Goal: Task Accomplishment & Management: Complete application form

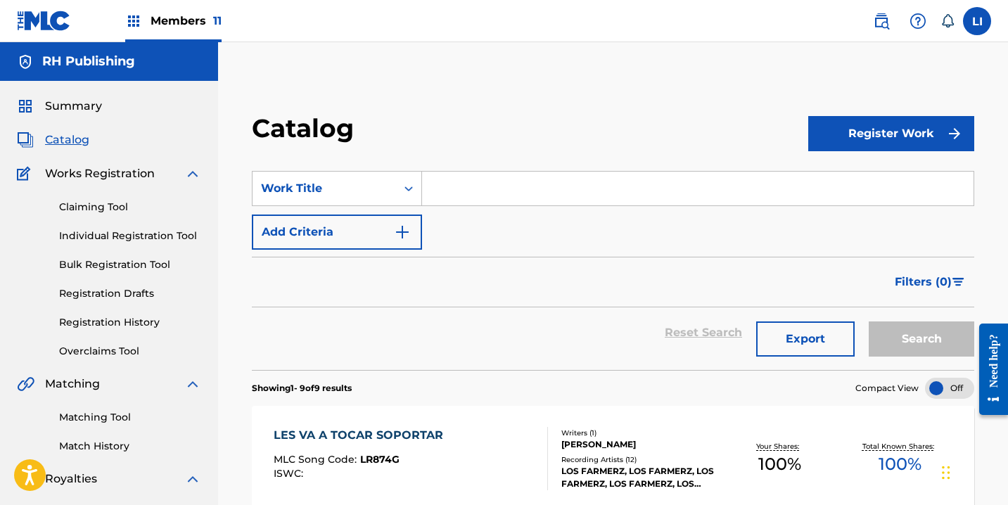
click at [105, 239] on link "Individual Registration Tool" at bounding box center [130, 236] width 142 height 15
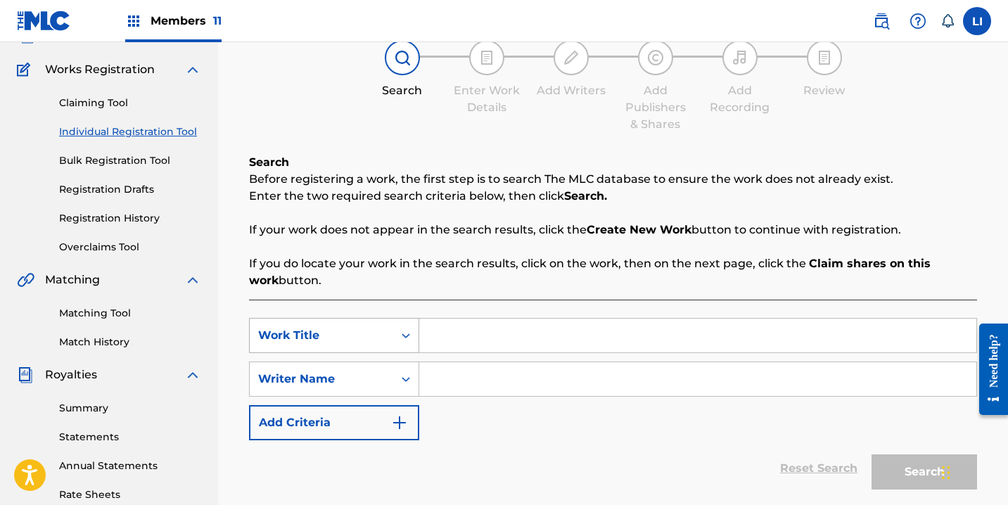
scroll to position [128, 0]
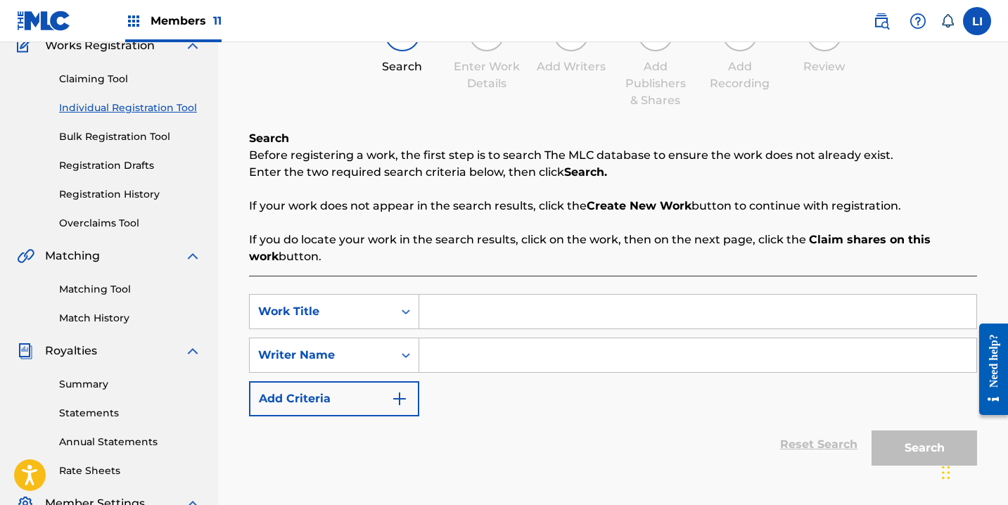
click at [452, 325] on input "Search Form" at bounding box center [697, 312] width 557 height 34
type input "EL [PERSON_NAME]"
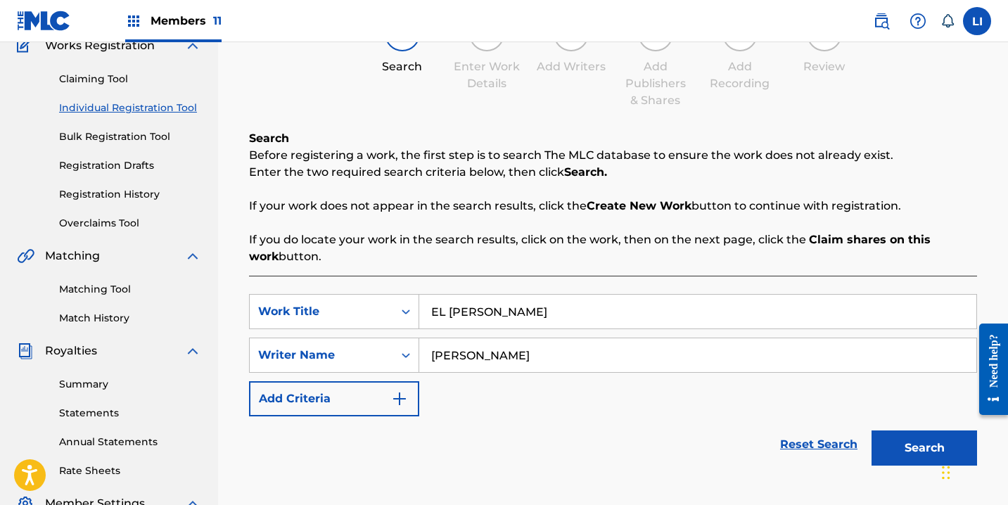
click at [872, 431] on button "Search" at bounding box center [925, 448] width 106 height 35
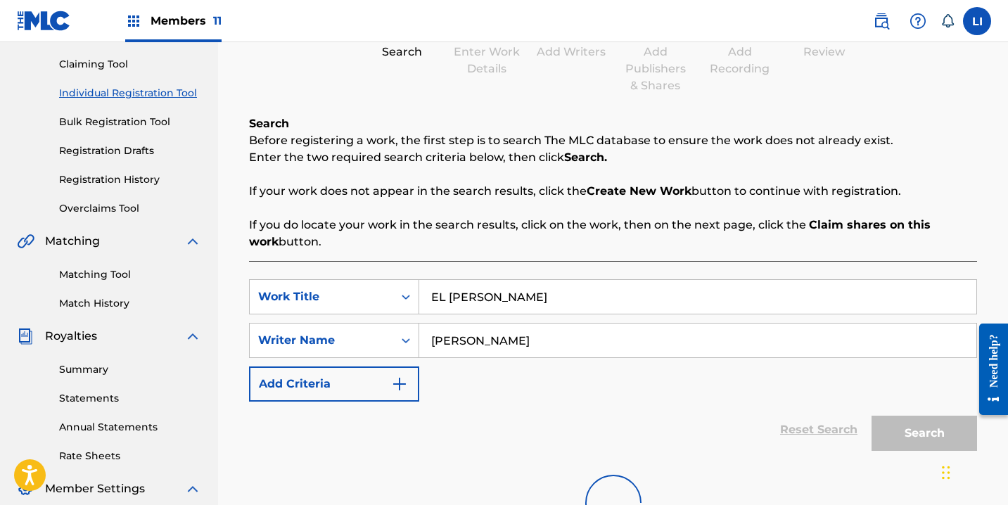
scroll to position [367, 0]
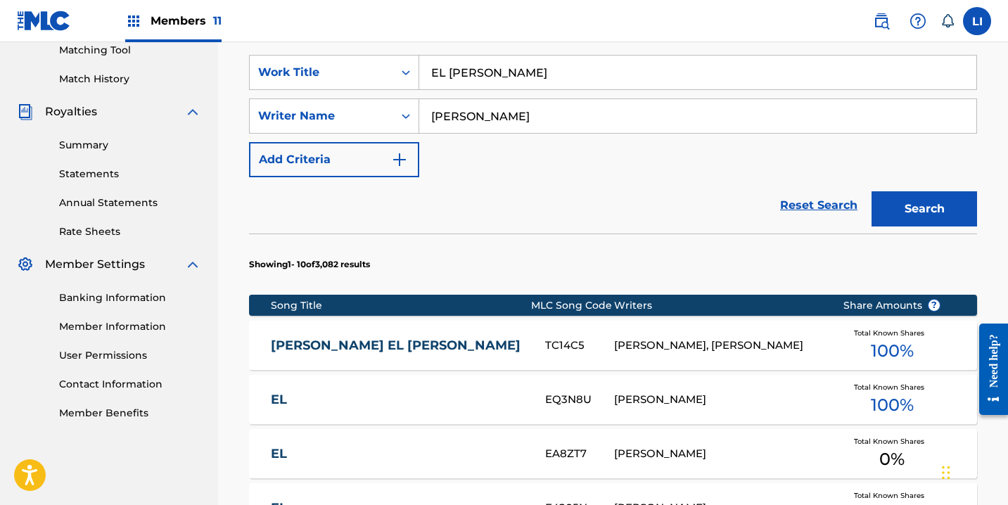
click at [541, 120] on input "[PERSON_NAME]" at bounding box center [697, 116] width 557 height 34
click at [872, 191] on button "Search" at bounding box center [925, 208] width 106 height 35
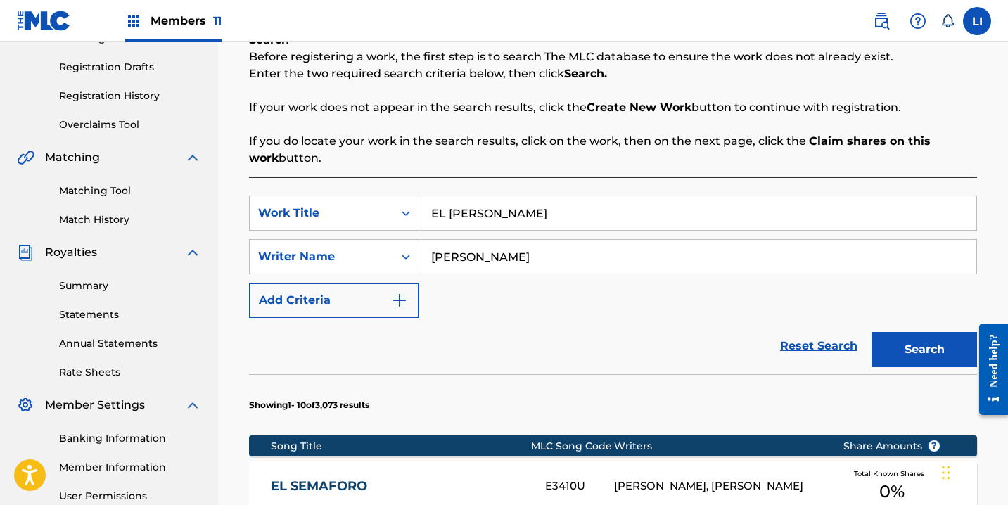
scroll to position [223, 0]
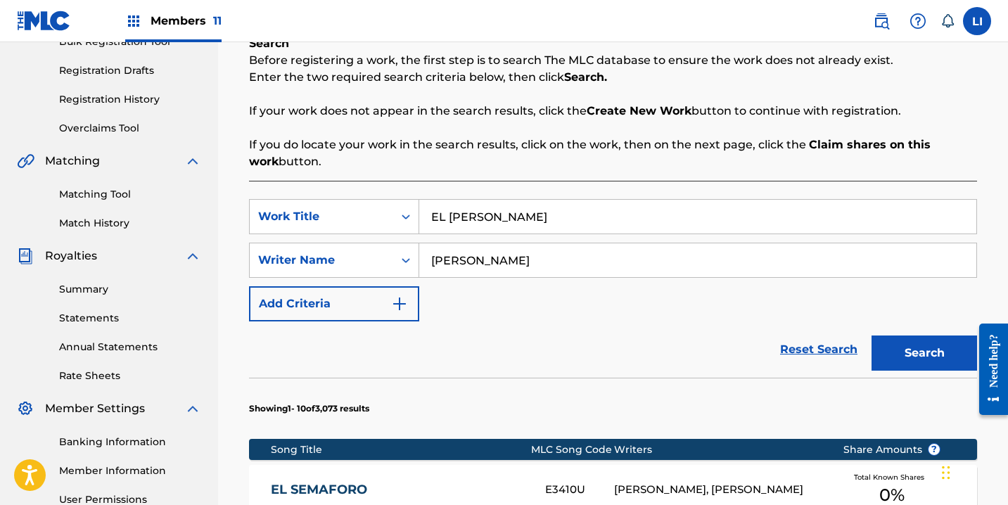
click at [547, 263] on input "[PERSON_NAME]" at bounding box center [697, 260] width 557 height 34
type input "[PERSON_NAME]"
click at [872, 336] on button "Search" at bounding box center [925, 353] width 106 height 35
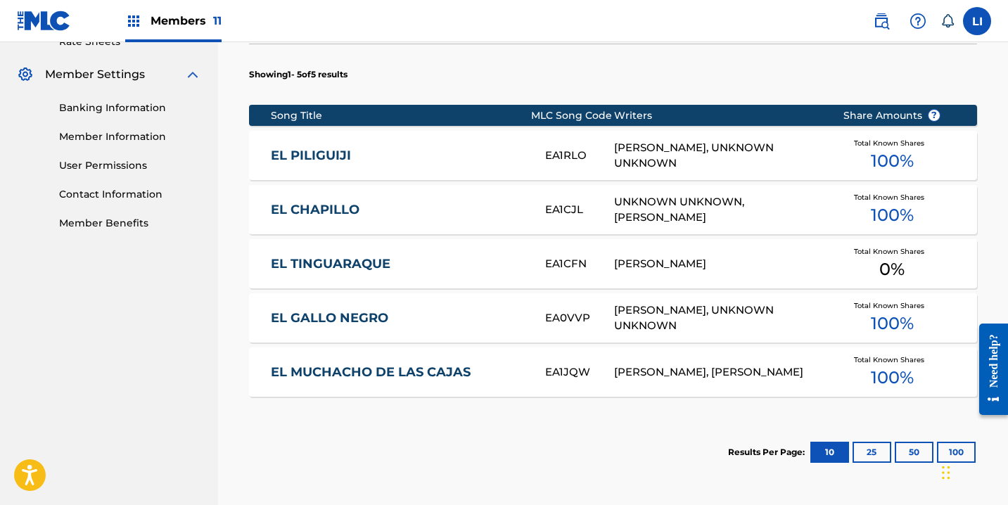
scroll to position [569, 0]
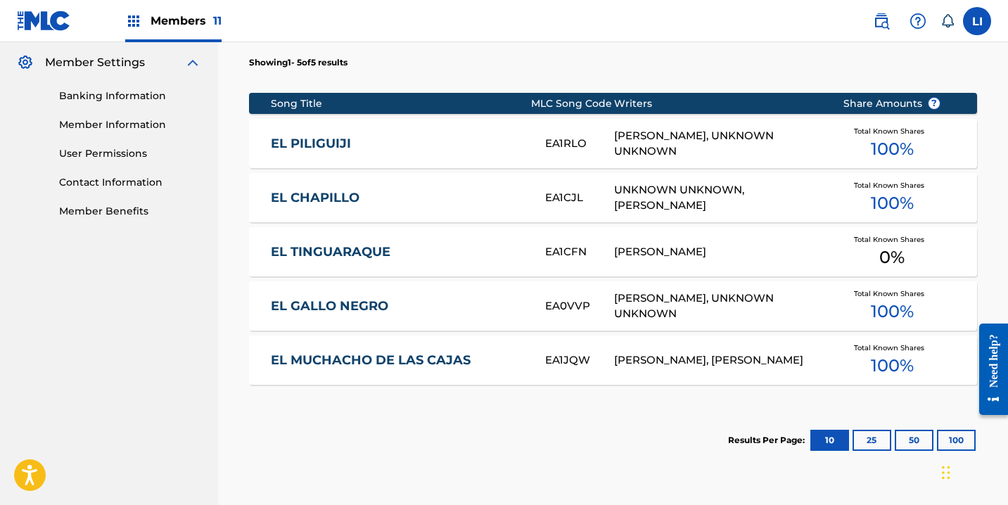
click at [462, 246] on link "EL TINGUARAQUE" at bounding box center [398, 252] width 255 height 16
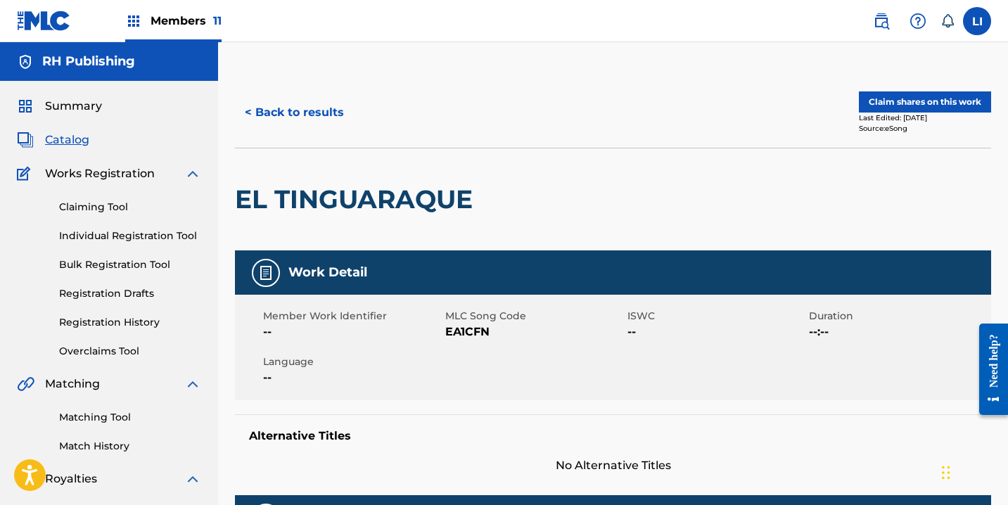
click at [918, 97] on button "Claim shares on this work" at bounding box center [925, 101] width 132 height 21
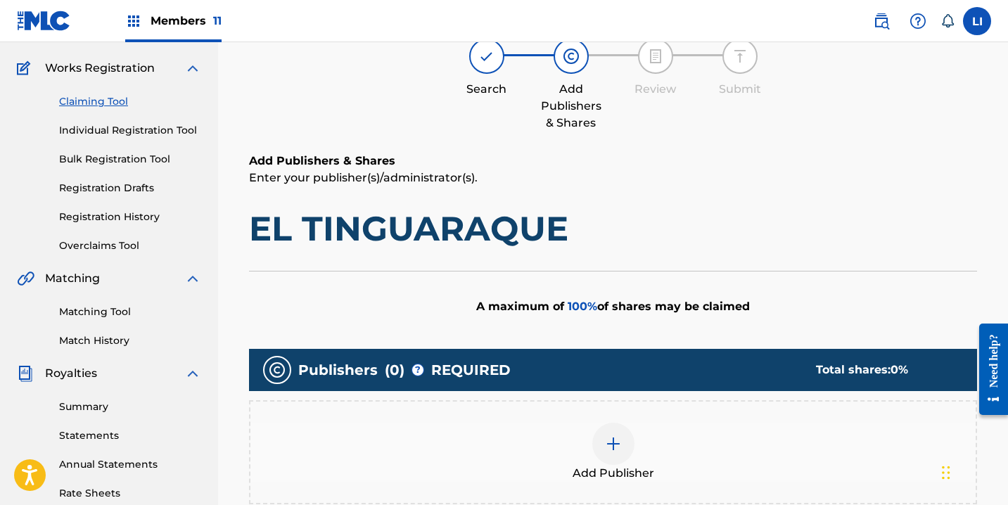
scroll to position [367, 0]
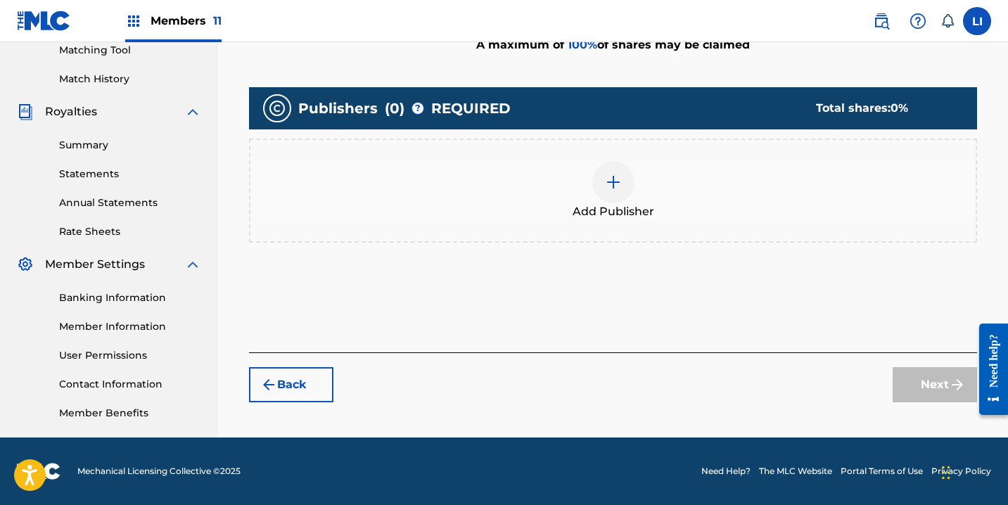
click at [326, 377] on button "Back" at bounding box center [291, 384] width 84 height 35
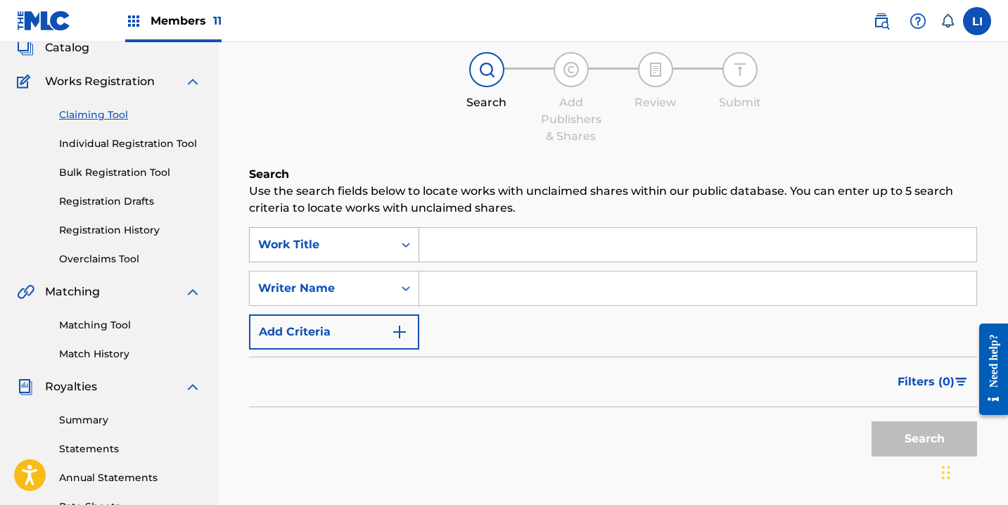
scroll to position [93, 0]
click at [498, 248] on input "Search Form" at bounding box center [697, 244] width 557 height 34
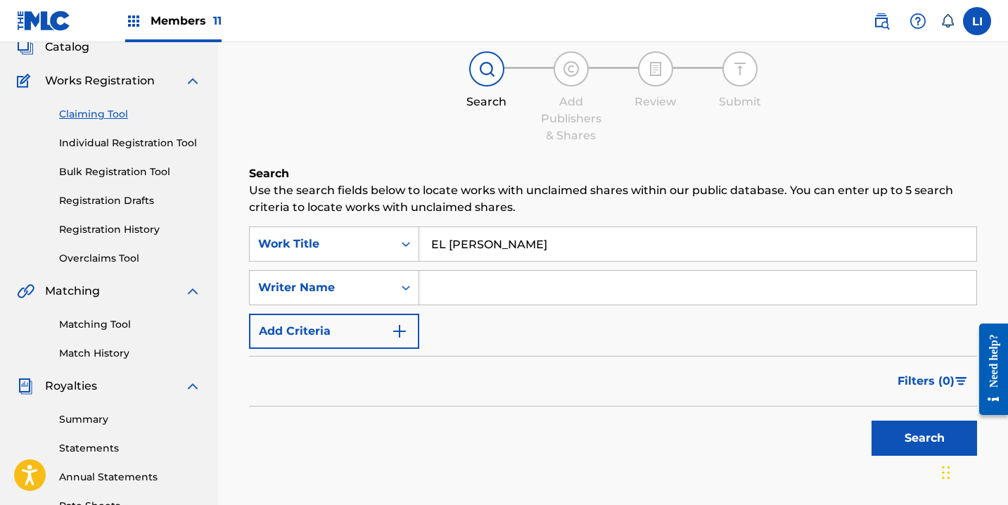
type input "EL [PERSON_NAME]"
type input "[PERSON_NAME]"
click at [872, 421] on button "Search" at bounding box center [925, 438] width 106 height 35
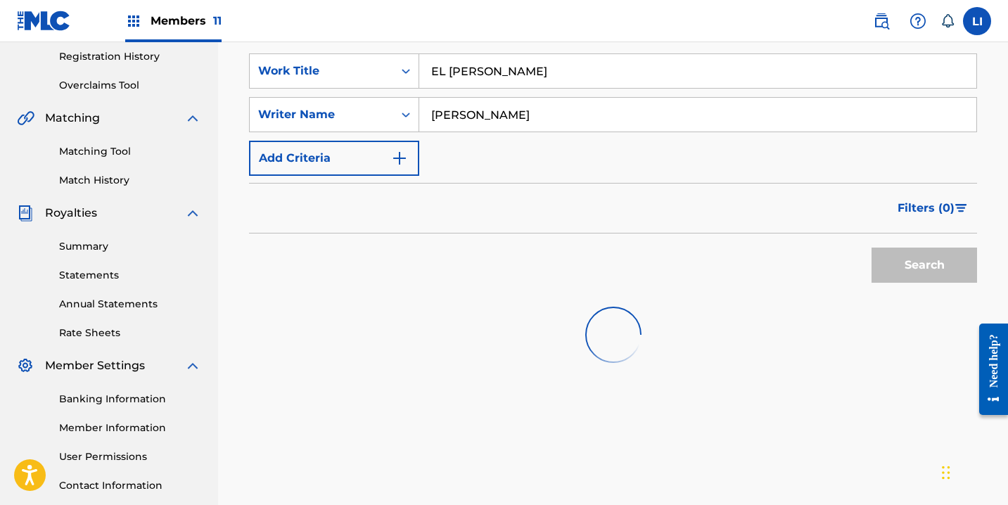
scroll to position [367, 0]
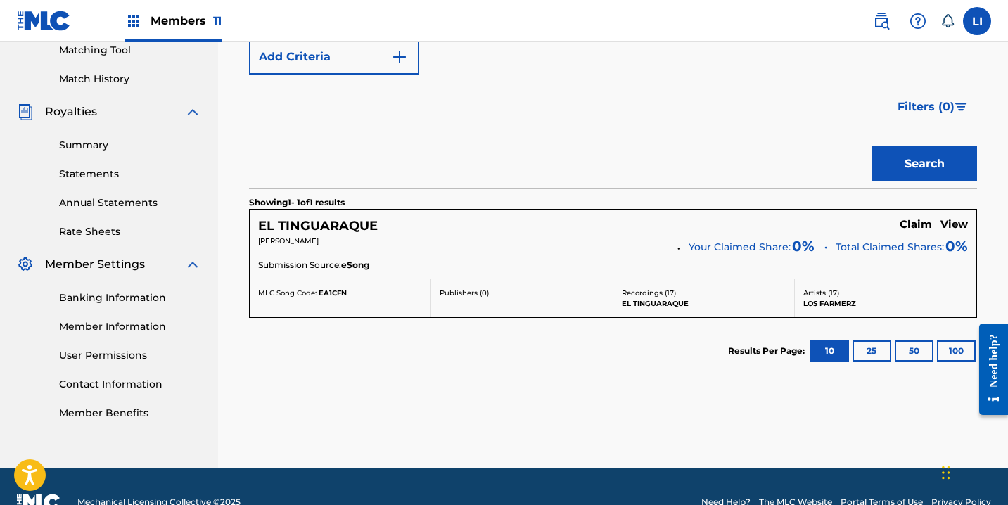
drag, startPoint x: 908, startPoint y: 227, endPoint x: 469, endPoint y: 237, distance: 438.5
click at [469, 237] on div "EL TINGUARAQUE Claim View [PERSON_NAME] Your Claimed Share: 0 % Total Claimed S…" at bounding box center [613, 244] width 727 height 69
click at [384, 264] on div "Submission Source: eSong" at bounding box center [613, 266] width 710 height 15
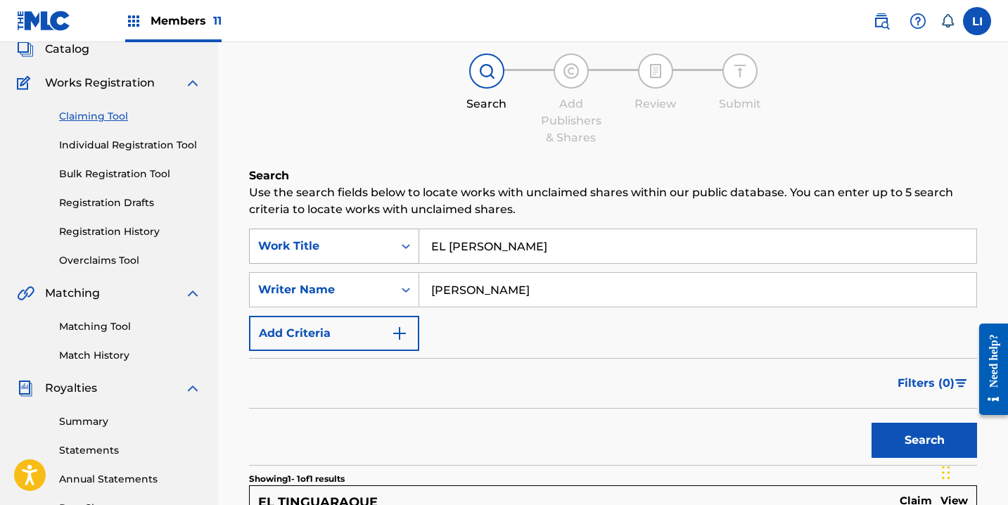
scroll to position [125, 0]
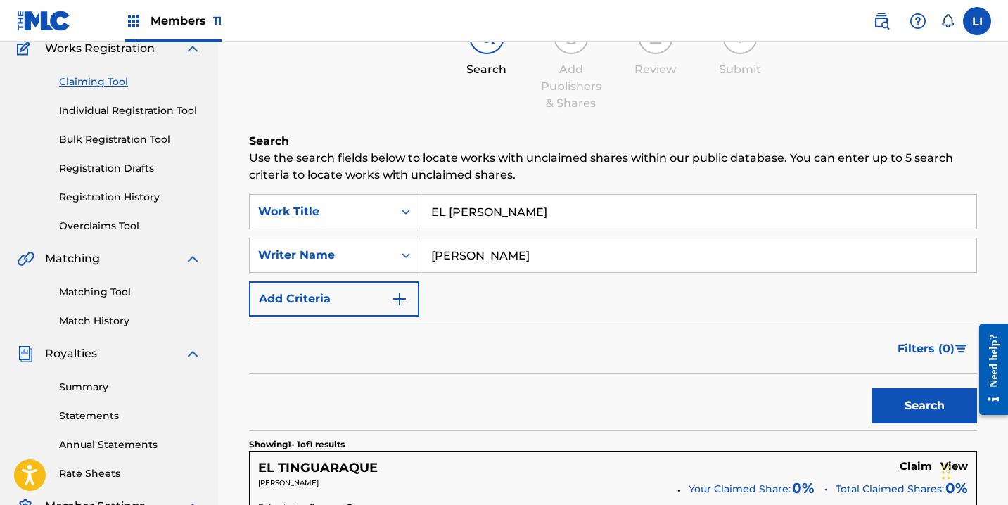
click at [143, 106] on link "Individual Registration Tool" at bounding box center [130, 110] width 142 height 15
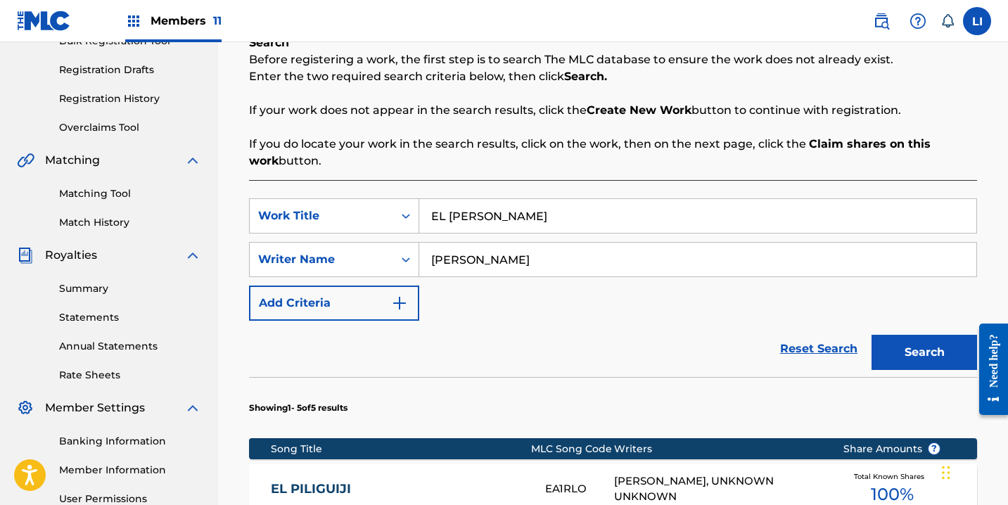
drag, startPoint x: 939, startPoint y: 355, endPoint x: 931, endPoint y: 353, distance: 8.0
click at [937, 354] on button "Search" at bounding box center [925, 352] width 106 height 35
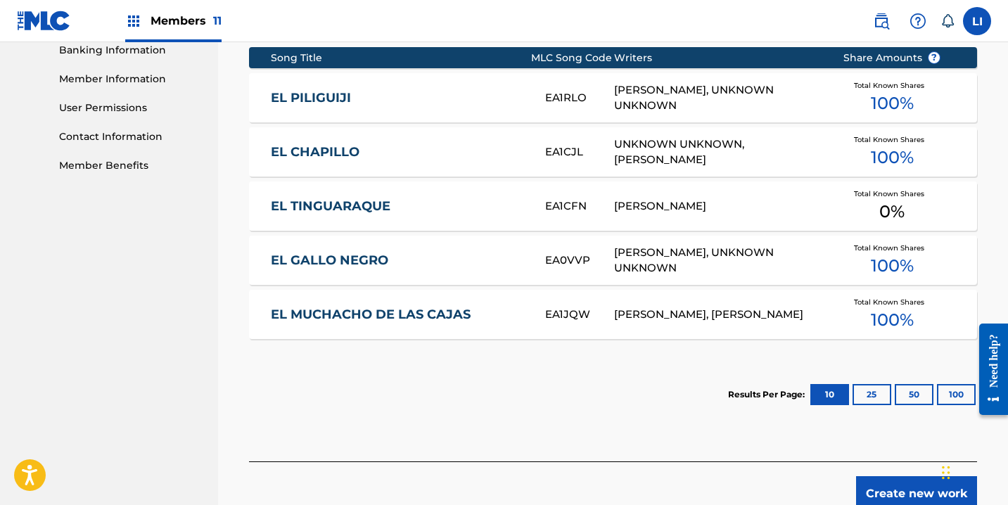
scroll to position [616, 0]
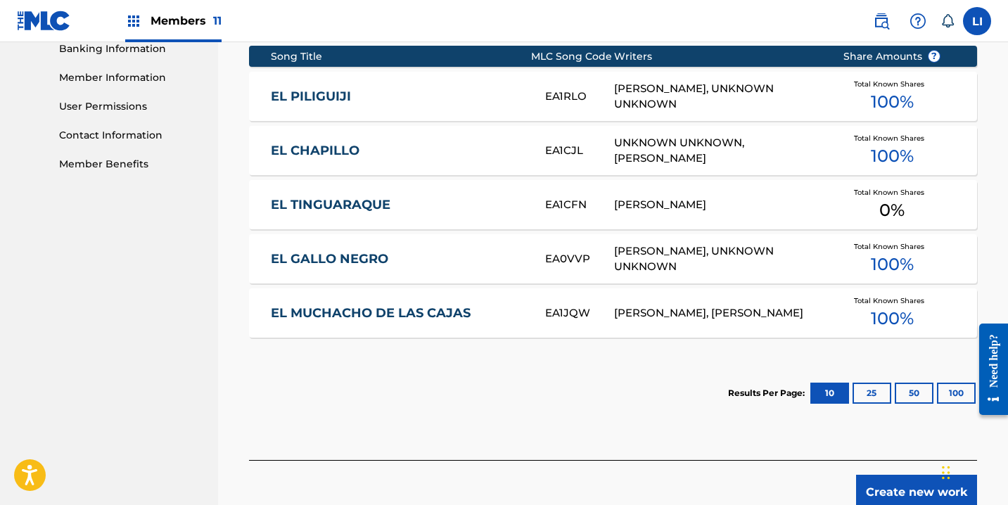
click at [406, 213] on link "EL TINGUARAQUE" at bounding box center [398, 205] width 255 height 16
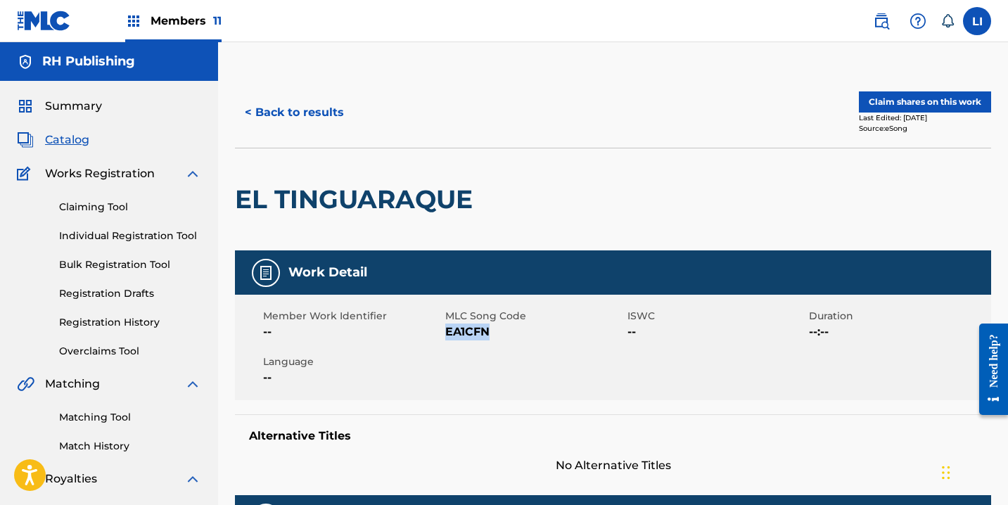
drag, startPoint x: 496, startPoint y: 331, endPoint x: 531, endPoint y: 356, distance: 43.4
click at [447, 334] on span "EA1CFN" at bounding box center [534, 332] width 179 height 17
copy span "EA1CFN"
click at [919, 99] on button "Claim shares on this work" at bounding box center [925, 101] width 132 height 21
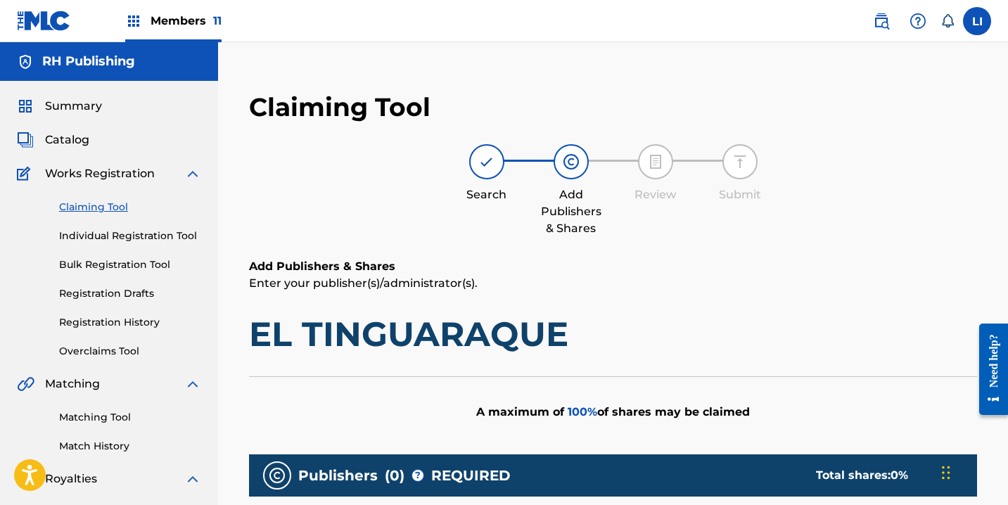
scroll to position [133, 0]
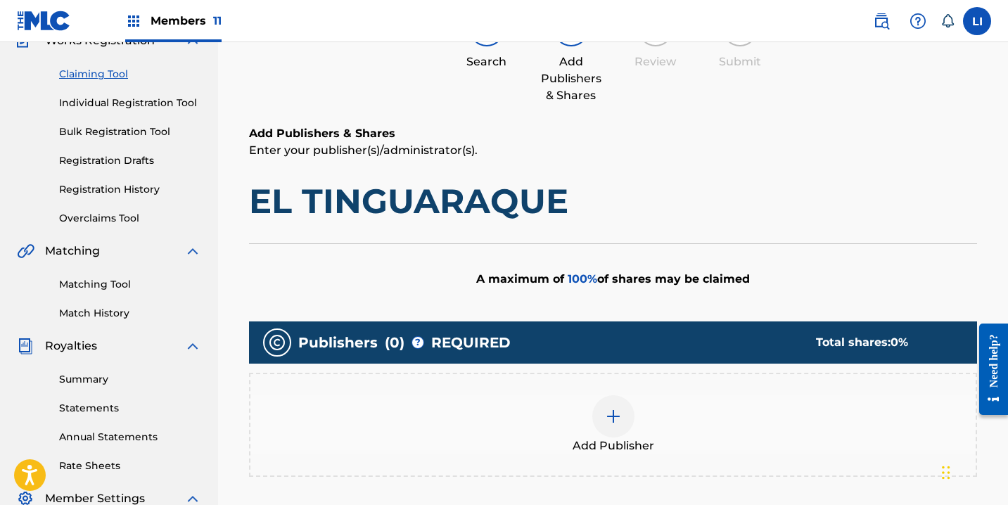
click at [607, 403] on div at bounding box center [614, 416] width 42 height 42
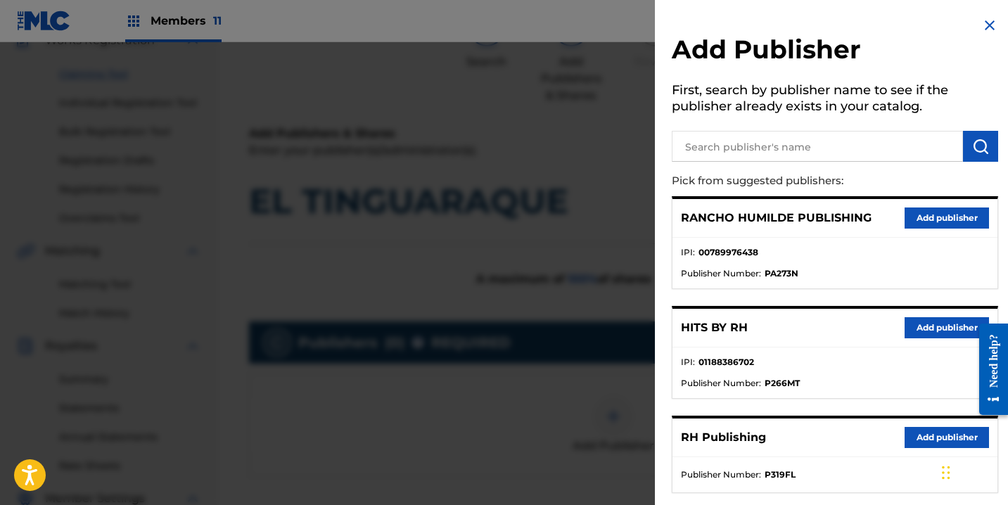
click at [918, 328] on button "Add publisher" at bounding box center [947, 327] width 84 height 21
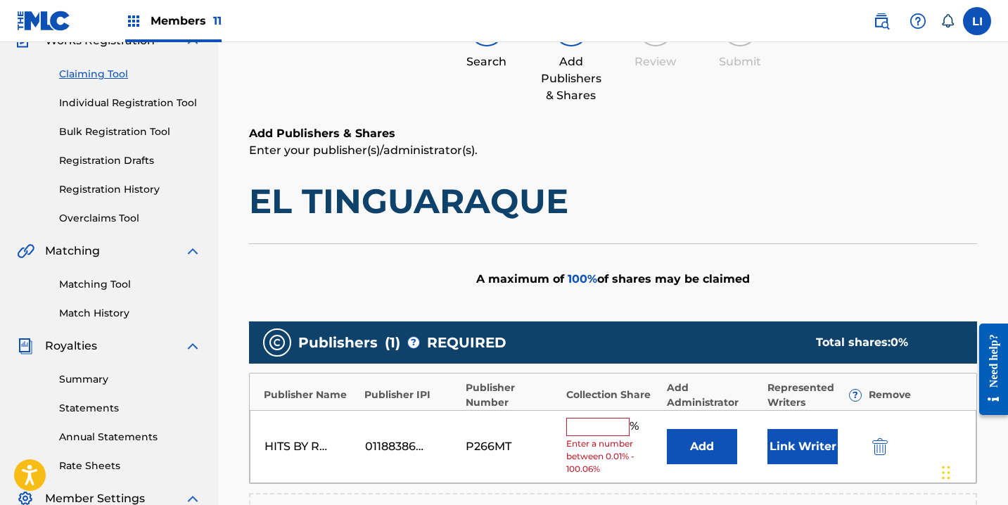
click at [697, 438] on button "Add" at bounding box center [702, 446] width 70 height 35
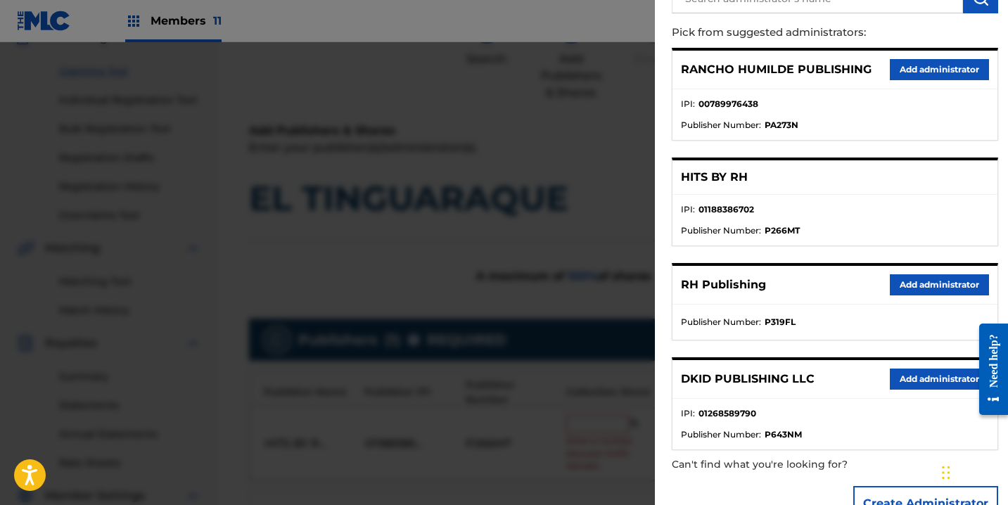
scroll to position [188, 0]
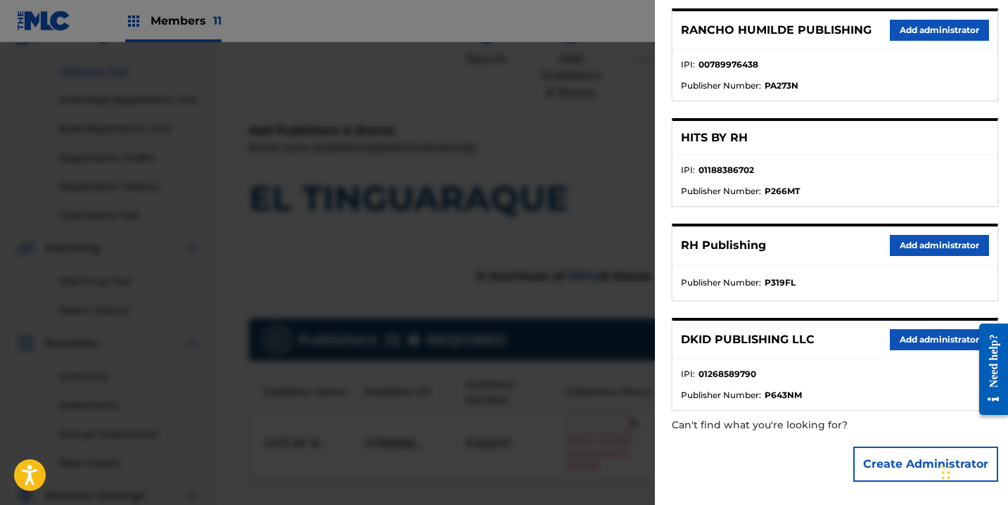
click at [907, 230] on div "RH Publishing Add administrator" at bounding box center [835, 246] width 325 height 39
click at [909, 240] on button "Add administrator" at bounding box center [939, 245] width 99 height 21
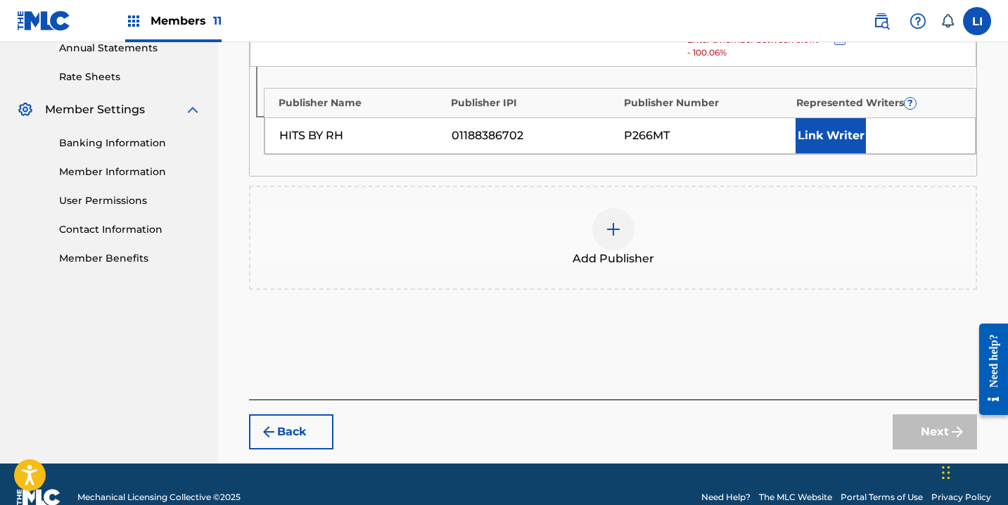
scroll to position [414, 0]
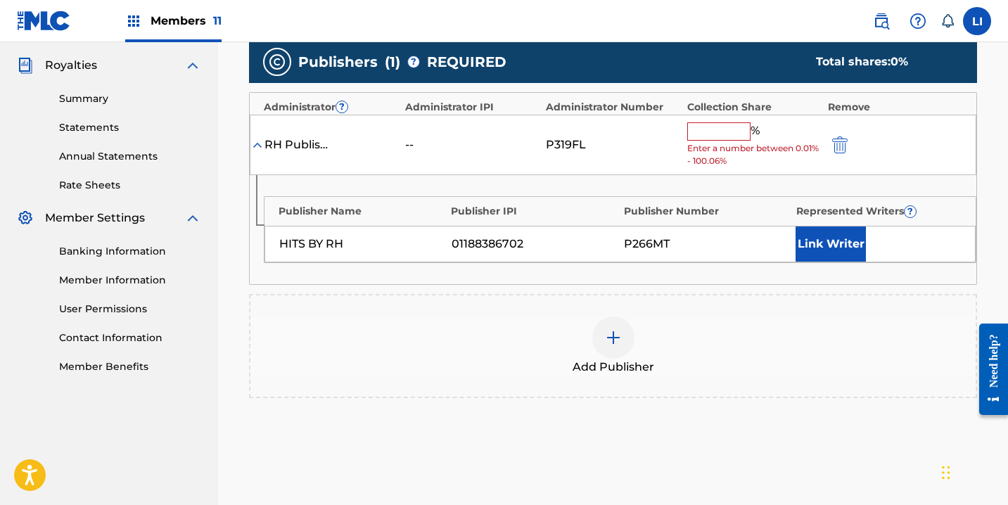
click at [713, 125] on input "text" at bounding box center [719, 131] width 63 height 18
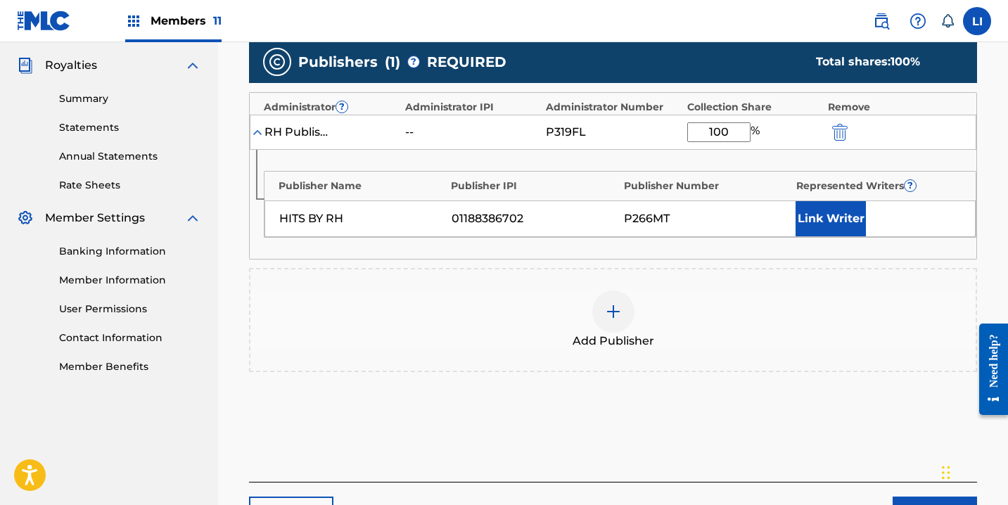
type input "100"
click at [845, 239] on div "Publisher Name Publisher IPI Publisher Number Represented Writers ? HITS BY RH …" at bounding box center [613, 204] width 727 height 109
click at [844, 229] on button "Link Writer" at bounding box center [831, 218] width 70 height 35
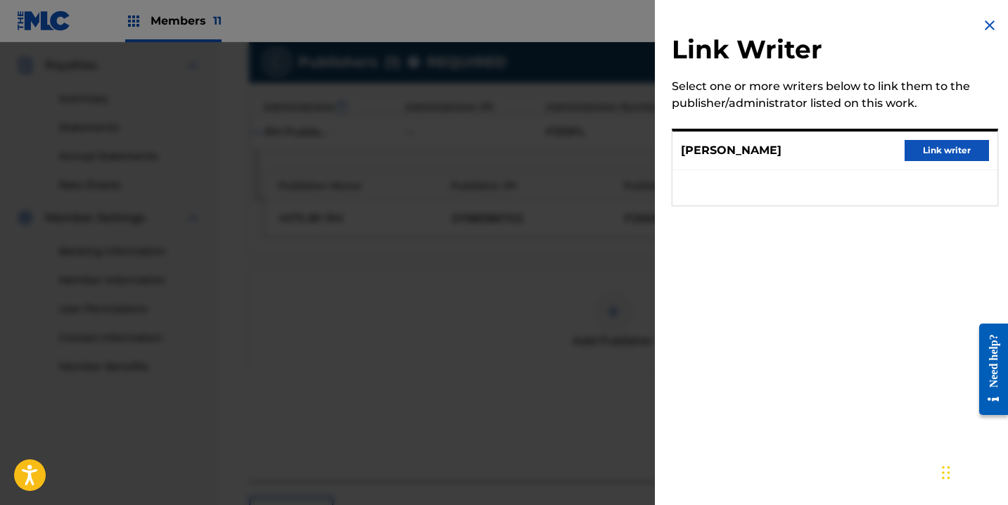
click at [927, 142] on button "Link writer" at bounding box center [947, 150] width 84 height 21
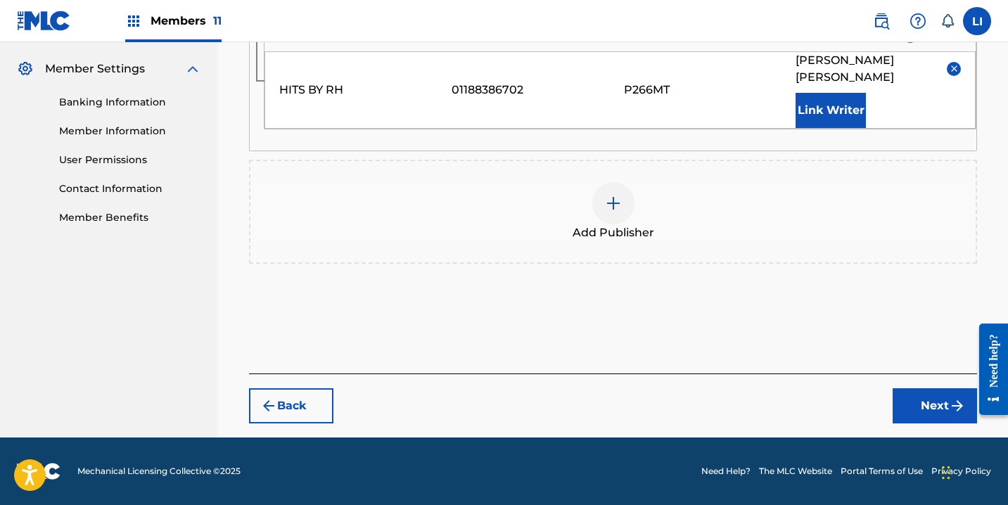
click at [913, 394] on button "Next" at bounding box center [935, 405] width 84 height 35
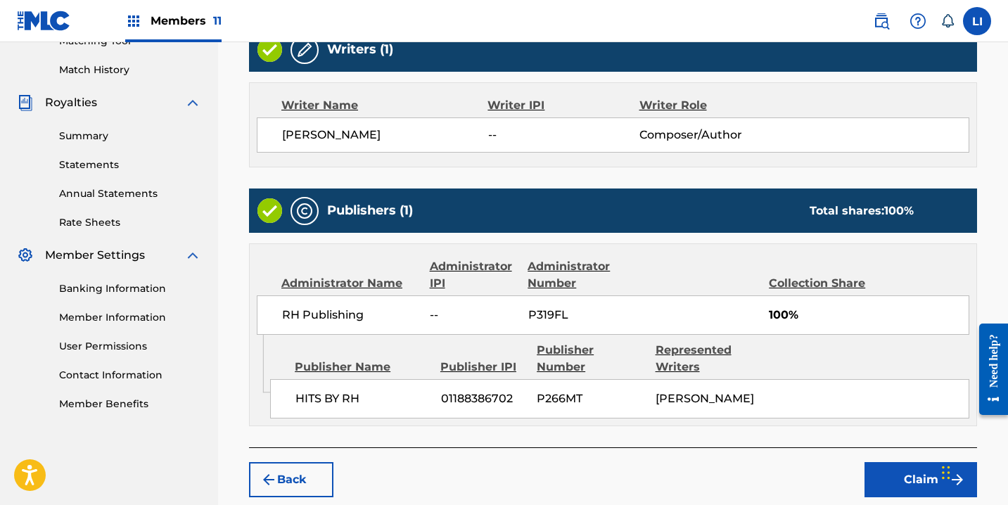
scroll to position [466, 0]
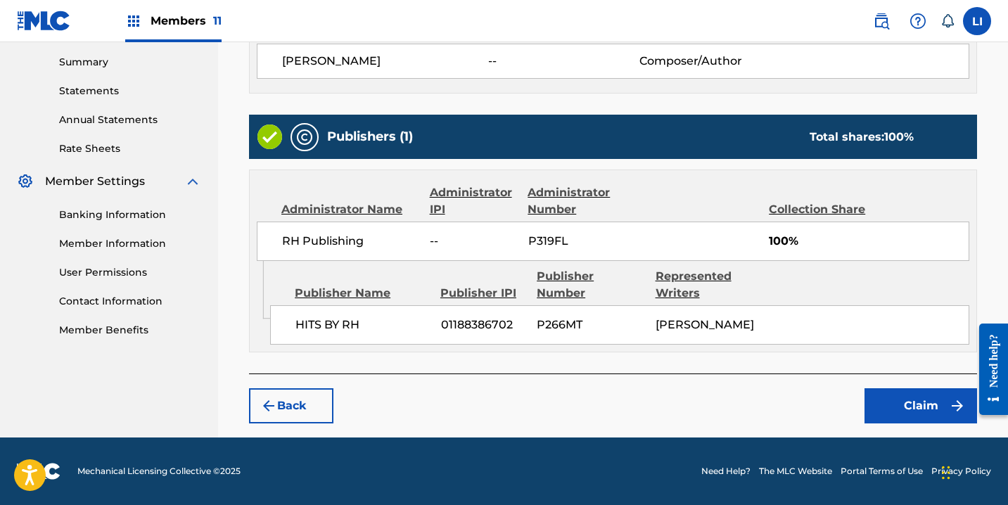
click at [900, 400] on button "Claim" at bounding box center [921, 405] width 113 height 35
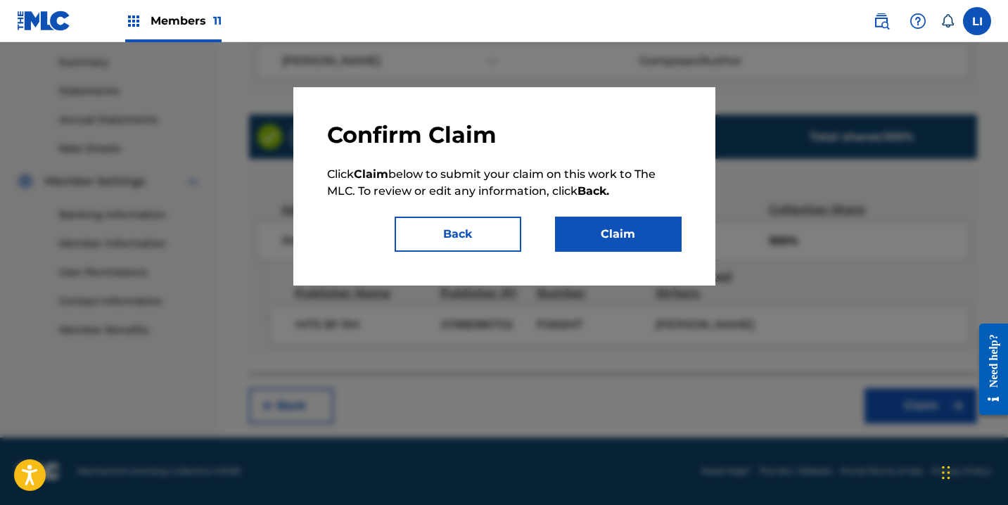
click at [613, 253] on div "Confirm Claim Click Claim below to submit your claim on this work to The MLC. T…" at bounding box center [504, 186] width 422 height 198
click at [614, 240] on button "Claim" at bounding box center [618, 234] width 127 height 35
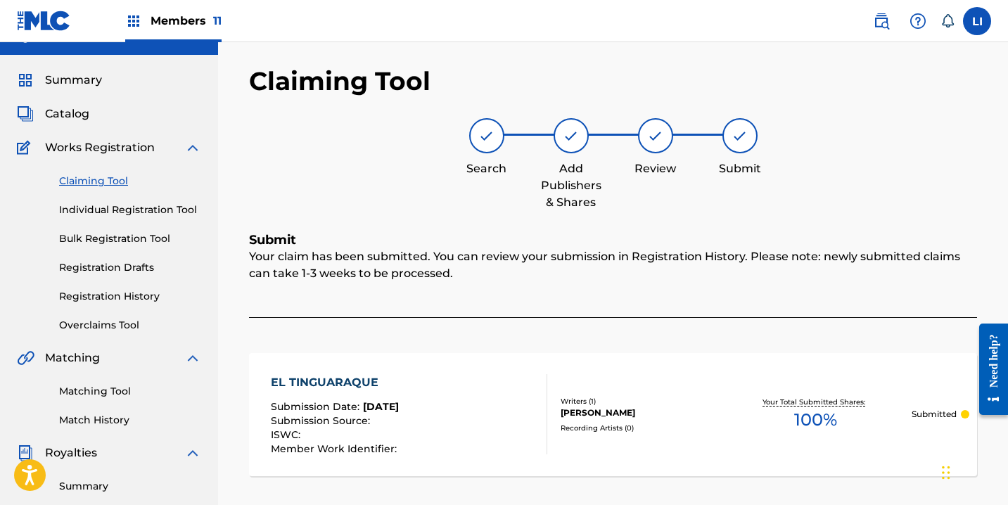
scroll to position [0, 0]
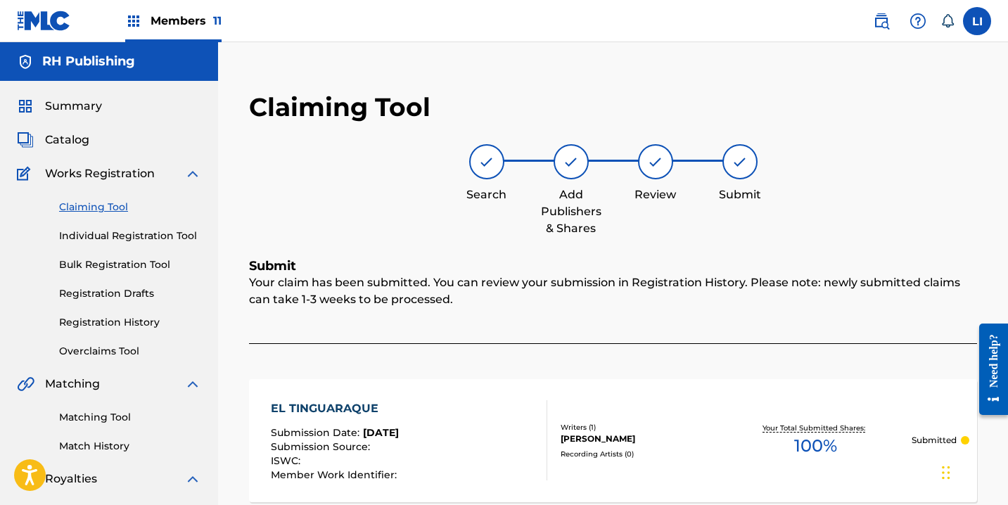
click at [128, 226] on div "Claiming Tool Individual Registration Tool Bulk Registration Tool Registration …" at bounding box center [109, 270] width 184 height 177
click at [135, 243] on div "Claiming Tool Individual Registration Tool Bulk Registration Tool Registration …" at bounding box center [109, 270] width 184 height 177
click at [166, 234] on link "Individual Registration Tool" at bounding box center [130, 236] width 142 height 15
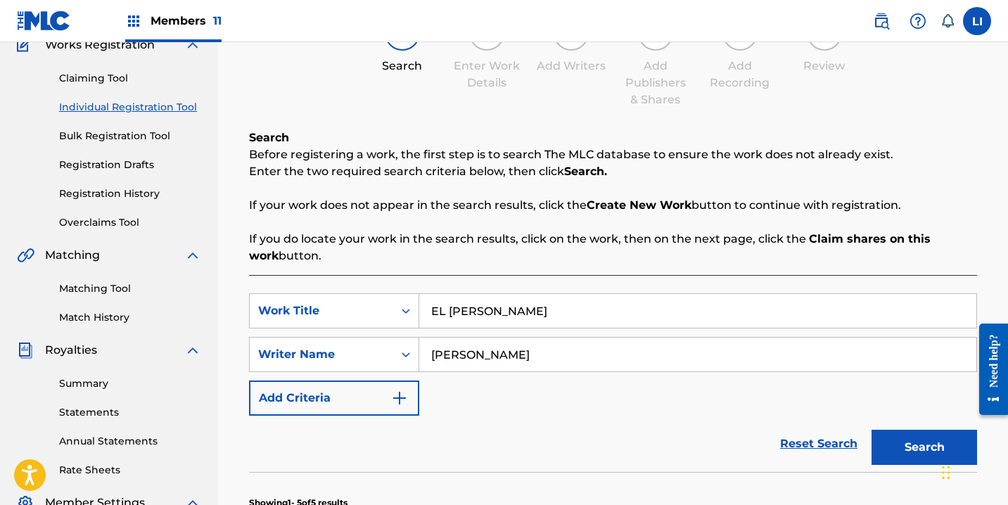
scroll to position [256, 0]
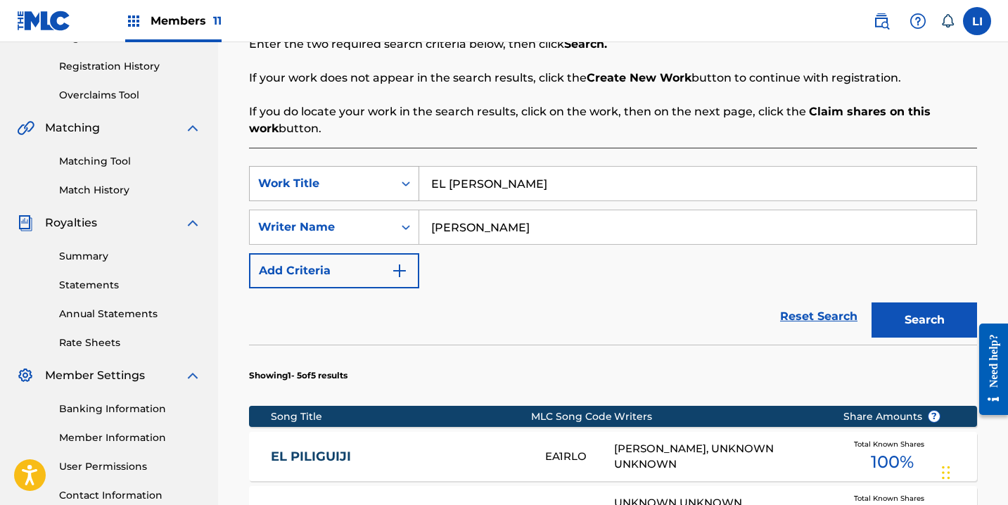
click at [400, 176] on div "SearchWithCriteriaae300ac7-e0dd-4966-9af1-d6c3e3c8e83c Work Title EL [PERSON_NA…" at bounding box center [613, 183] width 728 height 35
drag, startPoint x: 473, startPoint y: 181, endPoint x: 380, endPoint y: 167, distance: 93.9
click at [380, 167] on div "SearchWithCriteriaae300ac7-e0dd-4966-9af1-d6c3e3c8e83c Work Title la manzana" at bounding box center [613, 183] width 728 height 35
type input "LA MANZANA"
click at [931, 308] on button "Search" at bounding box center [925, 320] width 106 height 35
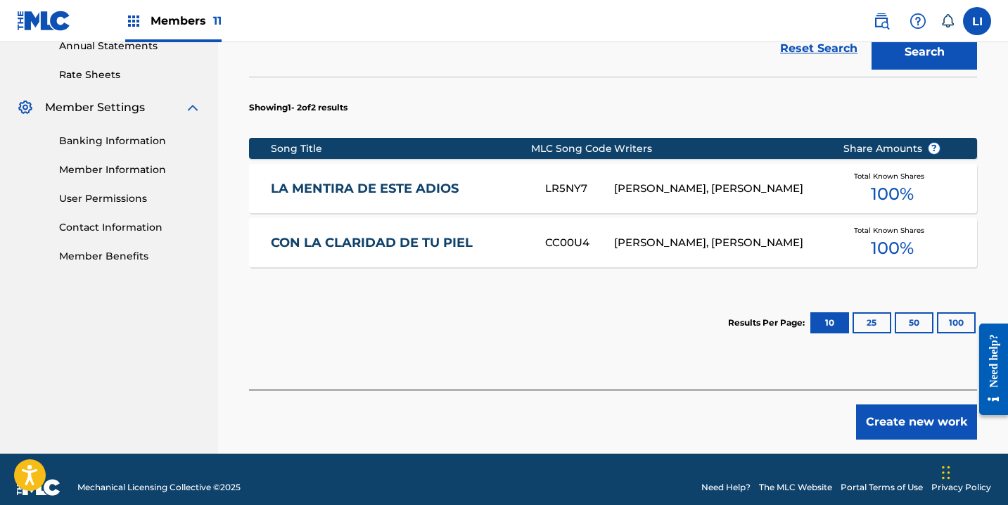
click at [897, 415] on button "Create new work" at bounding box center [916, 422] width 121 height 35
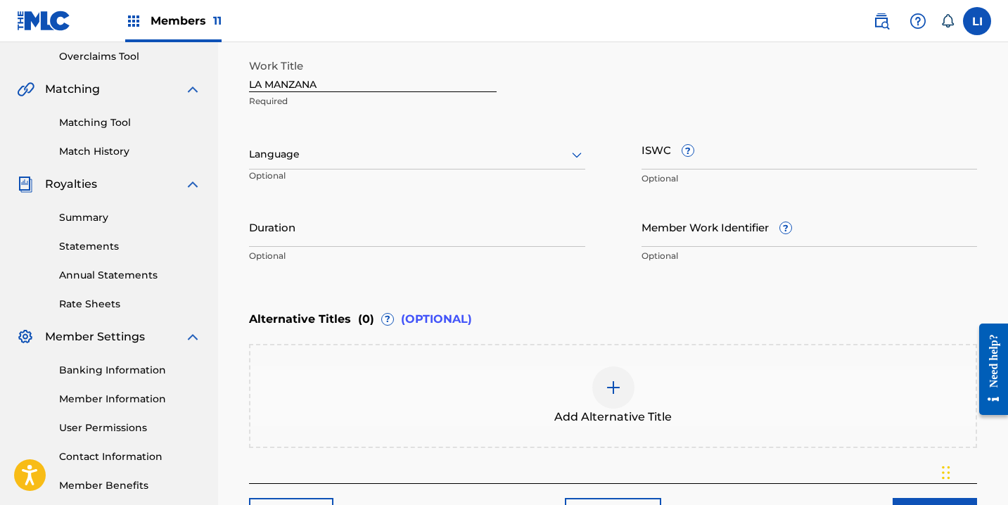
scroll to position [270, 0]
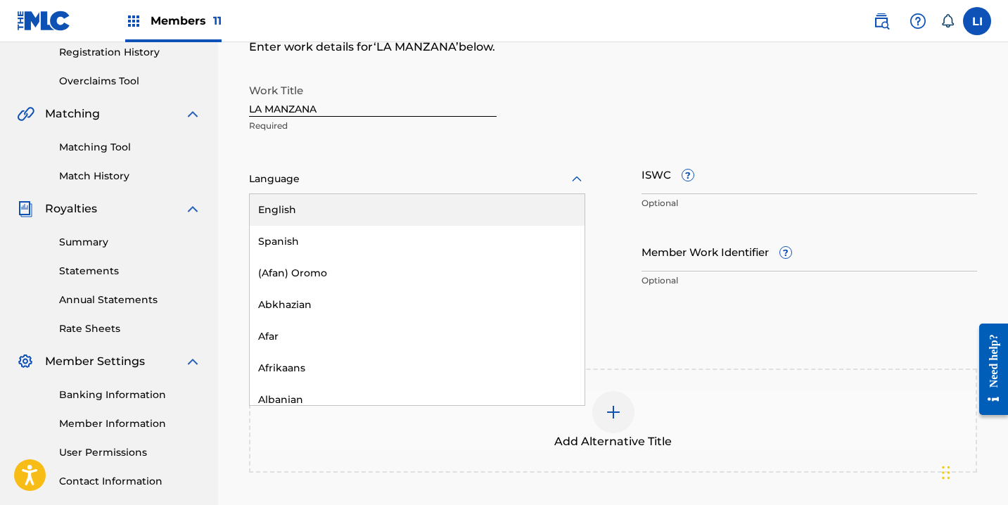
click at [277, 186] on div at bounding box center [417, 179] width 336 height 18
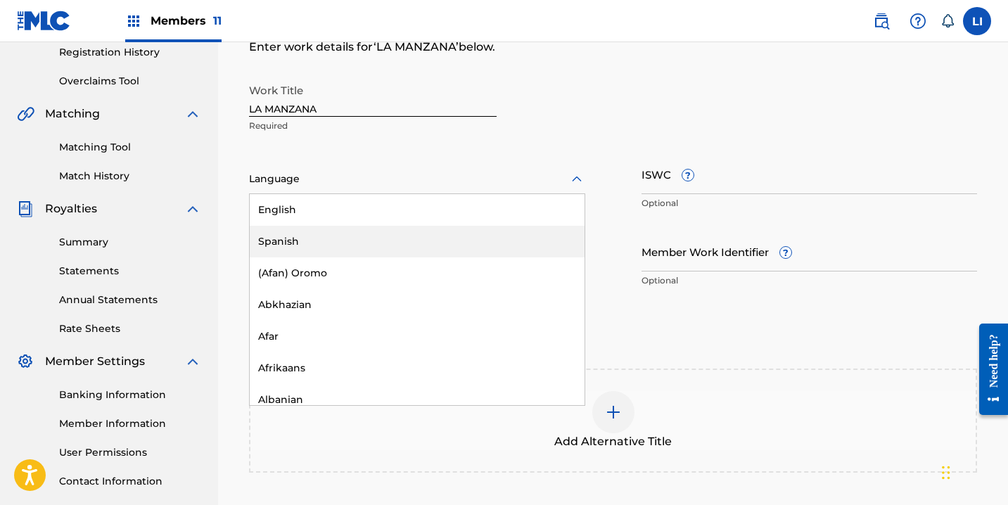
click at [272, 235] on div "Spanish" at bounding box center [417, 242] width 335 height 32
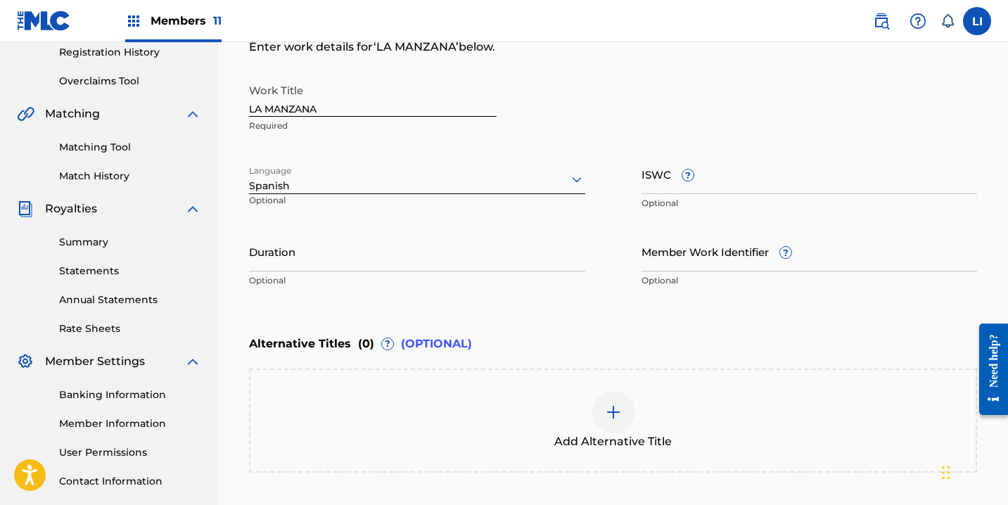
click at [274, 250] on input "Duration" at bounding box center [417, 252] width 336 height 40
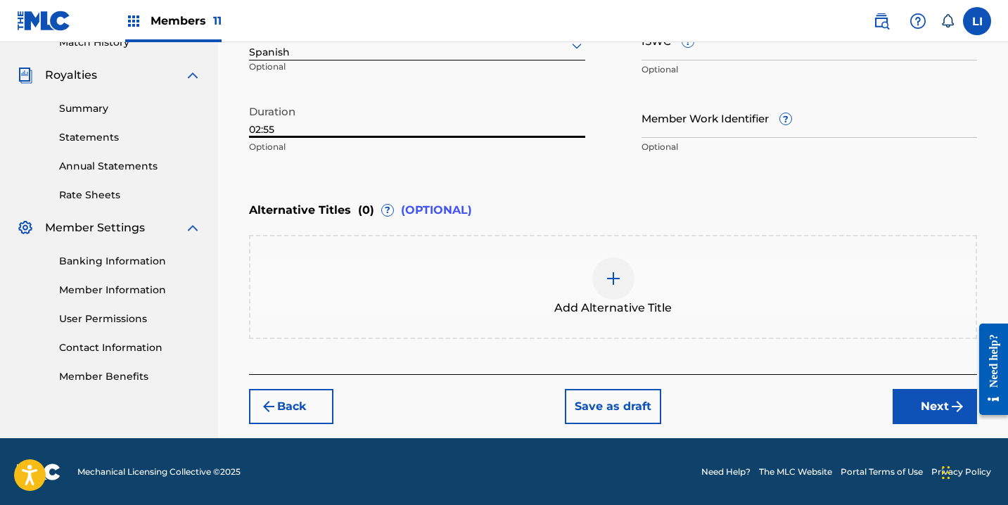
type input "02:55"
click at [925, 392] on button "Next" at bounding box center [935, 406] width 84 height 35
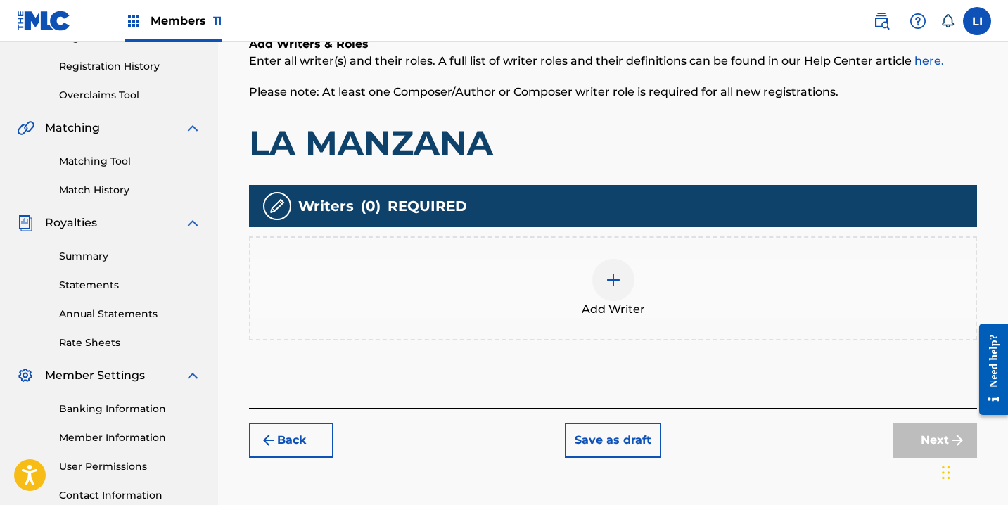
scroll to position [278, 0]
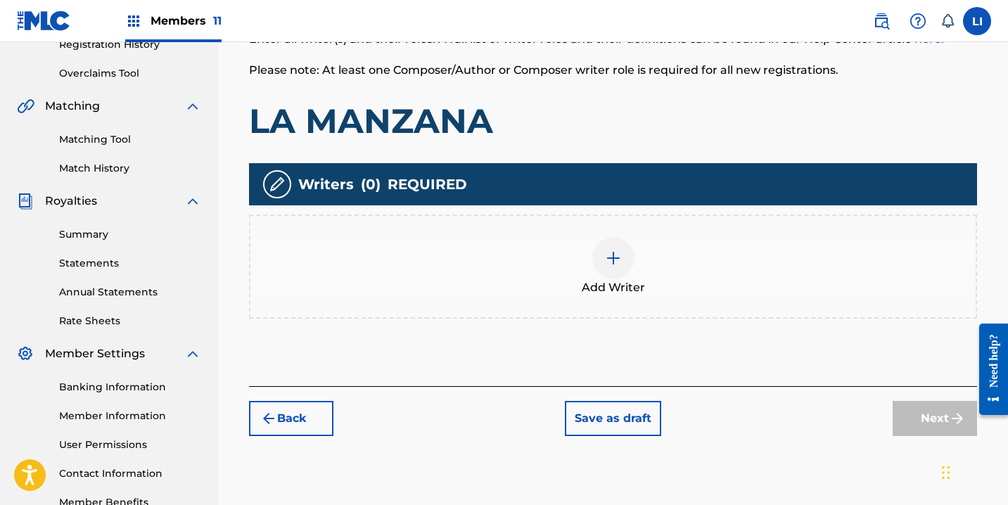
click at [538, 291] on div "Add Writer" at bounding box center [614, 266] width 726 height 59
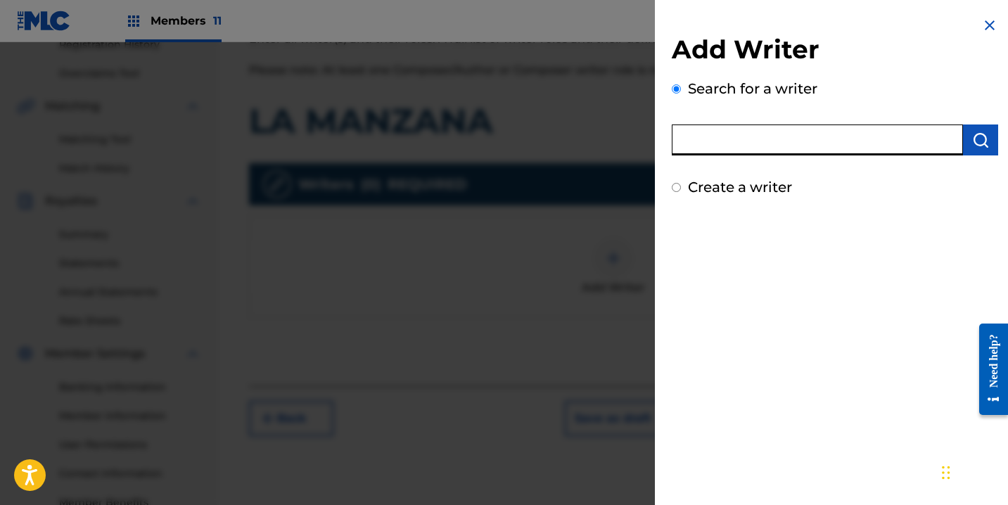
click at [724, 146] on input "text" at bounding box center [817, 140] width 291 height 31
paste input "[PERSON_NAME]"
type input "[PERSON_NAME]"
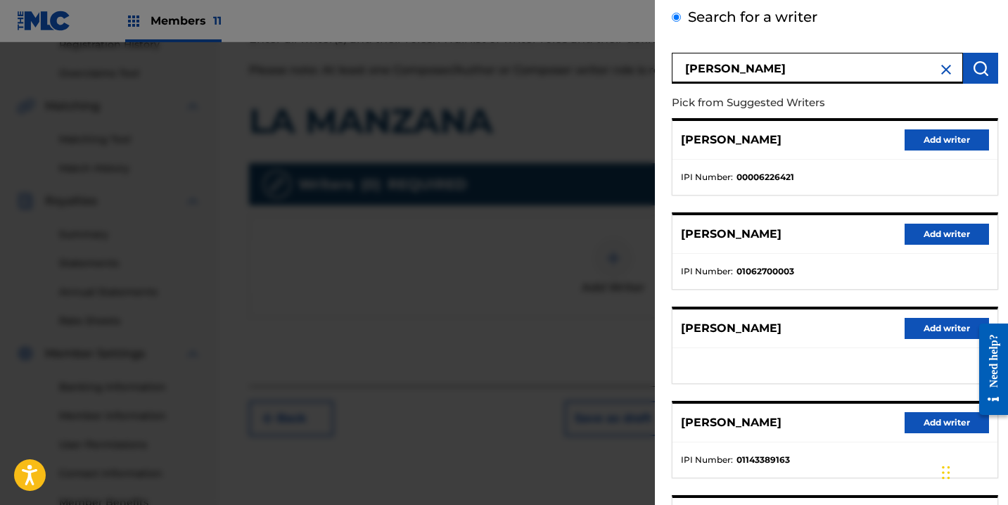
scroll to position [228, 0]
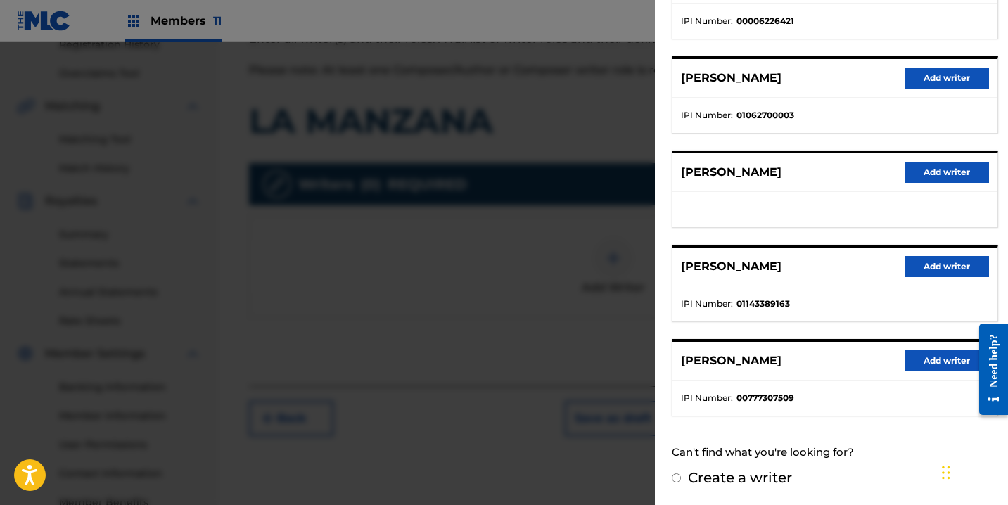
click at [941, 272] on button "Add writer" at bounding box center [947, 266] width 84 height 21
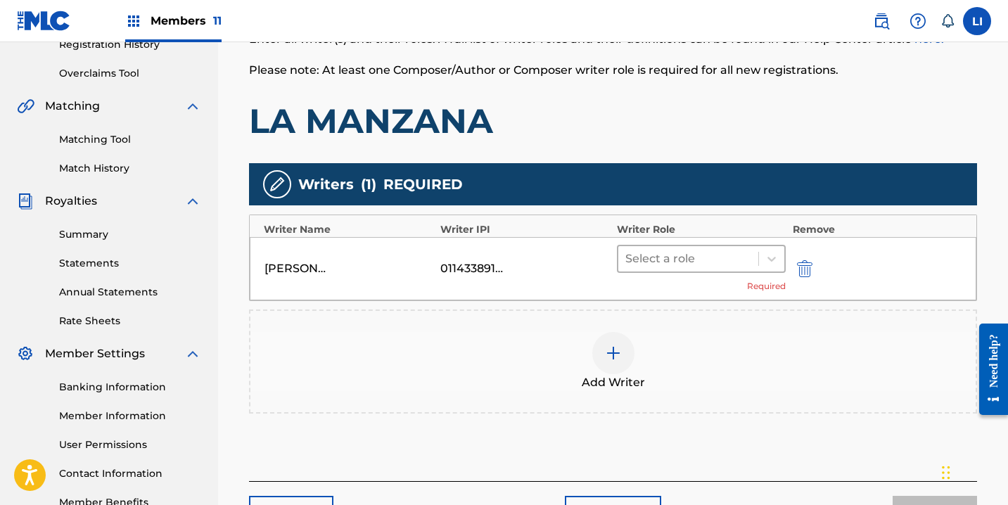
drag, startPoint x: 655, startPoint y: 254, endPoint x: 655, endPoint y: 270, distance: 16.2
click at [655, 257] on div at bounding box center [689, 259] width 126 height 20
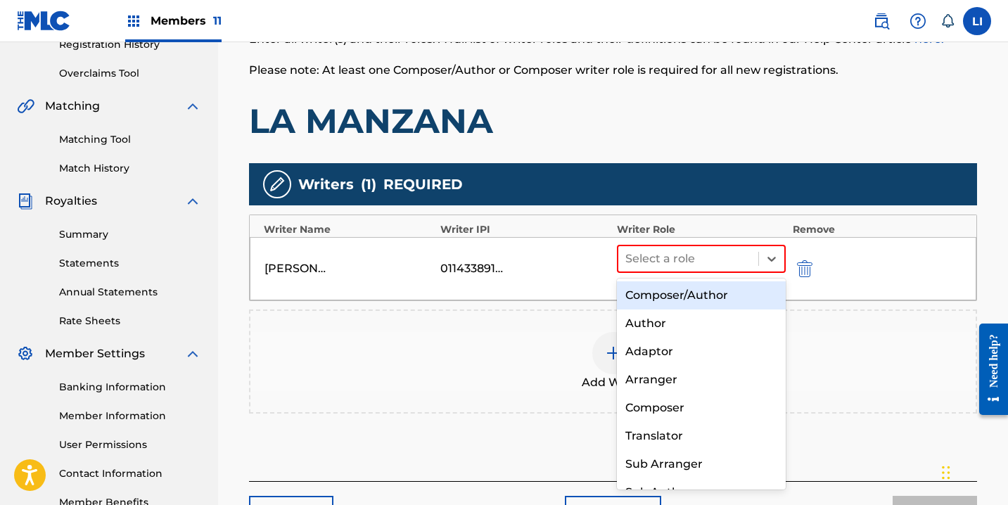
click at [652, 290] on div "Composer/Author" at bounding box center [701, 295] width 169 height 28
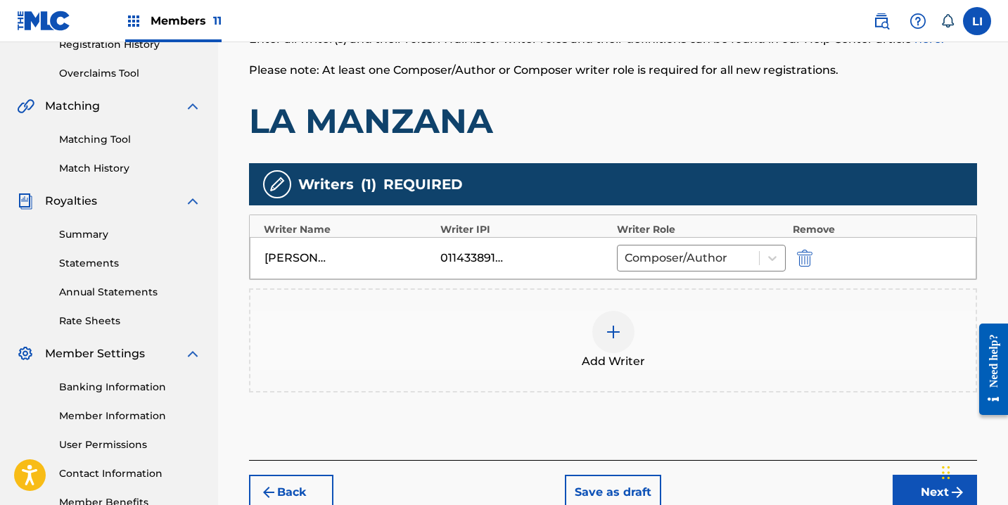
click at [911, 481] on button "Next" at bounding box center [935, 492] width 84 height 35
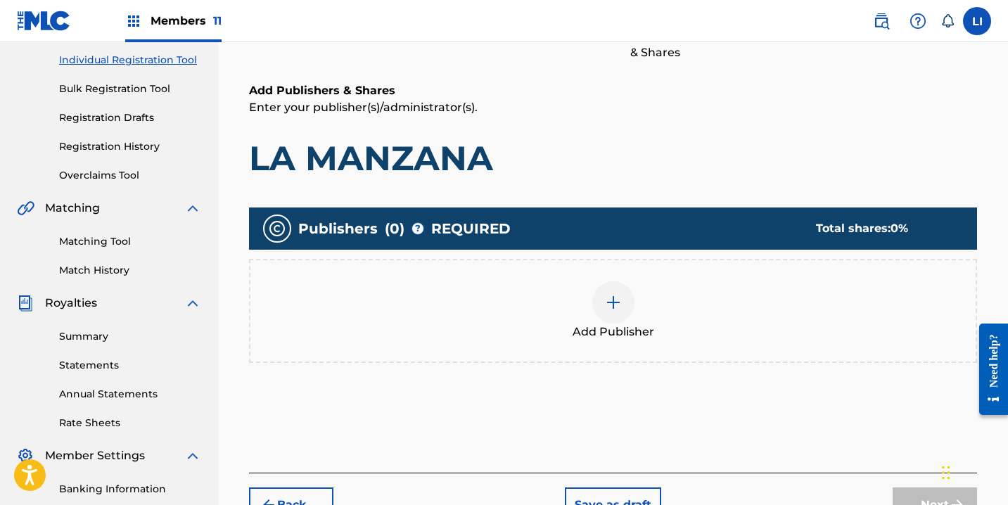
scroll to position [63, 0]
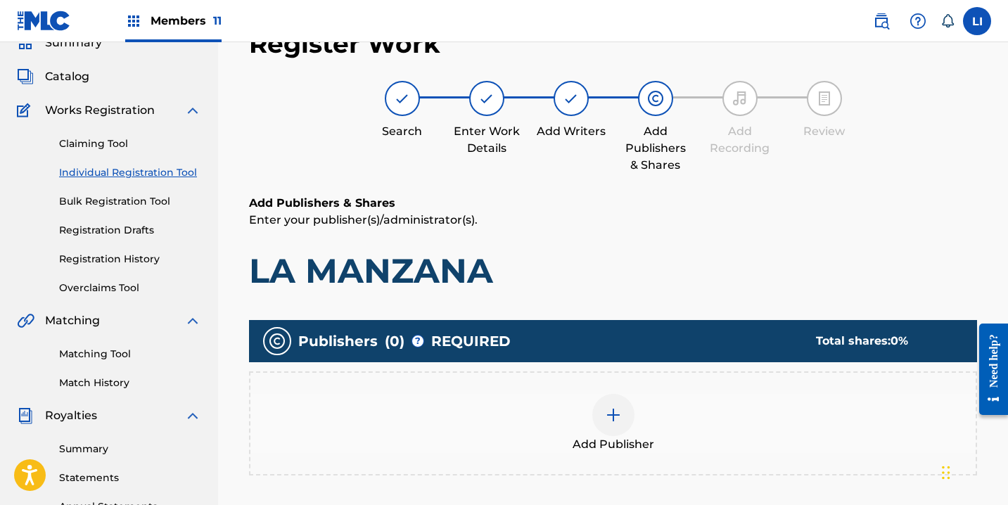
click at [635, 431] on div "Add Publisher" at bounding box center [614, 423] width 726 height 59
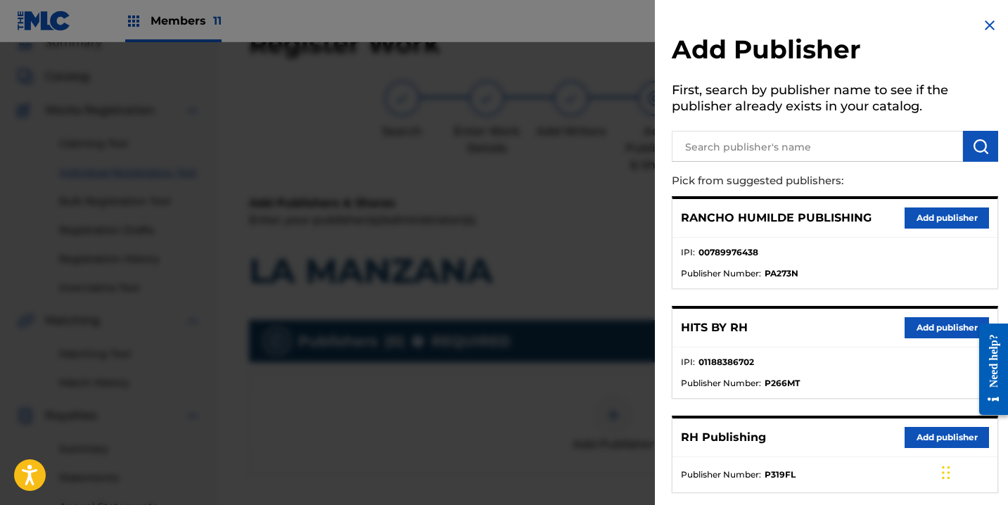
click at [917, 327] on button "Add publisher" at bounding box center [947, 327] width 84 height 21
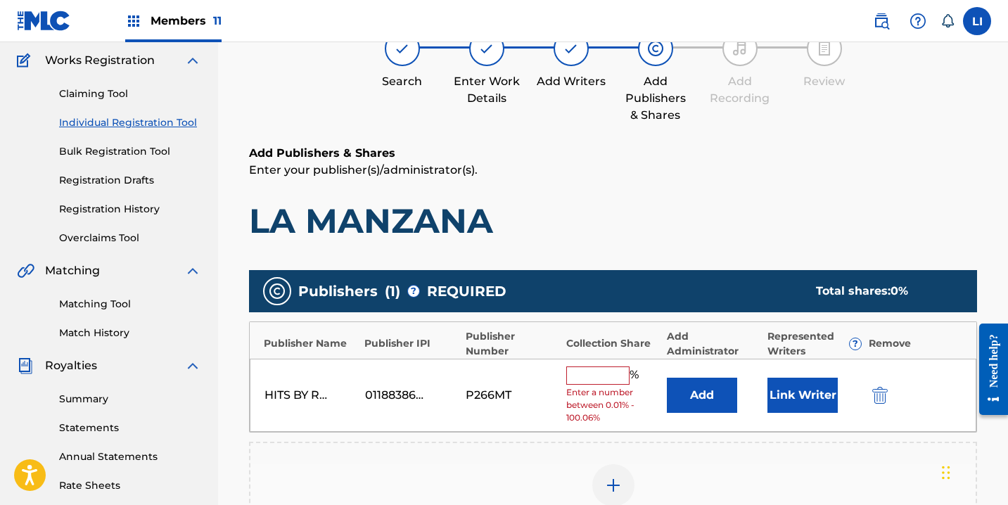
scroll to position [183, 0]
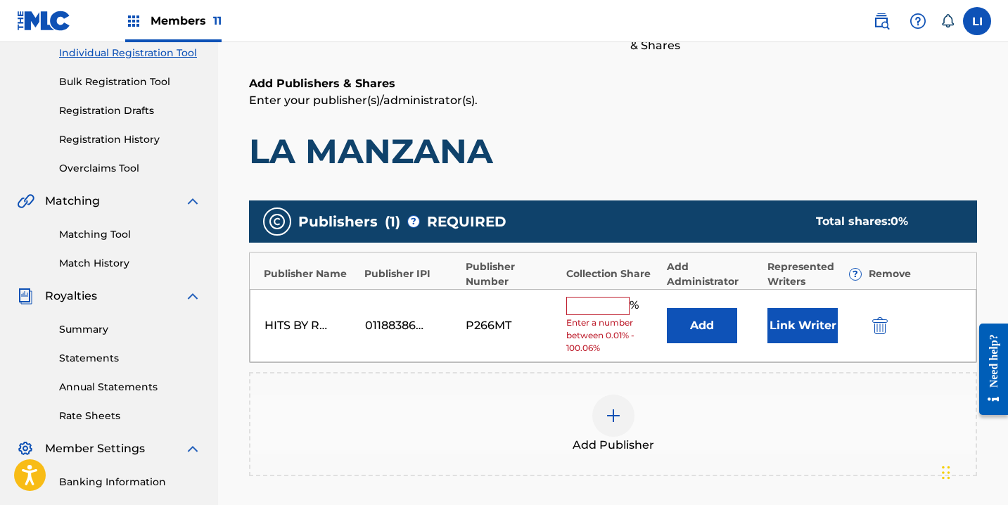
click at [707, 324] on button "Add" at bounding box center [702, 325] width 70 height 35
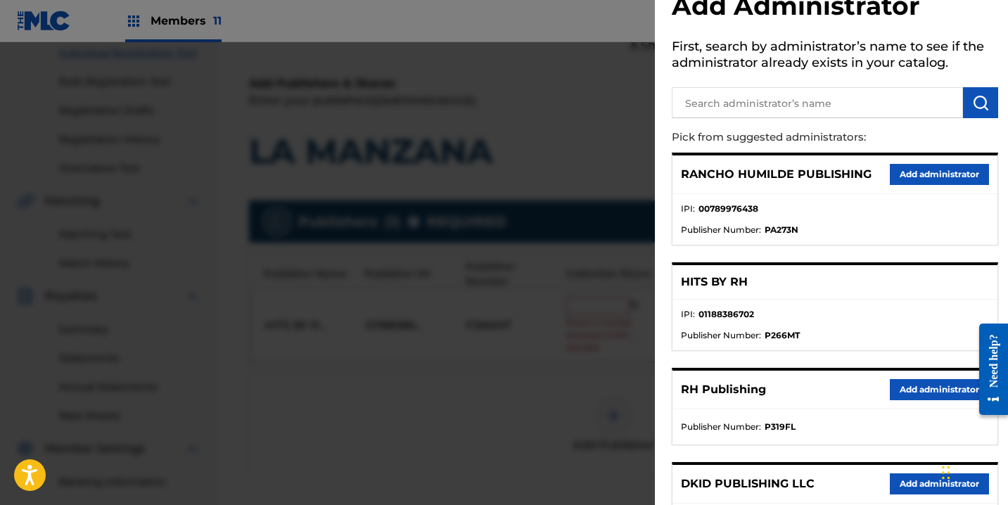
scroll to position [188, 0]
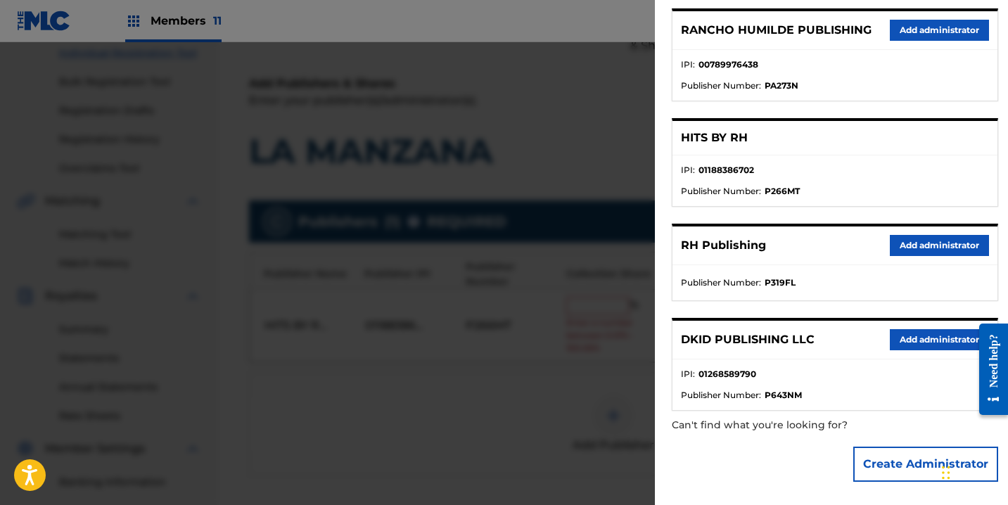
click at [906, 253] on button "Add administrator" at bounding box center [939, 245] width 99 height 21
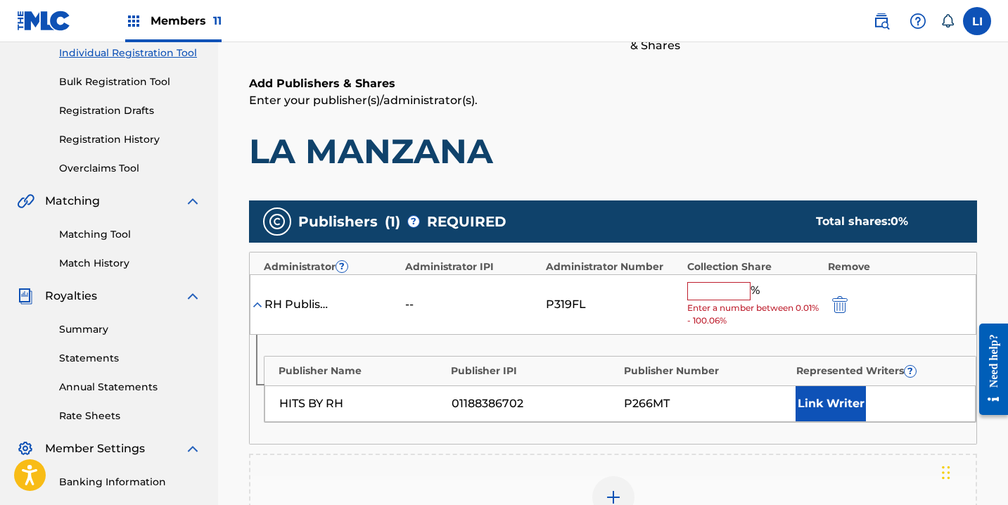
click at [730, 295] on input "text" at bounding box center [719, 291] width 63 height 18
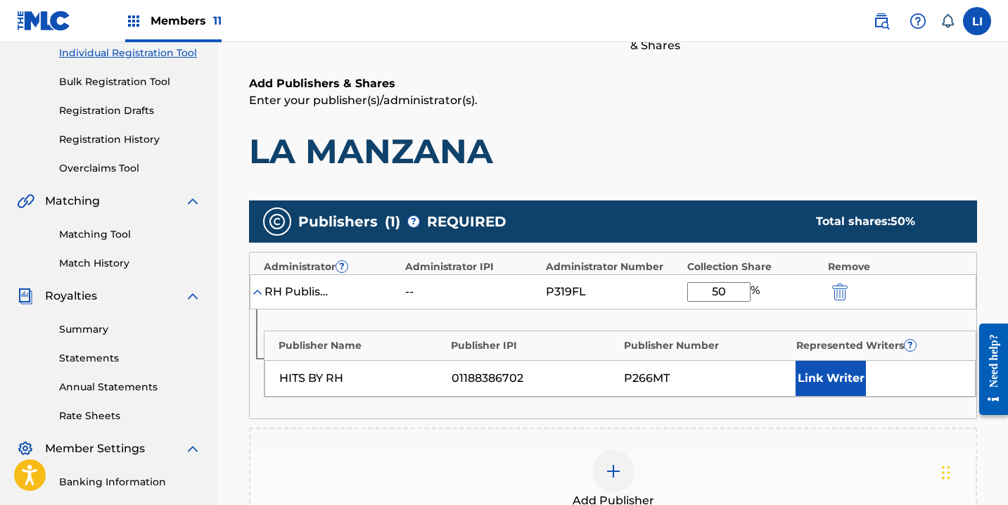
type input "50"
click at [798, 233] on div "Publishers ( 1 ) ? REQUIRED Total shares: 50 %" at bounding box center [613, 222] width 728 height 42
click at [840, 379] on button "Link Writer" at bounding box center [831, 378] width 70 height 35
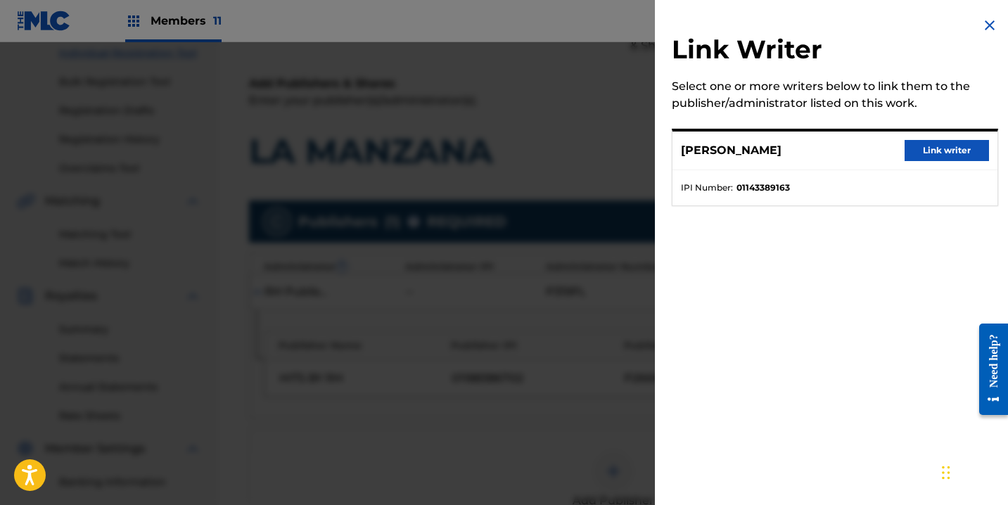
click at [923, 153] on button "Link writer" at bounding box center [947, 150] width 84 height 21
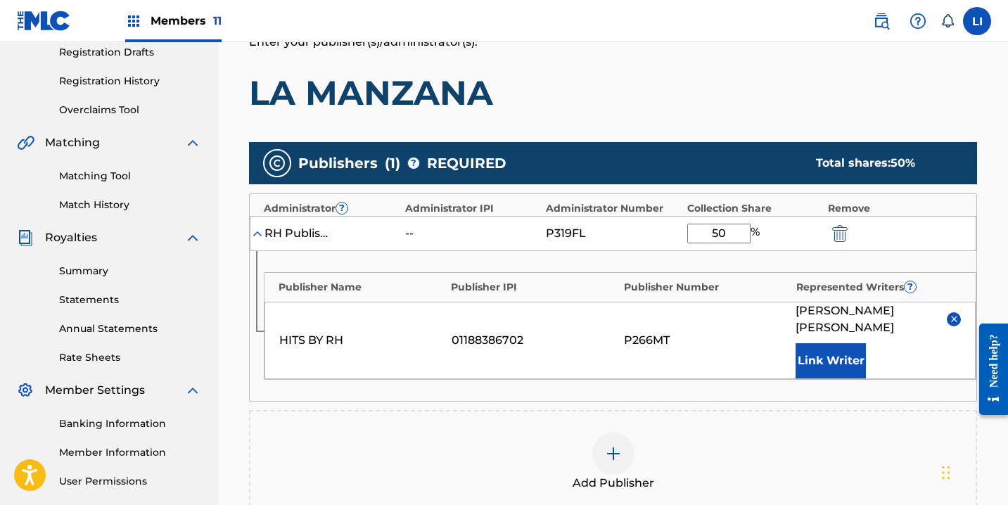
scroll to position [472, 0]
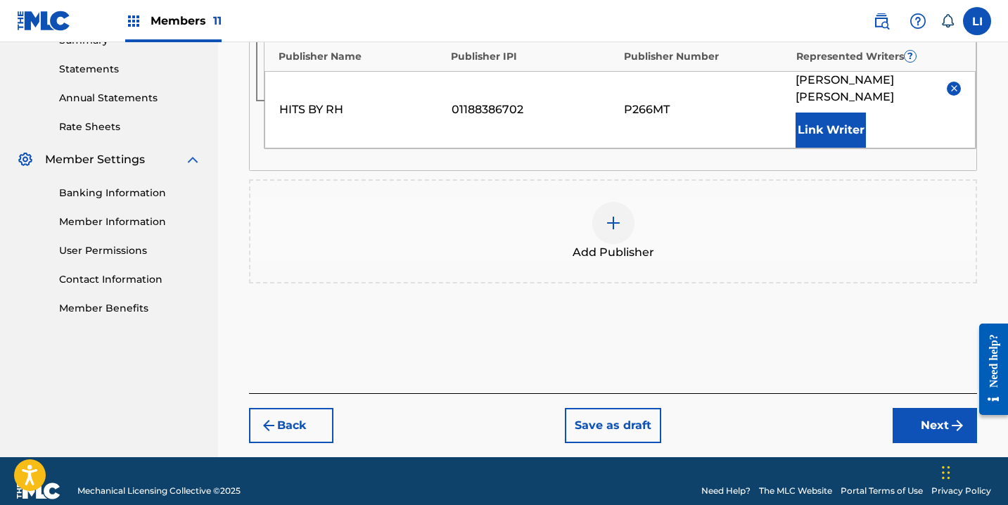
click at [620, 244] on span "Add Publisher" at bounding box center [614, 252] width 82 height 17
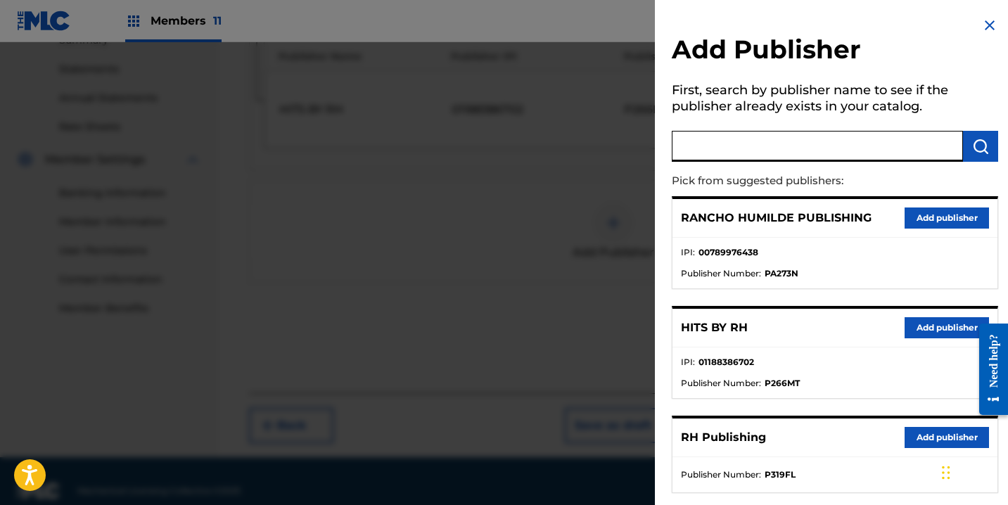
click at [814, 153] on input "text" at bounding box center [817, 146] width 291 height 31
paste input "CAKO PUBLISHING"
type input "CAKO PUBLISHING"
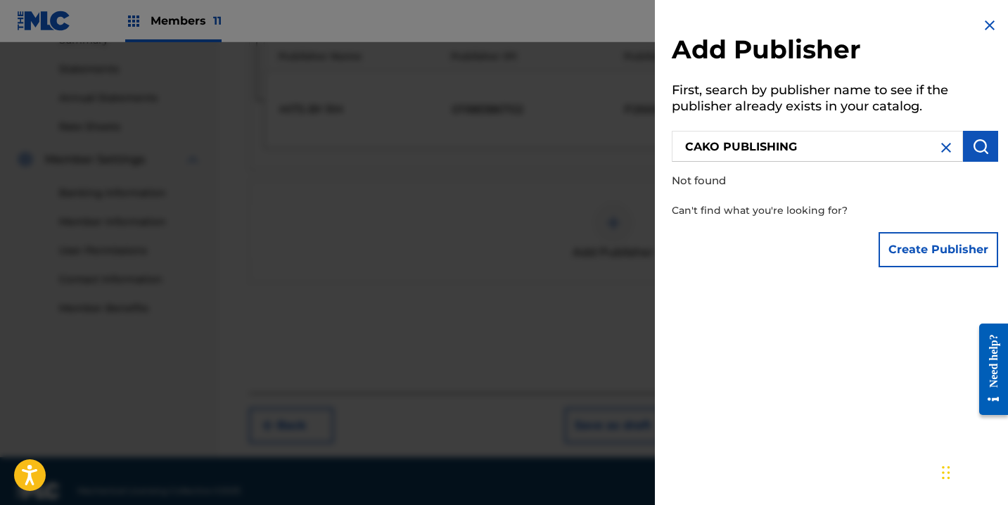
click at [935, 248] on button "Create Publisher" at bounding box center [939, 249] width 120 height 35
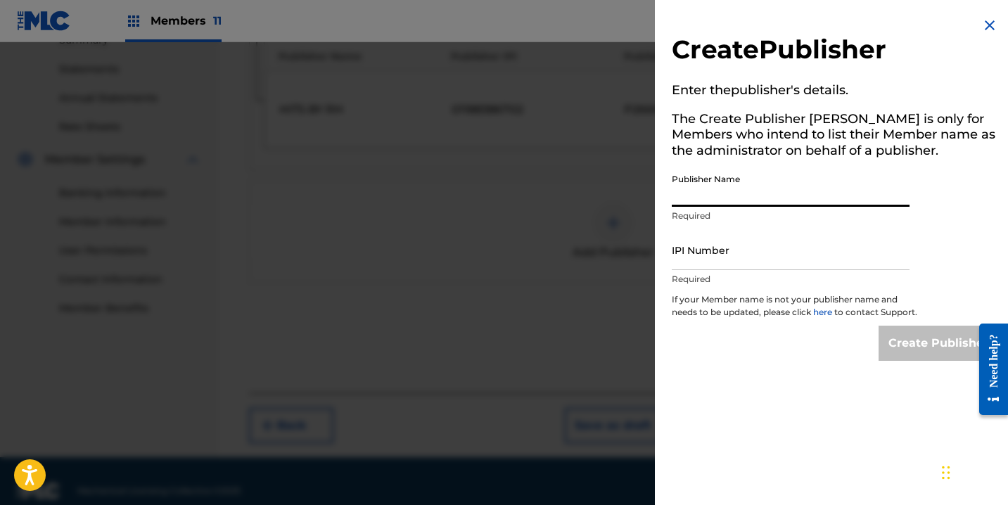
click at [708, 198] on input "Publisher Name" at bounding box center [791, 187] width 238 height 40
paste input "CAKO PUBLISHING"
type input "CAKO PUBLISHING"
click at [762, 255] on input "IPI Number" at bounding box center [791, 250] width 238 height 40
paste input "1288468103"
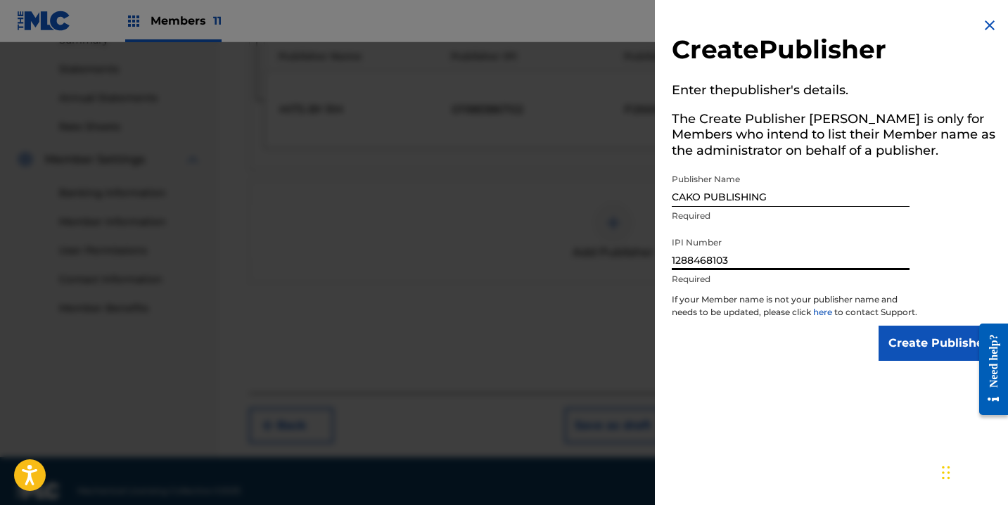
type input "1288468103"
click at [906, 361] on input "Create Publisher" at bounding box center [939, 343] width 120 height 35
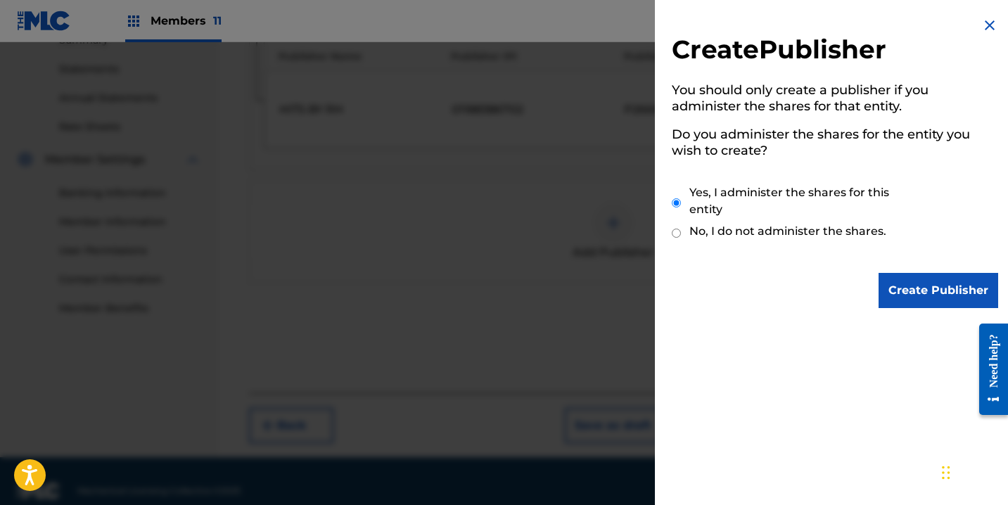
click at [928, 307] on input "Create Publisher" at bounding box center [939, 290] width 120 height 35
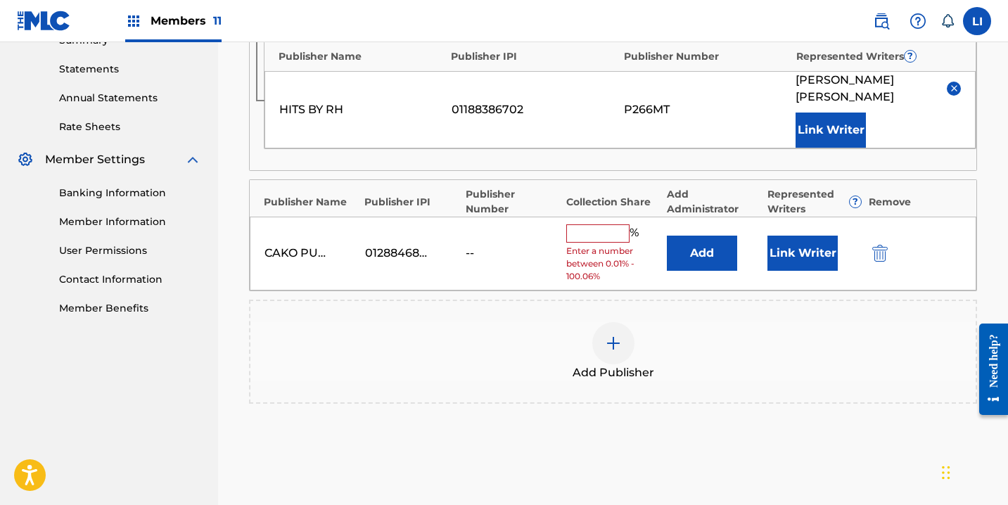
click at [734, 243] on button "Add" at bounding box center [702, 253] width 70 height 35
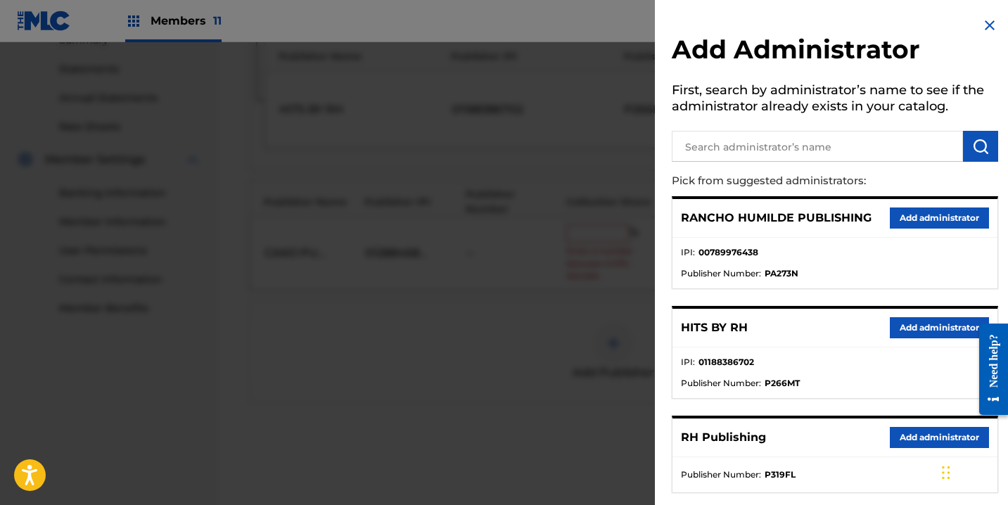
click at [890, 430] on button "Add administrator" at bounding box center [939, 437] width 99 height 21
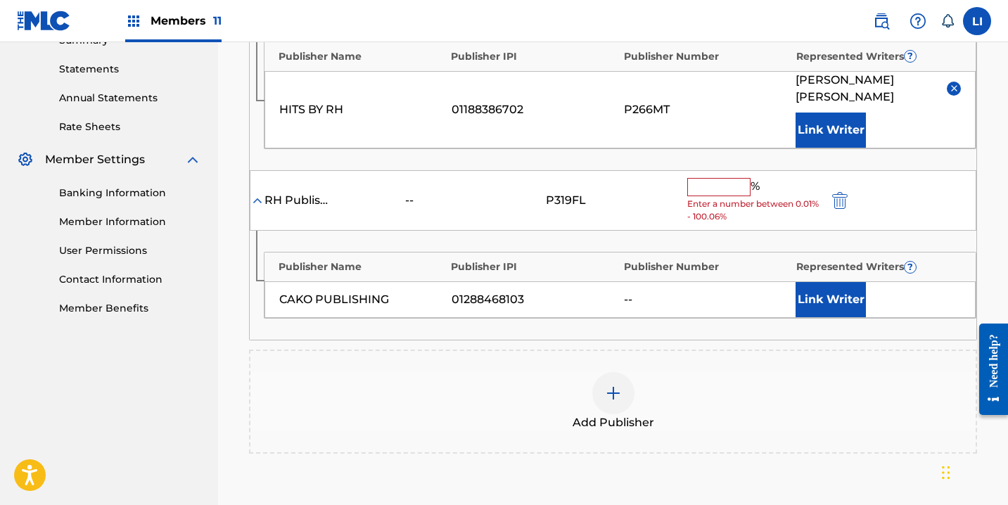
click at [726, 178] on input "text" at bounding box center [719, 187] width 63 height 18
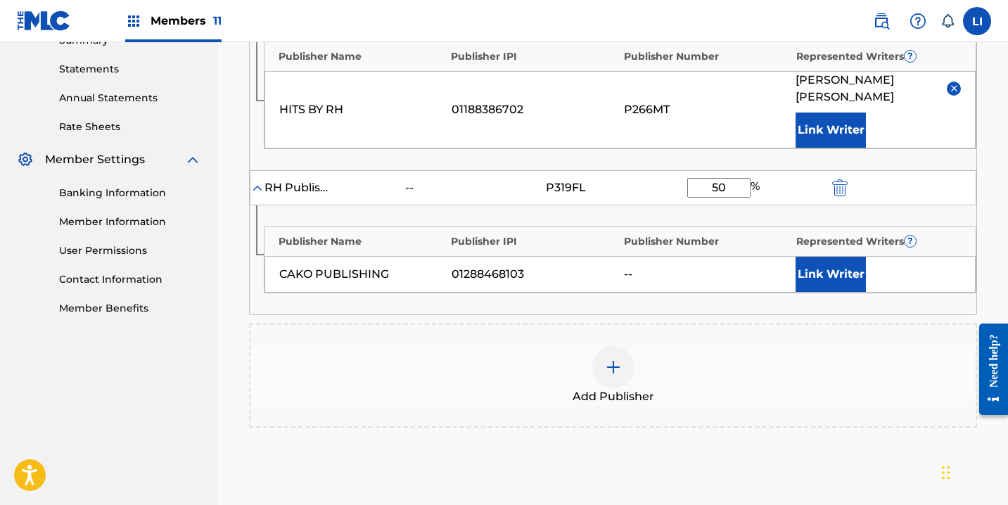
type input "50"
click at [848, 262] on button "Link Writer" at bounding box center [831, 274] width 70 height 35
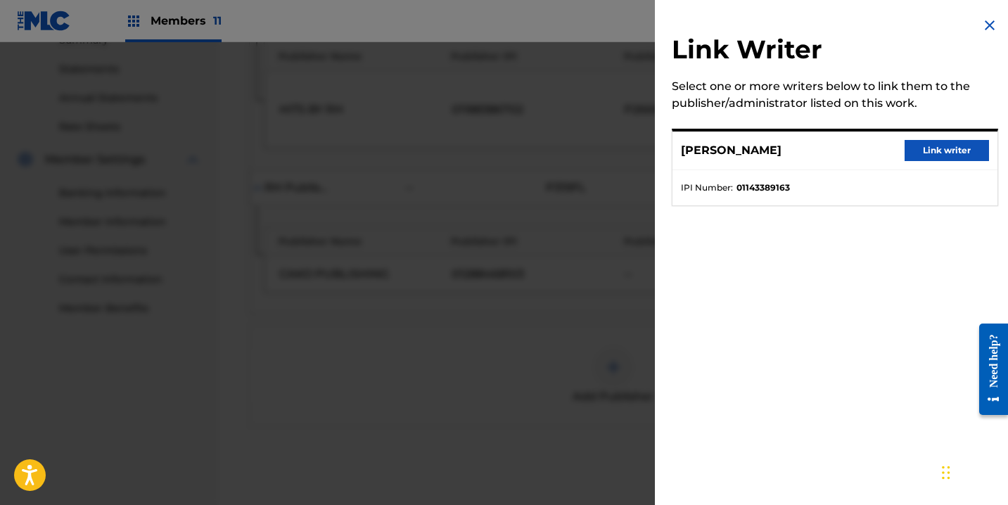
click at [909, 149] on button "Link writer" at bounding box center [947, 150] width 84 height 21
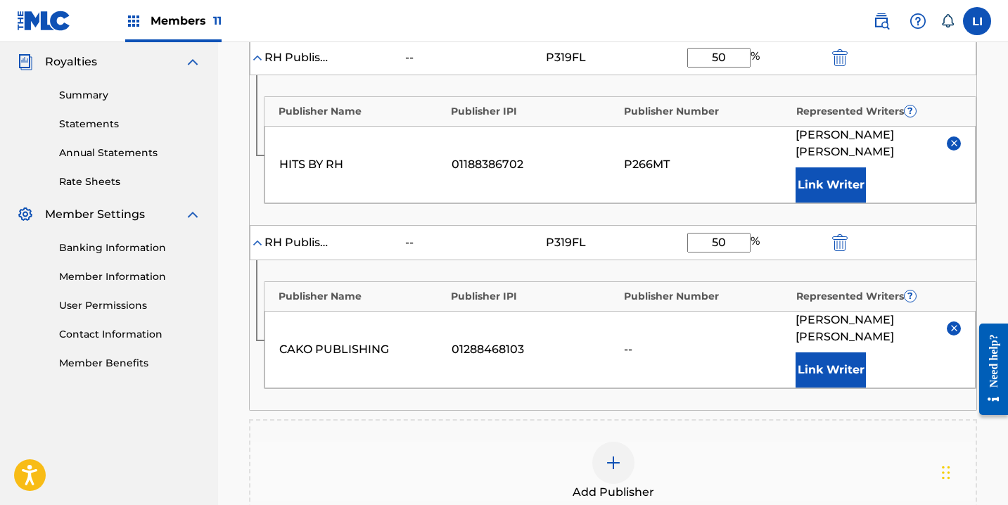
scroll to position [598, 0]
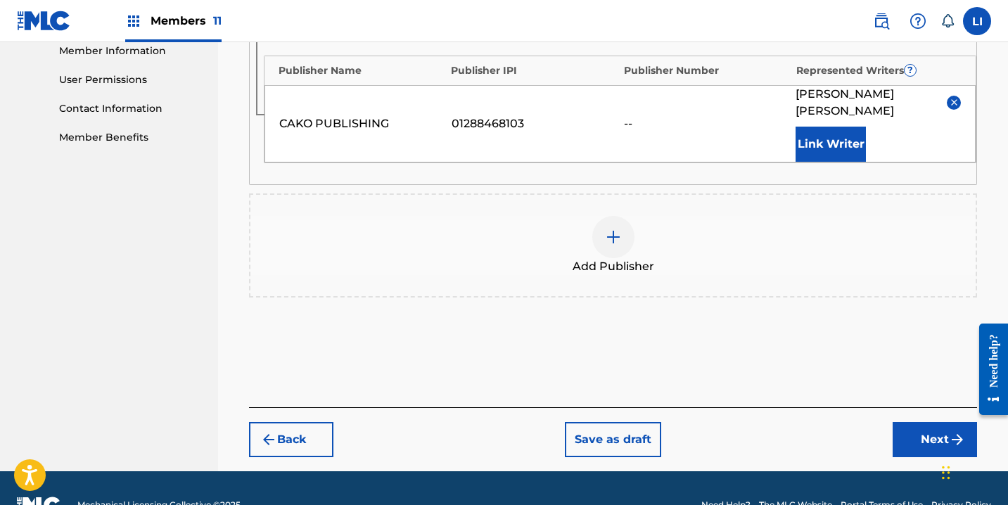
click at [908, 422] on button "Next" at bounding box center [935, 439] width 84 height 35
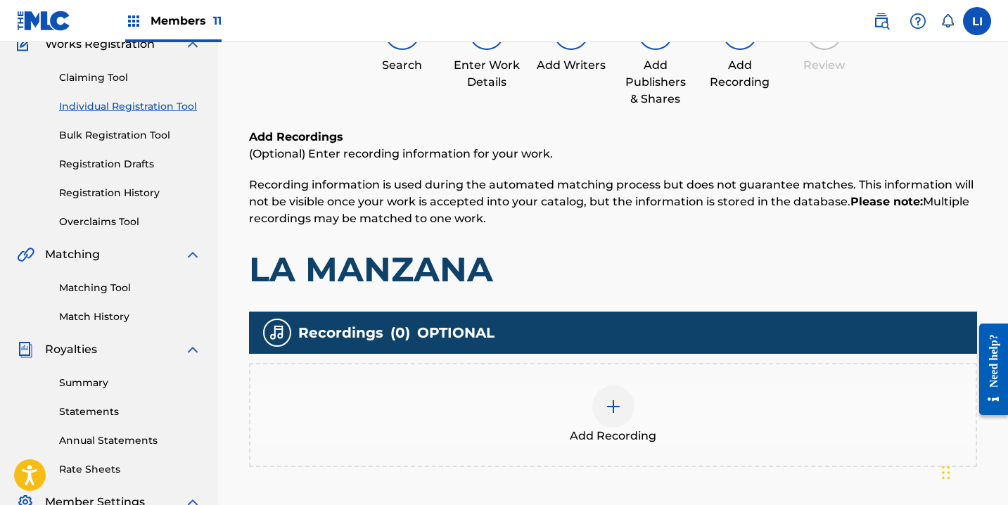
scroll to position [326, 0]
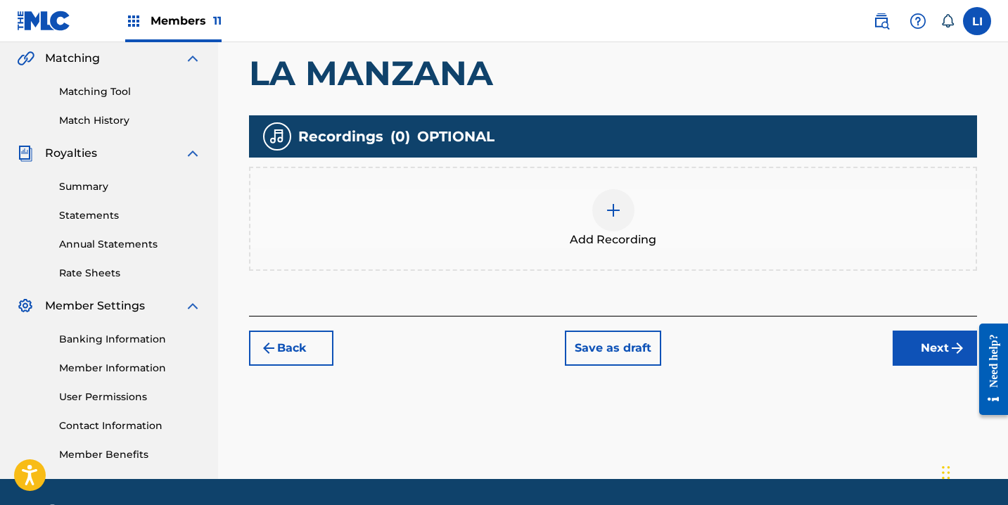
click at [591, 222] on div "Add Recording" at bounding box center [614, 218] width 726 height 59
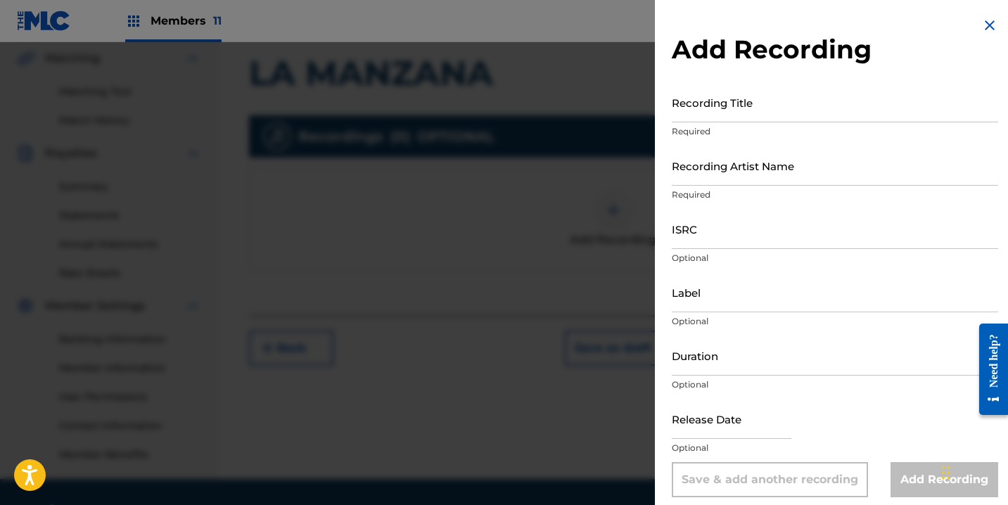
click at [742, 110] on input "Recording Title" at bounding box center [835, 102] width 327 height 40
type input "LA MANZANA"
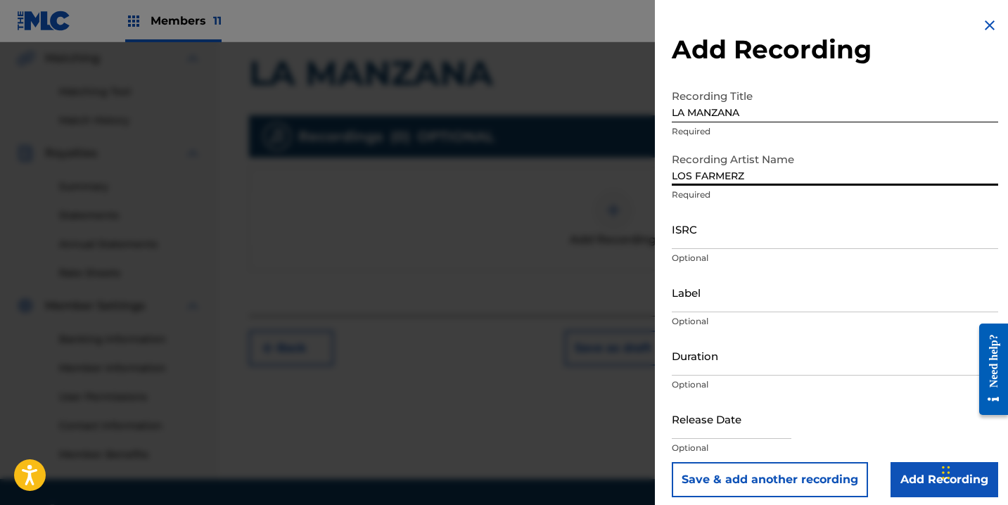
type input "LOS FARMERZ"
paste input "QZ9QQ2500187"
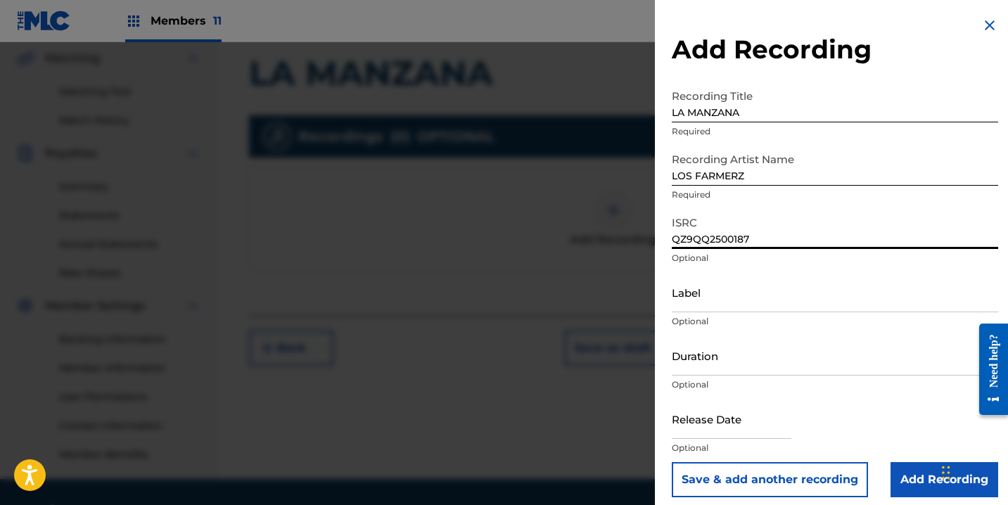
type input "QZ9QQ2500187"
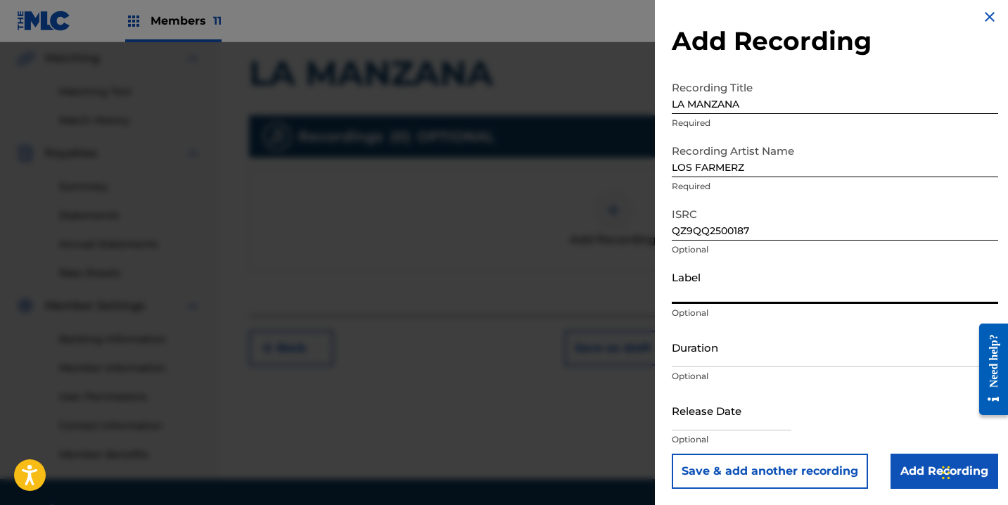
scroll to position [9, 0]
type input "RANCHO HUMILDE"
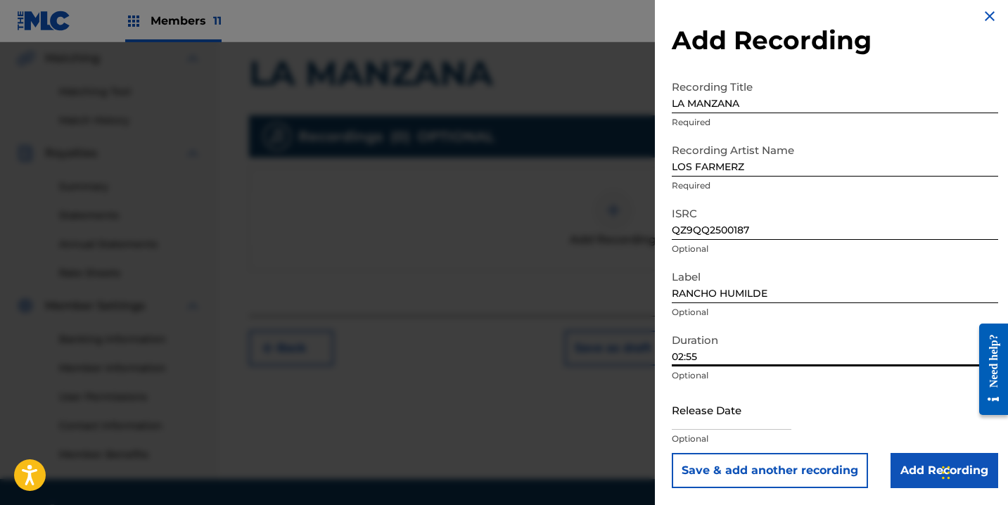
type input "02:55"
select select "7"
select select "2025"
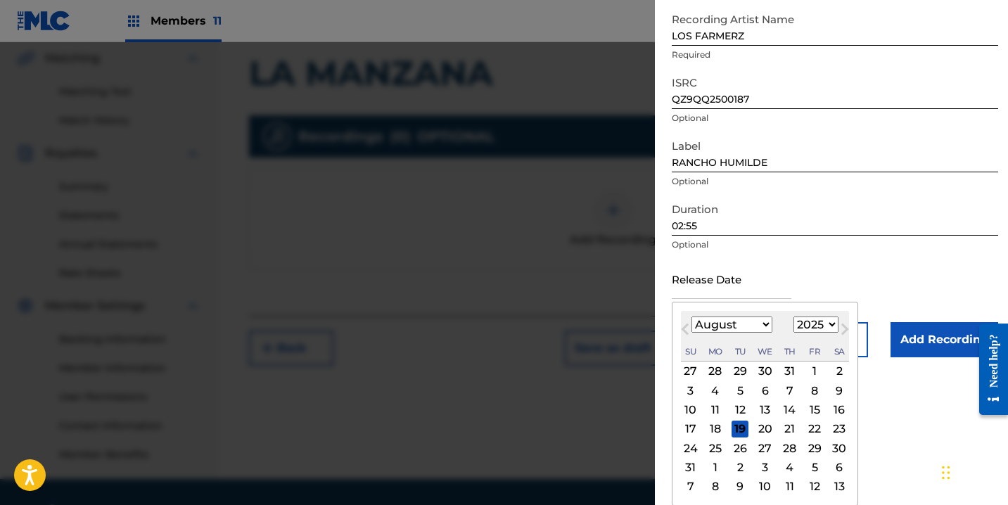
scroll to position [140, 0]
click at [732, 329] on select "January February March April May June July August September October November De…" at bounding box center [732, 325] width 81 height 16
select select "3"
click at [692, 333] on select "January February March April May June July August September October November De…" at bounding box center [732, 325] width 81 height 16
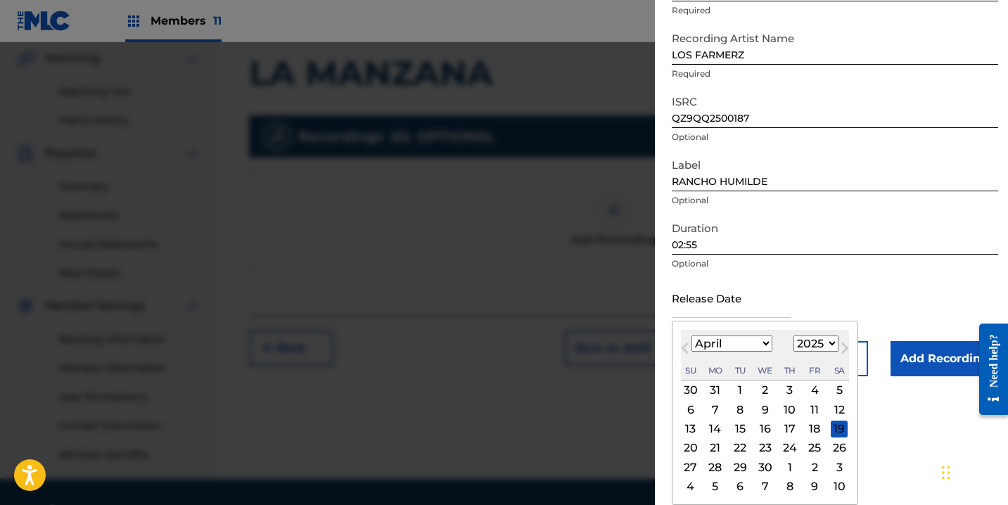
drag, startPoint x: 809, startPoint y: 414, endPoint x: 864, endPoint y: 417, distance: 55.6
click at [809, 414] on div "11" at bounding box center [814, 409] width 17 height 17
type input "[DATE]"
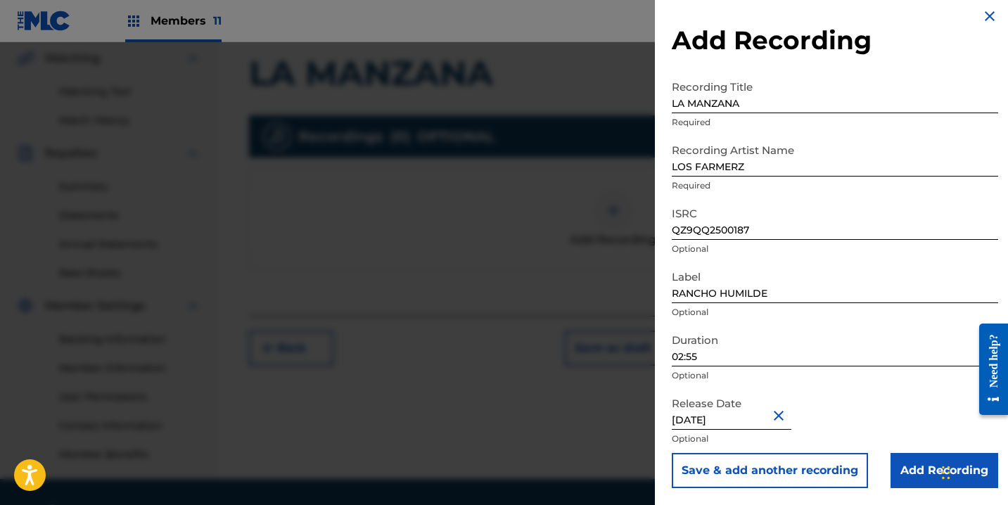
click at [905, 464] on input "Add Recording" at bounding box center [945, 470] width 108 height 35
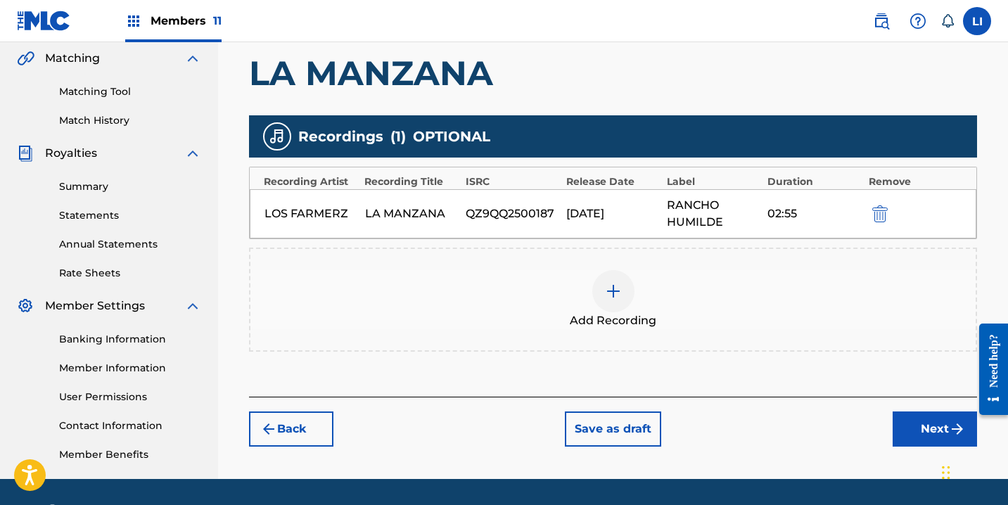
click at [894, 421] on button "Next" at bounding box center [935, 429] width 84 height 35
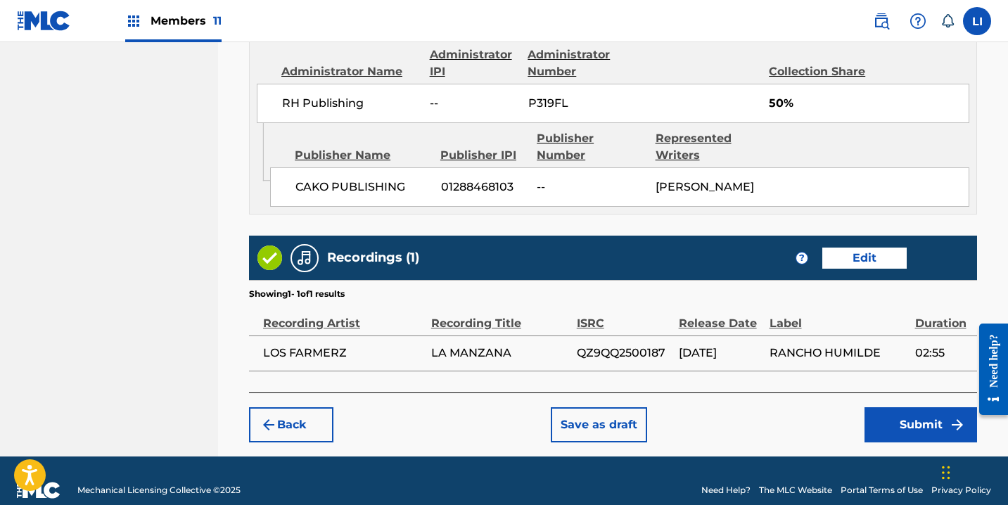
scroll to position [996, 0]
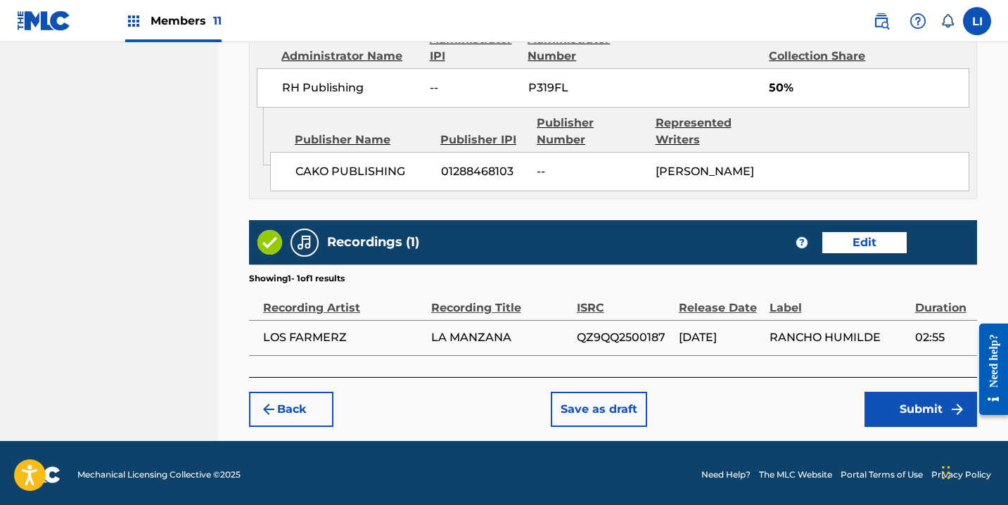
click at [888, 413] on button "Submit" at bounding box center [921, 409] width 113 height 35
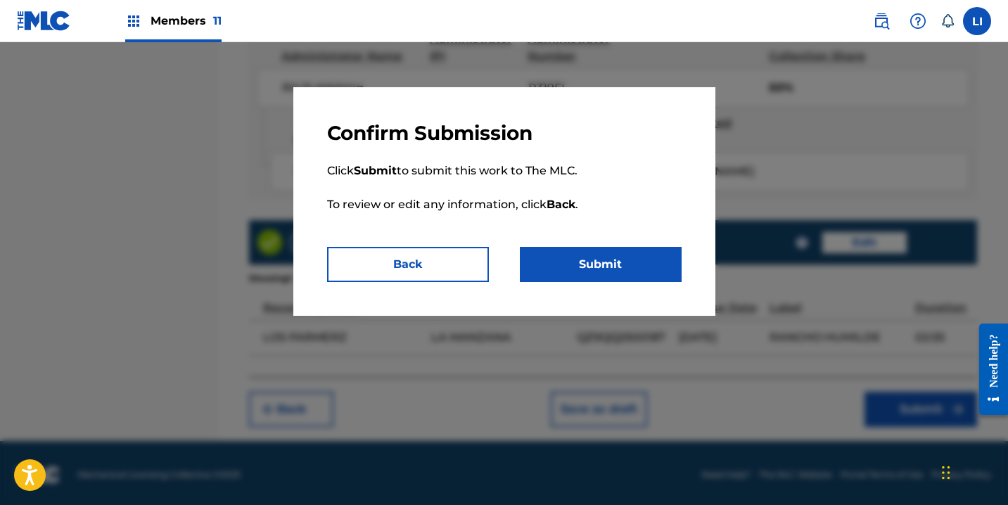
click at [619, 257] on button "Submit" at bounding box center [601, 264] width 162 height 35
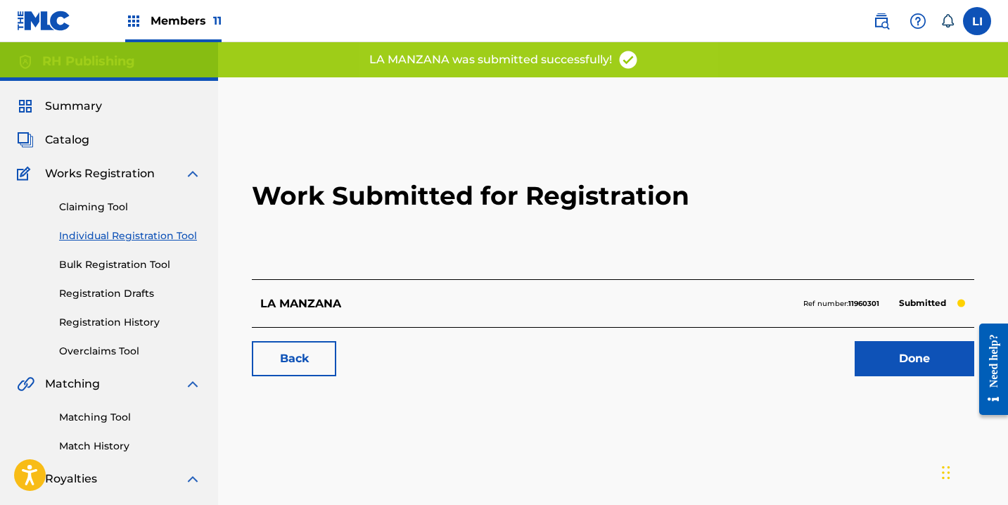
drag, startPoint x: 852, startPoint y: 361, endPoint x: 865, endPoint y: 362, distance: 12.7
click at [855, 361] on div "Done" at bounding box center [906, 358] width 137 height 35
click at [865, 362] on link "Done" at bounding box center [915, 358] width 120 height 35
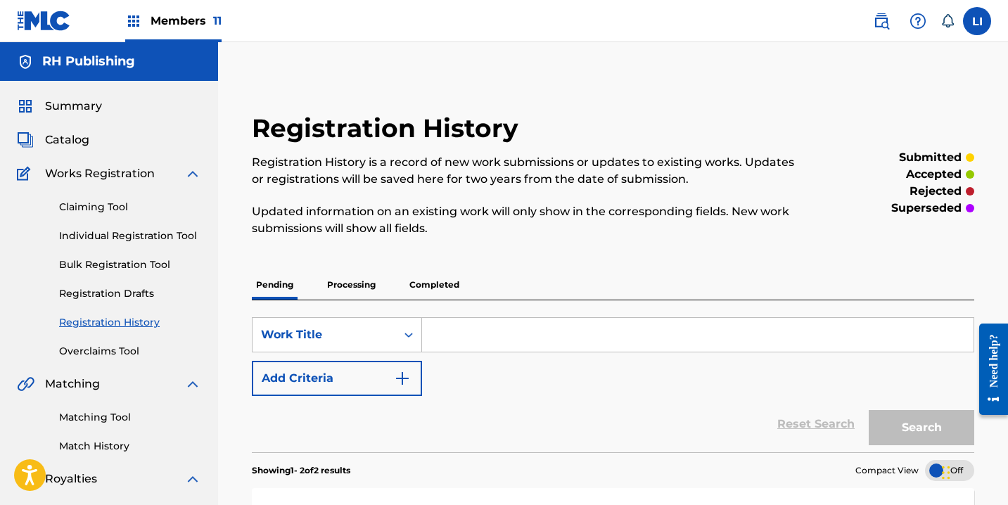
drag, startPoint x: 114, startPoint y: 235, endPoint x: 186, endPoint y: 248, distance: 72.9
click at [114, 235] on link "Individual Registration Tool" at bounding box center [130, 236] width 142 height 15
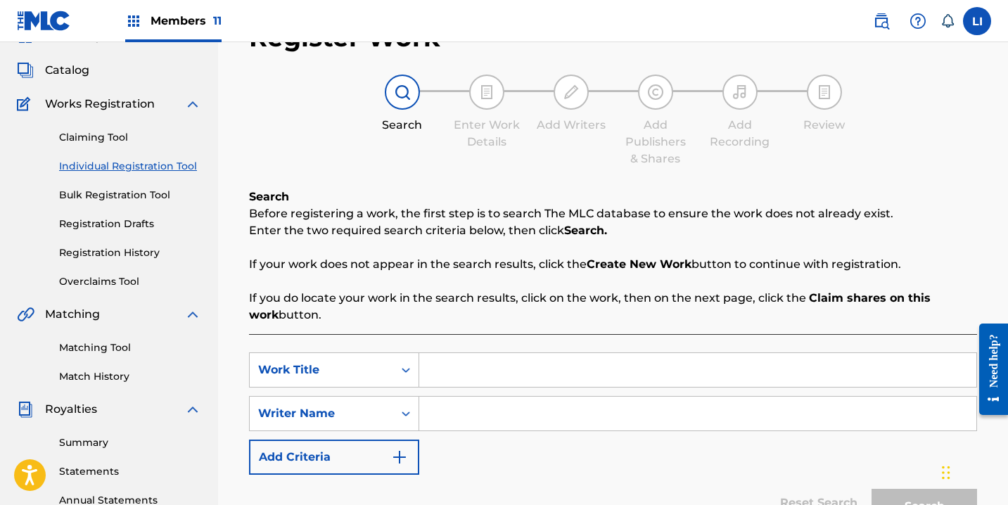
scroll to position [130, 0]
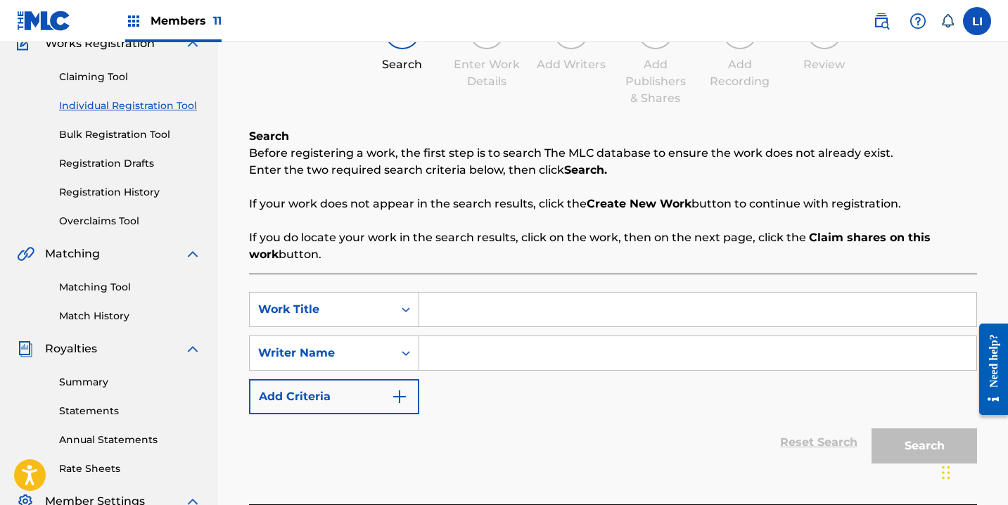
click at [457, 310] on input "Search Form" at bounding box center [697, 310] width 557 height 34
type input "EL [PERSON_NAME]"
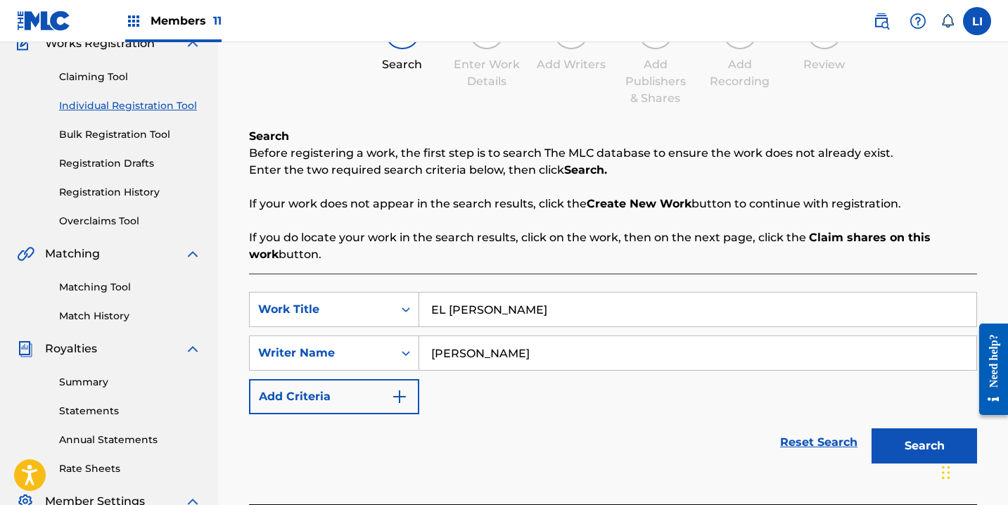
type input "[PERSON_NAME]"
click at [872, 429] on button "Search" at bounding box center [925, 446] width 106 height 35
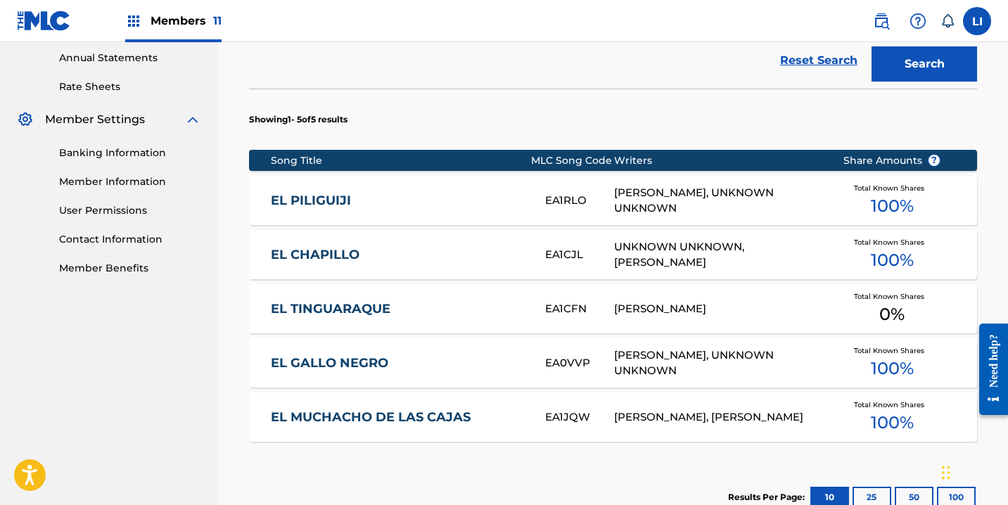
scroll to position [546, 0]
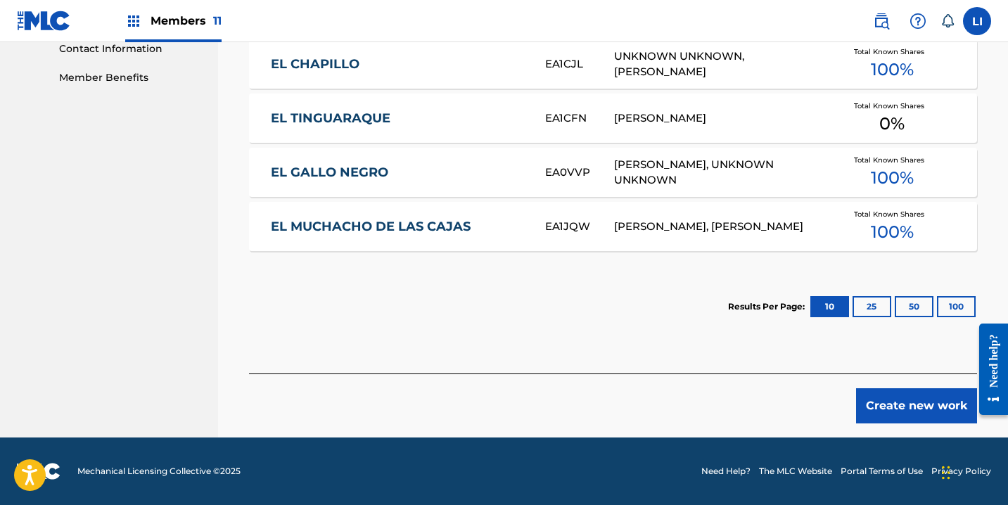
click at [903, 417] on button "Create new work" at bounding box center [916, 405] width 121 height 35
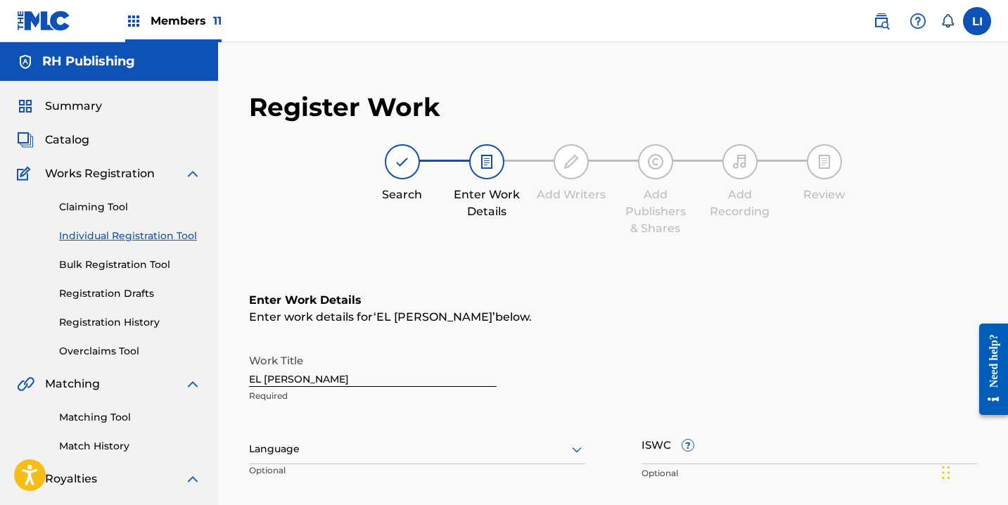
scroll to position [251, 0]
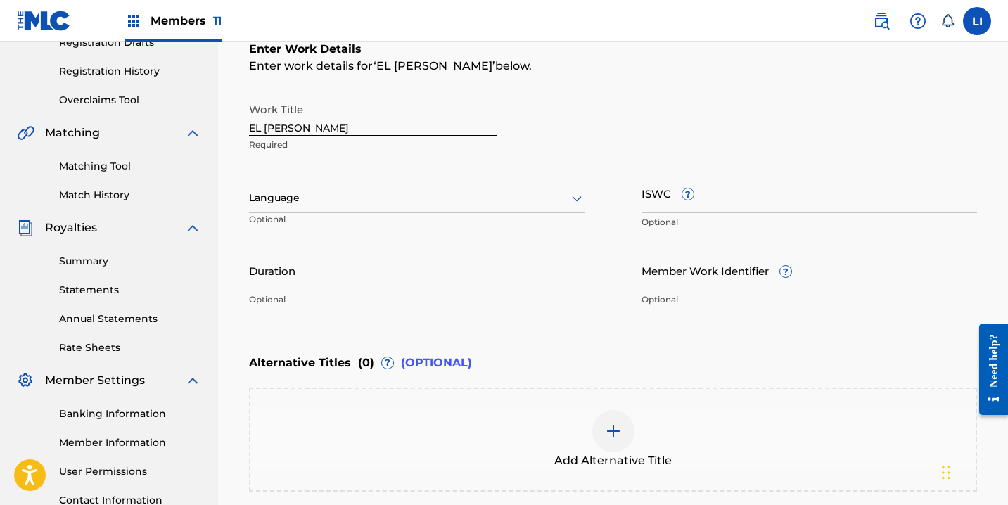
click at [274, 205] on div at bounding box center [417, 198] width 336 height 18
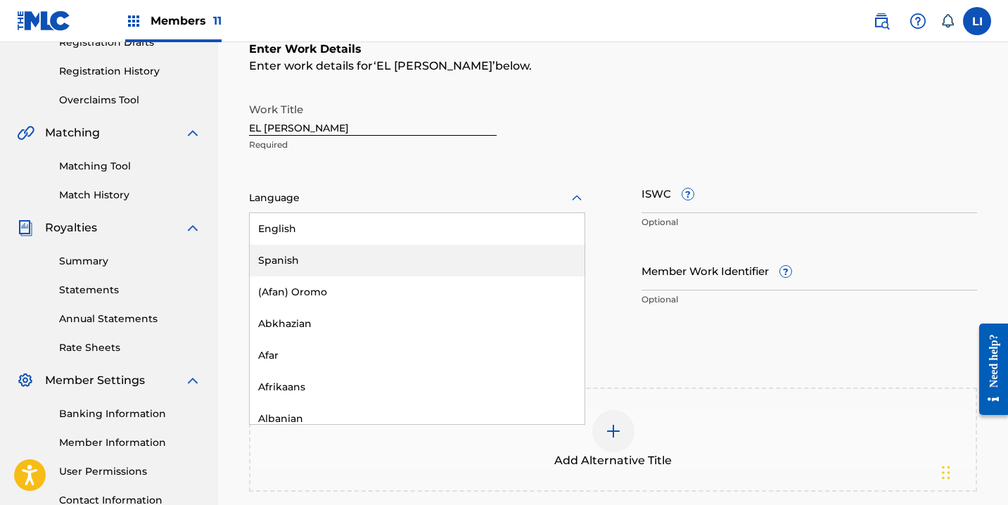
click at [273, 255] on div "Spanish" at bounding box center [417, 261] width 335 height 32
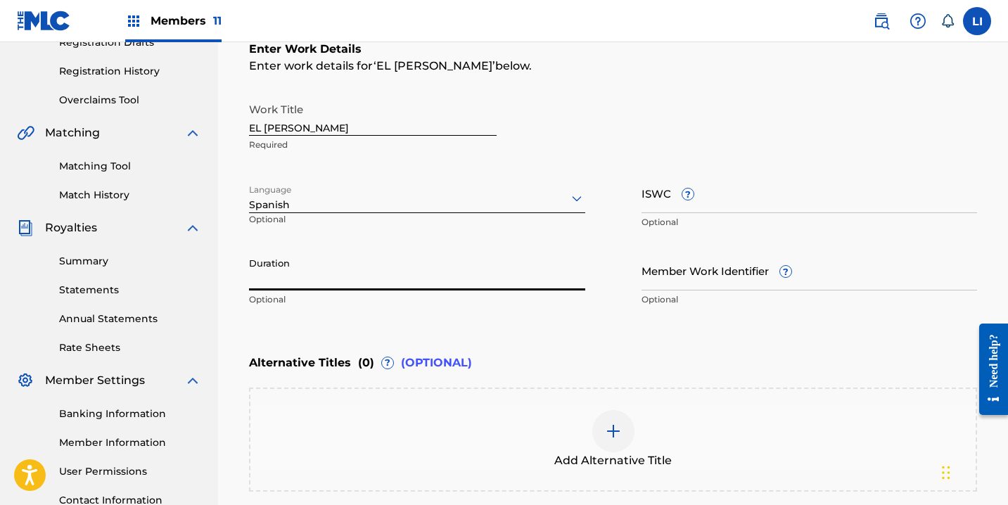
click at [283, 281] on input "Duration" at bounding box center [417, 271] width 336 height 40
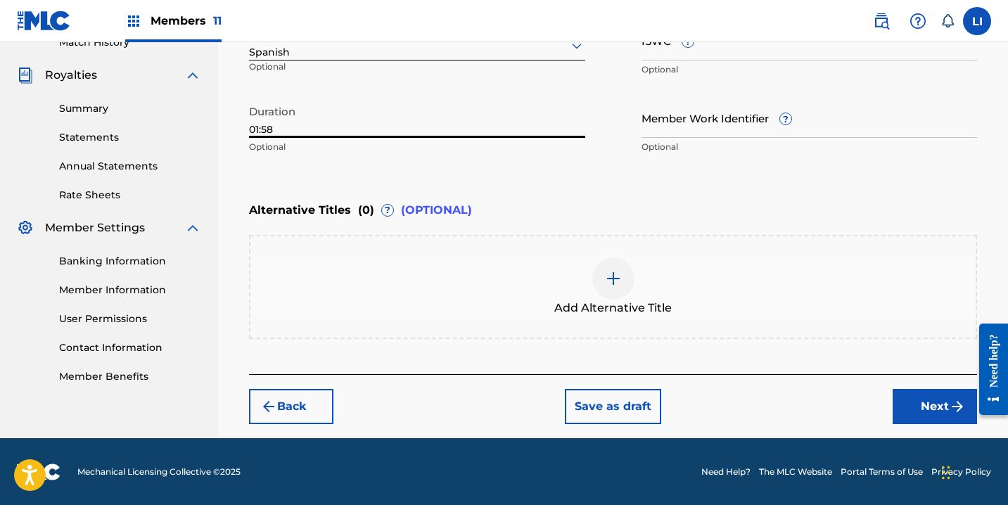
type input "01:58"
click at [945, 405] on button "Next" at bounding box center [935, 406] width 84 height 35
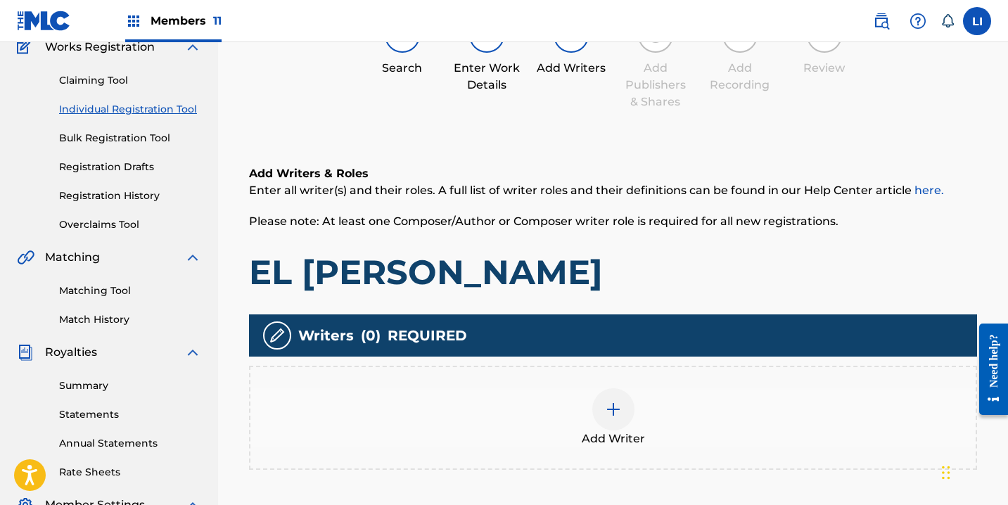
scroll to position [187, 0]
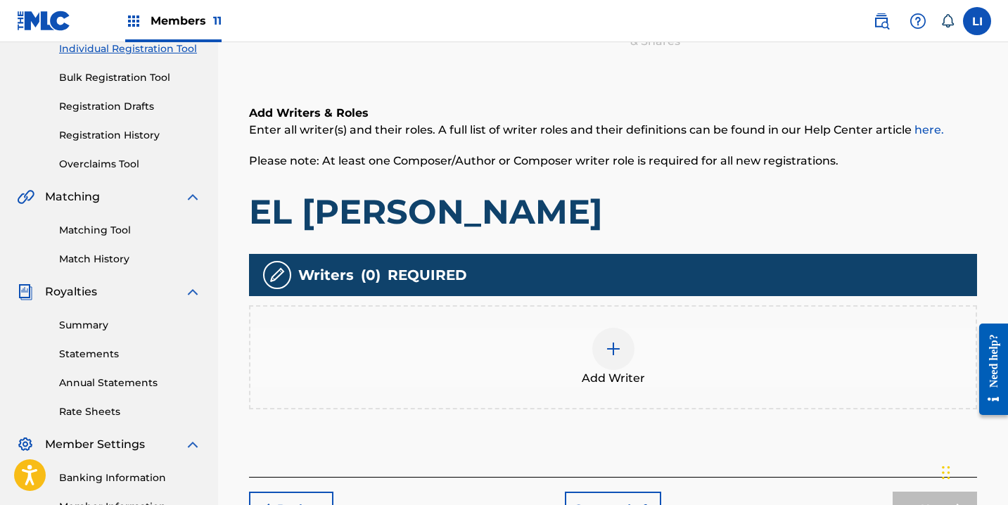
click at [568, 336] on div "Add Writer" at bounding box center [614, 357] width 726 height 59
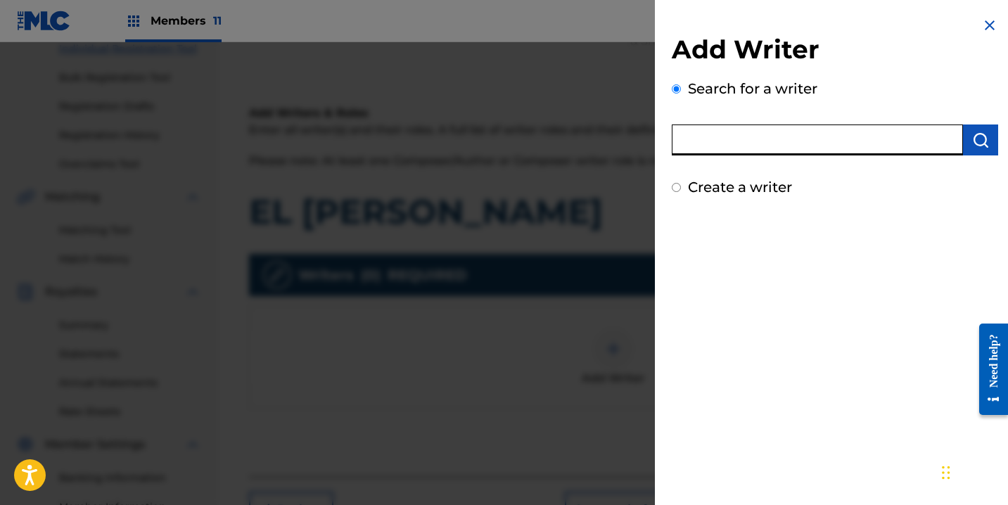
click at [713, 137] on input "text" at bounding box center [817, 140] width 291 height 31
type input "[PERSON_NAME]"
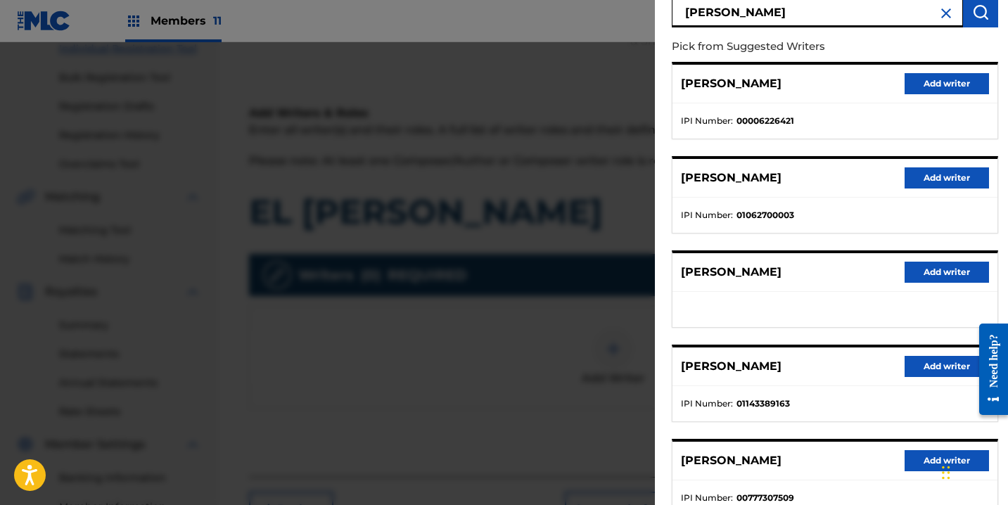
scroll to position [228, 0]
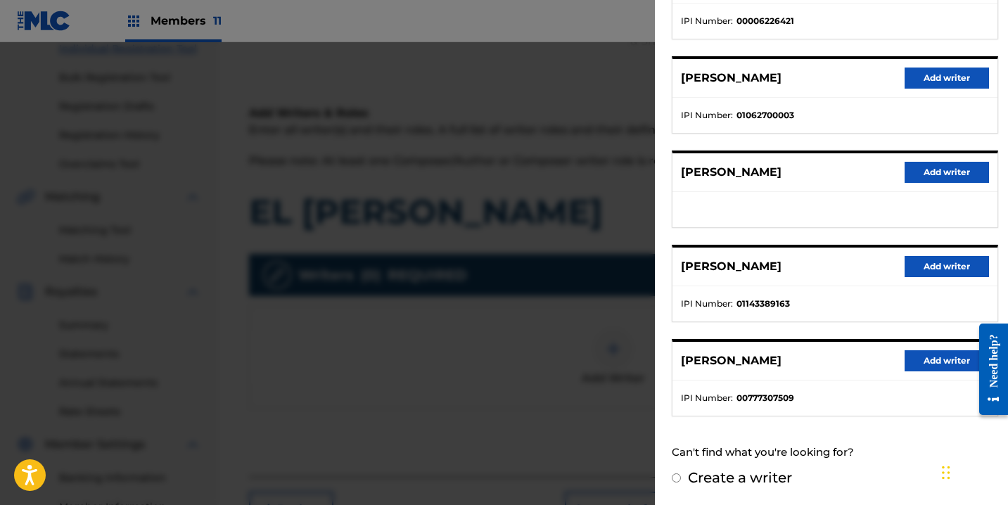
drag, startPoint x: 894, startPoint y: 265, endPoint x: 922, endPoint y: 268, distance: 27.7
click at [899, 265] on div "[PERSON_NAME] Add writer" at bounding box center [835, 267] width 325 height 39
click at [929, 269] on button "Add writer" at bounding box center [947, 266] width 84 height 21
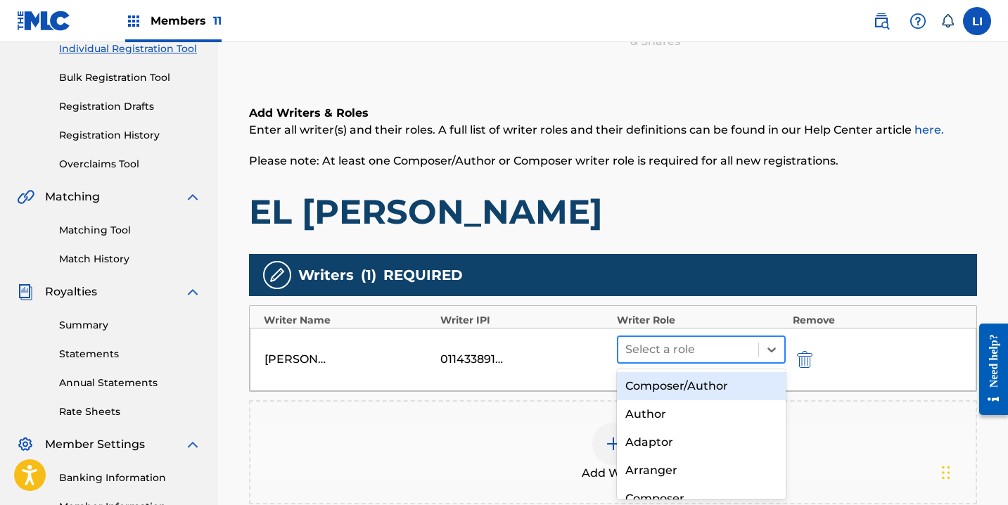
click at [702, 353] on div at bounding box center [689, 350] width 126 height 20
click at [697, 384] on div "Composer/Author" at bounding box center [701, 386] width 169 height 28
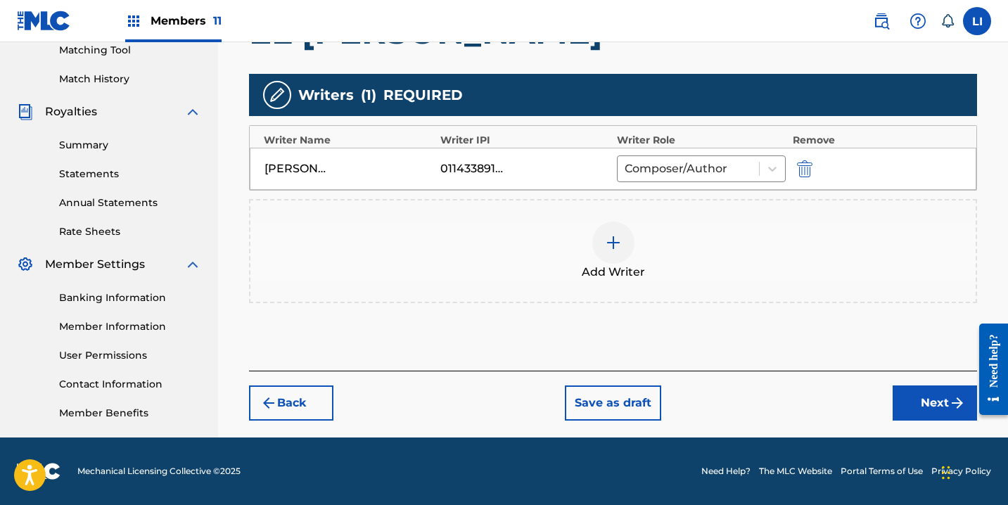
click at [908, 408] on button "Next" at bounding box center [935, 403] width 84 height 35
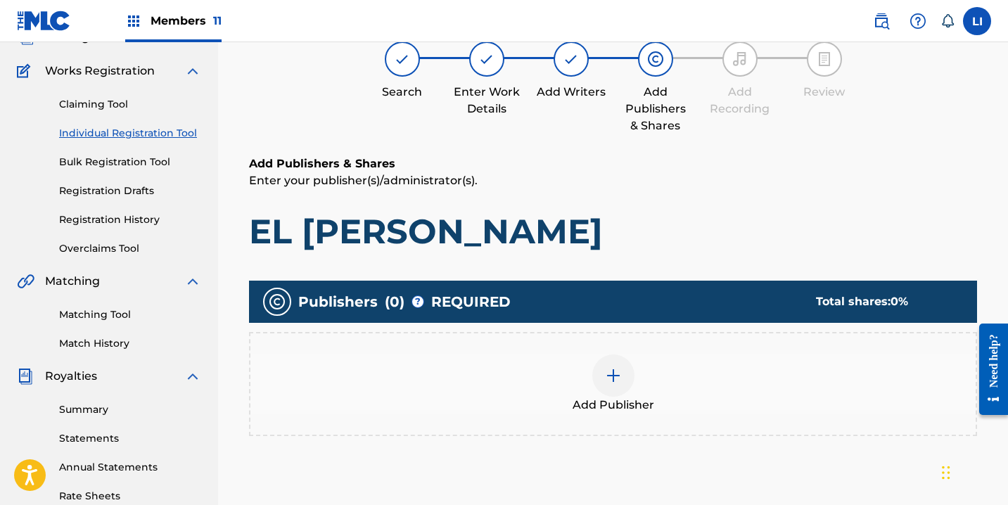
scroll to position [178, 0]
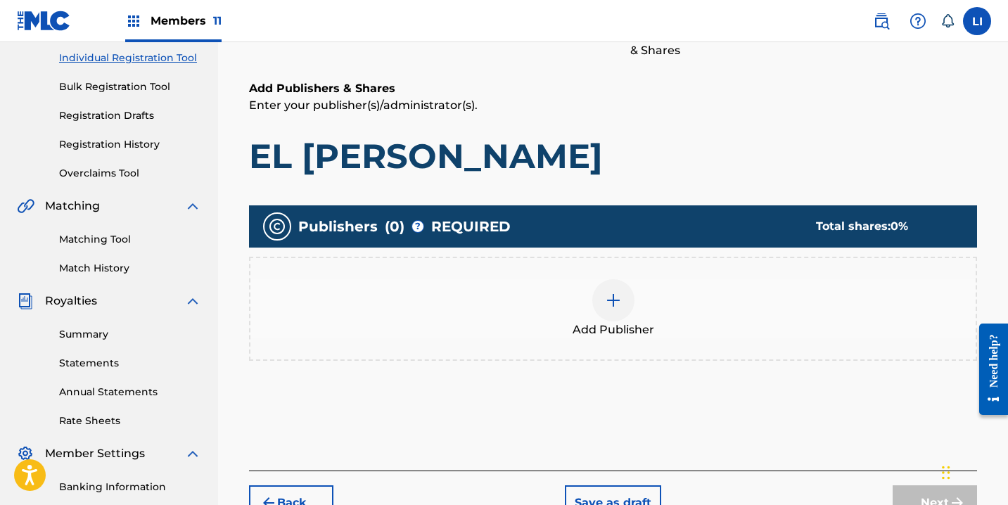
click at [655, 340] on div "Add Publisher" at bounding box center [613, 309] width 728 height 104
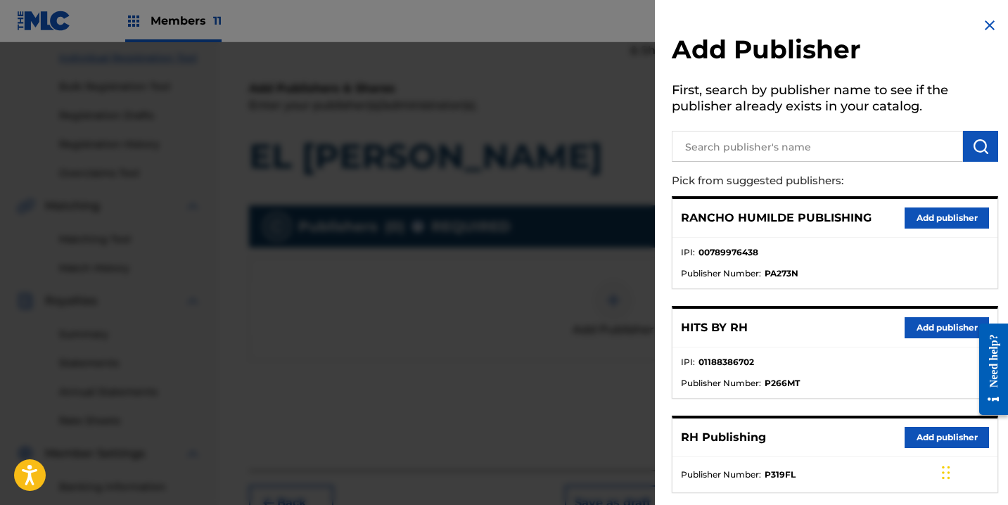
click at [906, 324] on button "Add publisher" at bounding box center [947, 327] width 84 height 21
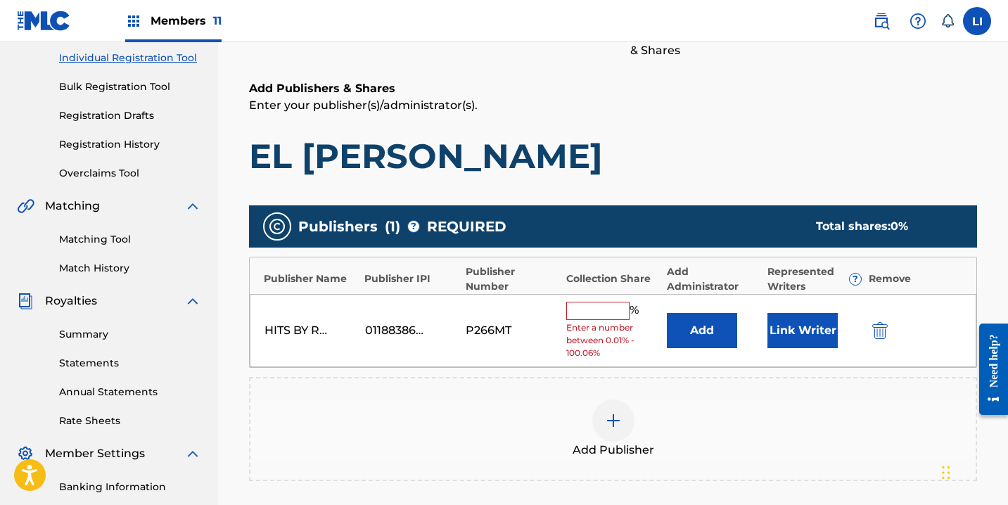
click at [704, 334] on button "Add" at bounding box center [702, 330] width 70 height 35
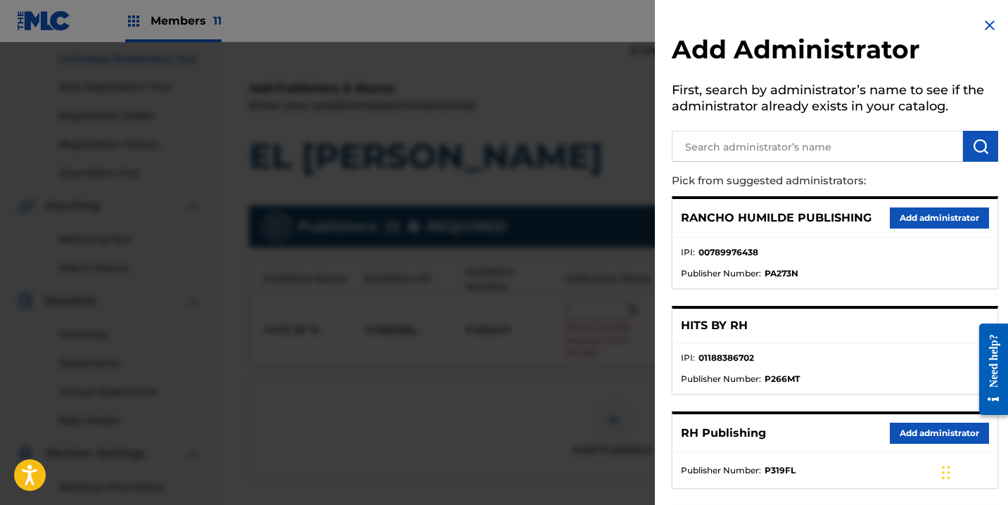
click at [896, 435] on button "Add administrator" at bounding box center [939, 433] width 99 height 21
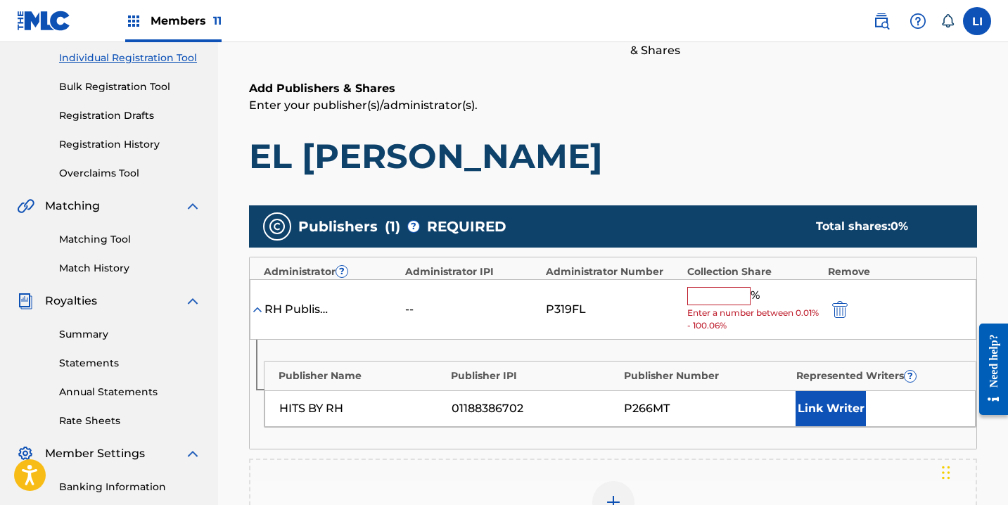
click at [719, 293] on input "text" at bounding box center [719, 296] width 63 height 18
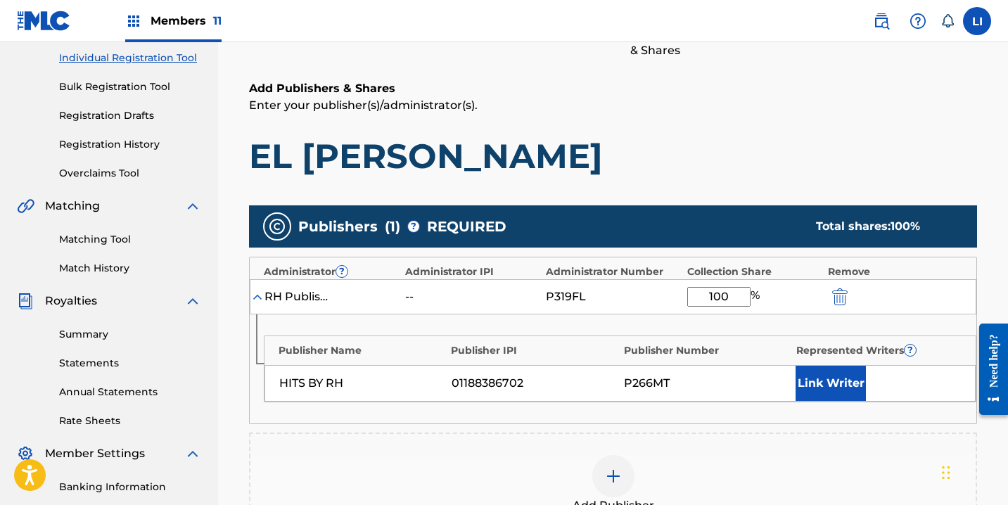
type input "100"
click at [836, 386] on button "Link Writer" at bounding box center [831, 383] width 70 height 35
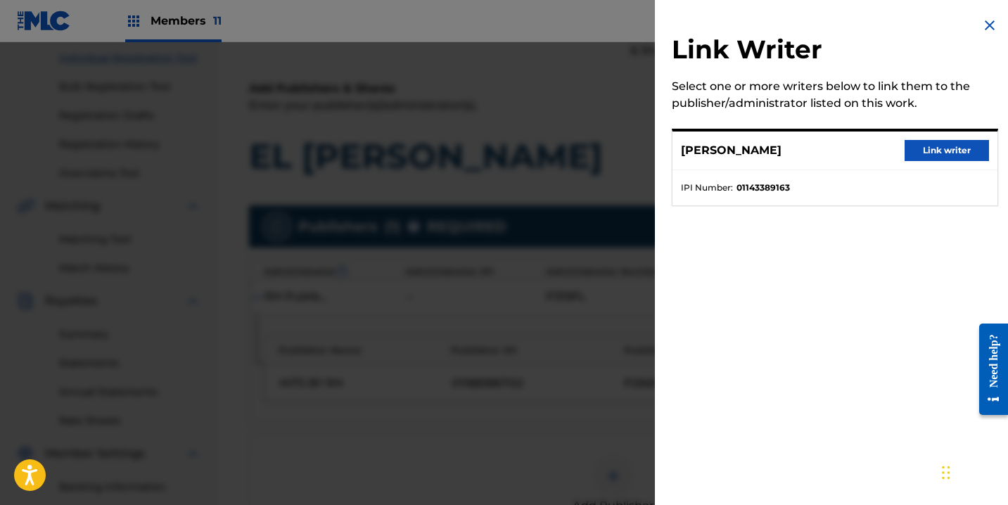
click at [937, 158] on button "Link writer" at bounding box center [947, 150] width 84 height 21
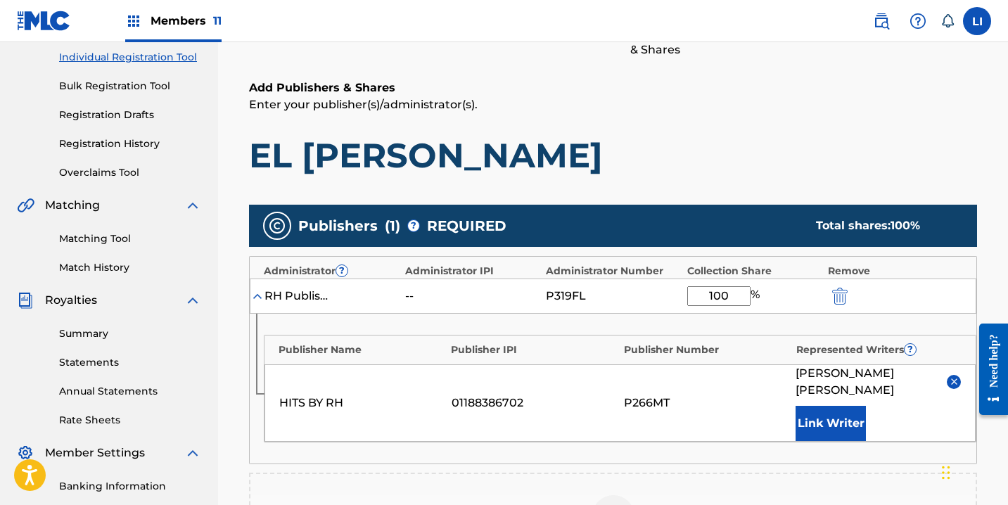
scroll to position [475, 0]
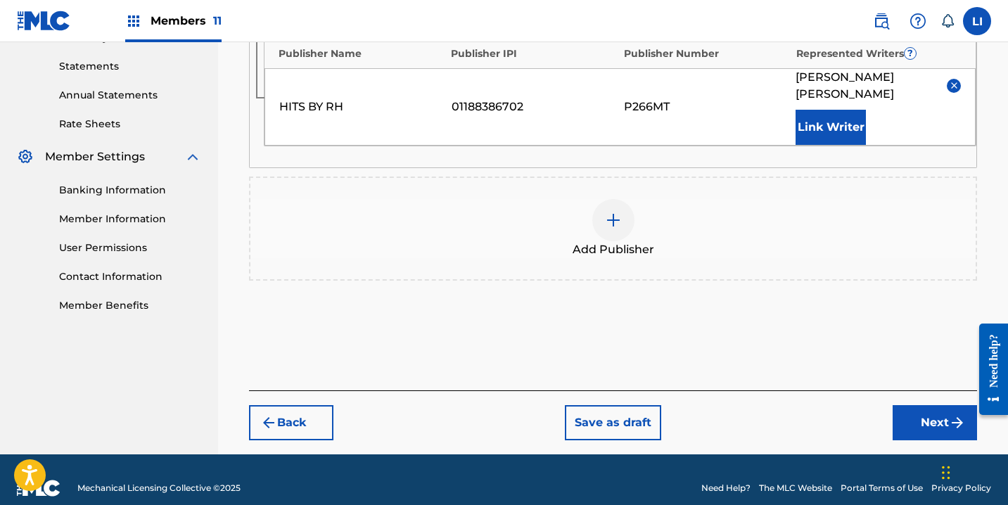
drag, startPoint x: 920, startPoint y: 407, endPoint x: 895, endPoint y: 395, distance: 27.7
click at [919, 407] on button "Next" at bounding box center [935, 422] width 84 height 35
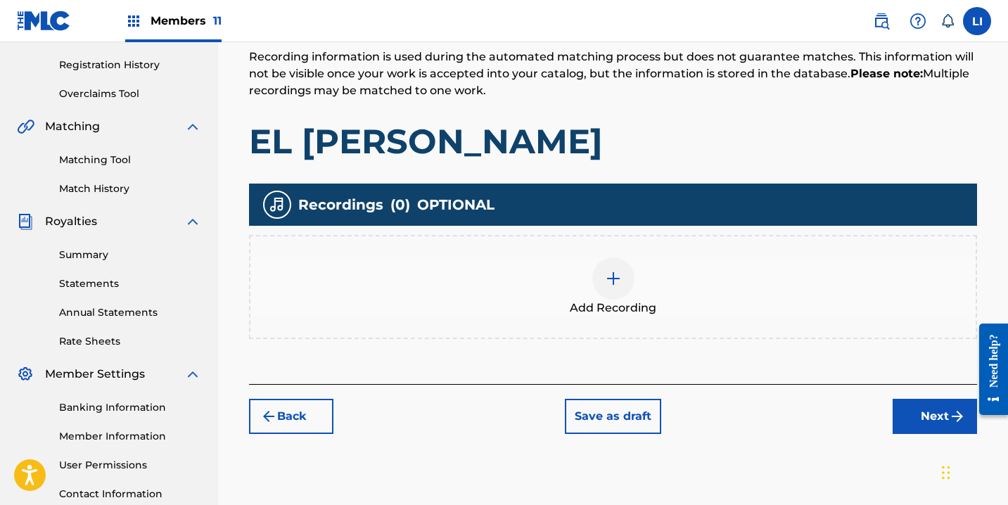
scroll to position [367, 0]
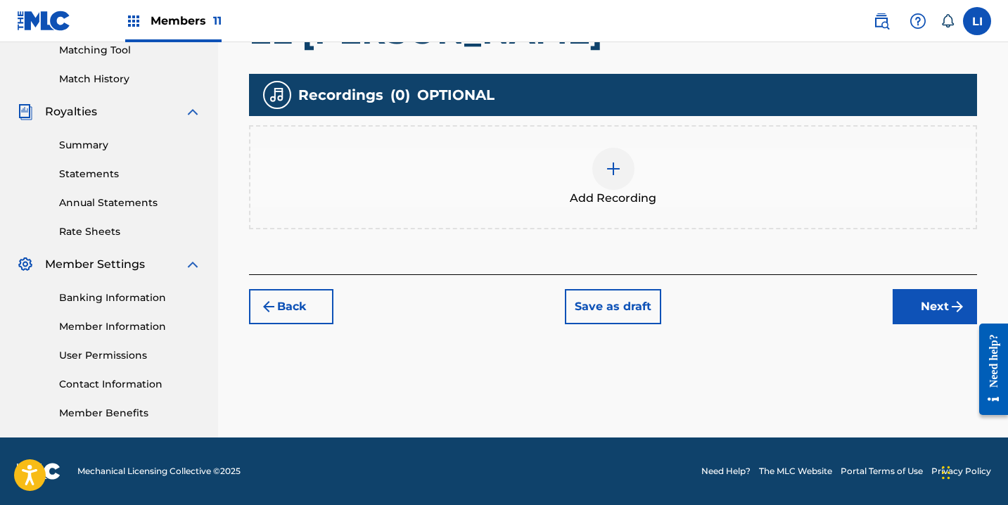
click at [597, 177] on div at bounding box center [614, 169] width 42 height 42
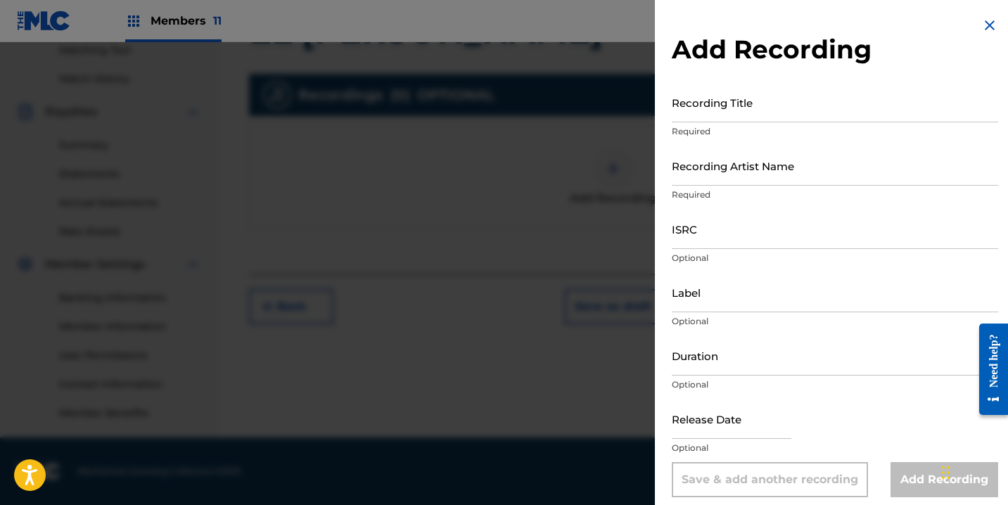
click at [753, 113] on input "Recording Title" at bounding box center [835, 102] width 327 height 40
type input "EL [PERSON_NAME]"
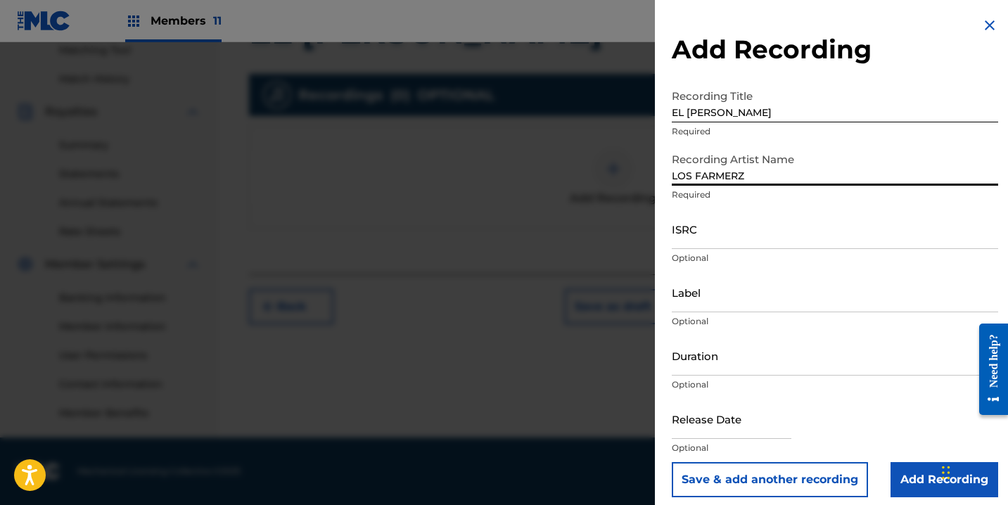
type input "LOS FARMERZ"
paste input "QM3DF2176975"
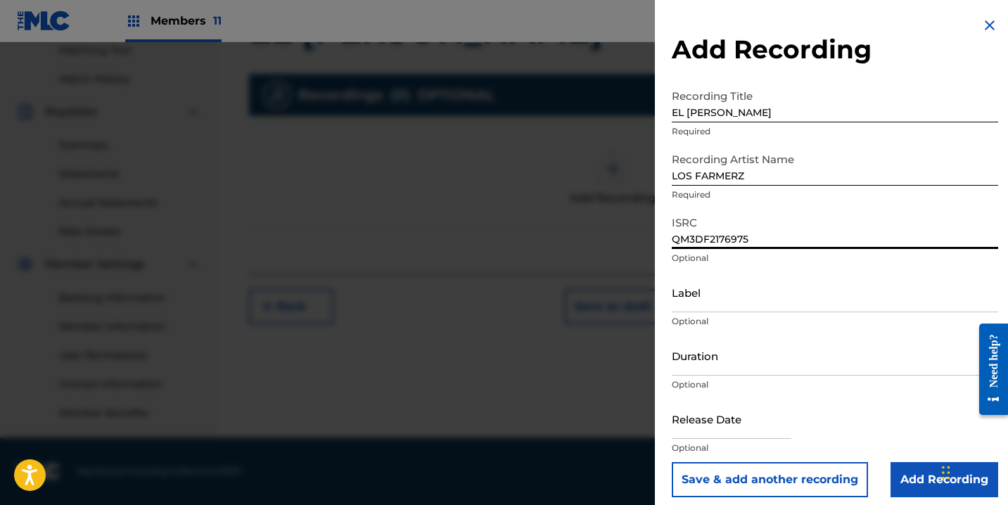
type input "QM3DF2176975"
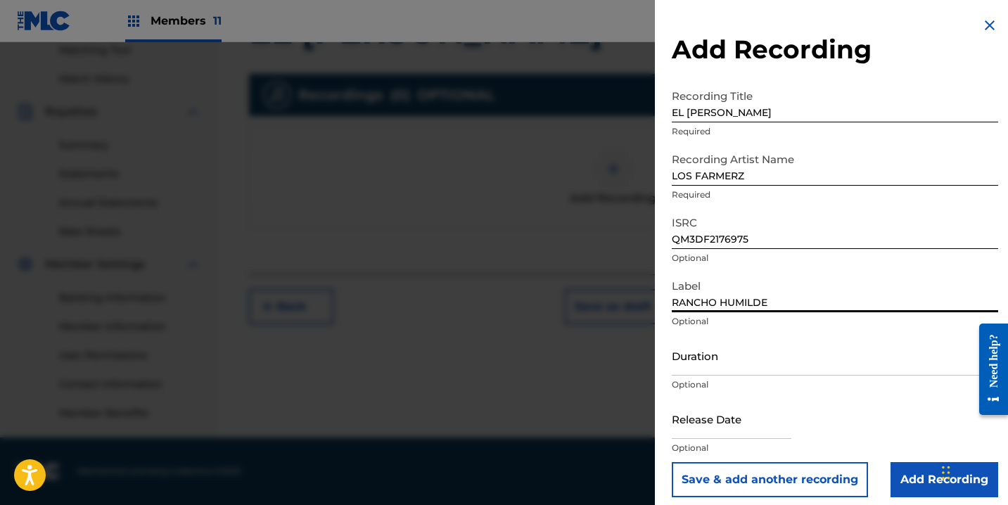
type input "RANCHO HUMILDE"
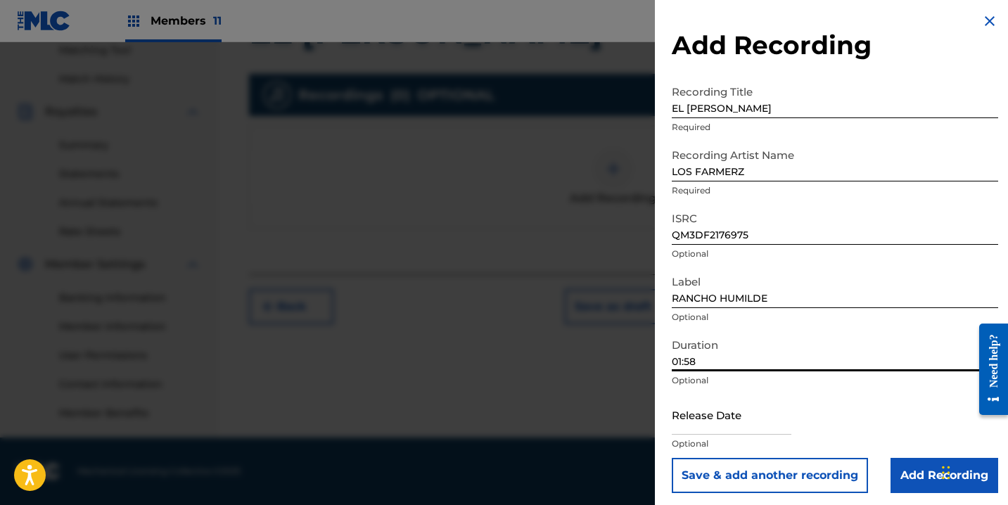
scroll to position [9, 0]
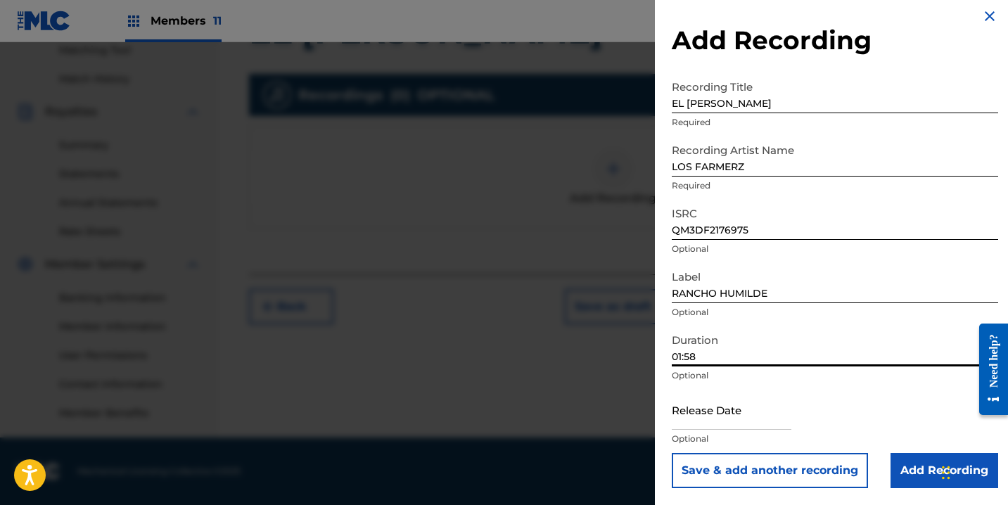
type input "01:58"
select select "7"
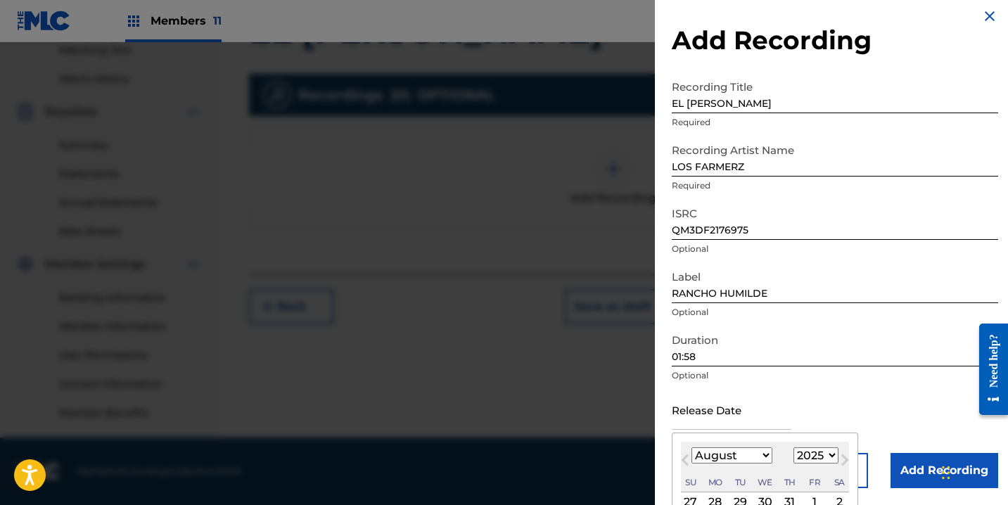
click at [725, 408] on input "text" at bounding box center [732, 410] width 120 height 40
click at [806, 456] on select "1899 1900 1901 1902 1903 1904 1905 1906 1907 1908 1909 1910 1911 1912 1913 1914…" at bounding box center [816, 456] width 45 height 16
select select "2021"
click at [794, 448] on select "1899 1900 1901 1902 1903 1904 1905 1906 1907 1908 1909 1910 1911 1912 1913 1914…" at bounding box center [816, 456] width 45 height 16
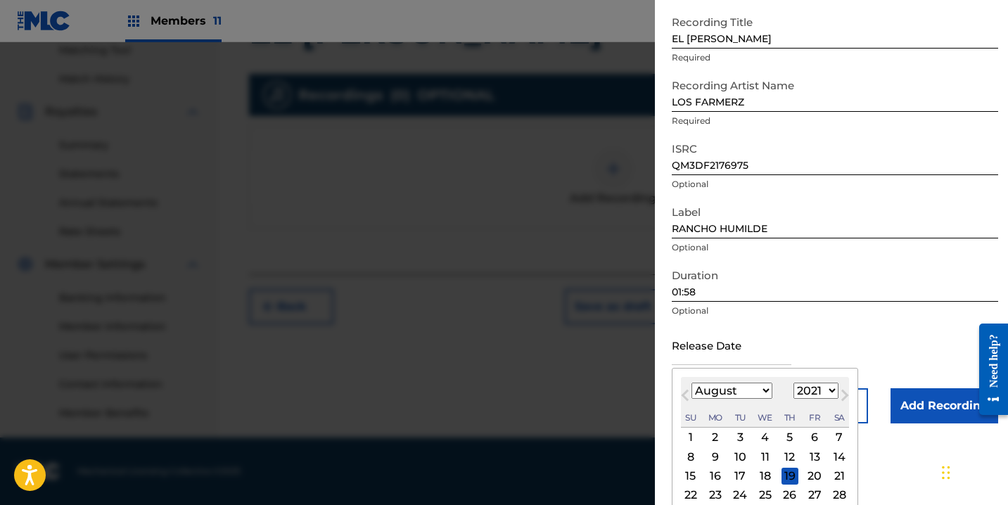
scroll to position [121, 0]
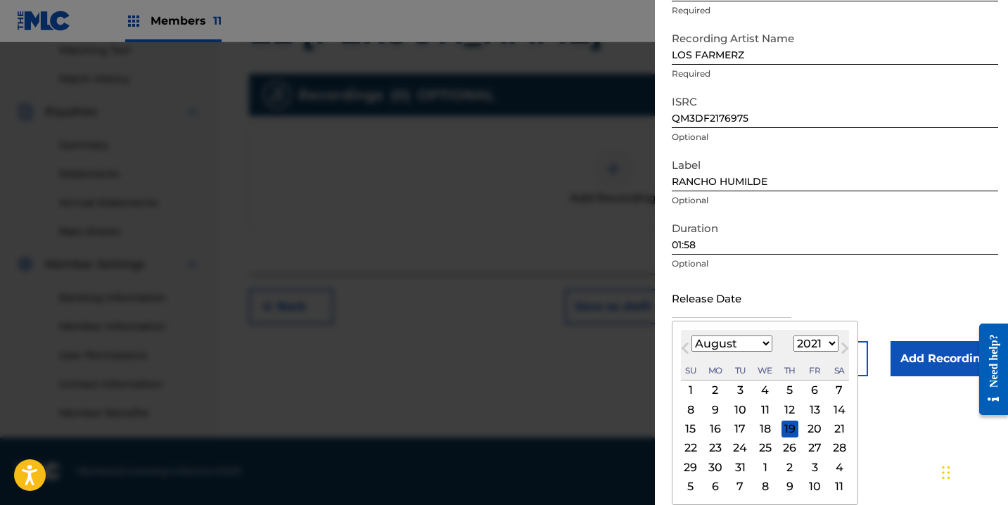
drag, startPoint x: 741, startPoint y: 329, endPoint x: 740, endPoint y: 341, distance: 12.0
click at [740, 336] on div "[DATE] Previous Month Next Month August [DATE] February March April May June Ju…" at bounding box center [765, 413] width 186 height 184
click at [738, 341] on select "January February March April May June July August September October November De…" at bounding box center [732, 344] width 81 height 16
select select "10"
click at [692, 336] on select "January February March April May June July August September October November De…" at bounding box center [732, 344] width 81 height 16
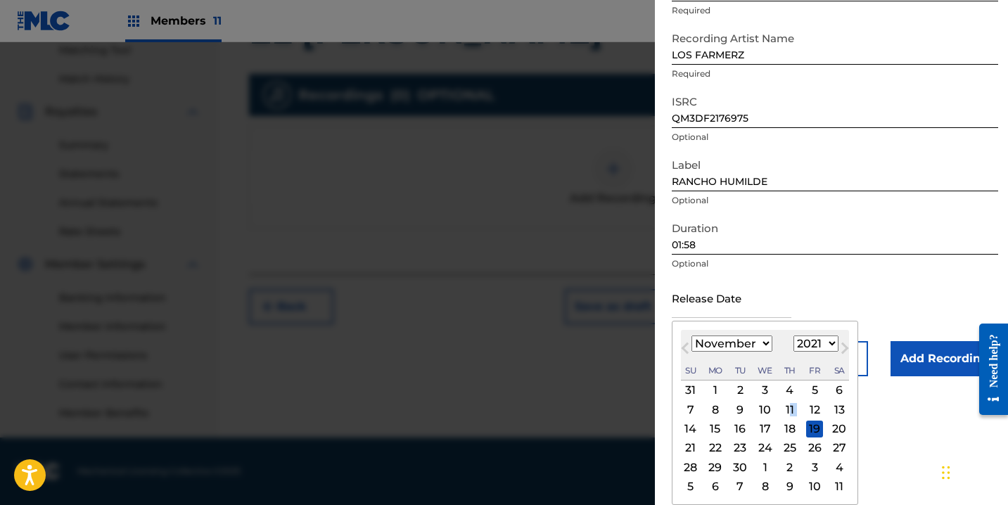
drag, startPoint x: 789, startPoint y: 415, endPoint x: 784, endPoint y: 453, distance: 38.3
click at [784, 453] on div "31 1 2 3 4 5 6 7 8 9 10 11 12 13 14 15 16 17 18 19 20 21 22 23 24 25 26 27 28 2…" at bounding box center [765, 438] width 168 height 115
click at [785, 453] on div "25" at bounding box center [790, 448] width 17 height 17
type input "[DATE]"
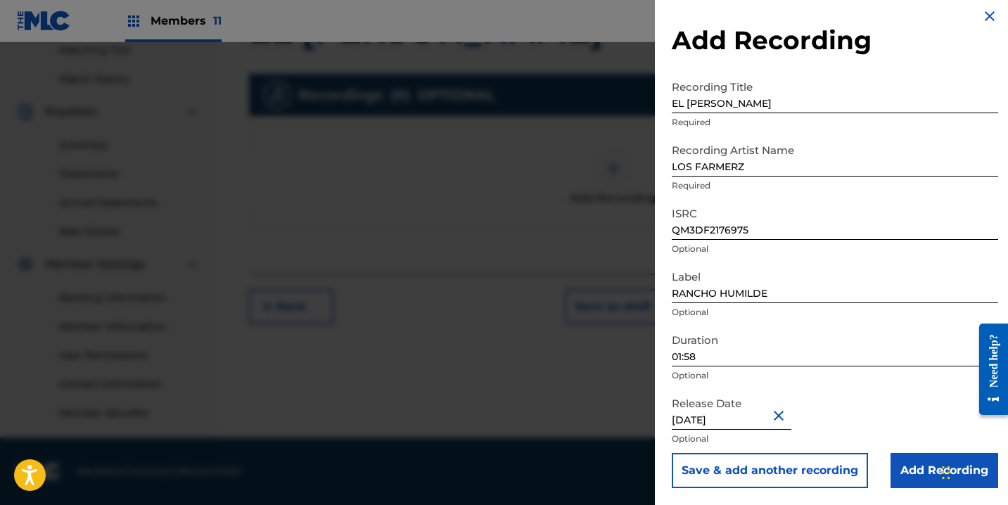
click at [901, 469] on input "Add Recording" at bounding box center [945, 470] width 108 height 35
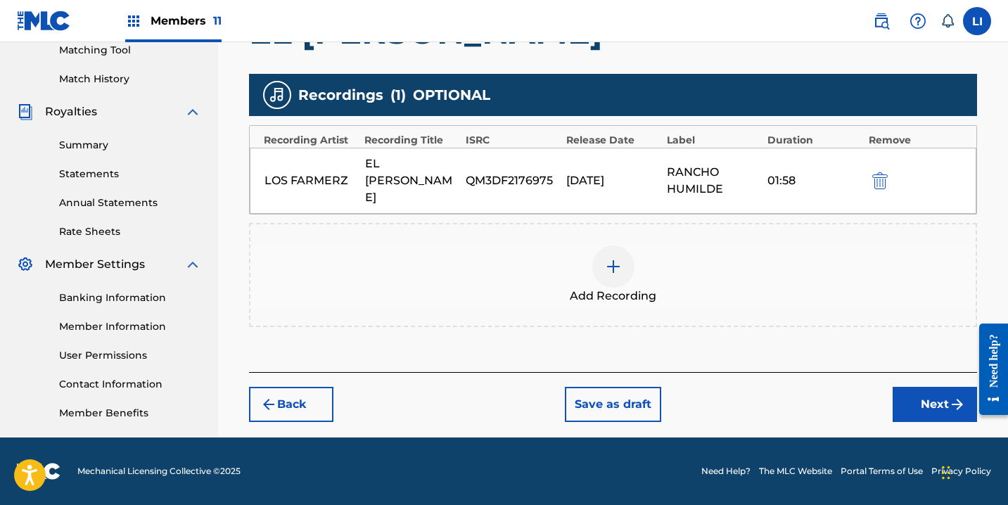
click at [925, 398] on button "Next" at bounding box center [935, 404] width 84 height 35
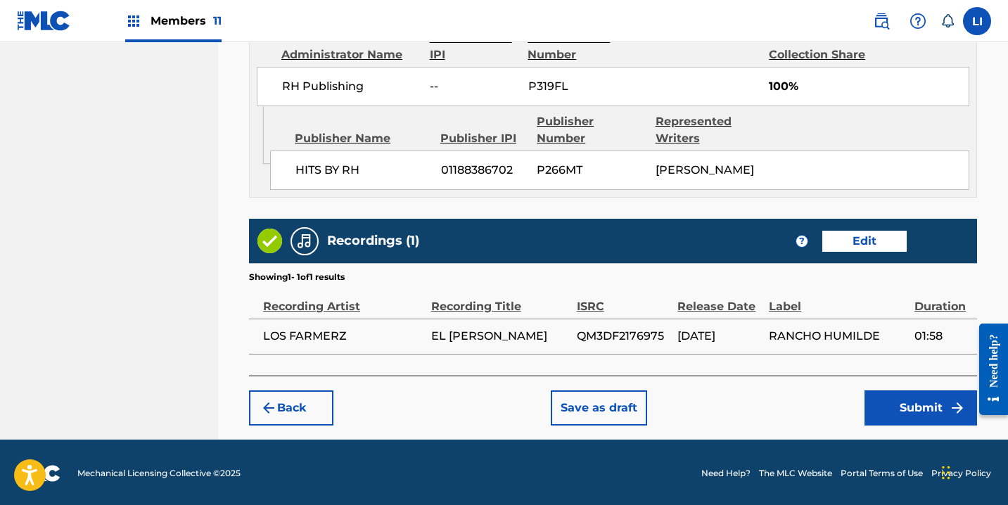
scroll to position [804, 0]
click at [936, 407] on button "Submit" at bounding box center [921, 408] width 113 height 35
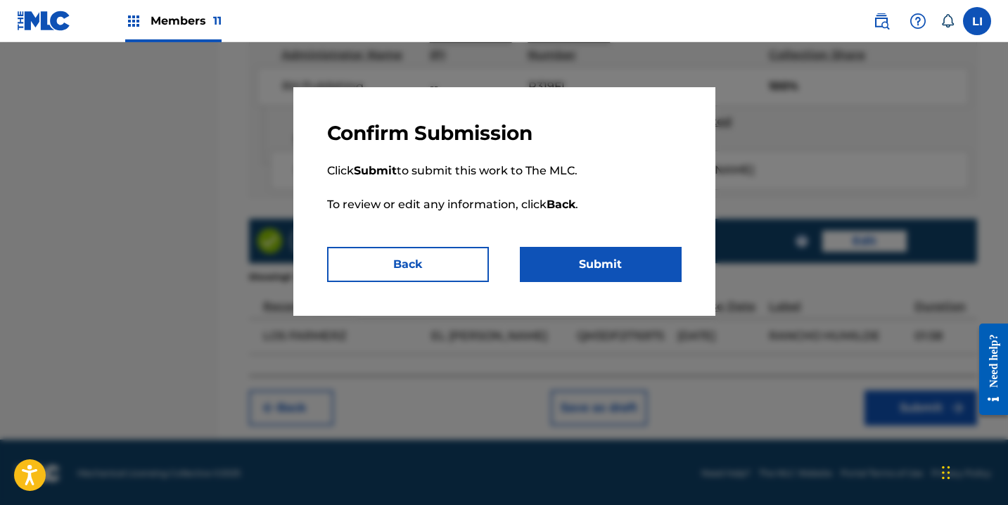
click at [628, 262] on button "Submit" at bounding box center [601, 264] width 162 height 35
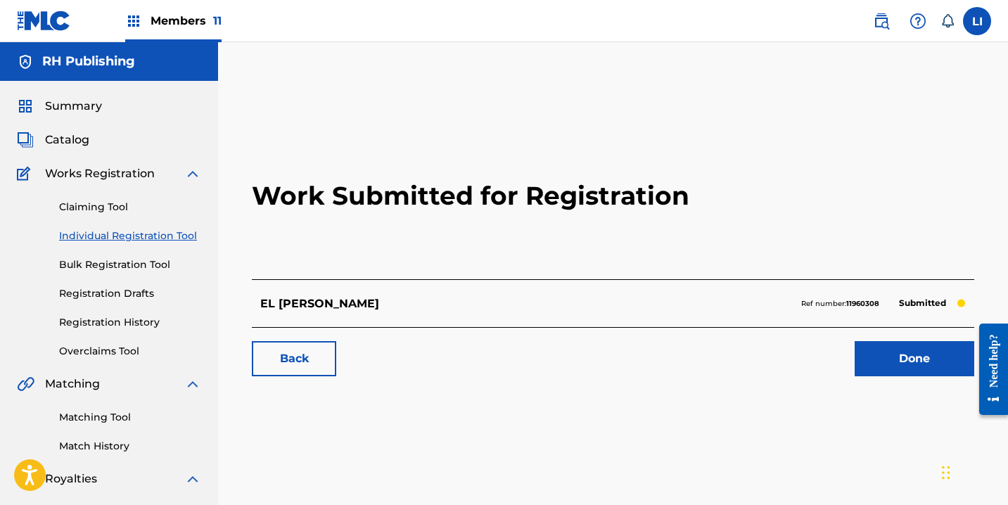
click at [896, 362] on link "Done" at bounding box center [915, 358] width 120 height 35
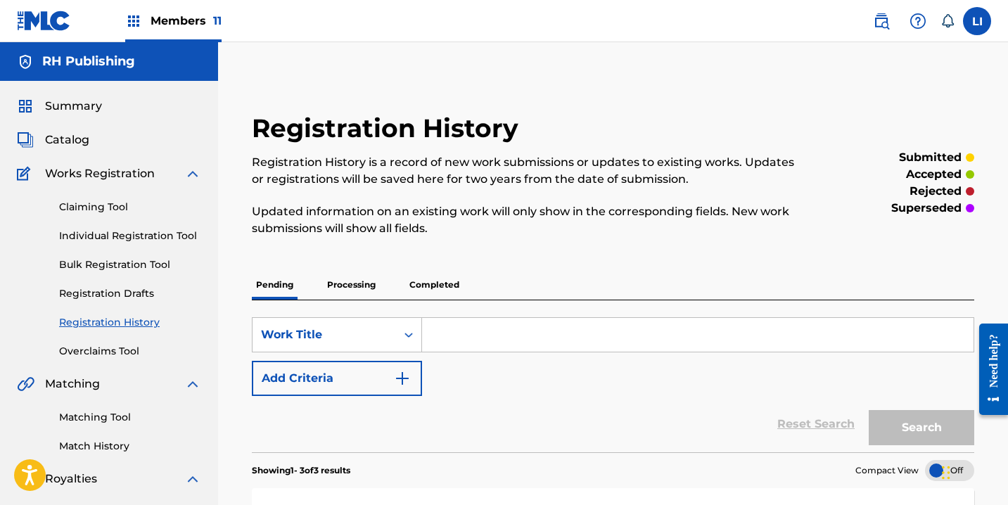
click at [144, 234] on link "Individual Registration Tool" at bounding box center [130, 236] width 142 height 15
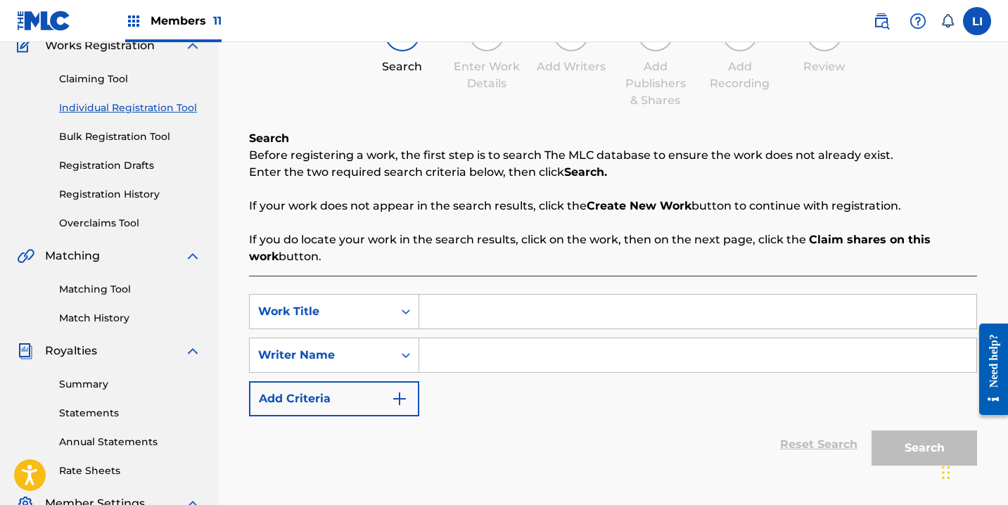
scroll to position [130, 0]
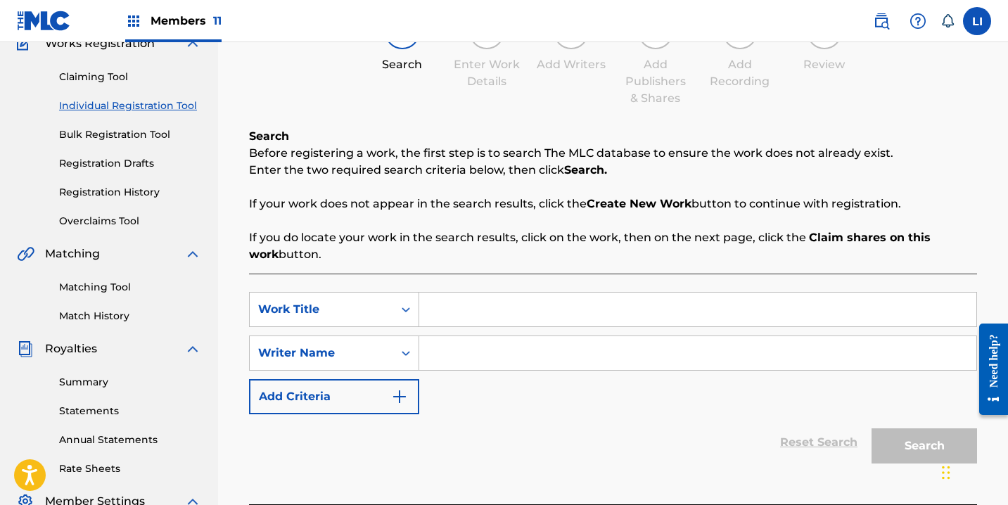
click at [510, 312] on input "Search Form" at bounding box center [697, 310] width 557 height 34
type input "EL TIO"
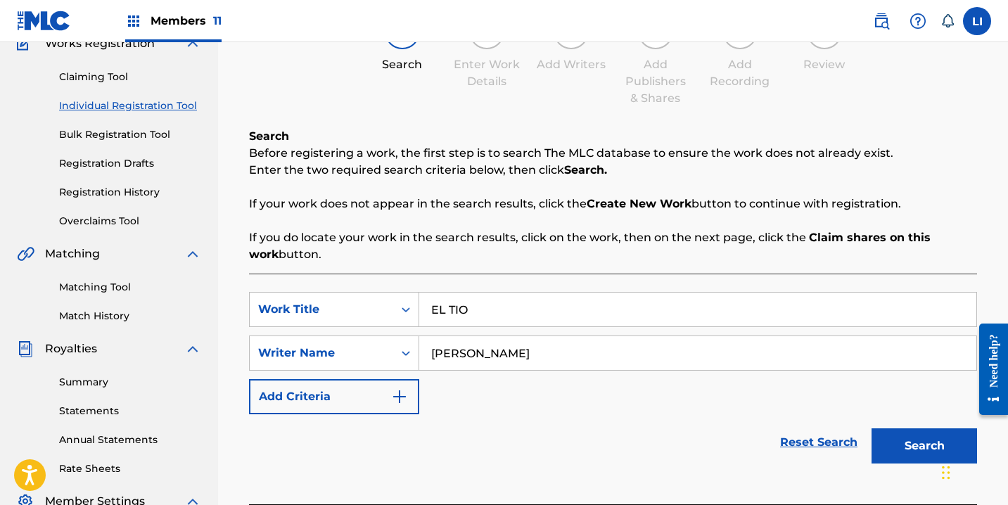
type input "[PERSON_NAME]"
click at [872, 429] on button "Search" at bounding box center [925, 446] width 106 height 35
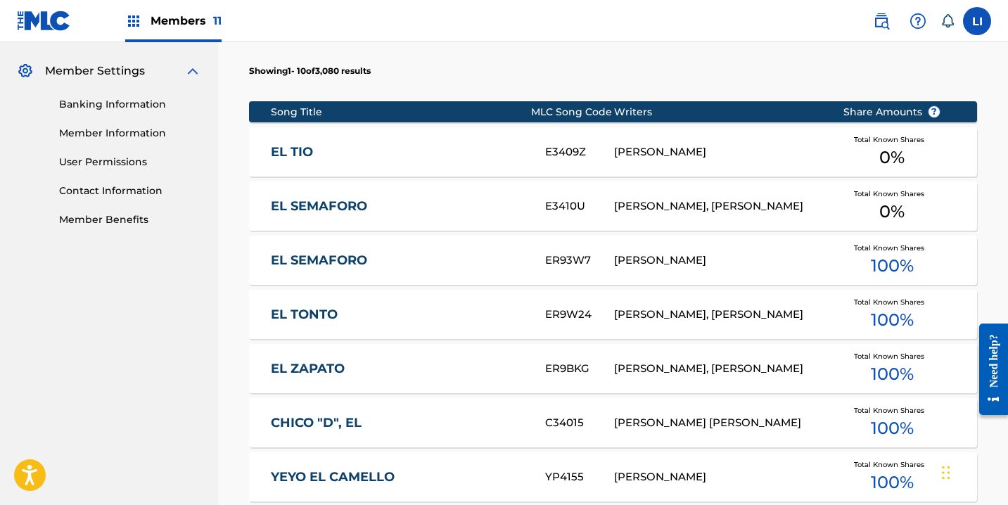
scroll to position [564, 0]
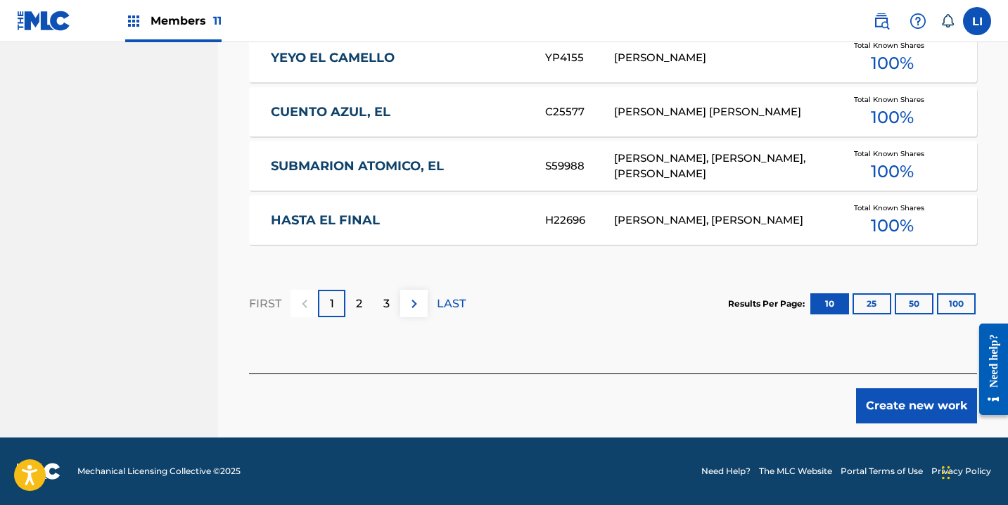
click at [871, 415] on button "Create new work" at bounding box center [916, 405] width 121 height 35
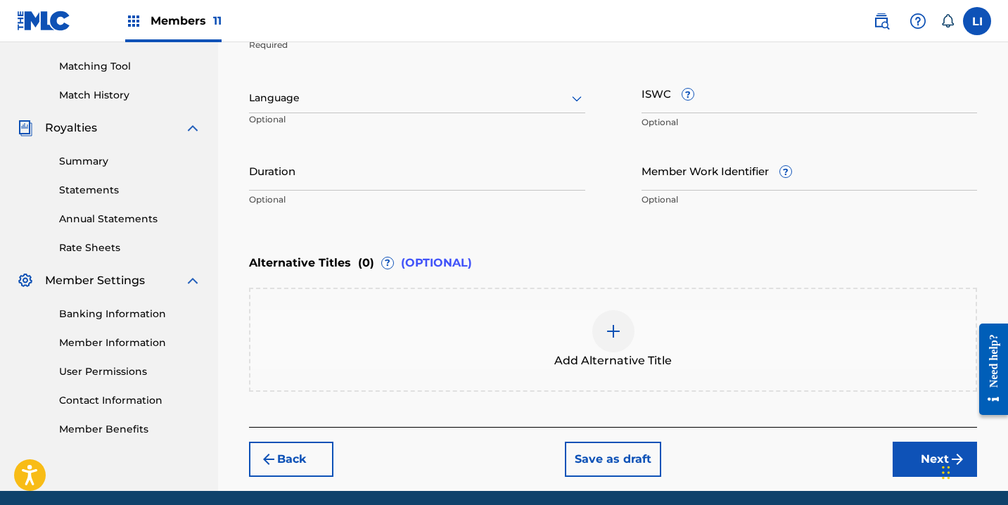
scroll to position [132, 0]
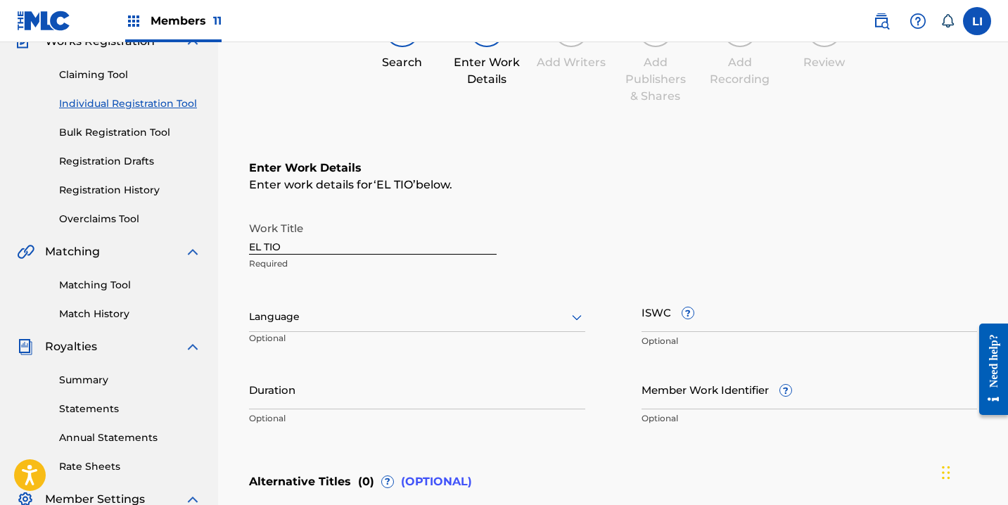
drag, startPoint x: 291, startPoint y: 322, endPoint x: 289, endPoint y: 347, distance: 25.5
click at [291, 324] on div at bounding box center [417, 317] width 336 height 18
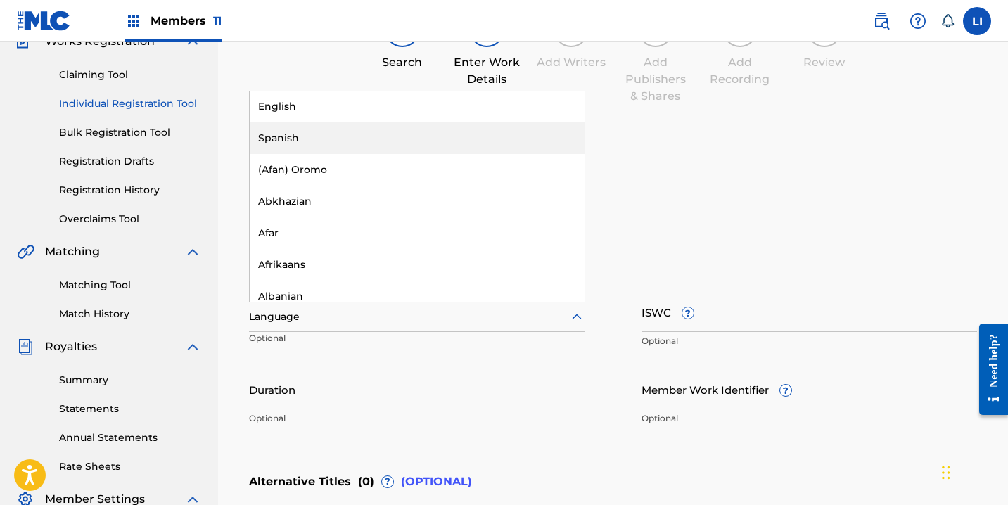
click at [290, 147] on div "Spanish" at bounding box center [417, 138] width 335 height 32
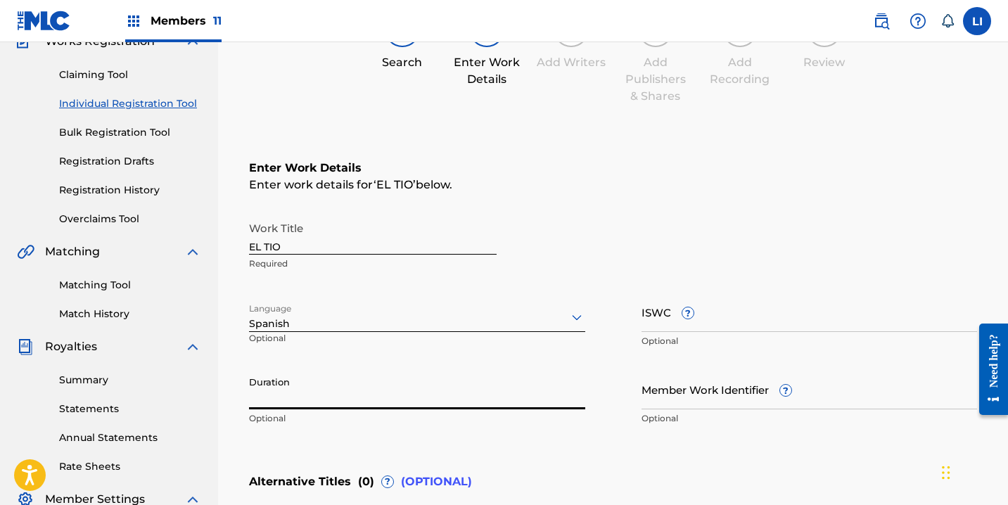
click at [321, 395] on input "Duration" at bounding box center [417, 389] width 336 height 40
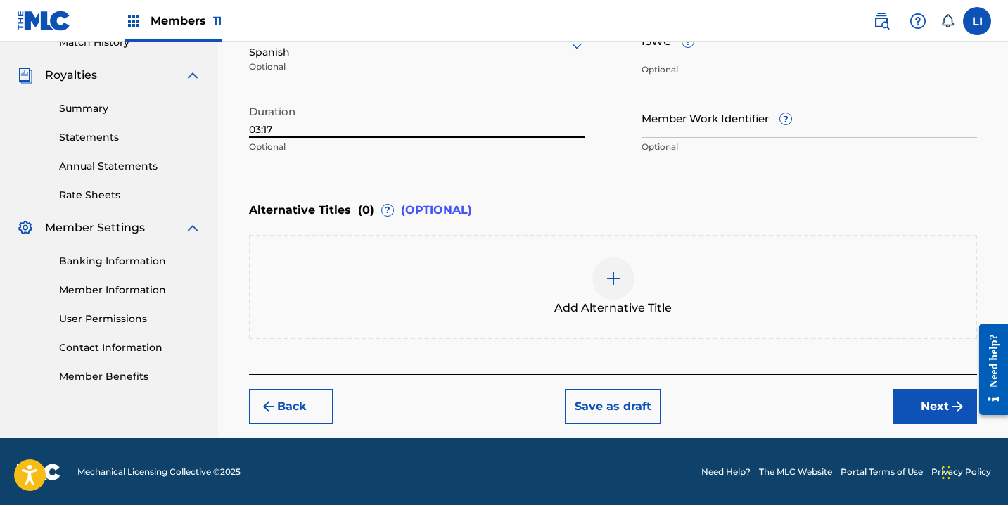
type input "03:17"
click at [919, 412] on button "Next" at bounding box center [935, 406] width 84 height 35
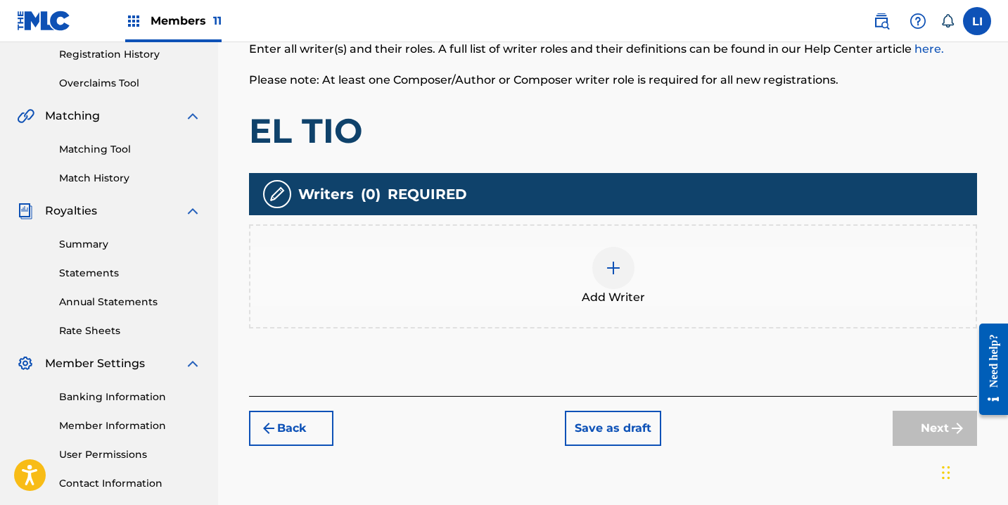
scroll to position [354, 0]
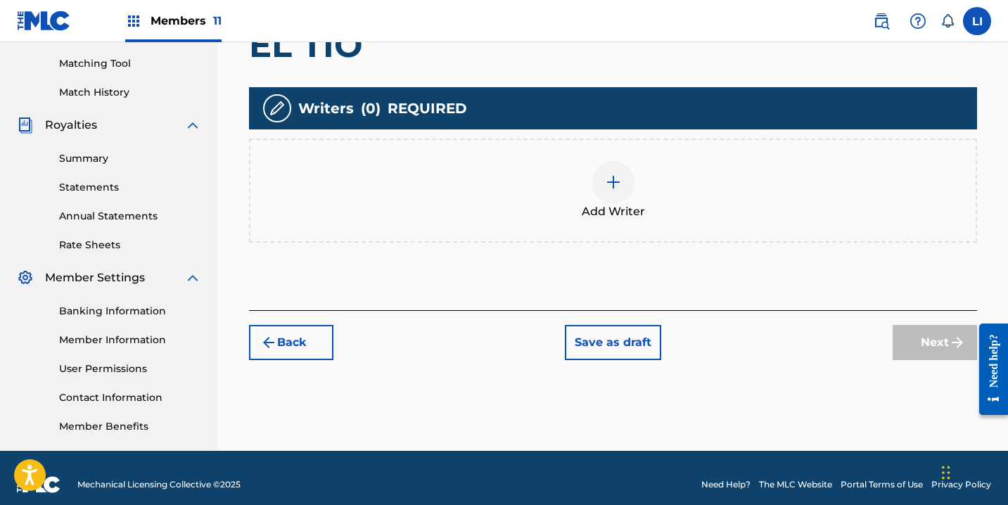
click at [548, 214] on div "Add Writer" at bounding box center [614, 190] width 726 height 59
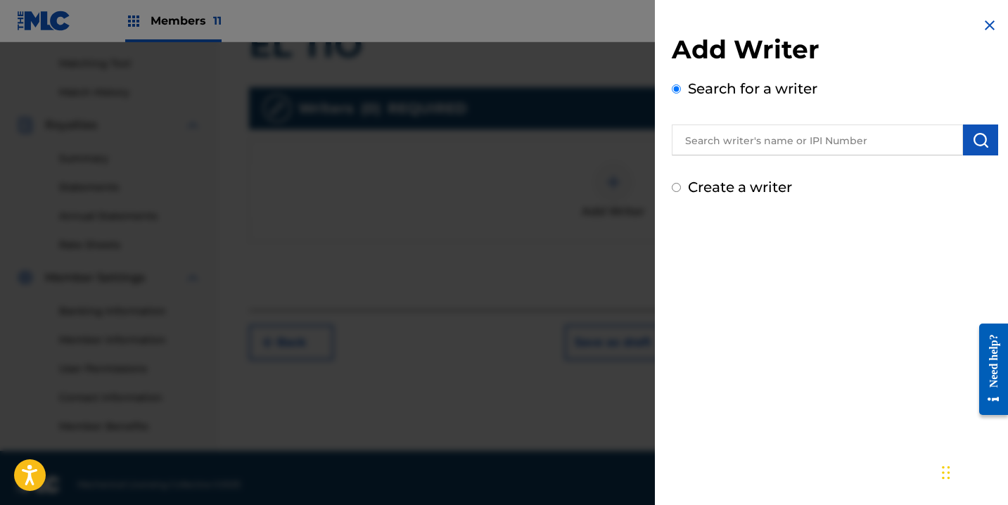
click at [735, 142] on input "text" at bounding box center [817, 140] width 291 height 31
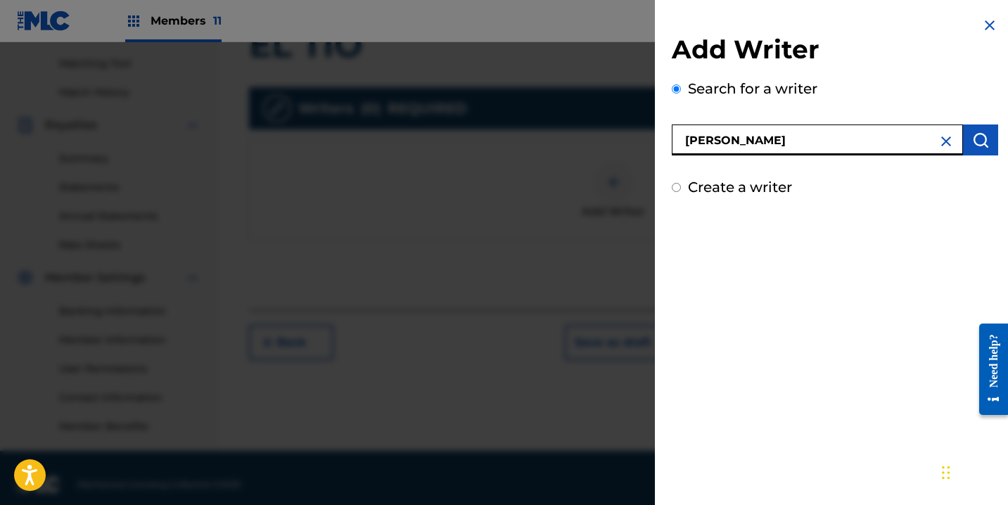
type input "[PERSON_NAME]"
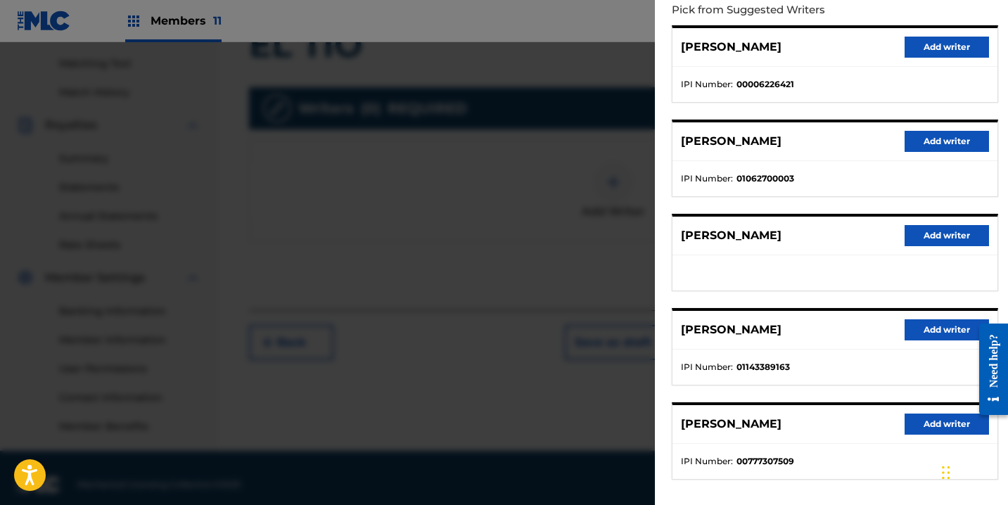
scroll to position [228, 0]
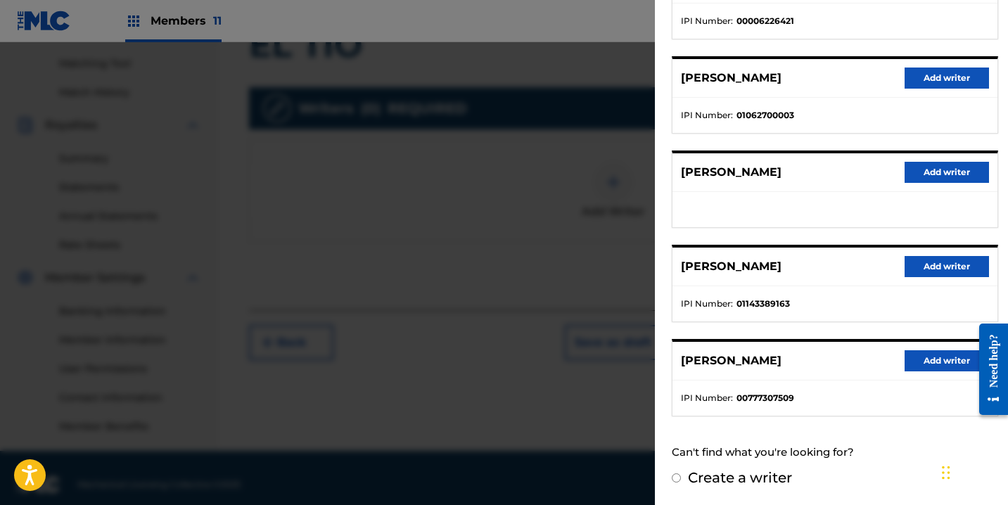
click at [899, 268] on div "[PERSON_NAME] Add writer" at bounding box center [835, 267] width 325 height 39
drag, startPoint x: 918, startPoint y: 268, endPoint x: 704, endPoint y: 255, distance: 215.1
click at [918, 268] on button "Add writer" at bounding box center [947, 266] width 84 height 21
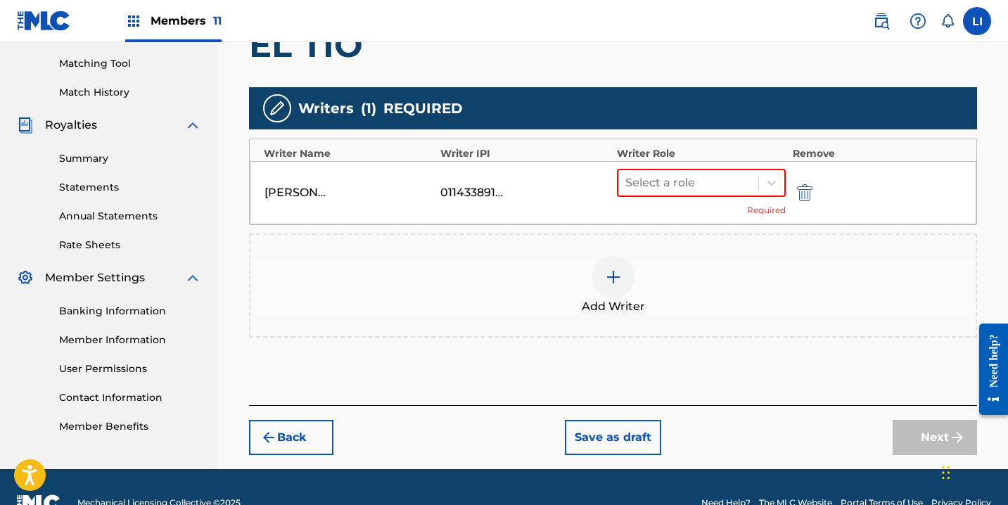
click at [673, 197] on div "Select a role Required" at bounding box center [701, 193] width 169 height 48
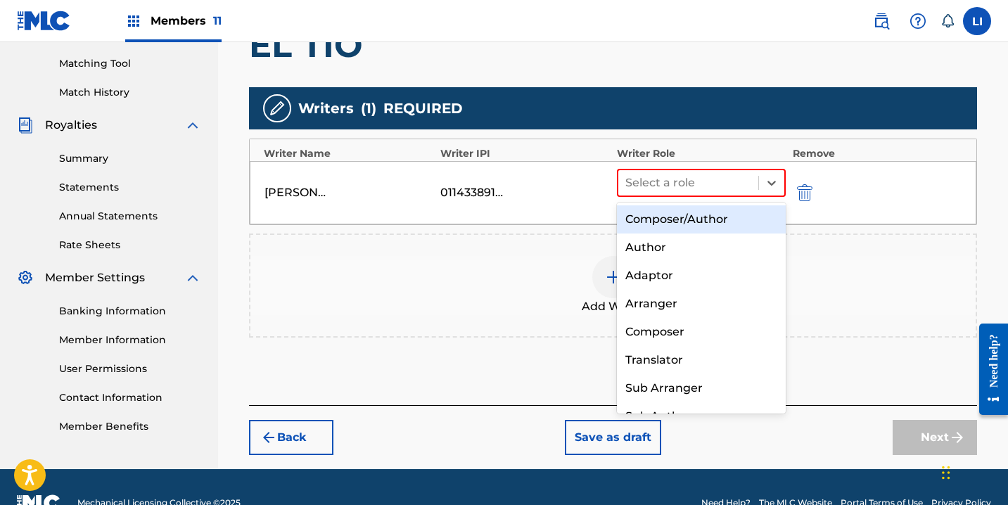
drag, startPoint x: 683, startPoint y: 191, endPoint x: 685, endPoint y: 207, distance: 15.7
click at [683, 196] on div "Select a role" at bounding box center [701, 183] width 169 height 28
click at [686, 215] on div "Composer/Author" at bounding box center [701, 219] width 169 height 28
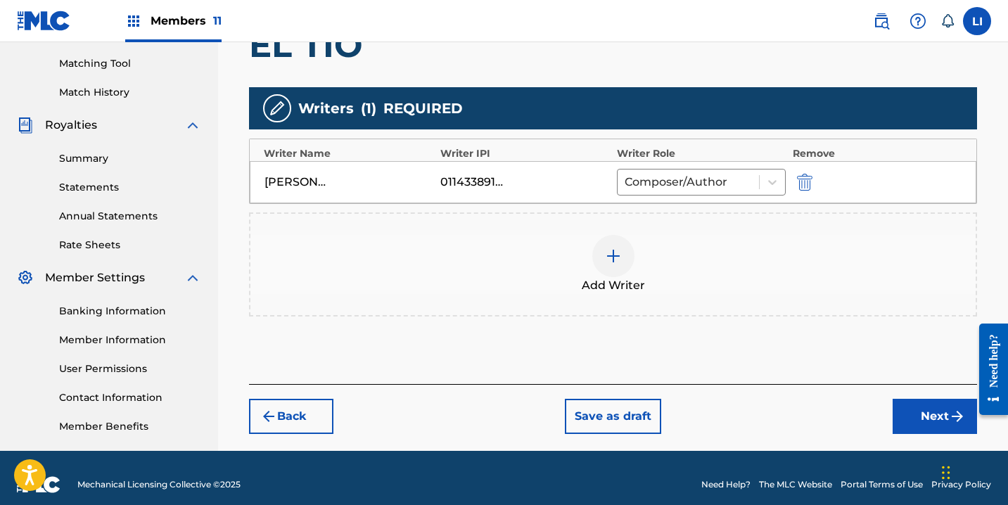
click at [904, 411] on button "Next" at bounding box center [935, 416] width 84 height 35
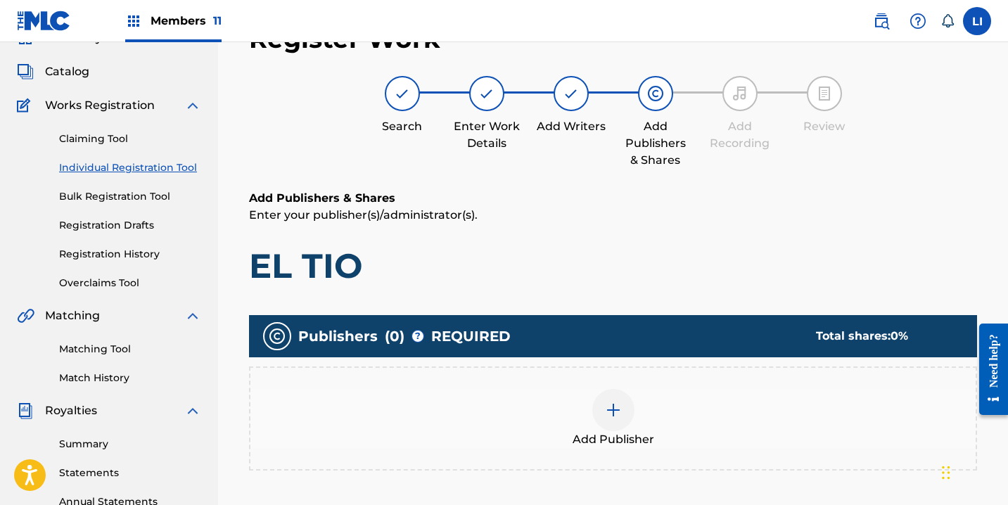
scroll to position [367, 0]
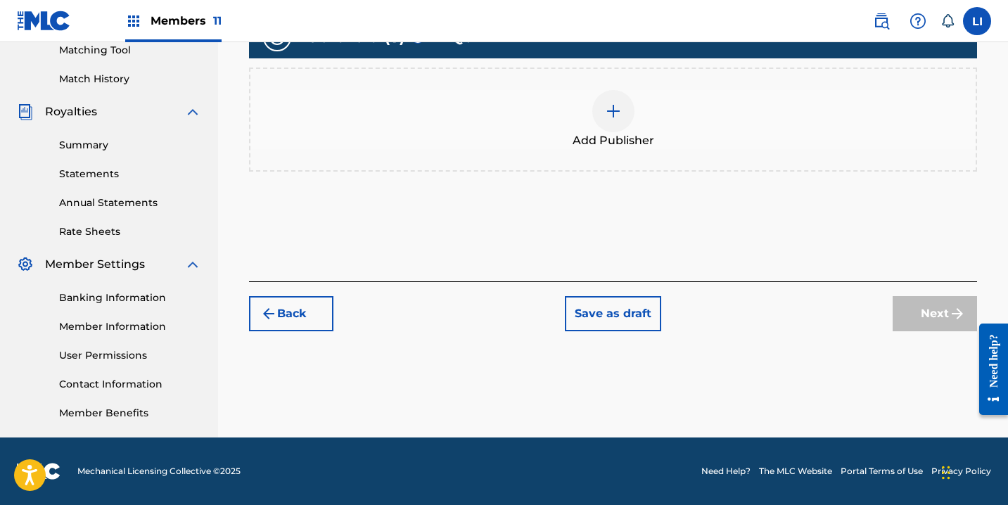
click at [574, 129] on div "Add Publisher" at bounding box center [614, 119] width 726 height 59
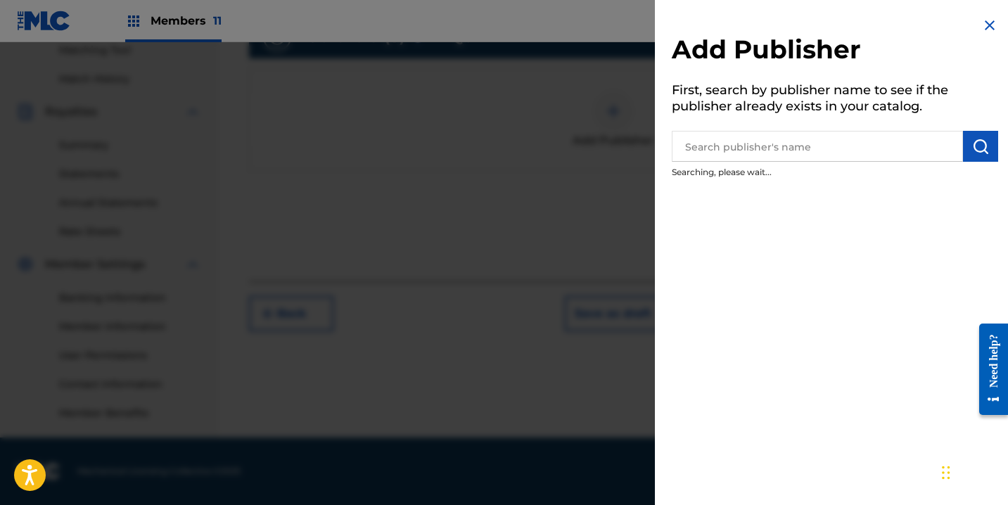
click at [733, 158] on input "text" at bounding box center [817, 146] width 291 height 31
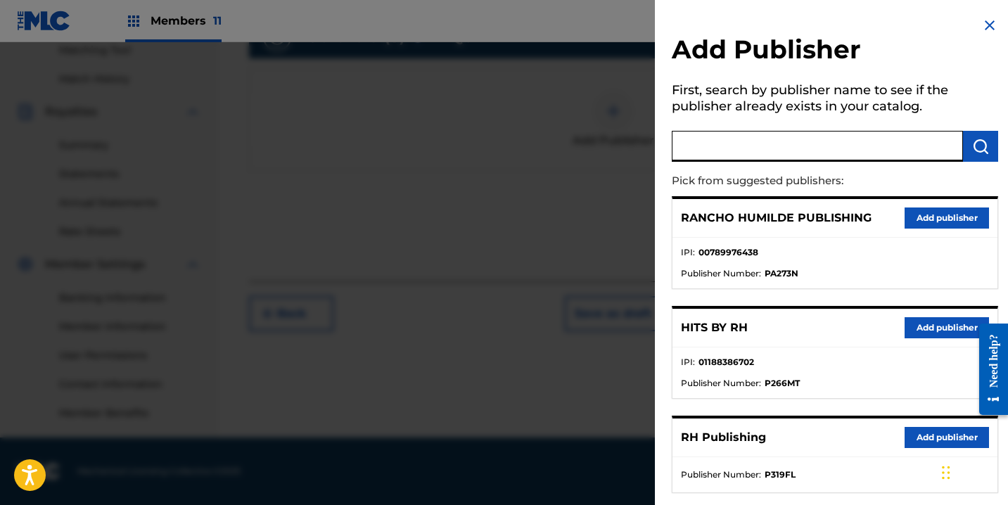
click at [915, 326] on button "Add publisher" at bounding box center [947, 327] width 84 height 21
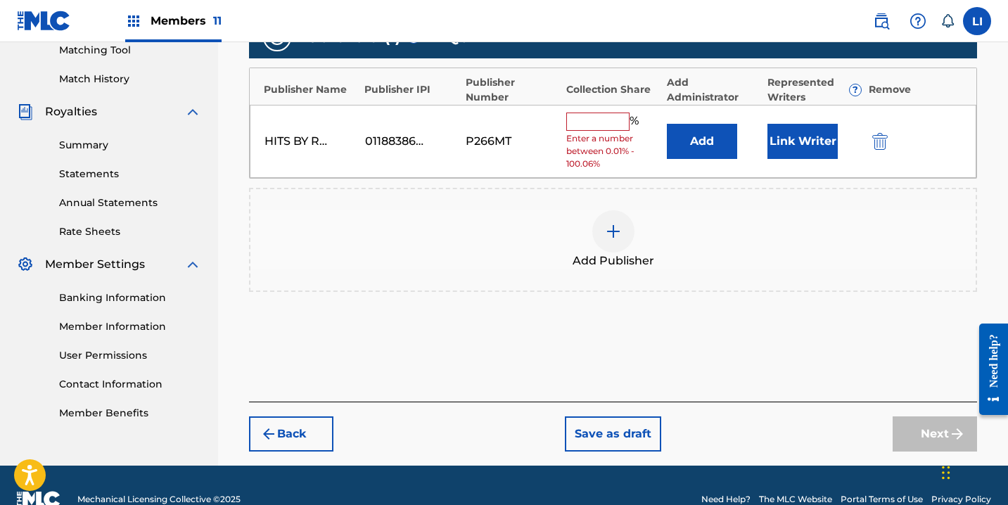
click at [712, 158] on button "Add" at bounding box center [702, 141] width 70 height 35
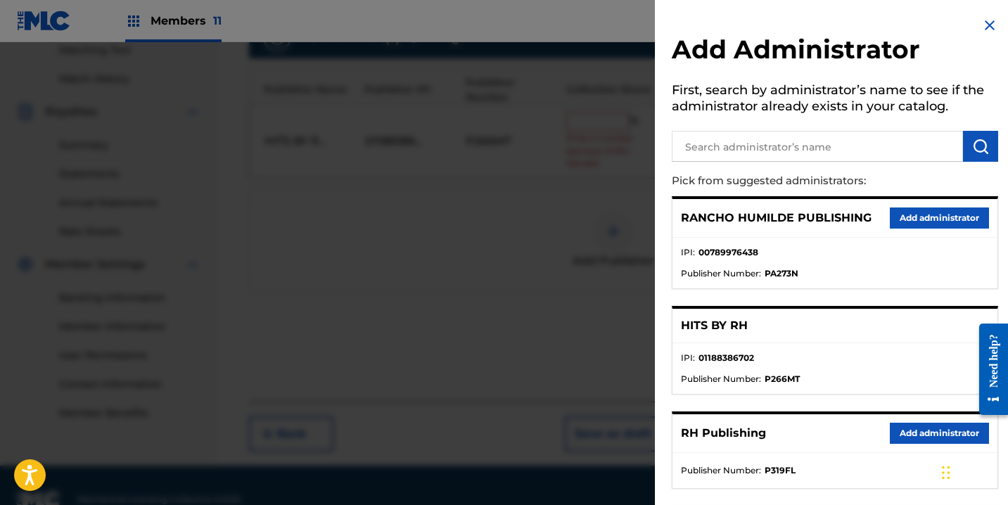
click at [905, 439] on button "Add administrator" at bounding box center [939, 433] width 99 height 21
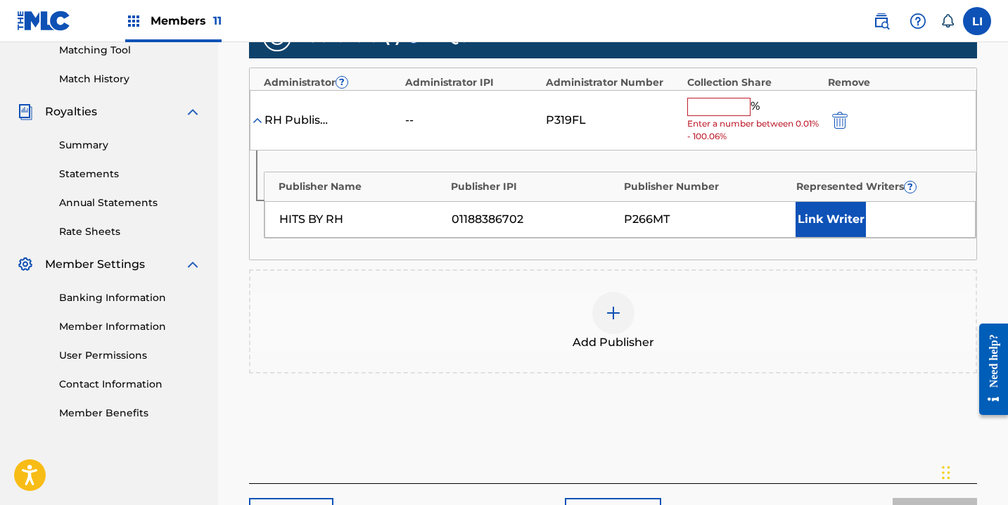
click at [713, 115] on input "text" at bounding box center [719, 107] width 63 height 18
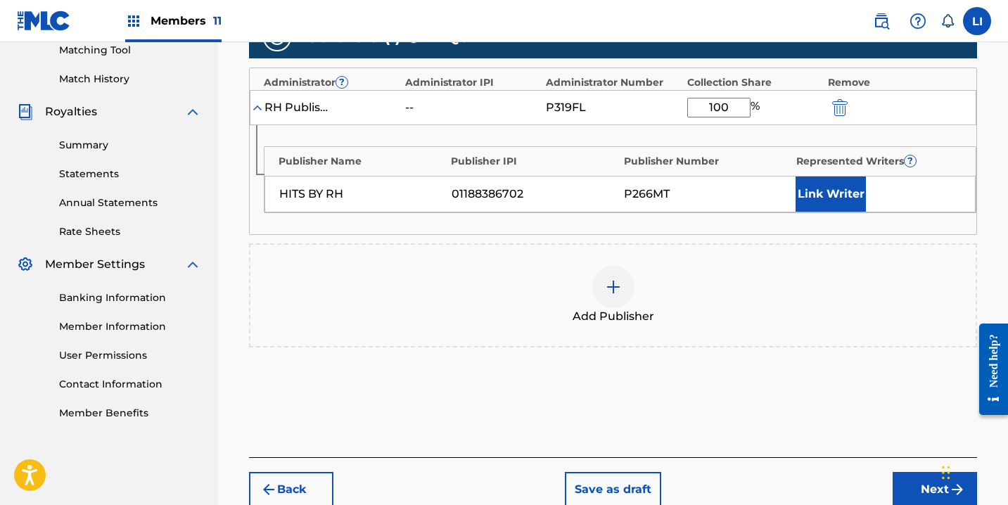
type input "100"
click at [835, 189] on button "Link Writer" at bounding box center [831, 194] width 70 height 35
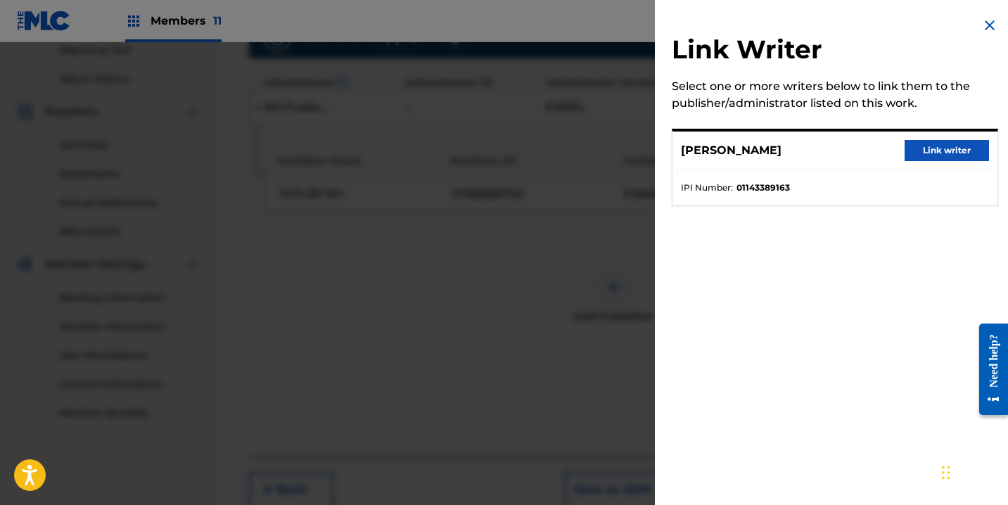
click at [923, 146] on button "Link writer" at bounding box center [947, 150] width 84 height 21
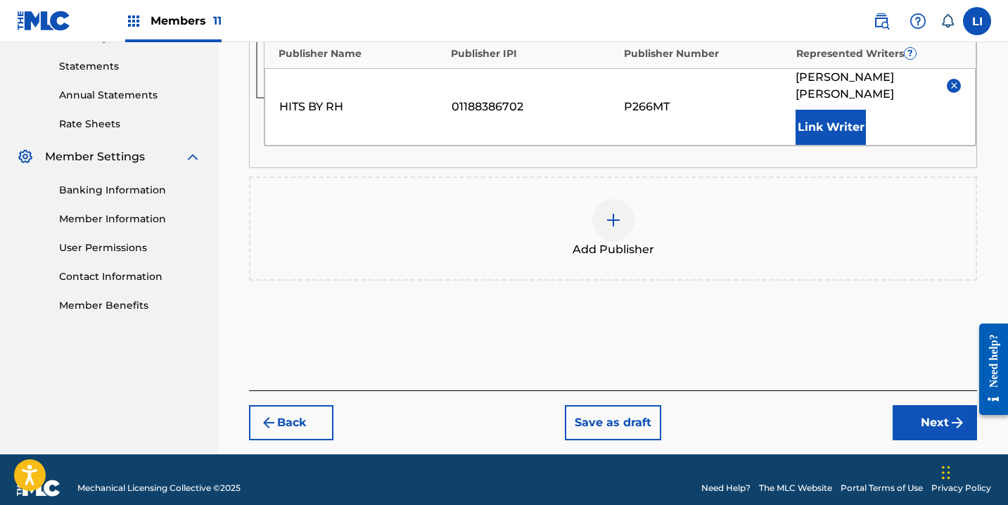
drag, startPoint x: 938, startPoint y: 409, endPoint x: 845, endPoint y: 362, distance: 104.2
click at [937, 407] on button "Next" at bounding box center [935, 422] width 84 height 35
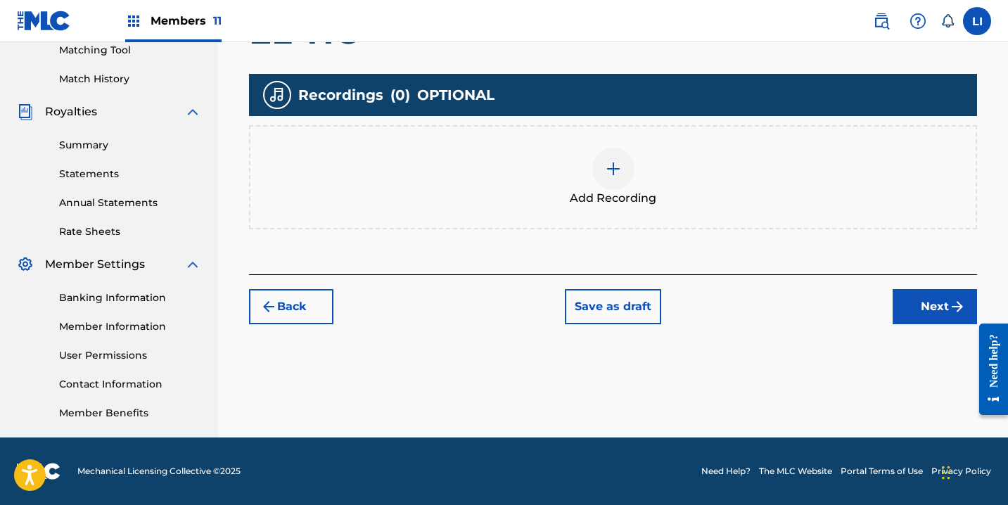
click at [600, 200] on span "Add Recording" at bounding box center [613, 198] width 87 height 17
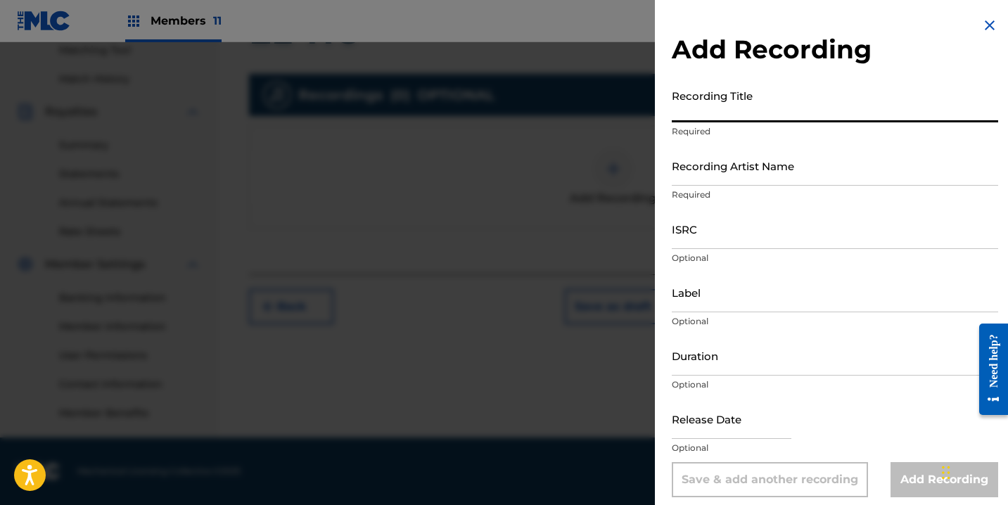
click at [704, 107] on input "Recording Title" at bounding box center [835, 102] width 327 height 40
type input "EL TIO"
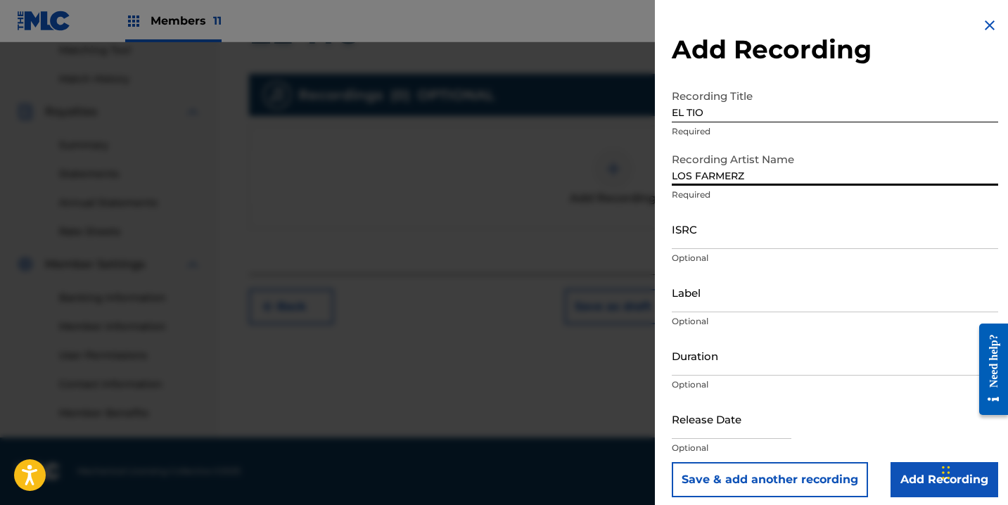
type input "LOS FARMERZ"
paste input "QM3DF2176978"
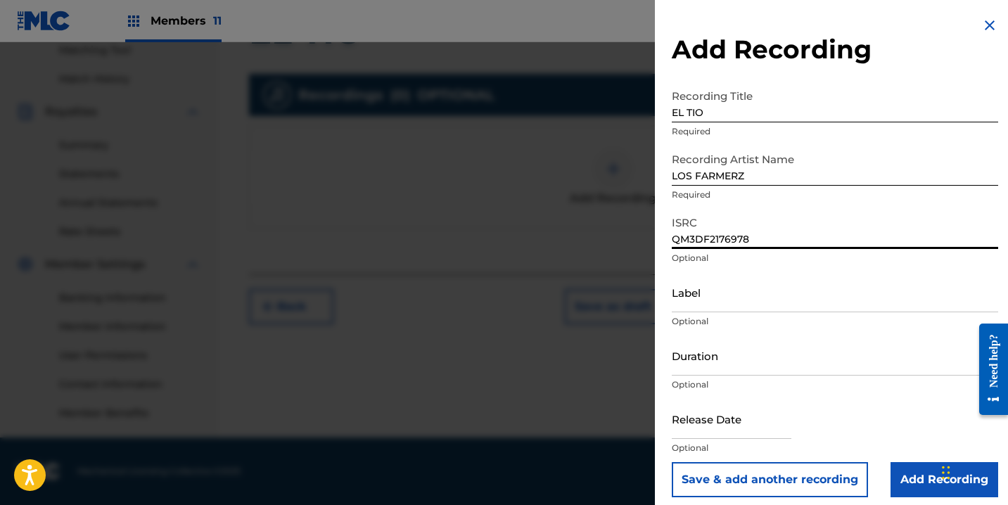
type input "QM3DF2176978"
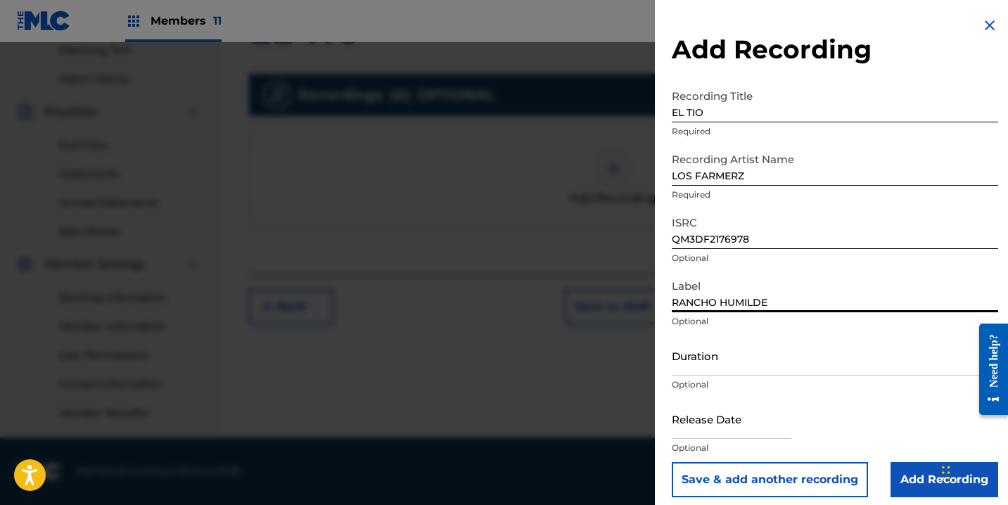
type input "RANCHO HUMILDE"
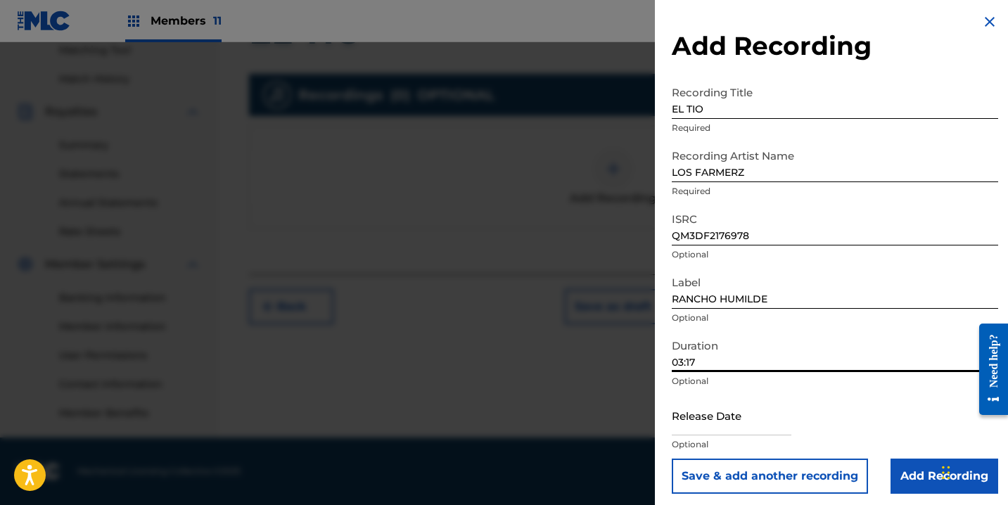
scroll to position [9, 0]
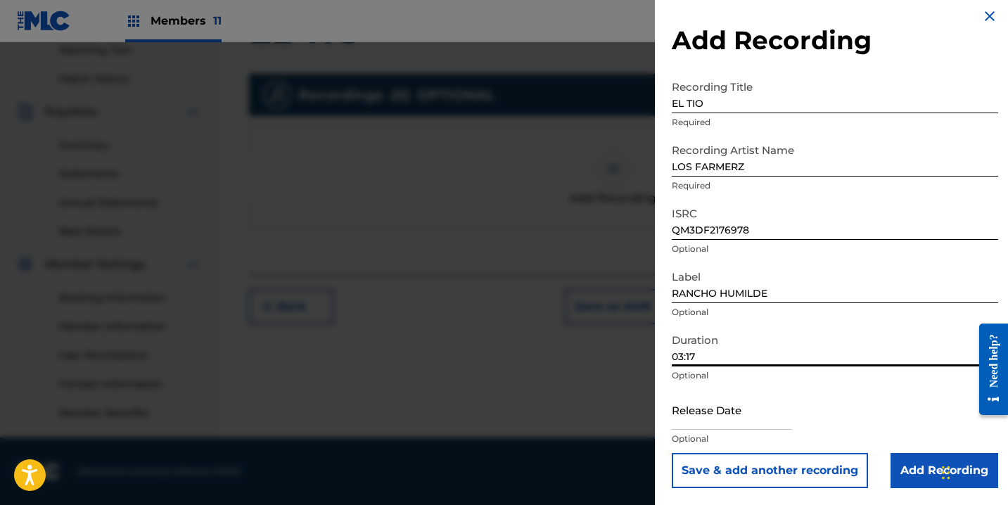
type input "03:17"
select select "7"
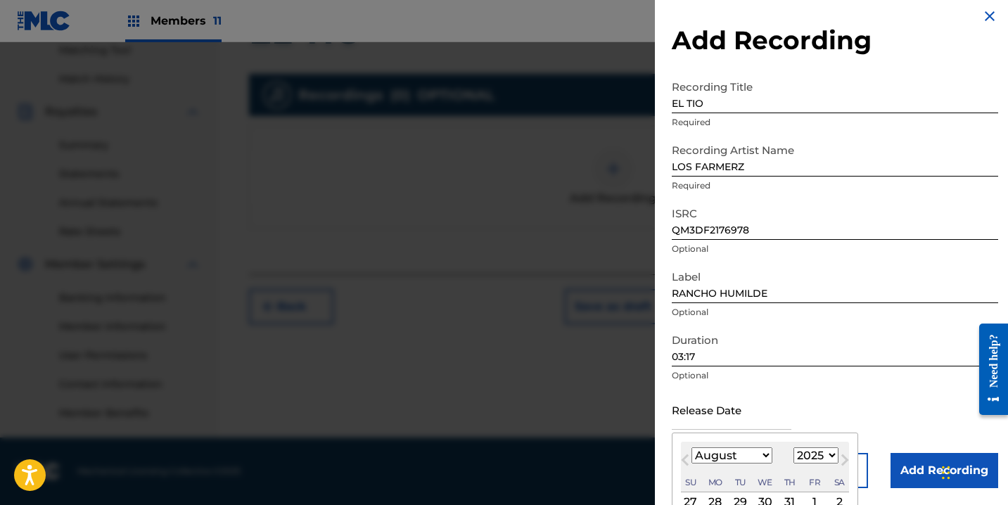
click at [704, 416] on input "text" at bounding box center [732, 410] width 120 height 40
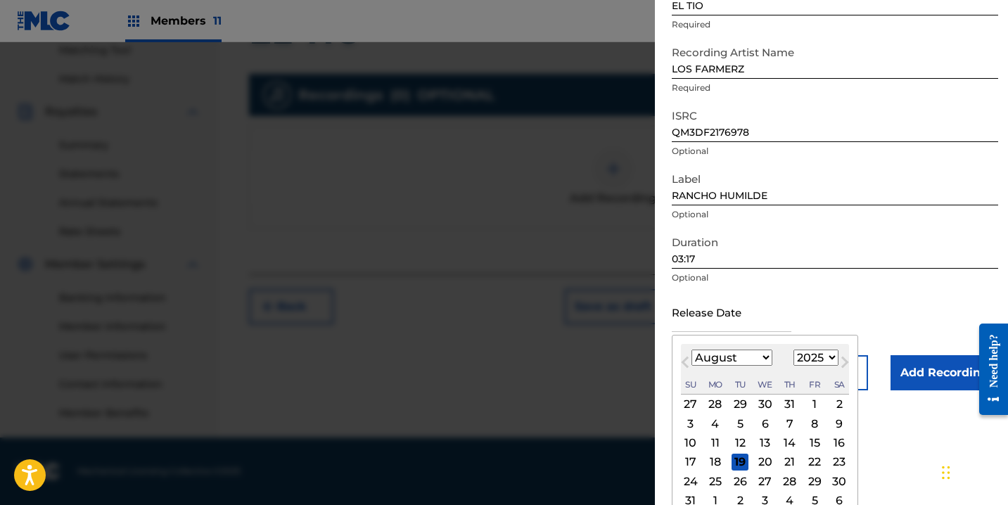
scroll to position [140, 0]
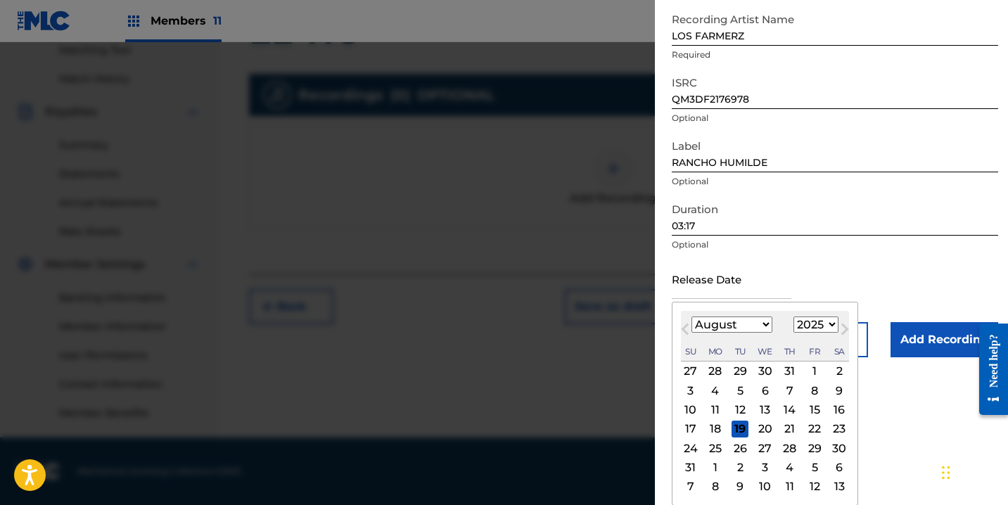
click at [814, 329] on select "1899 1900 1901 1902 1903 1904 1905 1906 1907 1908 1909 1910 1911 1912 1913 1914…" at bounding box center [816, 325] width 45 height 16
select select "2021"
click at [794, 333] on select "1899 1900 1901 1902 1903 1904 1905 1906 1907 1908 1909 1910 1911 1912 1913 1914…" at bounding box center [816, 325] width 45 height 16
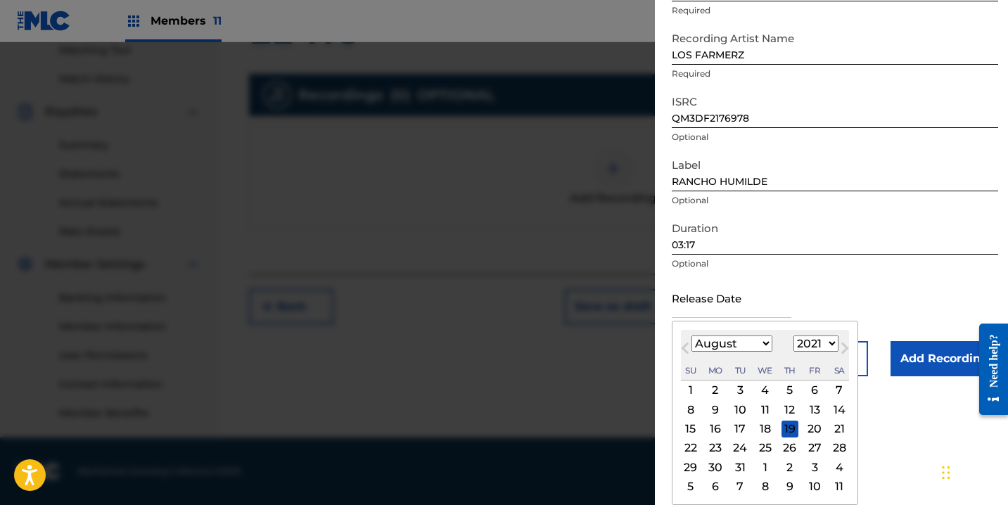
scroll to position [121, 0]
click at [749, 331] on div "August [DATE] February March April May June July August September October Novem…" at bounding box center [765, 355] width 168 height 51
click at [745, 341] on select "January February March April May June July August September October November De…" at bounding box center [732, 344] width 81 height 16
select select "10"
click at [692, 336] on select "January February March April May June July August September October November De…" at bounding box center [732, 344] width 81 height 16
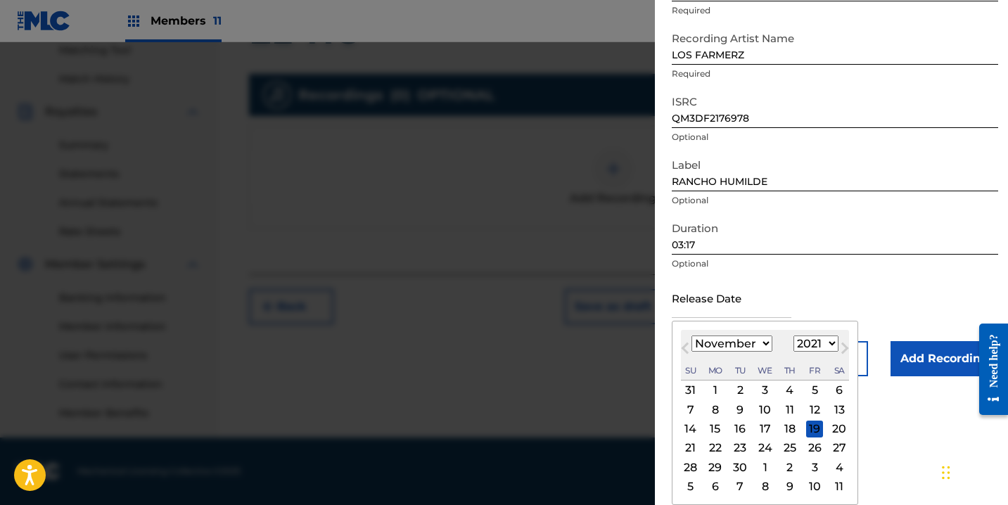
click at [795, 451] on div "25" at bounding box center [790, 448] width 17 height 17
type input "[DATE]"
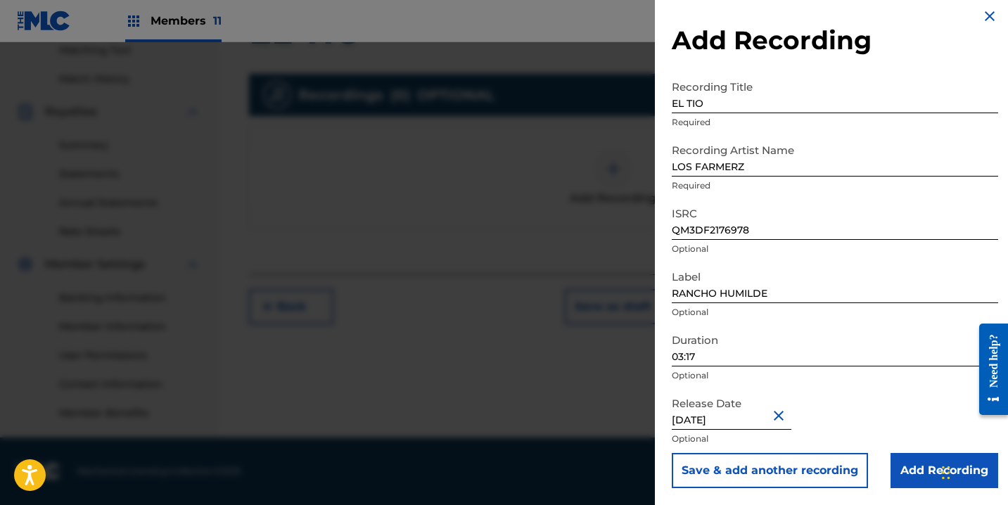
scroll to position [9, 0]
click at [902, 472] on input "Add Recording" at bounding box center [945, 470] width 108 height 35
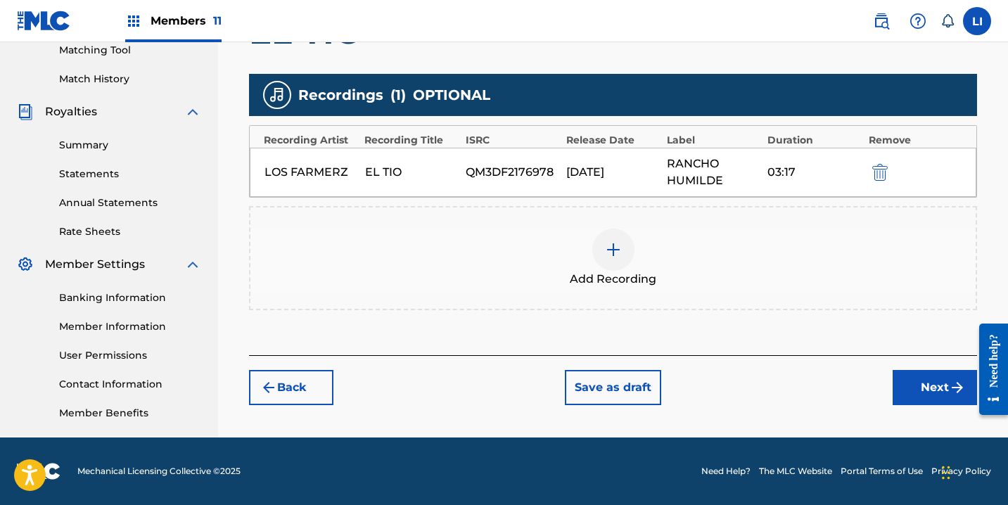
click at [911, 384] on button "Next" at bounding box center [935, 387] width 84 height 35
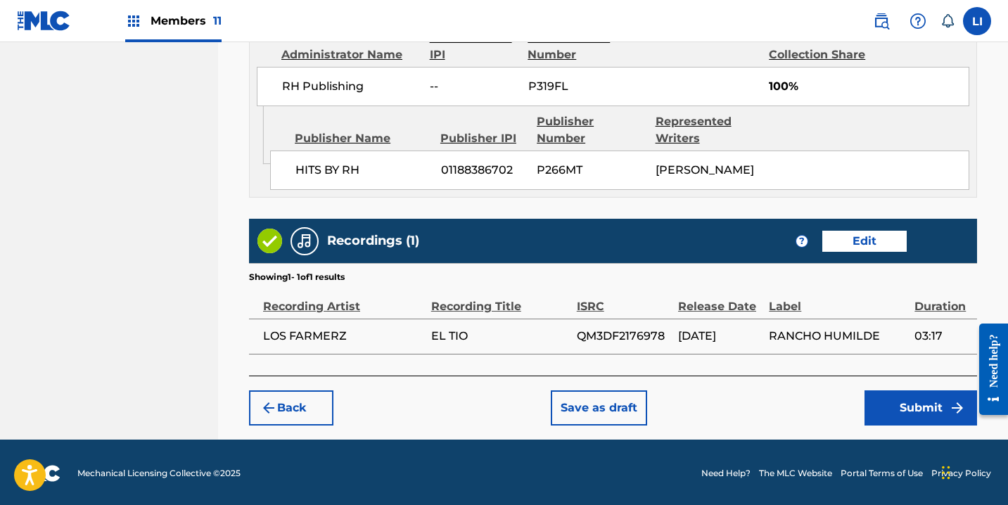
scroll to position [804, 0]
click at [895, 404] on button "Submit" at bounding box center [921, 408] width 113 height 35
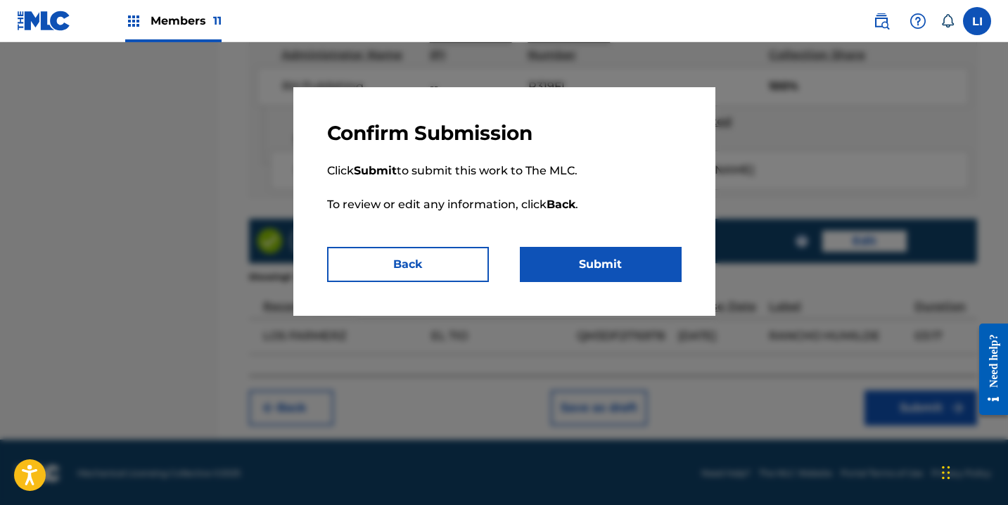
click at [579, 241] on p "Click Submit to submit this work to The MLC. To review or edit any information,…" at bounding box center [504, 196] width 355 height 101
click at [595, 266] on button "Submit" at bounding box center [601, 264] width 162 height 35
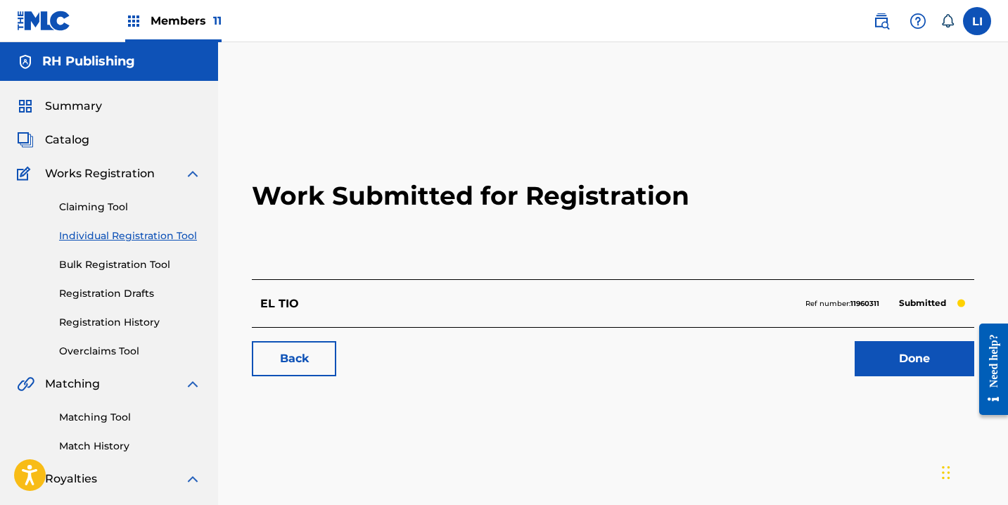
click at [890, 346] on link "Done" at bounding box center [915, 358] width 120 height 35
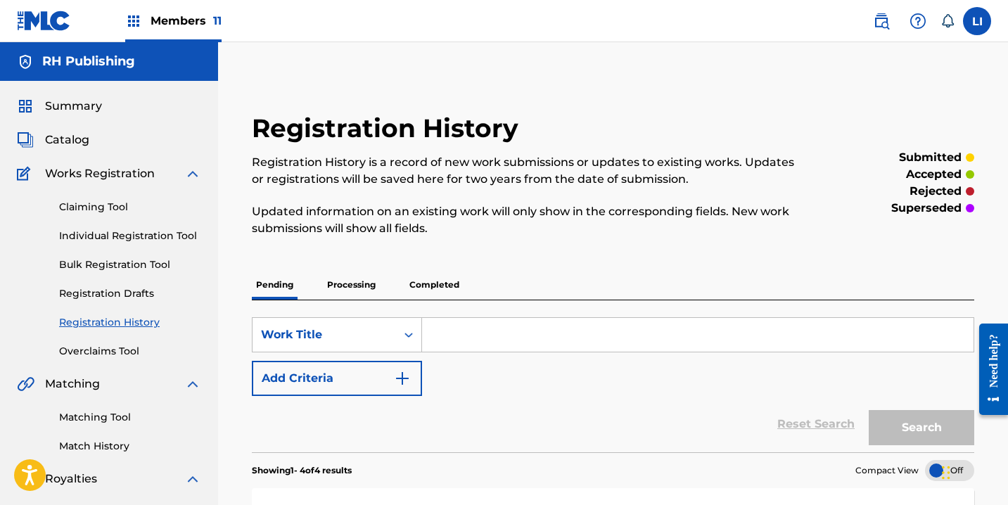
click at [89, 236] on link "Individual Registration Tool" at bounding box center [130, 236] width 142 height 15
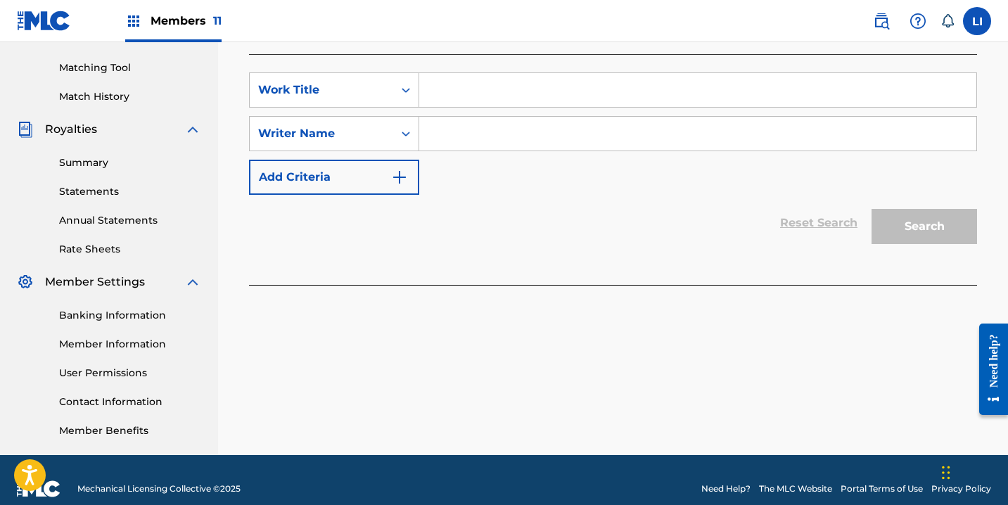
scroll to position [357, 0]
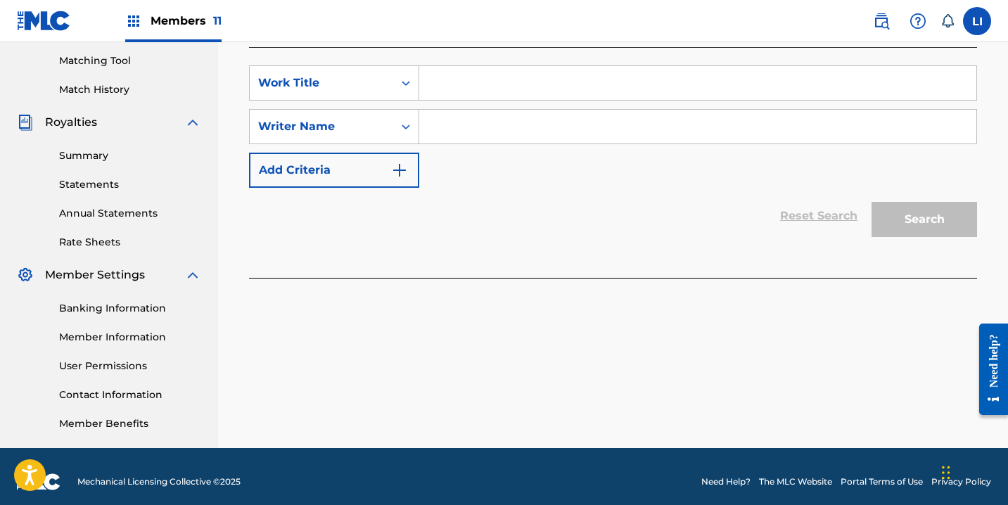
click at [459, 75] on input "Search Form" at bounding box center [697, 83] width 557 height 34
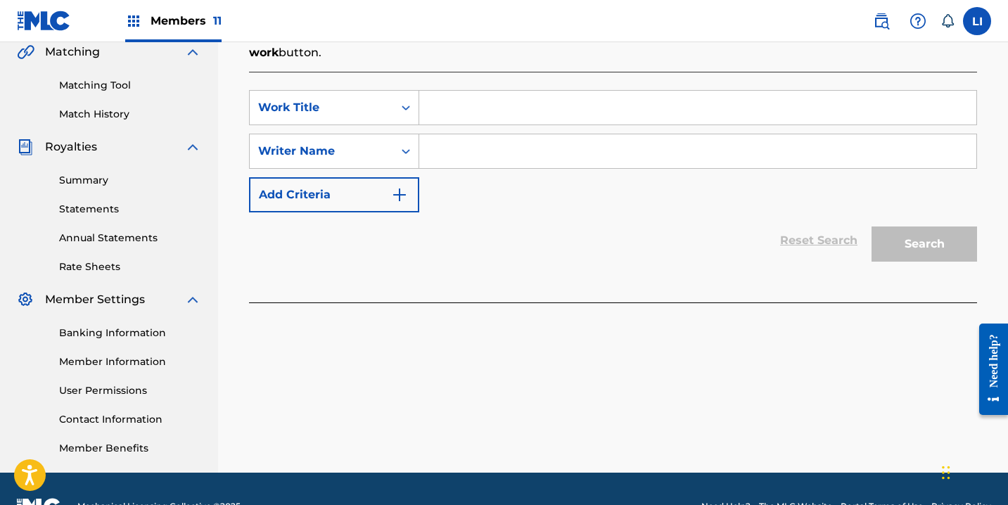
scroll to position [331, 0]
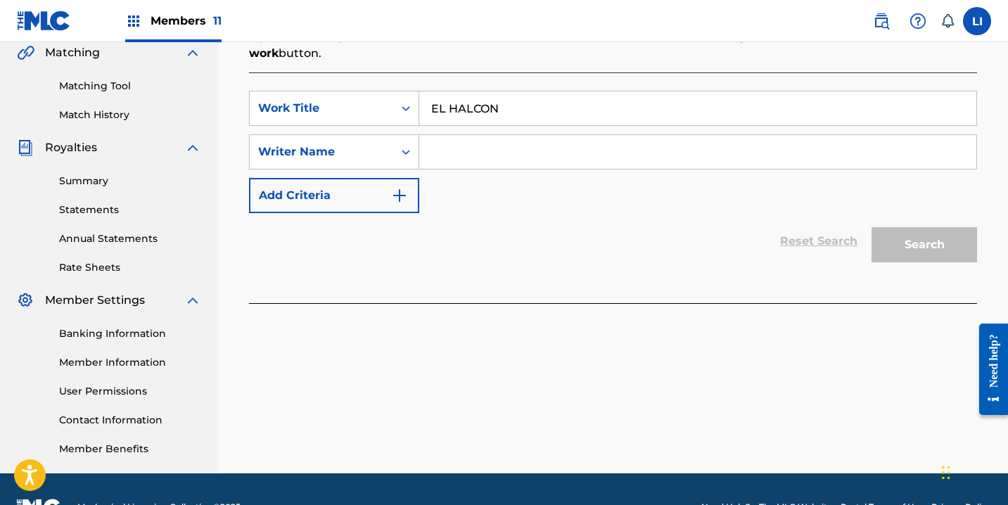
type input "EL HALCON"
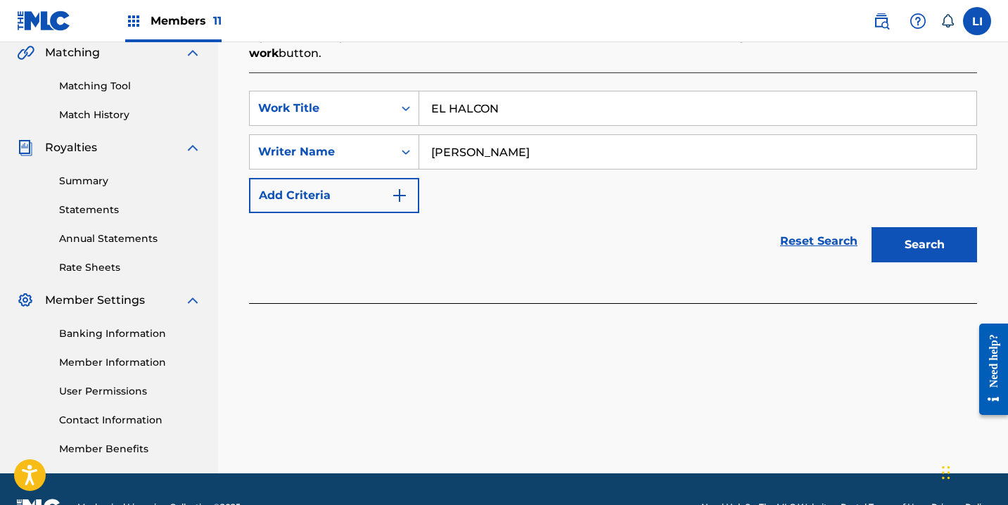
type input "[PERSON_NAME]"
click at [872, 227] on button "Search" at bounding box center [925, 244] width 106 height 35
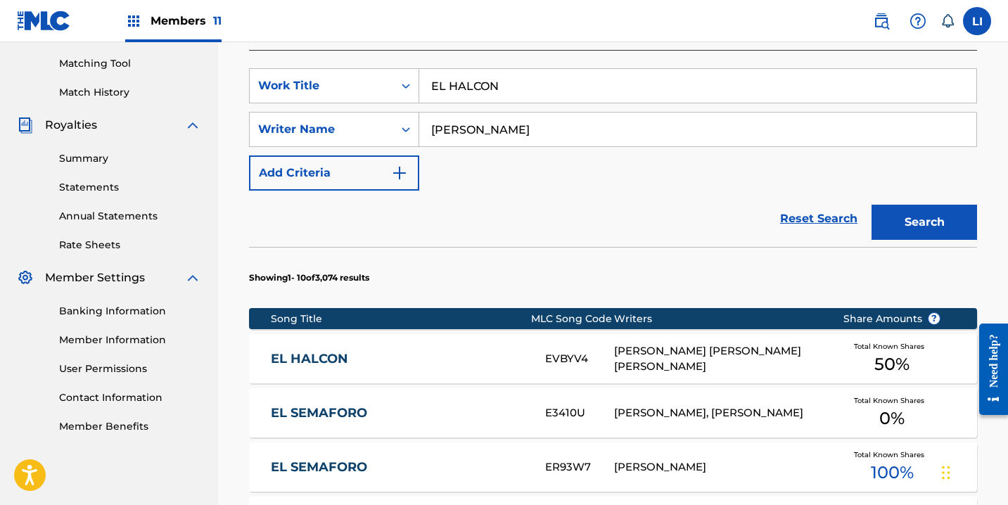
scroll to position [634, 0]
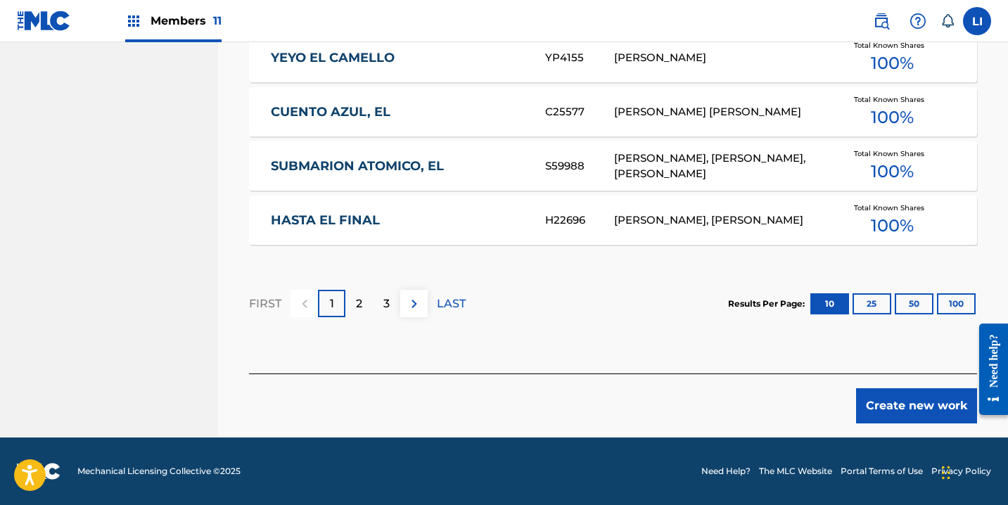
click at [901, 401] on button "Create new work" at bounding box center [916, 405] width 121 height 35
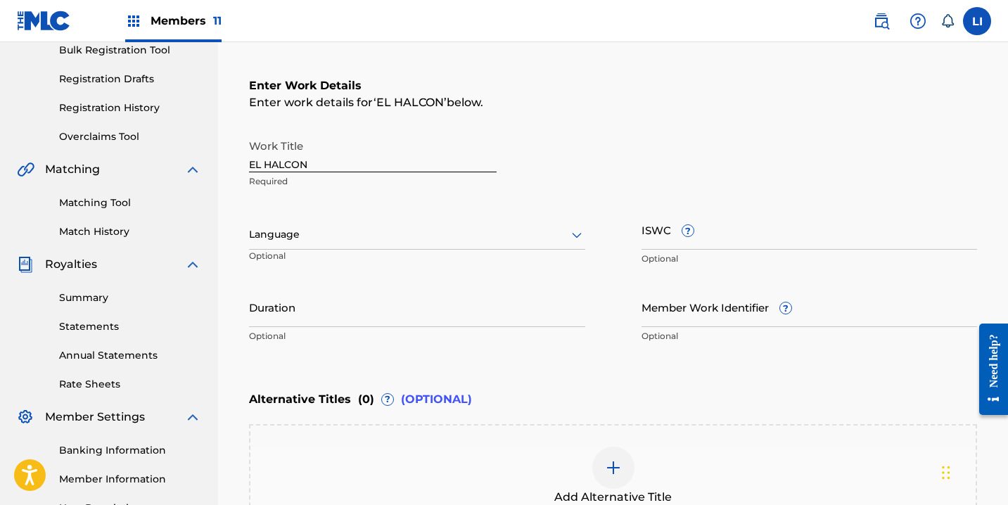
scroll to position [308, 0]
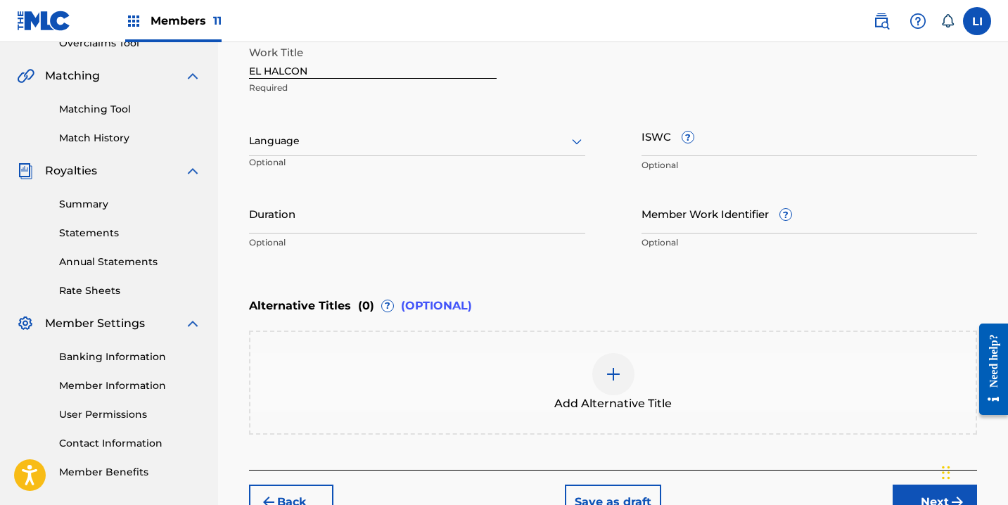
click at [267, 152] on div "Language" at bounding box center [417, 142] width 336 height 30
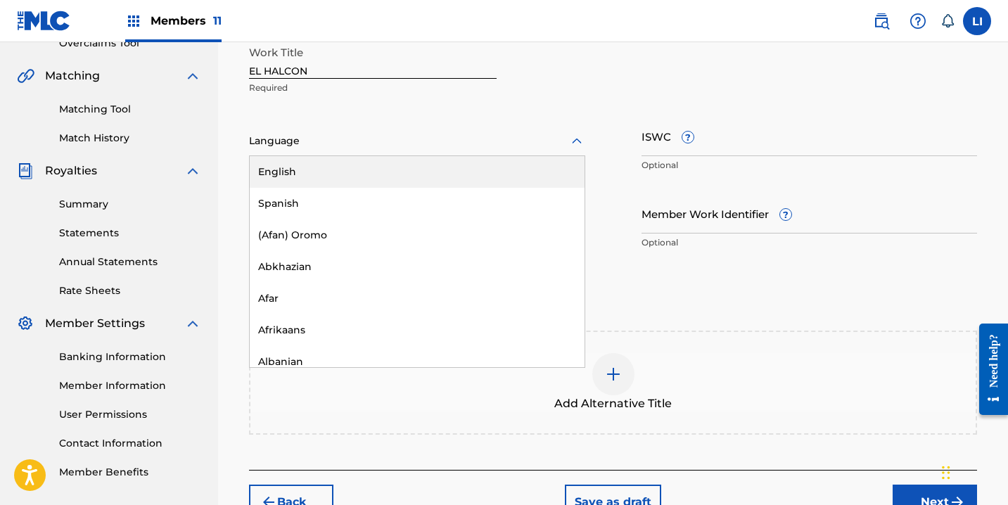
click at [271, 198] on div "Spanish" at bounding box center [417, 204] width 335 height 32
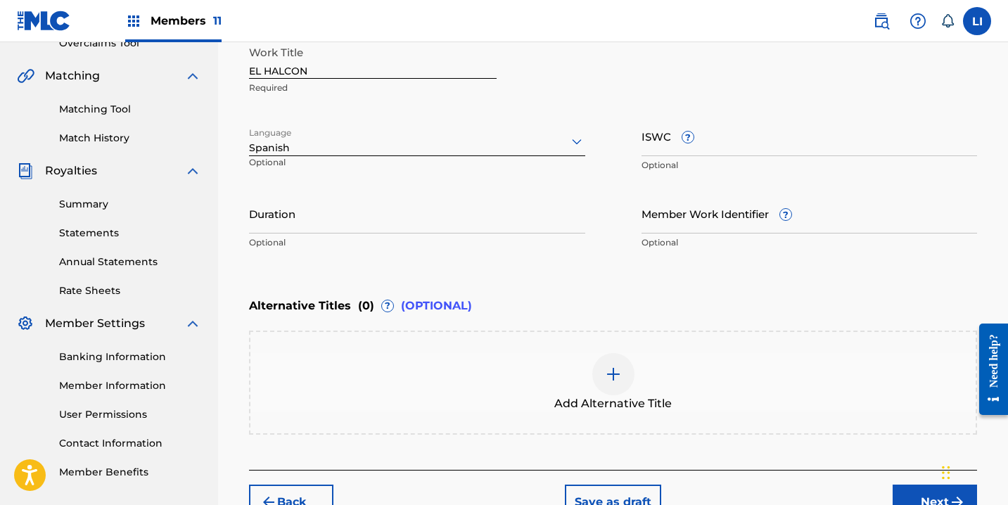
click at [272, 219] on input "Duration" at bounding box center [417, 214] width 336 height 40
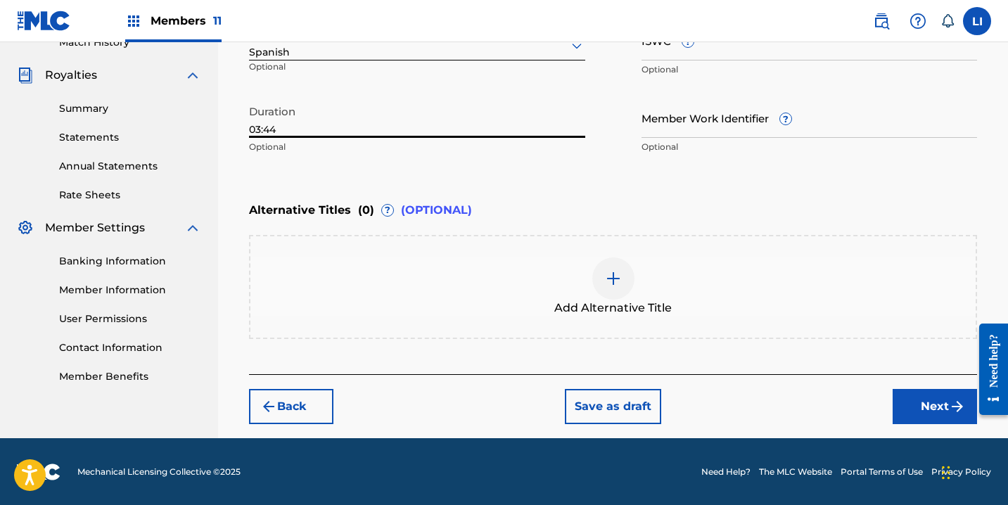
type input "03:44"
click at [928, 407] on button "Next" at bounding box center [935, 406] width 84 height 35
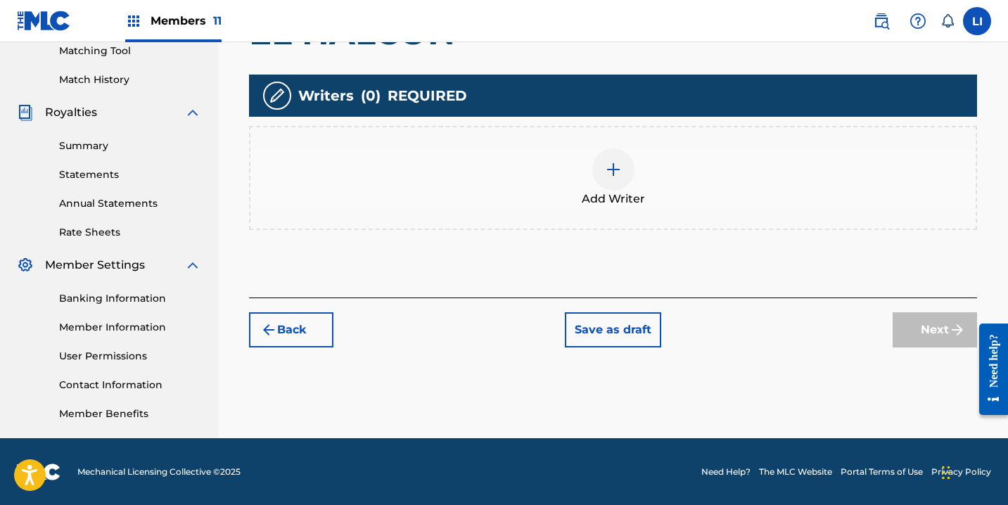
scroll to position [367, 0]
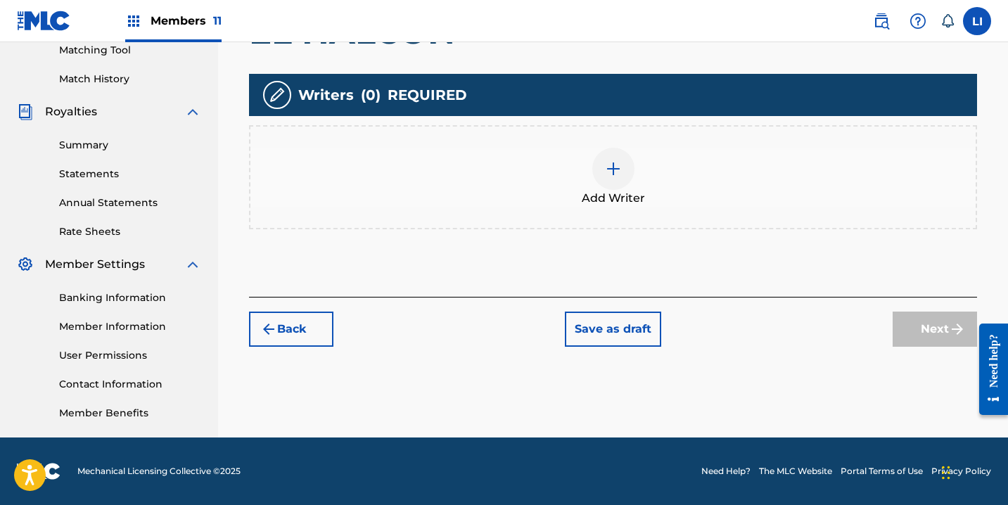
click at [604, 170] on div at bounding box center [614, 169] width 42 height 42
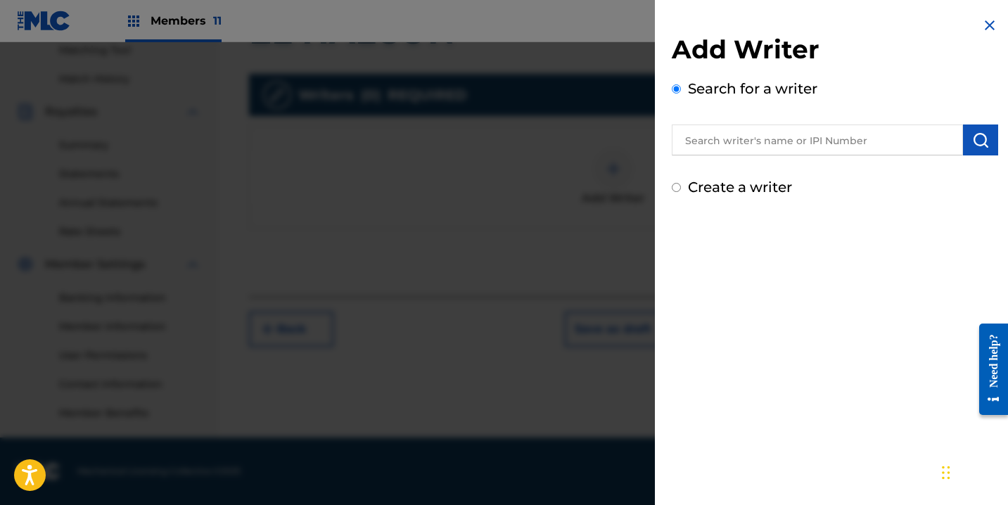
click at [695, 137] on input "text" at bounding box center [817, 140] width 291 height 31
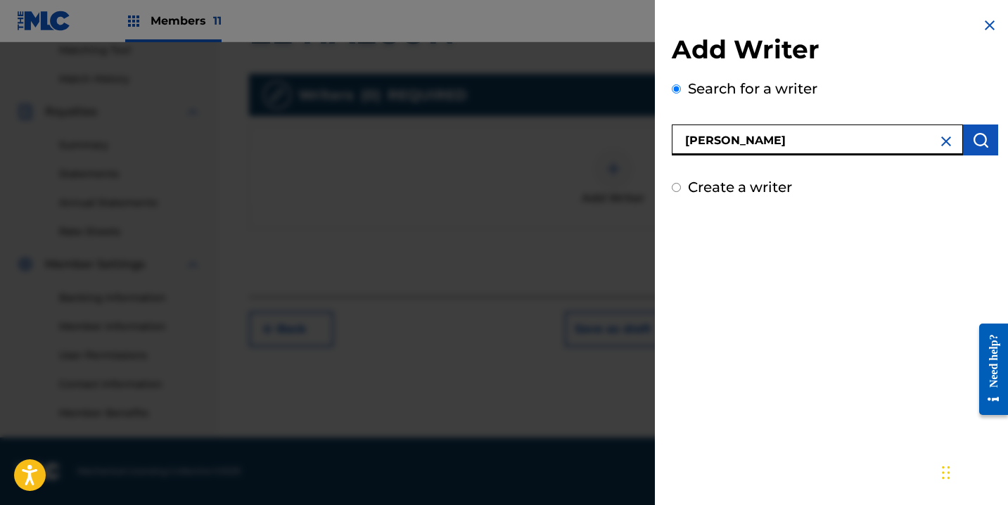
type input "[PERSON_NAME]"
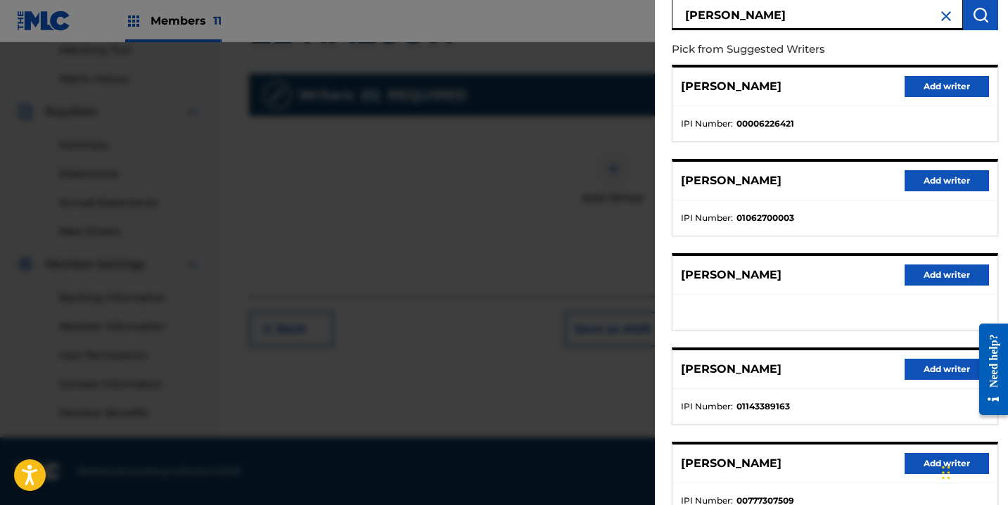
scroll to position [228, 0]
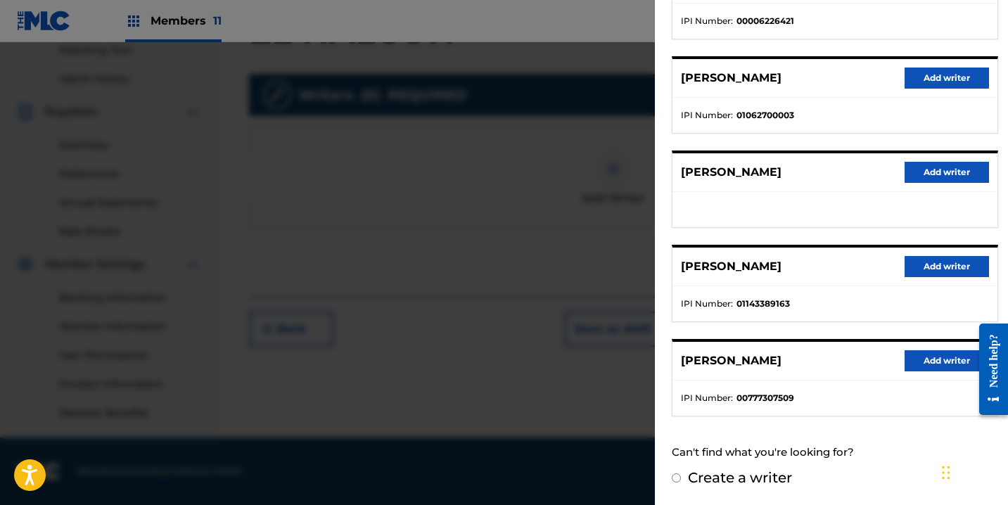
click at [910, 266] on button "Add writer" at bounding box center [947, 266] width 84 height 21
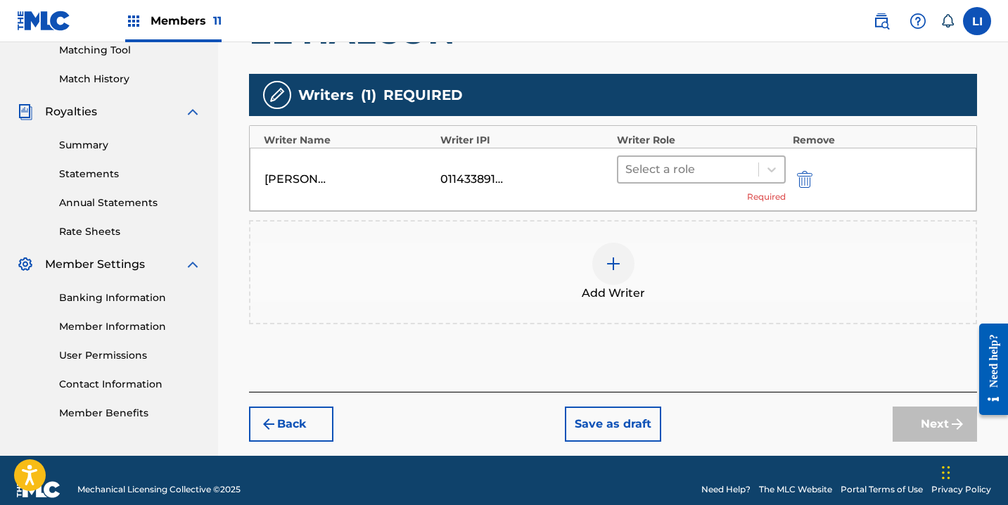
click at [662, 178] on div at bounding box center [689, 170] width 126 height 20
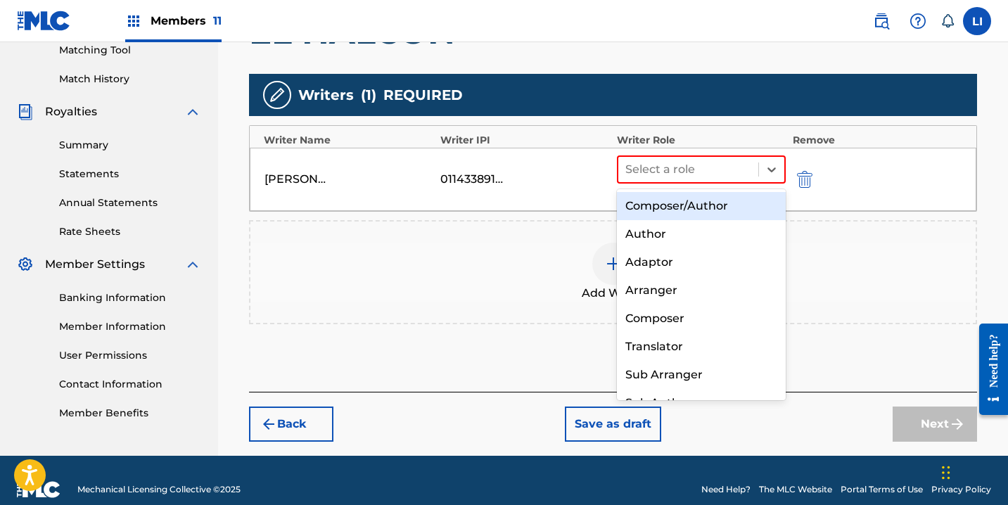
click at [656, 203] on div "Composer/Author" at bounding box center [701, 206] width 169 height 28
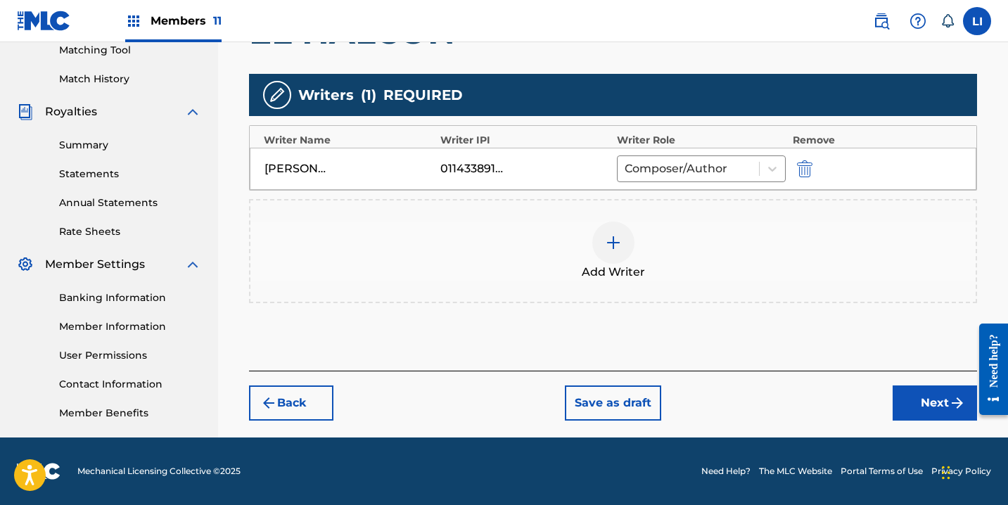
drag, startPoint x: 917, startPoint y: 407, endPoint x: 777, endPoint y: 353, distance: 150.2
click at [916, 406] on button "Next" at bounding box center [935, 403] width 84 height 35
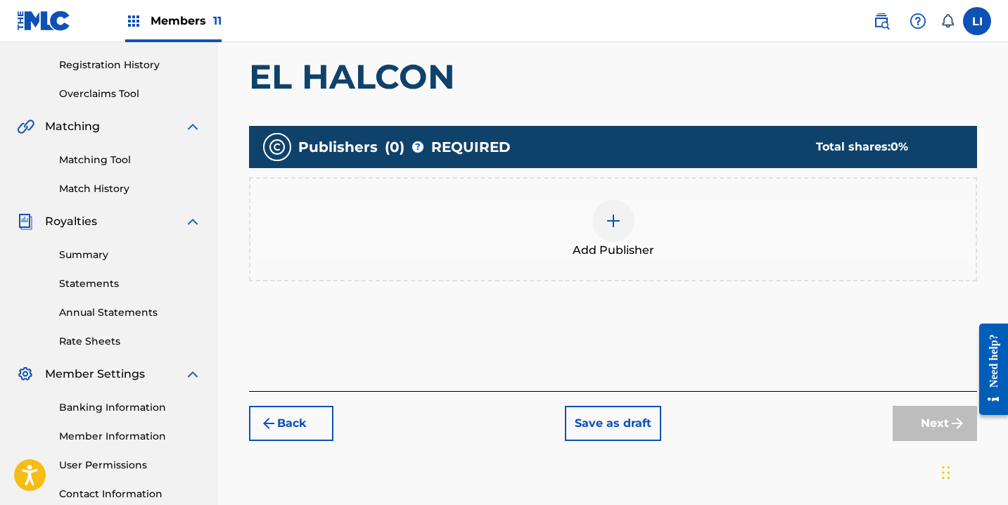
scroll to position [356, 0]
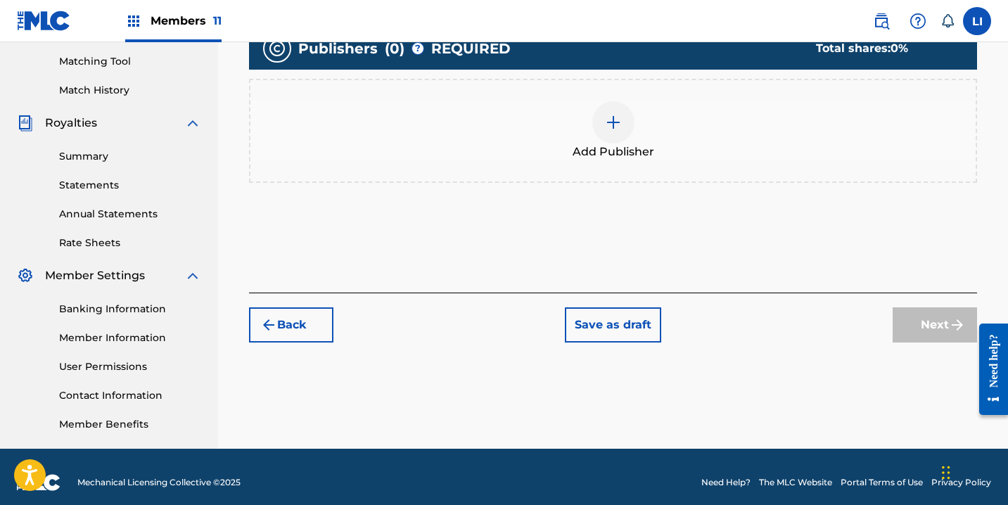
click at [590, 144] on span "Add Publisher" at bounding box center [614, 152] width 82 height 17
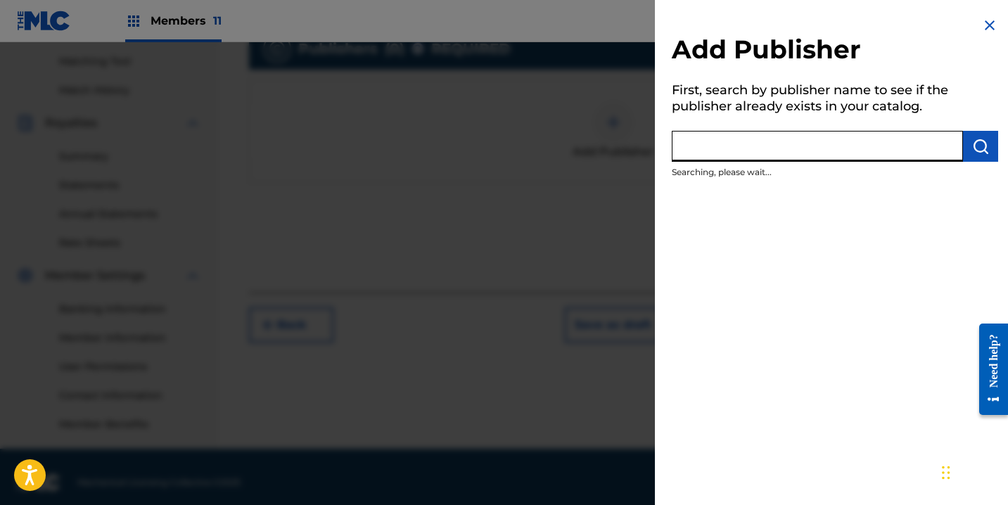
click at [730, 151] on input "text" at bounding box center [817, 146] width 291 height 31
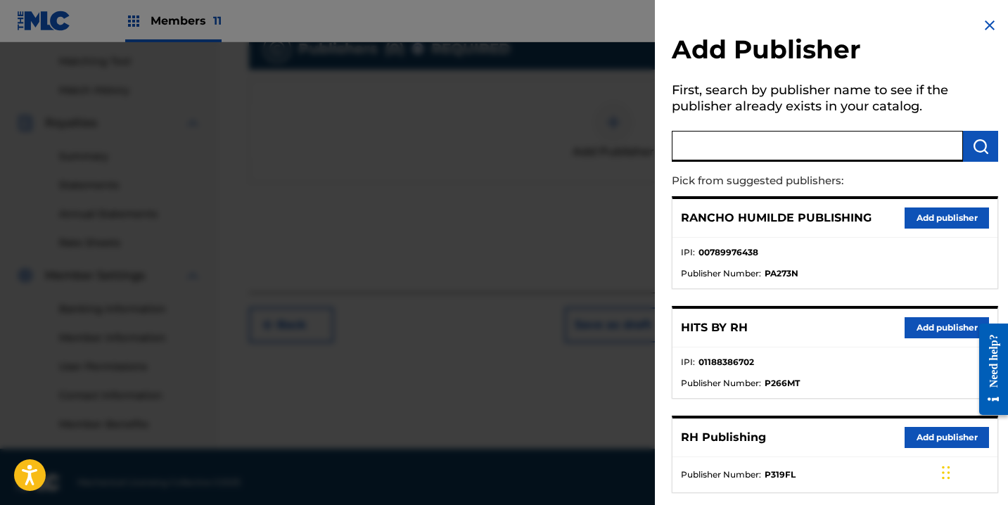
click at [920, 320] on button "Add publisher" at bounding box center [947, 327] width 84 height 21
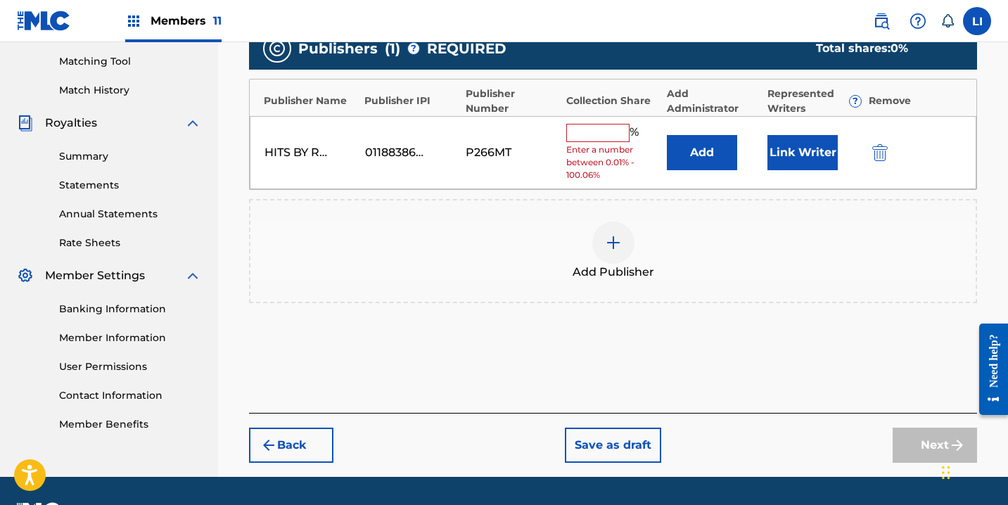
click at [716, 159] on button "Add" at bounding box center [702, 152] width 70 height 35
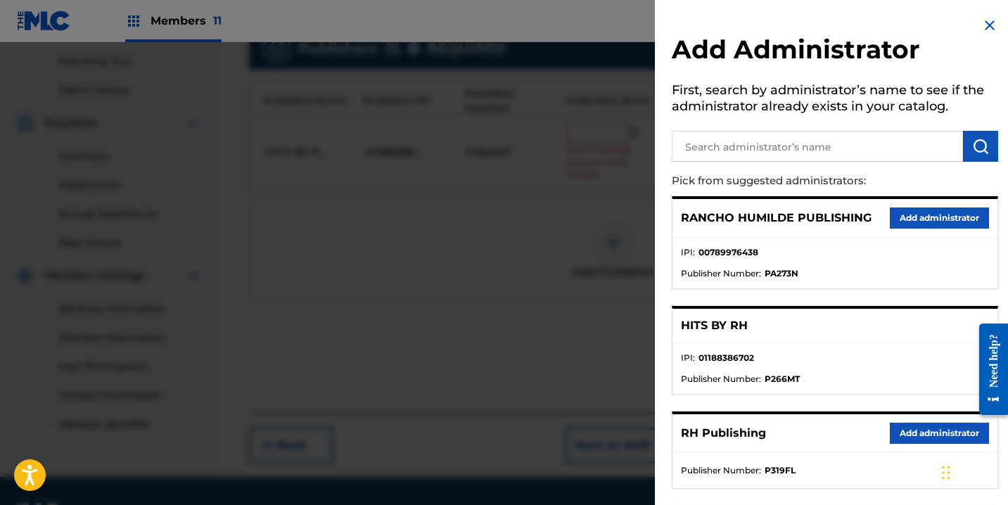
click at [907, 435] on button "Add administrator" at bounding box center [939, 433] width 99 height 21
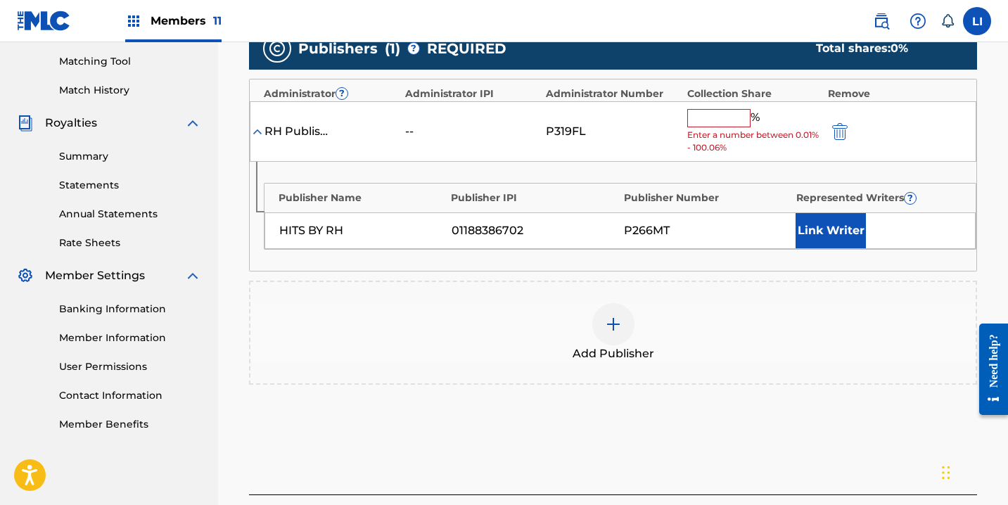
click at [723, 125] on input "text" at bounding box center [719, 118] width 63 height 18
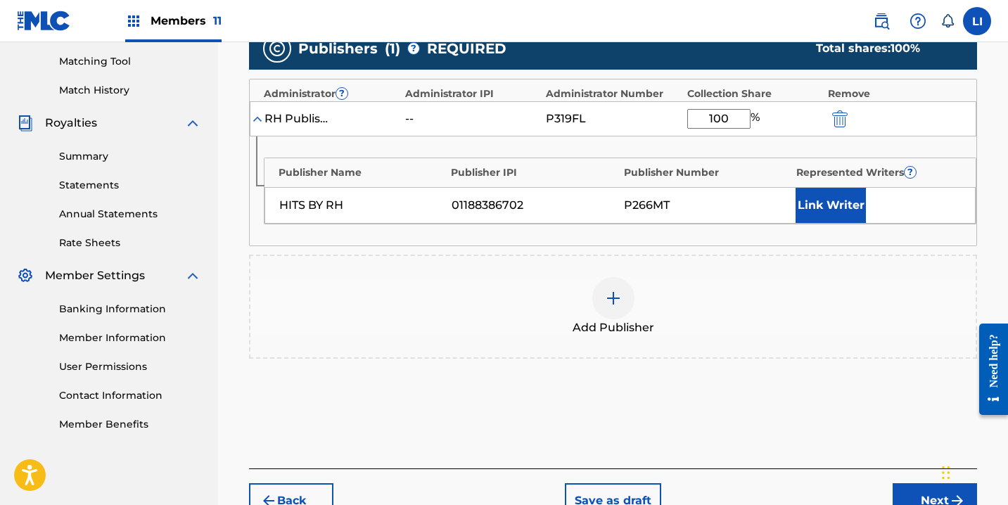
type input "100"
click at [817, 210] on button "Link Writer" at bounding box center [831, 205] width 70 height 35
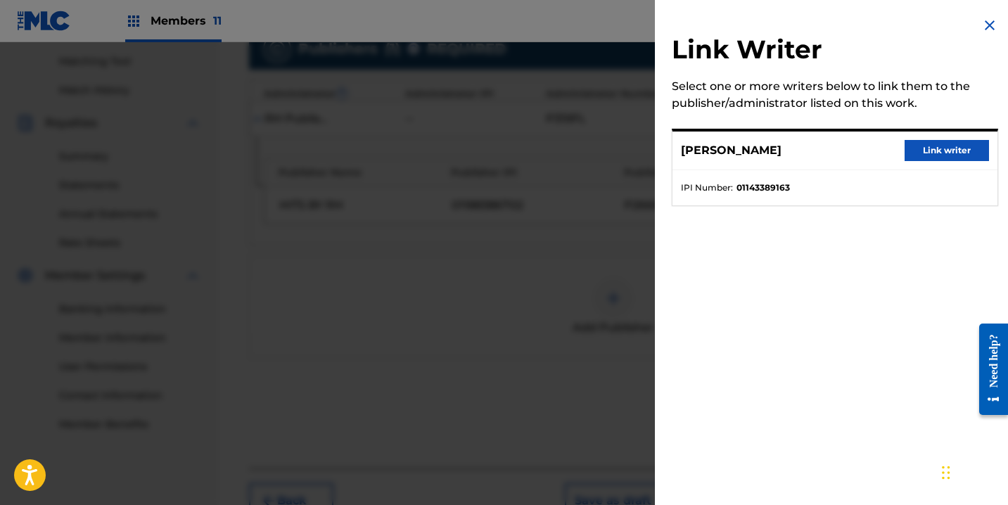
click at [951, 155] on button "Link writer" at bounding box center [947, 150] width 84 height 21
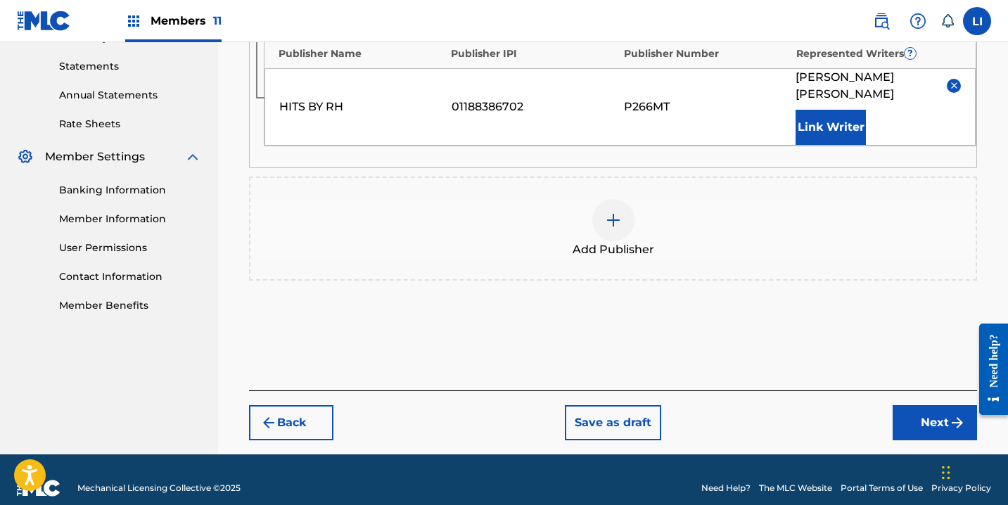
click at [911, 405] on button "Next" at bounding box center [935, 422] width 84 height 35
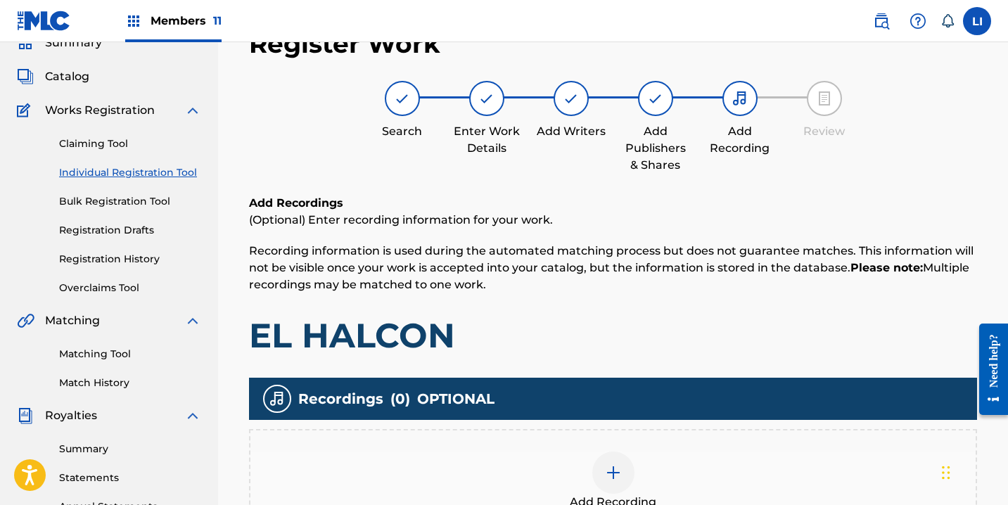
scroll to position [367, 0]
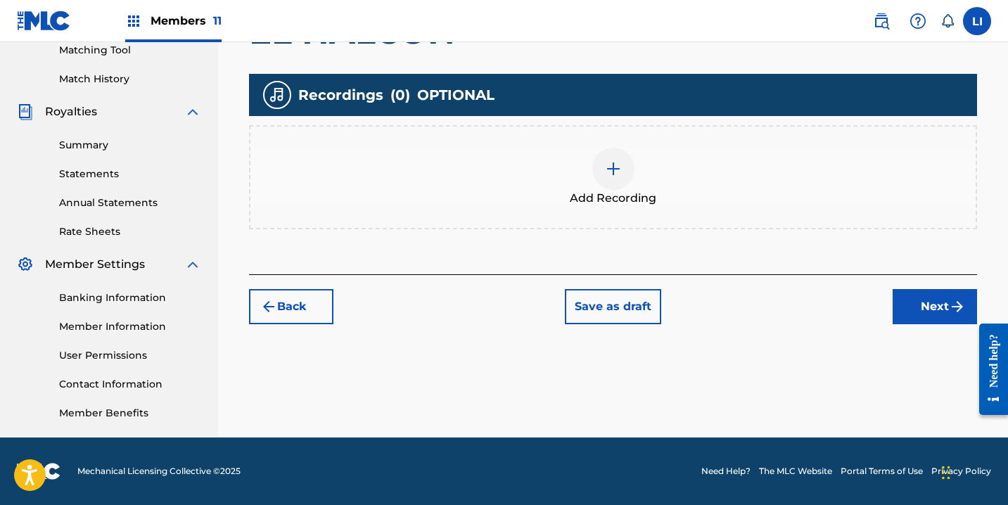
click at [643, 204] on span "Add Recording" at bounding box center [613, 198] width 87 height 17
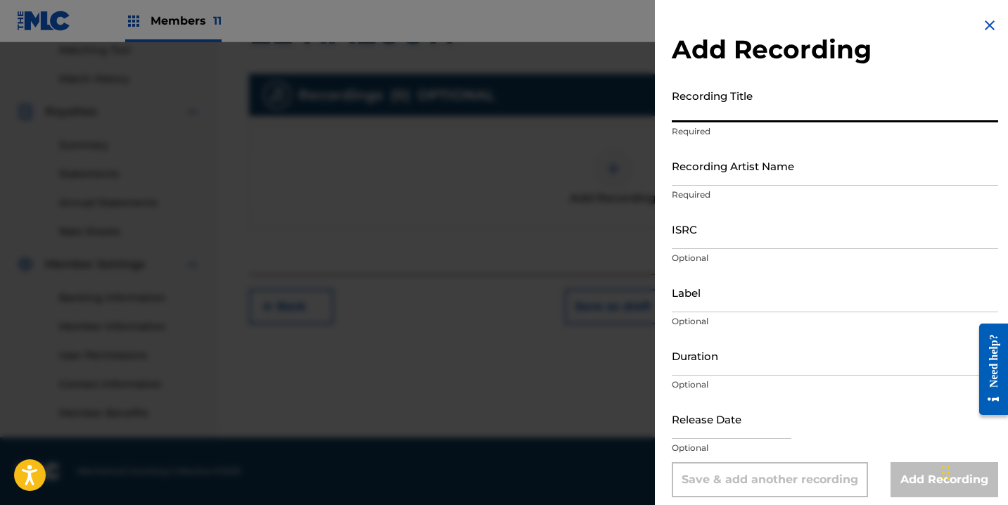
click at [726, 101] on input "Recording Title" at bounding box center [835, 102] width 327 height 40
type input "EL HALCON"
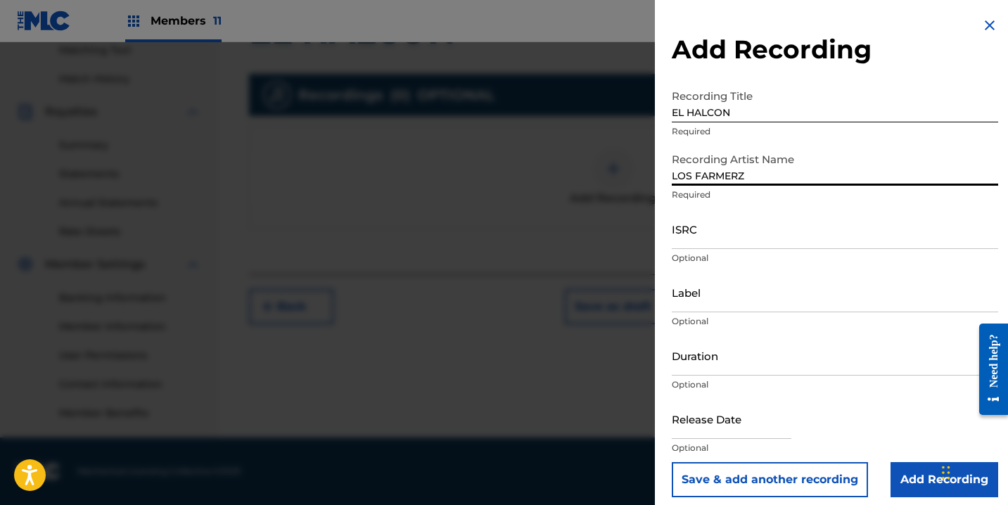
type input "LOS FARMERZ"
paste input "US3DF2239667"
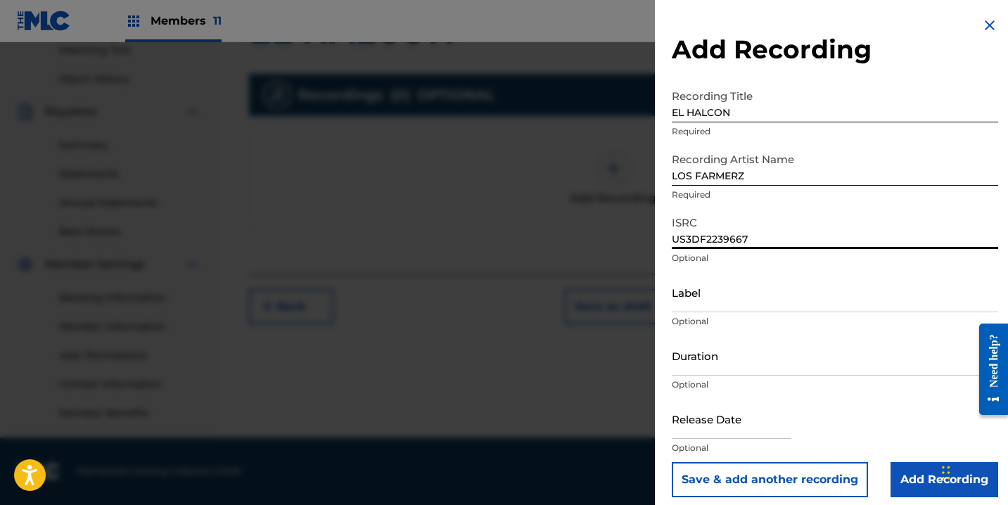
type input "US3DF2239667"
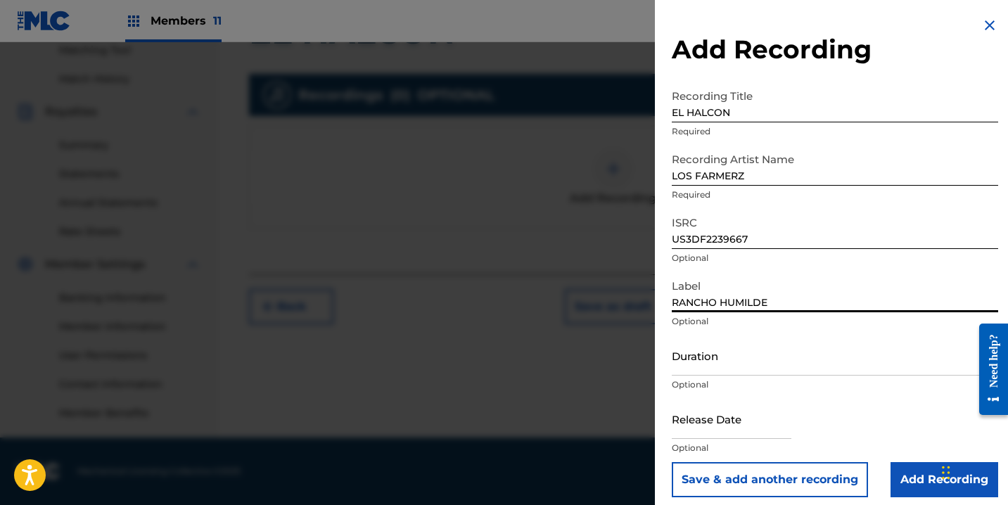
type input "RANCHO HUMILDE"
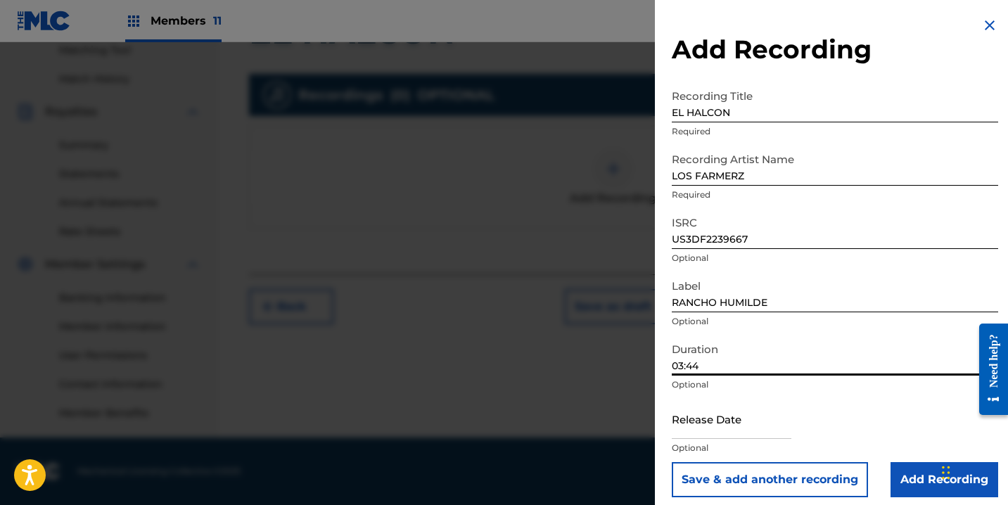
type input "03:44"
select select "7"
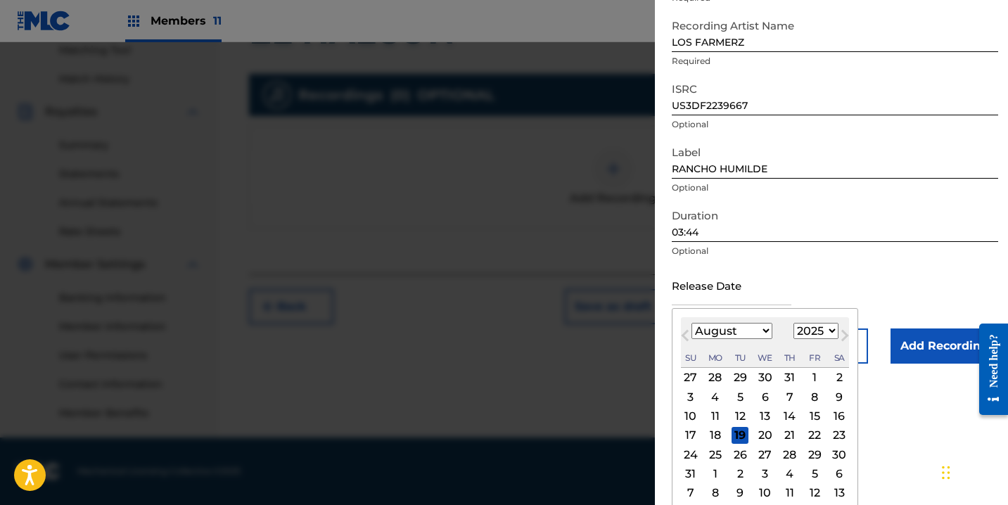
scroll to position [140, 0]
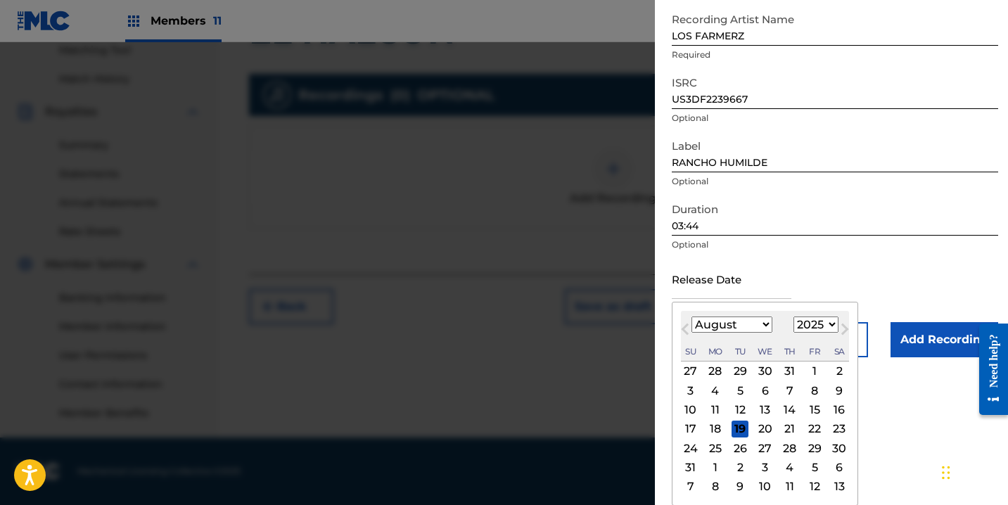
click at [804, 322] on select "1899 1900 1901 1902 1903 1904 1905 1906 1907 1908 1909 1910 1911 1912 1913 1914…" at bounding box center [816, 325] width 45 height 16
select select "2022"
click at [794, 333] on select "1899 1900 1901 1902 1903 1904 1905 1906 1907 1908 1909 1910 1911 1912 1913 1914…" at bounding box center [816, 325] width 45 height 16
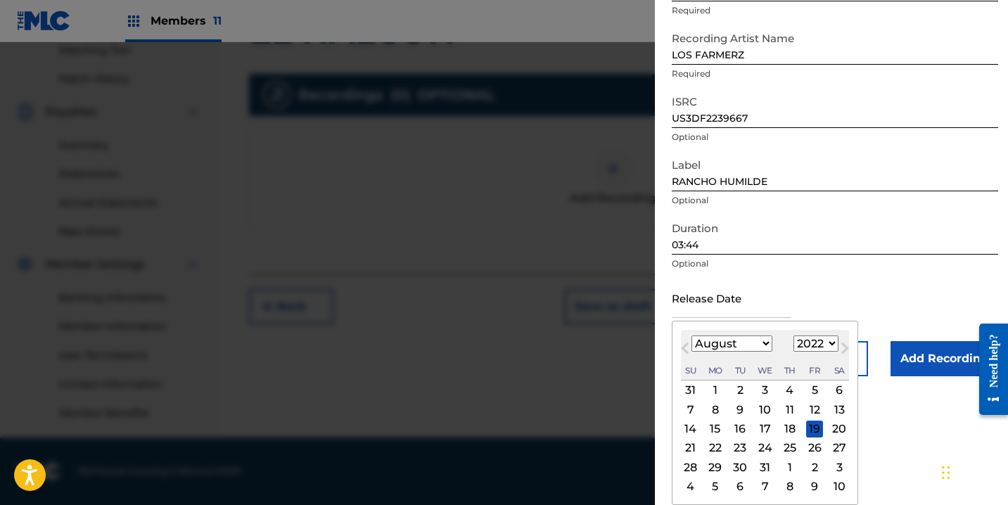
scroll to position [121, 0]
click at [745, 336] on select "January February March April May June July August September October November De…" at bounding box center [732, 344] width 81 height 16
select select "3"
click at [692, 336] on select "January February March April May June July August September October November De…" at bounding box center [732, 344] width 81 height 16
click at [743, 429] on div "12" at bounding box center [740, 429] width 17 height 17
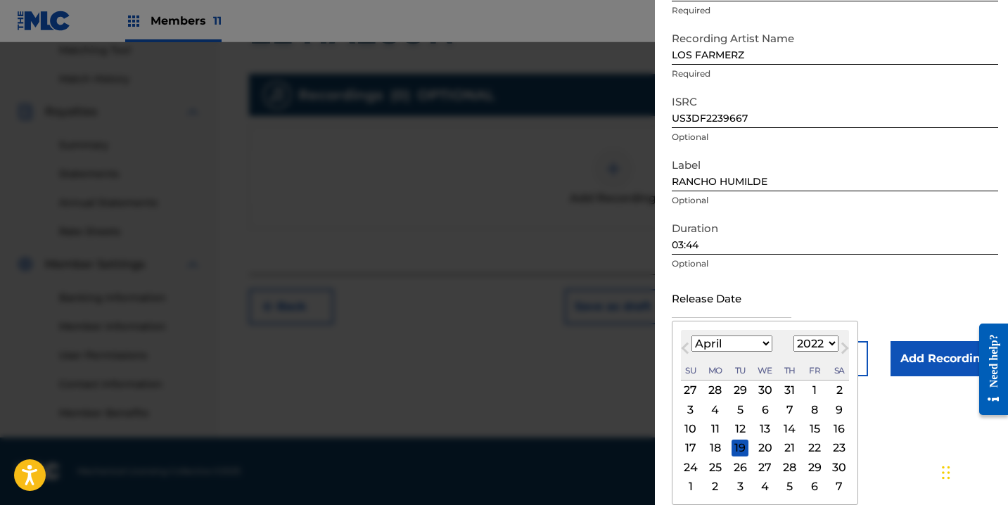
type input "[DATE]"
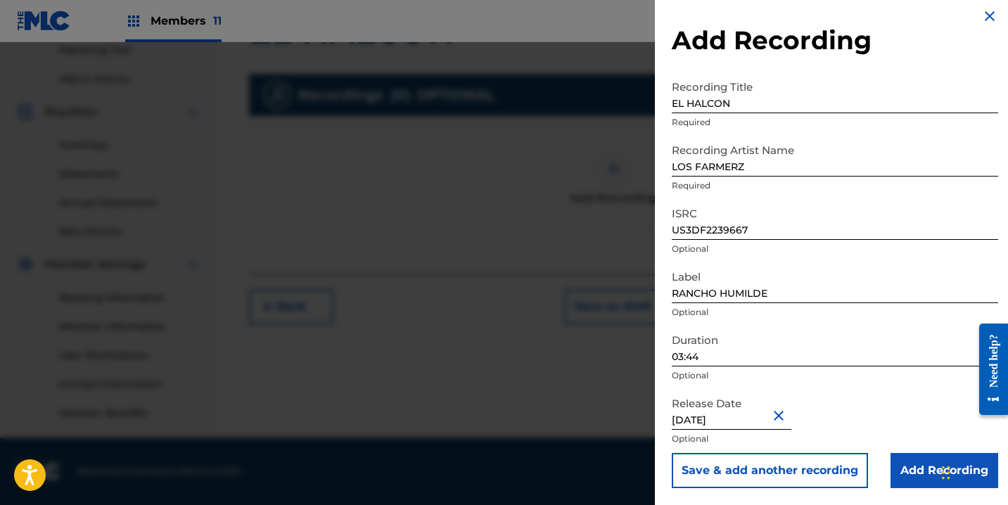
scroll to position [9, 0]
click at [901, 475] on input "Add Recording" at bounding box center [945, 470] width 108 height 35
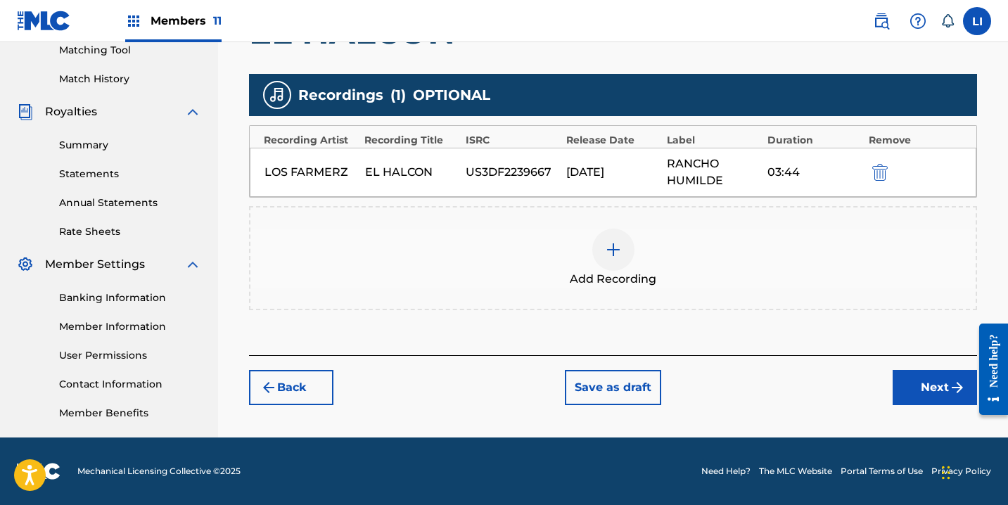
click at [911, 394] on button "Next" at bounding box center [935, 387] width 84 height 35
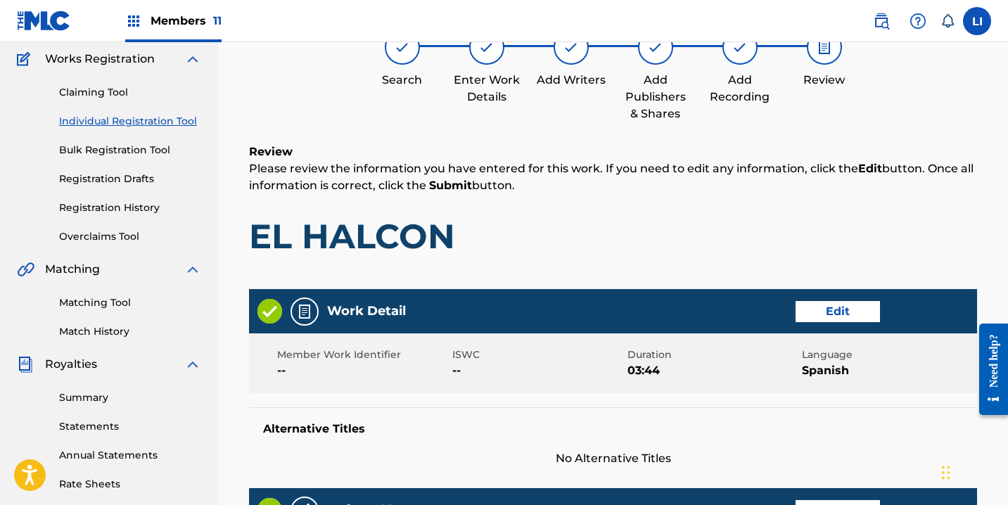
scroll to position [804, 0]
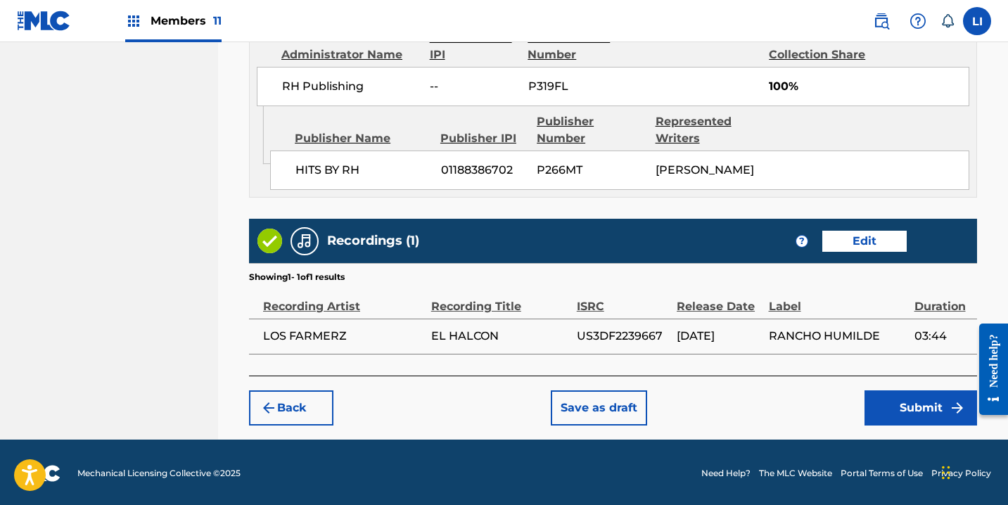
click at [899, 397] on button "Submit" at bounding box center [921, 408] width 113 height 35
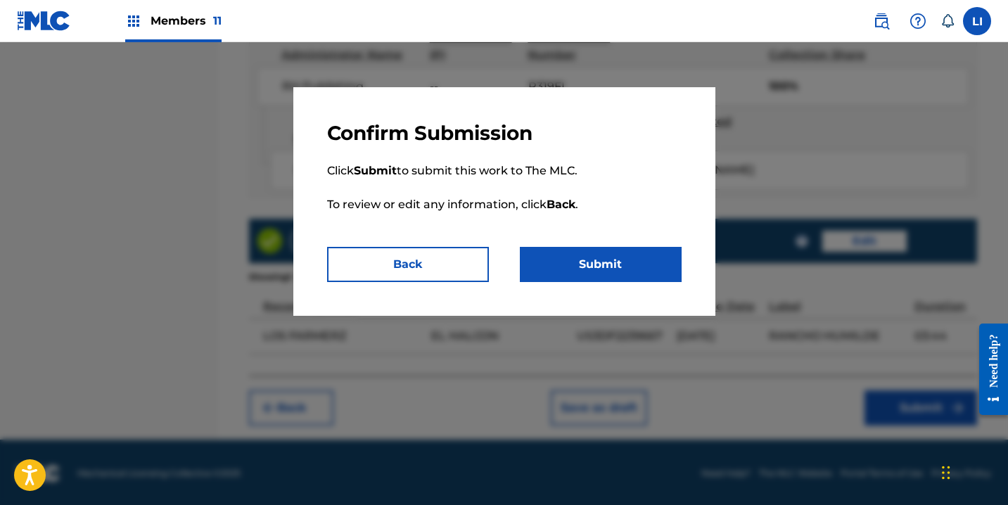
click at [627, 267] on button "Submit" at bounding box center [601, 264] width 162 height 35
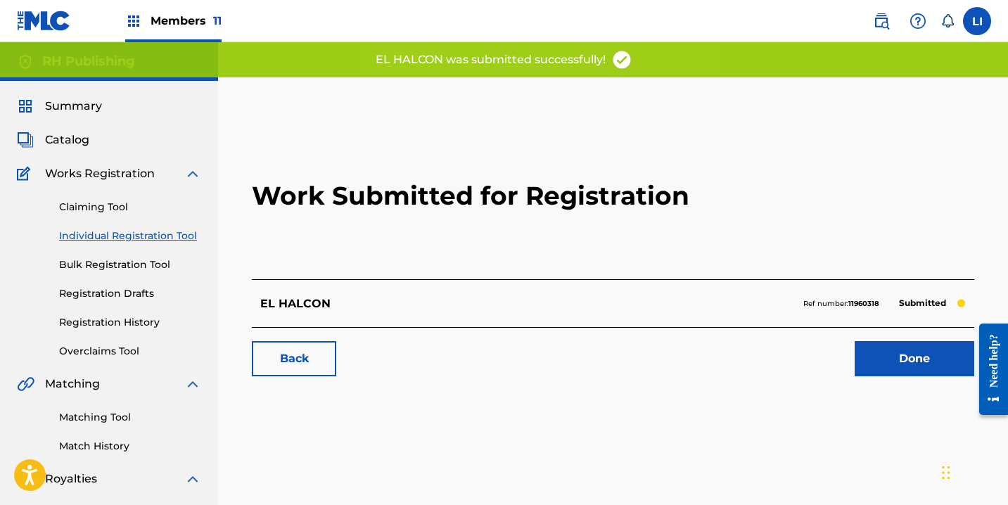
click at [896, 367] on link "Done" at bounding box center [915, 358] width 120 height 35
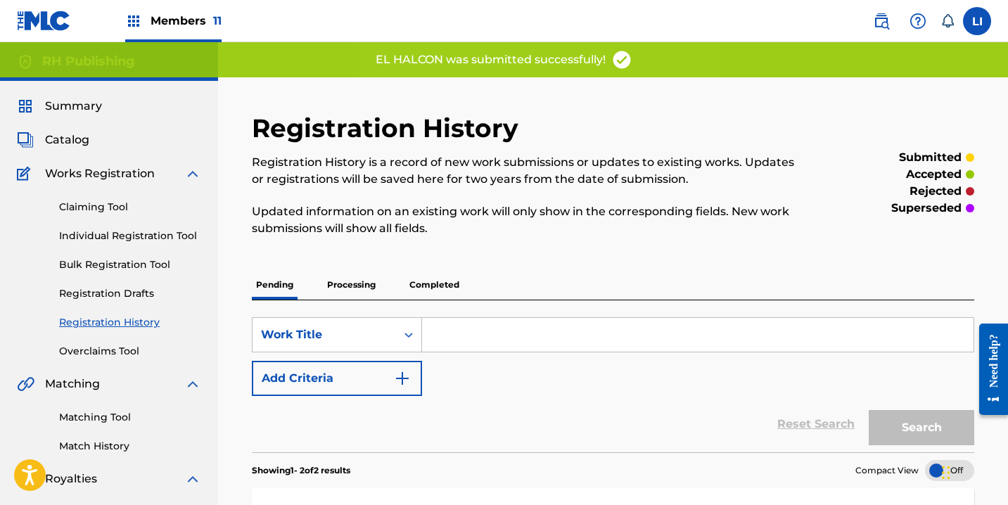
click at [158, 238] on link "Individual Registration Tool" at bounding box center [130, 236] width 142 height 15
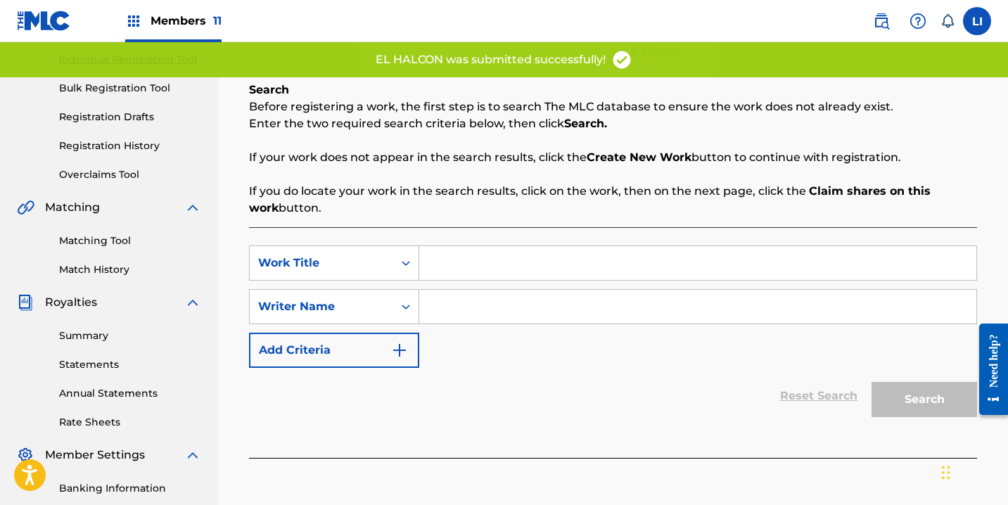
scroll to position [271, 0]
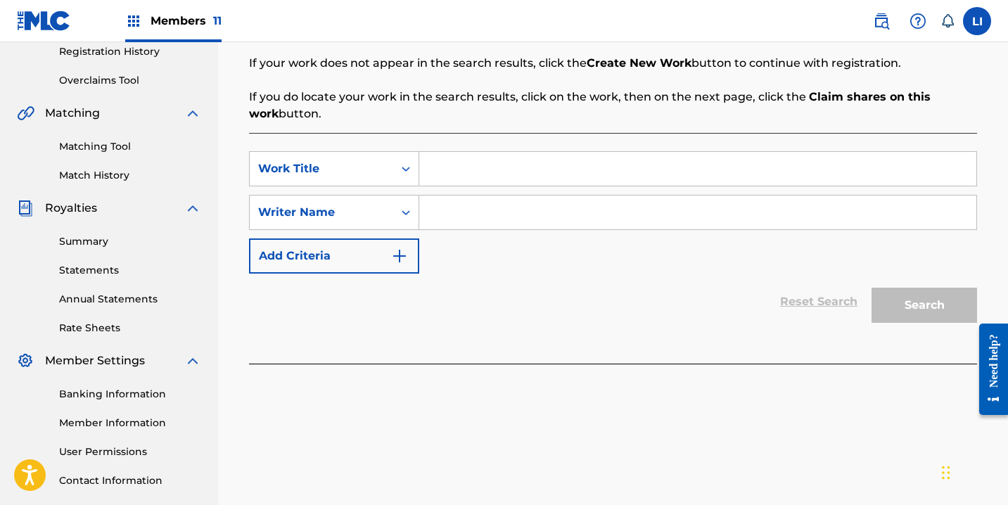
click at [434, 178] on input "Search Form" at bounding box center [697, 169] width 557 height 34
type input "3 HECTAREAS Y MEDIA"
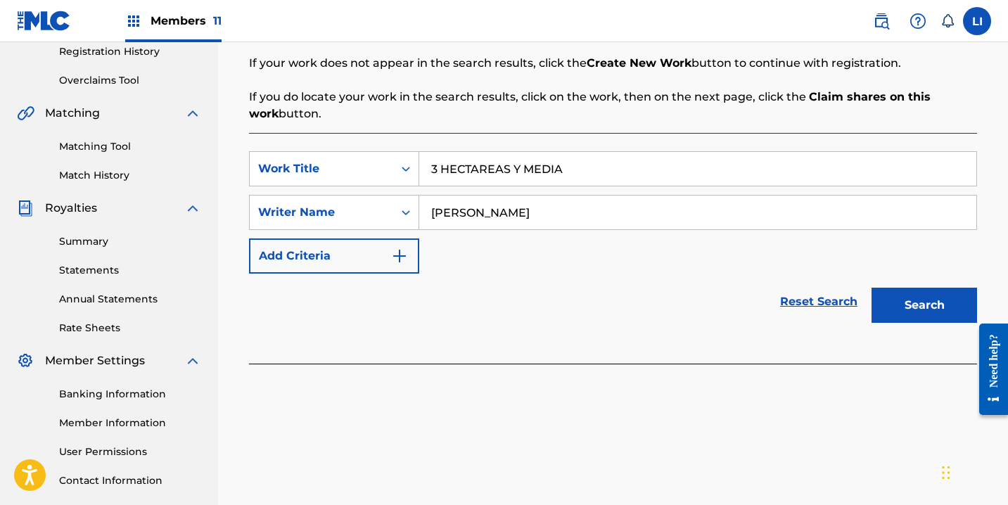
type input "[PERSON_NAME]"
click at [872, 288] on button "Search" at bounding box center [925, 305] width 106 height 35
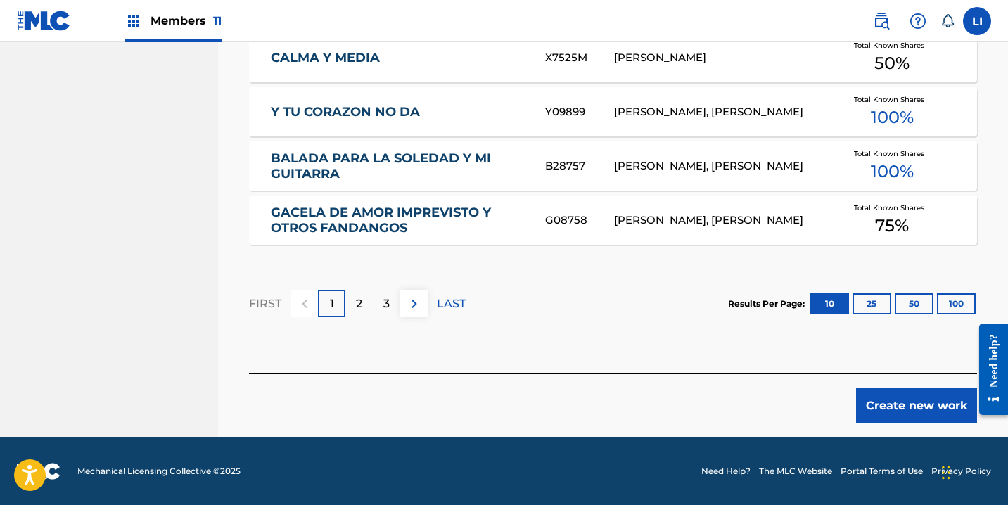
click at [904, 412] on button "Create new work" at bounding box center [916, 405] width 121 height 35
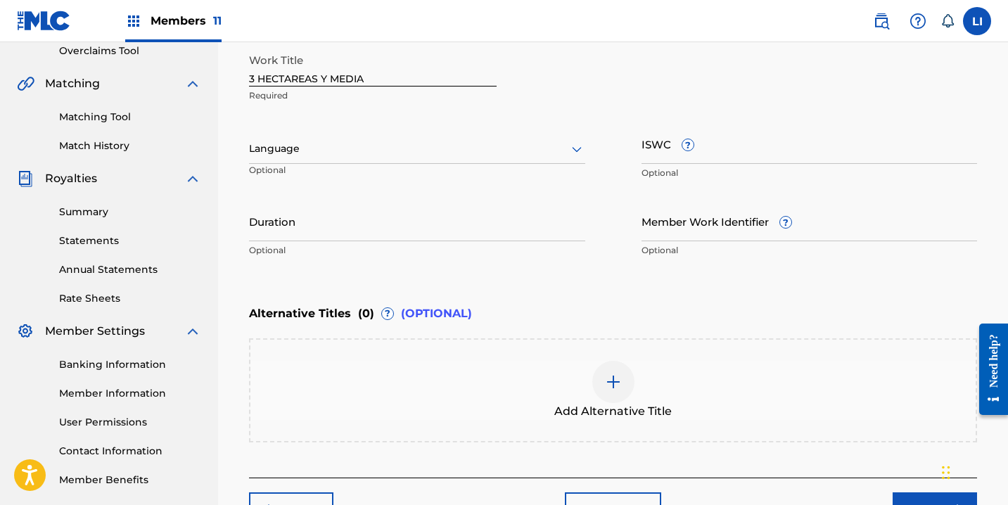
scroll to position [300, 0]
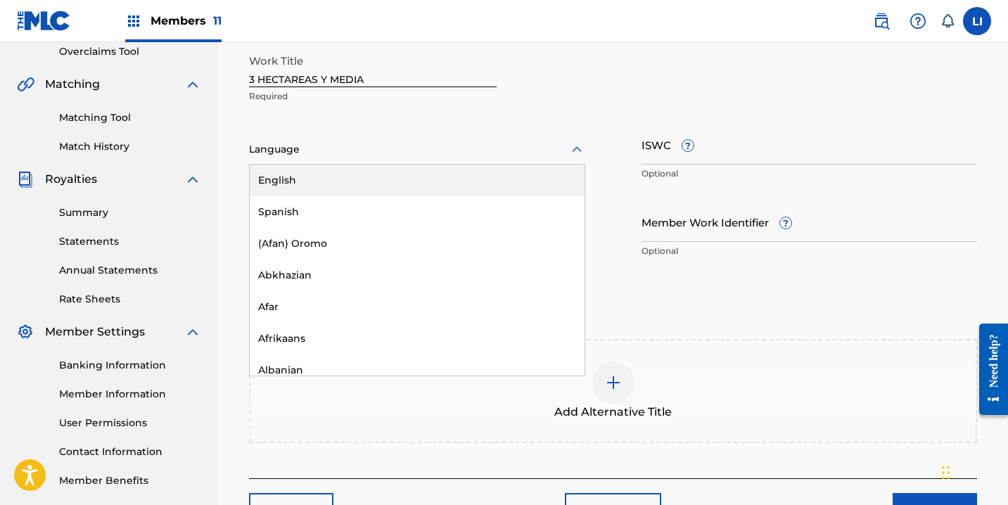
click at [328, 155] on div at bounding box center [417, 150] width 336 height 18
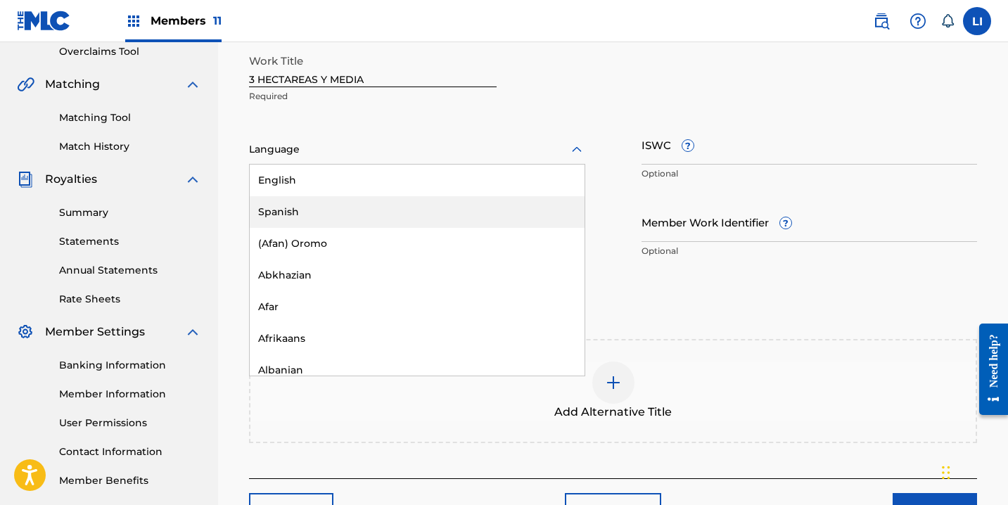
click at [315, 198] on div "Spanish" at bounding box center [417, 212] width 335 height 32
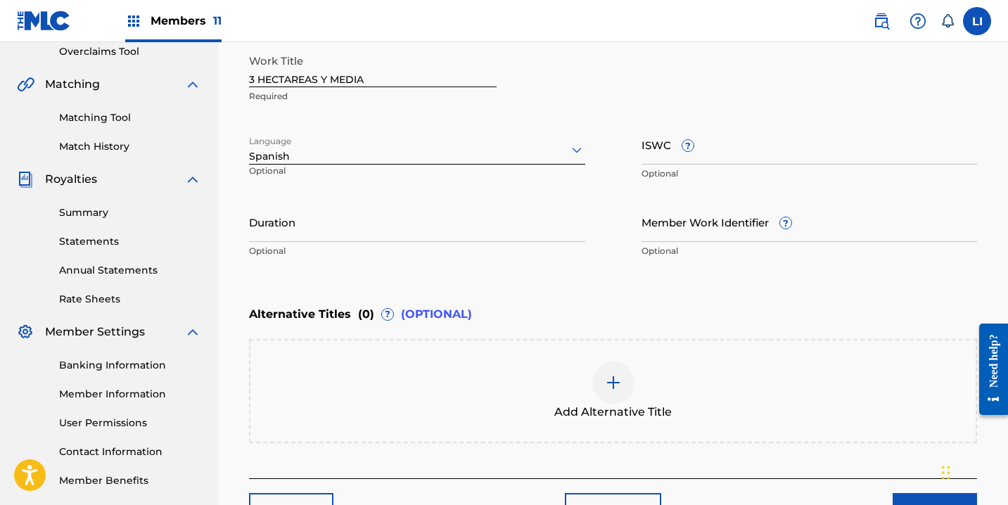
drag, startPoint x: 314, startPoint y: 258, endPoint x: 314, endPoint y: 239, distance: 18.3
click at [314, 258] on div "Duration Optional" at bounding box center [417, 233] width 336 height 63
click at [313, 229] on input "Duration" at bounding box center [417, 222] width 336 height 40
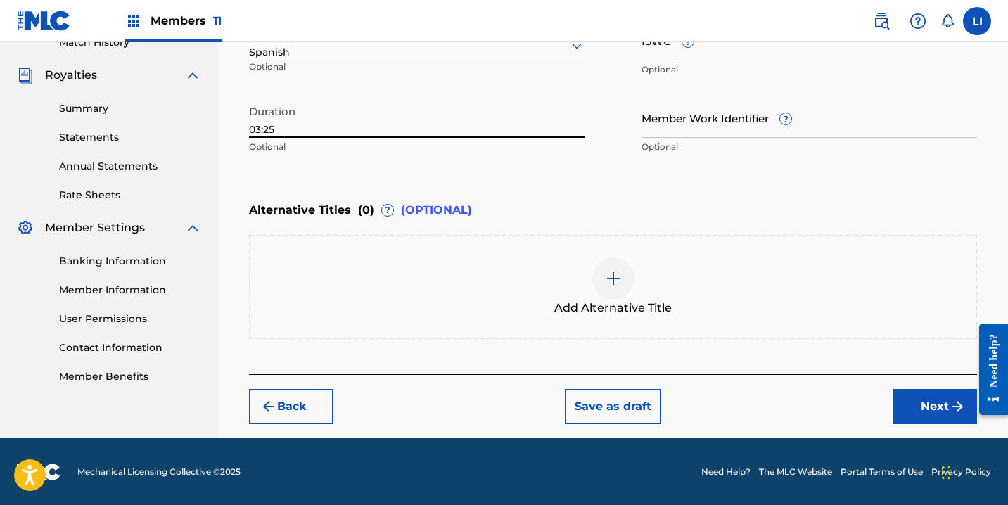
type input "03:25"
drag, startPoint x: 946, startPoint y: 407, endPoint x: 889, endPoint y: 385, distance: 61.3
click at [946, 407] on button "Next" at bounding box center [935, 406] width 84 height 35
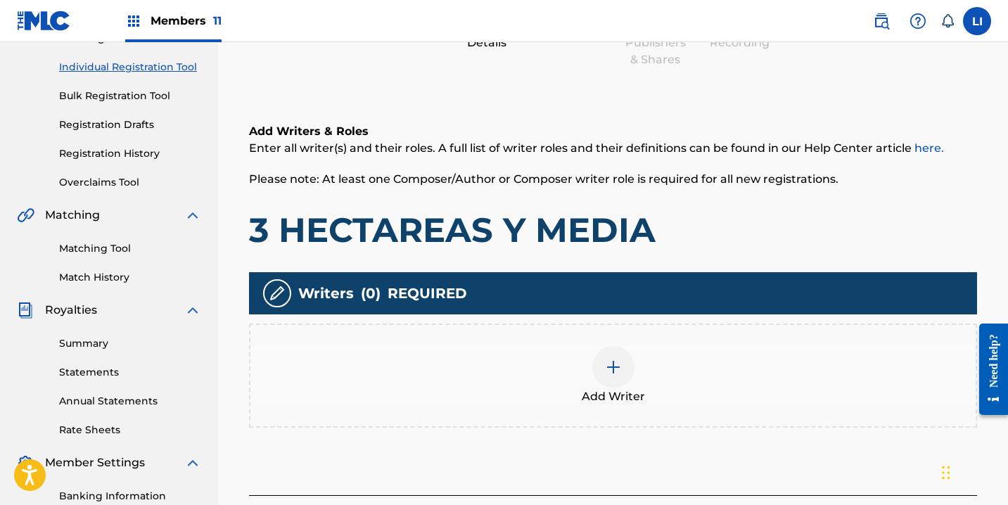
scroll to position [196, 0]
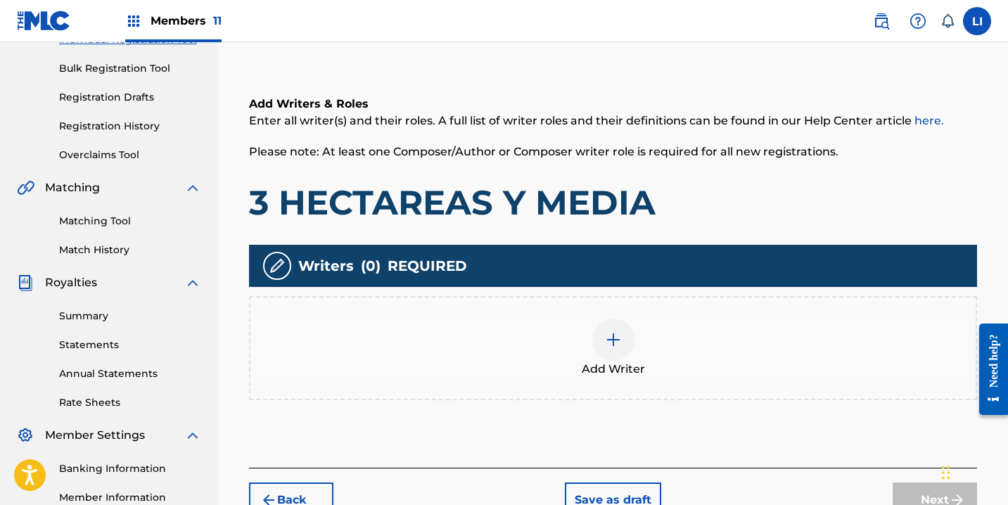
click at [557, 331] on div "Add Writer" at bounding box center [614, 348] width 726 height 59
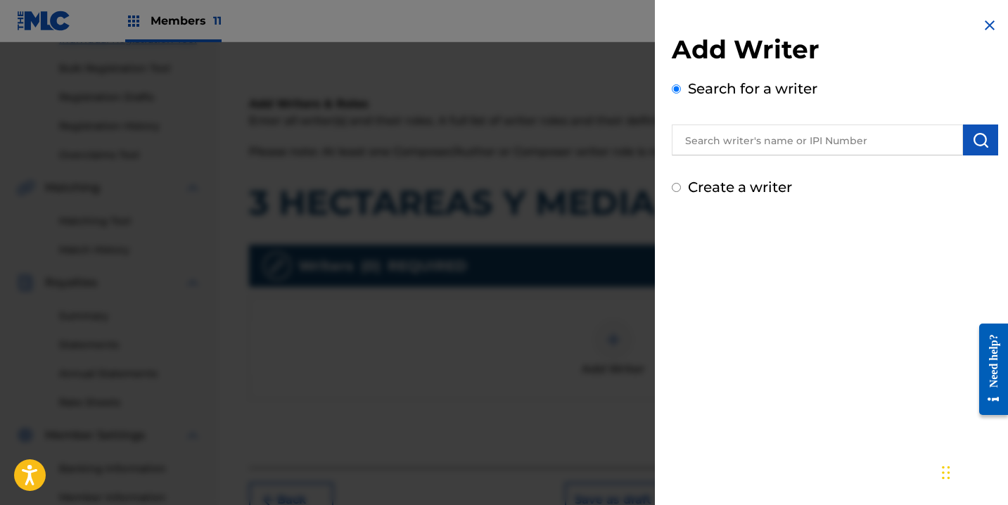
click at [721, 145] on input "text" at bounding box center [817, 140] width 291 height 31
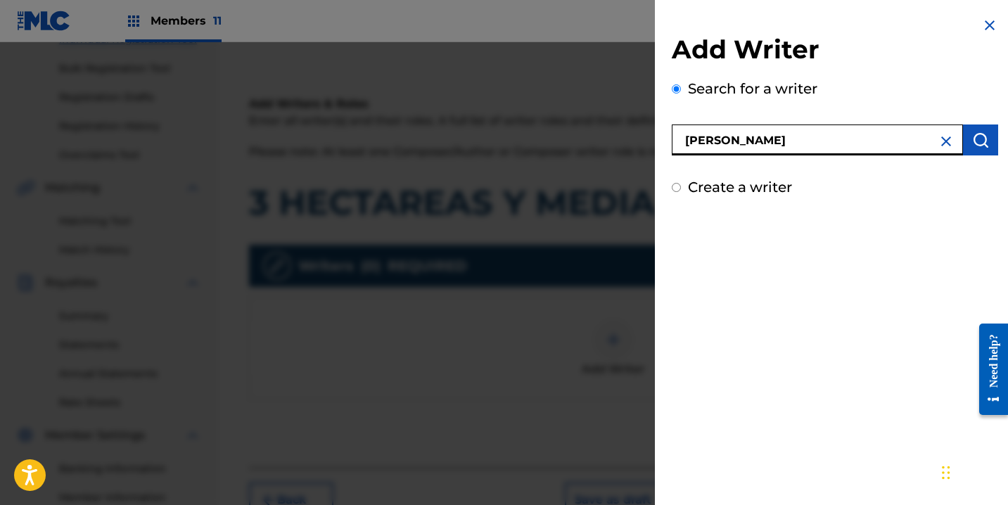
type input "[PERSON_NAME]"
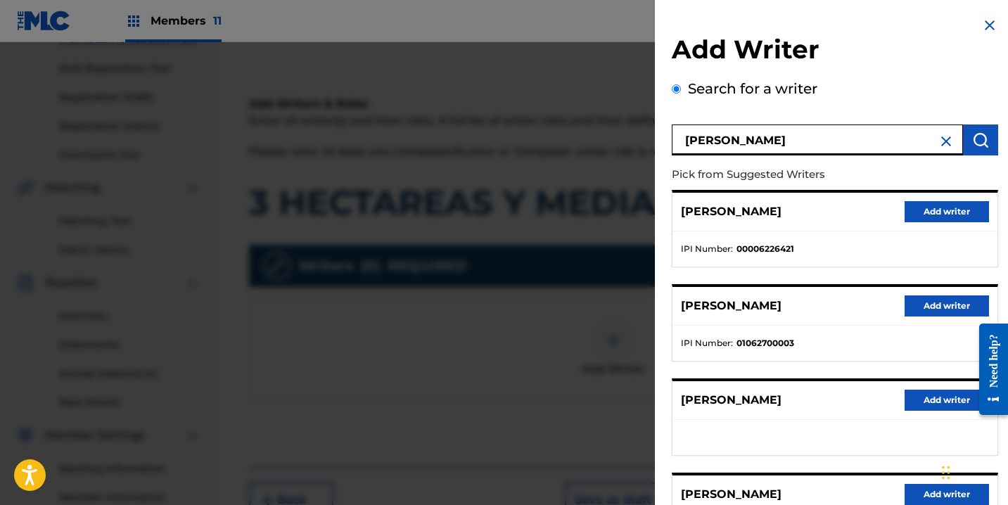
scroll to position [228, 0]
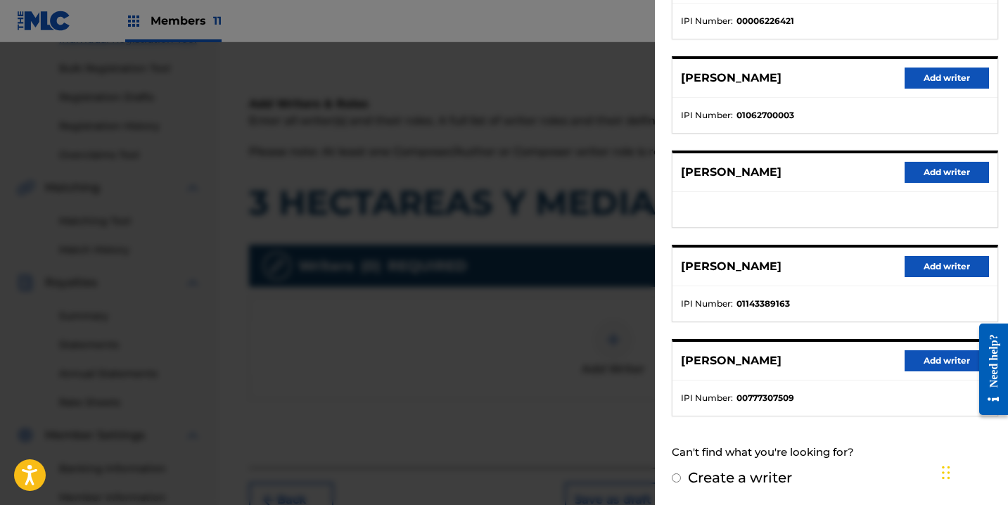
click at [937, 270] on button "Add writer" at bounding box center [947, 266] width 84 height 21
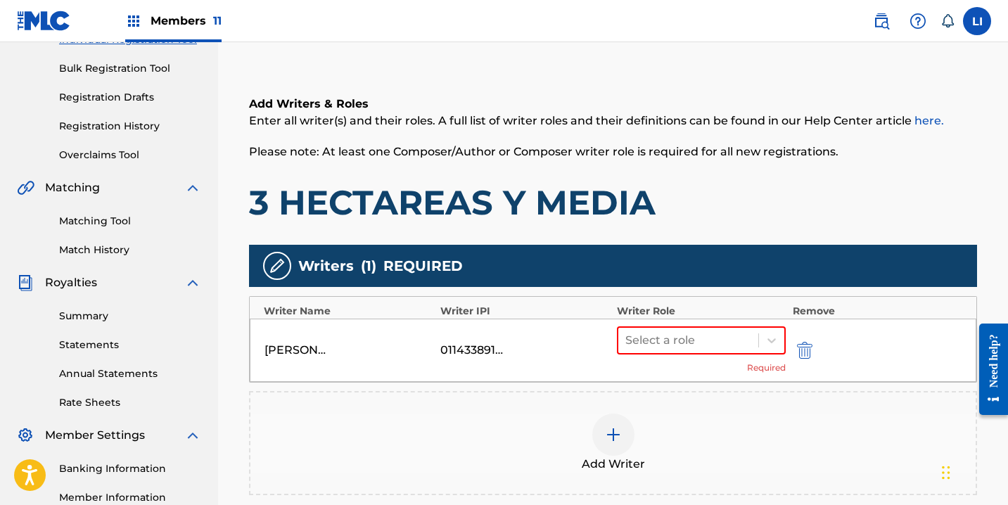
click at [691, 370] on div "Select a role Required" at bounding box center [701, 351] width 169 height 48
click at [693, 349] on div at bounding box center [689, 341] width 126 height 20
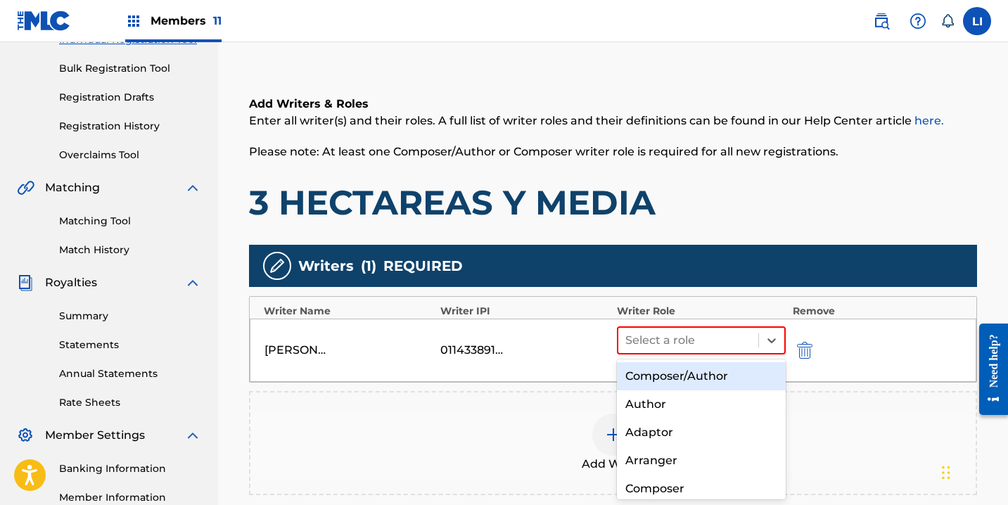
click at [695, 375] on div "Composer/Author" at bounding box center [701, 376] width 169 height 28
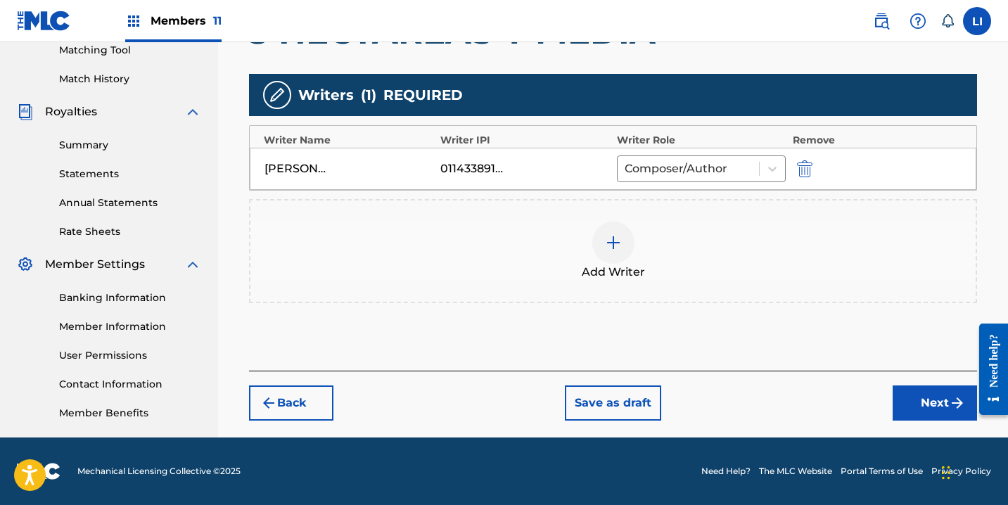
click at [901, 402] on button "Next" at bounding box center [935, 403] width 84 height 35
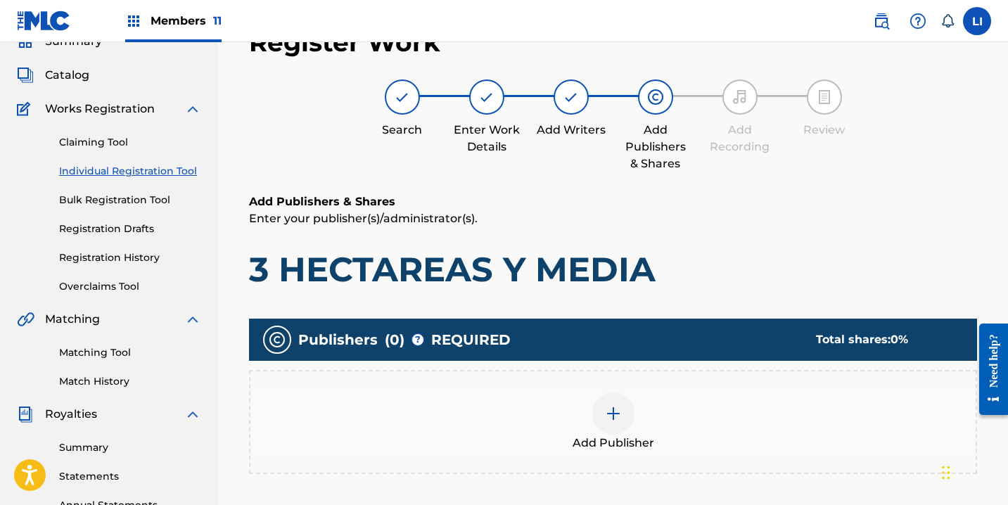
scroll to position [229, 0]
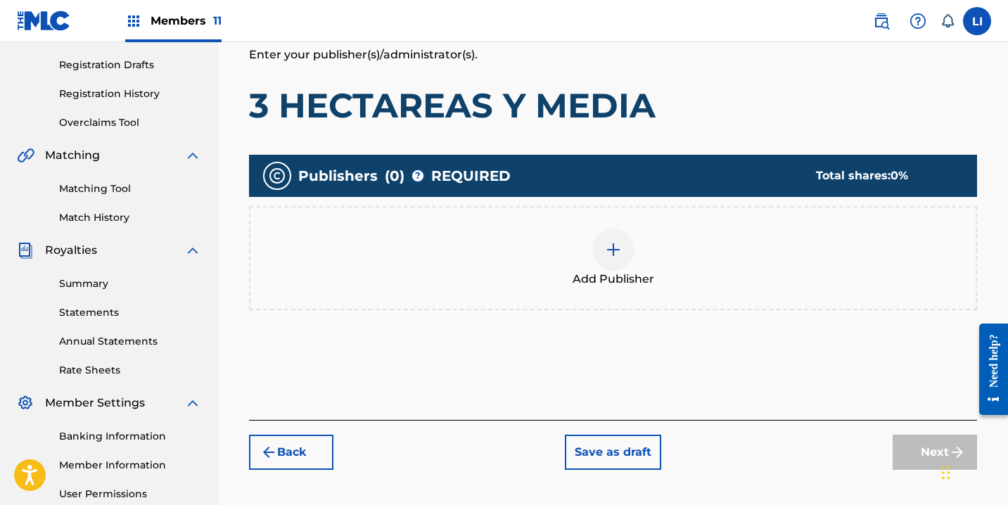
click at [628, 255] on div at bounding box center [614, 250] width 42 height 42
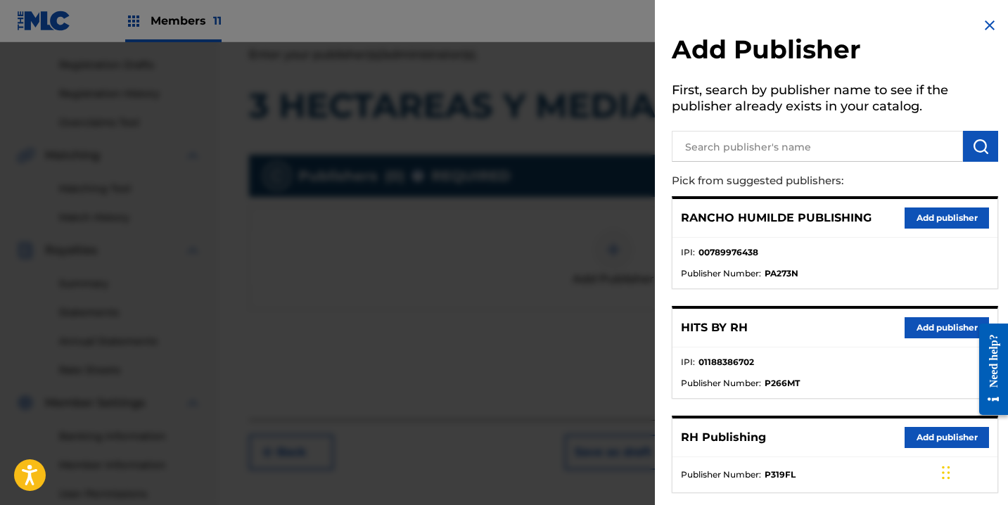
click at [730, 139] on input "text" at bounding box center [817, 146] width 291 height 31
click at [918, 327] on button "Add publisher" at bounding box center [947, 327] width 84 height 21
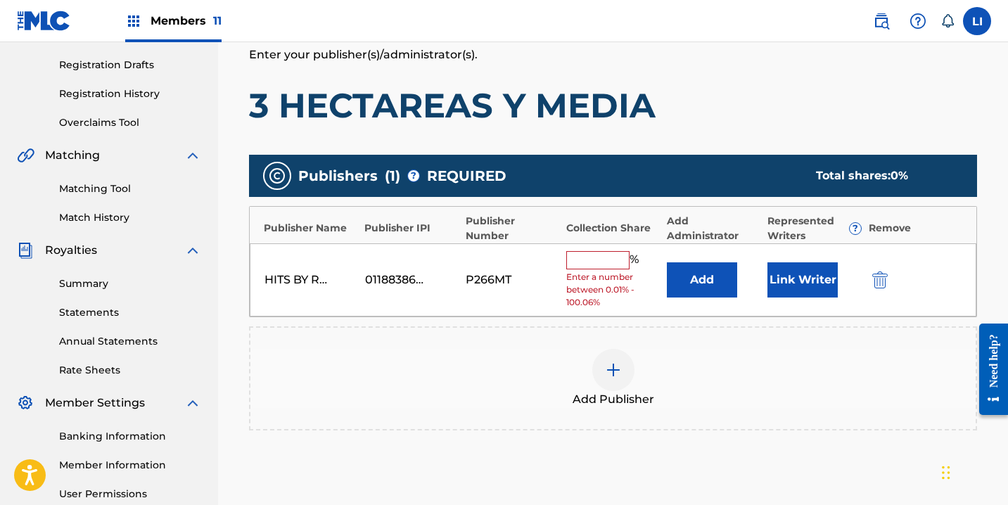
click at [706, 270] on button "Add" at bounding box center [702, 279] width 70 height 35
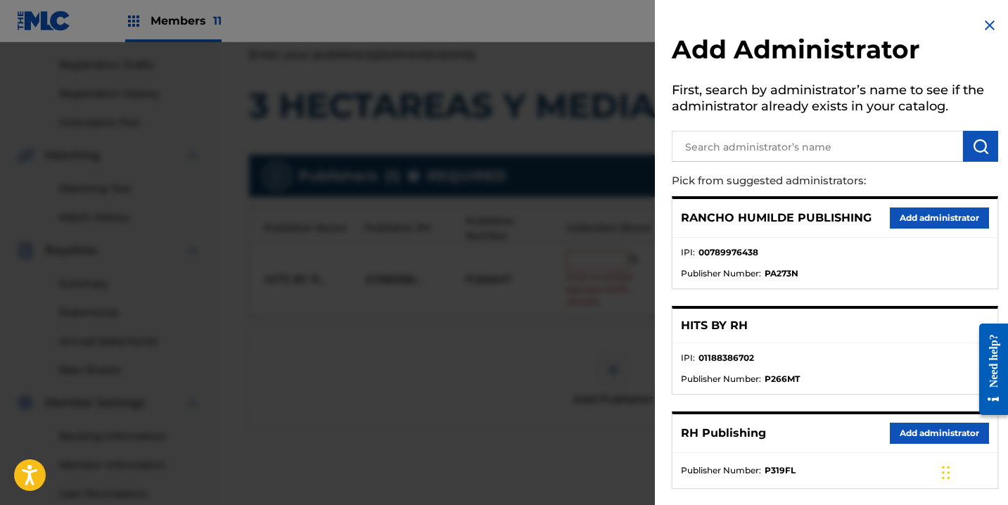
click at [892, 429] on button "Add administrator" at bounding box center [939, 433] width 99 height 21
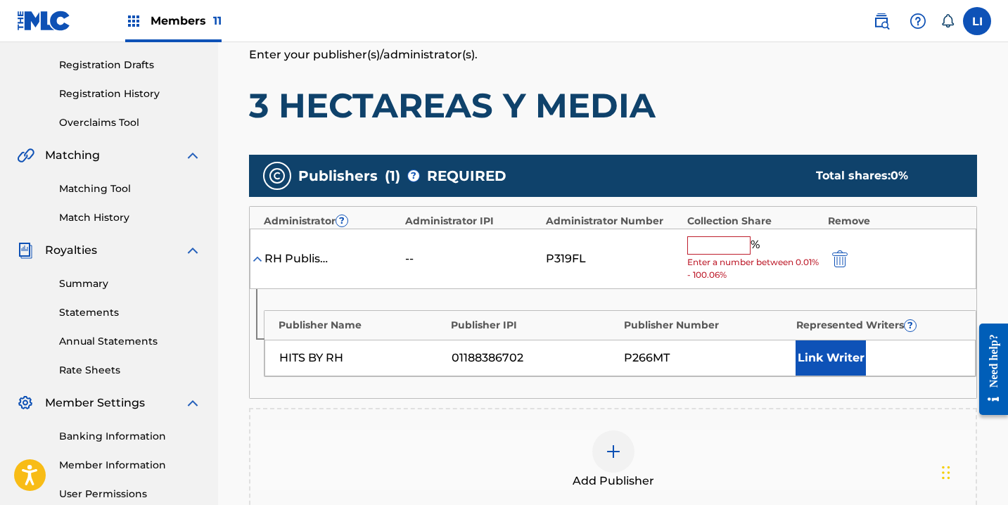
click at [706, 239] on input "text" at bounding box center [719, 245] width 63 height 18
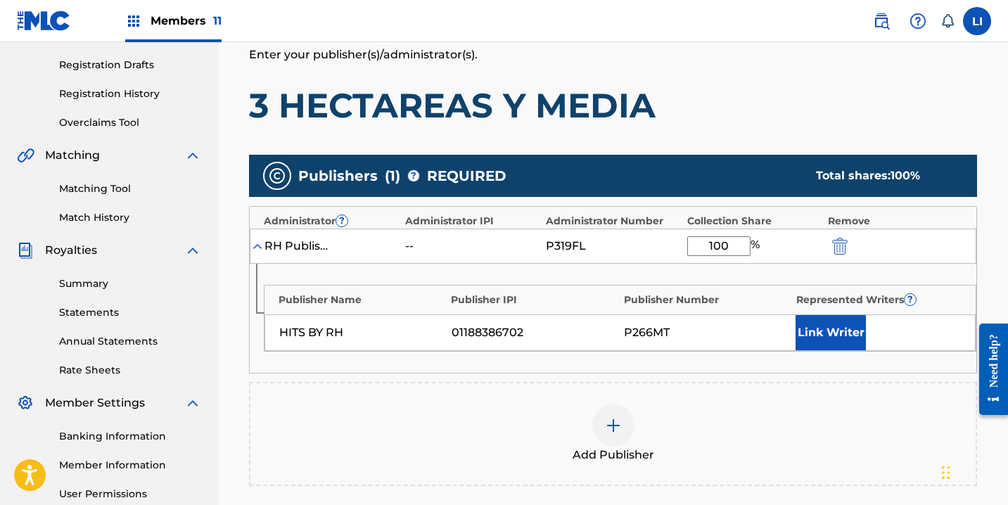
type input "100"
click at [830, 336] on button "Link Writer" at bounding box center [831, 332] width 70 height 35
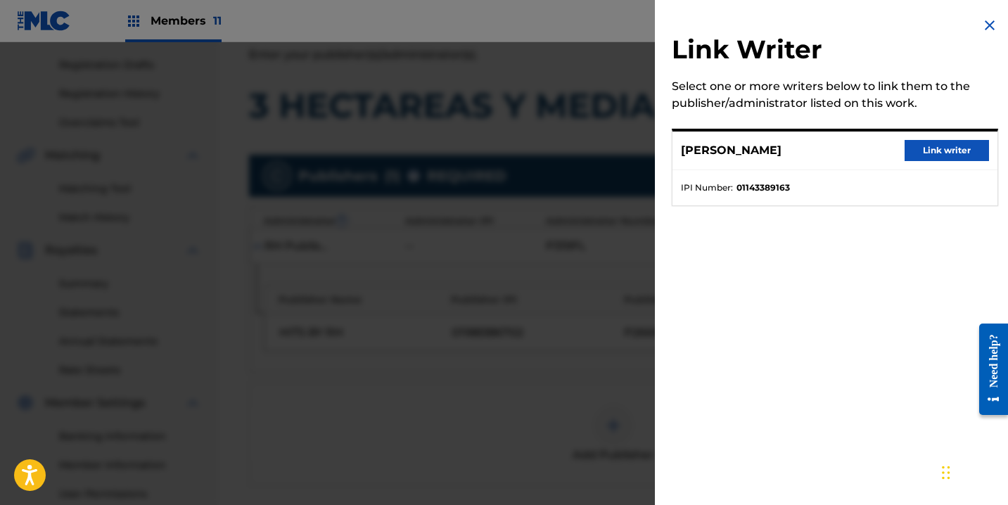
click at [931, 160] on button "Link writer" at bounding box center [947, 150] width 84 height 21
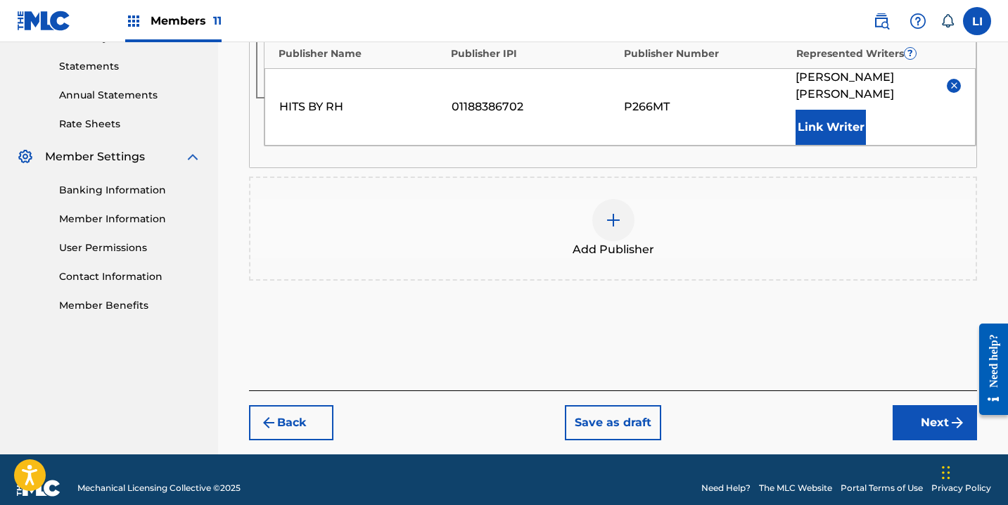
drag, startPoint x: 939, startPoint y: 414, endPoint x: 893, endPoint y: 393, distance: 51.0
click at [939, 414] on button "Next" at bounding box center [935, 422] width 84 height 35
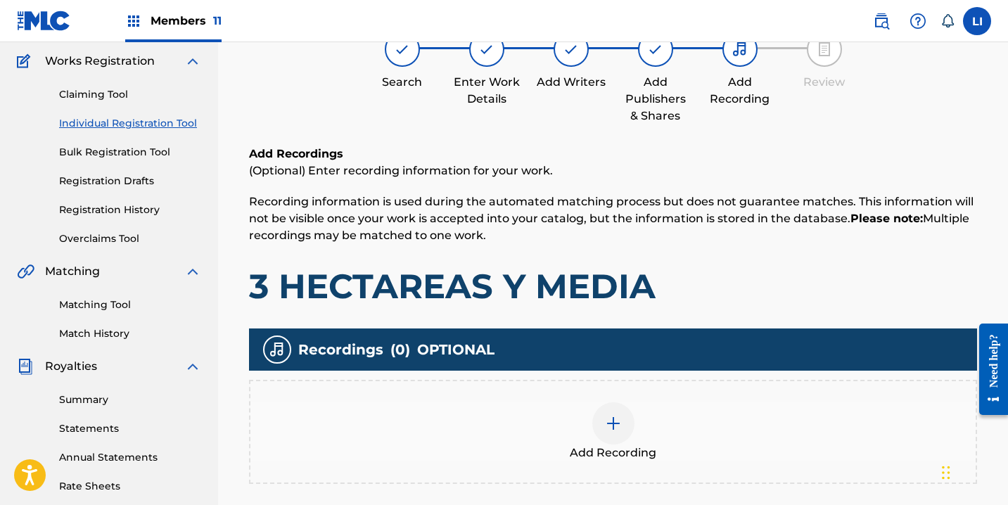
scroll to position [316, 0]
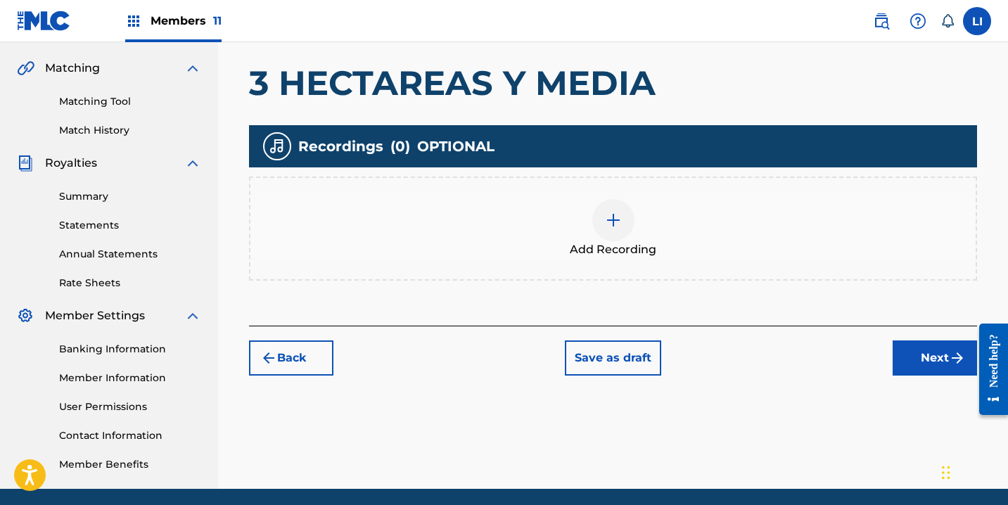
click at [648, 231] on div "Add Recording" at bounding box center [614, 228] width 726 height 59
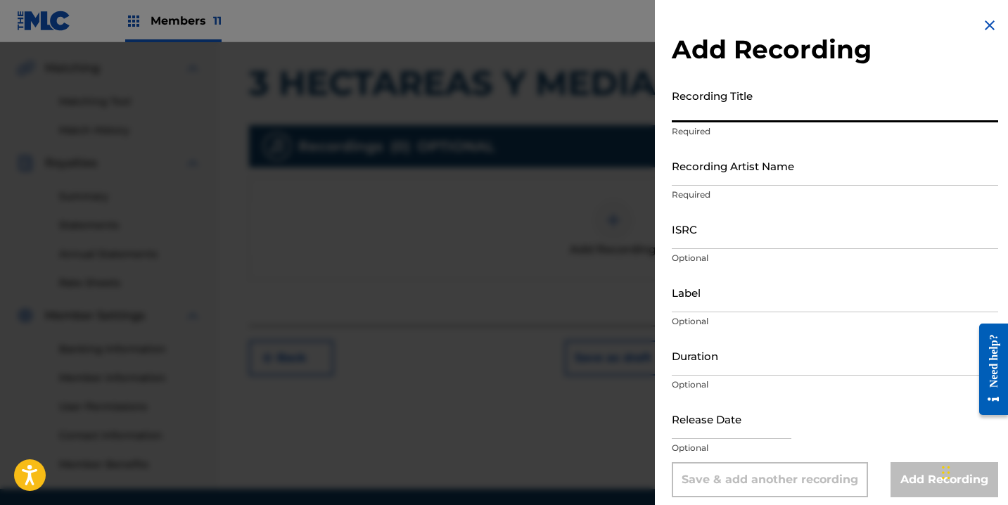
click at [709, 114] on input "Recording Title" at bounding box center [835, 102] width 327 height 40
type input "3 HECTAREAS Y MEDIA"
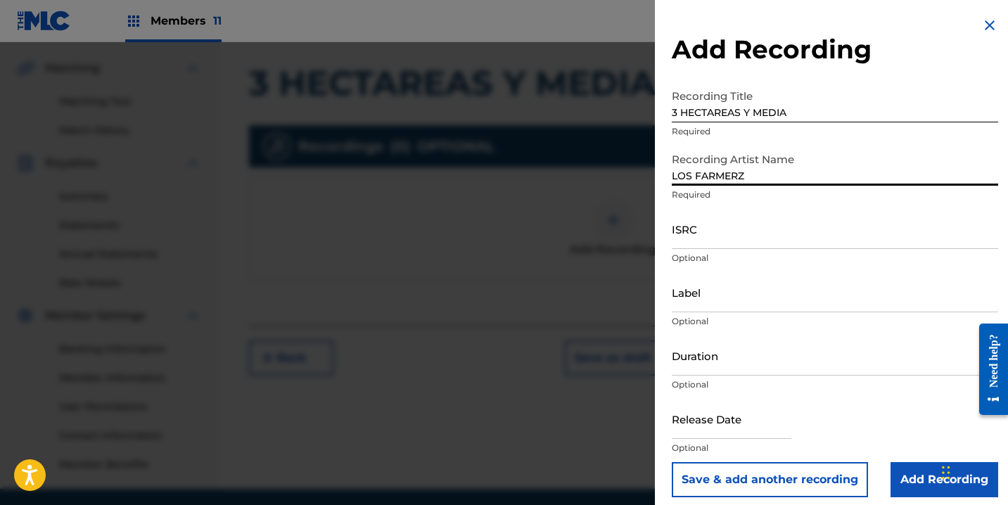
type input "LOS FARMERZ"
paste input "USDXS2201672"
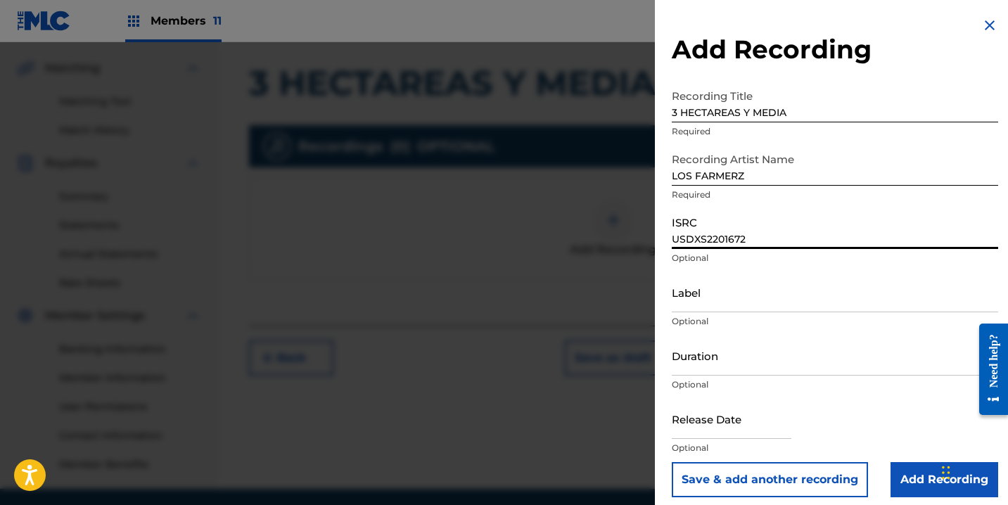
type input "USDXS2201672"
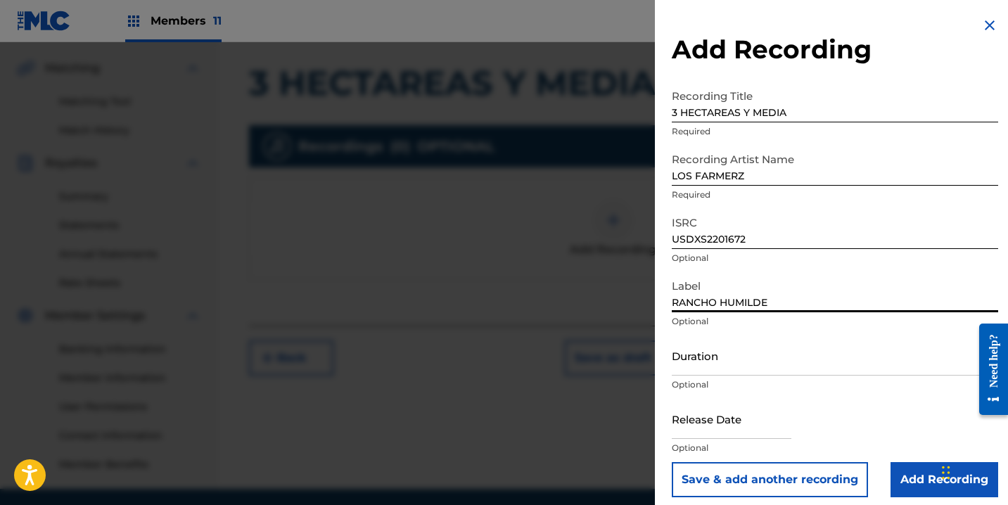
type input "RANCHO HUMILDE"
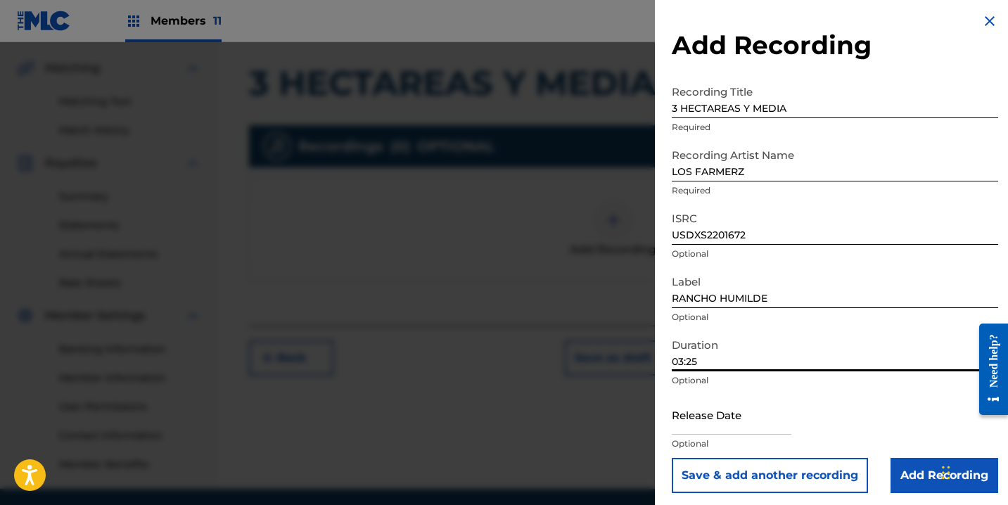
scroll to position [9, 0]
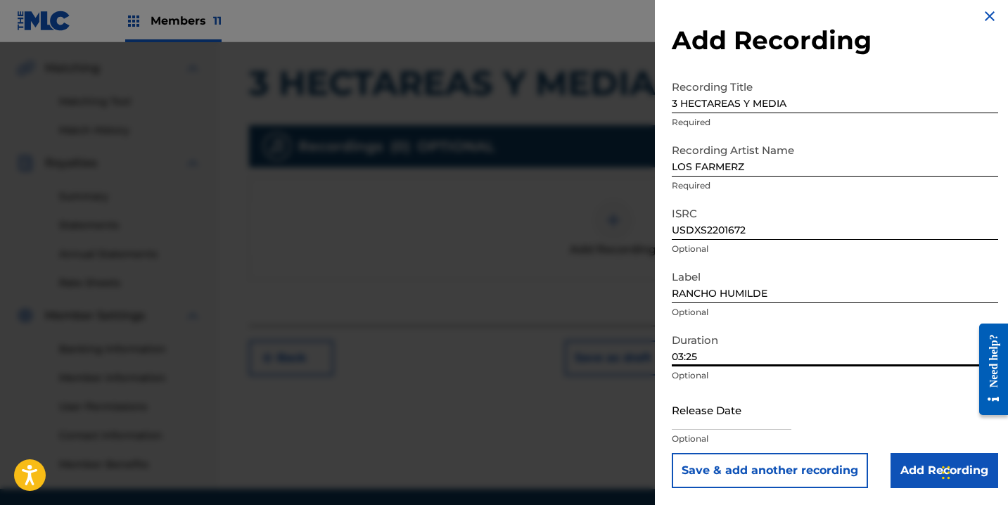
type input "03:25"
click at [703, 455] on button "Save & add another recording" at bounding box center [770, 470] width 196 height 35
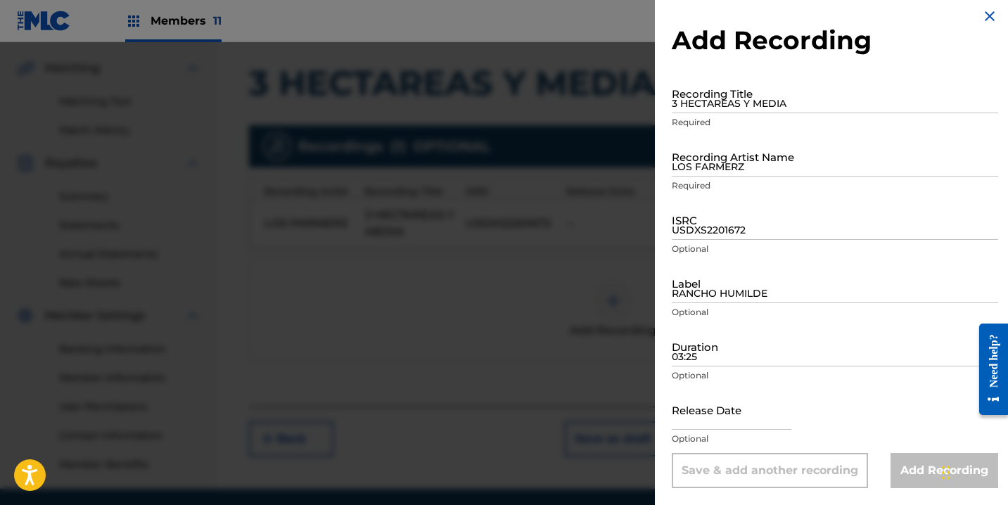
drag, startPoint x: 986, startPoint y: 18, endPoint x: 972, endPoint y: 30, distance: 18.5
click at [986, 18] on img at bounding box center [990, 16] width 17 height 17
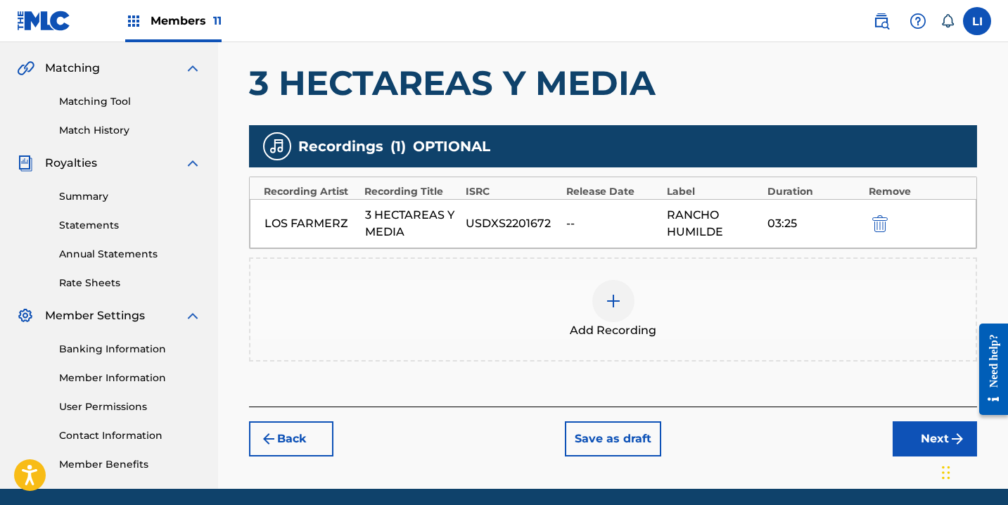
click at [743, 227] on div "RANCHO HUMILDE" at bounding box center [714, 224] width 94 height 34
click at [882, 224] on img "submit" at bounding box center [880, 223] width 15 height 17
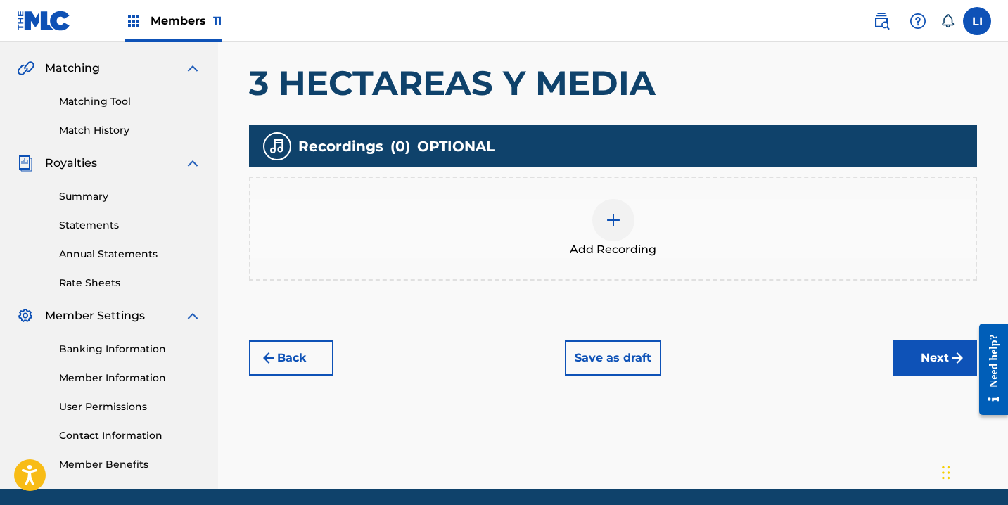
click at [536, 334] on div "Back Save as draft Next" at bounding box center [613, 351] width 728 height 50
click at [529, 261] on div "Add Recording" at bounding box center [613, 229] width 728 height 104
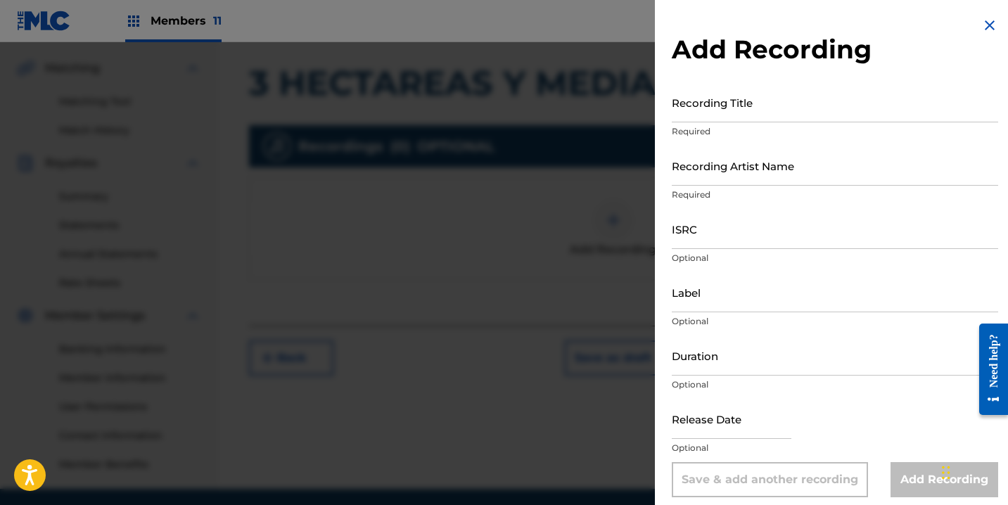
click at [755, 109] on input "Recording Title" at bounding box center [835, 102] width 327 height 40
type input "3 HECTAREAS Y MEDIA"
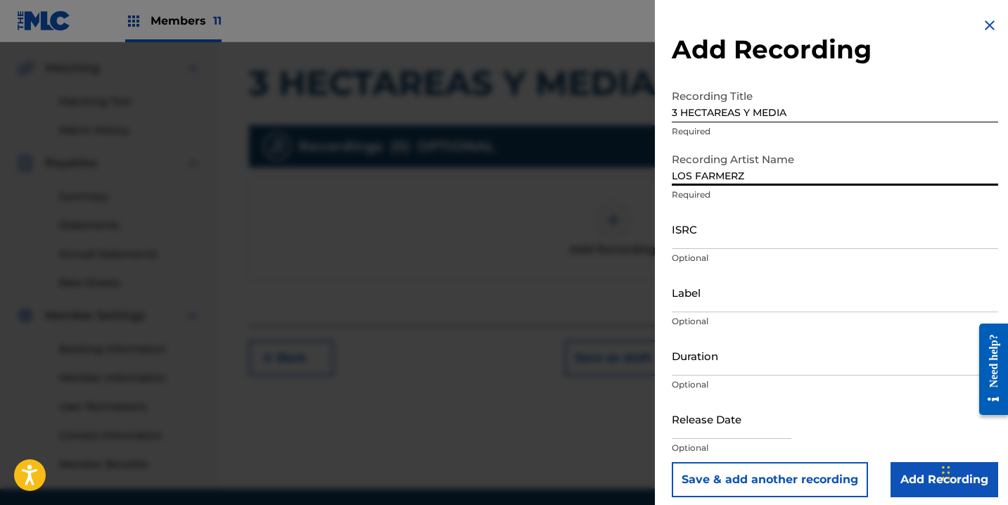
type input "LOS FARMERZ"
paste input "USDXS2201672"
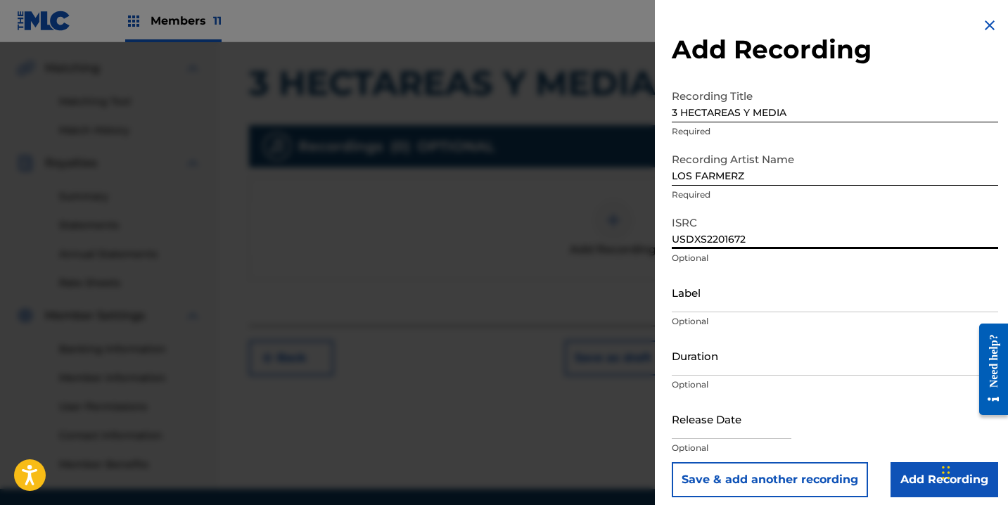
type input "USDXS2201672"
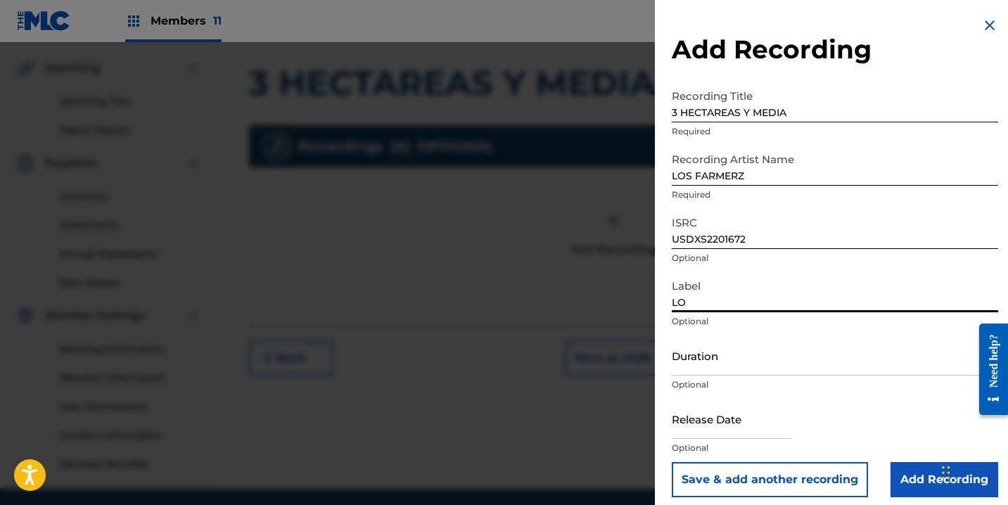
type input "L"
type input "RANCHO HUMILDE"
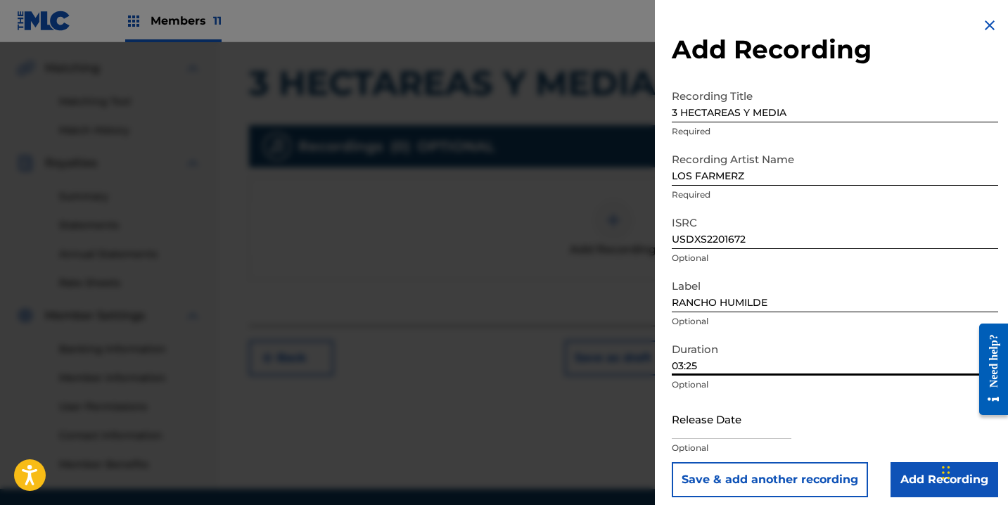
type input "03:25"
select select "7"
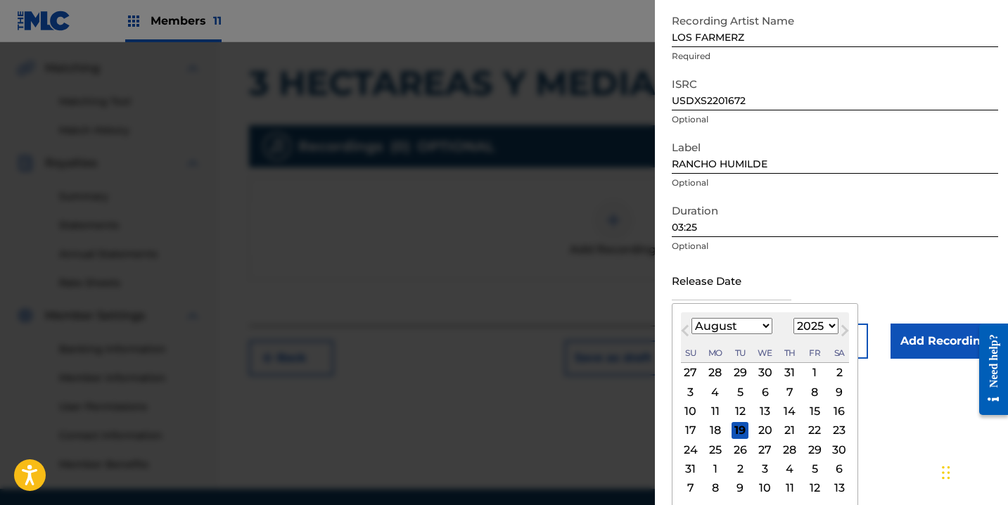
scroll to position [140, 0]
click at [818, 324] on select "1899 1900 1901 1902 1903 1904 1905 1906 1907 1908 1909 1910 1911 1912 1913 1914…" at bounding box center [816, 325] width 45 height 16
select select "2022"
click at [794, 333] on select "1899 1900 1901 1902 1903 1904 1905 1906 1907 1908 1909 1910 1911 1912 1913 1914…" at bounding box center [816, 325] width 45 height 16
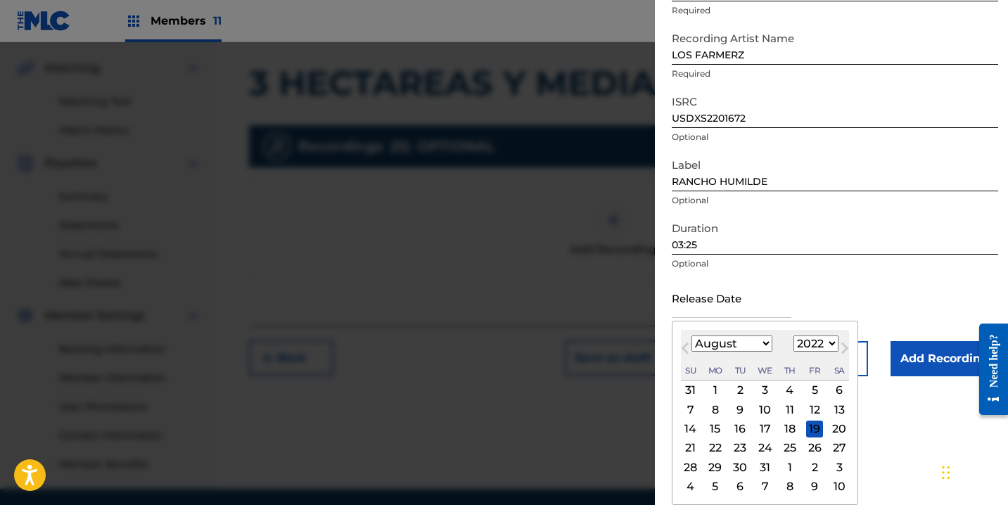
click at [735, 322] on div "[DATE] Previous Month Next Month August [DATE] February March April May June Ju…" at bounding box center [765, 413] width 186 height 184
click at [739, 343] on select "January February March April May June July August September October November De…" at bounding box center [732, 344] width 81 height 16
select select "5"
click at [692, 336] on select "January February March April May June July August September October November De…" at bounding box center [732, 344] width 81 height 16
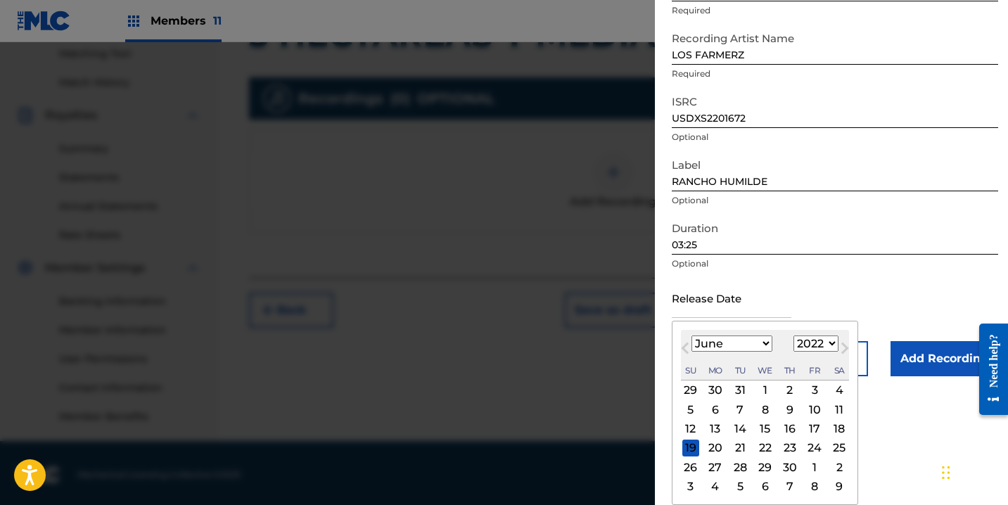
scroll to position [367, 0]
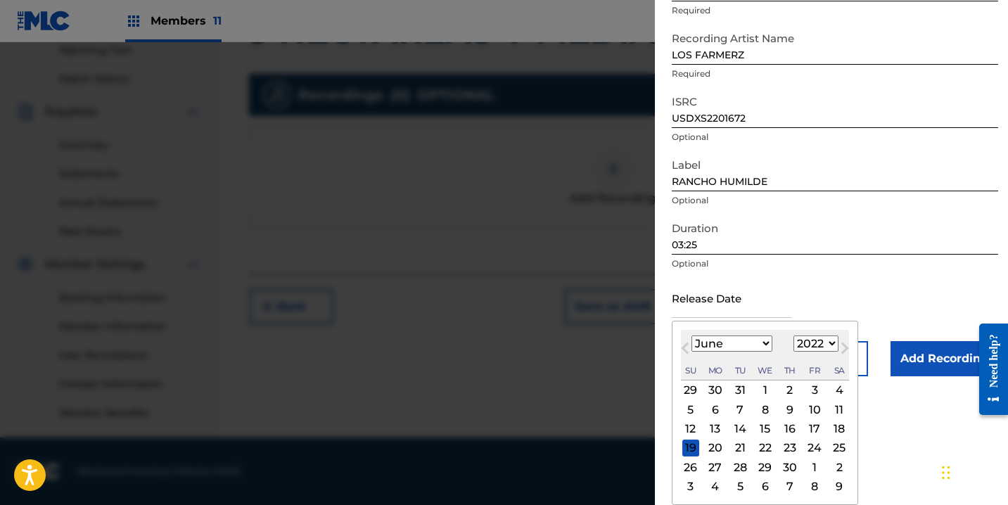
click at [817, 405] on div "10" at bounding box center [814, 409] width 17 height 17
type input "[DATE]"
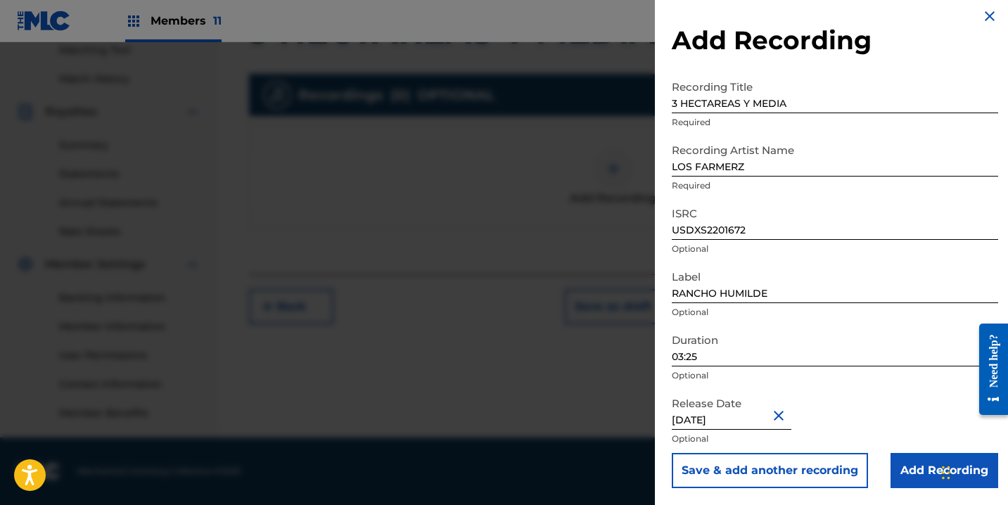
click at [901, 466] on input "Add Recording" at bounding box center [945, 470] width 108 height 35
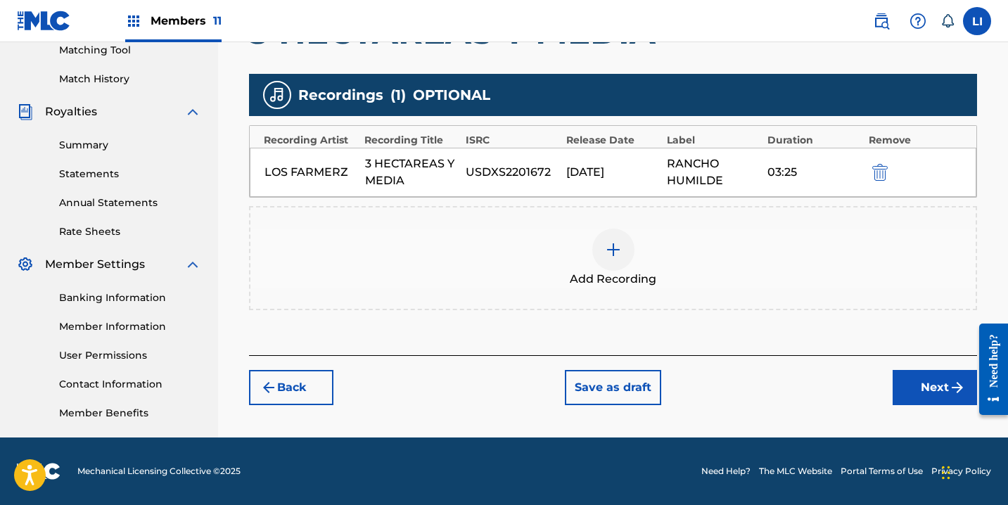
click at [906, 394] on button "Next" at bounding box center [935, 387] width 84 height 35
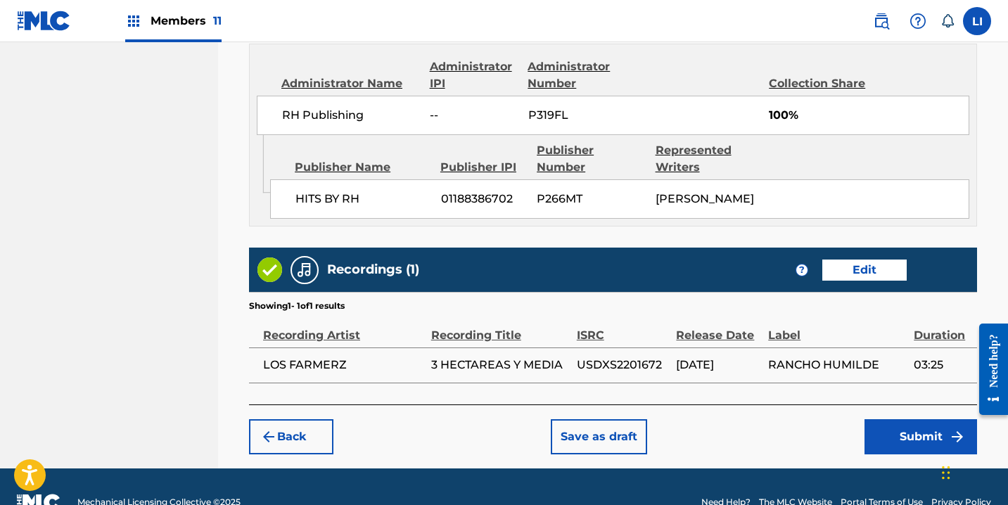
scroll to position [804, 0]
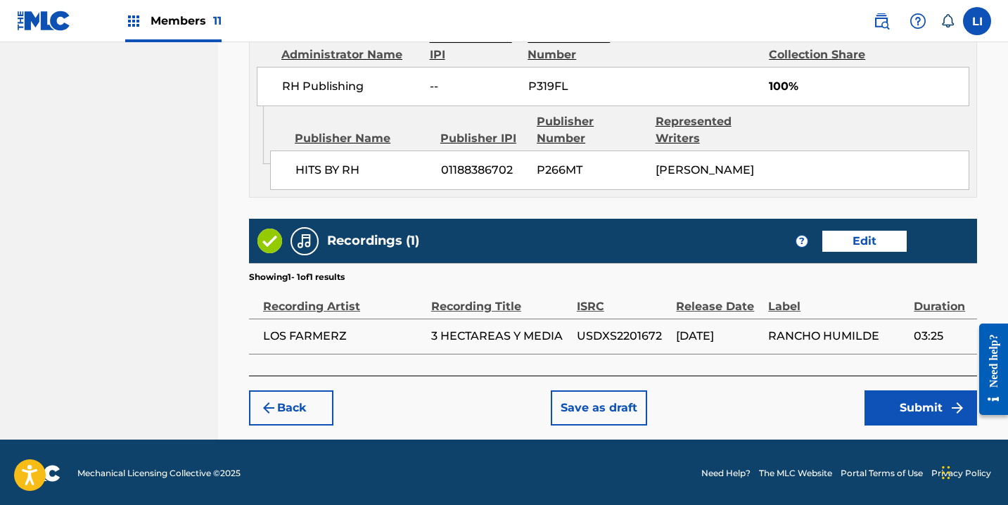
click at [892, 417] on button "Submit" at bounding box center [921, 408] width 113 height 35
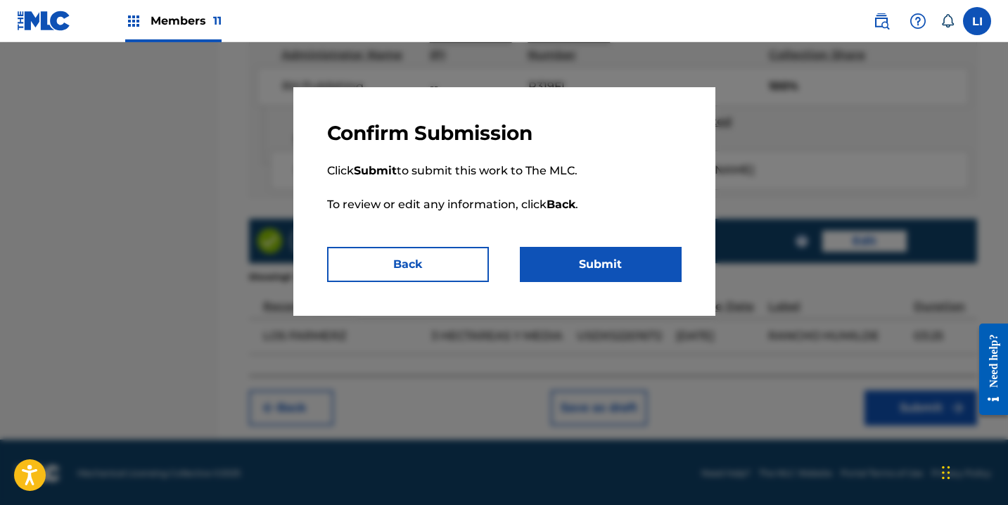
click at [607, 266] on button "Submit" at bounding box center [601, 264] width 162 height 35
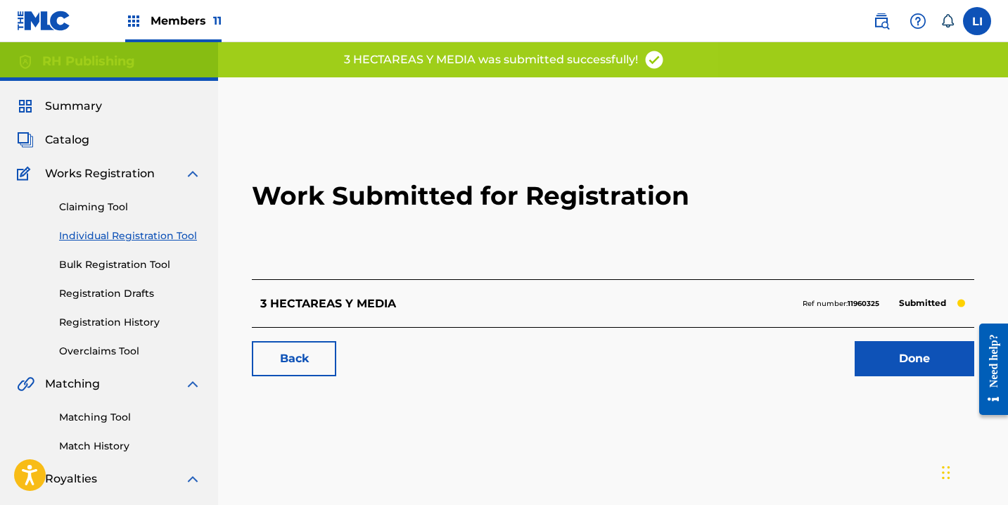
click at [904, 357] on link "Done" at bounding box center [915, 358] width 120 height 35
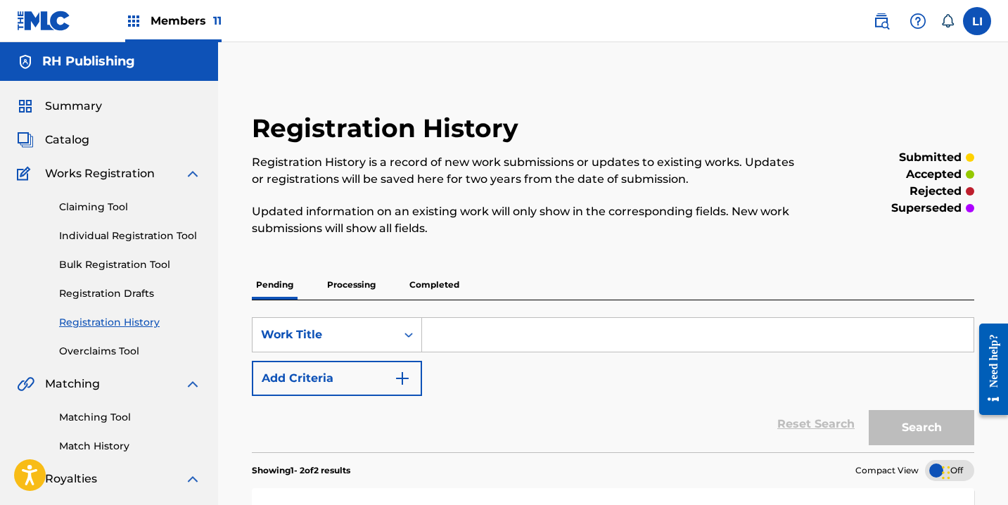
click at [146, 42] on div "Members 11" at bounding box center [173, 21] width 96 height 42
click at [158, 26] on span "Members 11" at bounding box center [186, 21] width 71 height 16
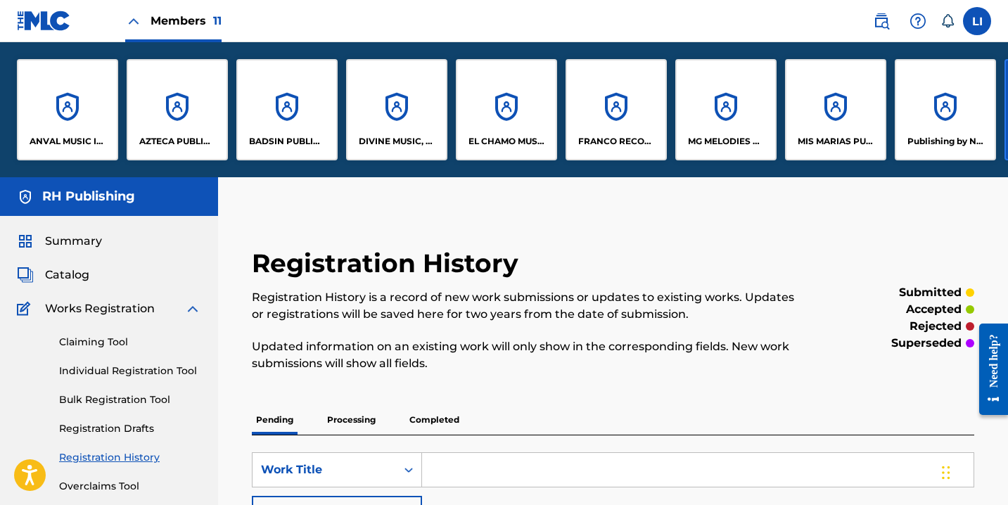
click at [417, 137] on p "DIVINE MUSIC, INC." at bounding box center [397, 141] width 77 height 13
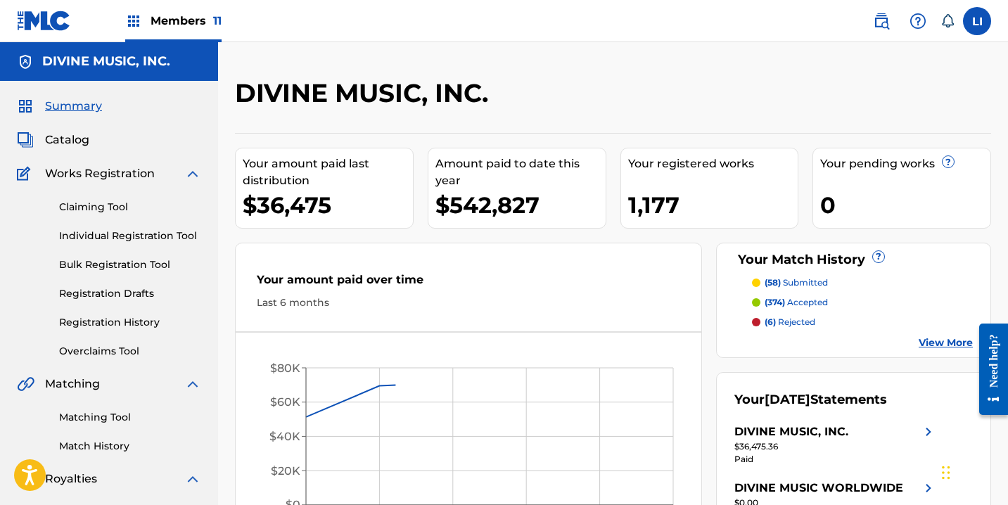
click at [75, 145] on span "Catalog" at bounding box center [67, 140] width 44 height 17
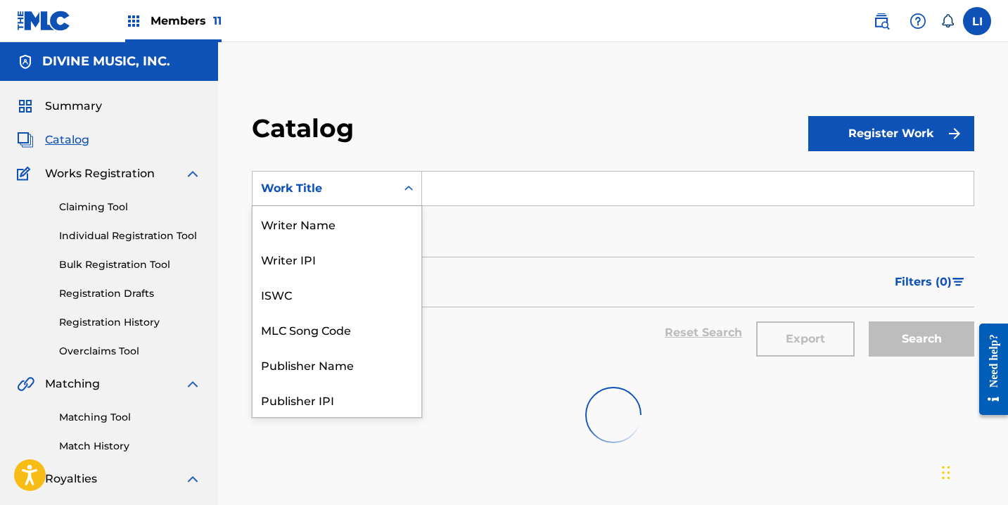
click at [362, 198] on div "Work Title" at bounding box center [325, 188] width 144 height 27
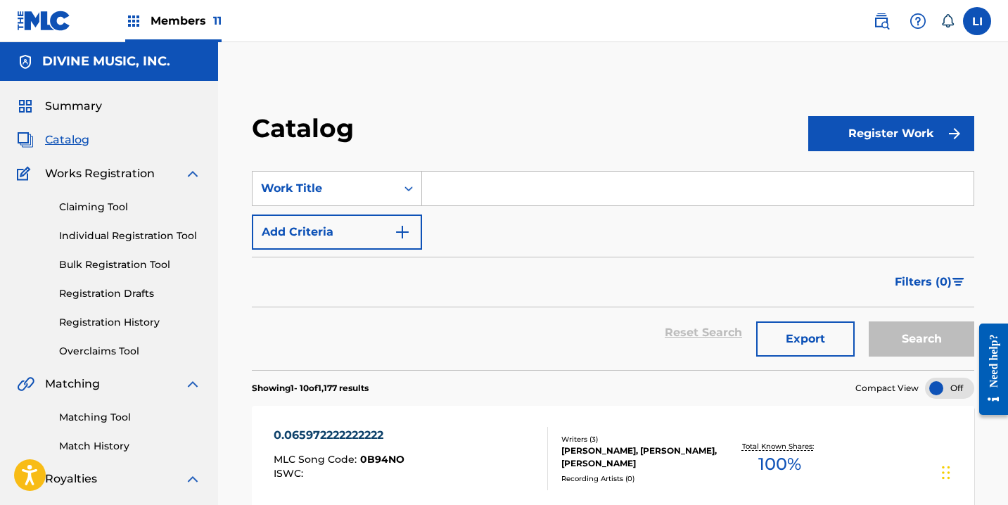
drag, startPoint x: 514, startPoint y: 191, endPoint x: 481, endPoint y: 191, distance: 33.8
click at [506, 191] on input "Search Form" at bounding box center [698, 189] width 552 height 34
click at [325, 194] on div "Work Title" at bounding box center [324, 188] width 127 height 17
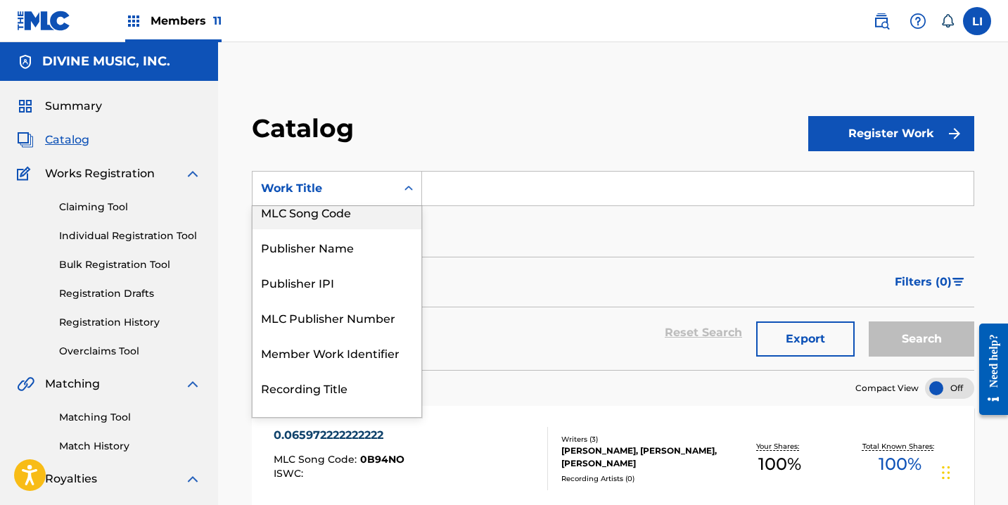
scroll to position [49, 0]
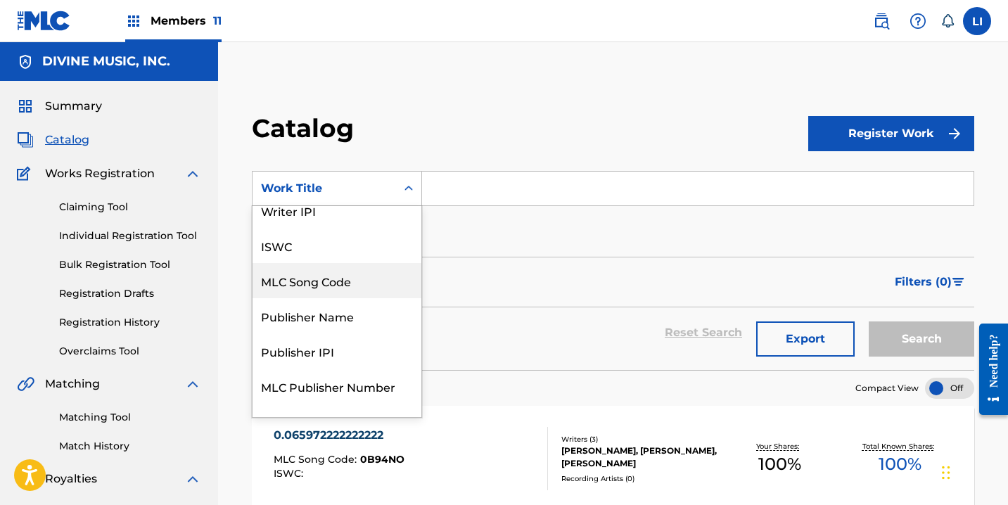
click at [331, 283] on div "MLC Song Code" at bounding box center [337, 280] width 169 height 35
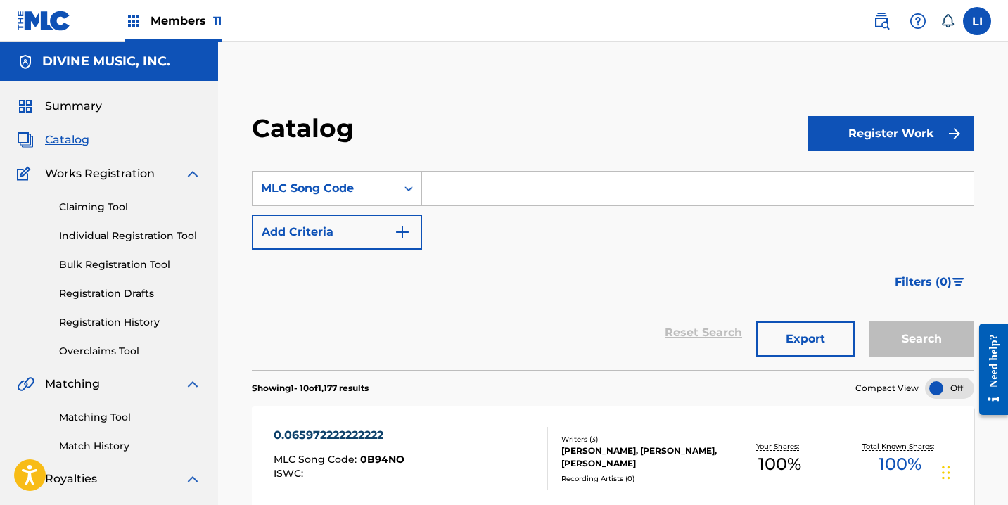
click at [463, 182] on input "Search Form" at bounding box center [698, 189] width 552 height 34
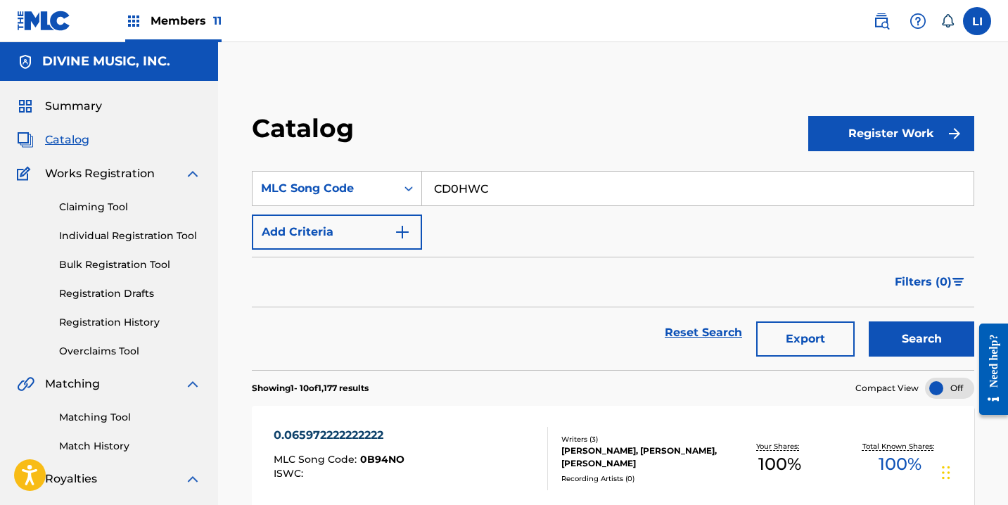
type input "CD0HWC"
click at [869, 322] on button "Search" at bounding box center [922, 339] width 106 height 35
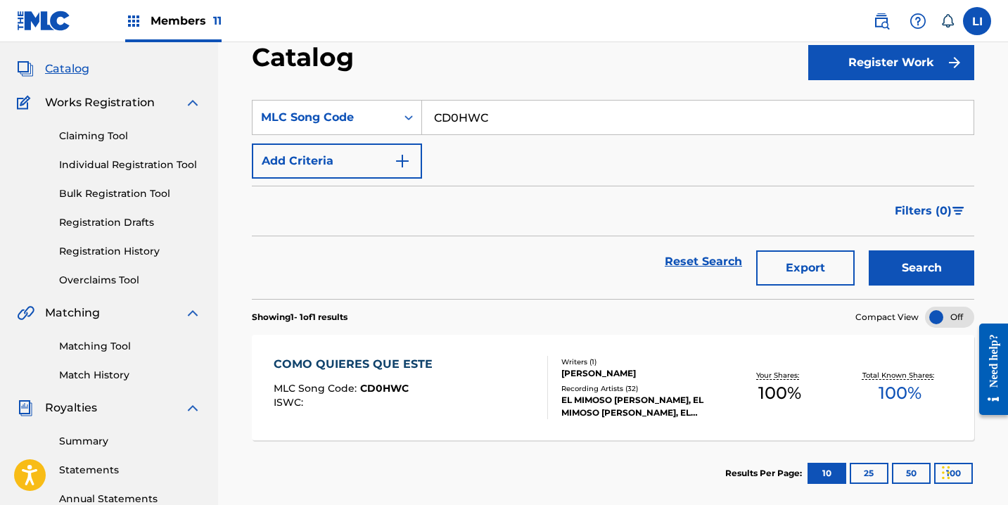
scroll to position [132, 0]
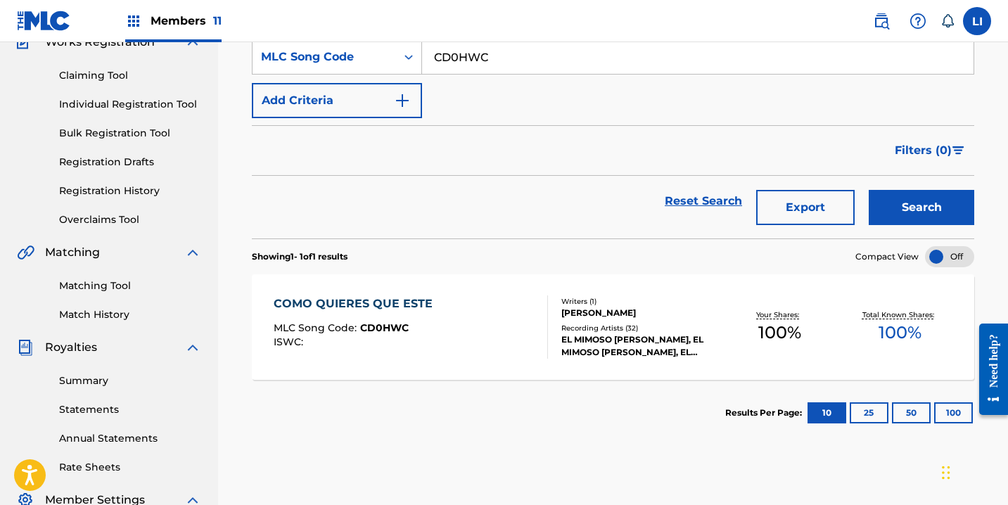
click at [492, 335] on div "COMO QUIERES QUE ESTE MLC Song Code : CD0HWC ISWC :" at bounding box center [411, 327] width 274 height 63
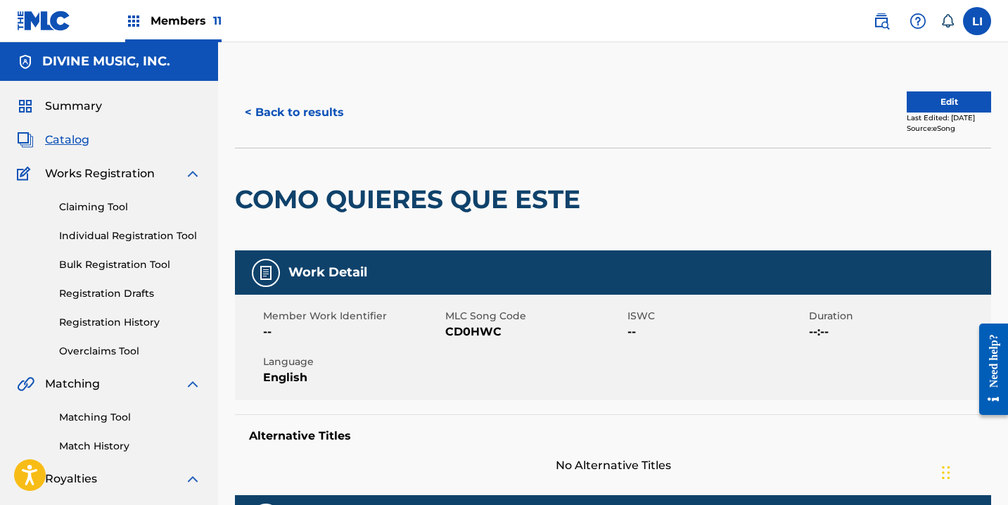
drag, startPoint x: 407, startPoint y: 182, endPoint x: 321, endPoint y: 130, distance: 100.7
click at [403, 179] on div "COMO QUIERES QUE ESTE" at bounding box center [411, 199] width 353 height 102
click at [310, 120] on button "< Back to results" at bounding box center [294, 112] width 119 height 35
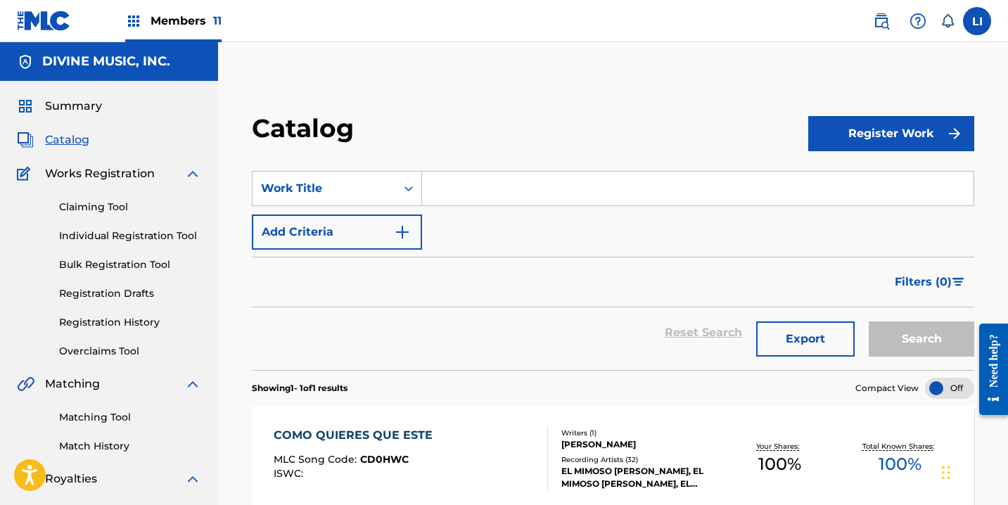
click at [108, 415] on link "Matching Tool" at bounding box center [130, 417] width 142 height 15
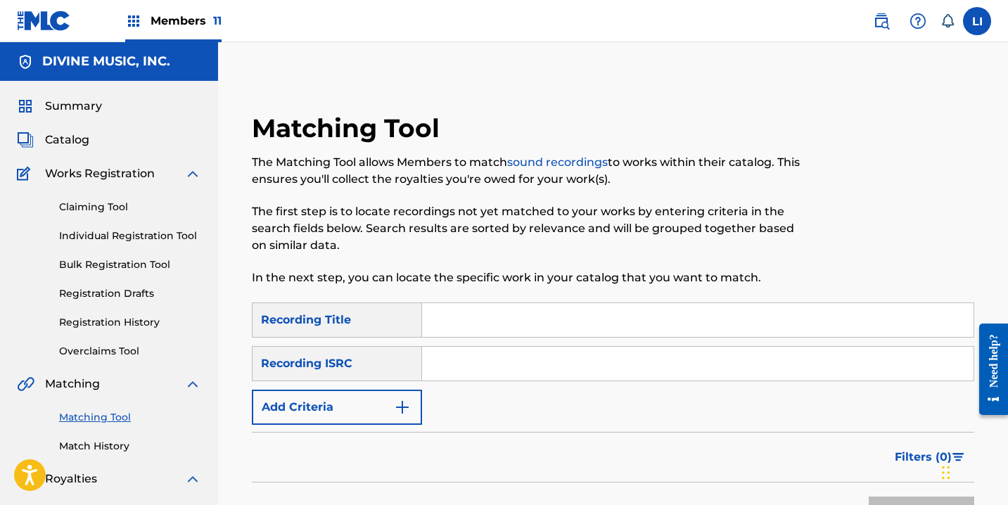
click at [443, 322] on input "Search Form" at bounding box center [698, 320] width 552 height 34
type input "COMO QUIERES QUE ESTE"
paste input "QZNJW2592127"
type input "QZNJW2592127"
click at [869, 497] on button "Search" at bounding box center [922, 514] width 106 height 35
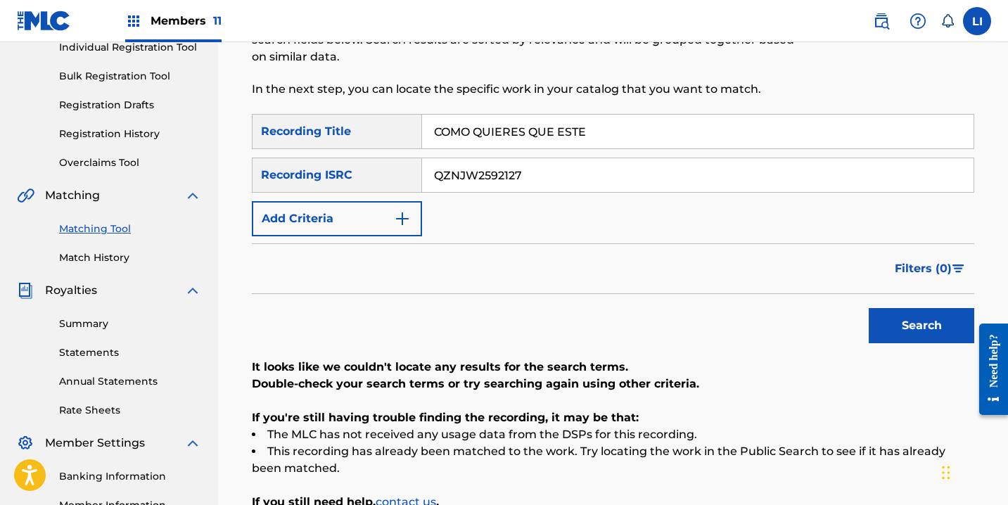
scroll to position [225, 0]
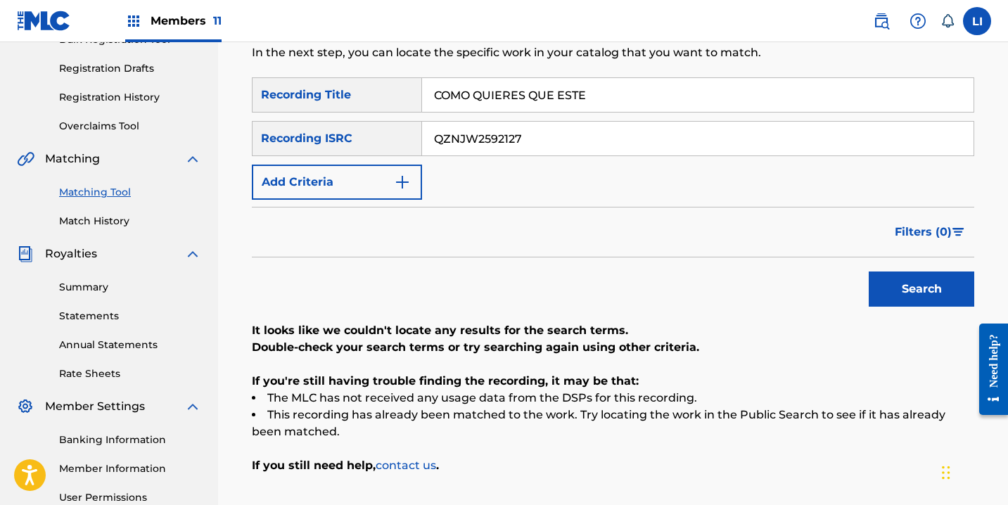
click at [687, 241] on div "Filters ( 0 )" at bounding box center [613, 232] width 723 height 51
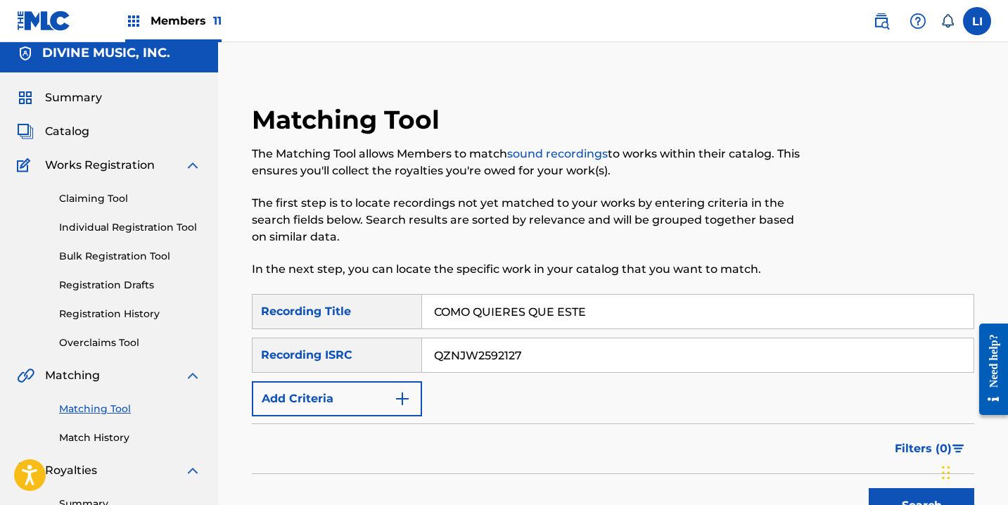
scroll to position [0, 0]
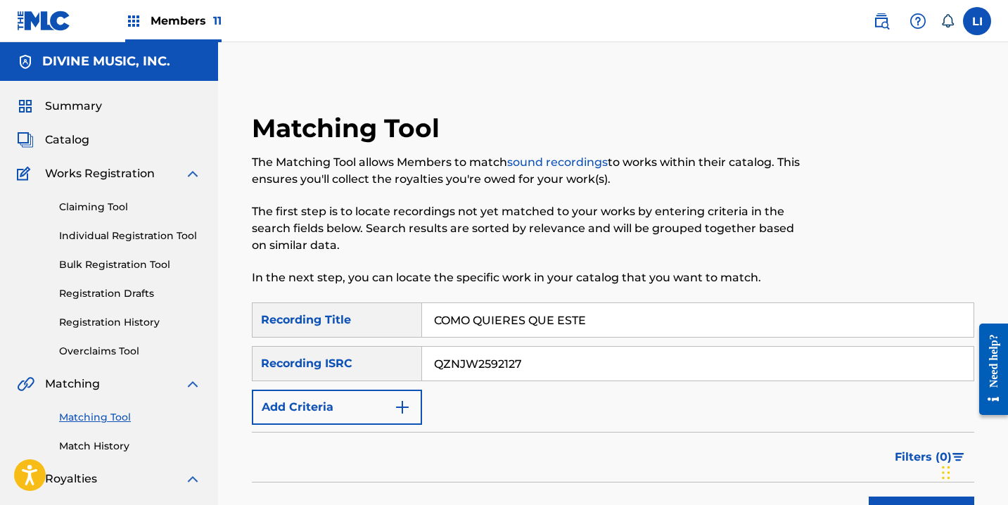
click at [228, 11] on nav "Members 11 [PERSON_NAME] [PERSON_NAME] [PERSON_NAME][EMAIL_ADDRESS][DOMAIN_NAME…" at bounding box center [504, 21] width 1008 height 42
click at [84, 146] on span "Catalog" at bounding box center [67, 140] width 44 height 17
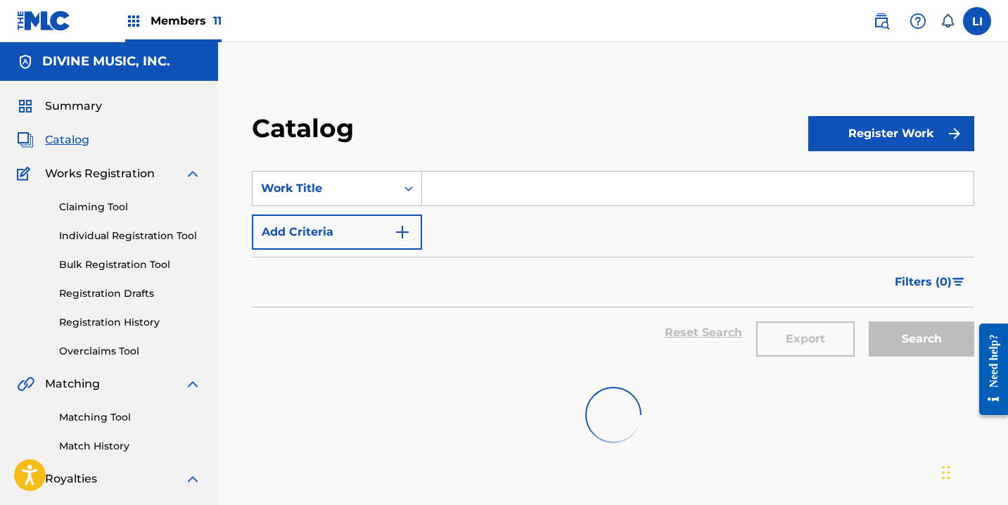
click at [445, 191] on input "Search Form" at bounding box center [698, 189] width 552 height 34
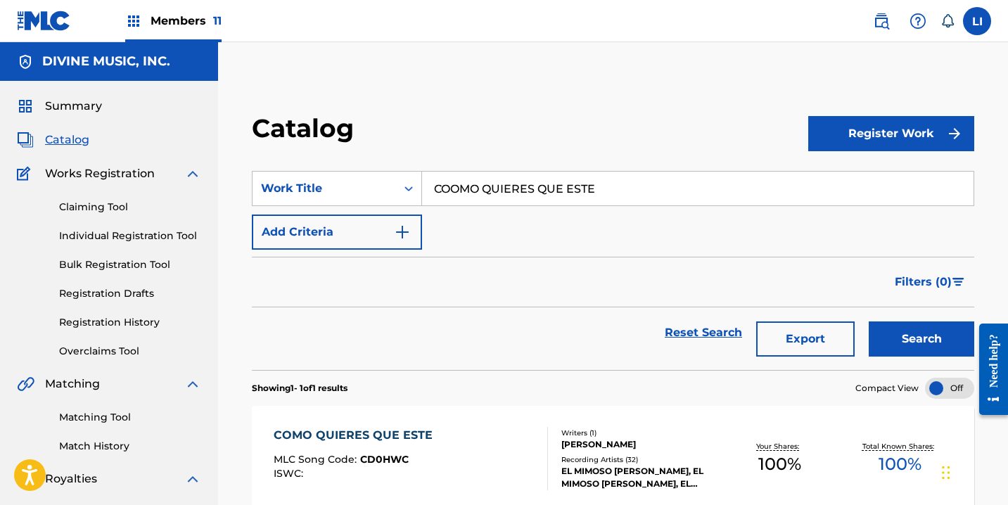
click at [457, 192] on input "COOMO QUIERES QUE ESTE" at bounding box center [698, 189] width 552 height 34
click at [869, 322] on button "Search" at bounding box center [922, 339] width 106 height 35
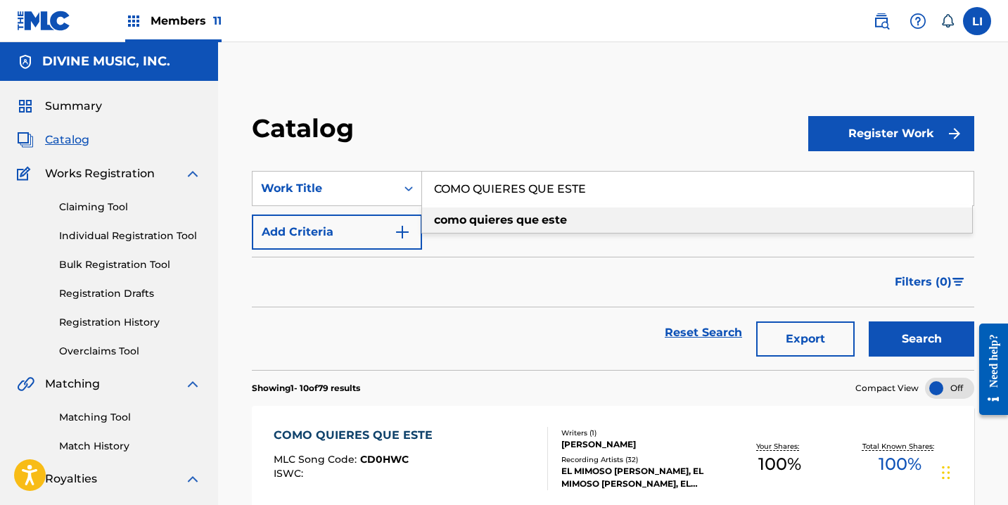
click at [472, 228] on div "como quieres que este" at bounding box center [697, 220] width 550 height 25
type input "como quieres que este"
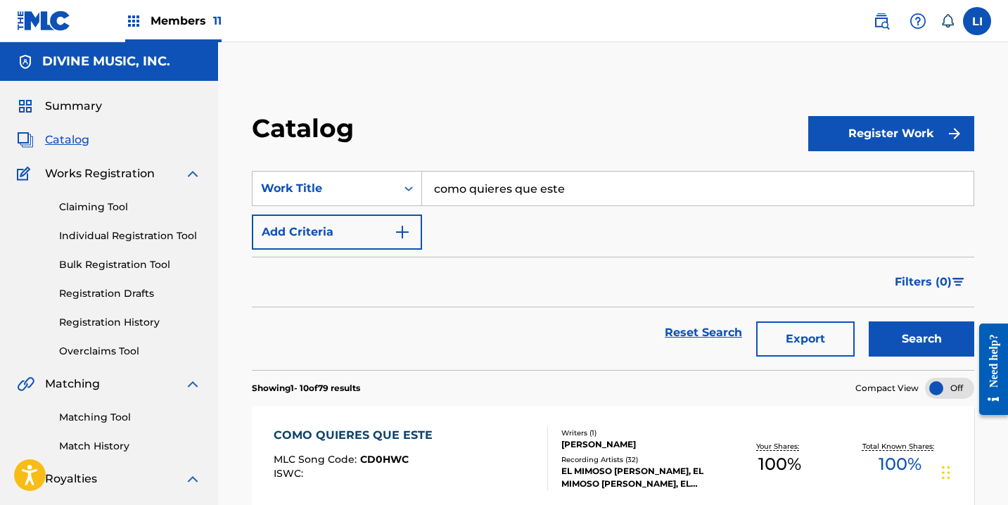
click at [480, 429] on div "COMO QUIERES QUE ESTE MLC Song Code : CD0HWC ISWC :" at bounding box center [411, 458] width 274 height 63
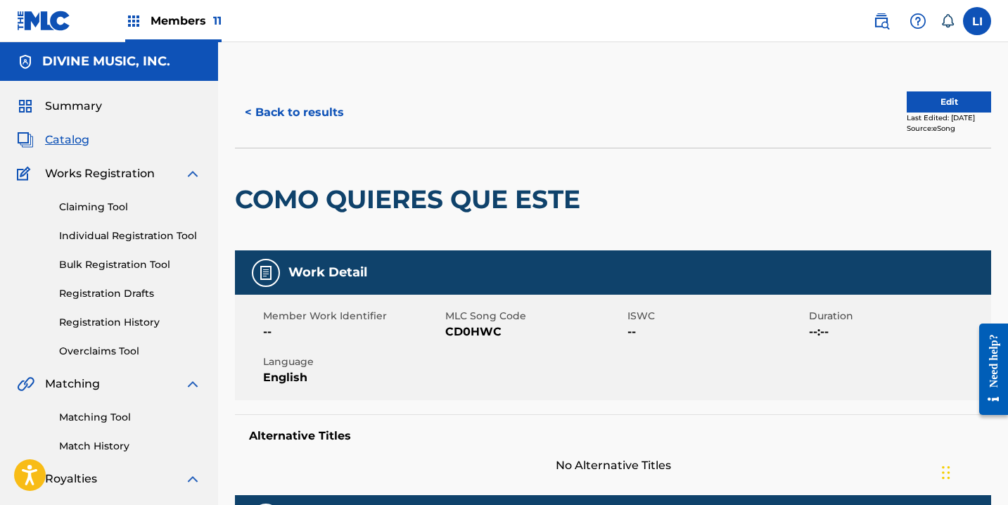
click at [927, 102] on button "Edit" at bounding box center [949, 101] width 84 height 21
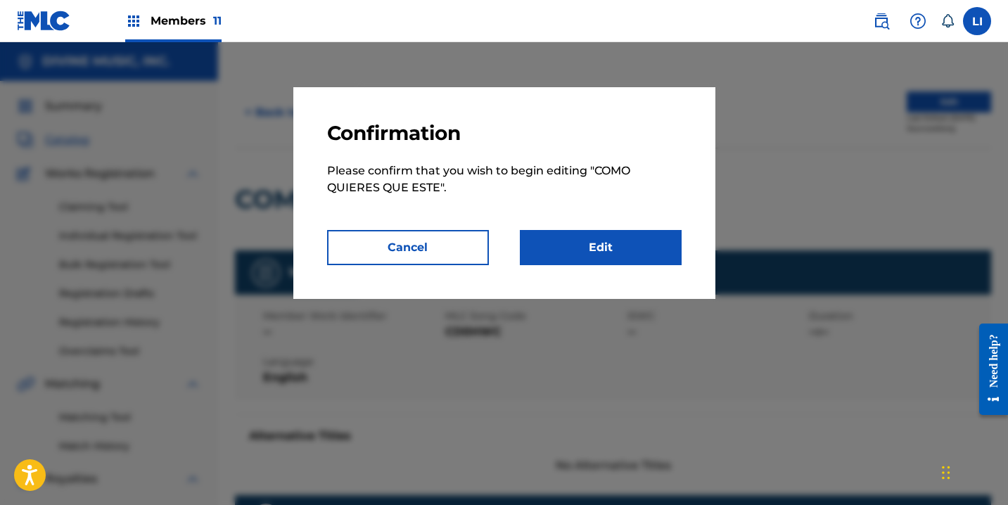
click at [590, 258] on link "Edit" at bounding box center [601, 247] width 162 height 35
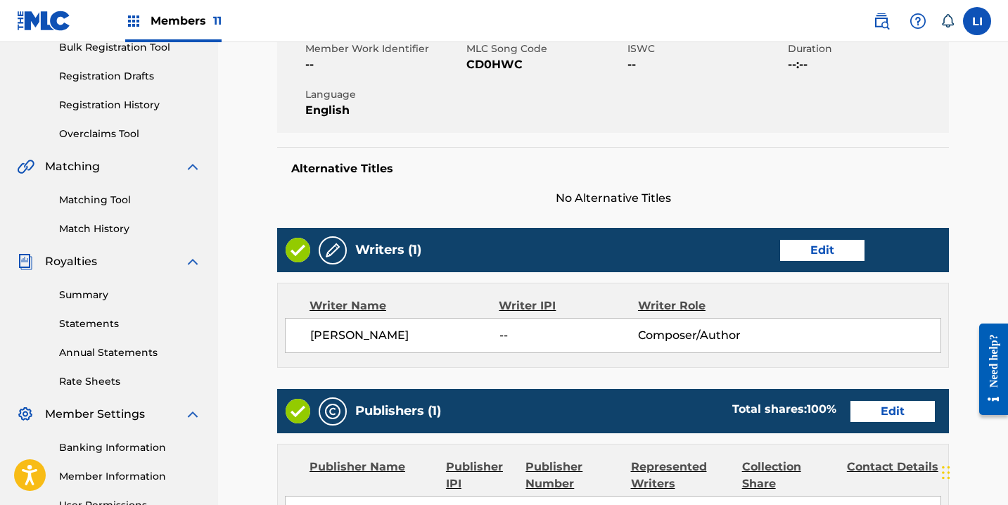
scroll to position [461, 0]
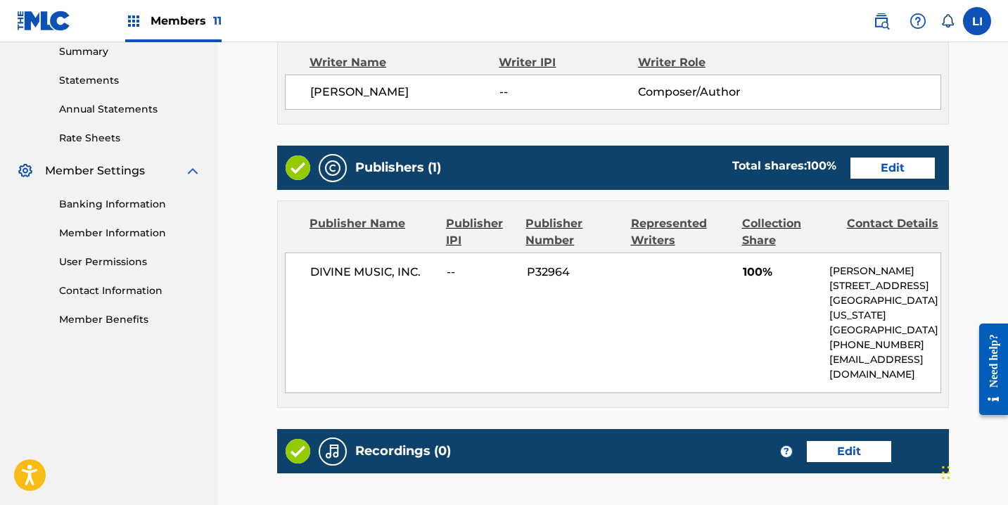
click at [875, 166] on link "Edit" at bounding box center [893, 168] width 84 height 21
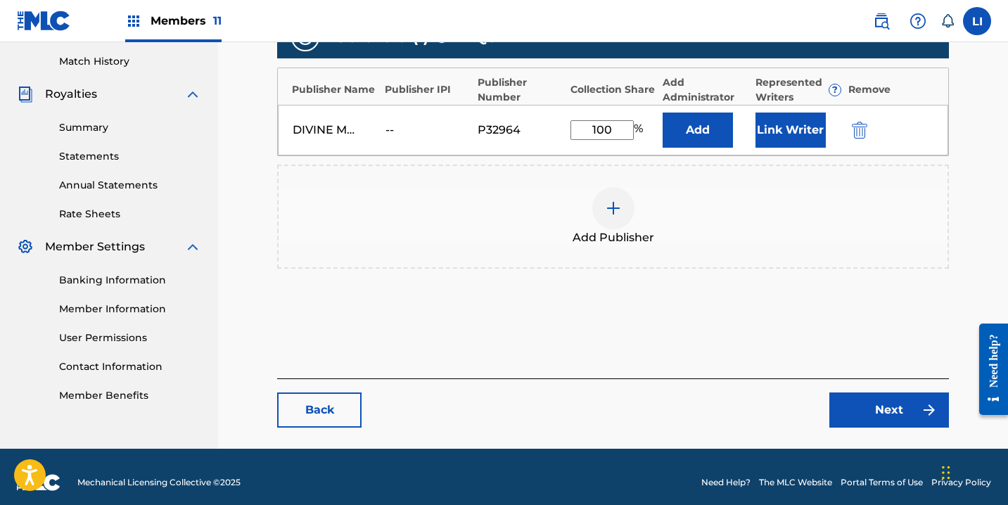
scroll to position [369, 0]
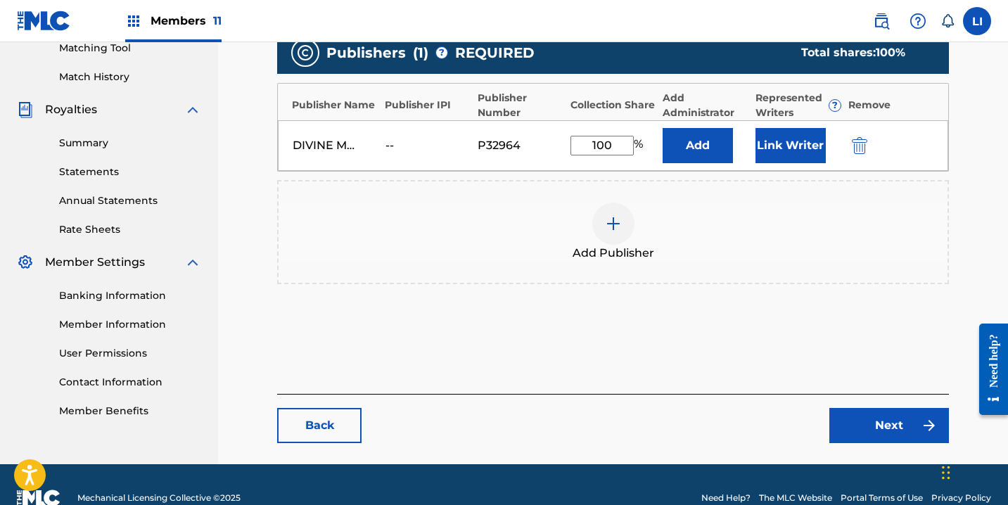
click at [861, 151] on img "submit" at bounding box center [859, 145] width 15 height 17
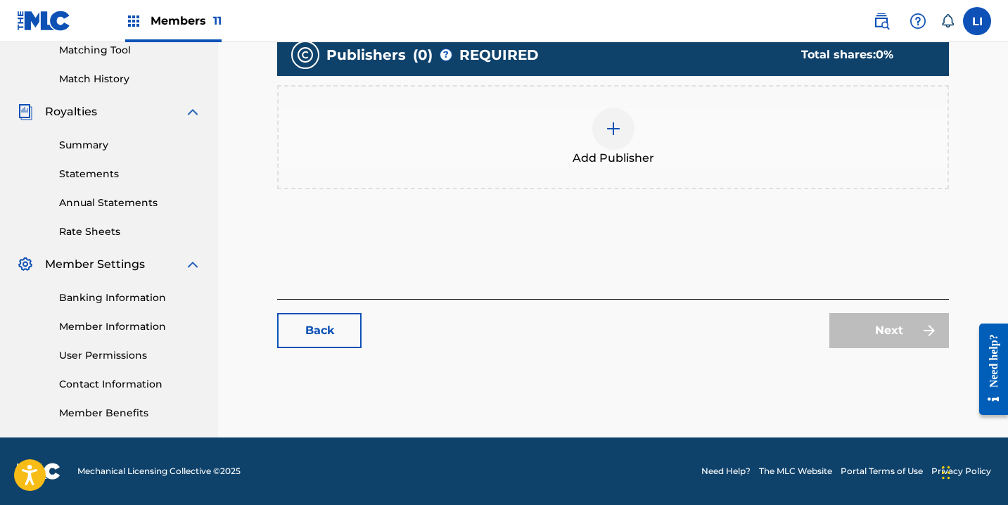
click at [655, 141] on div "Add Publisher" at bounding box center [613, 137] width 669 height 59
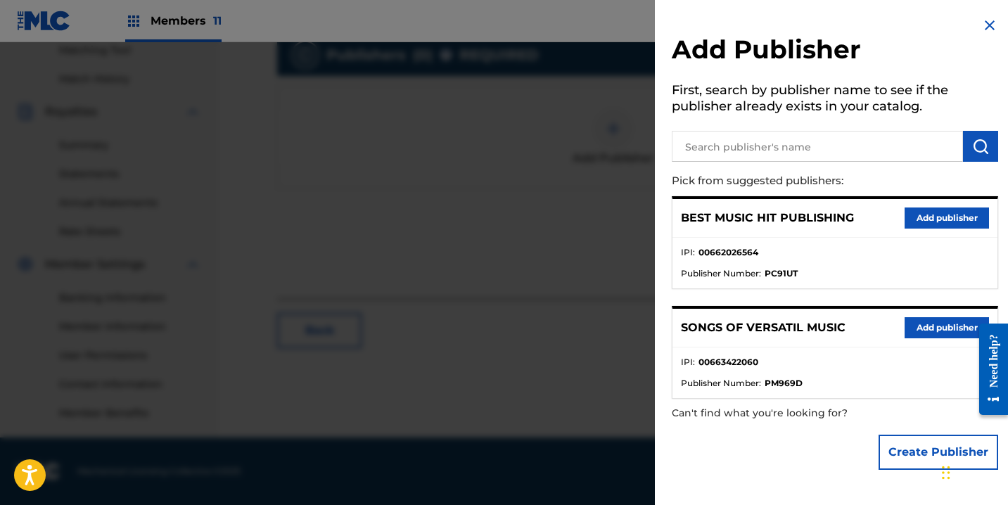
click at [792, 136] on input "text" at bounding box center [817, 146] width 291 height 31
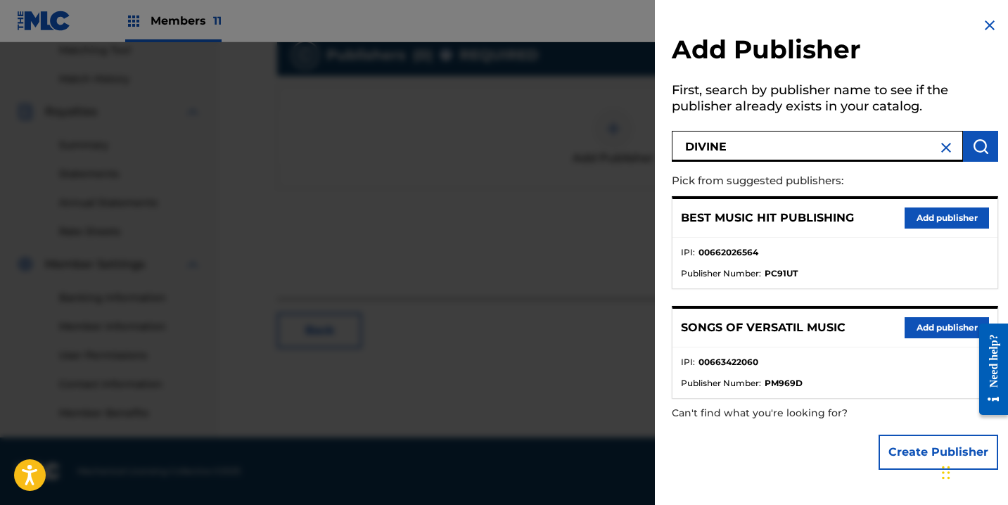
type input "DIVINE"
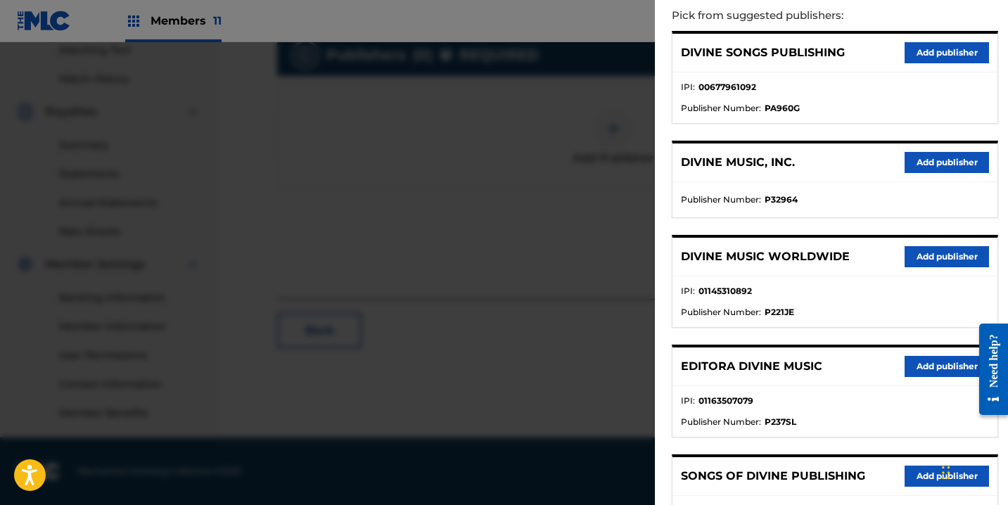
scroll to position [302, 0]
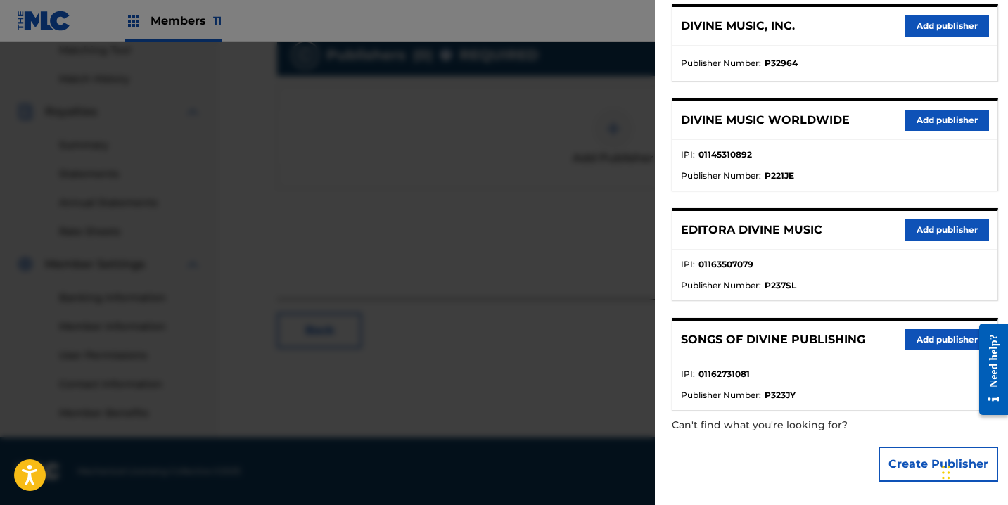
click at [884, 334] on div "SONGS OF DIVINE PUBLISHING Add publisher" at bounding box center [835, 340] width 325 height 39
click at [913, 341] on button "Add publisher" at bounding box center [947, 339] width 84 height 21
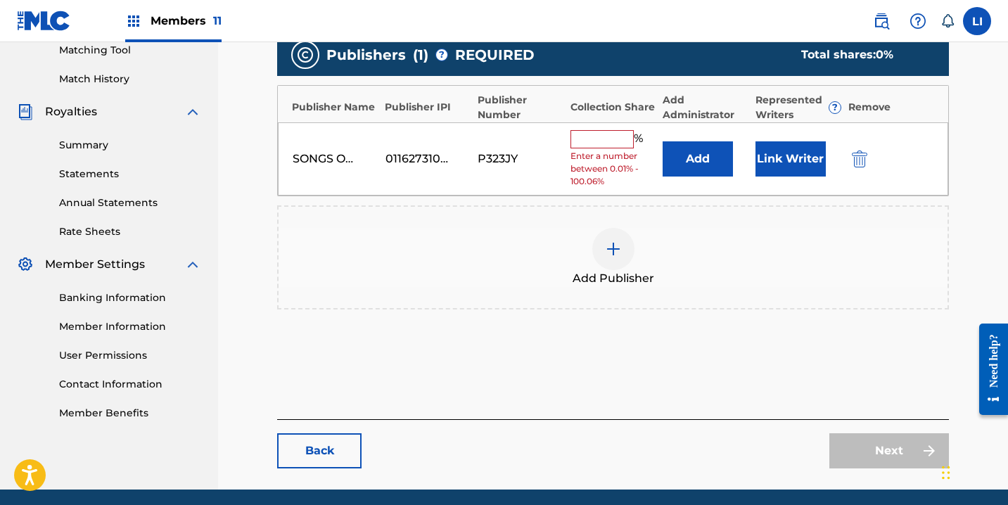
click at [710, 165] on button "Add" at bounding box center [698, 158] width 70 height 35
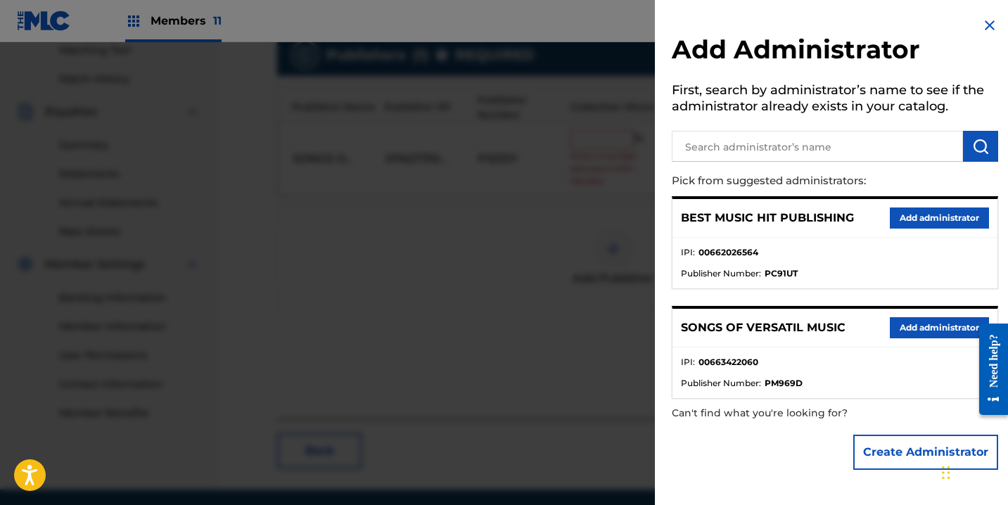
click at [783, 156] on input "text" at bounding box center [817, 146] width 291 height 31
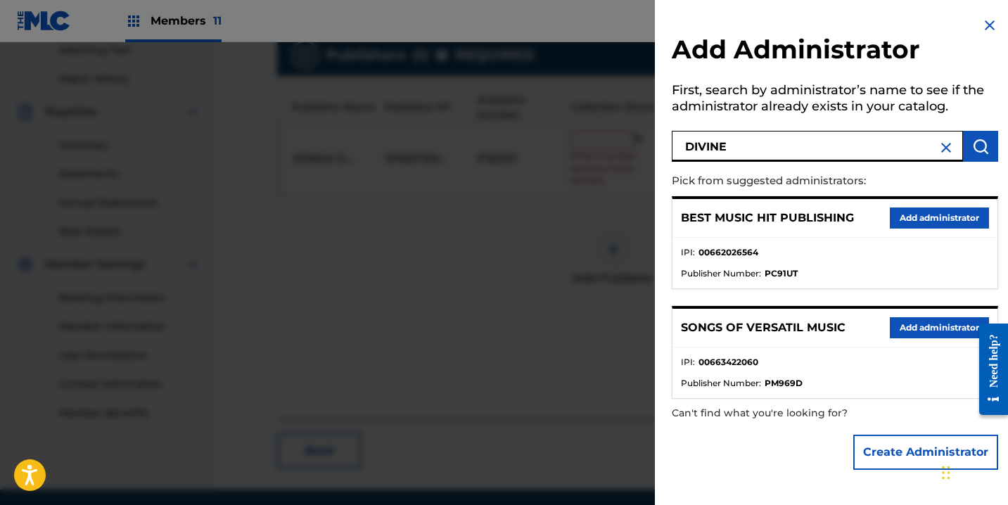
type input "DIVINE"
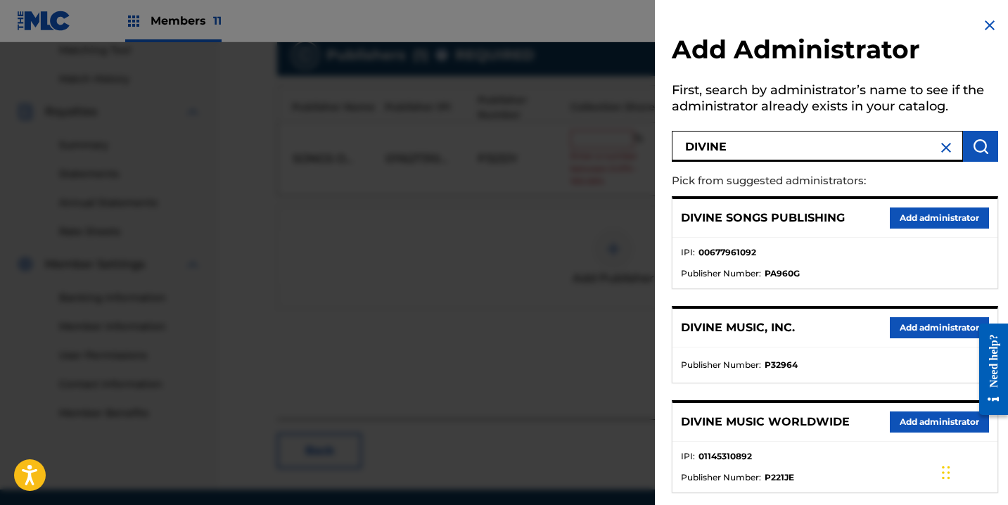
click at [910, 330] on button "Add administrator" at bounding box center [939, 327] width 99 height 21
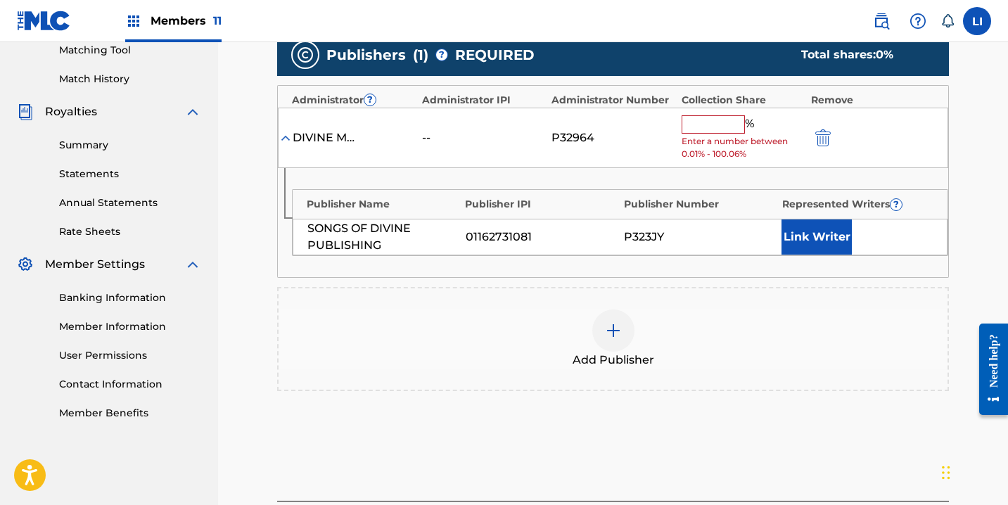
click at [708, 129] on input "text" at bounding box center [713, 124] width 63 height 18
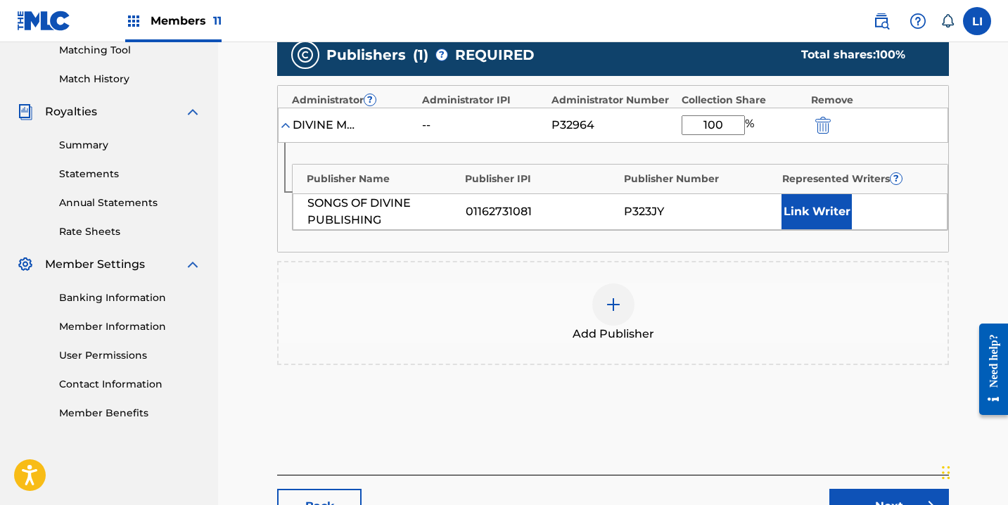
type input "100"
click at [829, 207] on button "Link Writer" at bounding box center [817, 211] width 70 height 35
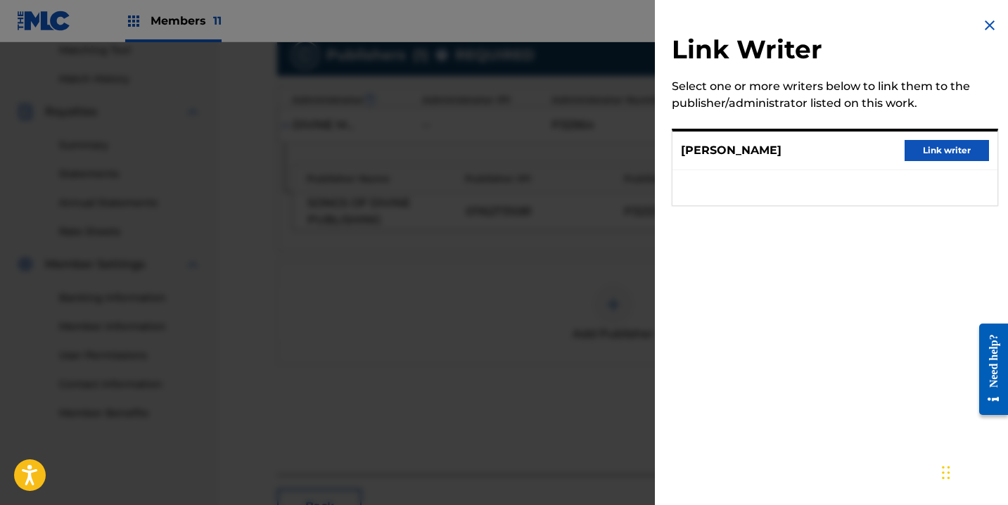
click at [911, 158] on button "Link writer" at bounding box center [947, 150] width 84 height 21
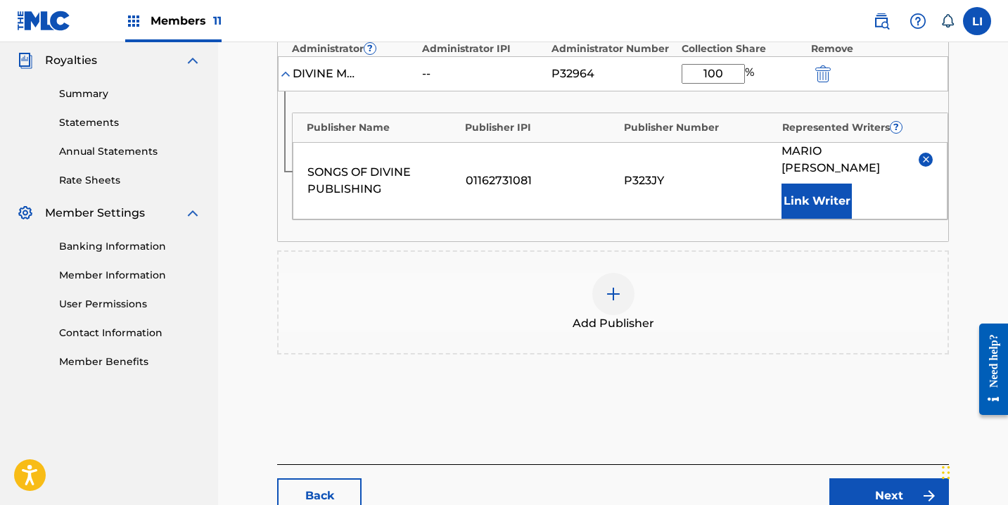
scroll to position [495, 0]
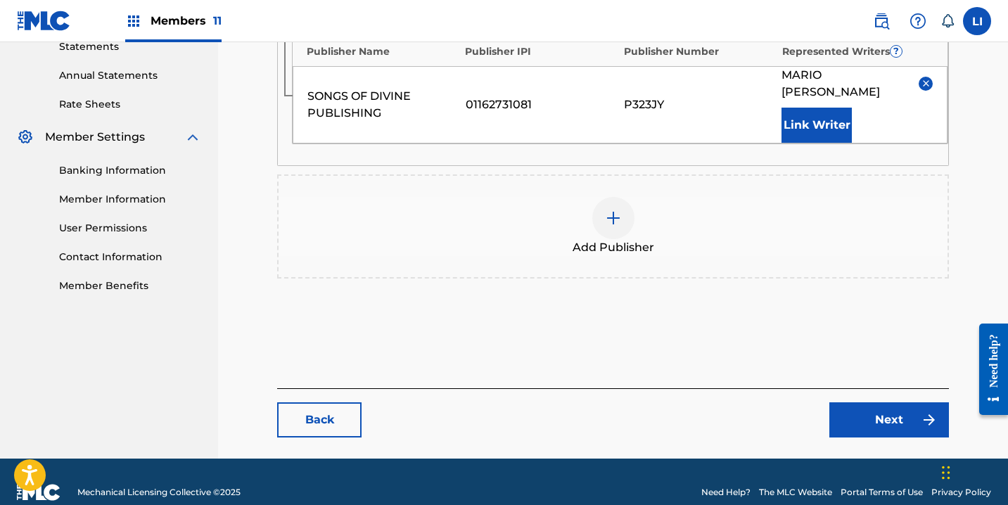
click at [890, 412] on link "Next" at bounding box center [890, 420] width 120 height 35
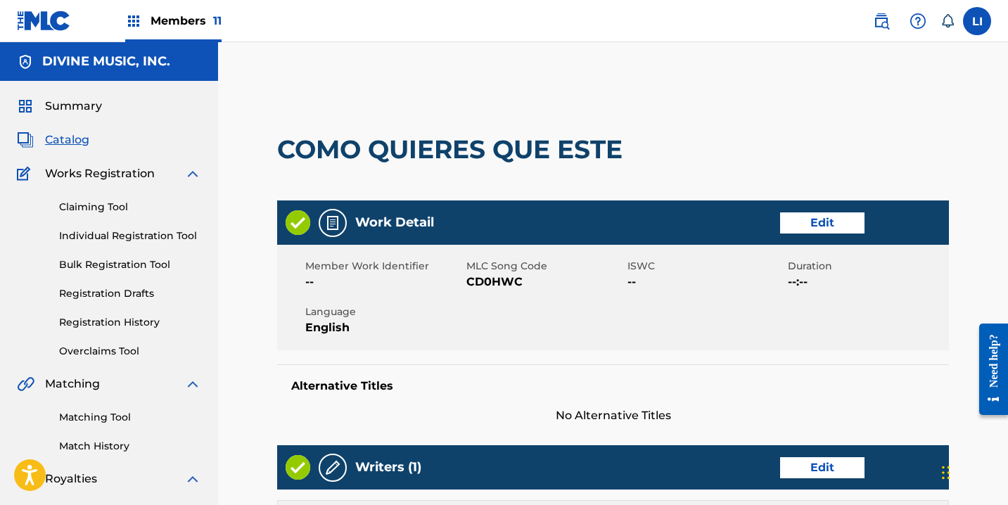
scroll to position [624, 0]
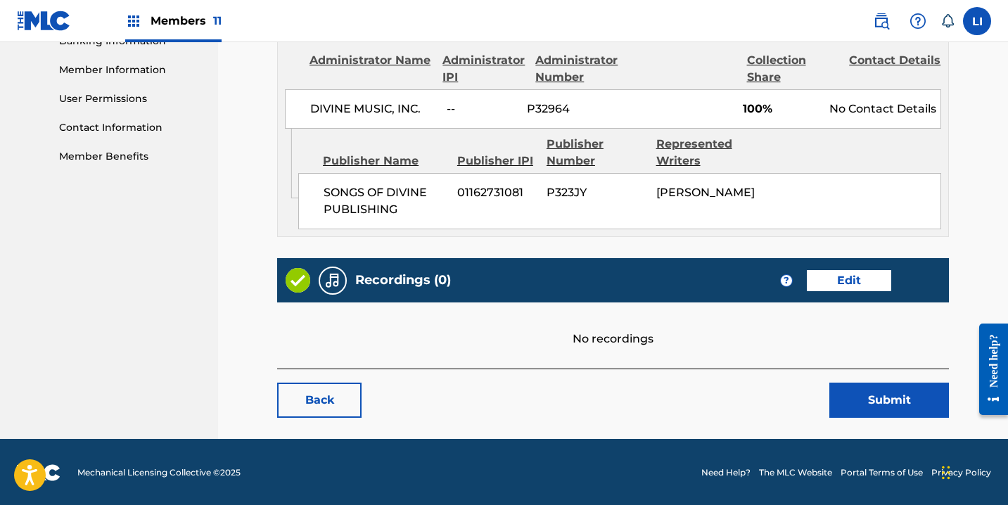
click at [847, 283] on link "Edit" at bounding box center [849, 280] width 84 height 21
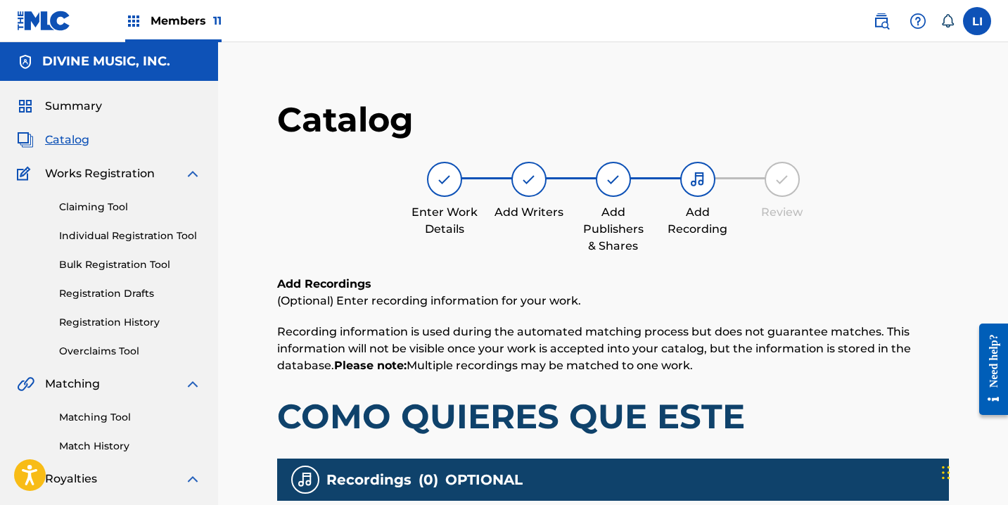
scroll to position [288, 0]
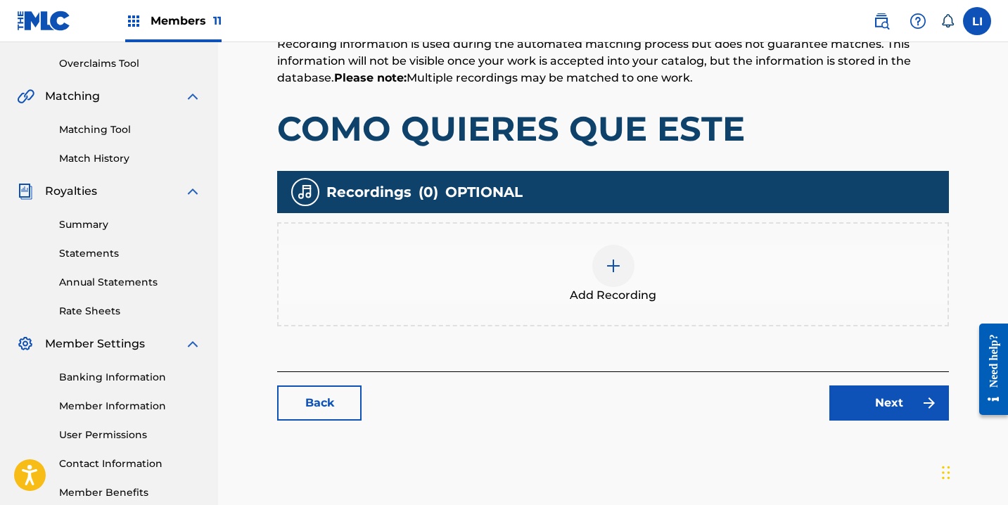
click at [550, 290] on div "Add Recording" at bounding box center [613, 274] width 669 height 59
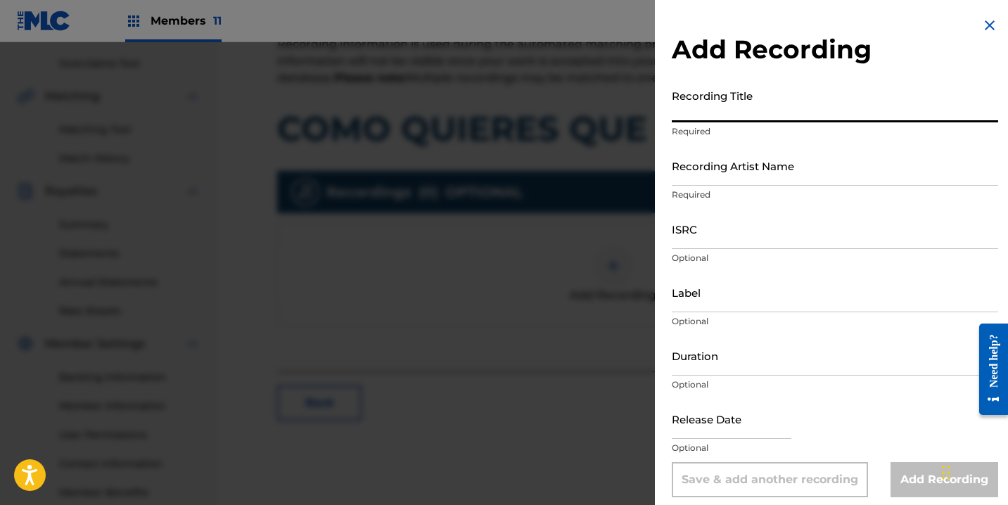
click at [746, 112] on input "Recording Title" at bounding box center [835, 102] width 327 height 40
drag, startPoint x: 768, startPoint y: 103, endPoint x: 759, endPoint y: 115, distance: 15.0
click at [769, 105] on input "Recording Title" at bounding box center [835, 102] width 327 height 40
paste input "COMO QUIERES QUE ESTE"
type input "COMO QUIERES QUE ESTE"
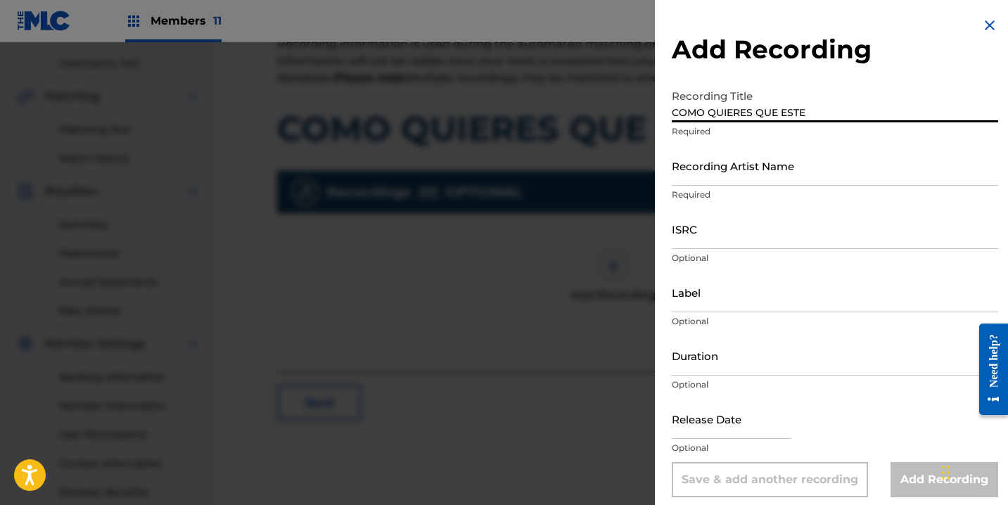
click at [716, 171] on input "Recording Artist Name" at bounding box center [835, 166] width 327 height 40
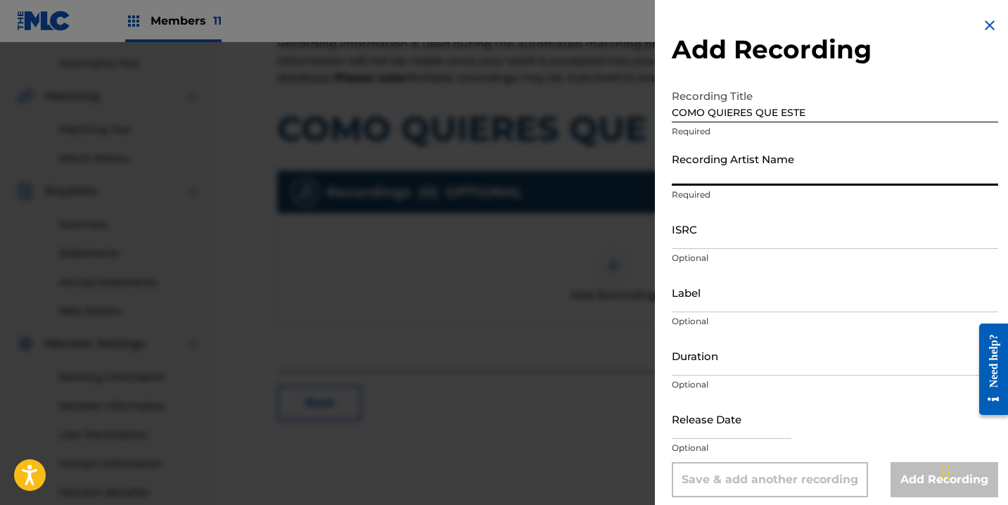
paste input "EL MIMOSO [PERSON_NAME]"
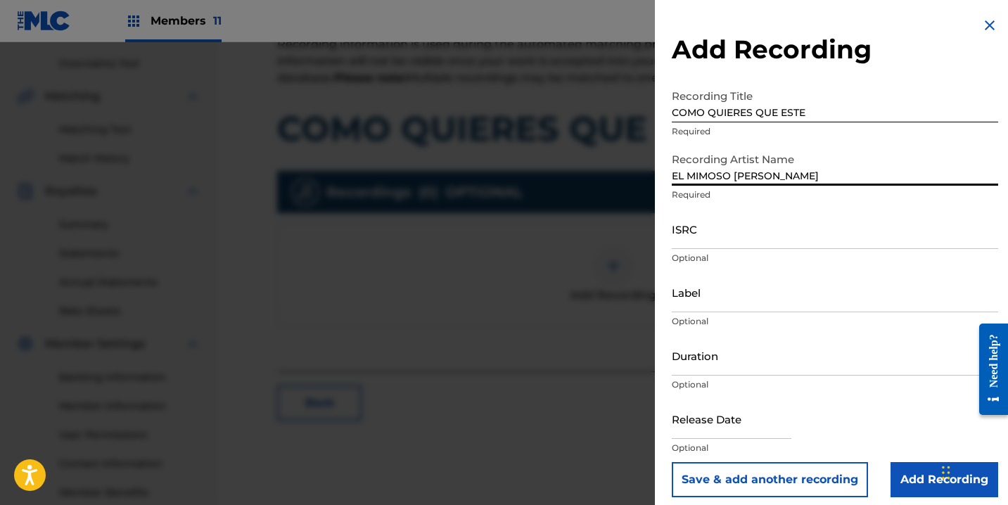
type input "EL MIMOSO [PERSON_NAME]"
click at [821, 213] on input "ISRC" at bounding box center [835, 229] width 327 height 40
paste input "US3DF1842030"
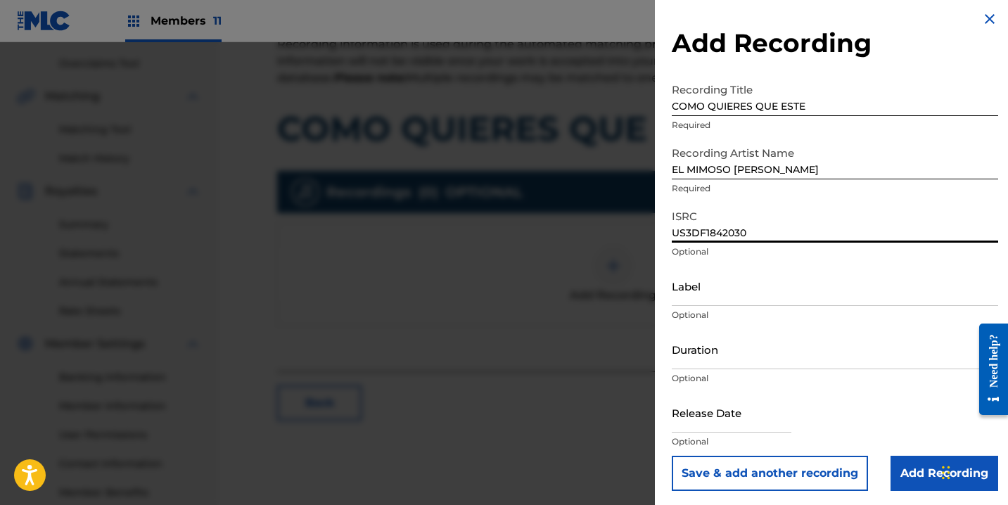
scroll to position [9, 0]
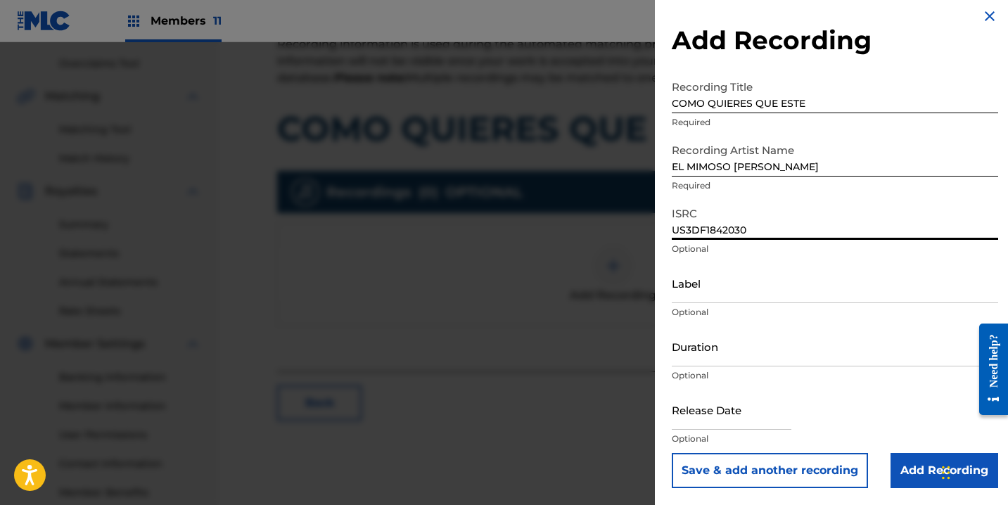
type input "US3DF1842030"
drag, startPoint x: 764, startPoint y: 239, endPoint x: 765, endPoint y: 251, distance: 11.3
click at [763, 251] on div "ISRC US3DF1842030 Optional" at bounding box center [835, 231] width 327 height 63
click at [738, 272] on input "Label" at bounding box center [835, 283] width 327 height 40
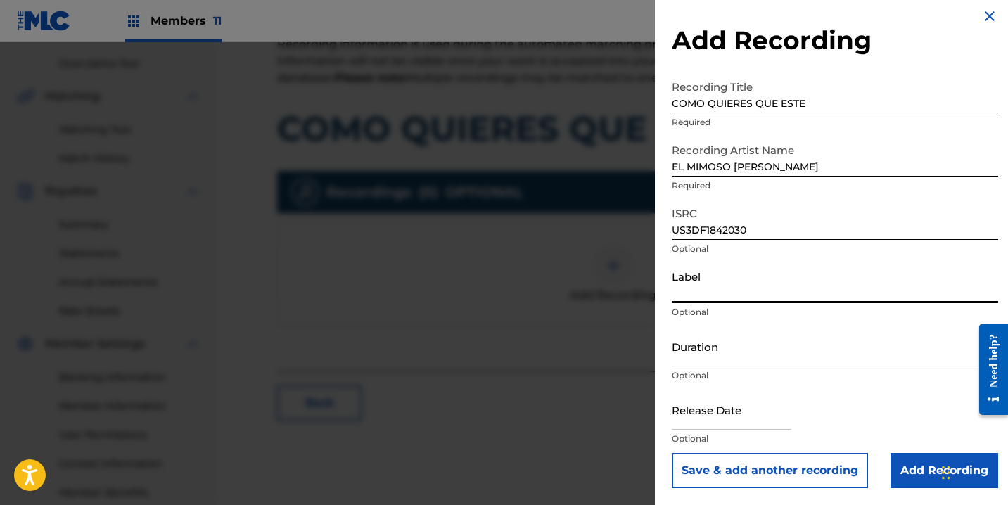
paste input "MUSIC VIP ENTERTAINMENT"
type input "MUSIC VIP ENTERTAINMENT"
click at [690, 346] on input "Duration" at bounding box center [835, 347] width 327 height 40
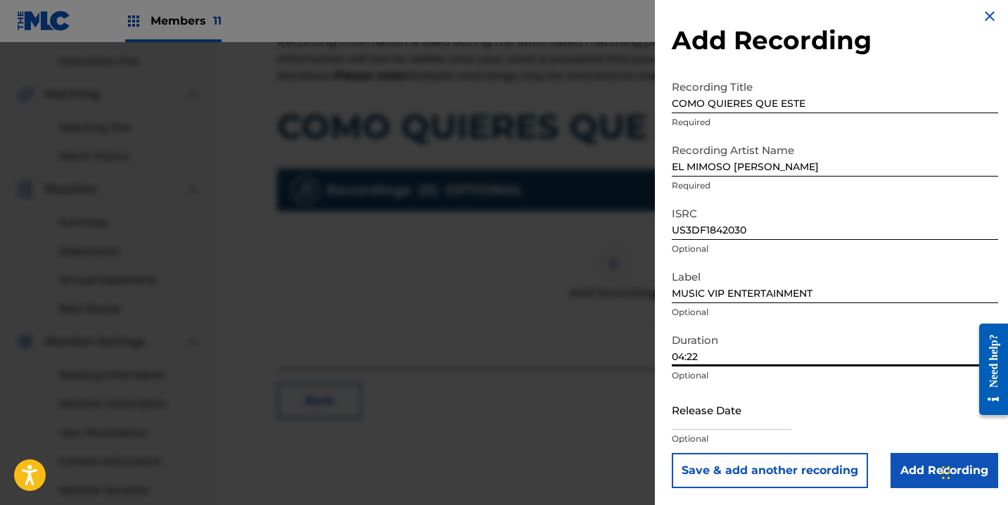
scroll to position [291, 0]
type input "04:22"
drag, startPoint x: 675, startPoint y: 395, endPoint x: 695, endPoint y: 410, distance: 25.1
click at [679, 400] on input "text" at bounding box center [732, 410] width 120 height 40
select select "7"
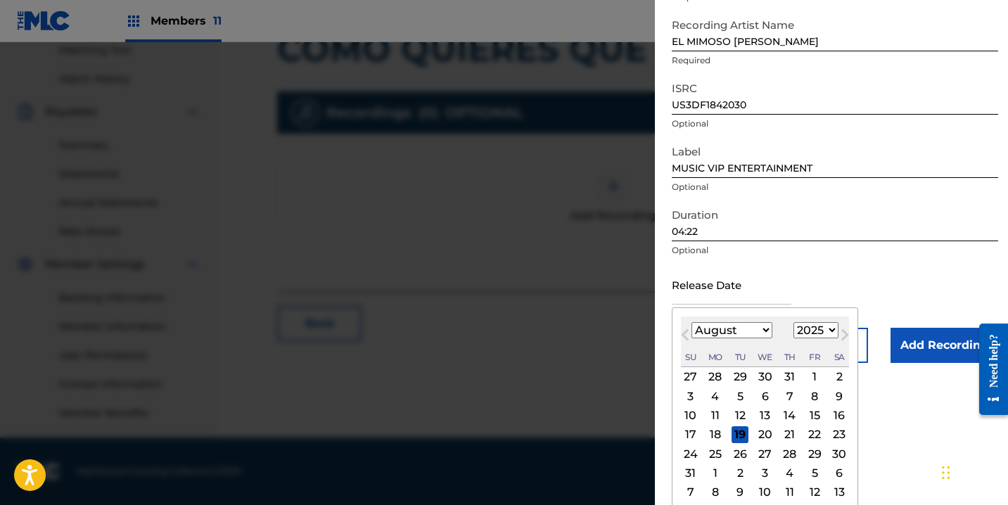
scroll to position [140, 0]
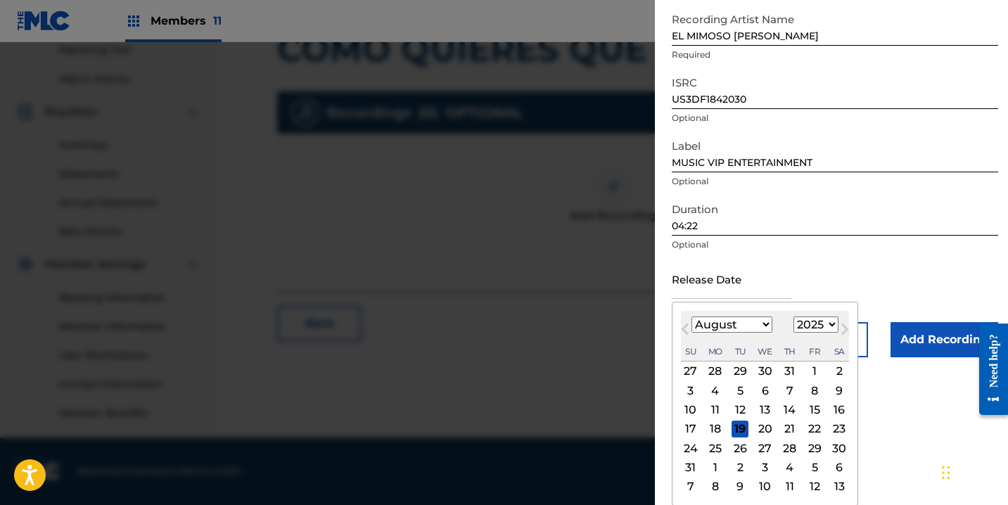
click at [799, 320] on select "1899 1900 1901 1902 1903 1904 1905 1906 1907 1908 1909 1910 1911 1912 1913 1914…" at bounding box center [816, 325] width 45 height 16
select select "2018"
click at [794, 333] on select "1899 1900 1901 1902 1903 1904 1905 1906 1907 1908 1909 1910 1911 1912 1913 1914…" at bounding box center [816, 325] width 45 height 16
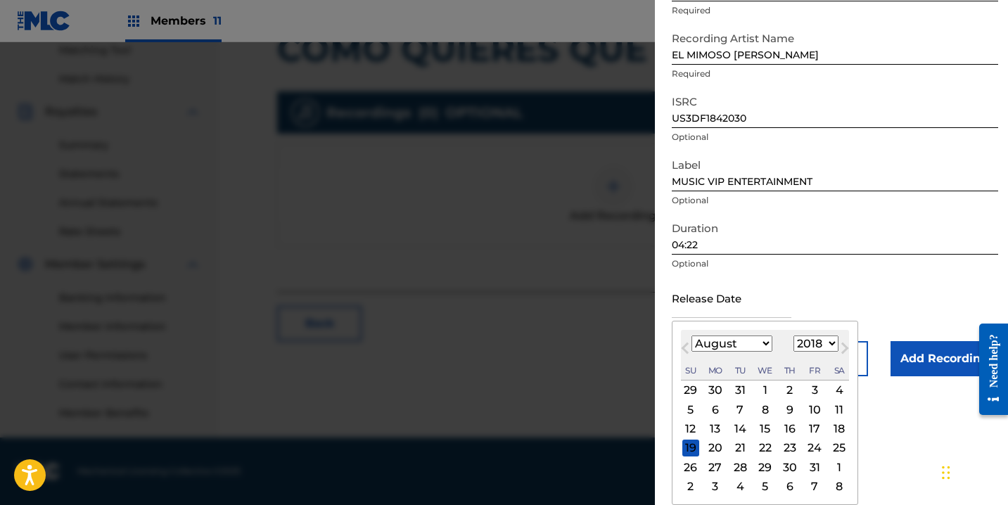
scroll to position [121, 0]
click at [749, 341] on select "January February March April May June July August September October November De…" at bounding box center [732, 344] width 81 height 16
select select "10"
click at [692, 336] on select "January February March April May June July August September October November De…" at bounding box center [732, 344] width 81 height 16
click at [815, 466] on div "30" at bounding box center [814, 467] width 17 height 17
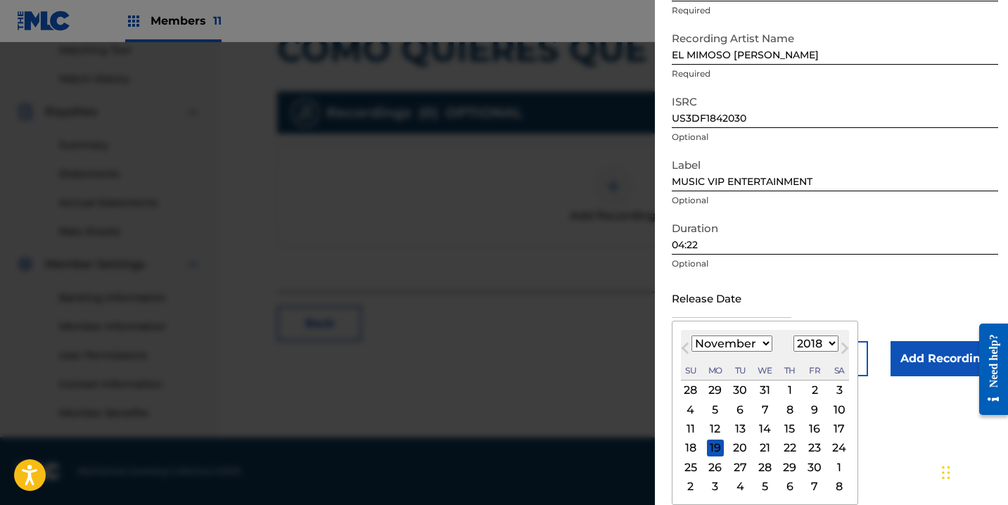
type input "[DATE]"
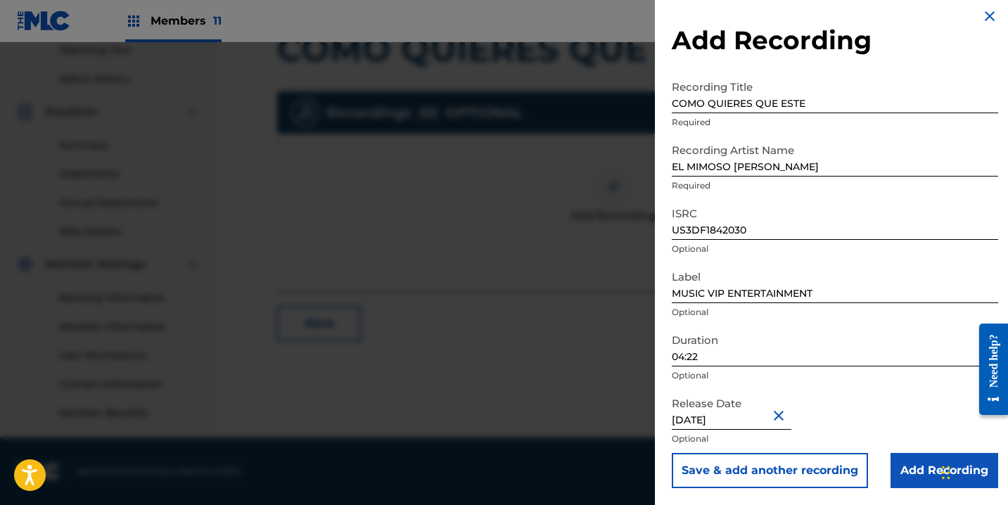
click at [893, 462] on input "Add Recording" at bounding box center [945, 470] width 108 height 35
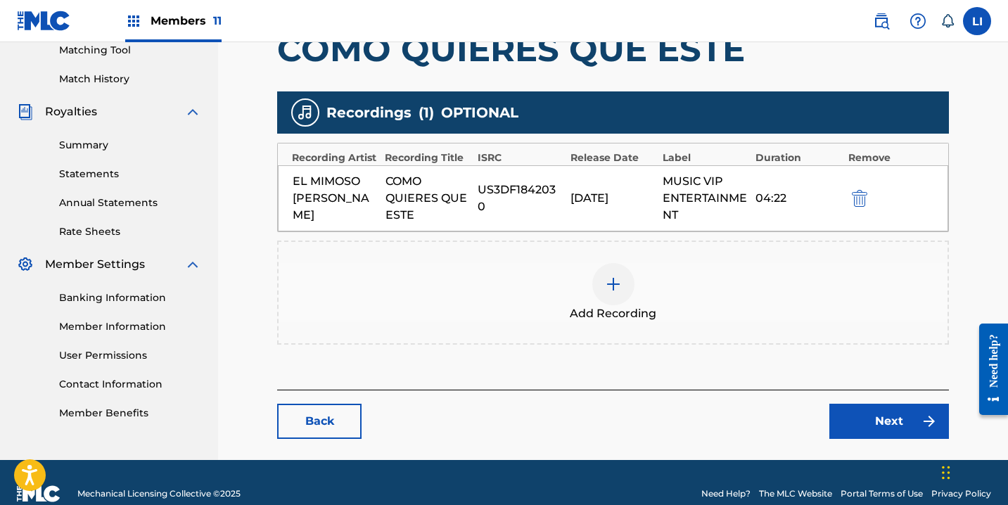
click at [853, 417] on link "Next" at bounding box center [890, 421] width 120 height 35
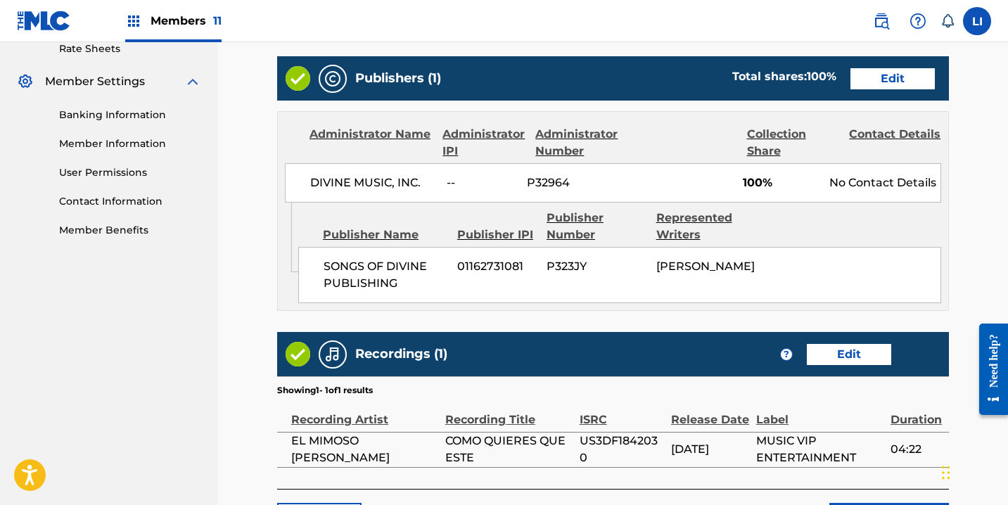
scroll to position [670, 0]
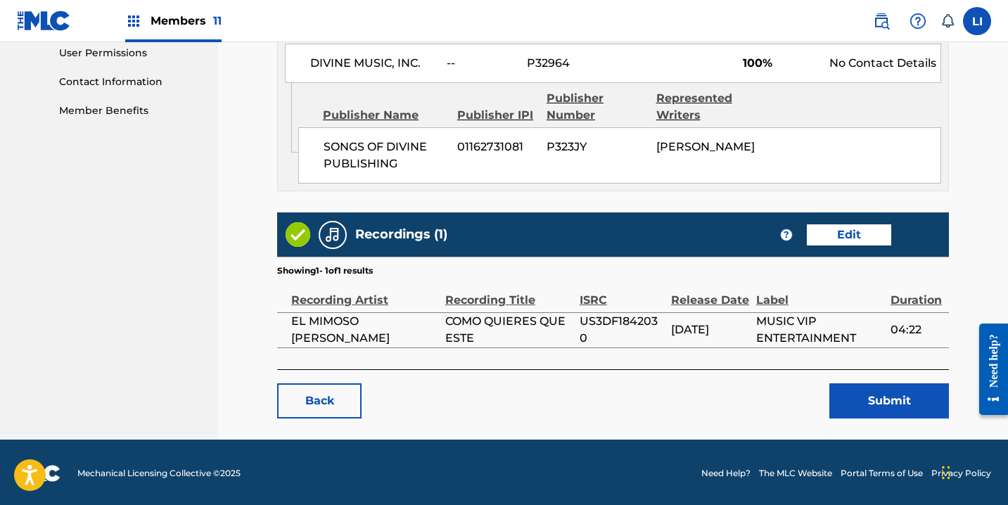
click at [844, 240] on link "Edit" at bounding box center [849, 234] width 84 height 21
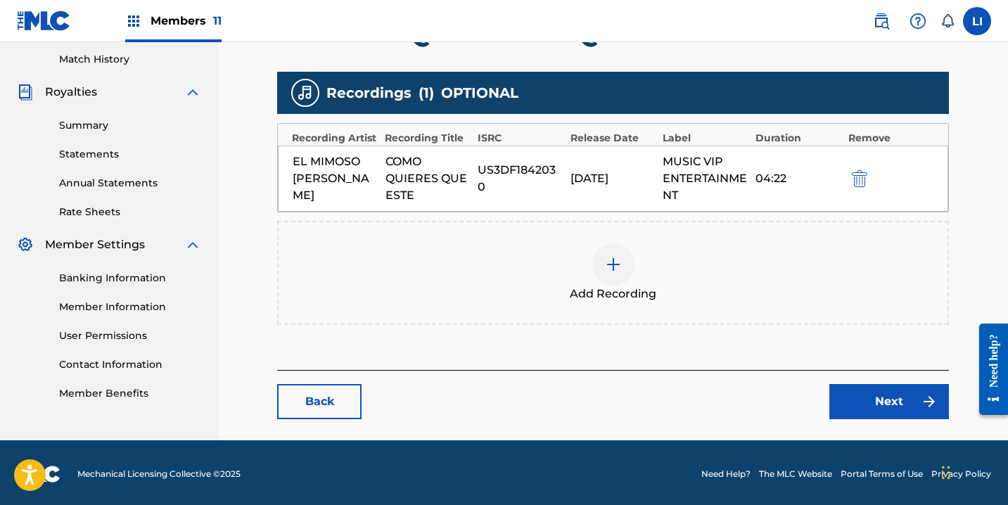
scroll to position [390, 0]
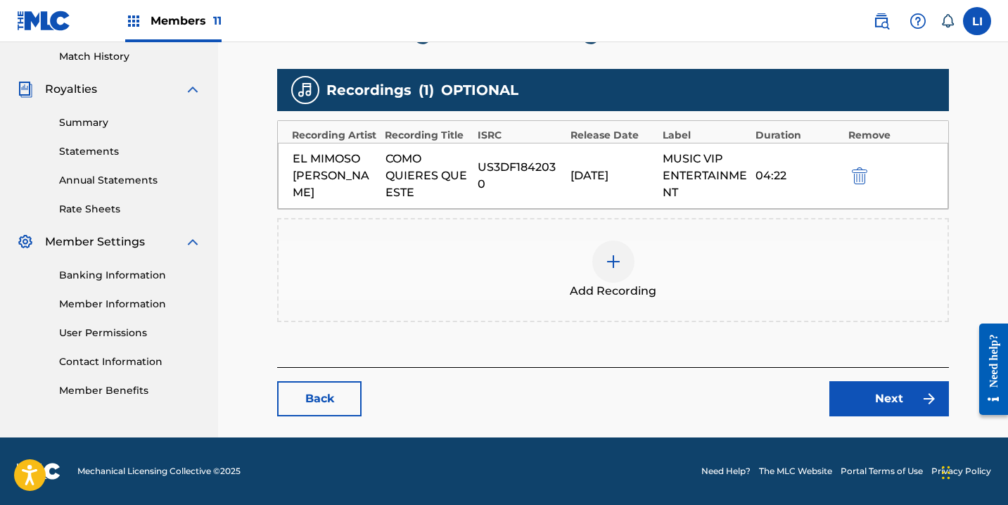
click at [605, 287] on span "Add Recording" at bounding box center [613, 291] width 87 height 17
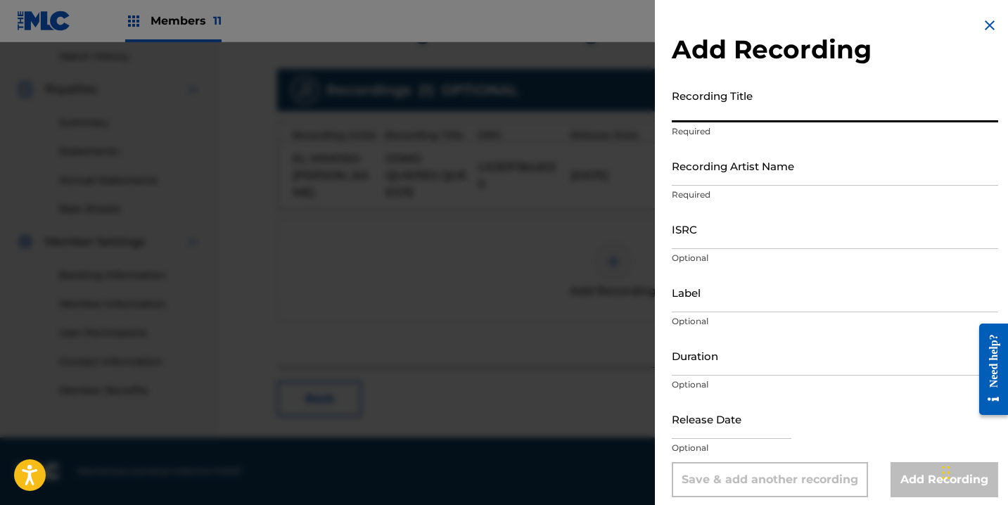
click at [719, 115] on input "Recording Title" at bounding box center [835, 102] width 327 height 40
paste input "COMO QUIERES QUE ESTE"
type input "COMO QUIERES QUE ESTE"
drag, startPoint x: 757, startPoint y: 186, endPoint x: 749, endPoint y: 175, distance: 13.7
click at [757, 186] on div "Recording Artist Name Required" at bounding box center [835, 177] width 327 height 63
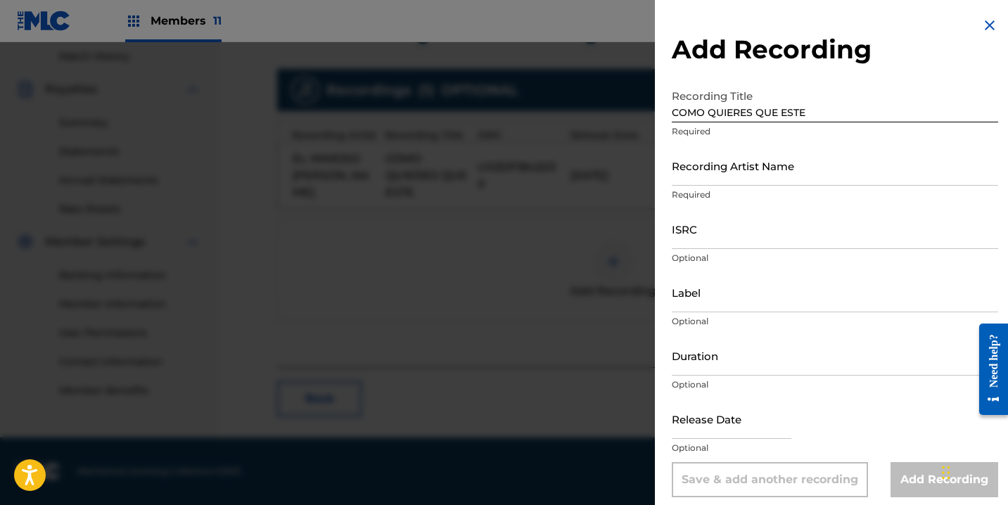
click at [748, 173] on input "Recording Artist Name" at bounding box center [835, 166] width 327 height 40
paste input "CUISILLOS DE [PERSON_NAME]"
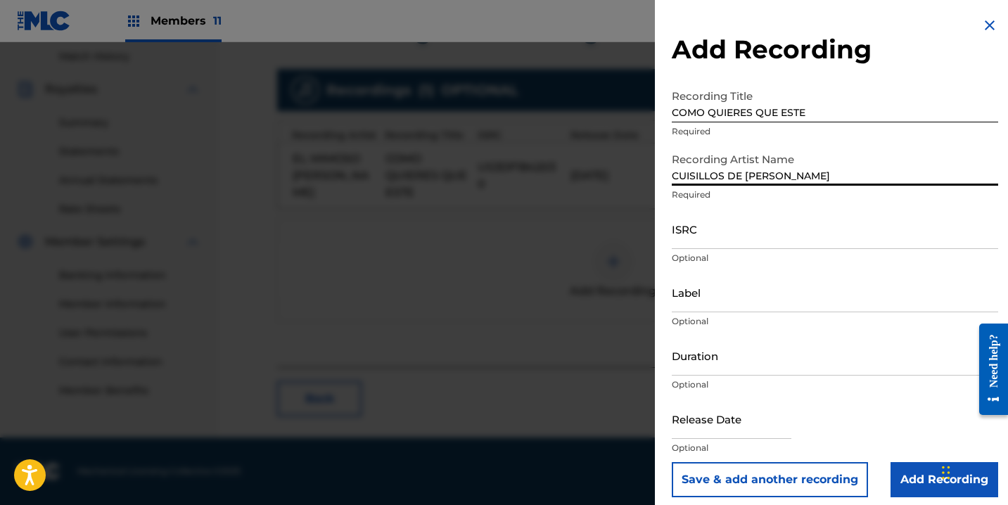
type input "CUISILLOS DE [PERSON_NAME]"
click at [761, 238] on input "ISRC" at bounding box center [835, 229] width 327 height 40
paste input "QZNJW2592127"
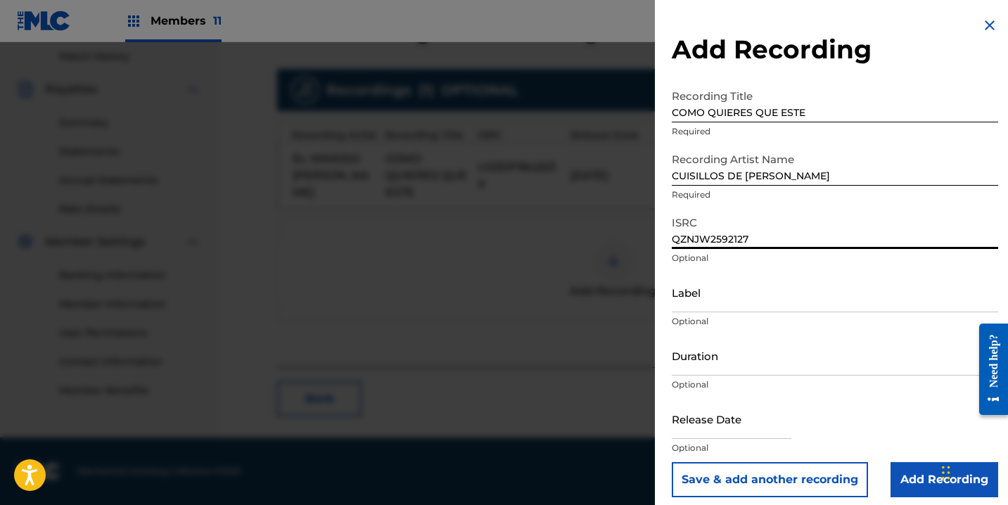
type input "QZNJW2592127"
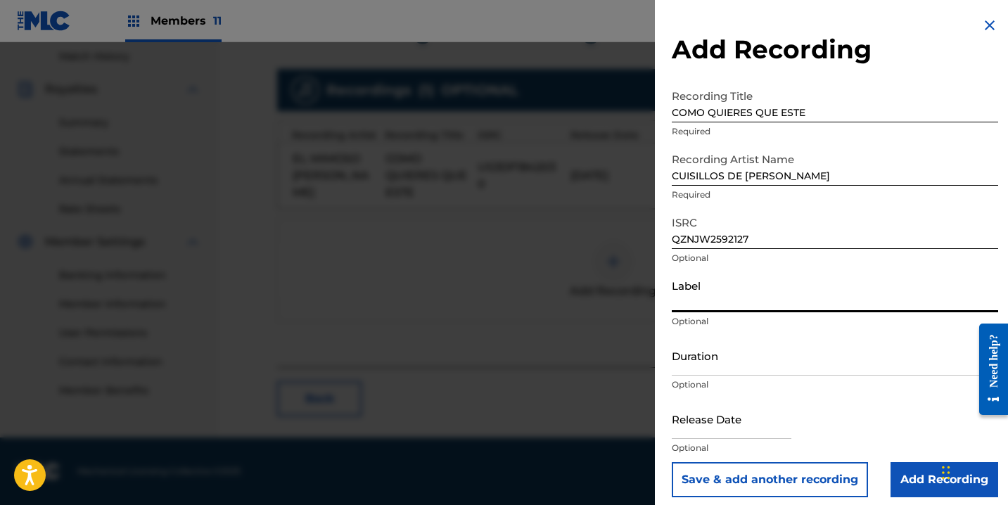
click at [795, 289] on input "Label" at bounding box center [835, 292] width 327 height 40
paste input "APACHS MUSIC"
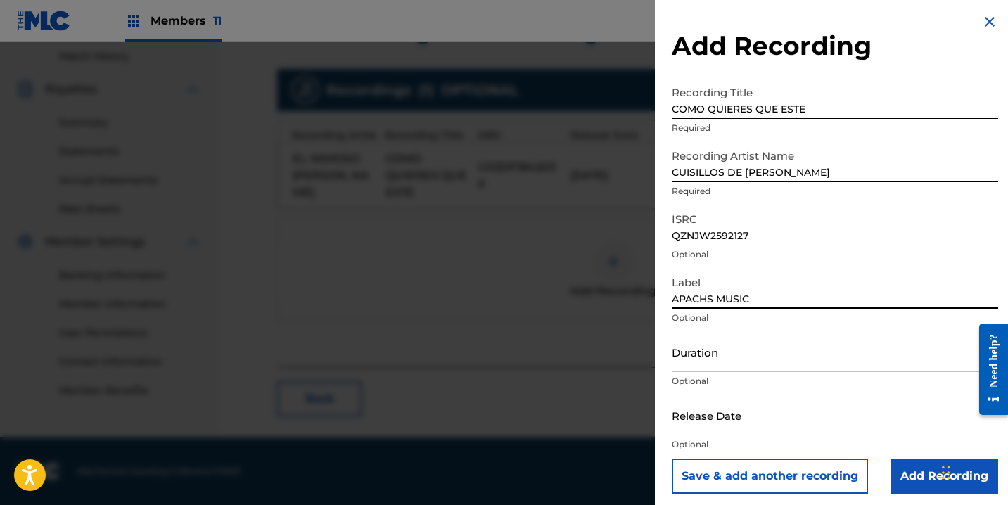
scroll to position [9, 0]
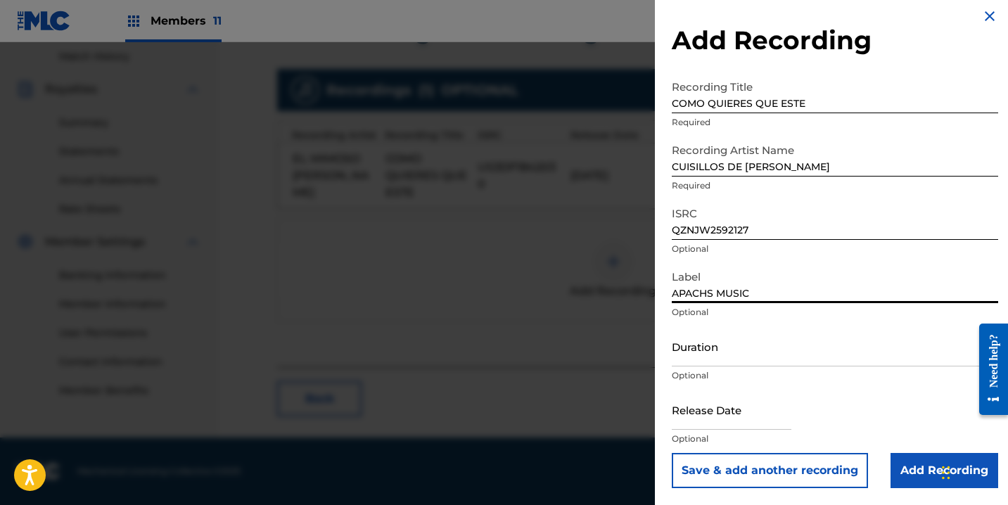
type input "APACHS MUSIC"
click at [692, 359] on input "Duration" at bounding box center [835, 347] width 327 height 40
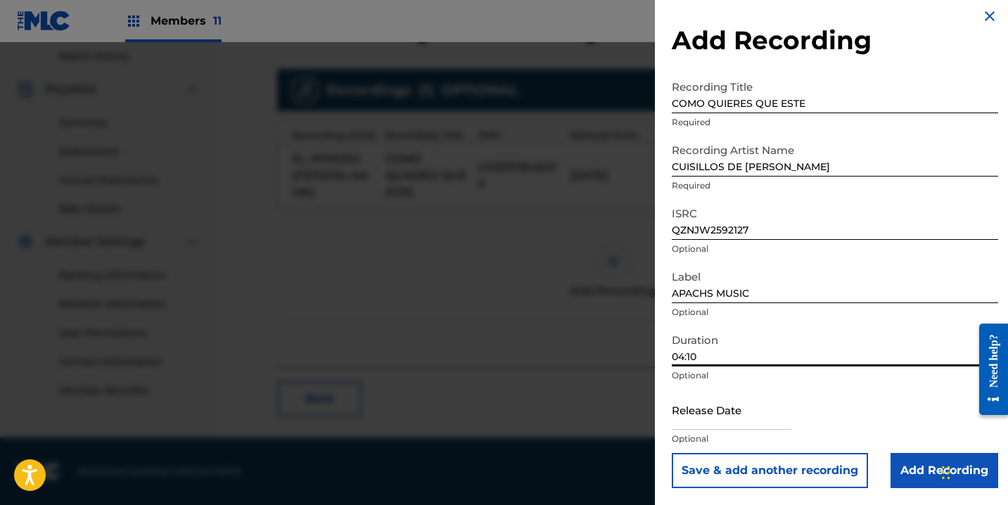
type input "04:10"
click at [745, 419] on input "text" at bounding box center [732, 410] width 120 height 40
select select "7"
select select "2025"
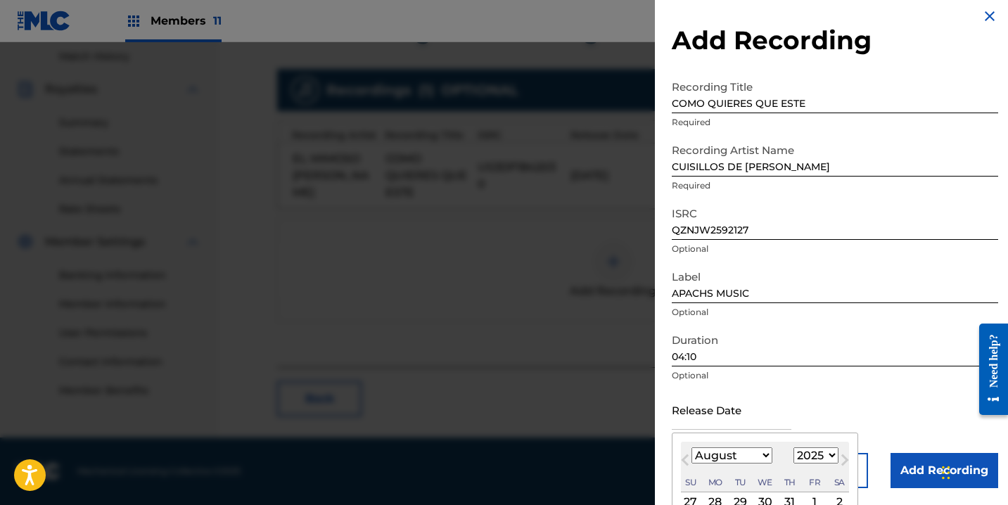
click at [738, 458] on select "January February March April May June July August September October November De…" at bounding box center [732, 456] width 81 height 16
click at [692, 448] on select "January February March April May June July August September October November De…" at bounding box center [732, 456] width 81 height 16
drag, startPoint x: 735, startPoint y: 465, endPoint x: 736, endPoint y: 457, distance: 7.9
click at [735, 465] on div "June [DATE] February March April May June July August September October Novembe…" at bounding box center [765, 467] width 168 height 51
click at [737, 456] on select "January February March April May June July August September October November De…" at bounding box center [732, 456] width 81 height 16
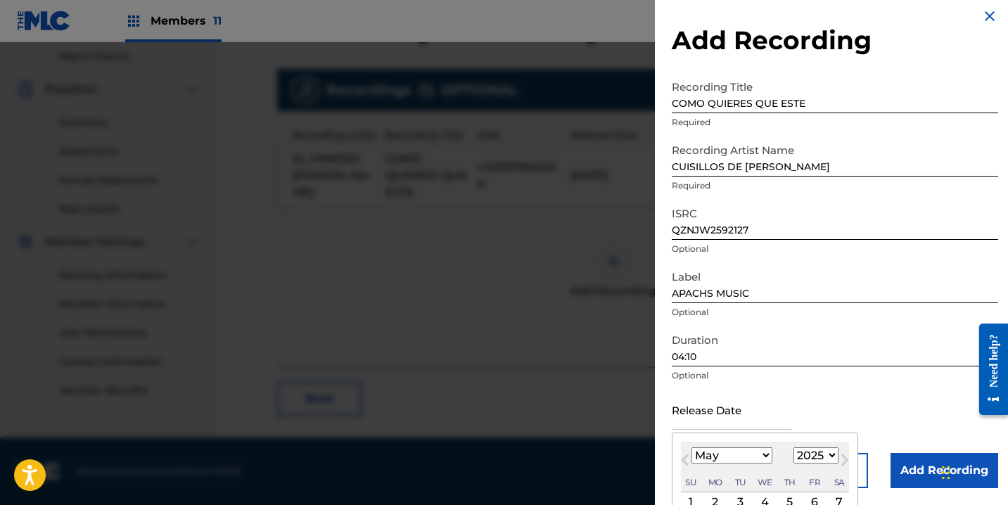
click at [692, 448] on select "January February March April May June July August September October November De…" at bounding box center [732, 456] width 81 height 16
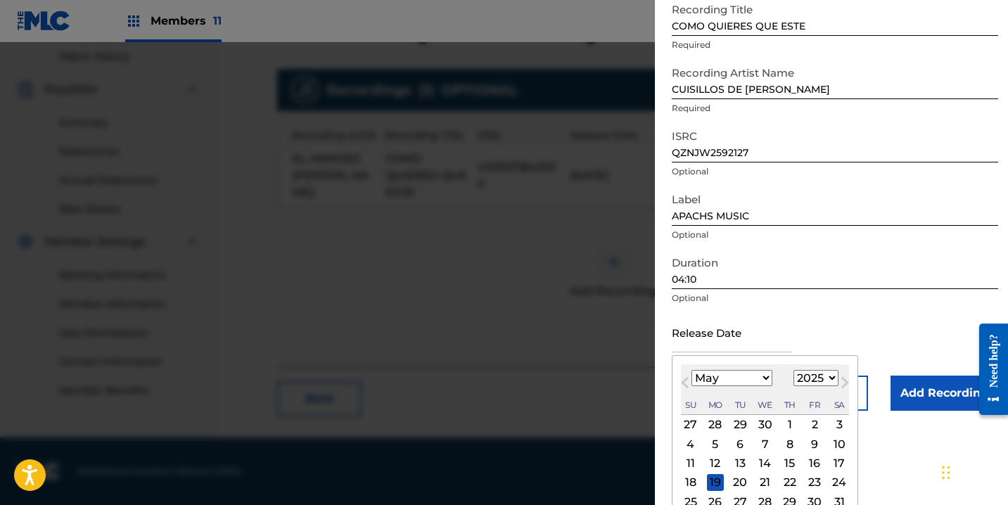
scroll to position [121, 0]
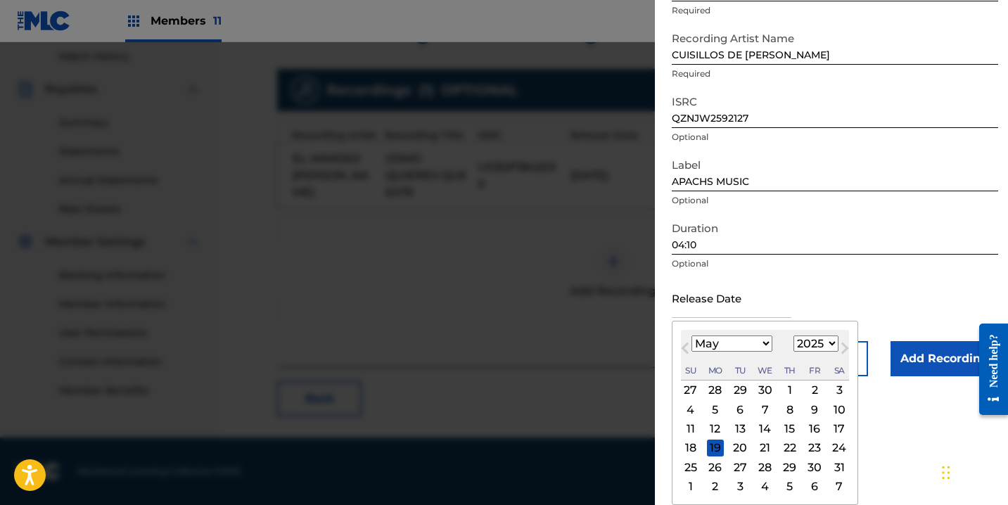
click at [723, 343] on select "January February March April May June July August September October November De…" at bounding box center [732, 344] width 81 height 16
select select "6"
click at [692, 336] on select "January February March April May June July August September October November De…" at bounding box center [732, 344] width 81 height 16
click at [817, 409] on div "11" at bounding box center [814, 409] width 17 height 17
type input "[DATE]"
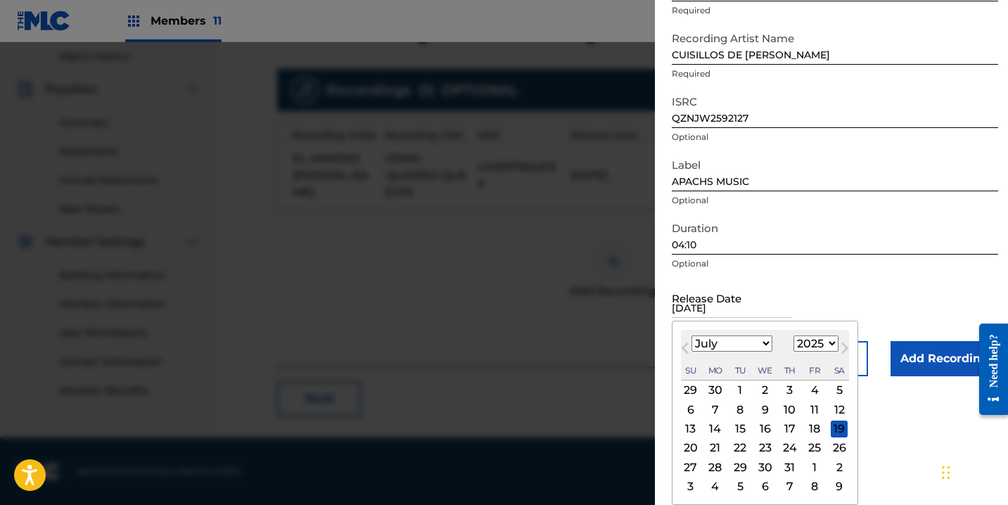
scroll to position [9, 0]
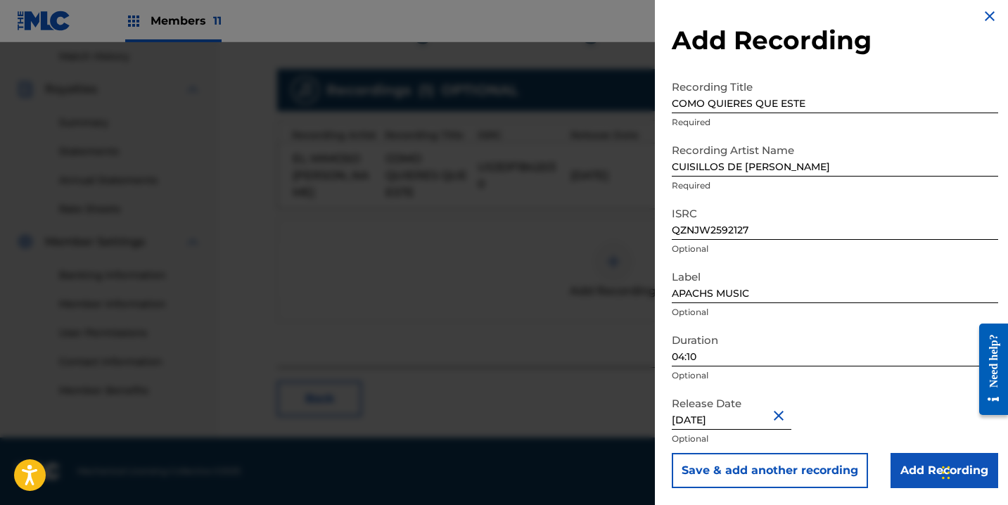
click at [891, 465] on input "Add Recording" at bounding box center [945, 470] width 108 height 35
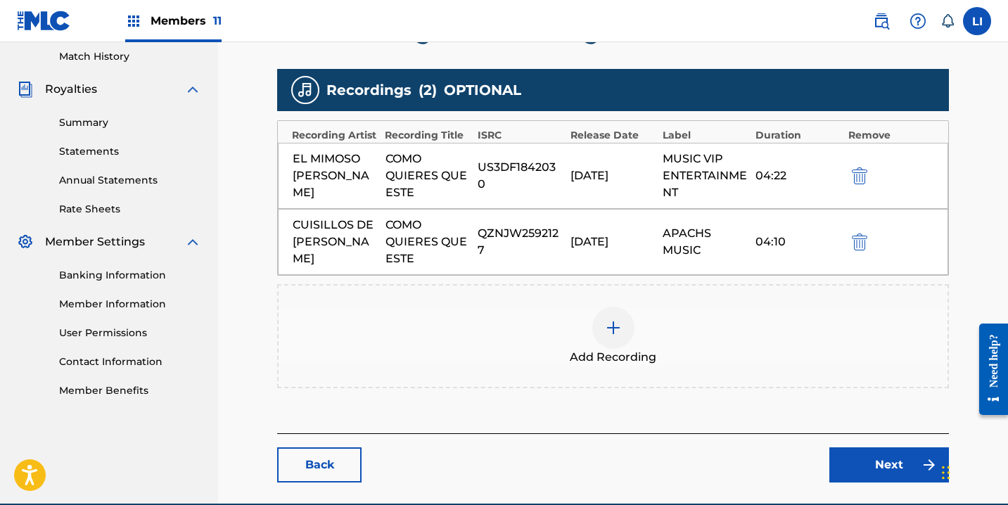
click at [892, 467] on link "Next" at bounding box center [890, 465] width 120 height 35
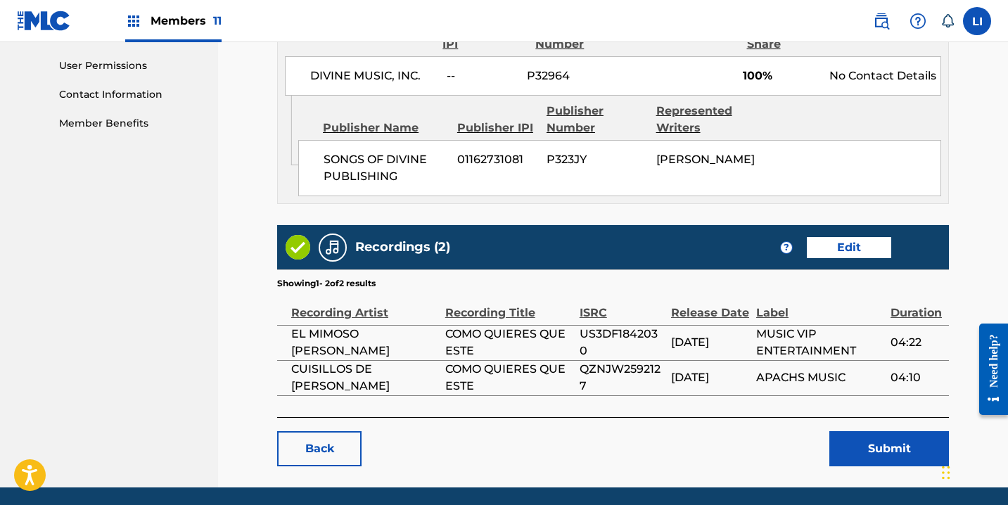
scroll to position [705, 0]
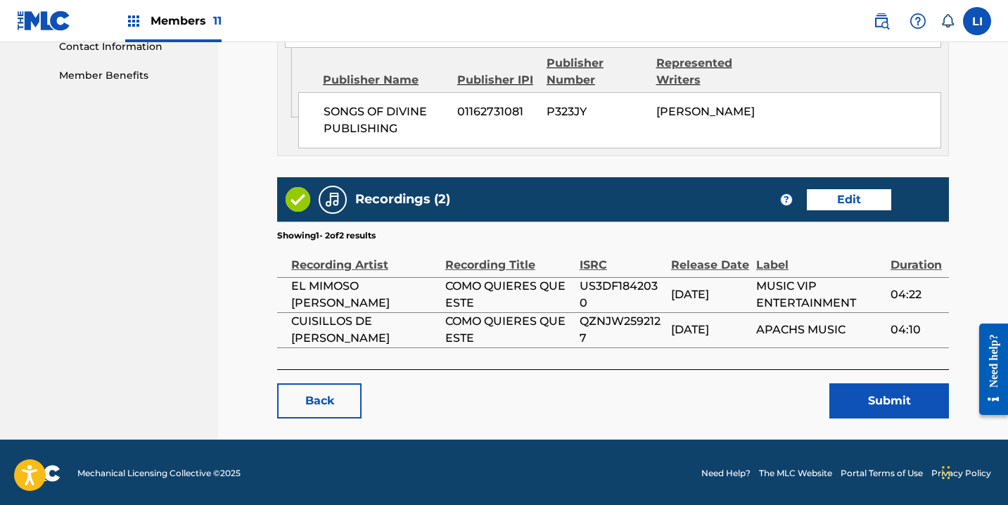
click at [897, 406] on button "Submit" at bounding box center [890, 401] width 120 height 35
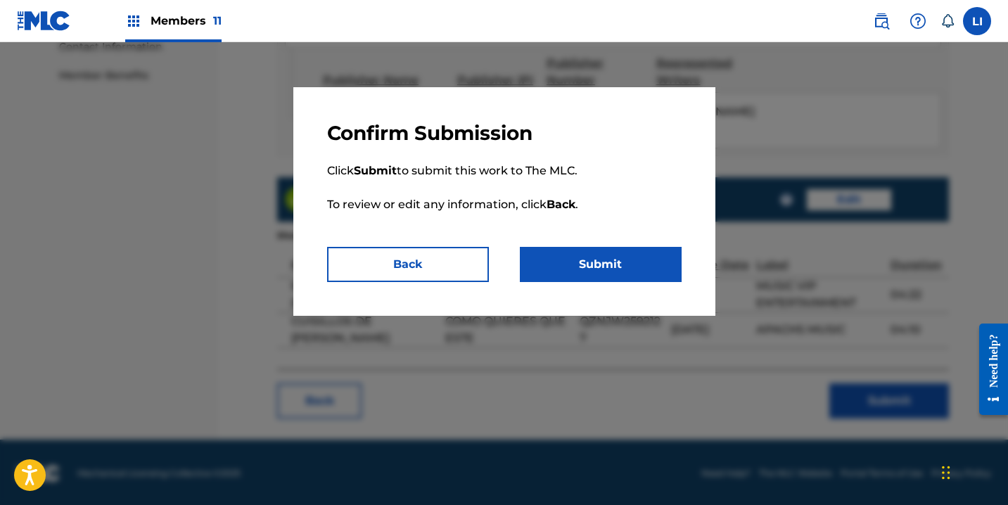
click at [631, 259] on button "Submit" at bounding box center [601, 264] width 162 height 35
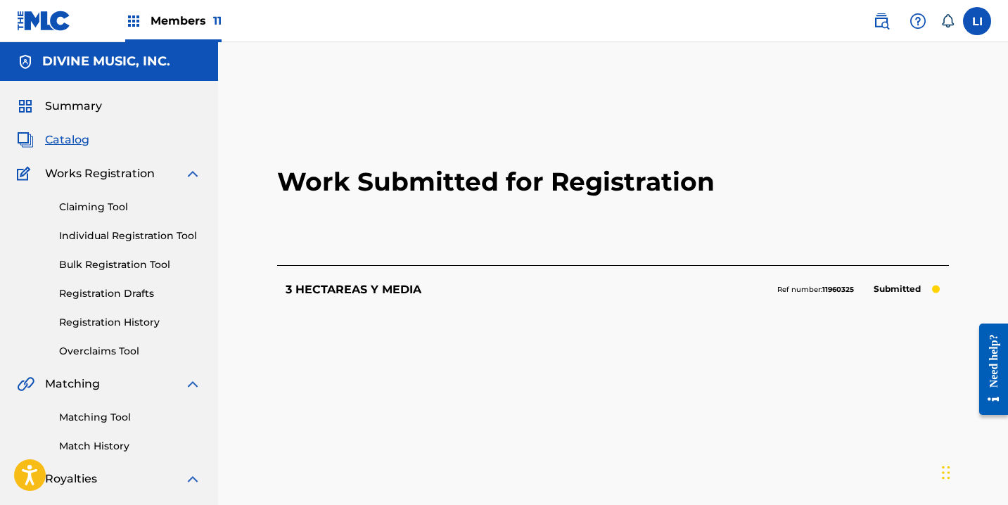
click at [626, 325] on div "Work Submitted for Registration 3 HECTAREAS Y MEDIA Ref number: 11960325 Submit…" at bounding box center [613, 330] width 672 height 463
click at [360, 297] on p "3 HECTAREAS Y MEDIA" at bounding box center [354, 289] width 136 height 17
click at [72, 143] on span "Catalog" at bounding box center [67, 140] width 44 height 17
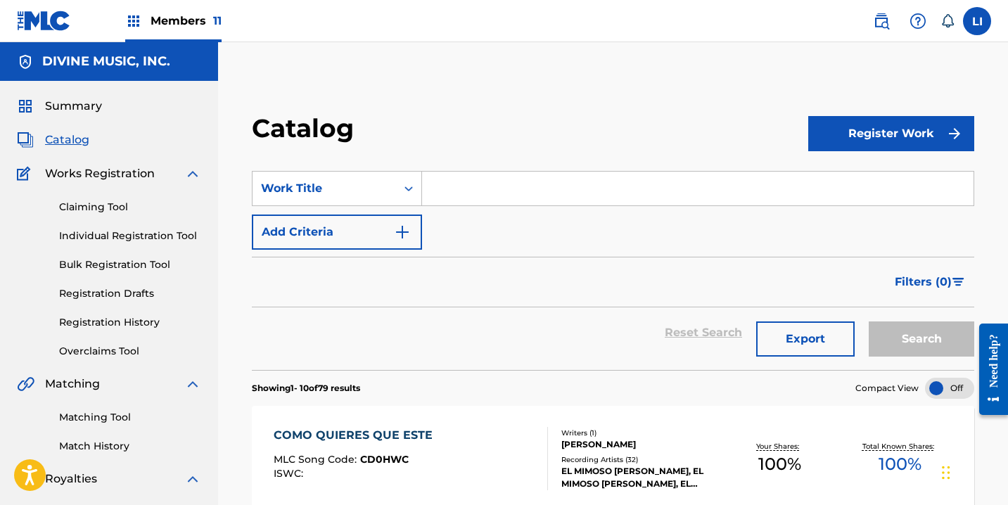
click at [123, 326] on link "Registration History" at bounding box center [130, 322] width 142 height 15
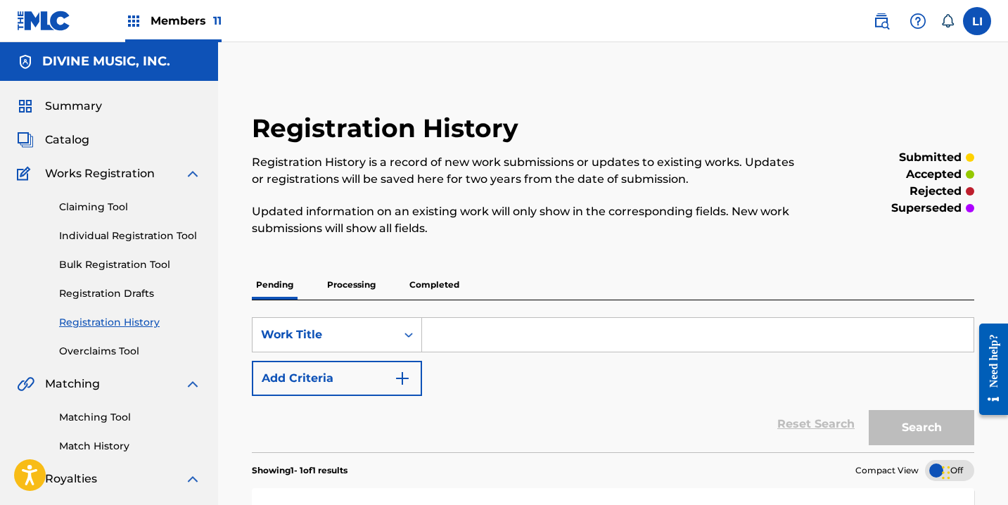
click at [177, 30] on div "Members 11" at bounding box center [173, 21] width 96 height 42
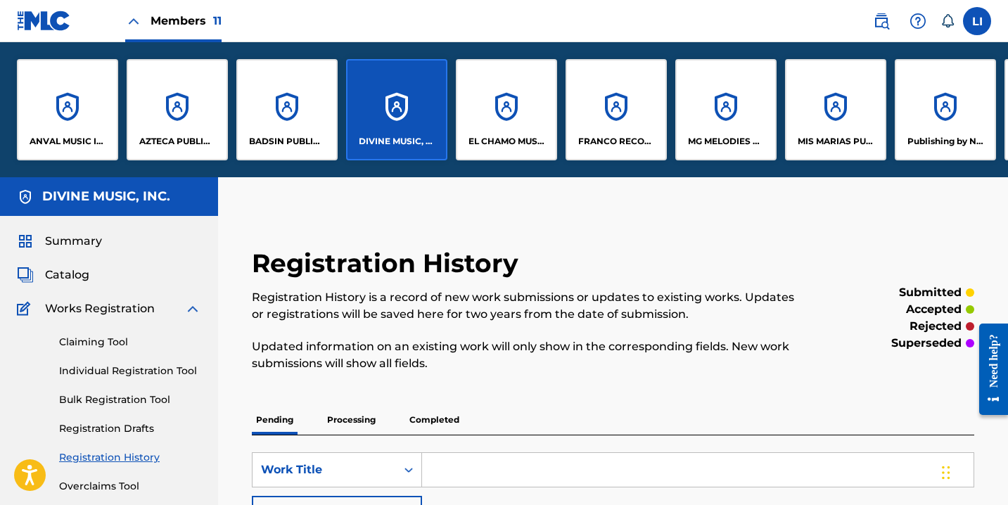
scroll to position [0, 224]
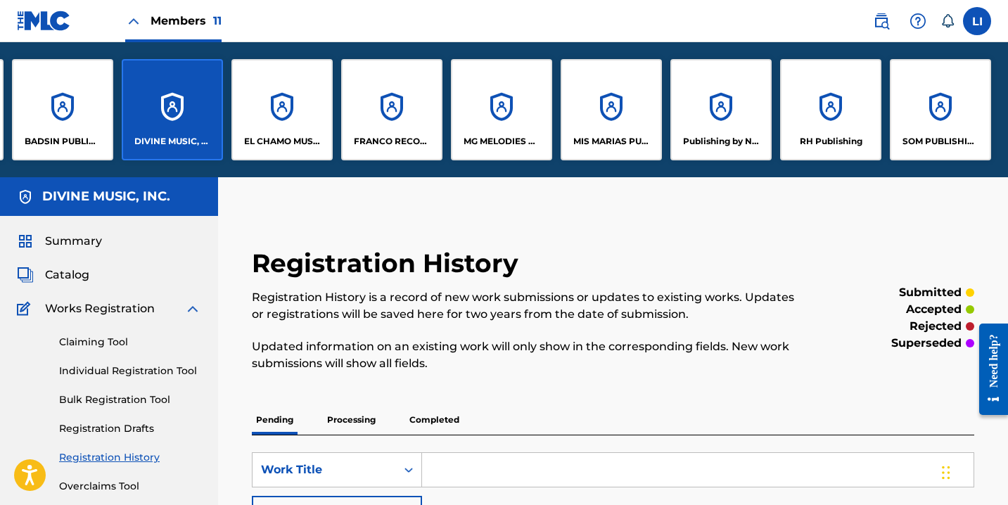
click at [833, 115] on div "RH Publishing" at bounding box center [830, 109] width 101 height 101
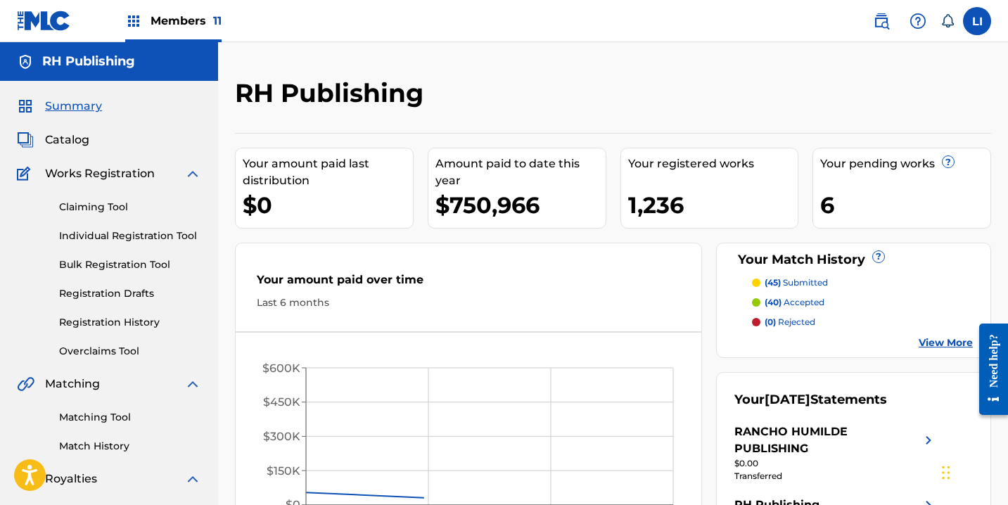
click at [115, 234] on link "Individual Registration Tool" at bounding box center [130, 236] width 142 height 15
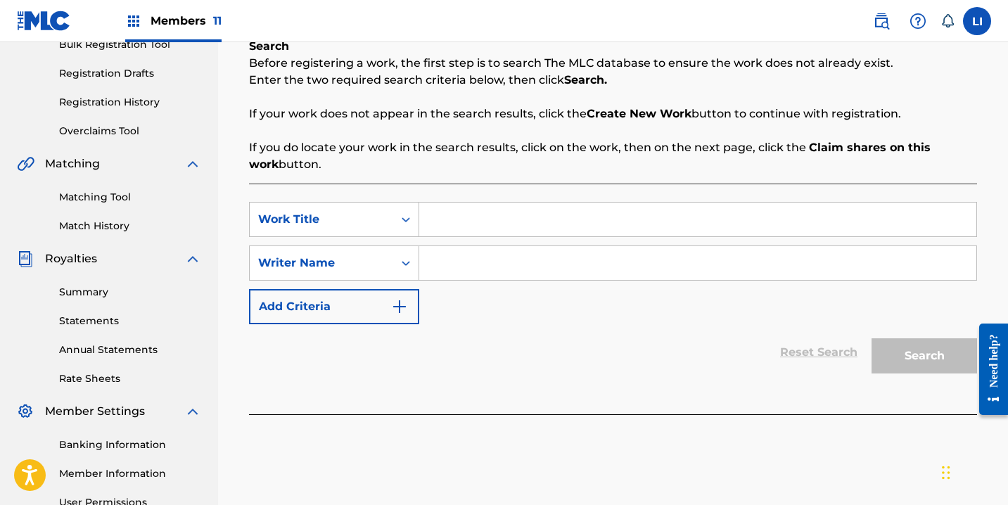
scroll to position [221, 0]
click at [467, 224] on input "Search Form" at bounding box center [697, 219] width 557 height 34
type input "EL CHEPIS"
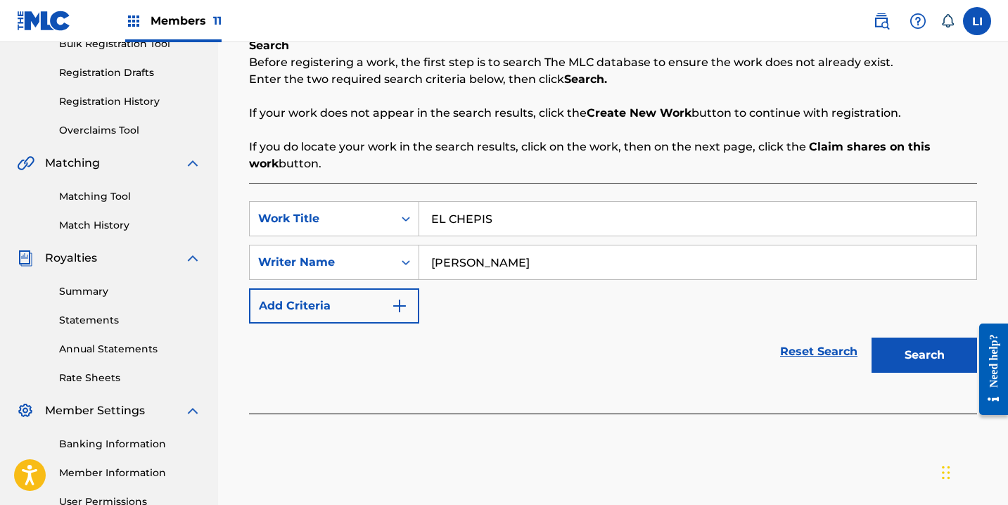
type input "[PERSON_NAME]"
click at [872, 338] on button "Search" at bounding box center [925, 355] width 106 height 35
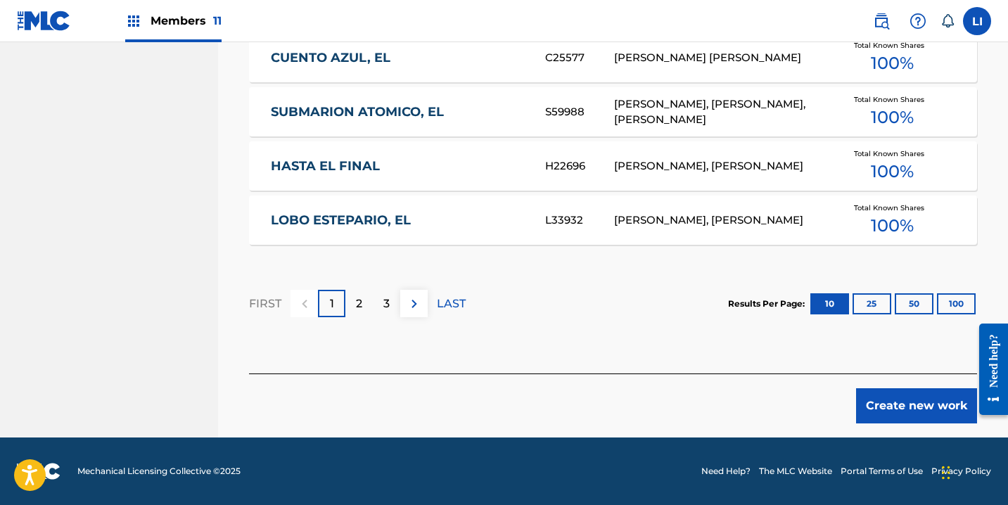
click at [866, 388] on div "Create new work" at bounding box center [613, 399] width 728 height 50
click at [870, 401] on button "Create new work" at bounding box center [916, 405] width 121 height 35
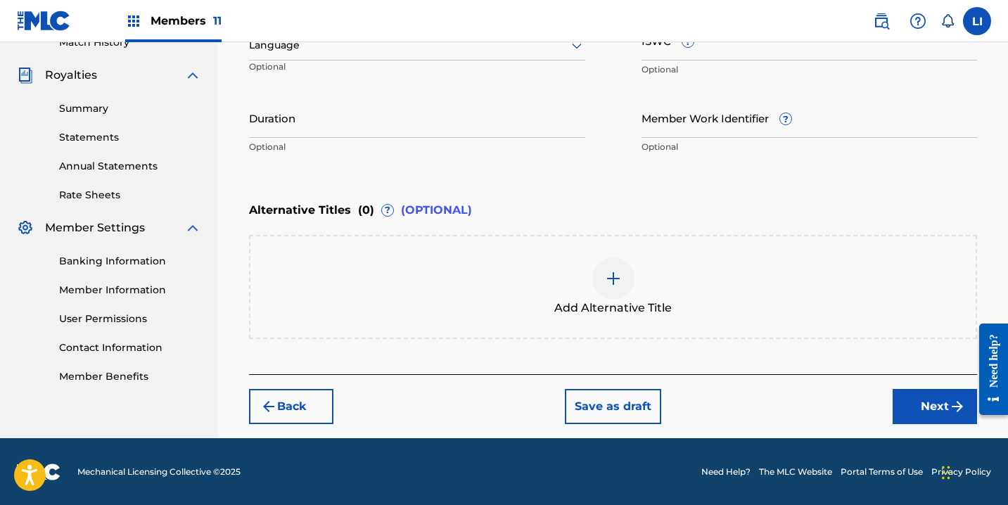
scroll to position [265, 0]
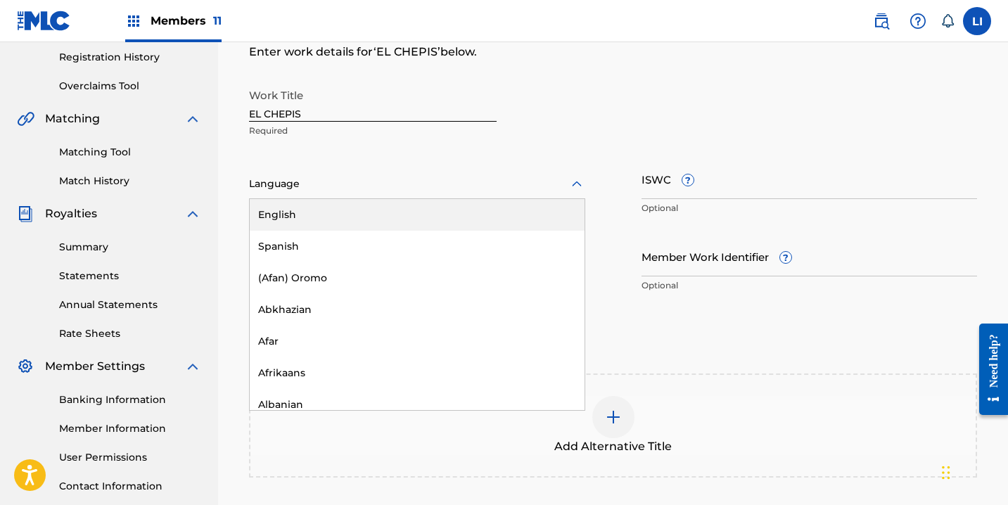
drag, startPoint x: 288, startPoint y: 189, endPoint x: 287, endPoint y: 227, distance: 38.0
click at [289, 189] on div at bounding box center [417, 184] width 336 height 18
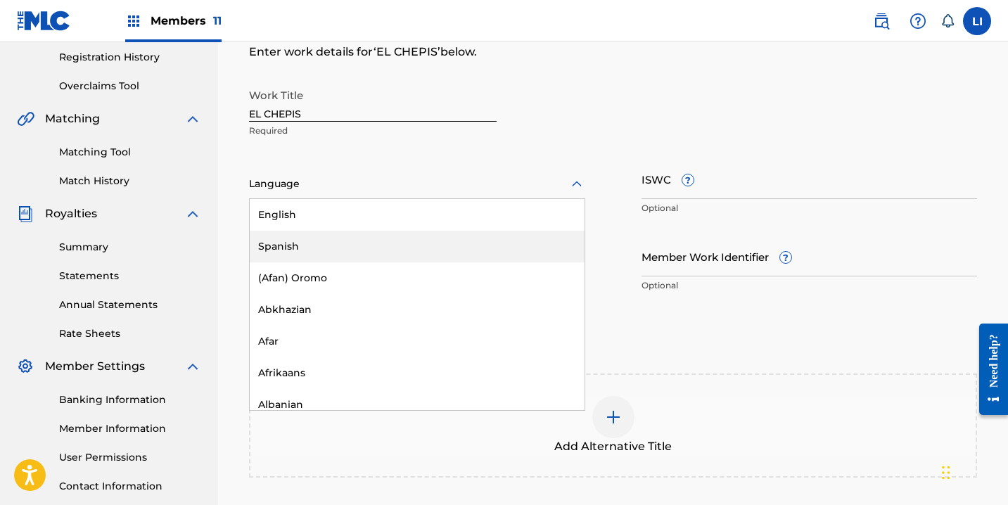
drag, startPoint x: 286, startPoint y: 239, endPoint x: 289, endPoint y: 254, distance: 15.7
click at [286, 239] on div "Spanish" at bounding box center [417, 247] width 335 height 32
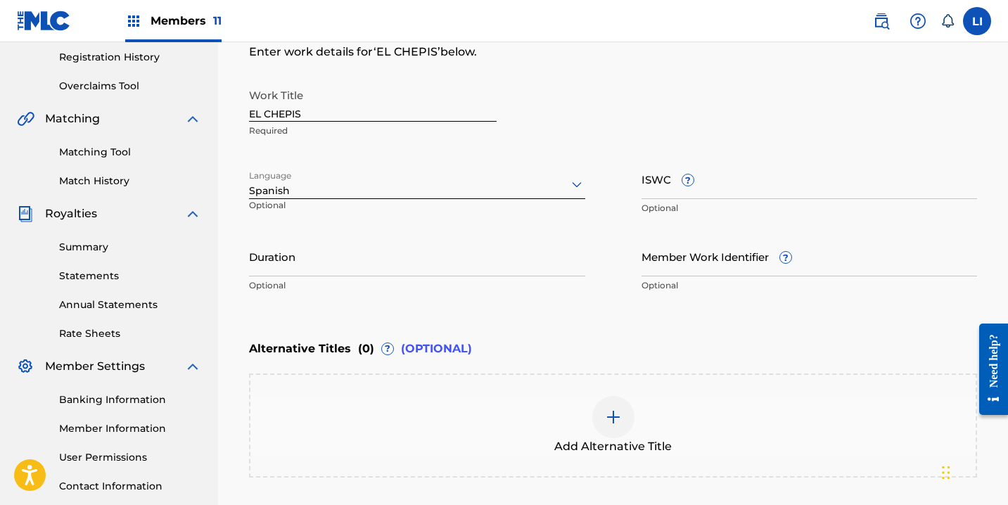
click at [291, 265] on input "Duration" at bounding box center [417, 256] width 336 height 40
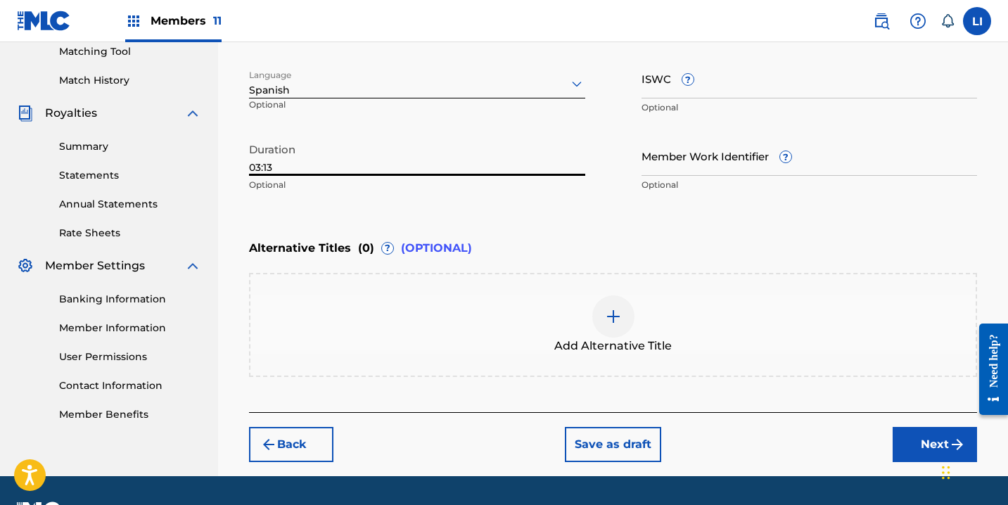
scroll to position [404, 0]
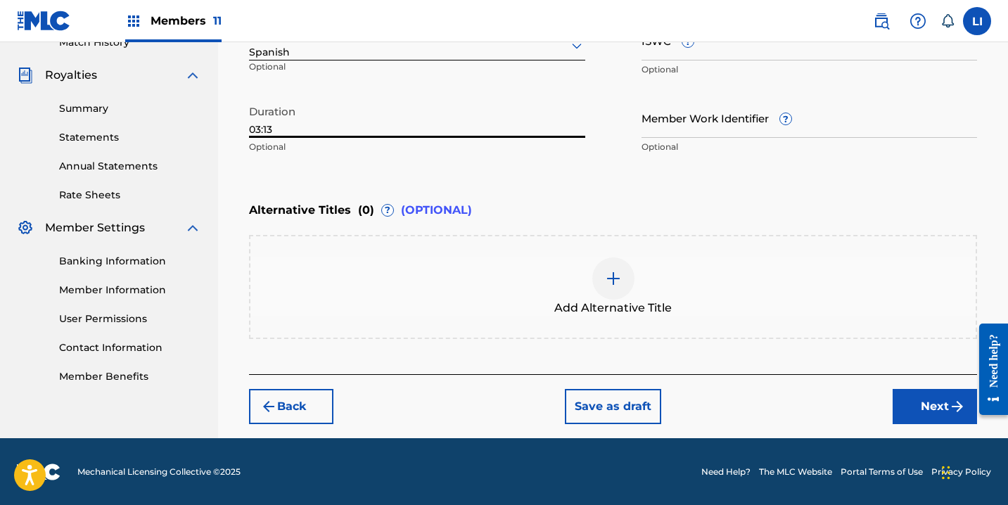
type input "03:13"
drag, startPoint x: 1937, startPoint y: 721, endPoint x: 969, endPoint y: 408, distance: 1017.7
click at [937, 410] on button "Next" at bounding box center [935, 406] width 84 height 35
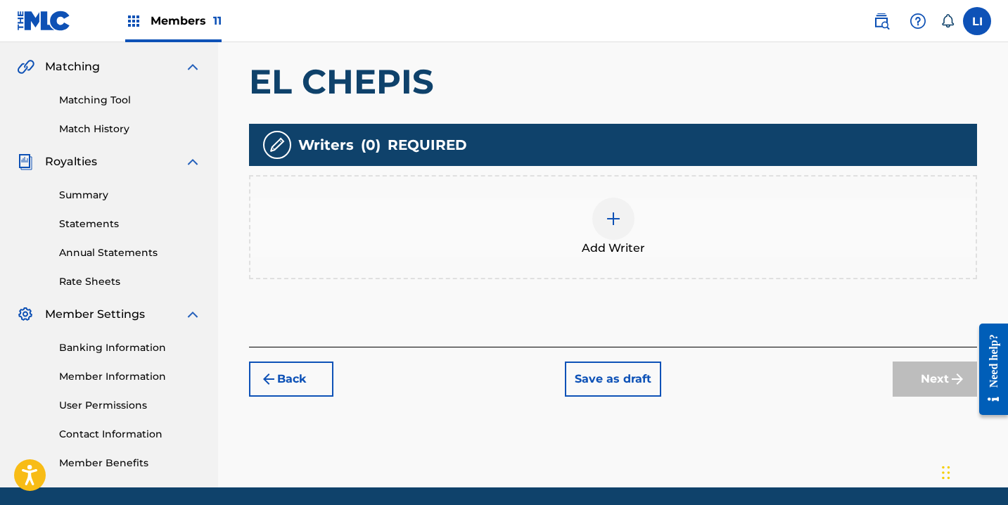
scroll to position [323, 0]
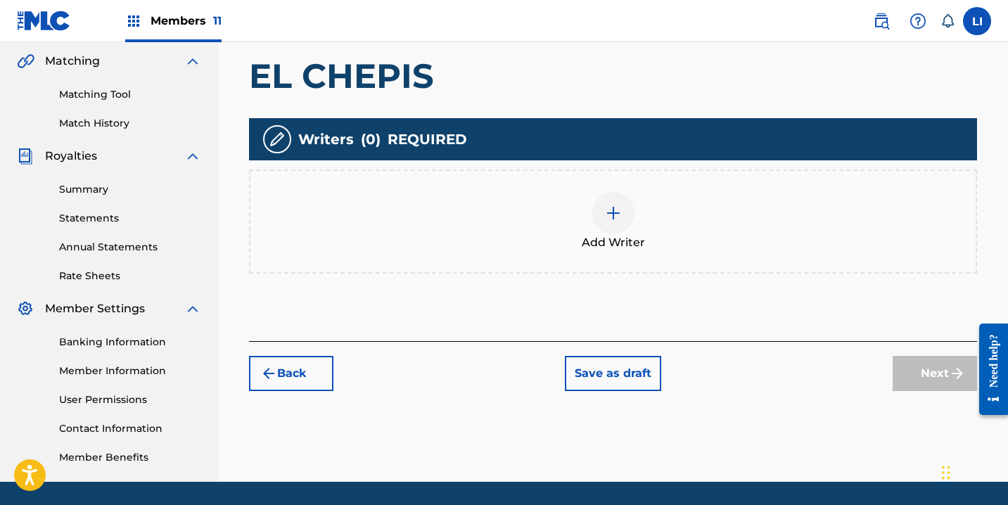
click at [609, 240] on span "Add Writer" at bounding box center [613, 242] width 63 height 17
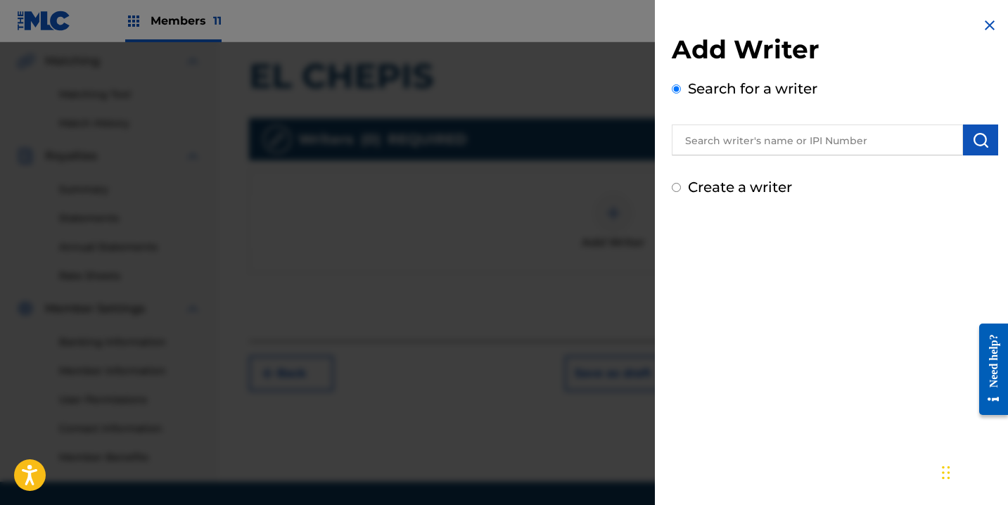
click at [722, 150] on input "text" at bounding box center [817, 140] width 291 height 31
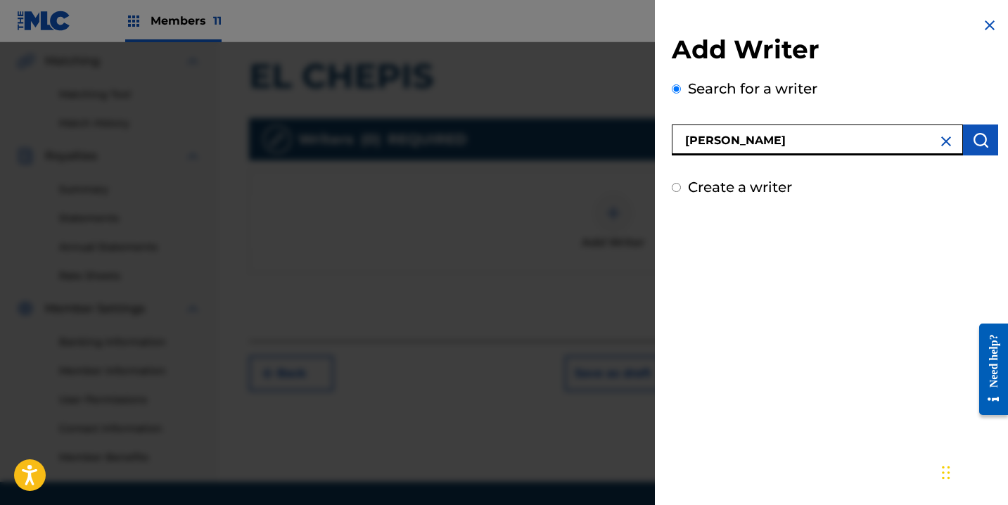
type input "[PERSON_NAME]"
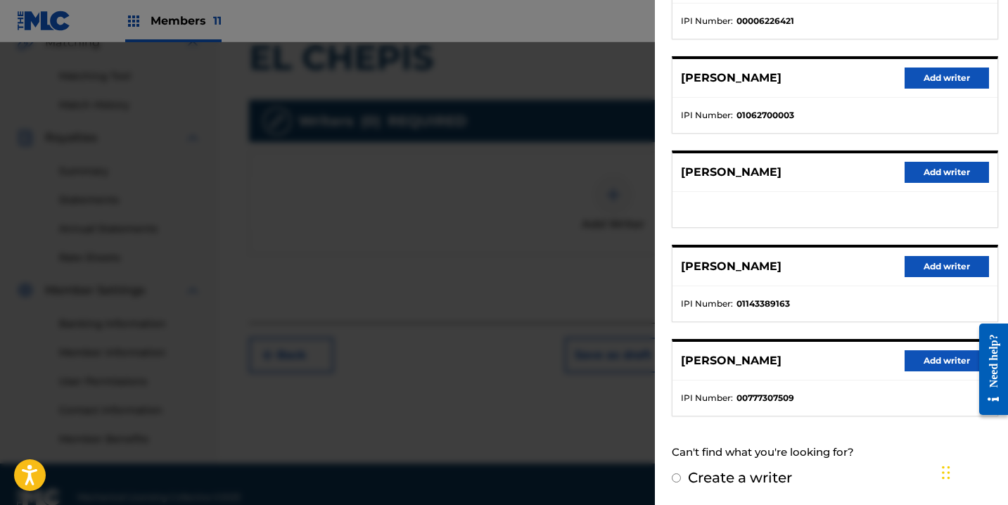
scroll to position [367, 0]
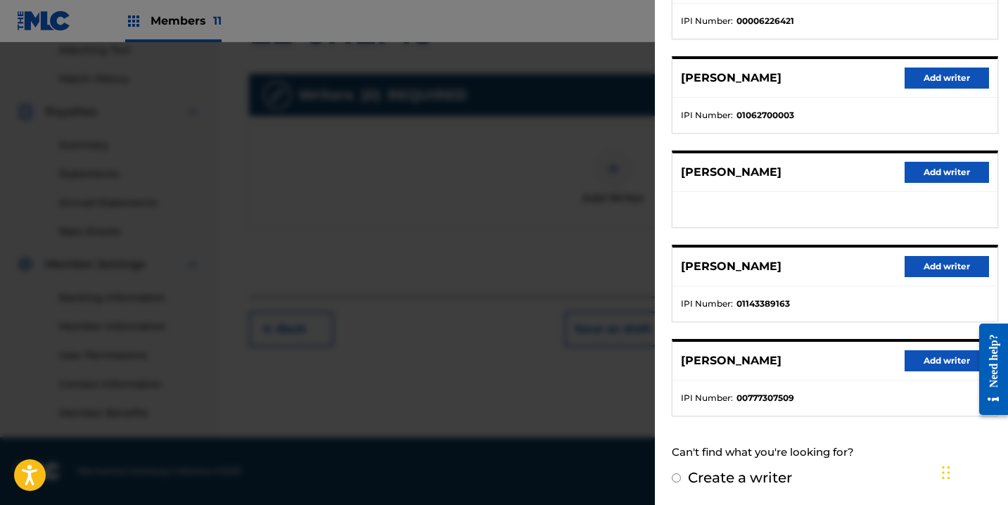
click at [917, 263] on button "Add writer" at bounding box center [947, 266] width 84 height 21
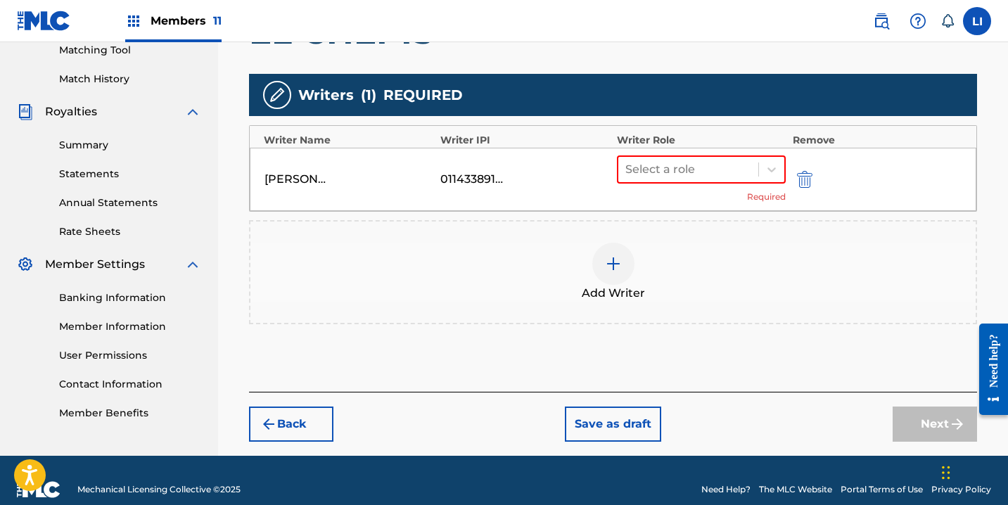
click at [661, 151] on div "[PERSON_NAME] 01143389163 Select a role Required" at bounding box center [613, 179] width 727 height 63
click at [663, 184] on div "Select a role Required" at bounding box center [701, 180] width 169 height 48
click at [672, 177] on div at bounding box center [689, 170] width 126 height 20
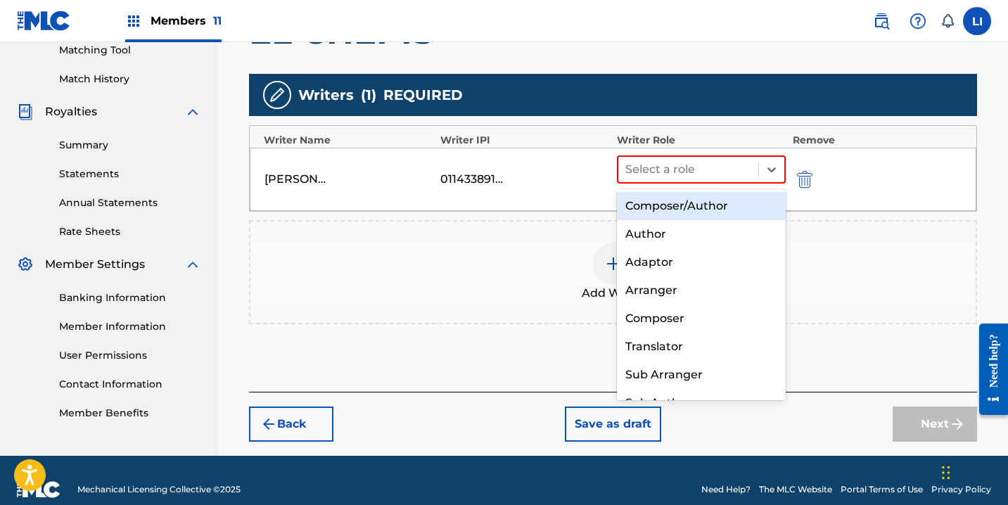
click at [674, 204] on div "Composer/Author" at bounding box center [701, 206] width 169 height 28
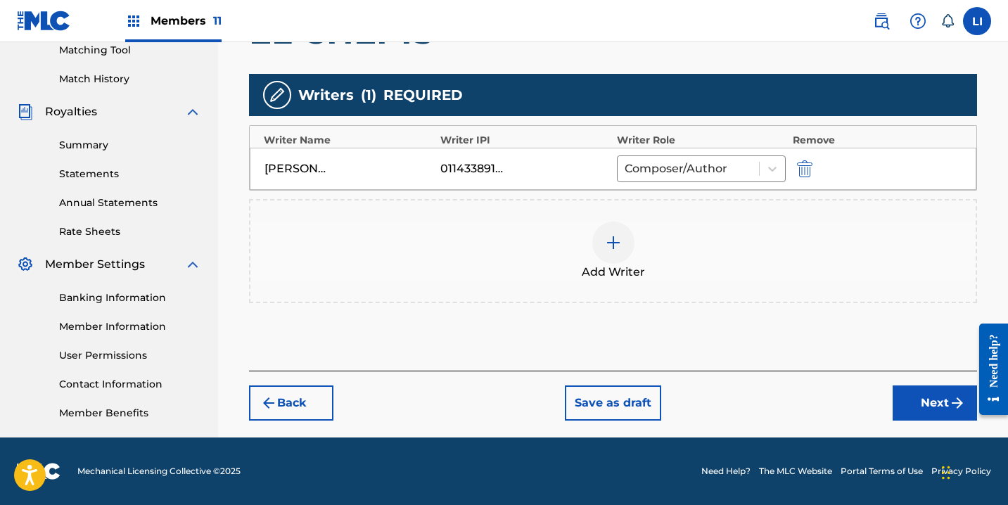
click at [929, 385] on div "Back Save as draft Next" at bounding box center [613, 396] width 728 height 50
click at [912, 394] on button "Next" at bounding box center [935, 403] width 84 height 35
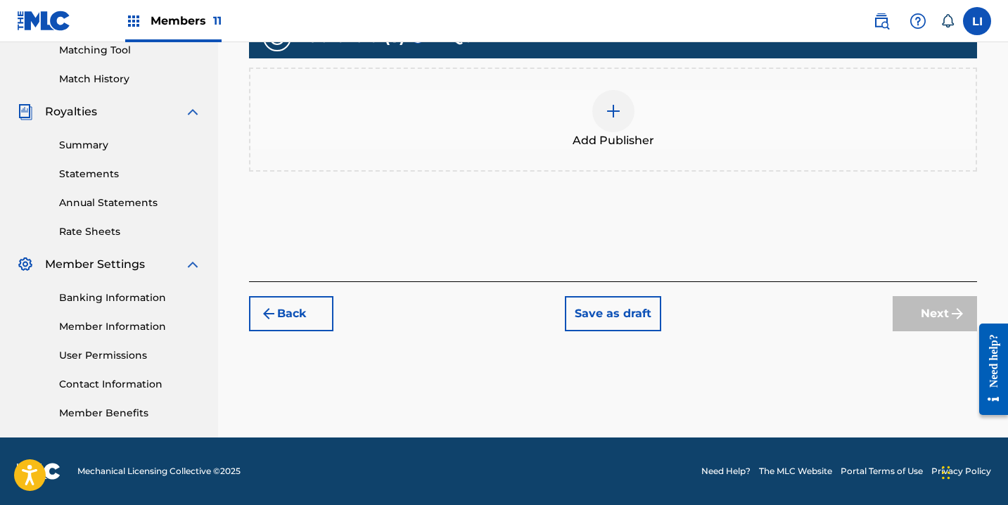
click at [555, 163] on div "Add Publisher" at bounding box center [613, 120] width 728 height 104
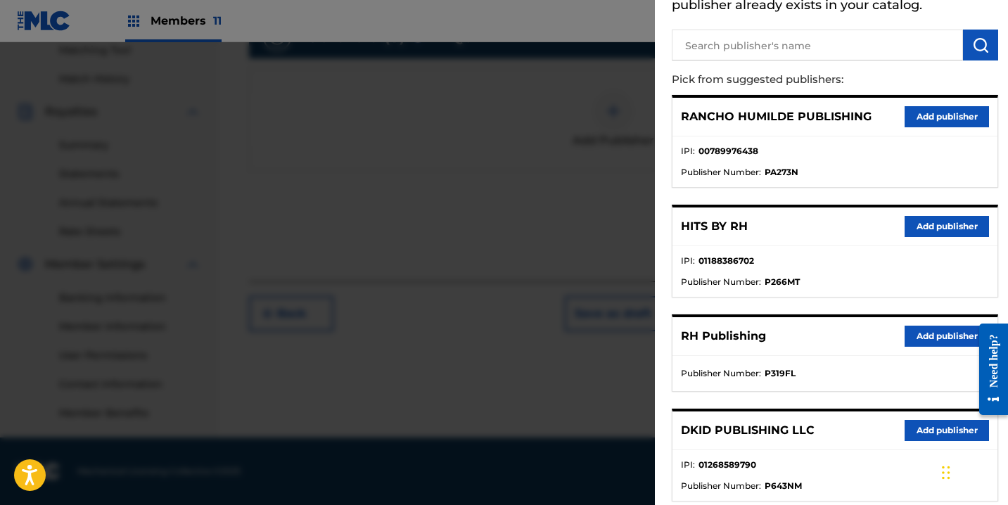
scroll to position [192, 0]
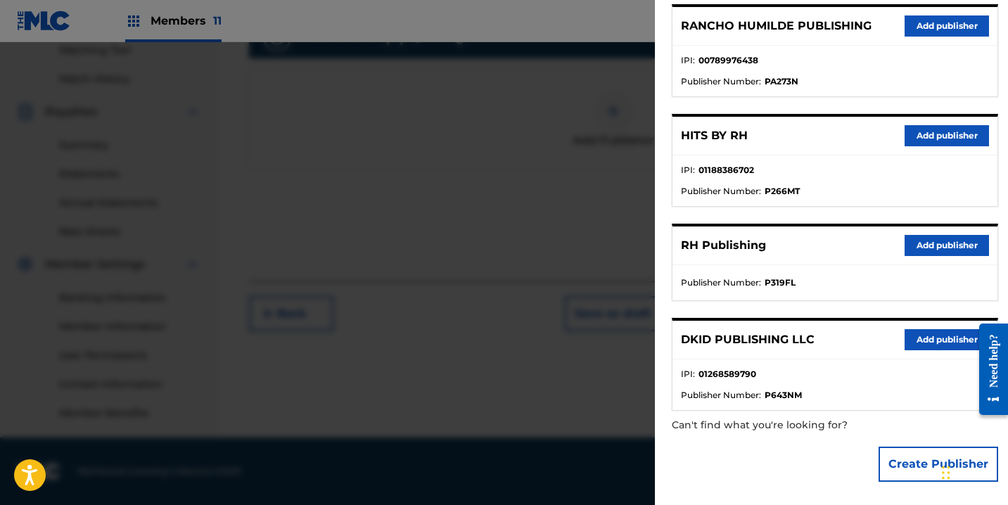
click at [938, 145] on button "Add publisher" at bounding box center [947, 135] width 84 height 21
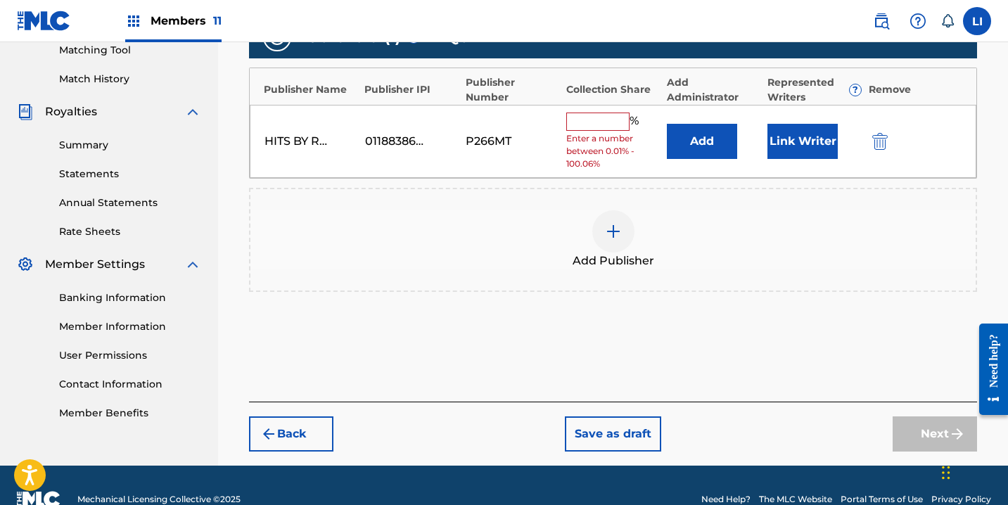
drag, startPoint x: 680, startPoint y: 121, endPoint x: 692, endPoint y: 141, distance: 23.4
click at [681, 122] on div "HITS BY RH 01188386702 P266MT % Enter a number between 0.01% - 100.06% Add Link…" at bounding box center [613, 142] width 727 height 74
click at [695, 143] on button "Add" at bounding box center [702, 141] width 70 height 35
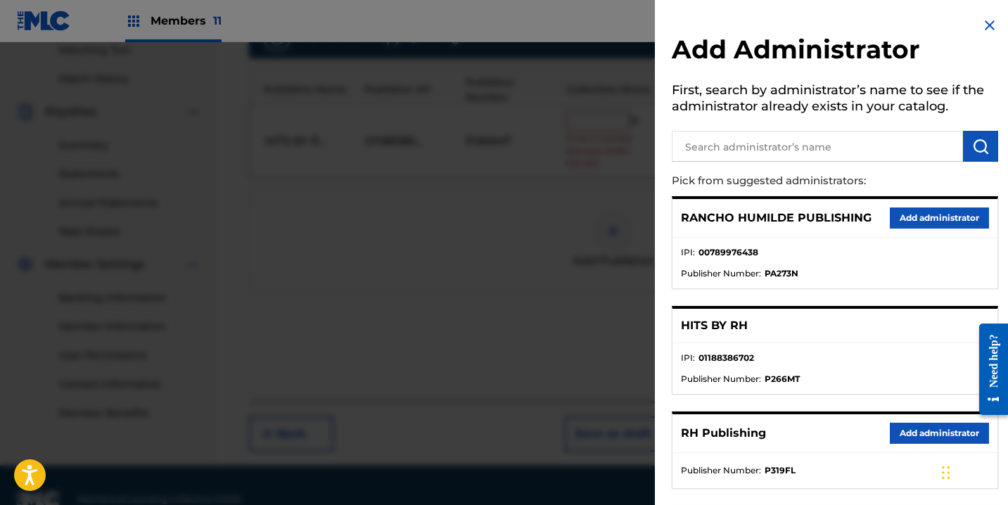
click at [909, 433] on button "Add administrator" at bounding box center [939, 433] width 99 height 21
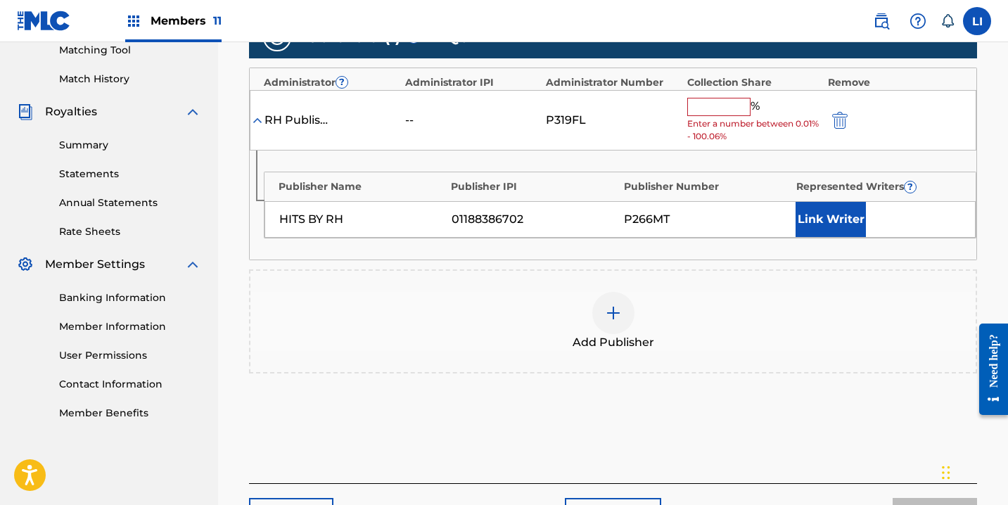
click at [711, 123] on span "Enter a number between 0.01% - 100.06%" at bounding box center [755, 130] width 134 height 25
click at [712, 112] on input "text" at bounding box center [719, 107] width 63 height 18
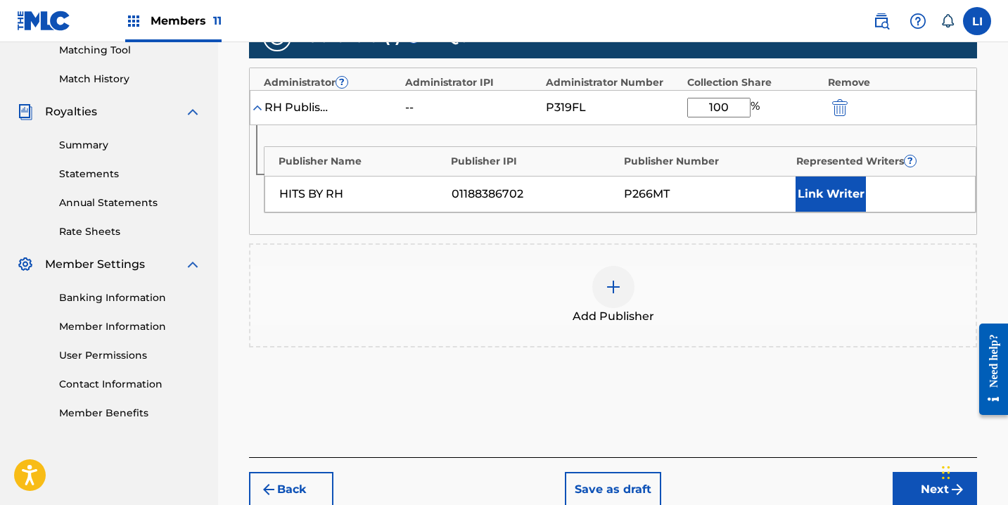
type input "100"
click at [856, 190] on button "Link Writer" at bounding box center [831, 194] width 70 height 35
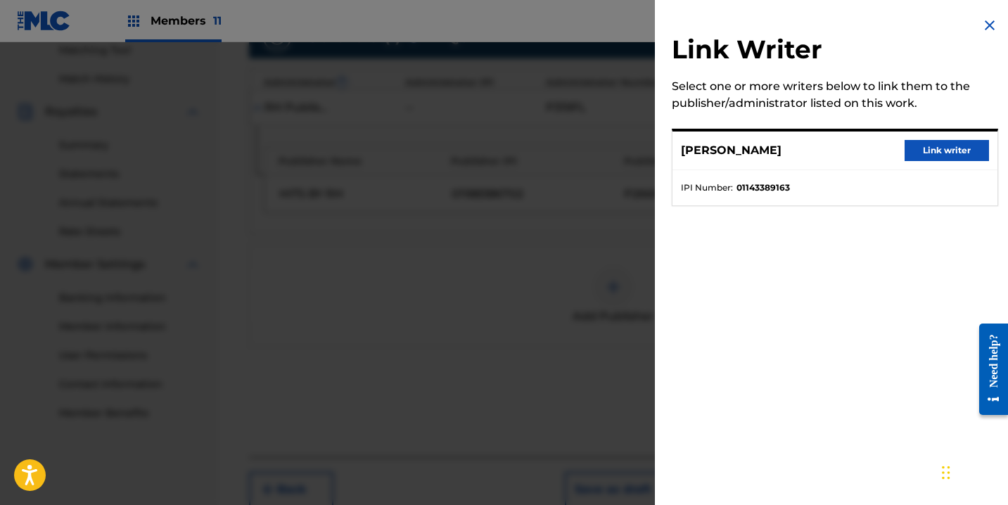
click at [950, 148] on button "Link writer" at bounding box center [947, 150] width 84 height 21
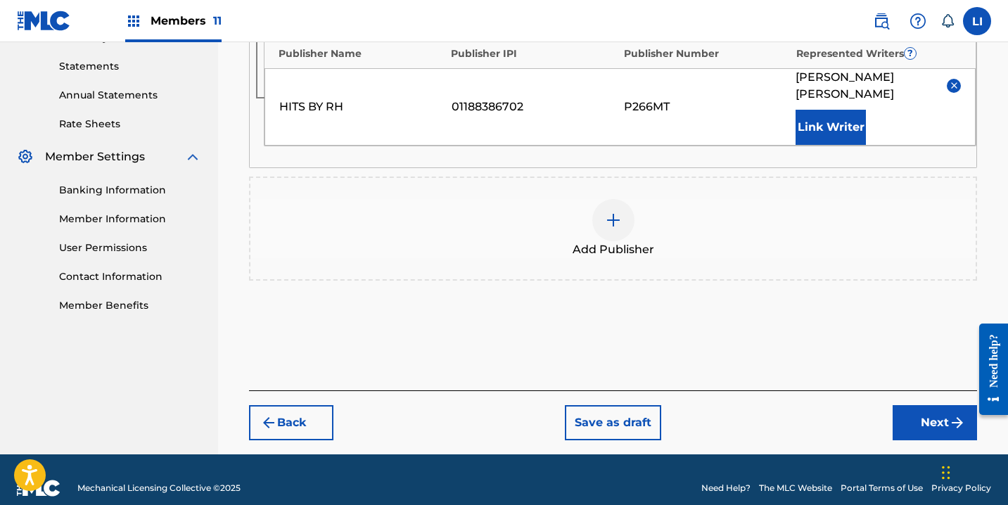
click at [894, 419] on button "Next" at bounding box center [935, 422] width 84 height 35
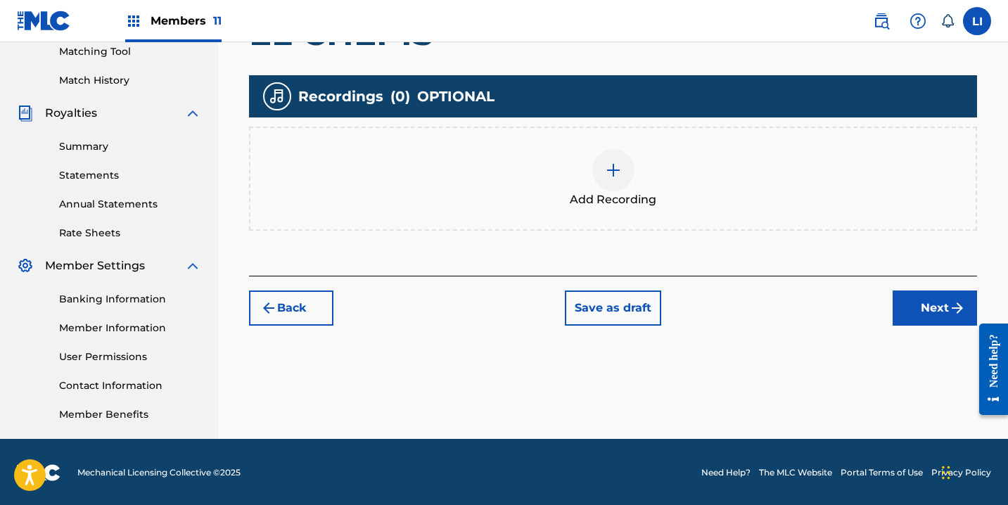
scroll to position [367, 0]
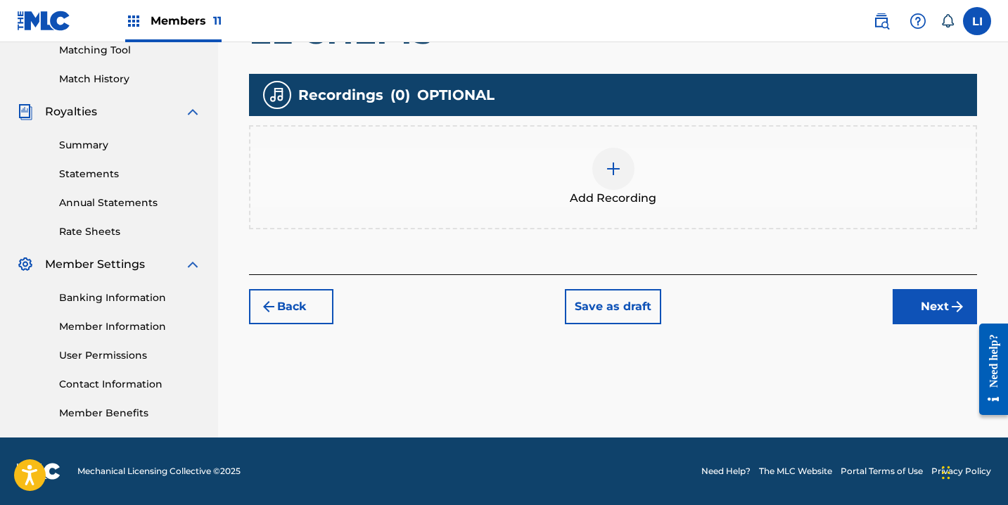
click at [585, 196] on span "Add Recording" at bounding box center [613, 198] width 87 height 17
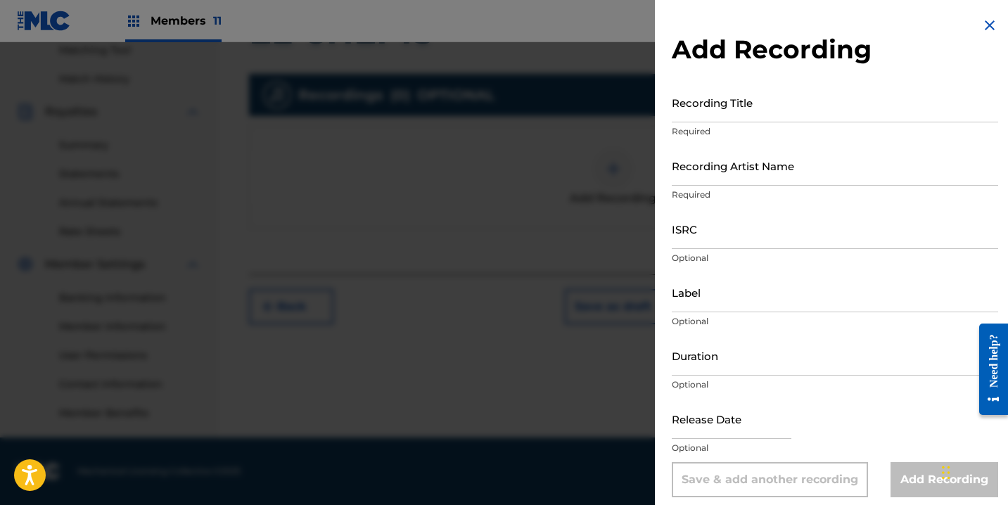
drag, startPoint x: 727, startPoint y: 98, endPoint x: 729, endPoint y: 105, distance: 7.3
click at [729, 103] on input "Recording Title" at bounding box center [835, 102] width 327 height 40
click at [729, 106] on input "Recording Title" at bounding box center [835, 102] width 327 height 40
type input "EL CHEPIS"
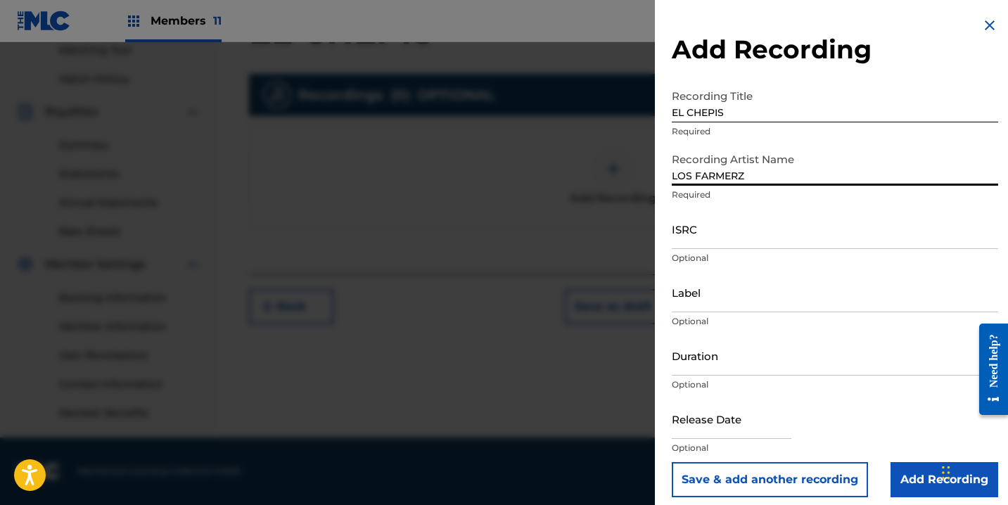
type input "LOS FARMERZ"
paste input "US3DF2266781"
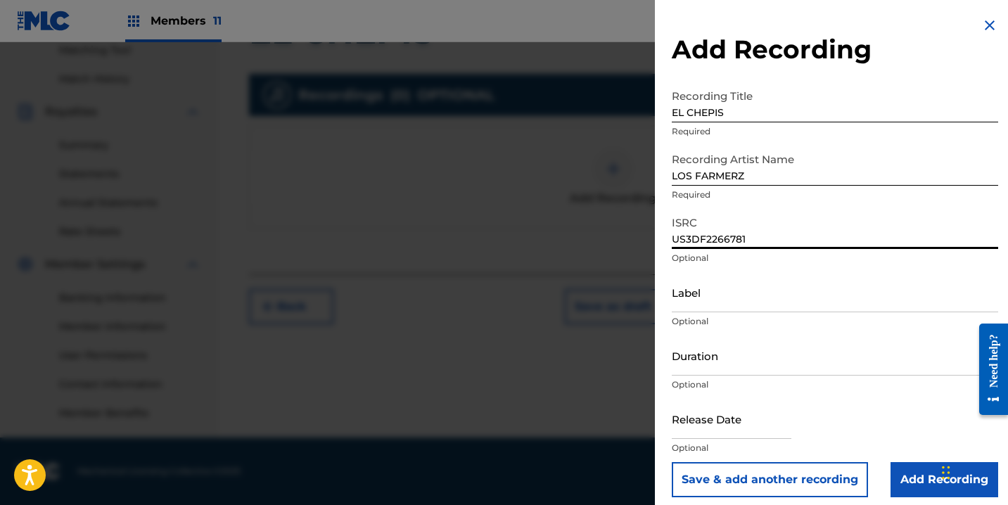
type input "US3DF2266781"
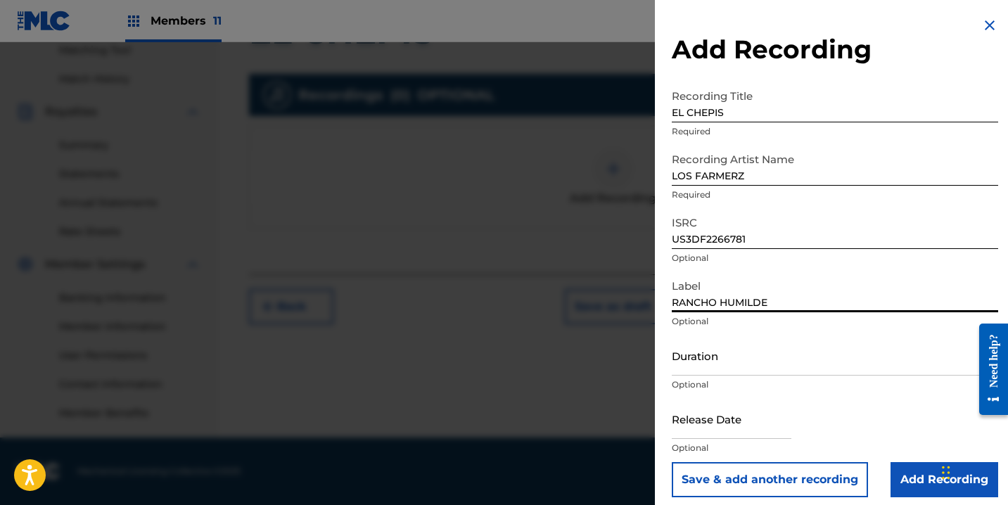
type input "RANCHO HUMILDE"
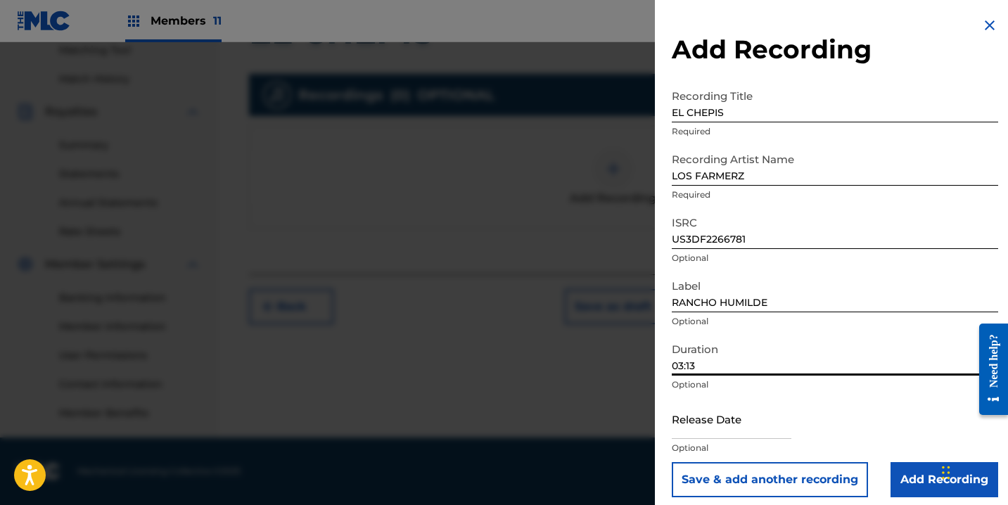
type input "03:13"
select select "7"
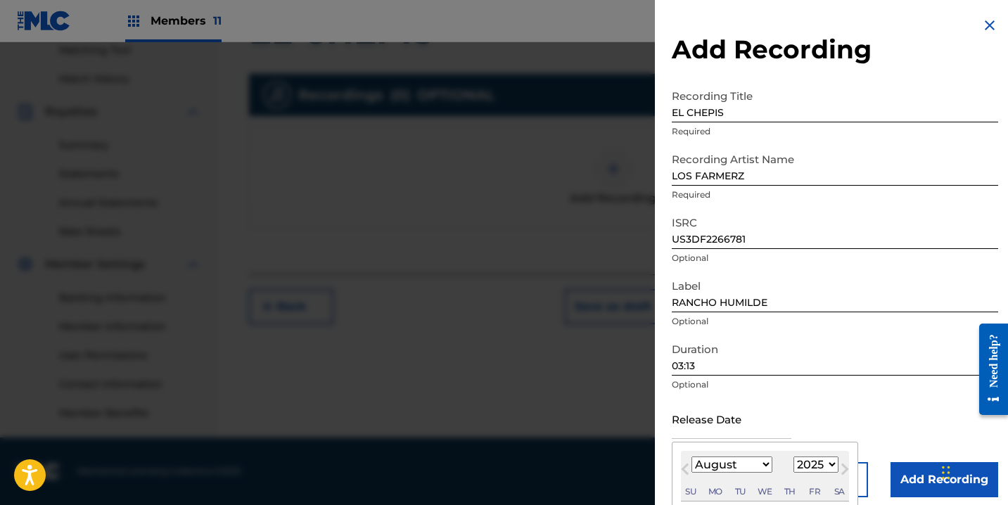
scroll to position [140, 0]
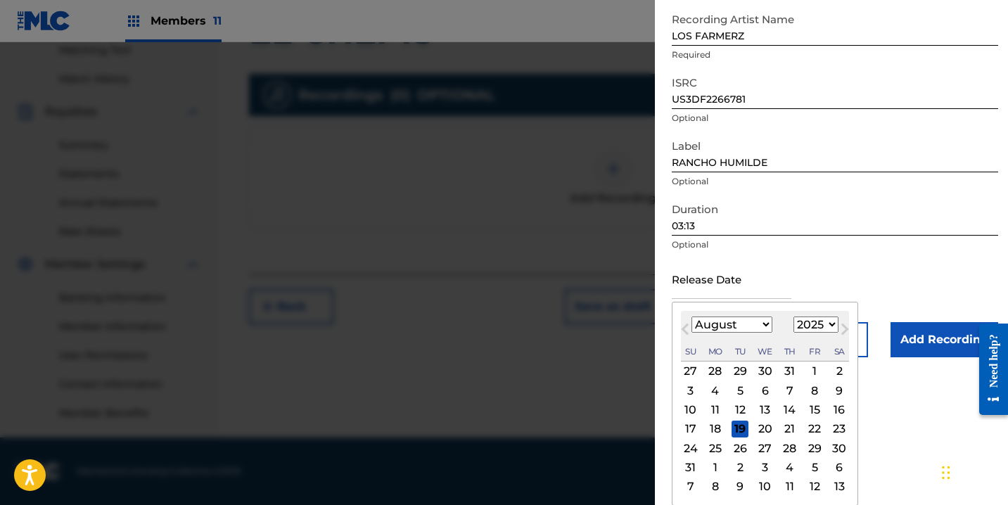
click at [808, 317] on select "1899 1900 1901 1902 1903 1904 1905 1906 1907 1908 1909 1910 1911 1912 1913 1914…" at bounding box center [816, 325] width 45 height 16
select select "2022"
click at [794, 333] on select "1899 1900 1901 1902 1903 1904 1905 1906 1907 1908 1909 1910 1911 1912 1913 1914…" at bounding box center [816, 325] width 45 height 16
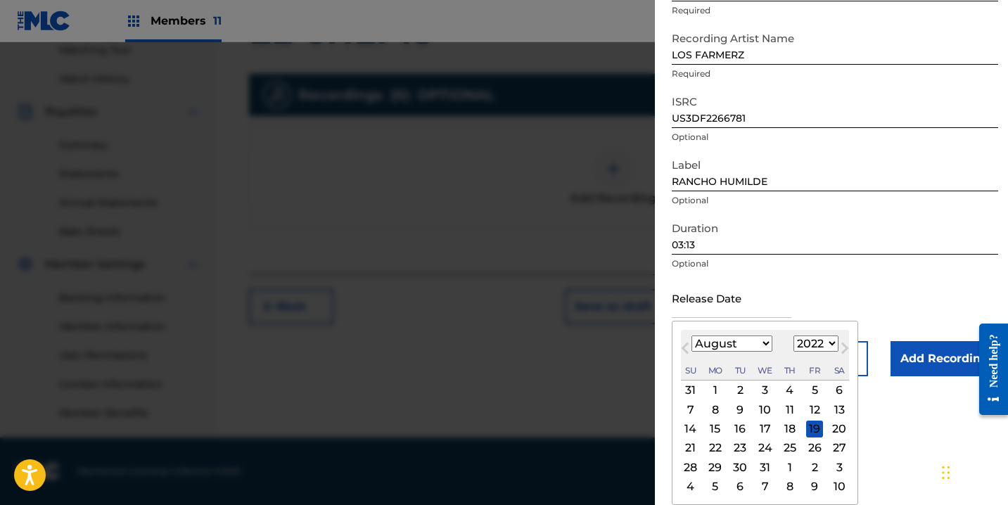
click at [749, 346] on select "January February March April May June July August September October November De…" at bounding box center [732, 344] width 81 height 16
select select "6"
click at [692, 336] on select "January February March April May June July August September October November De…" at bounding box center [732, 344] width 81 height 16
drag, startPoint x: 811, startPoint y: 409, endPoint x: 820, endPoint y: 407, distance: 9.3
click at [811, 408] on div "8" at bounding box center [814, 409] width 17 height 17
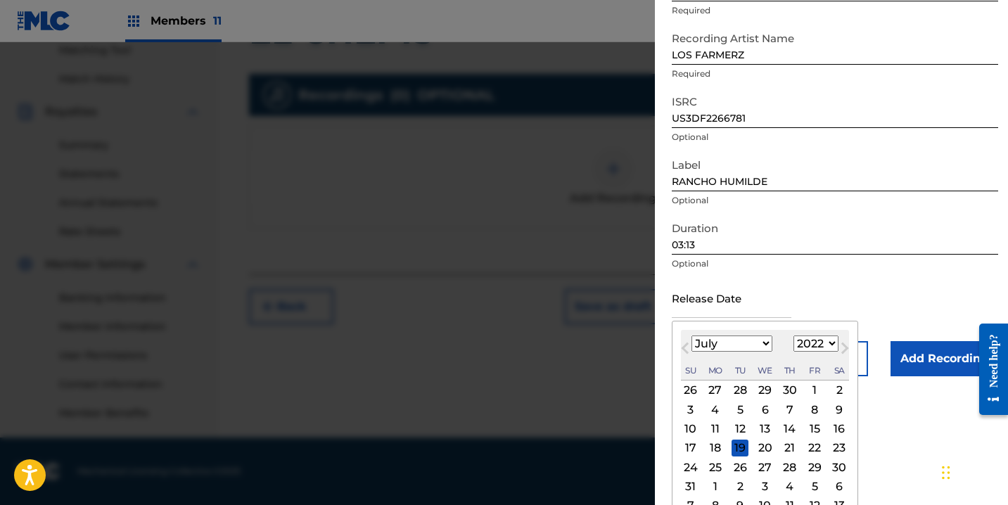
type input "[DATE]"
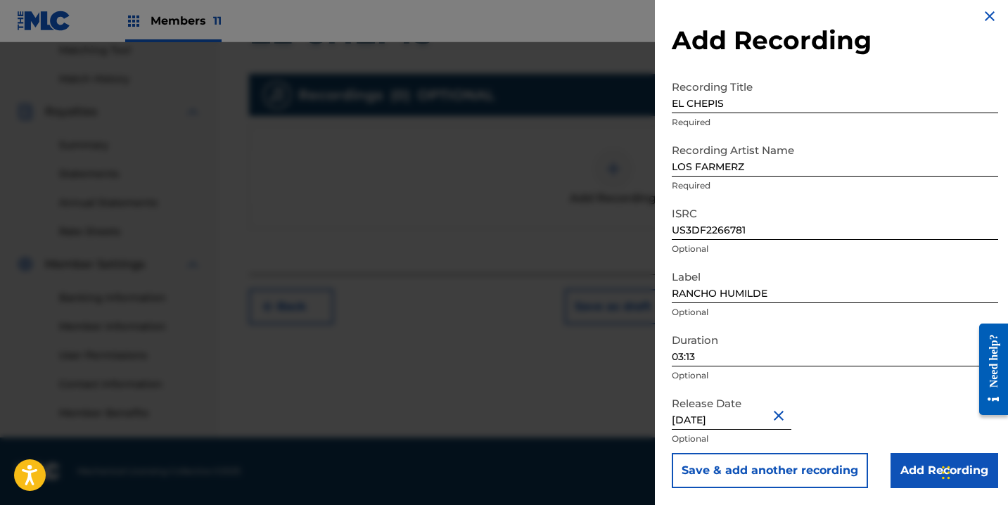
scroll to position [9, 0]
click at [915, 457] on input "Add Recording" at bounding box center [945, 470] width 108 height 35
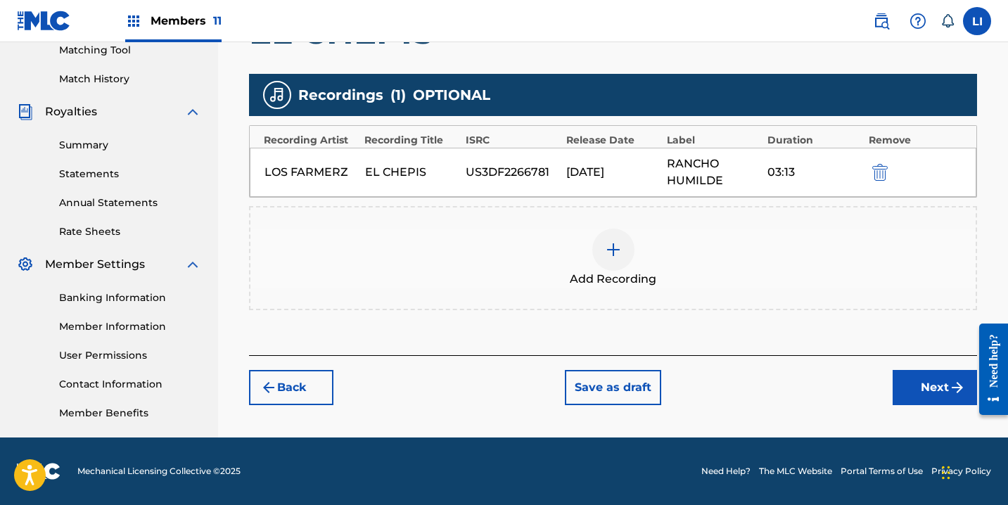
click at [917, 395] on button "Next" at bounding box center [935, 387] width 84 height 35
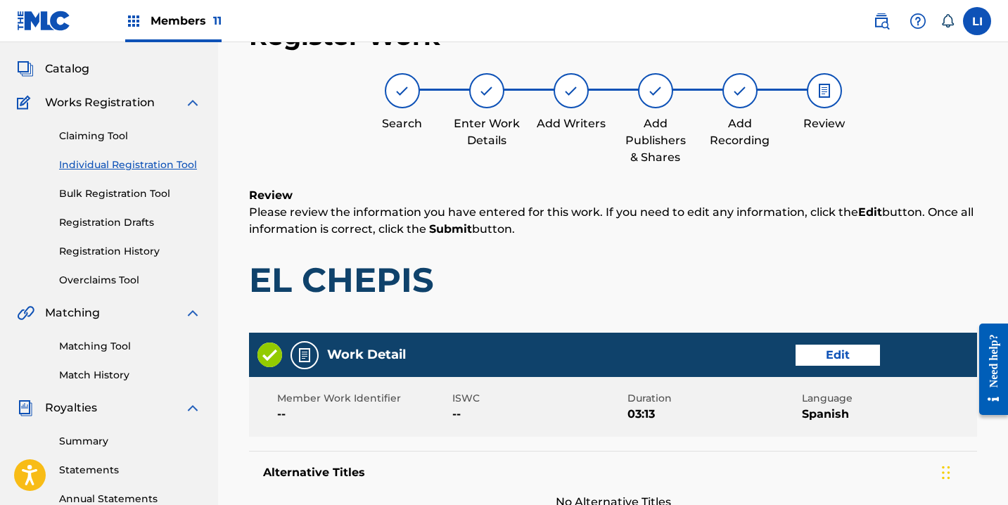
scroll to position [804, 0]
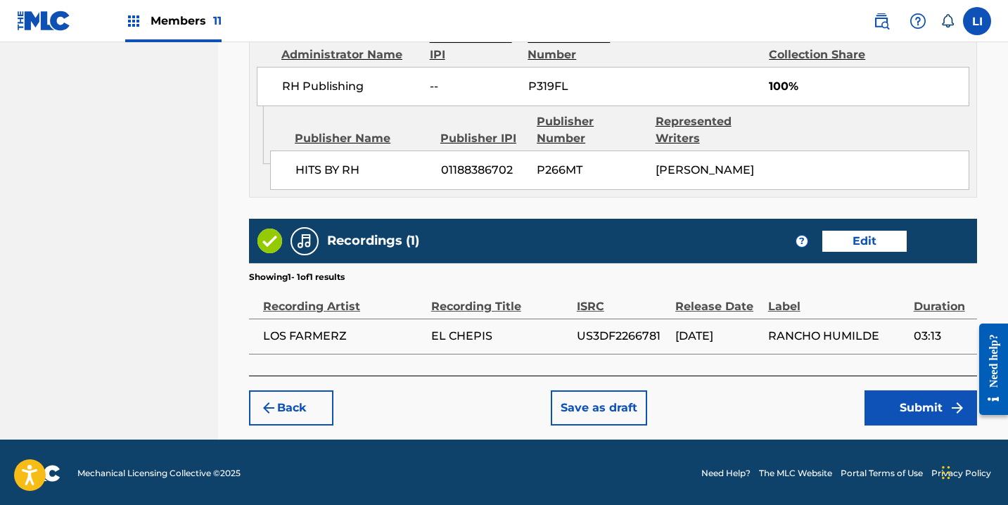
click at [918, 421] on button "Submit" at bounding box center [921, 408] width 113 height 35
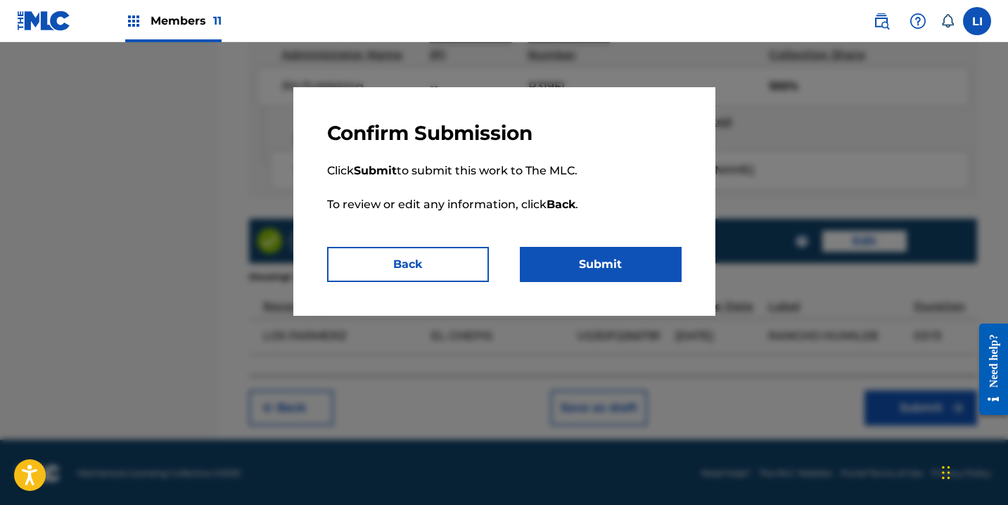
drag, startPoint x: 566, startPoint y: 267, endPoint x: 559, endPoint y: 277, distance: 11.7
click at [566, 267] on button "Submit" at bounding box center [601, 264] width 162 height 35
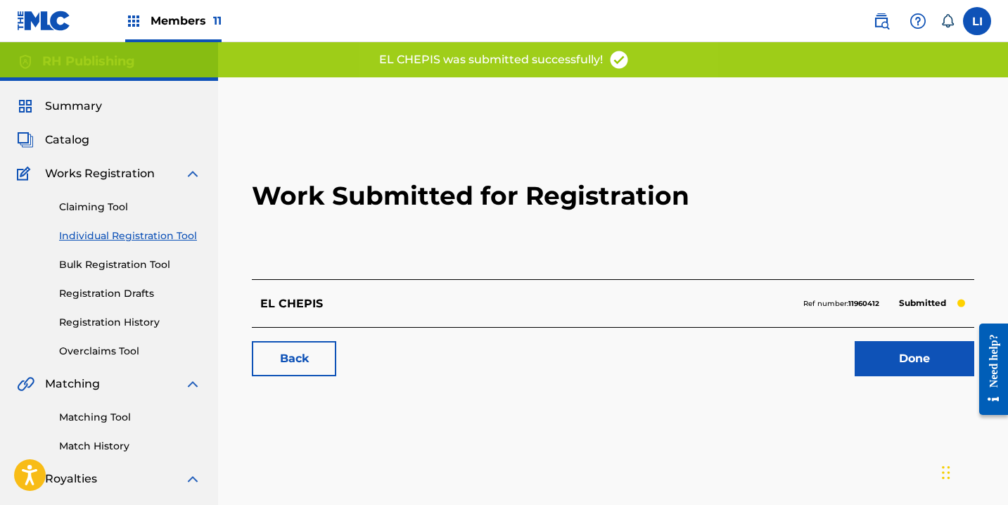
click at [912, 345] on link "Done" at bounding box center [915, 358] width 120 height 35
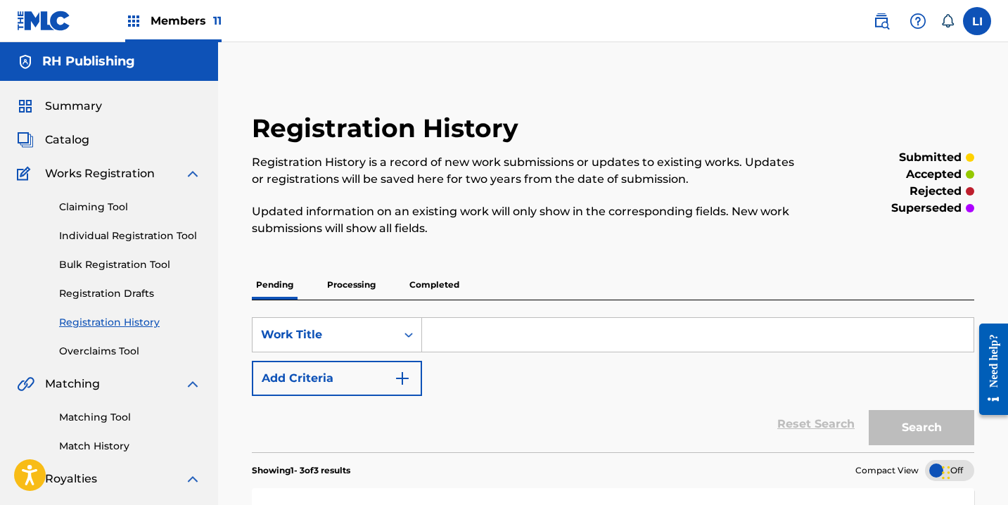
drag, startPoint x: 128, startPoint y: 243, endPoint x: 202, endPoint y: 249, distance: 74.2
click at [129, 243] on link "Individual Registration Tool" at bounding box center [130, 236] width 142 height 15
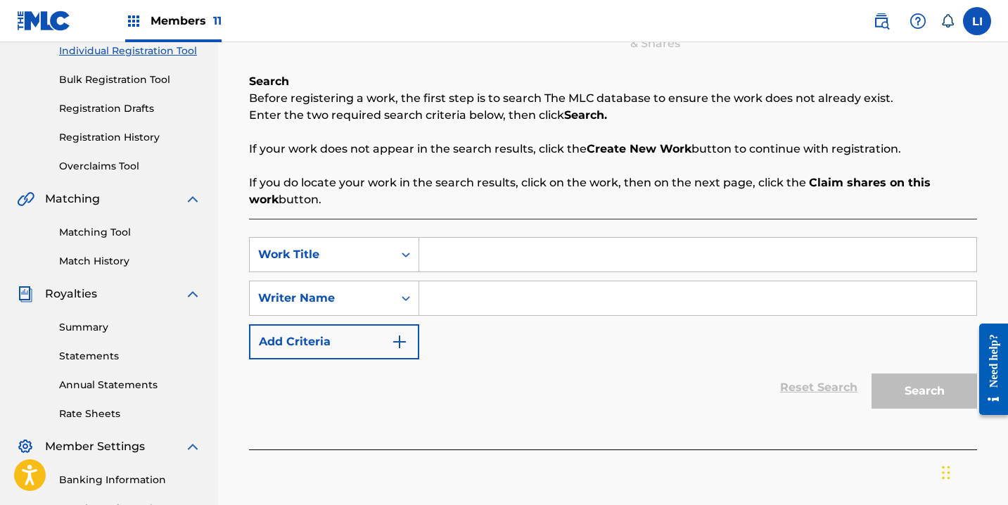
scroll to position [296, 0]
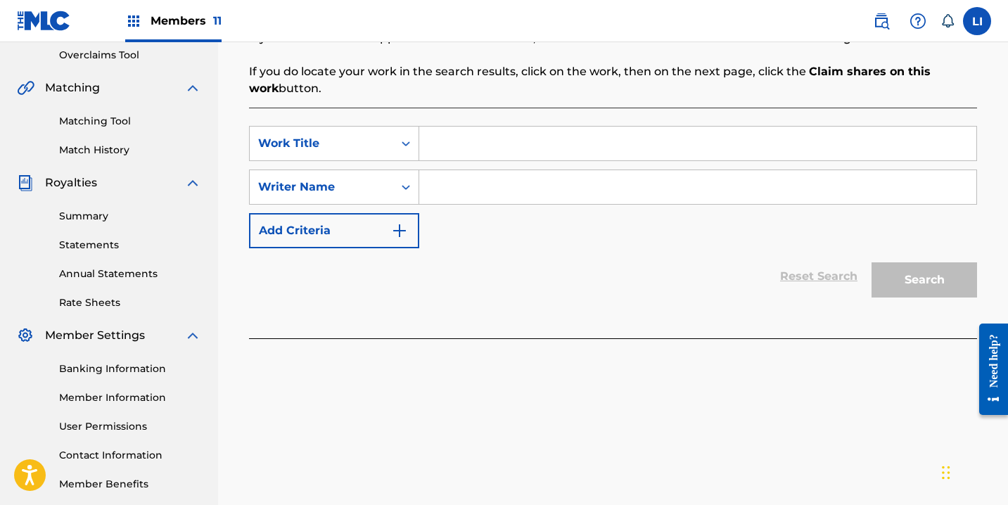
click at [457, 174] on input "Search Form" at bounding box center [697, 187] width 557 height 34
click at [460, 156] on input "Search Form" at bounding box center [697, 144] width 557 height 34
paste input "SEÑOR [PERSON_NAME]"
type input "SEÑOR [PERSON_NAME]"
drag, startPoint x: 493, startPoint y: 201, endPoint x: 493, endPoint y: 191, distance: 9.9
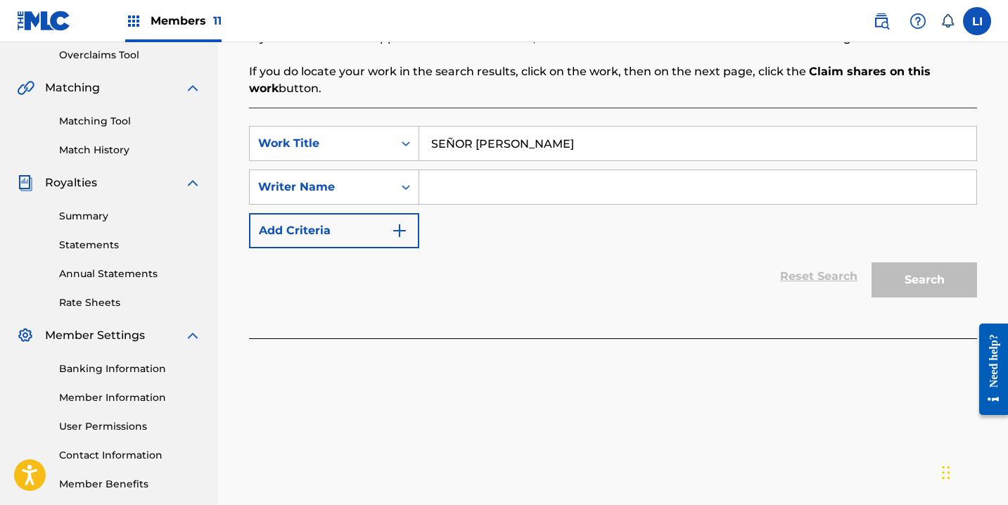
click at [493, 201] on input "Search Form" at bounding box center [697, 187] width 557 height 34
paste input "[PERSON_NAME]"
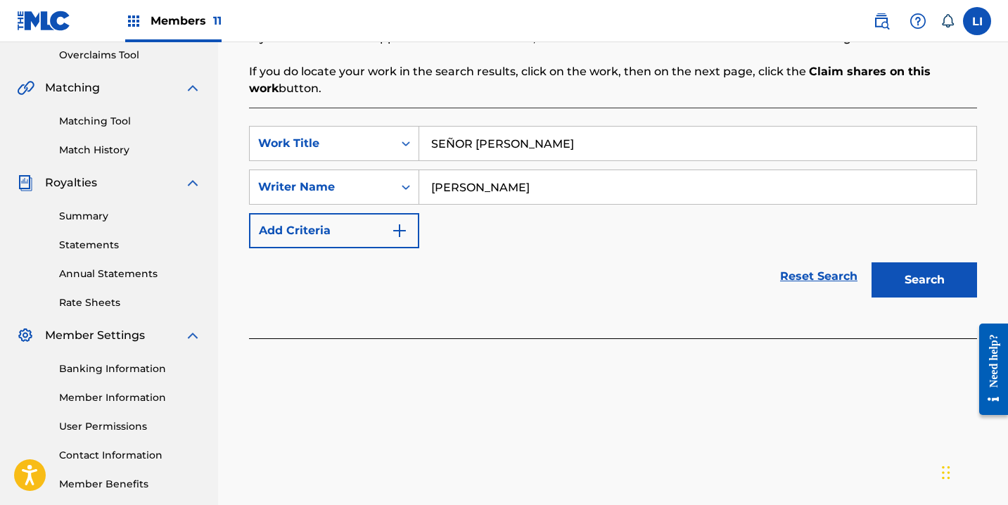
type input "[PERSON_NAME]"
click at [872, 262] on button "Search" at bounding box center [925, 279] width 106 height 35
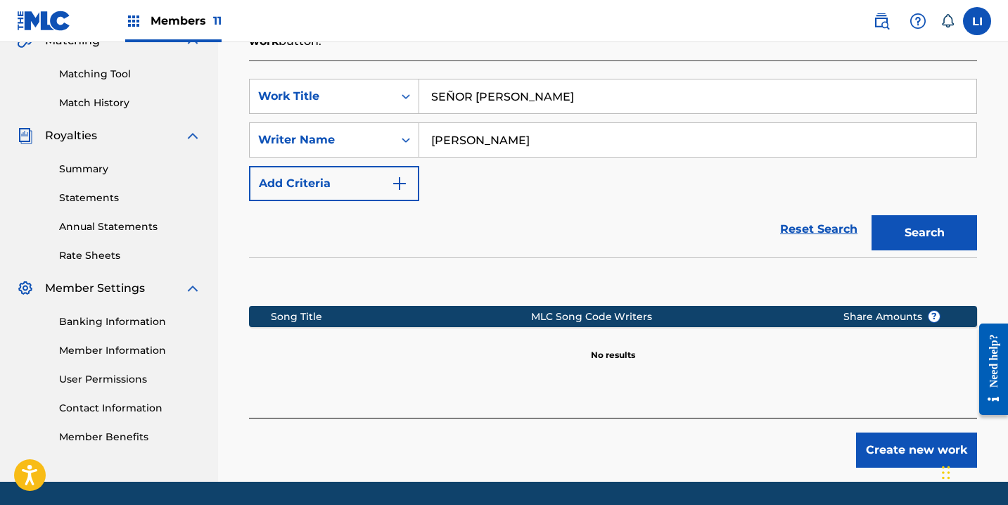
scroll to position [388, 0]
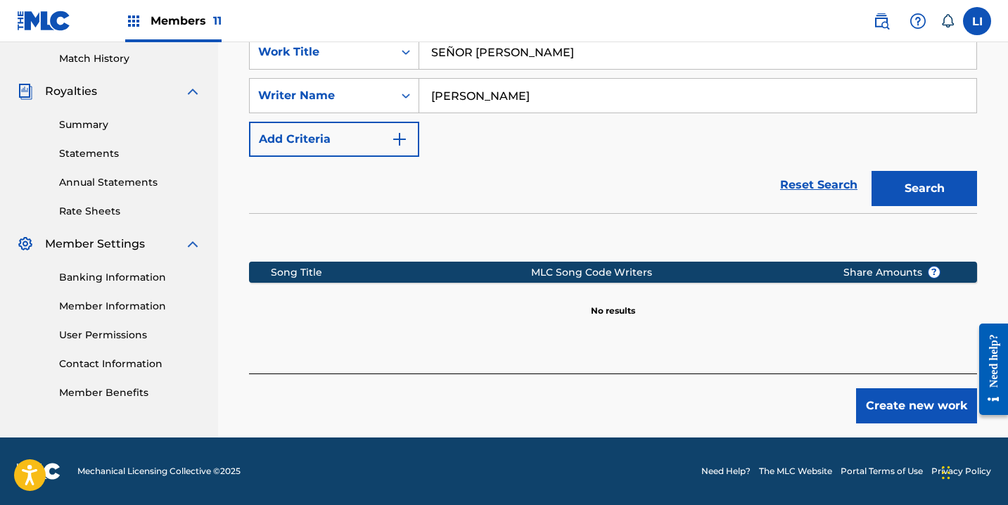
click at [896, 411] on button "Create new work" at bounding box center [916, 405] width 121 height 35
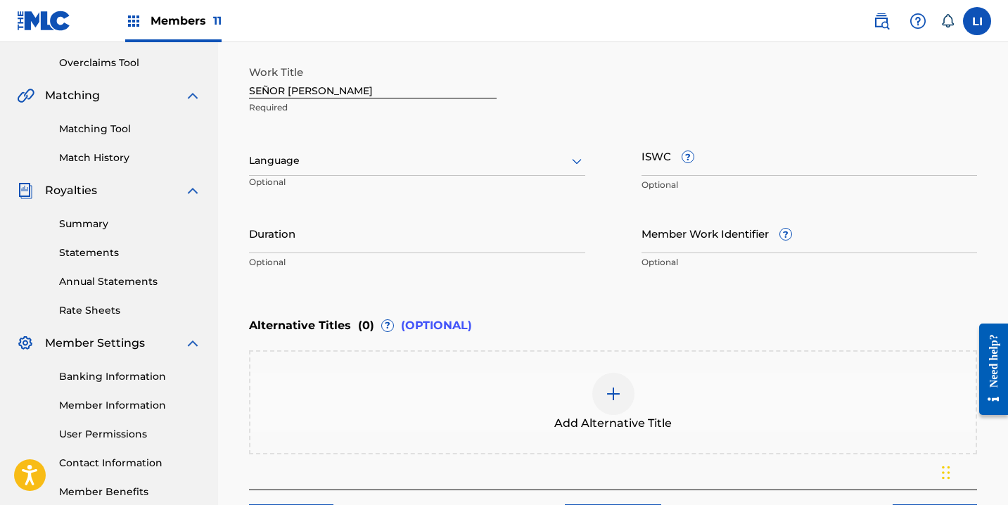
scroll to position [249, 0]
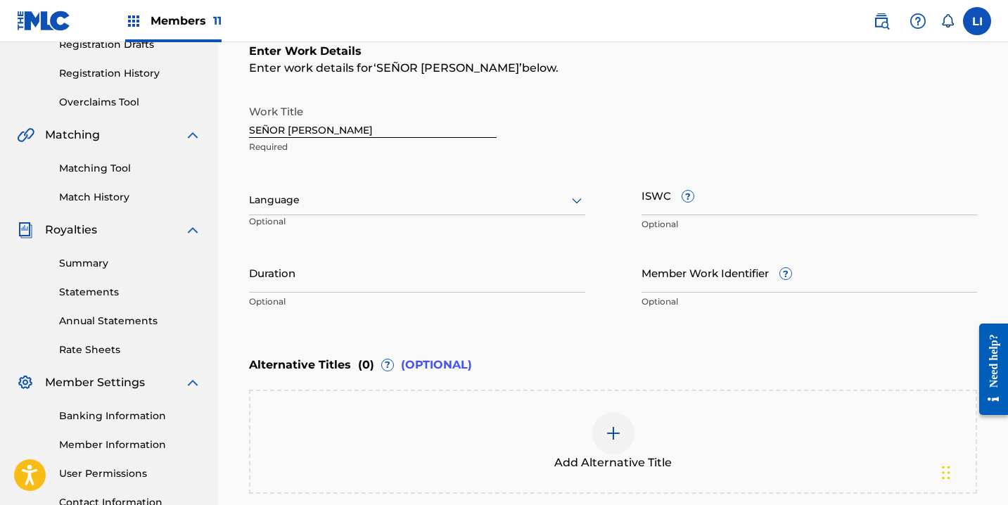
click at [334, 218] on p "Optional" at bounding box center [303, 226] width 108 height 23
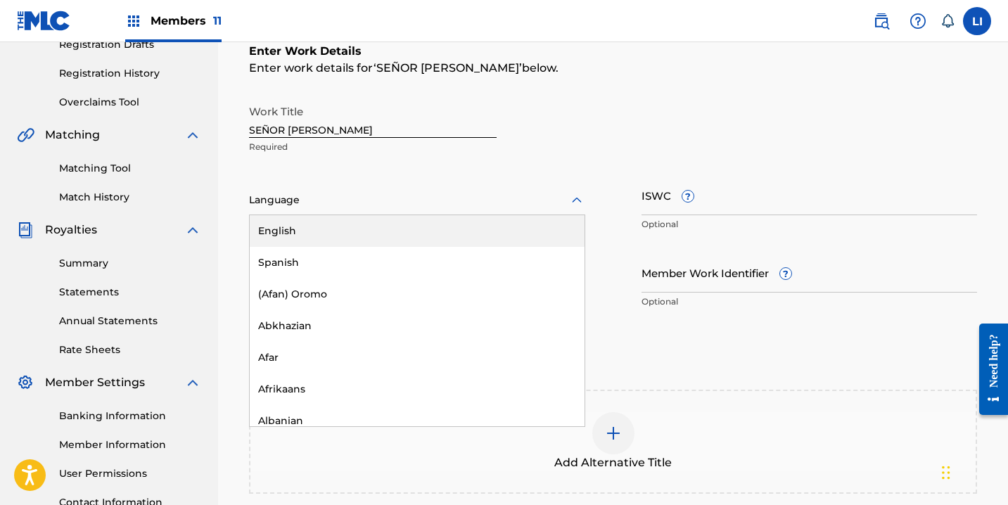
drag, startPoint x: 287, startPoint y: 195, endPoint x: 270, endPoint y: 223, distance: 32.8
click at [287, 195] on div at bounding box center [417, 200] width 336 height 18
click at [284, 269] on div "Spanish" at bounding box center [417, 263] width 335 height 32
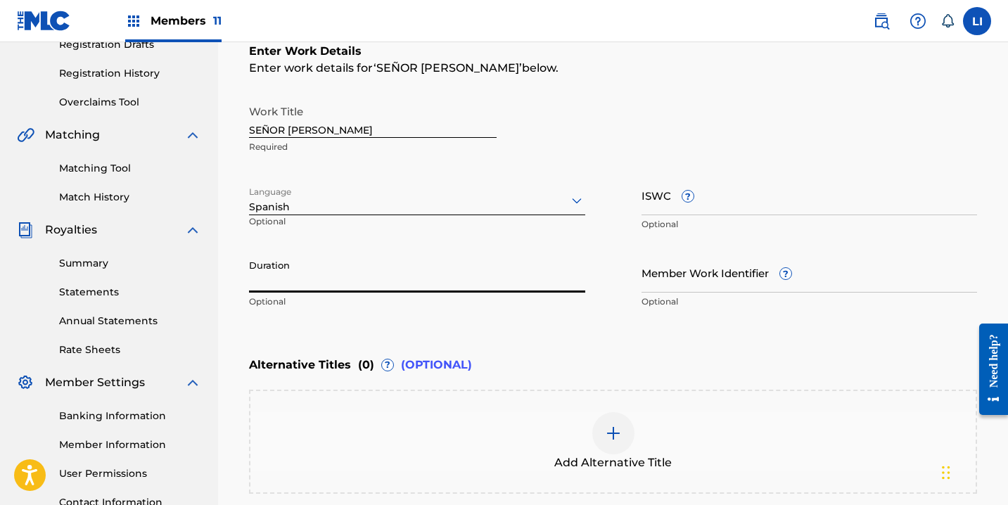
click at [300, 274] on input "Duration" at bounding box center [417, 273] width 336 height 40
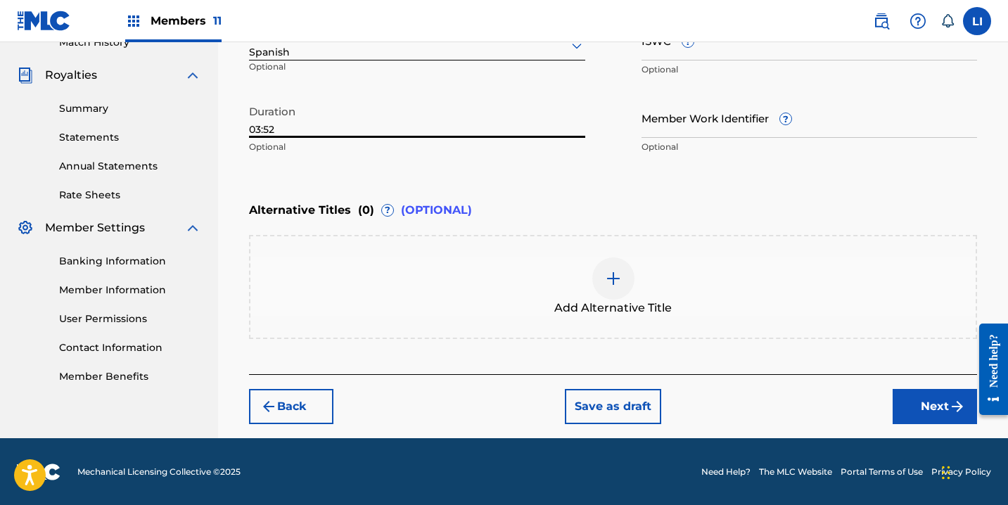
type input "03:52"
click at [897, 390] on button "Next" at bounding box center [935, 406] width 84 height 35
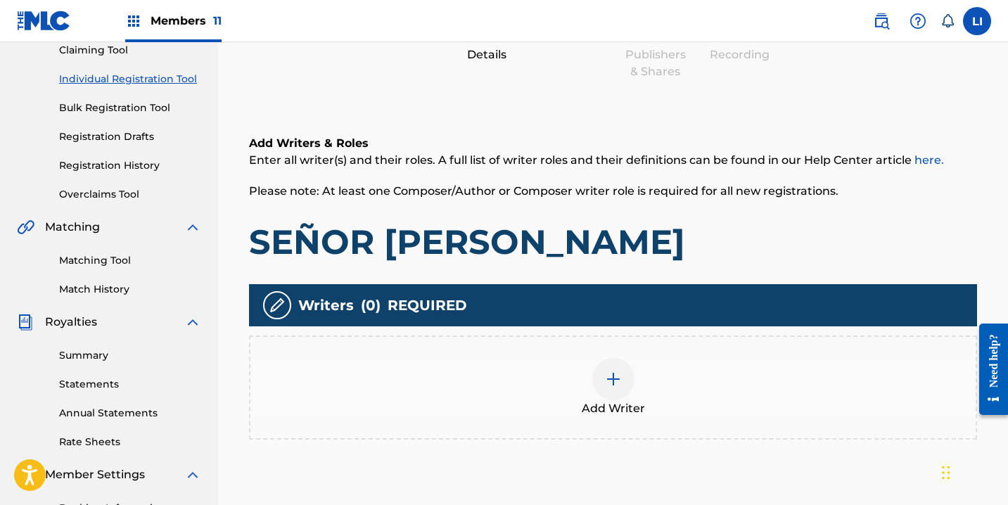
scroll to position [287, 0]
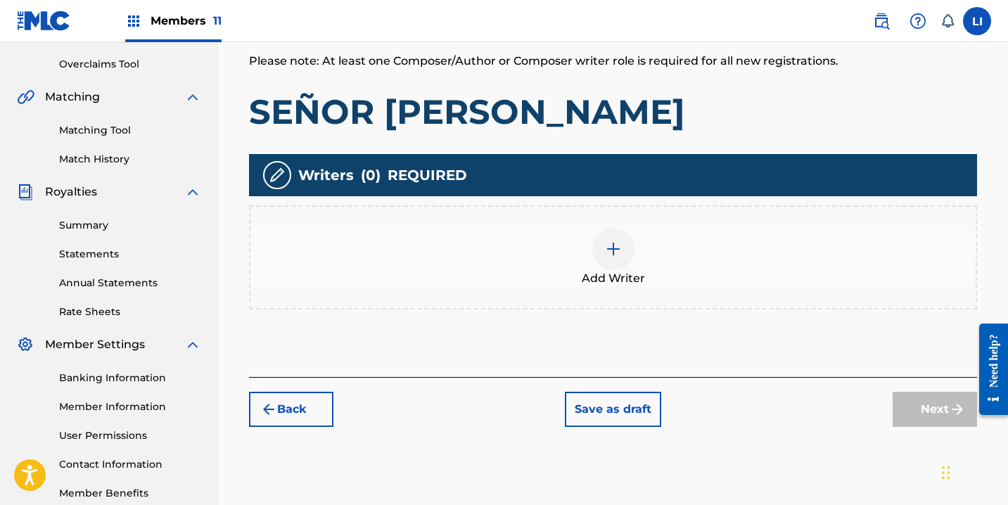
click at [597, 247] on div at bounding box center [614, 249] width 42 height 42
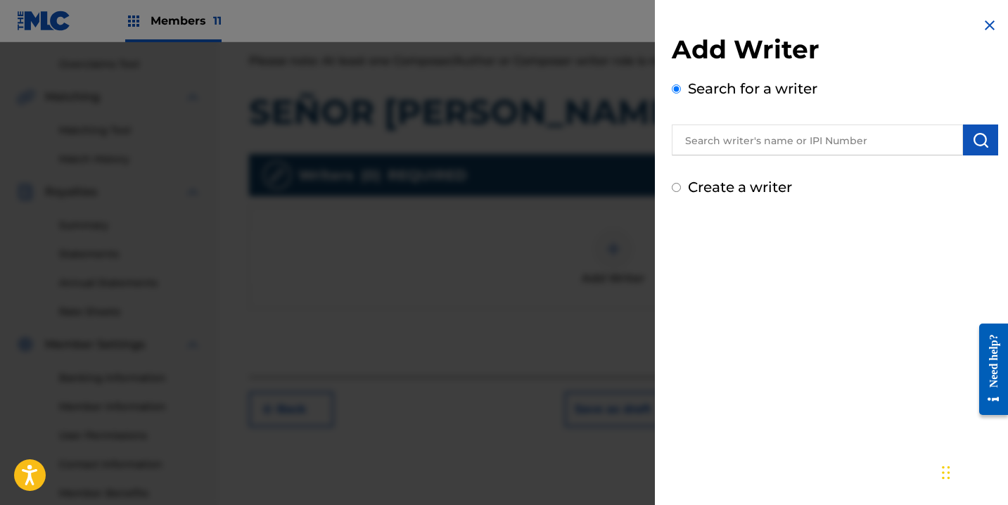
click at [690, 143] on input "text" at bounding box center [817, 140] width 291 height 31
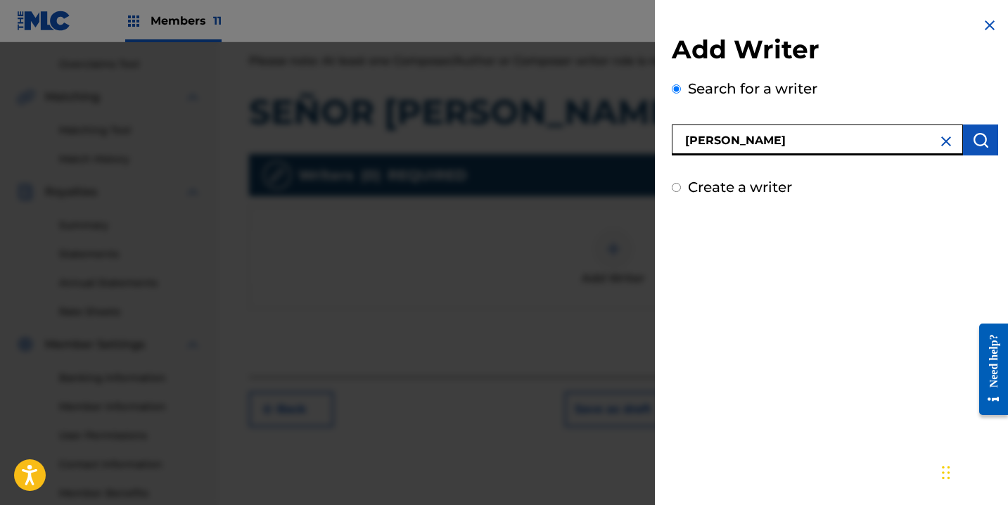
type input "[PERSON_NAME]"
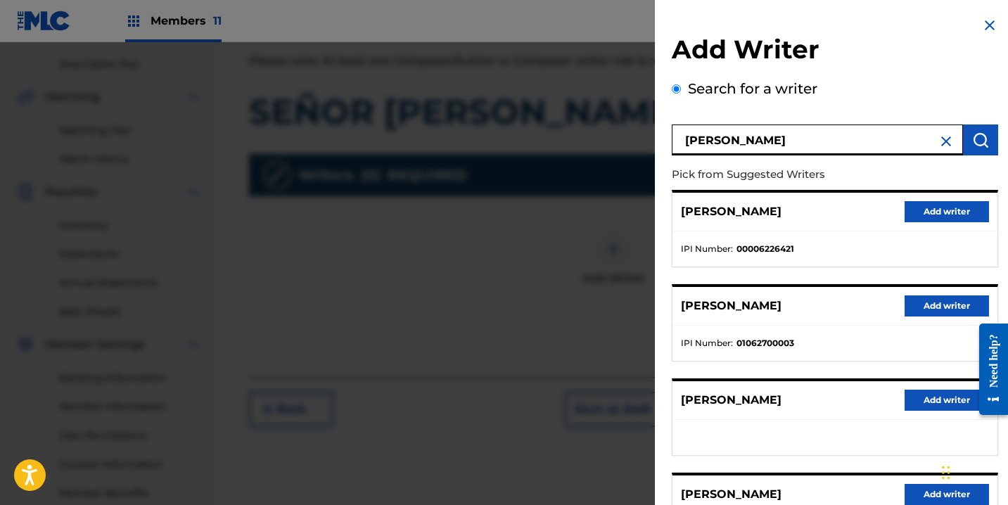
scroll to position [228, 0]
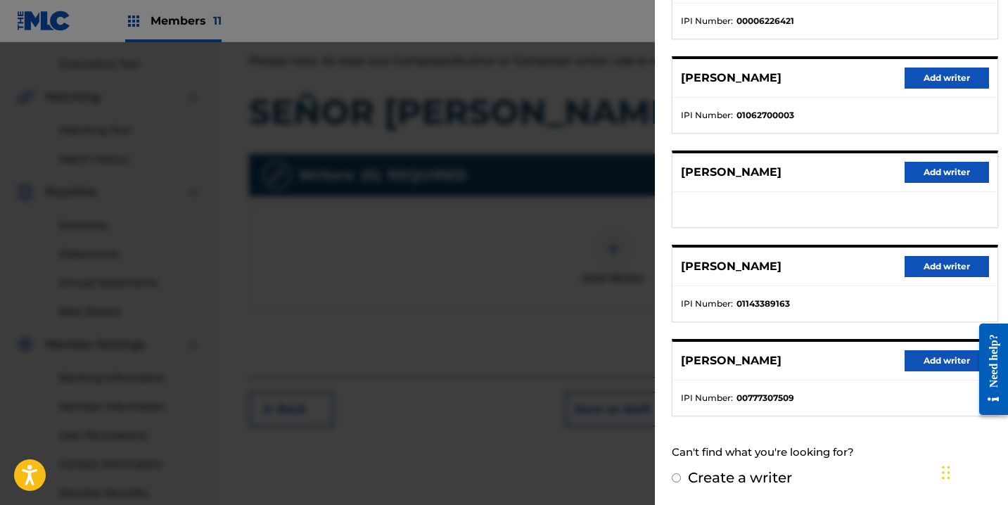
click at [925, 278] on div "[PERSON_NAME] Add writer" at bounding box center [835, 267] width 325 height 39
click at [927, 272] on button "Add writer" at bounding box center [947, 266] width 84 height 21
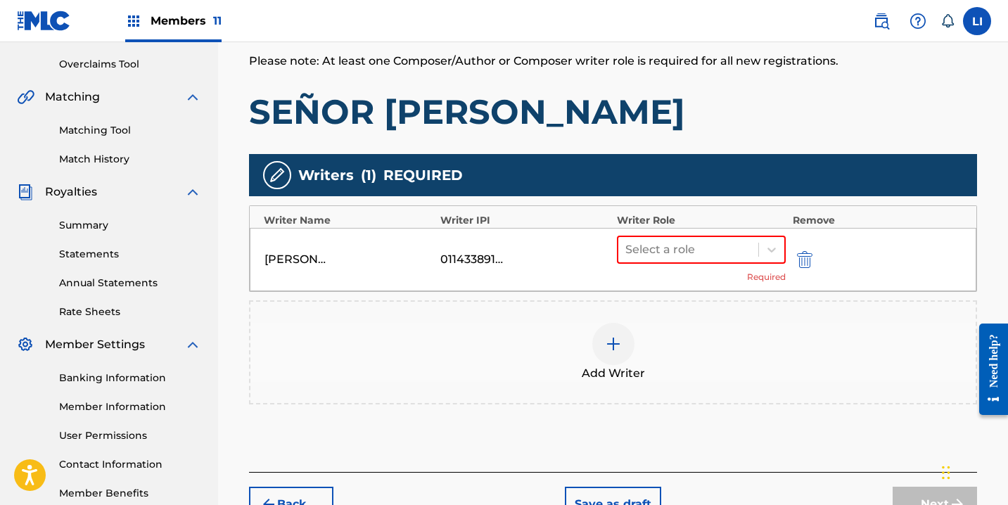
drag, startPoint x: 728, startPoint y: 243, endPoint x: 708, endPoint y: 266, distance: 29.9
click at [726, 245] on div at bounding box center [689, 250] width 126 height 20
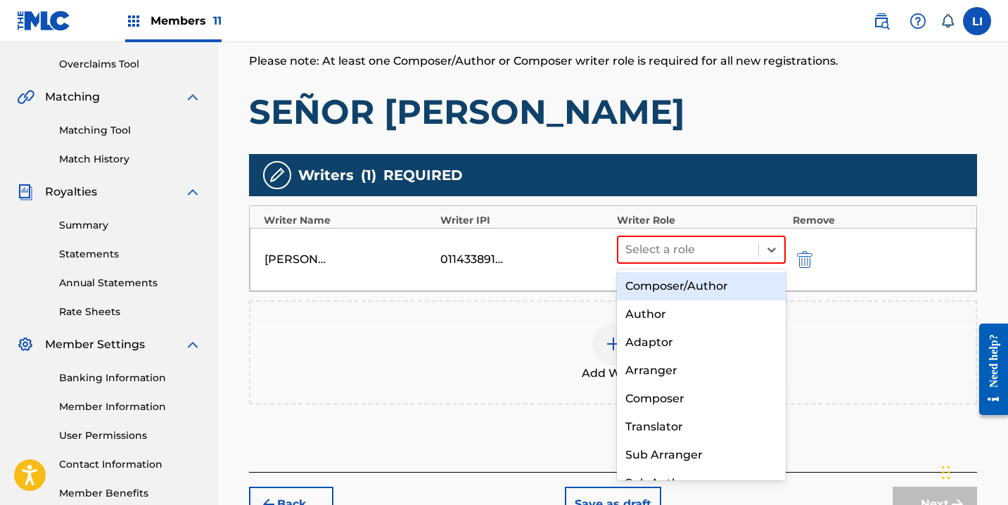
click at [690, 279] on div "Composer/Author" at bounding box center [701, 286] width 169 height 28
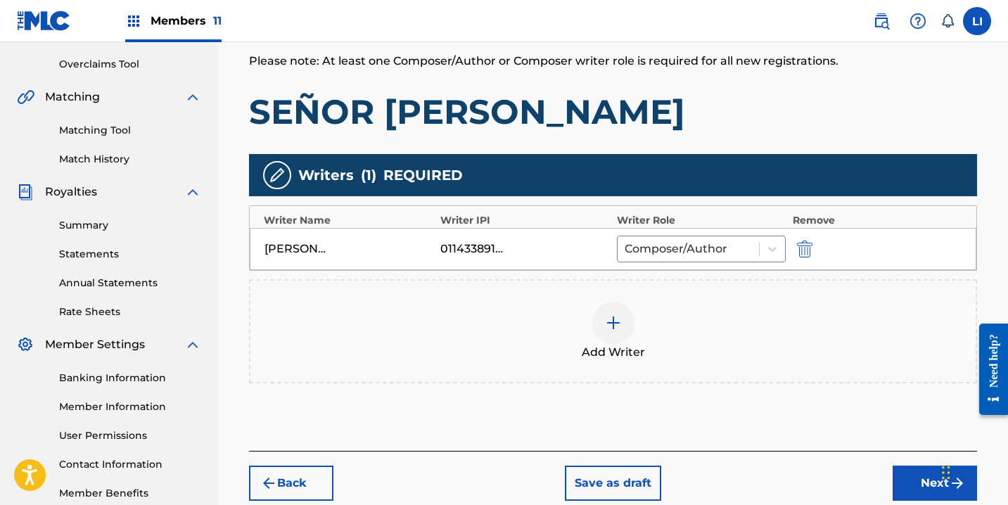
click at [923, 483] on button "Next" at bounding box center [935, 483] width 84 height 35
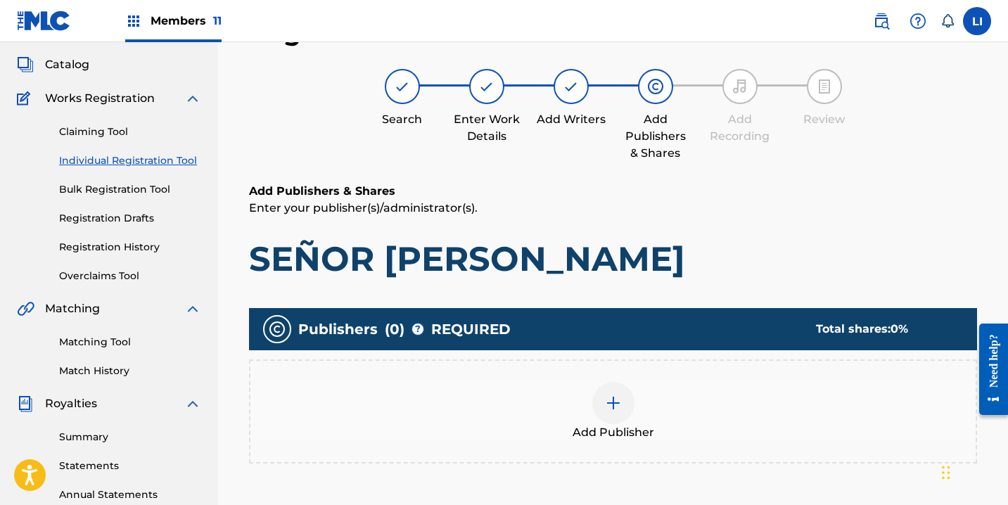
scroll to position [334, 0]
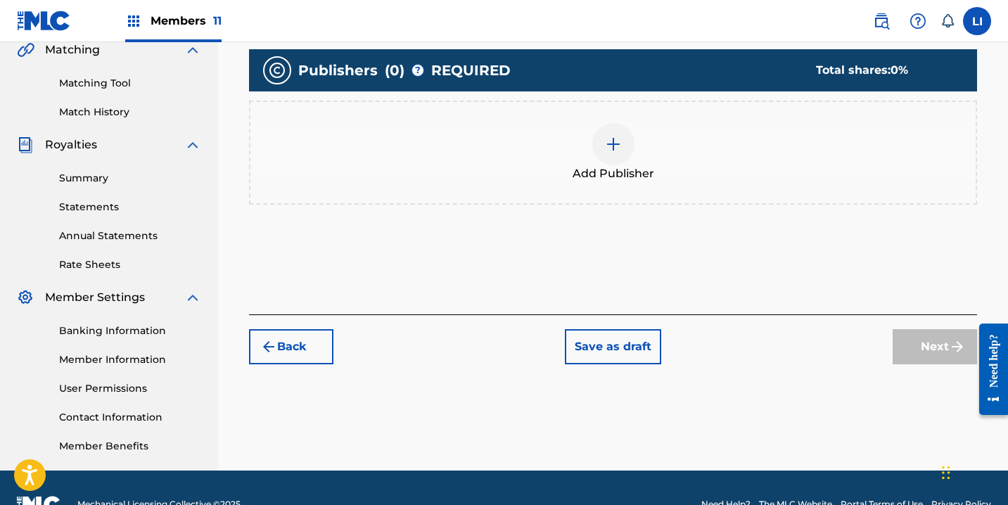
click at [627, 174] on span "Add Publisher" at bounding box center [614, 173] width 82 height 17
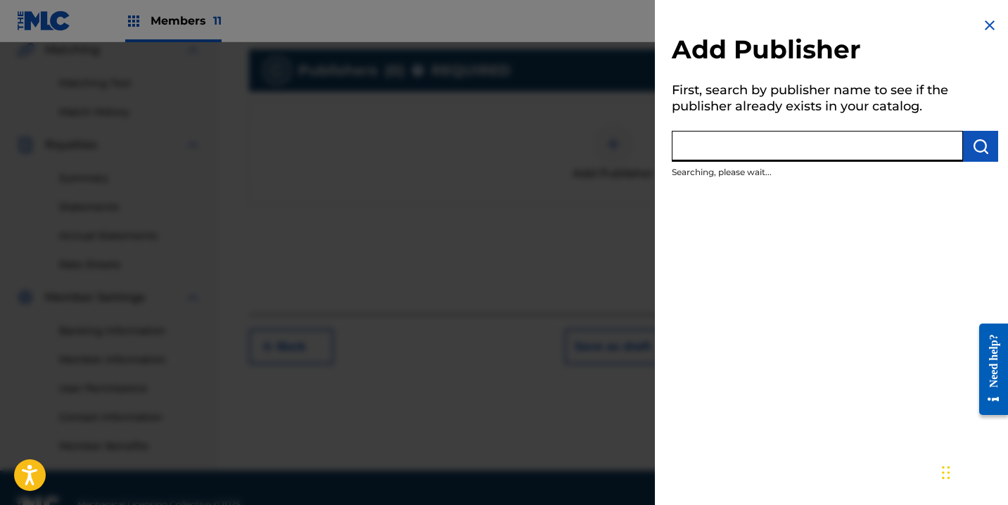
click at [790, 132] on input "text" at bounding box center [817, 146] width 291 height 31
click at [784, 152] on input "text" at bounding box center [817, 146] width 291 height 31
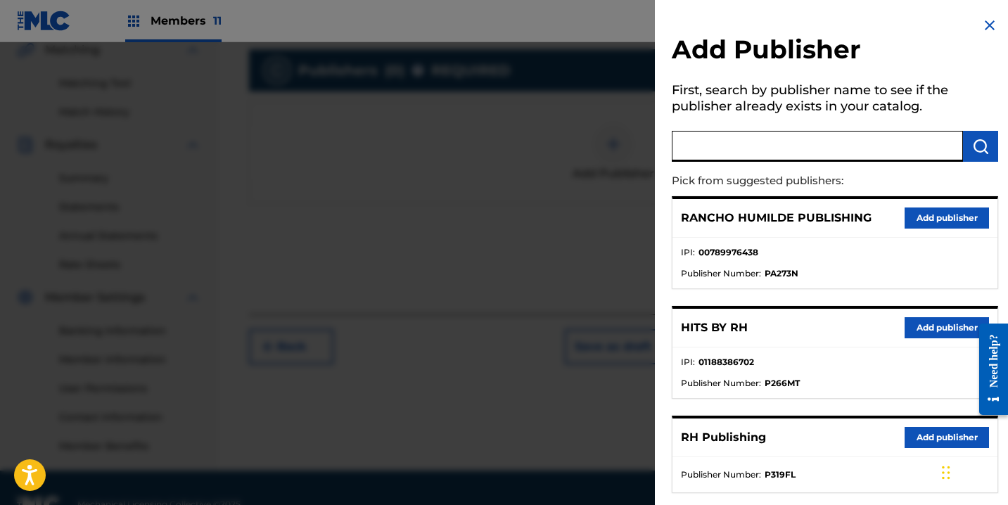
scroll to position [115, 0]
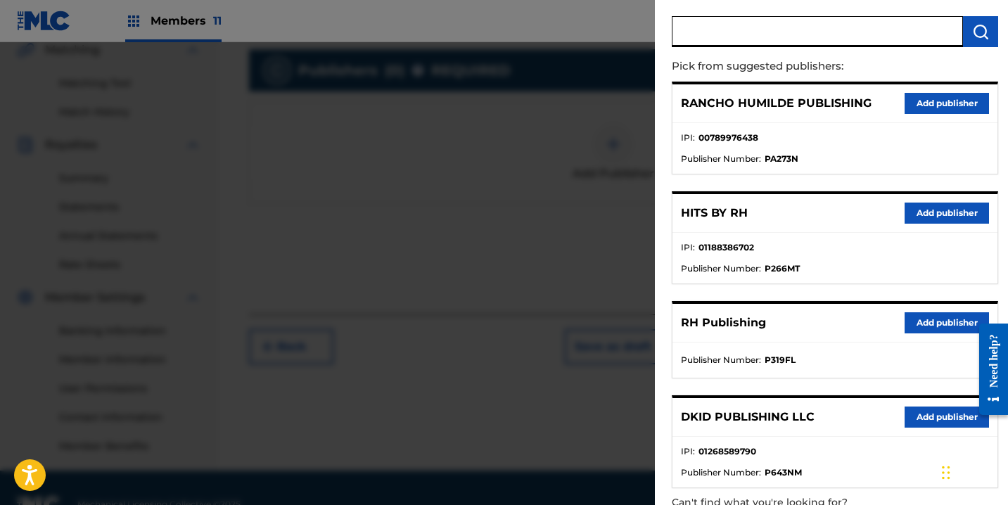
click at [905, 217] on button "Add publisher" at bounding box center [947, 213] width 84 height 21
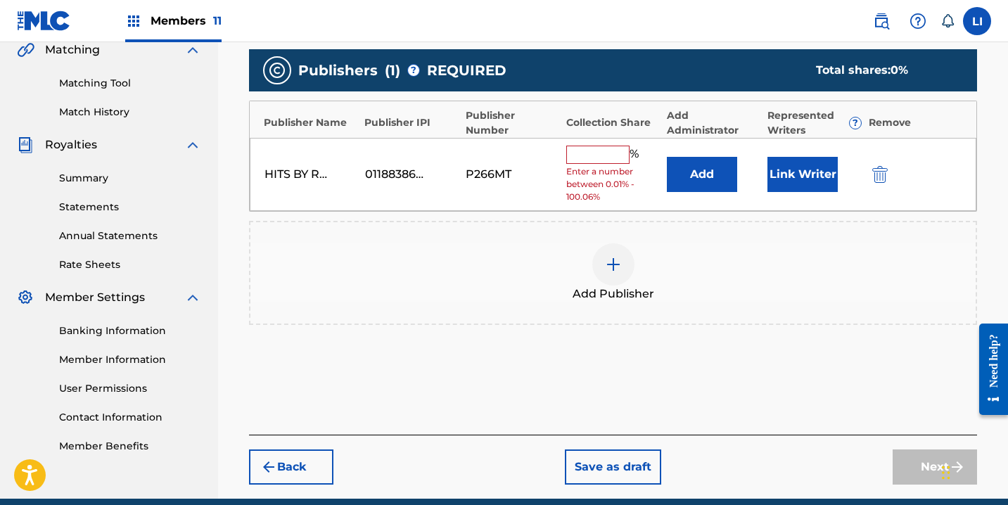
click at [730, 179] on button "Add" at bounding box center [702, 174] width 70 height 35
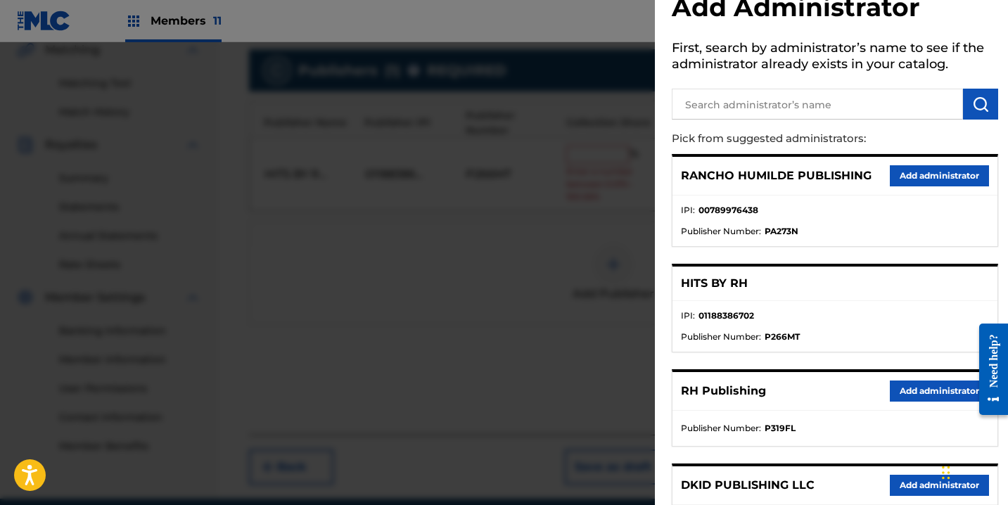
scroll to position [188, 0]
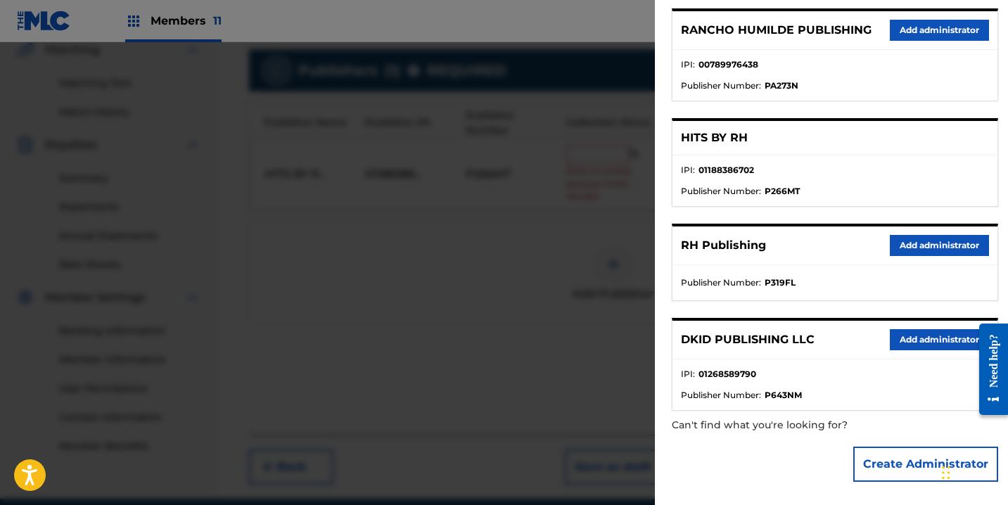
click at [925, 243] on button "Add administrator" at bounding box center [939, 245] width 99 height 21
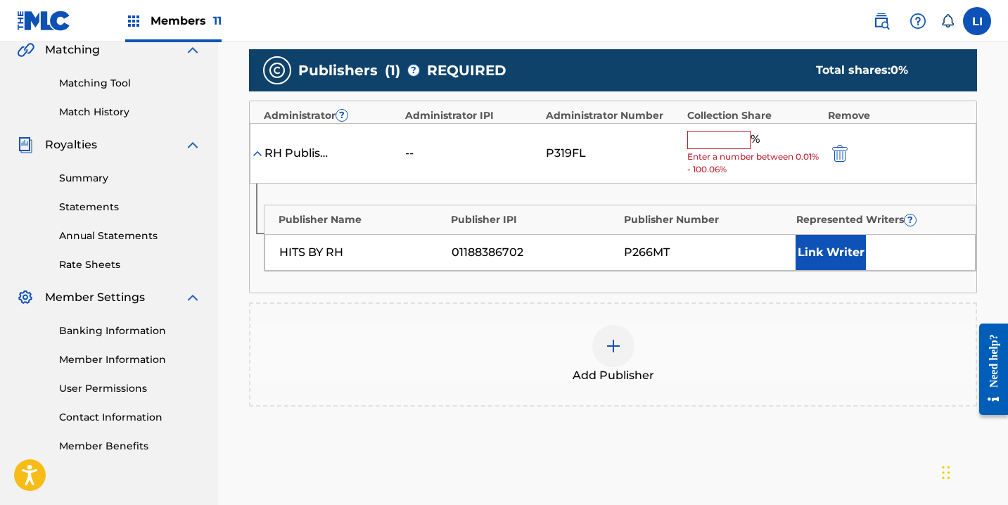
click at [735, 148] on input "text" at bounding box center [719, 140] width 63 height 18
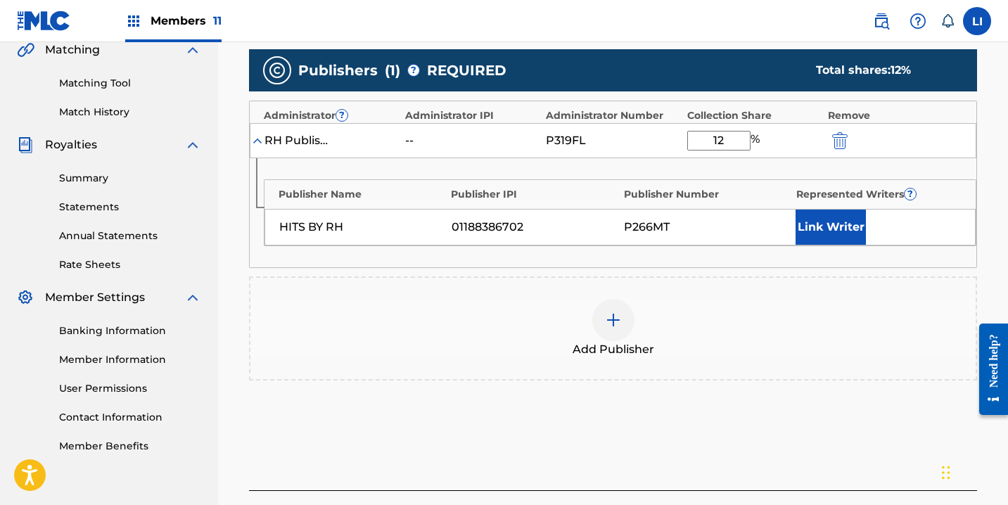
type input "1"
type input "100"
click at [821, 229] on button "Link Writer" at bounding box center [831, 227] width 70 height 35
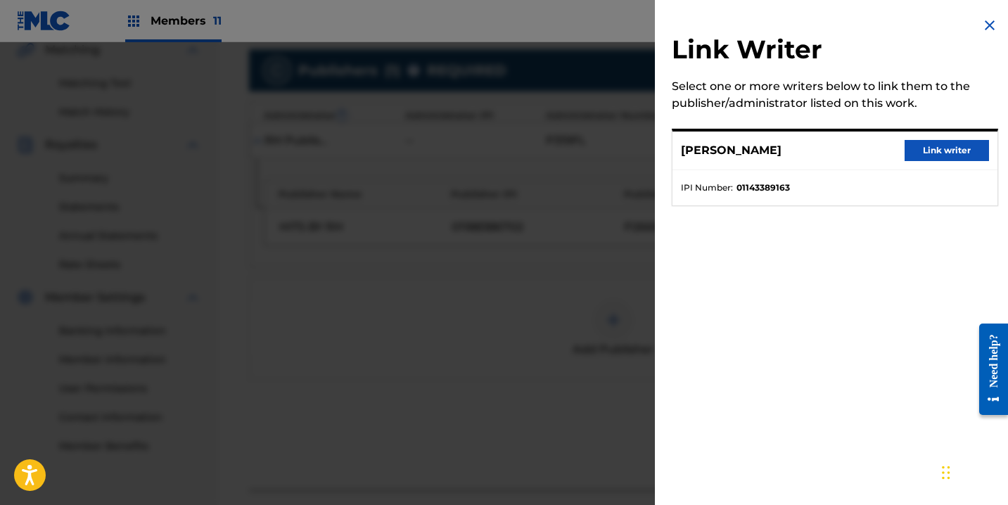
click at [923, 155] on button "Link writer" at bounding box center [947, 150] width 84 height 21
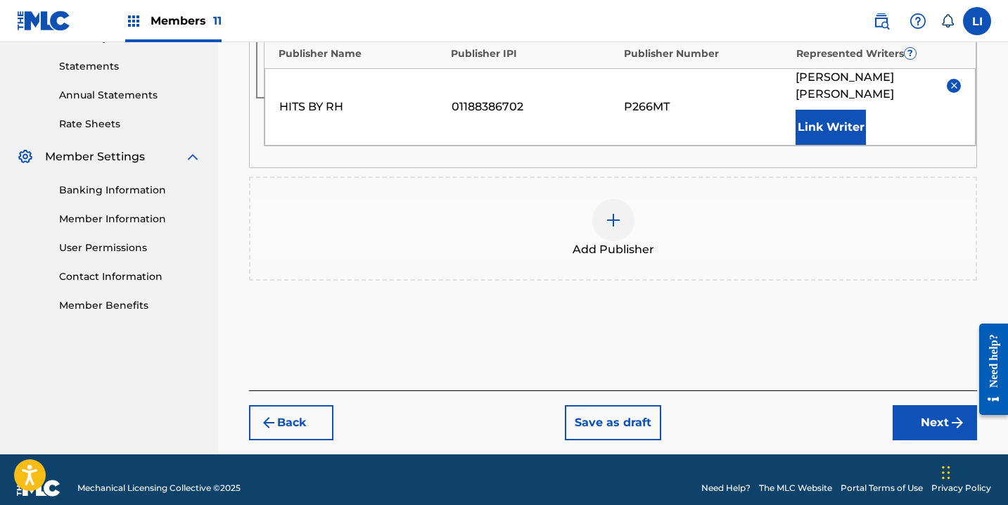
click at [919, 405] on button "Next" at bounding box center [935, 422] width 84 height 35
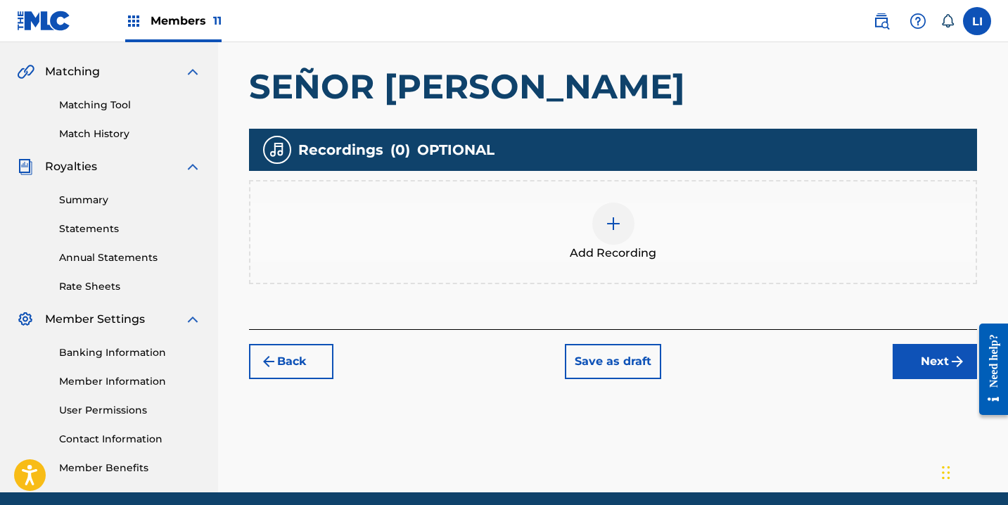
scroll to position [338, 0]
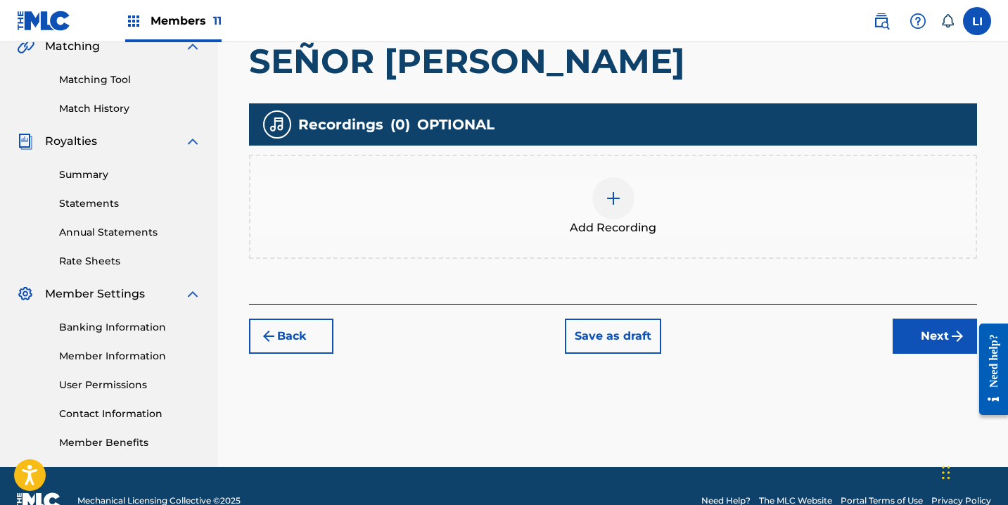
click at [601, 201] on div at bounding box center [614, 198] width 42 height 42
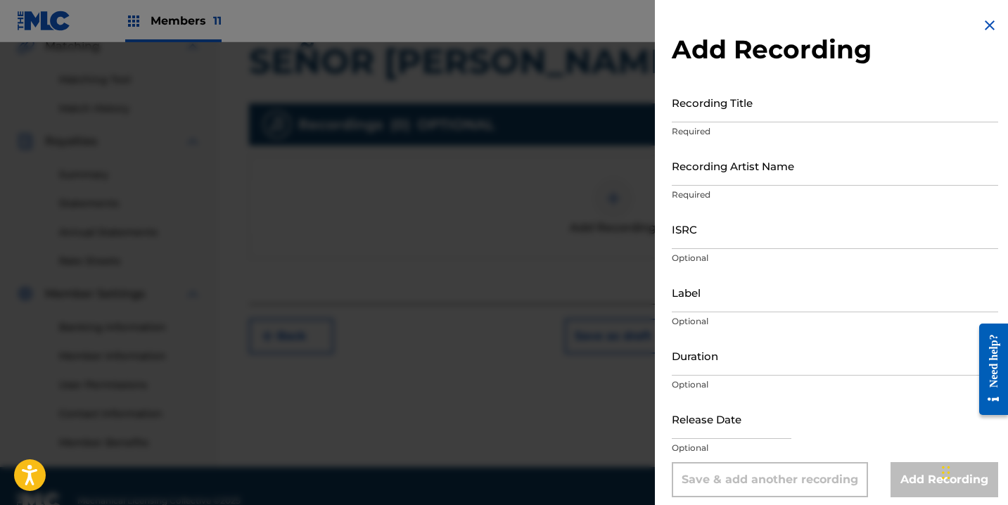
drag, startPoint x: 601, startPoint y: 201, endPoint x: 699, endPoint y: 132, distance: 119.3
click at [692, 144] on div "Recording Title Required" at bounding box center [835, 113] width 327 height 63
click at [700, 126] on p "Required" at bounding box center [835, 131] width 327 height 13
click at [711, 116] on input "Recording Title" at bounding box center [835, 102] width 327 height 40
type input "SEÑOR [PERSON_NAME]"
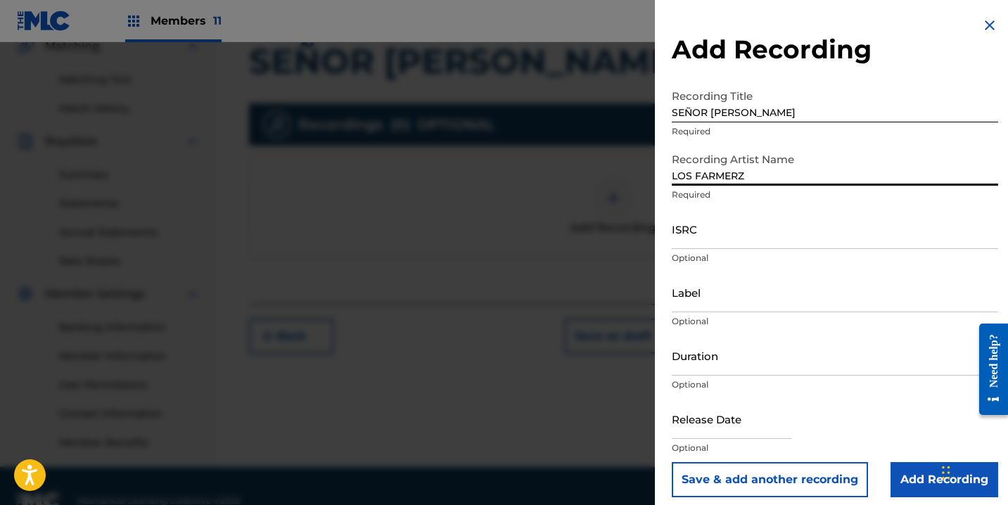
type input "LOS FARMERZ"
paste input "US3DF2282977"
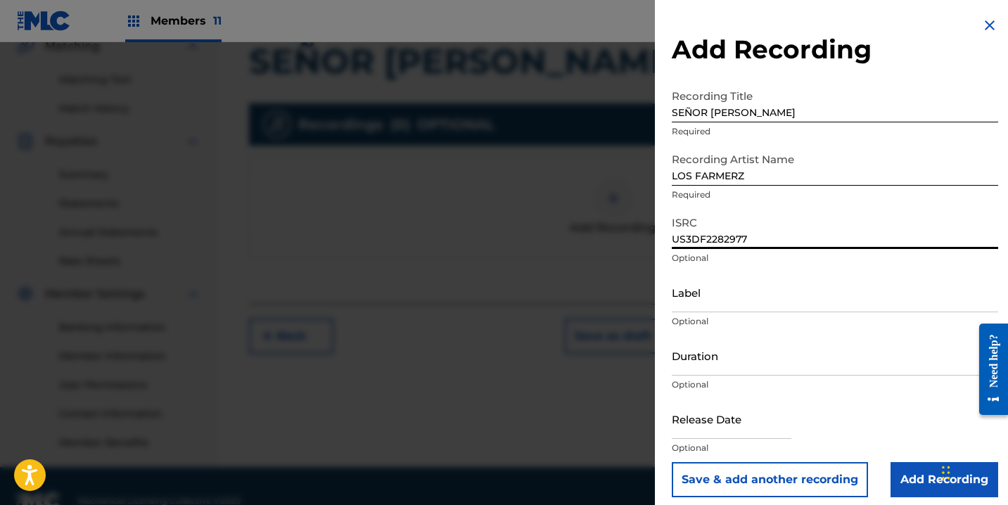
type input "US3DF2282977"
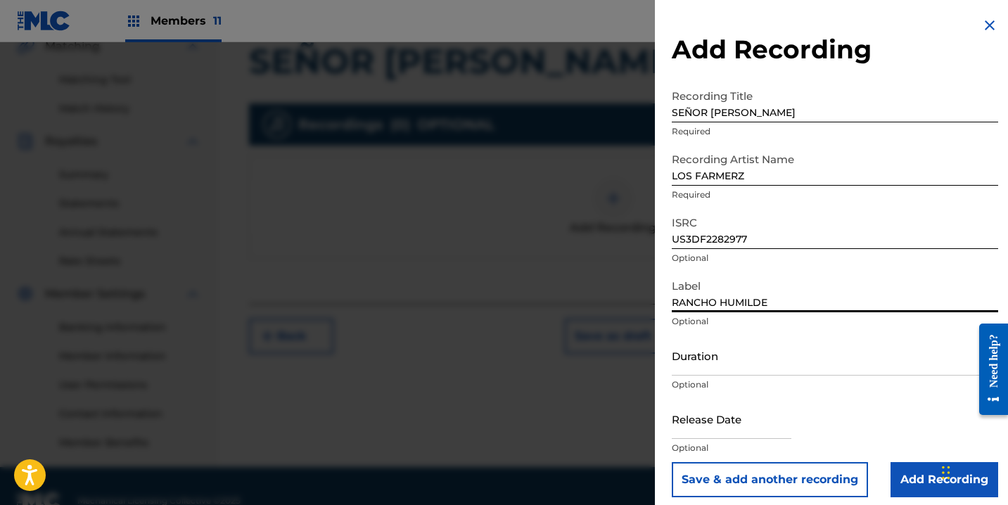
type input "RANCHO HUMILDE"
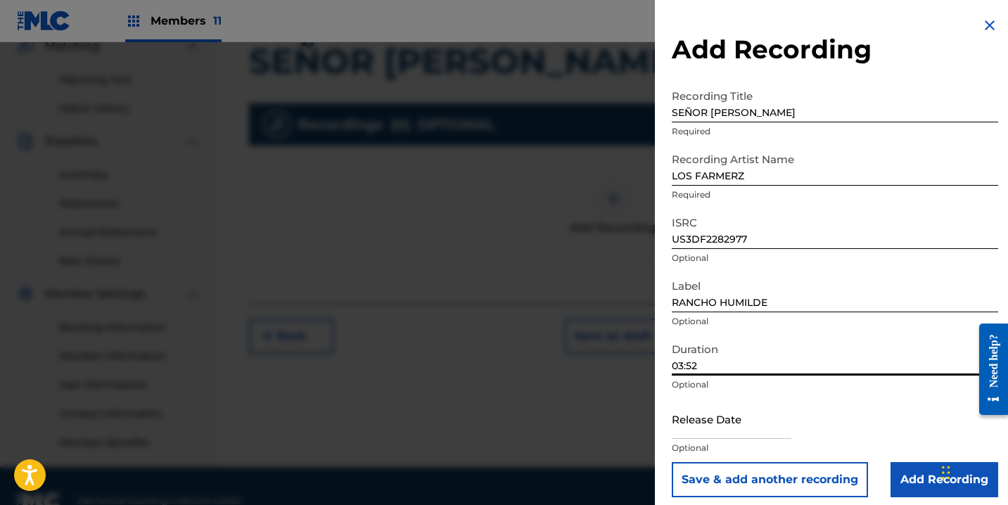
type input "03:52"
select select "7"
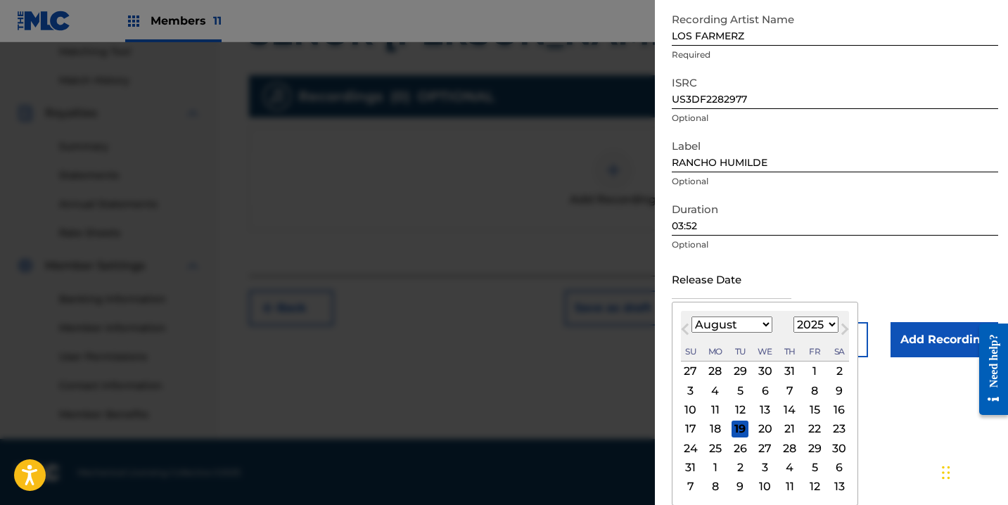
scroll to position [367, 0]
click at [810, 326] on select "1899 1900 1901 1902 1903 1904 1905 1906 1907 1908 1909 1910 1911 1912 1913 1914…" at bounding box center [816, 325] width 45 height 16
click at [794, 317] on select "1899 1900 1901 1902 1903 1904 1905 1906 1907 1908 1909 1910 1911 1912 1913 1914…" at bounding box center [816, 325] width 45 height 16
click at [814, 322] on select "1899 1900 1901 1902 1903 1904 1905 1906 1907 1908 1909 1910 1911 1912 1913 1914…" at bounding box center [816, 325] width 45 height 16
select select "2022"
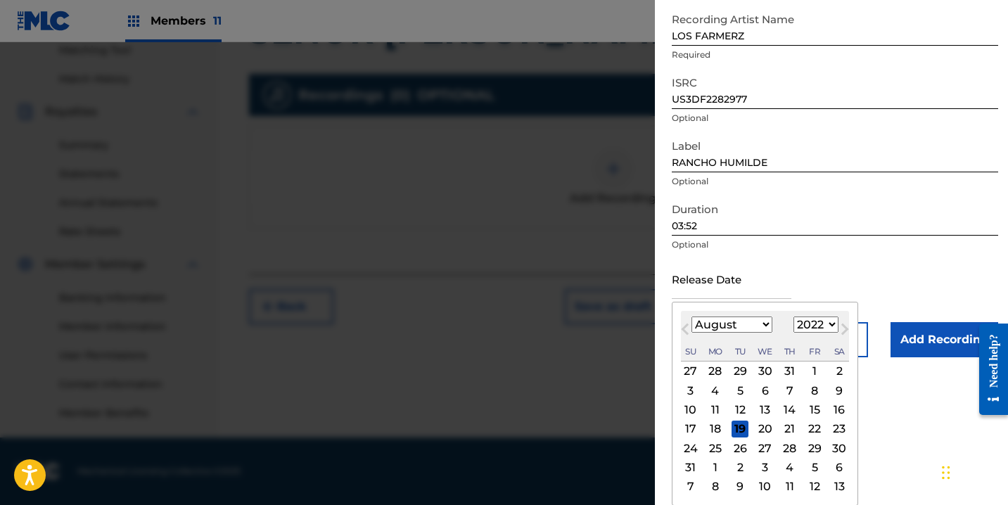
click at [794, 333] on select "1899 1900 1901 1902 1903 1904 1905 1906 1907 1908 1909 1910 1911 1912 1913 1914…" at bounding box center [816, 325] width 45 height 16
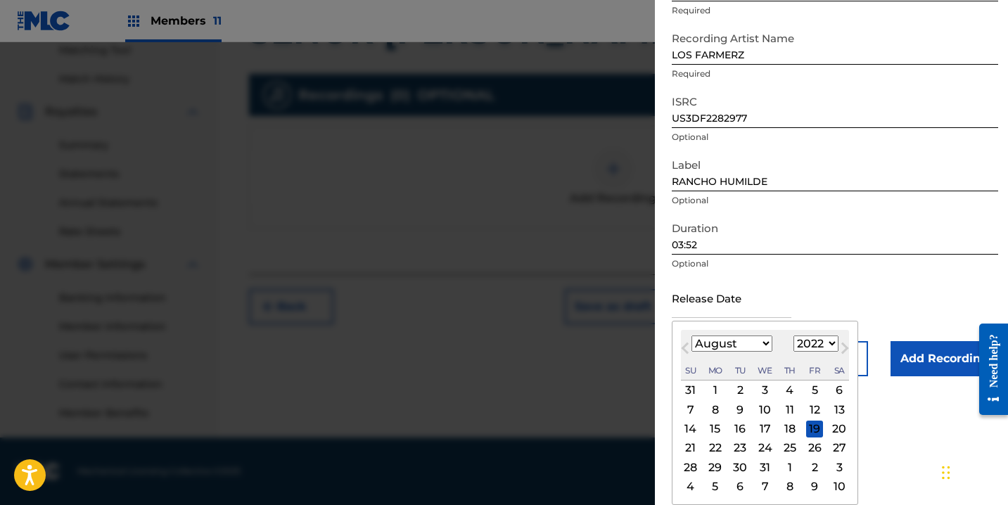
click at [806, 412] on div "12" at bounding box center [814, 409] width 17 height 17
type input "[DATE]"
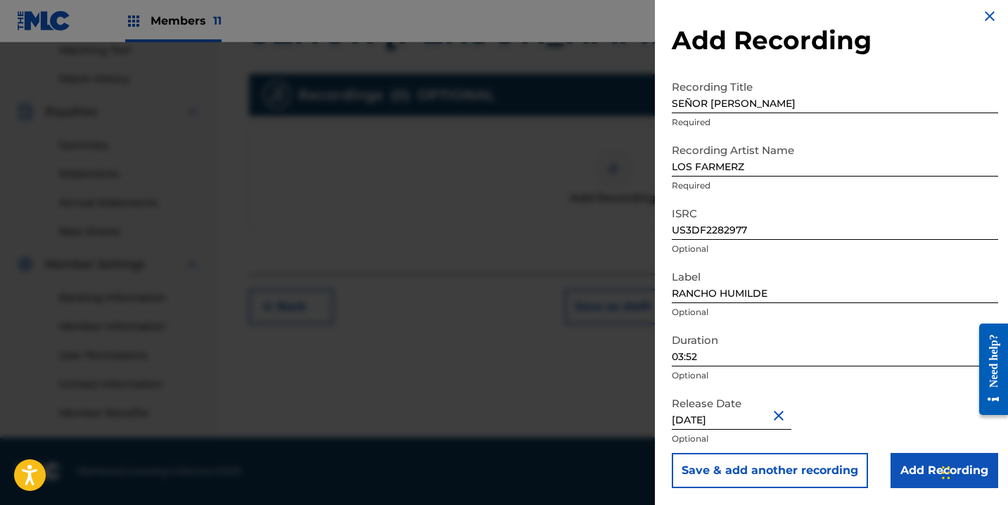
click at [878, 463] on div "Save & add another recording Add Recording" at bounding box center [835, 470] width 327 height 35
click at [897, 464] on input "Add Recording" at bounding box center [945, 470] width 108 height 35
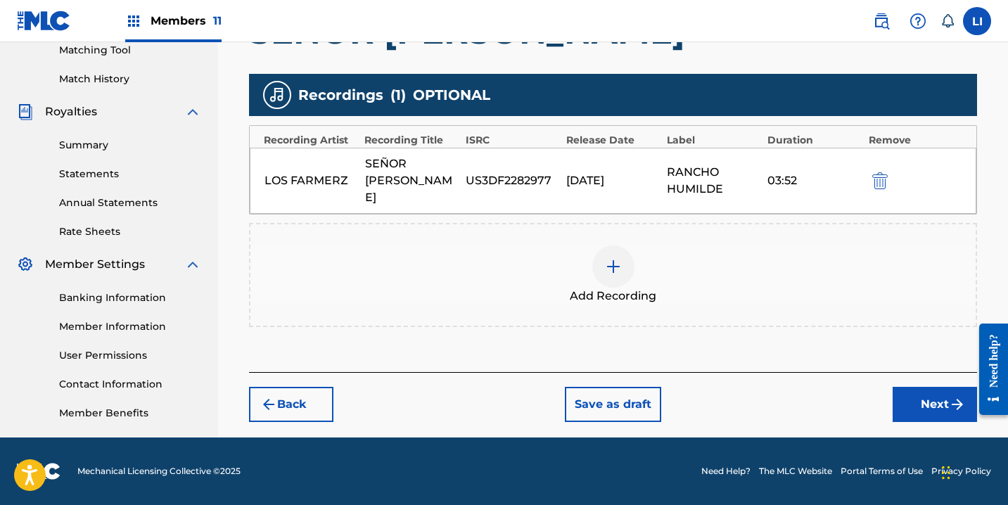
click at [913, 387] on button "Next" at bounding box center [935, 404] width 84 height 35
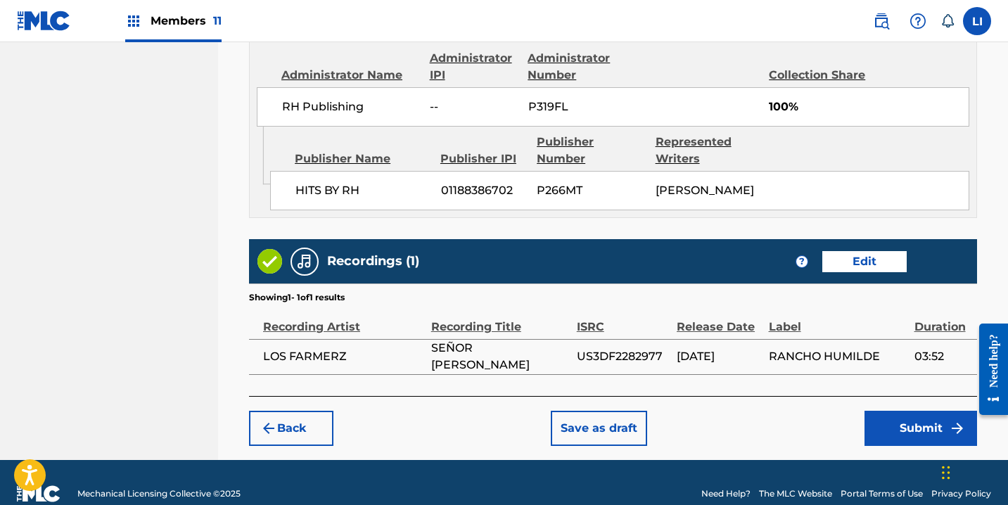
scroll to position [804, 0]
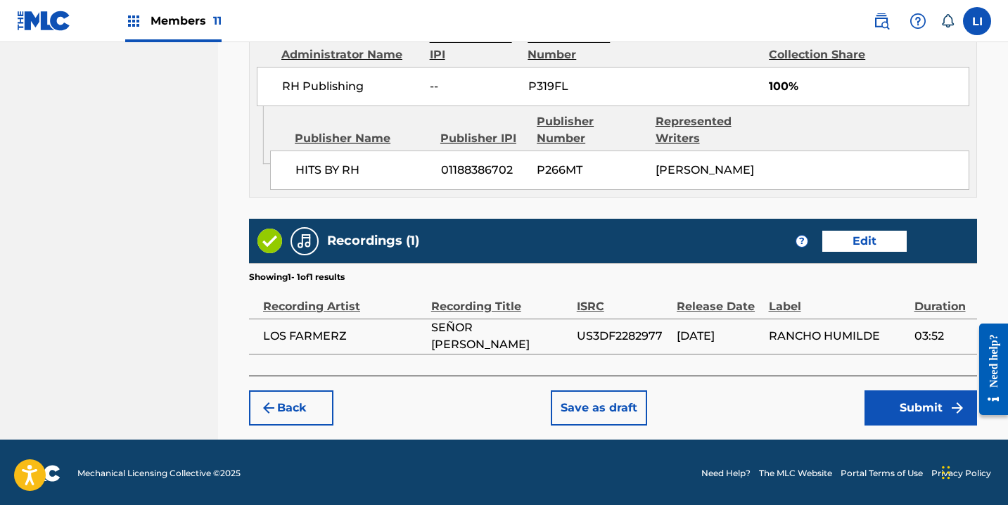
click at [878, 398] on button "Submit" at bounding box center [921, 408] width 113 height 35
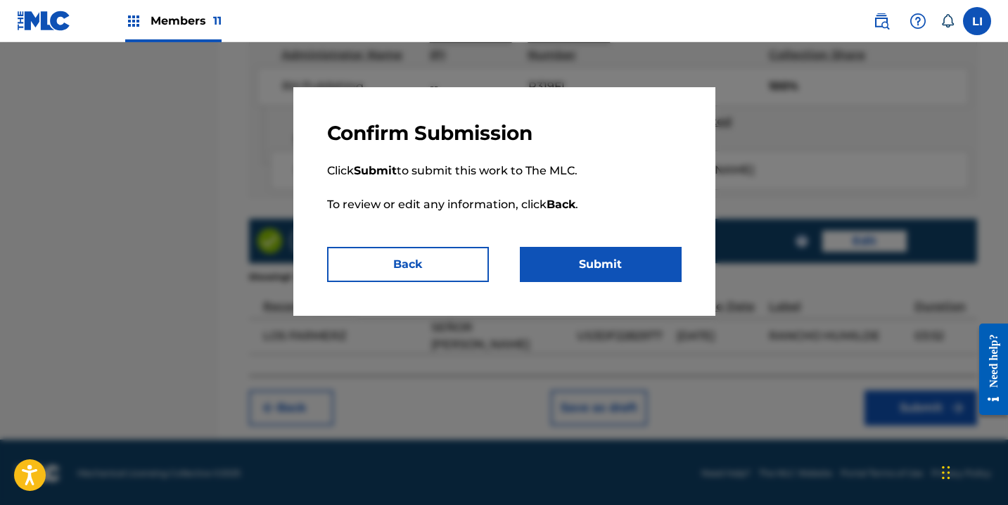
click at [579, 256] on button "Submit" at bounding box center [601, 264] width 162 height 35
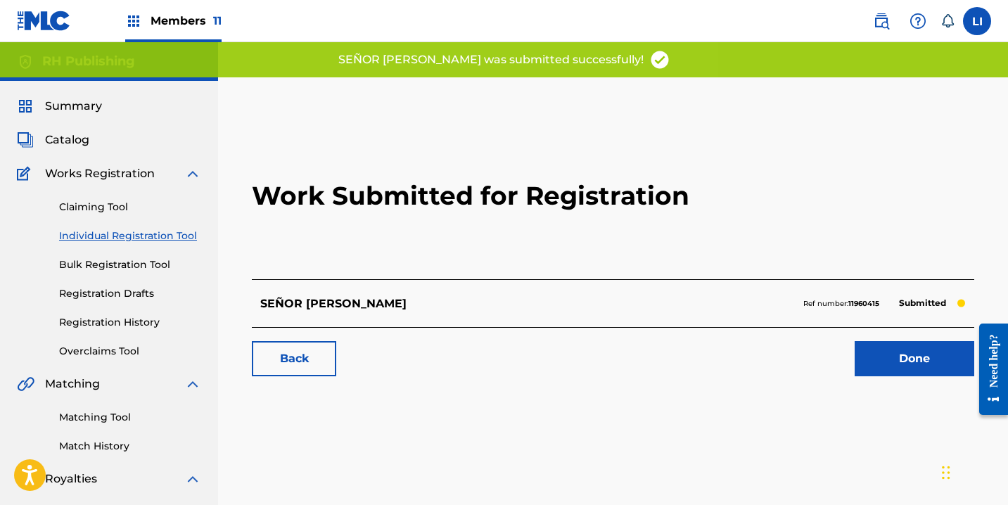
click at [899, 379] on div "Work Submitted for Registration SEÑOR [PERSON_NAME] number: 11960415 Submitted …" at bounding box center [613, 252] width 757 height 278
click at [896, 365] on link "Done" at bounding box center [915, 358] width 120 height 35
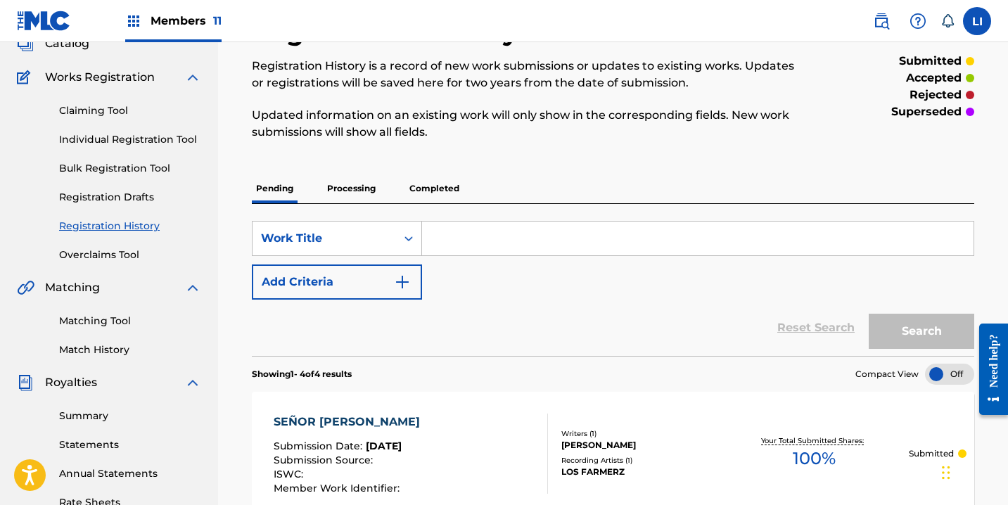
scroll to position [129, 0]
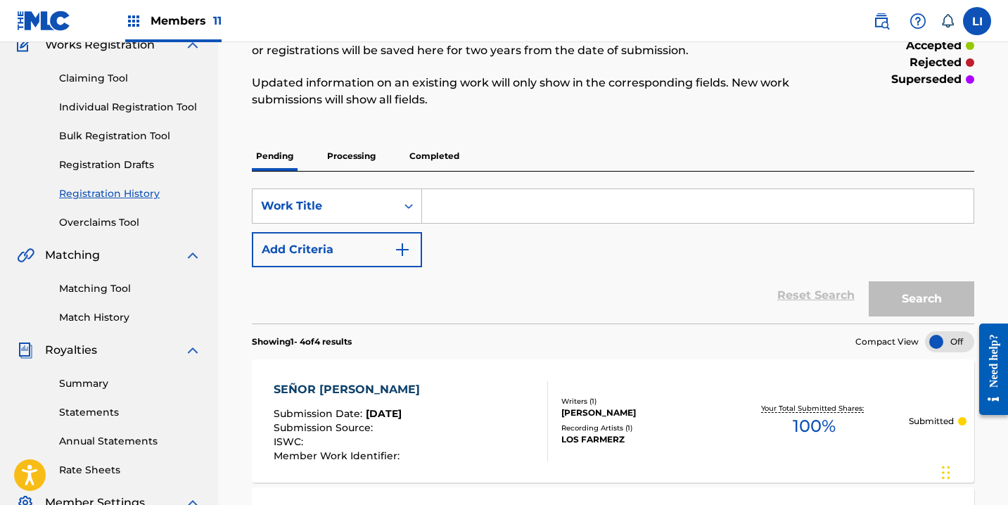
click at [159, 104] on link "Individual Registration Tool" at bounding box center [130, 107] width 142 height 15
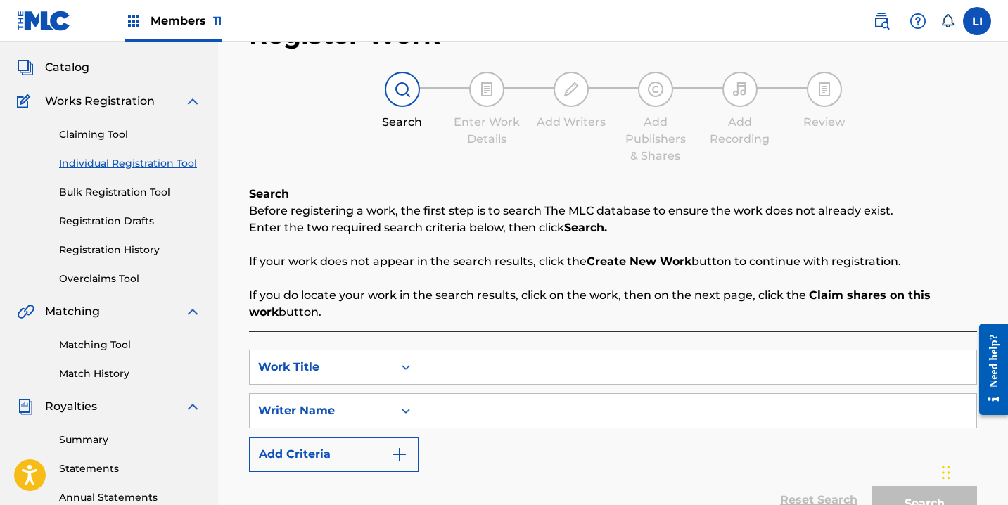
scroll to position [132, 0]
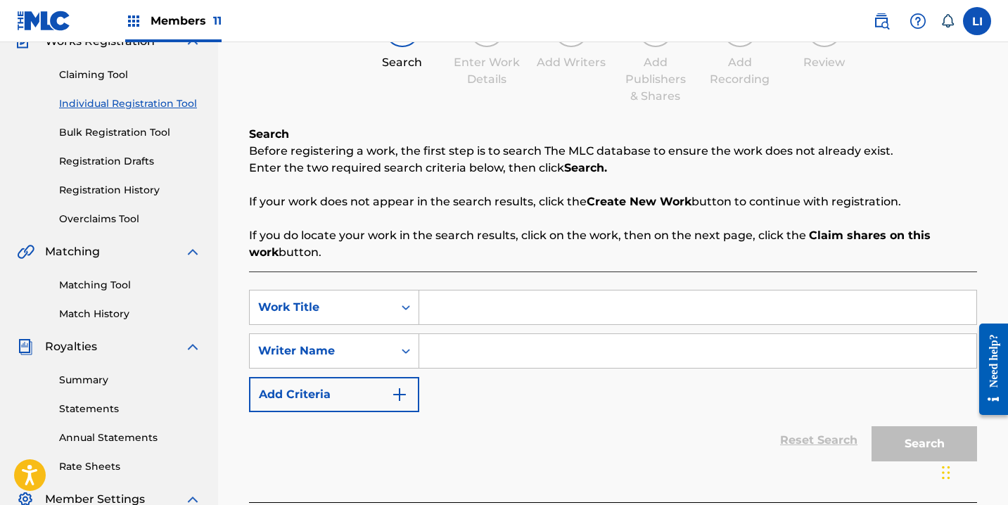
click at [467, 312] on input "Search Form" at bounding box center [697, 308] width 557 height 34
type input "LA CHAPIZA"
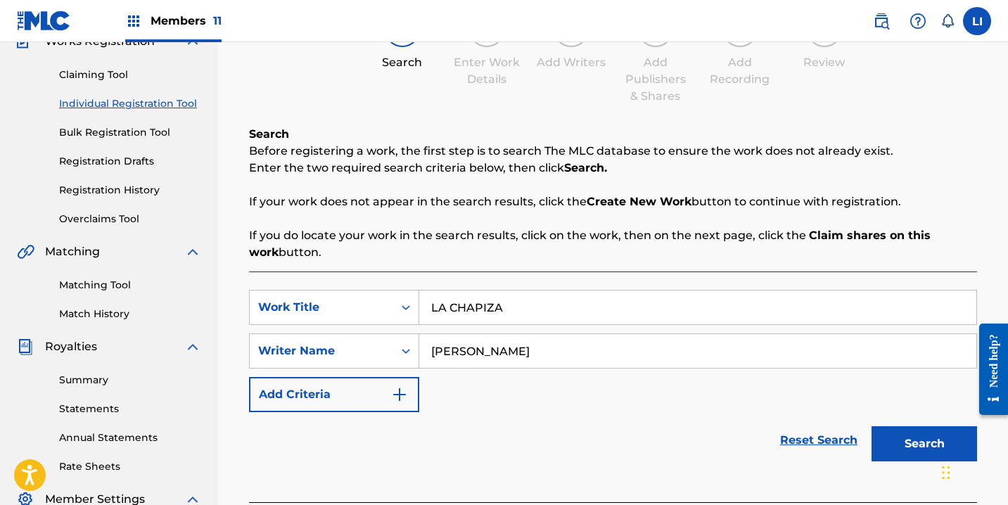
type input "[PERSON_NAME]"
click at [872, 426] on button "Search" at bounding box center [925, 443] width 106 height 35
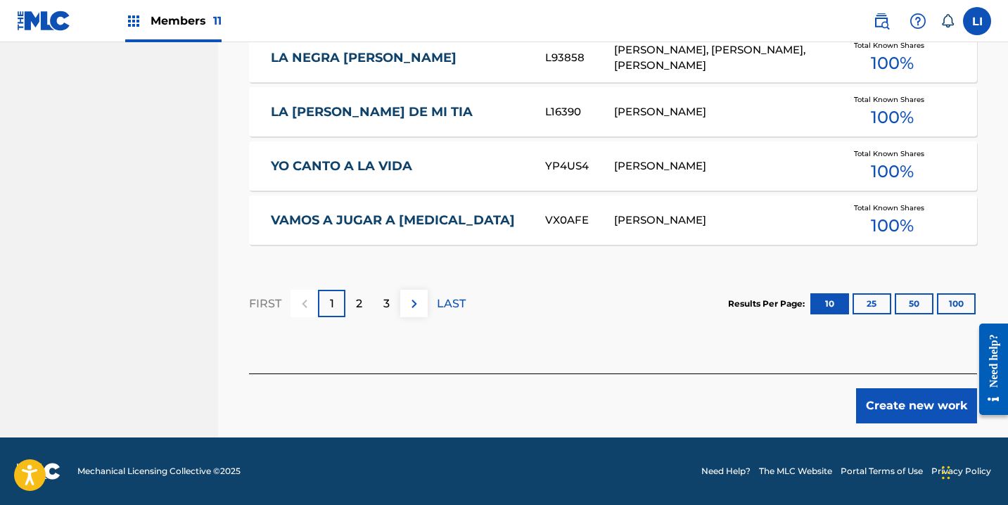
click at [881, 420] on button "Create new work" at bounding box center [916, 405] width 121 height 35
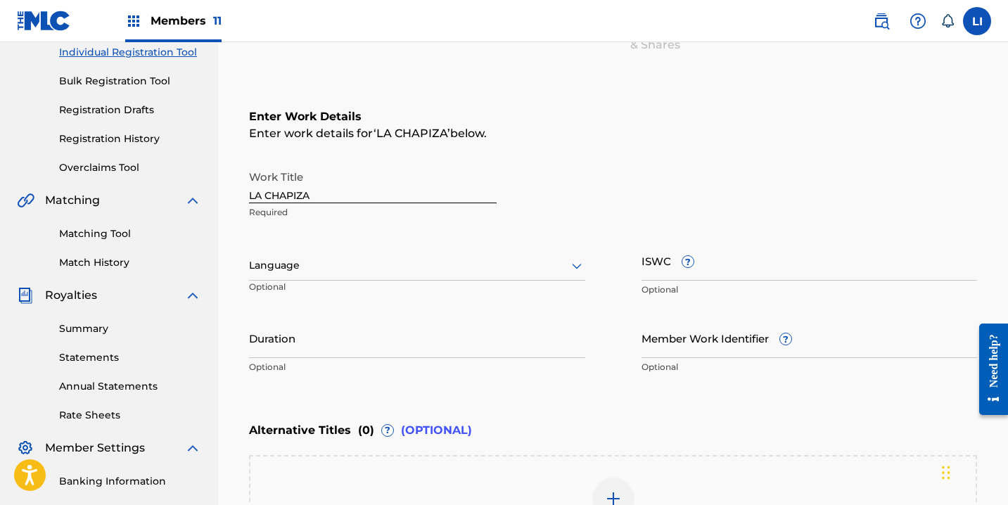
scroll to position [182, 0]
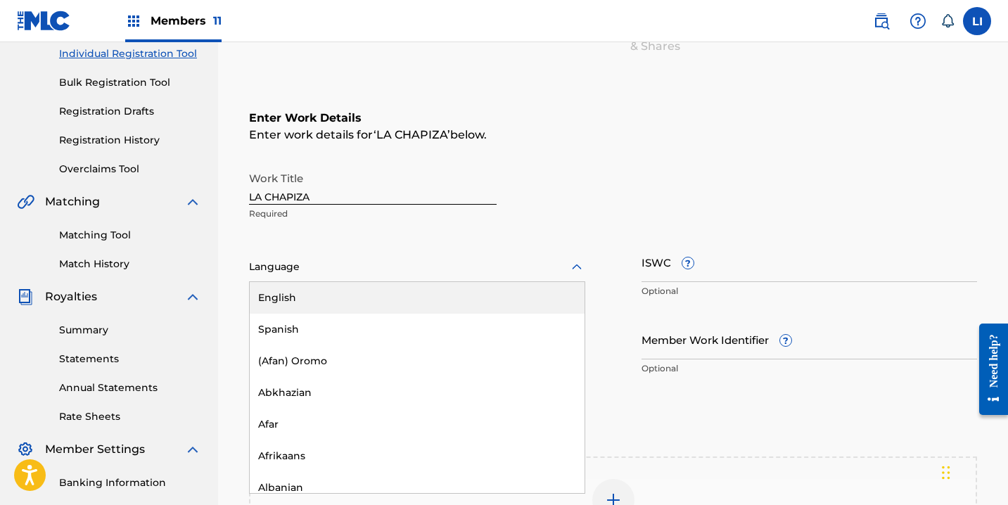
drag, startPoint x: 308, startPoint y: 269, endPoint x: 281, endPoint y: 327, distance: 63.3
click at [308, 269] on div at bounding box center [417, 267] width 336 height 18
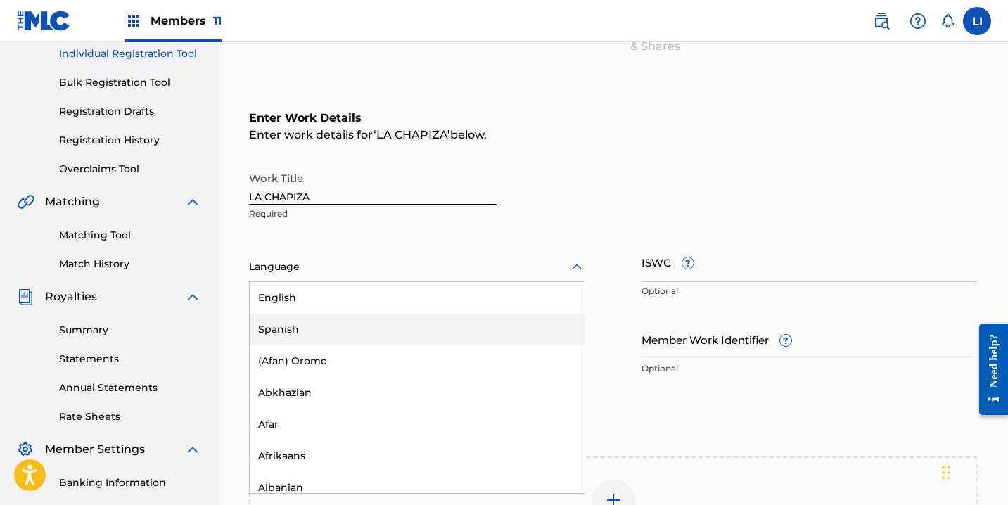
click at [280, 338] on div "Spanish" at bounding box center [417, 330] width 335 height 32
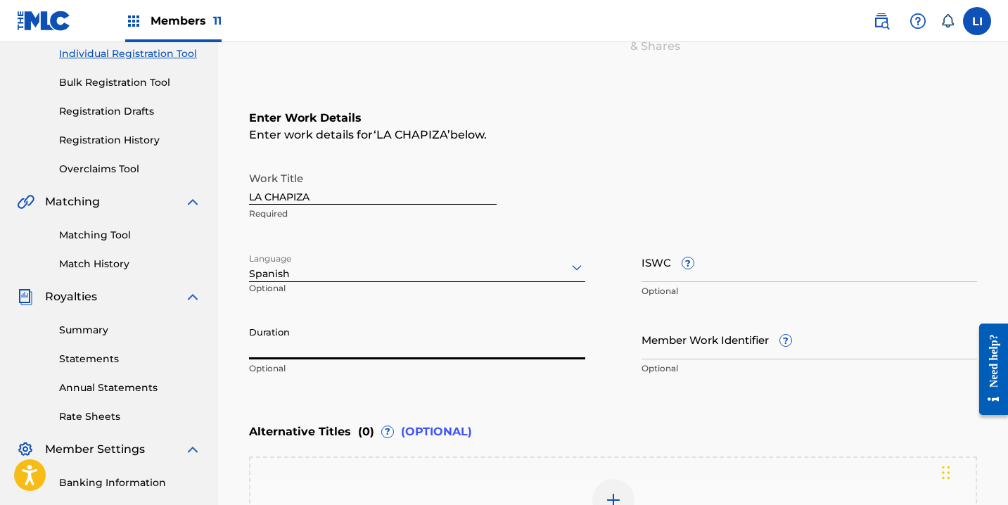
click at [284, 329] on input "Duration" at bounding box center [417, 339] width 336 height 40
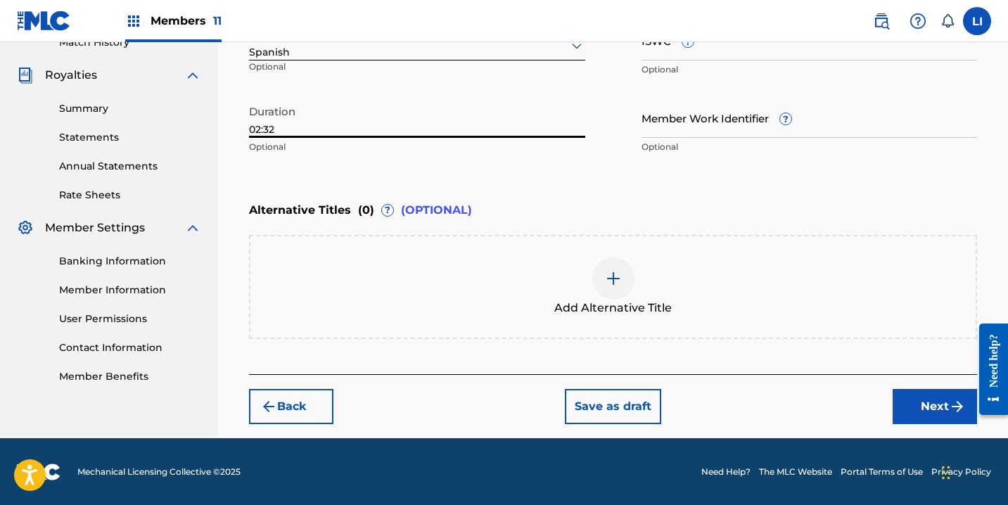
type input "02:32"
click at [923, 396] on button "Next" at bounding box center [935, 406] width 84 height 35
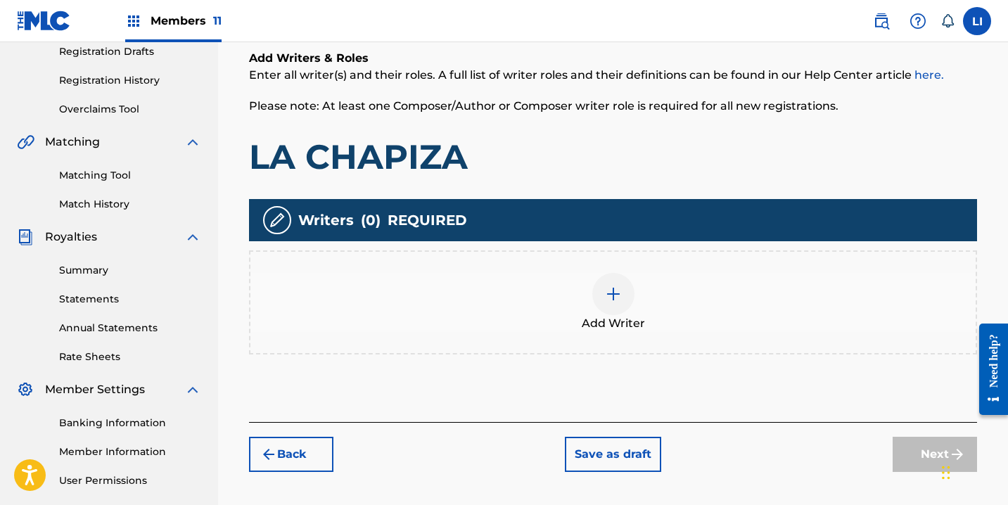
scroll to position [284, 0]
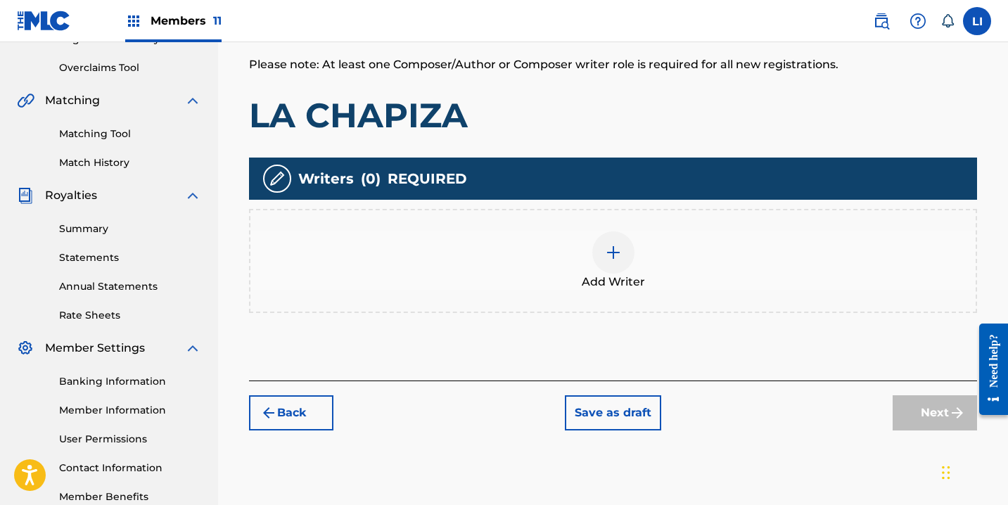
click at [605, 270] on div at bounding box center [614, 253] width 42 height 42
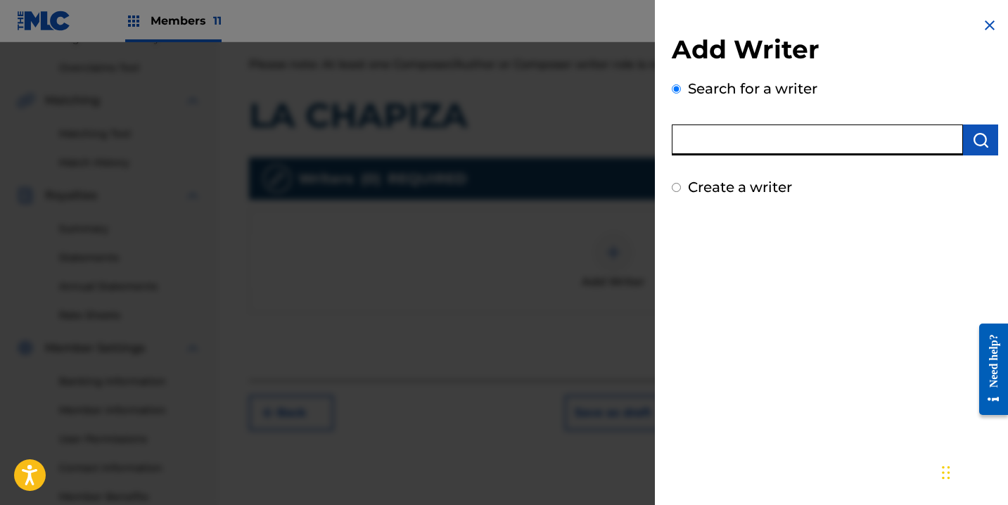
click at [726, 144] on input "text" at bounding box center [817, 140] width 291 height 31
type input "[PERSON_NAME]"
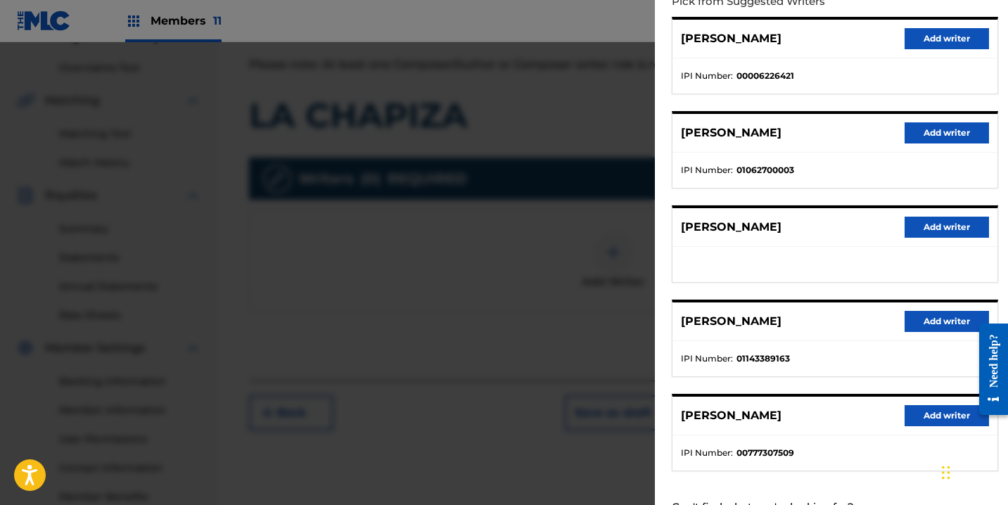
scroll to position [228, 0]
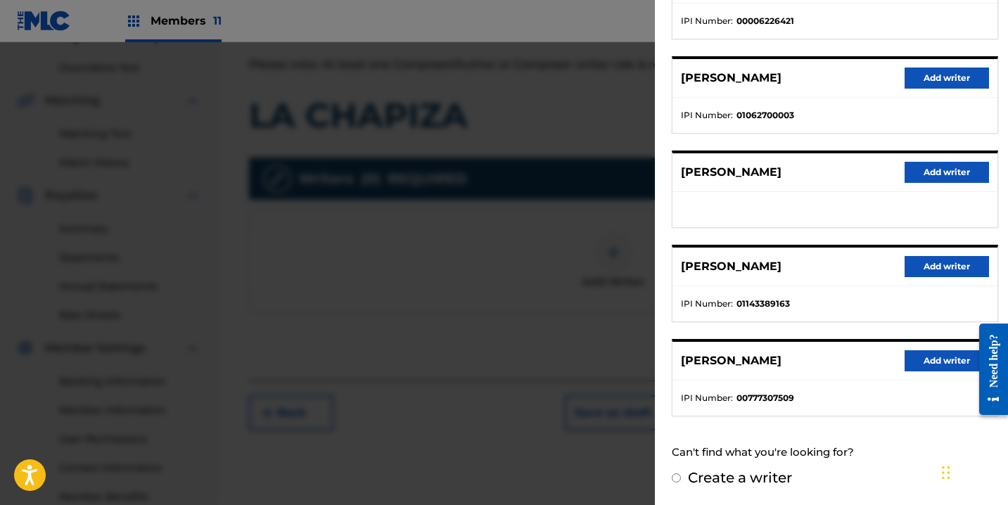
click at [916, 274] on button "Add writer" at bounding box center [947, 266] width 84 height 21
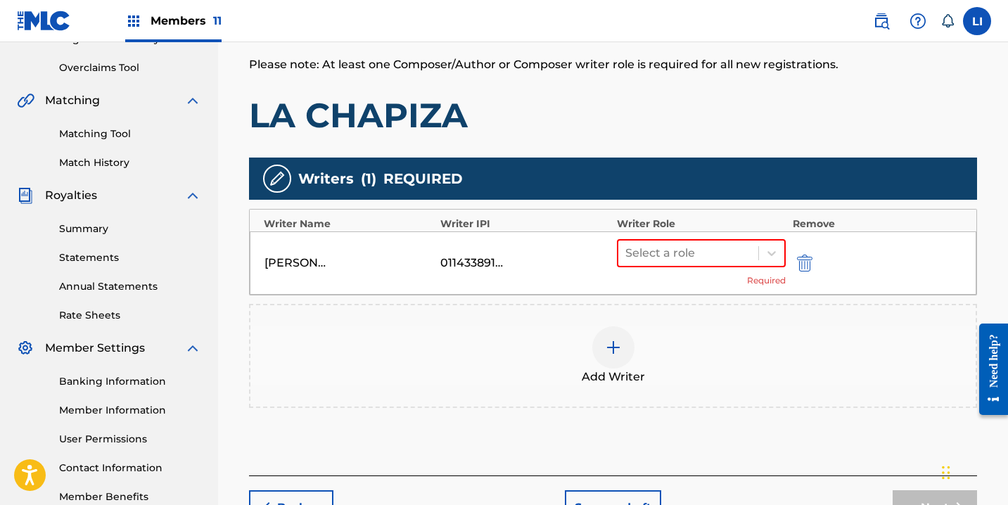
click at [664, 262] on div "Select a role" at bounding box center [689, 253] width 140 height 25
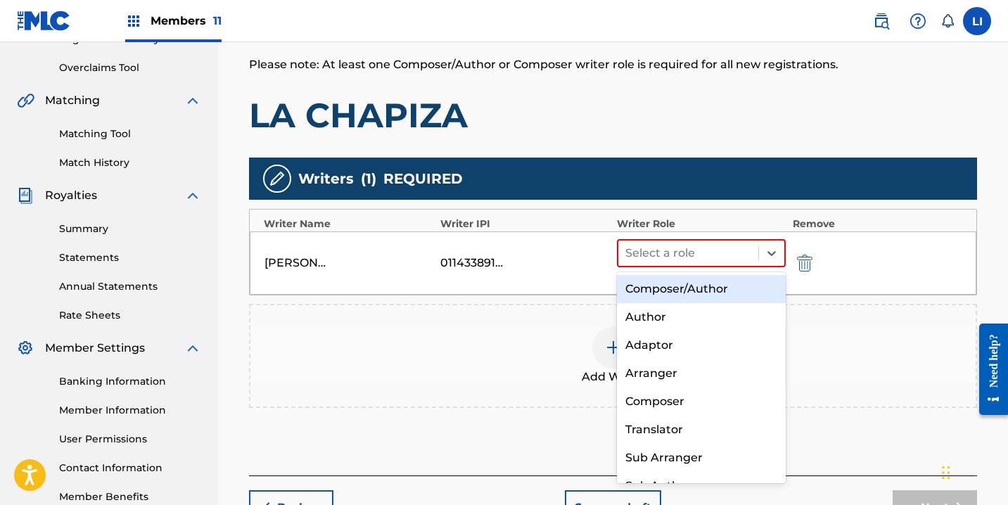
click at [666, 284] on div "Composer/Author" at bounding box center [701, 289] width 169 height 28
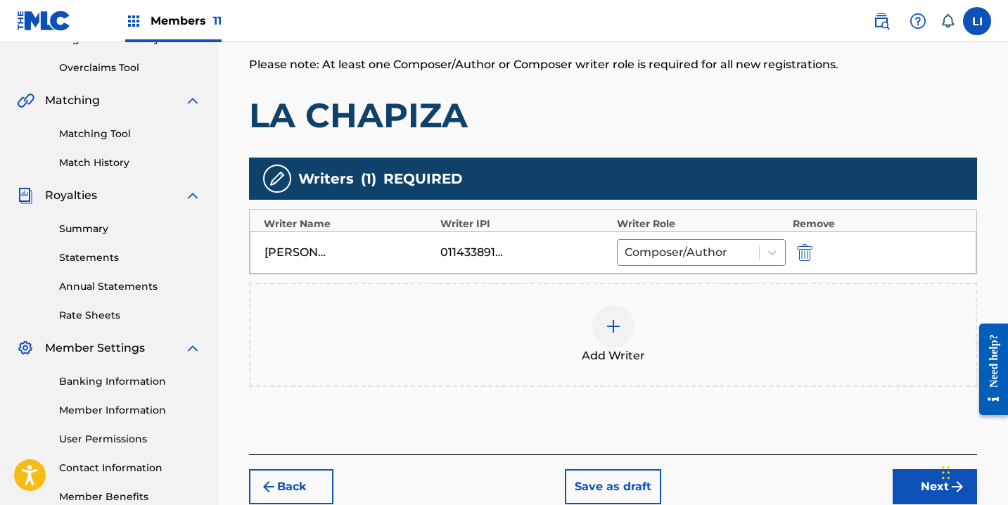
click at [912, 481] on button "Next" at bounding box center [935, 486] width 84 height 35
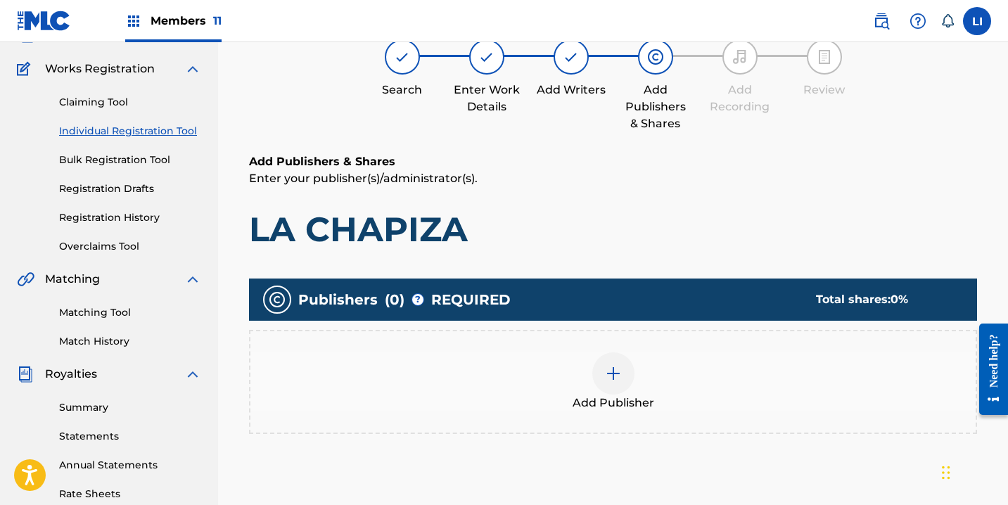
scroll to position [305, 0]
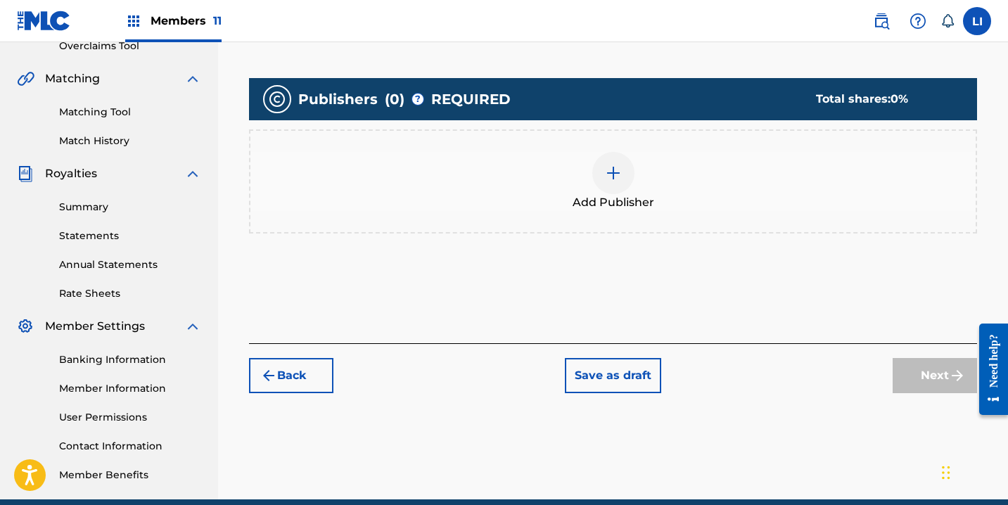
click at [619, 187] on div at bounding box center [614, 173] width 42 height 42
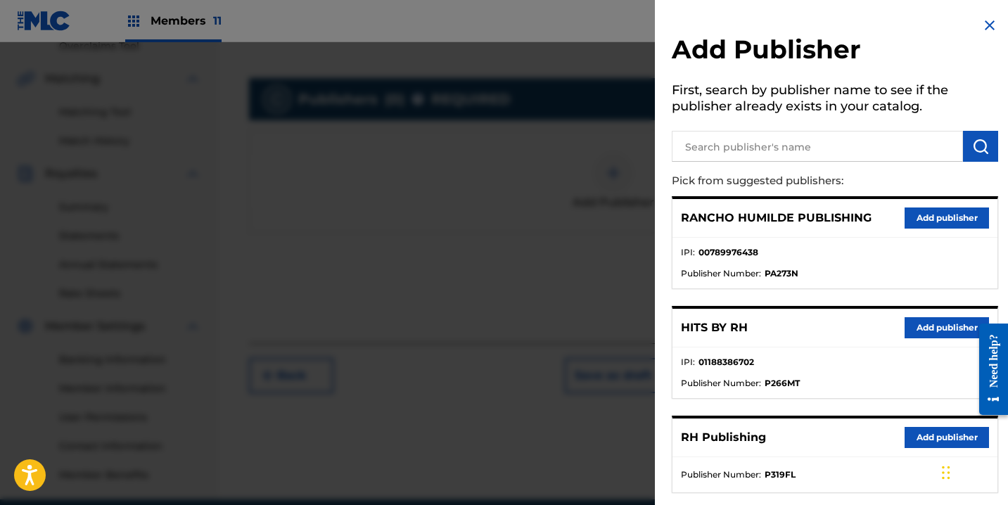
click at [918, 327] on button "Add publisher" at bounding box center [947, 327] width 84 height 21
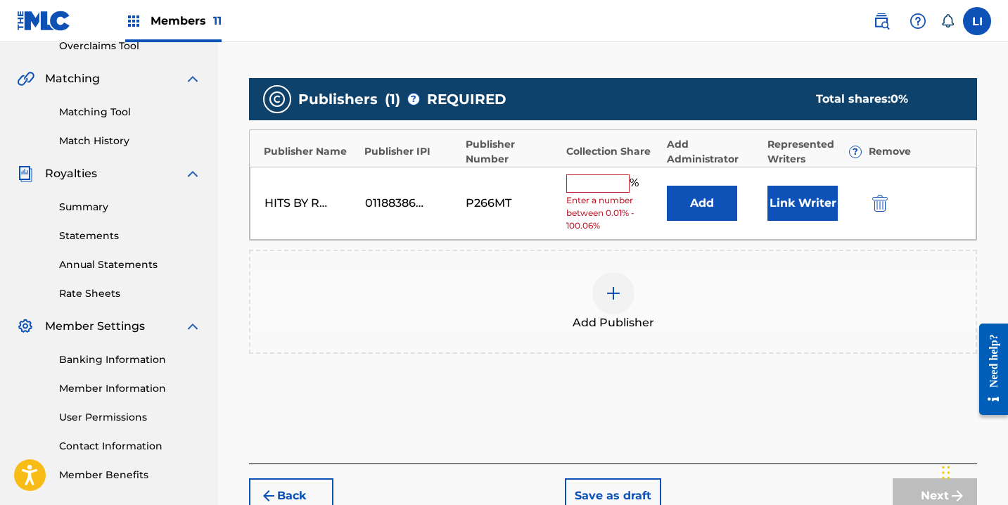
click at [689, 194] on button "Add" at bounding box center [702, 203] width 70 height 35
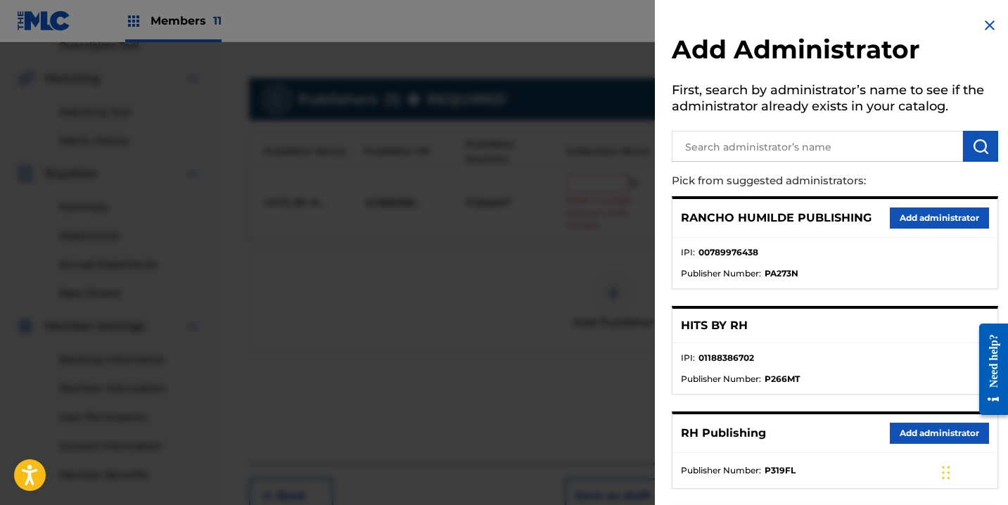
click at [890, 433] on button "Add administrator" at bounding box center [939, 433] width 99 height 21
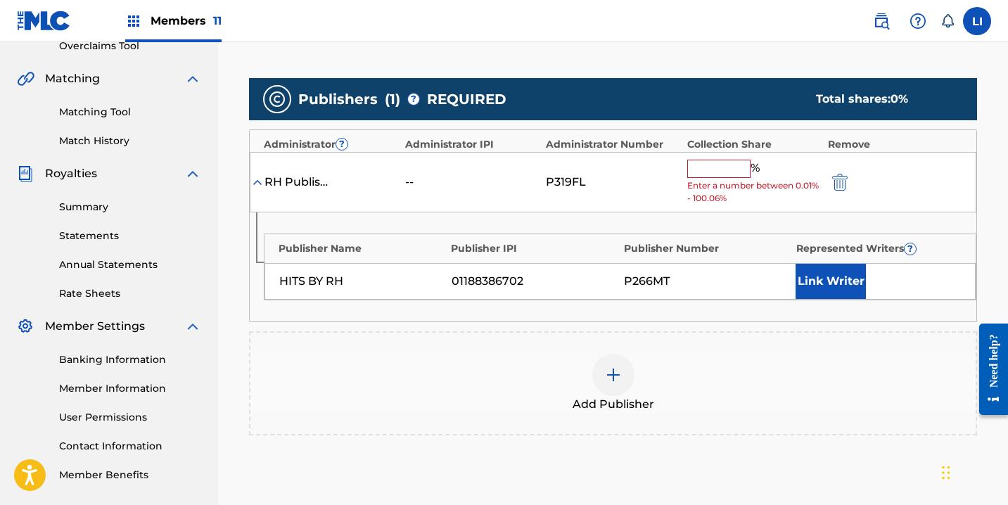
click at [718, 179] on span "Enter a number between 0.01% - 100.06%" at bounding box center [755, 191] width 134 height 25
click at [720, 175] on div "% Enter a number between 0.01% - 100.06%" at bounding box center [755, 183] width 134 height 46
click at [721, 173] on input "text" at bounding box center [719, 169] width 63 height 18
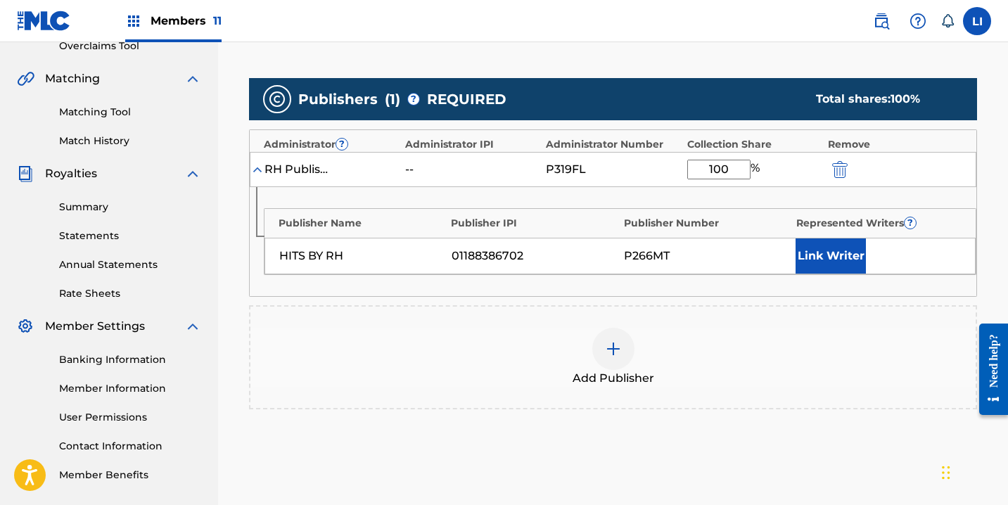
type input "100"
click at [809, 268] on button "Link Writer" at bounding box center [831, 256] width 70 height 35
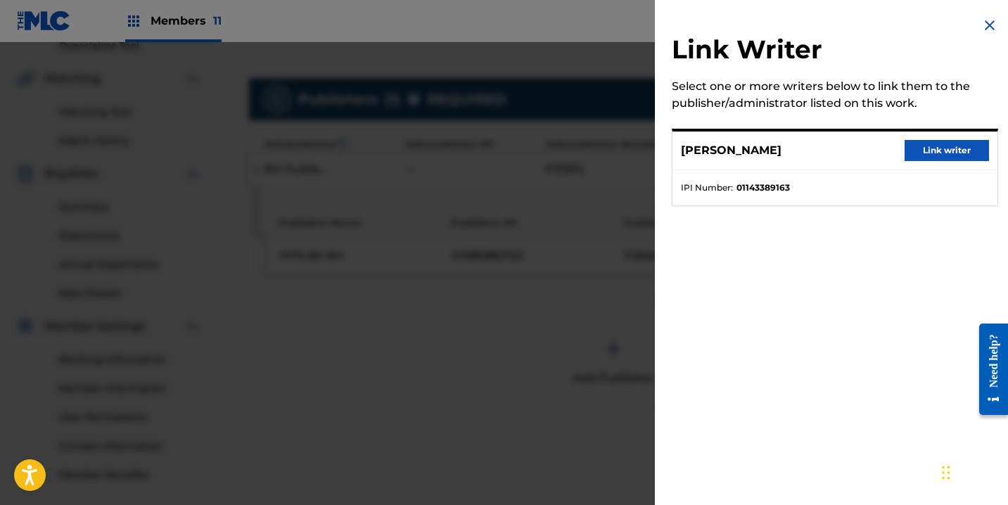
click at [912, 146] on button "Link writer" at bounding box center [947, 150] width 84 height 21
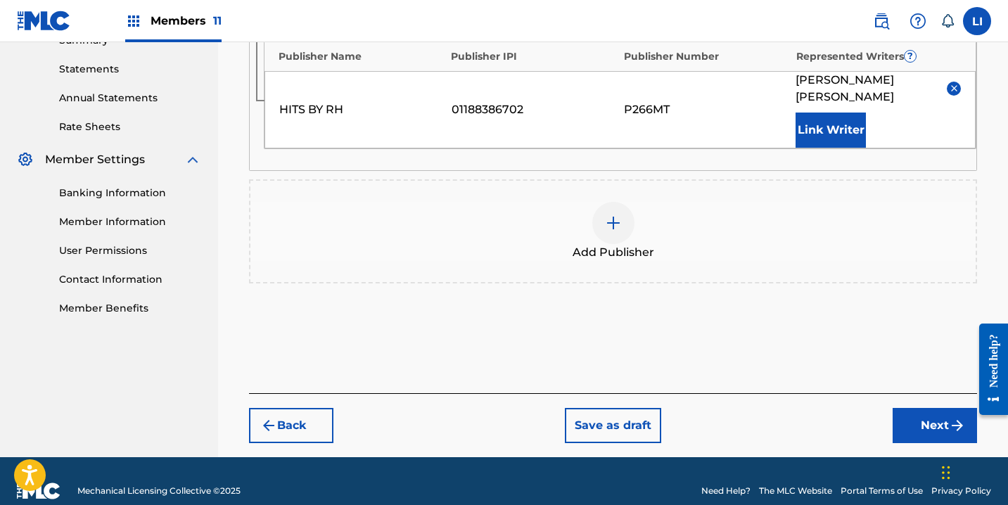
click at [948, 415] on button "Next" at bounding box center [935, 425] width 84 height 35
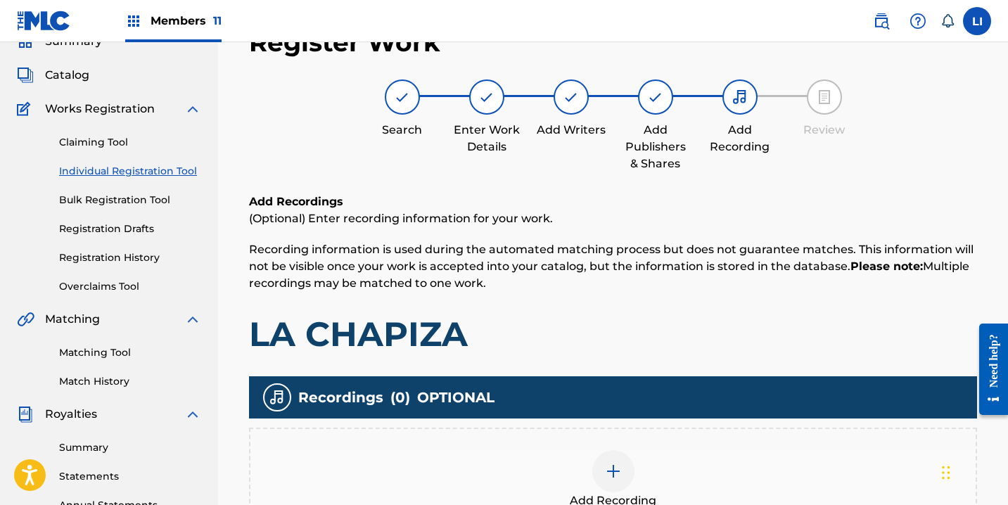
scroll to position [181, 0]
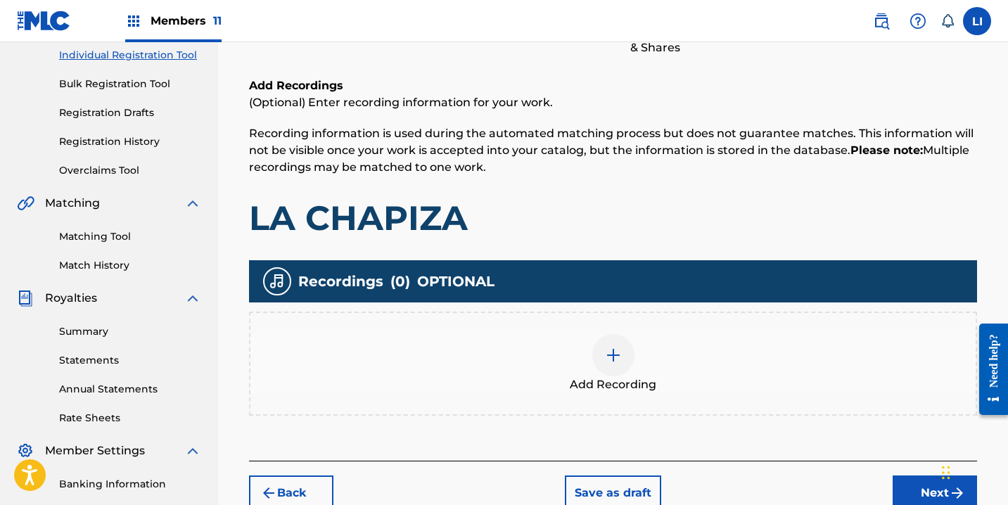
click at [611, 319] on div "Add Recording" at bounding box center [613, 364] width 728 height 104
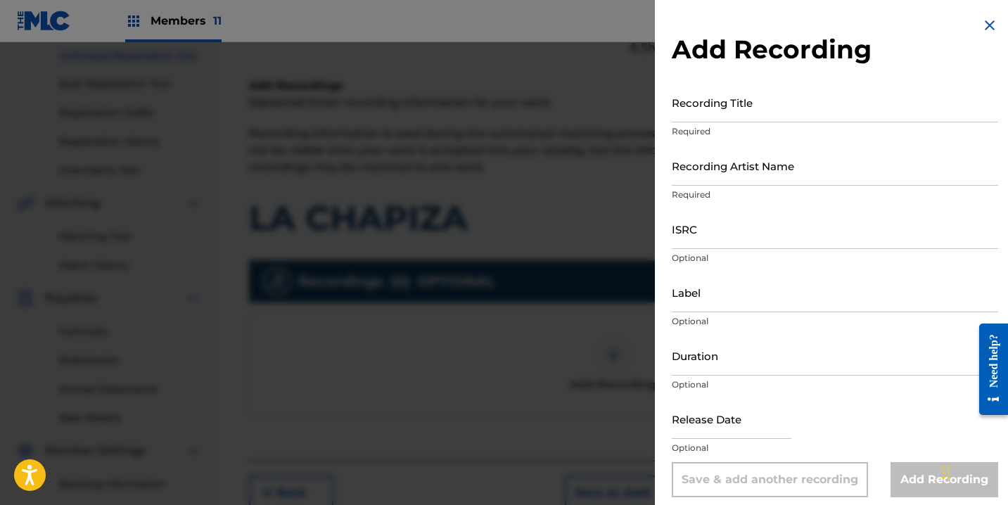
click at [745, 108] on input "Recording Title" at bounding box center [835, 102] width 327 height 40
type input "LA CHAPIZA"
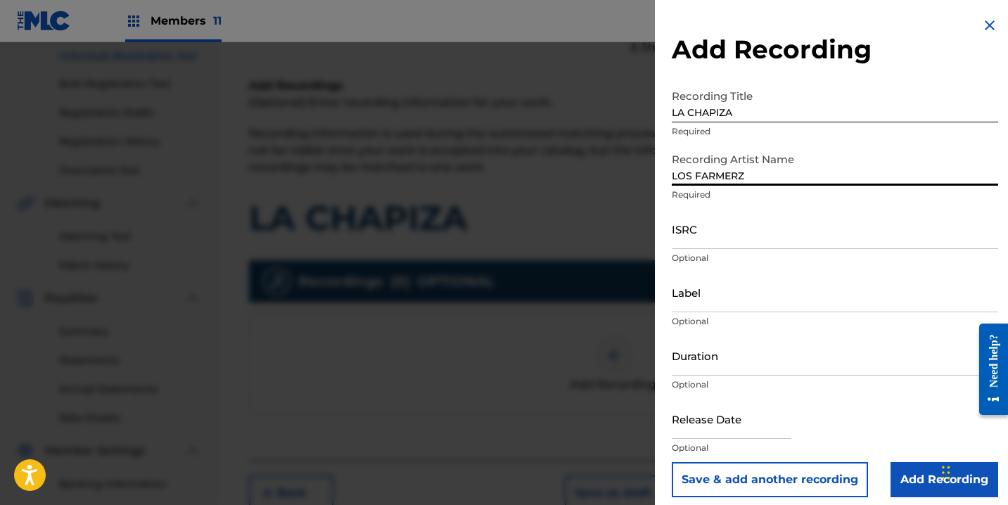
type input "LOS FARMERZ"
paste input "USANG2202801"
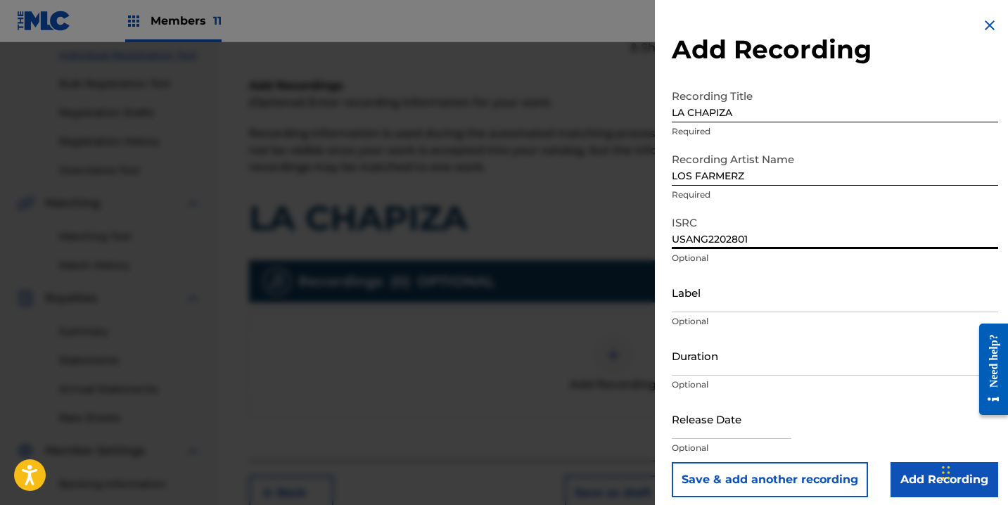
type input "USANG2202801"
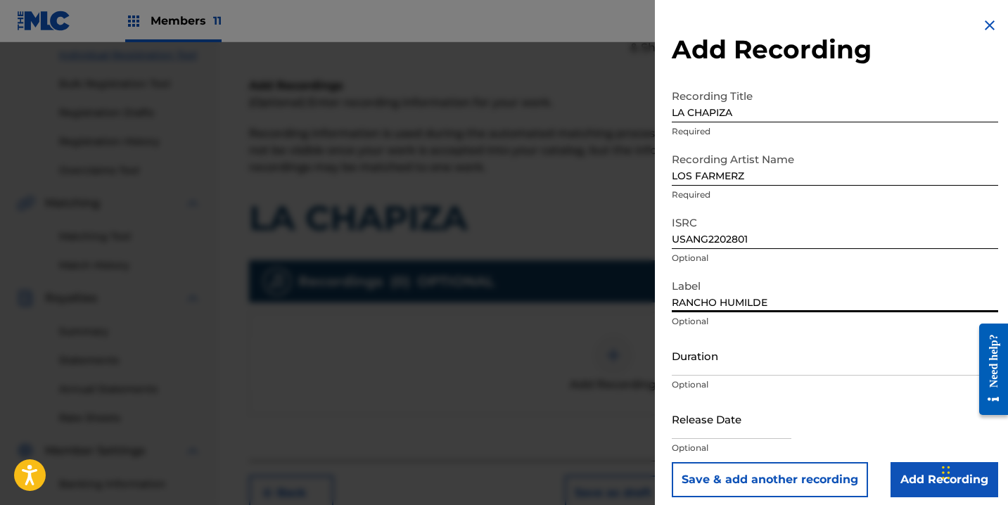
type input "RANCHO HUMILDE"
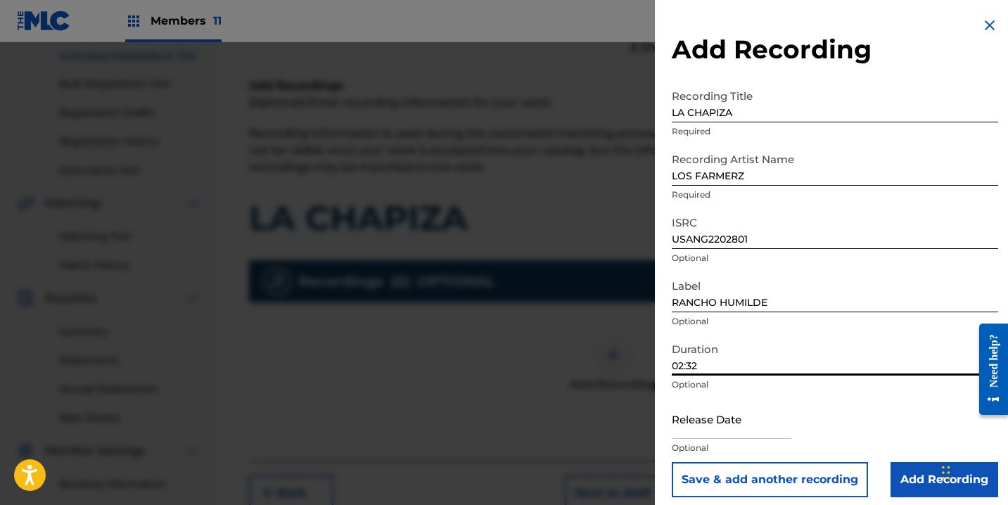
type input "02:32"
select select "7"
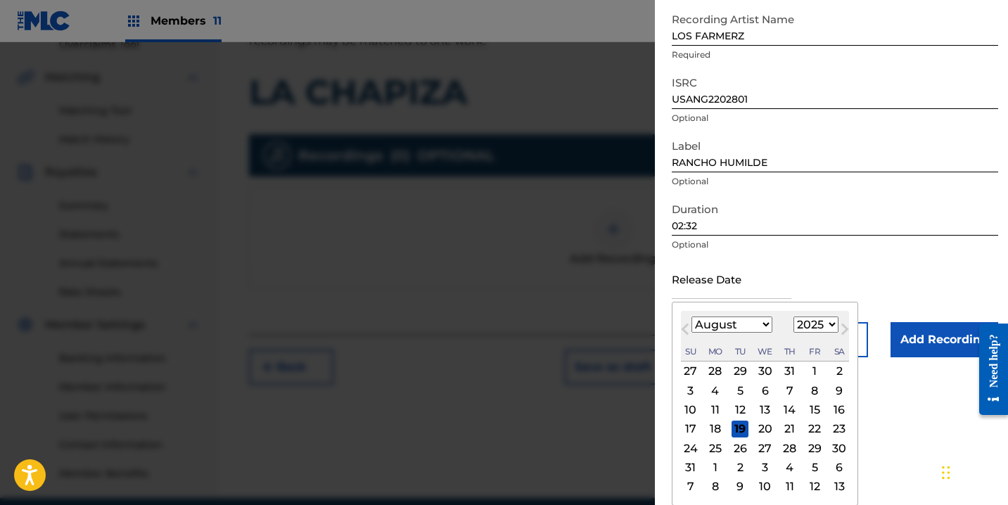
scroll to position [308, 0]
click at [799, 329] on select "1899 1900 1901 1902 1903 1904 1905 1906 1907 1908 1909 1910 1911 1912 1913 1914…" at bounding box center [816, 325] width 45 height 16
select select "2022"
click at [794, 333] on select "1899 1900 1901 1902 1903 1904 1905 1906 1907 1908 1909 1910 1911 1912 1913 1914…" at bounding box center [816, 325] width 45 height 16
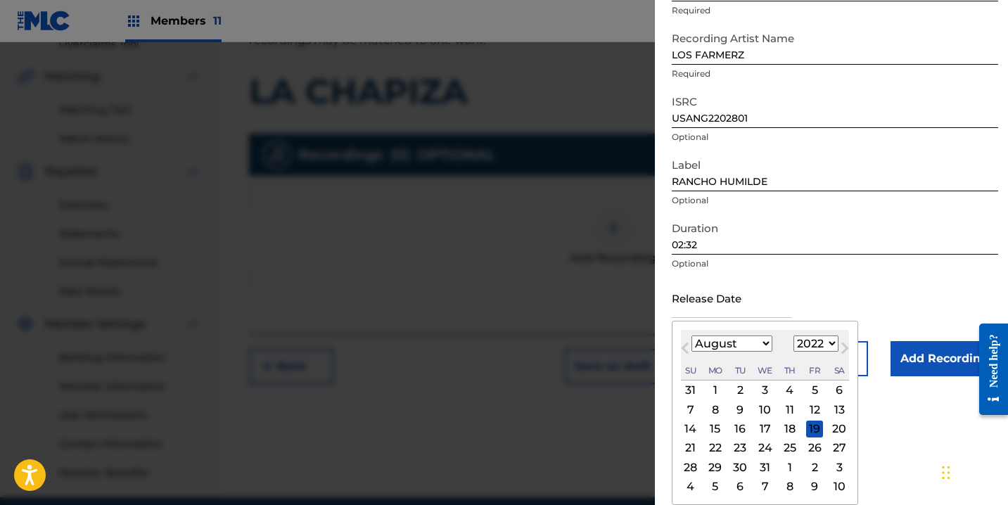
click at [736, 343] on select "January February March April May June July August September October November De…" at bounding box center [732, 344] width 81 height 16
select select "8"
click at [692, 336] on select "January February March April May June July August September October November De…" at bounding box center [732, 344] width 81 height 16
click at [812, 428] on div "16" at bounding box center [814, 429] width 17 height 17
type input "[DATE]"
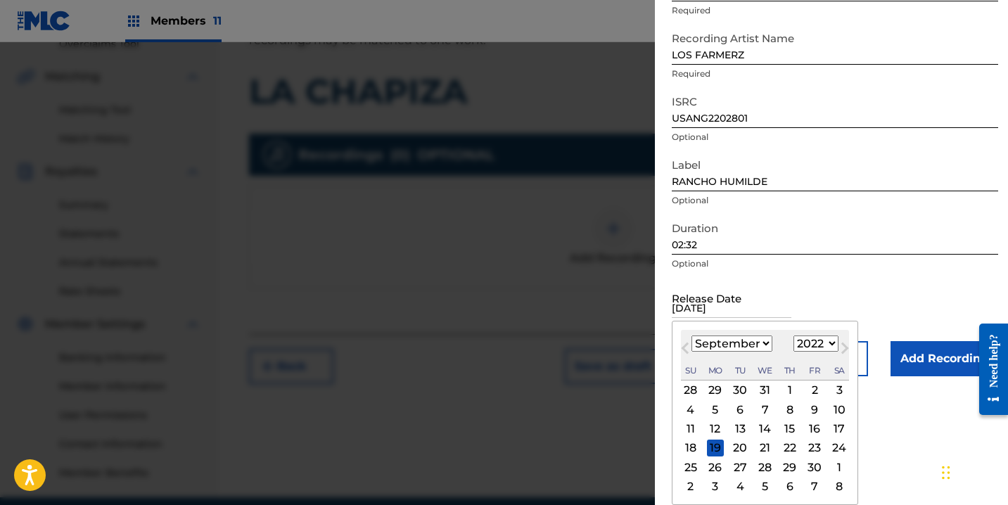
scroll to position [9, 0]
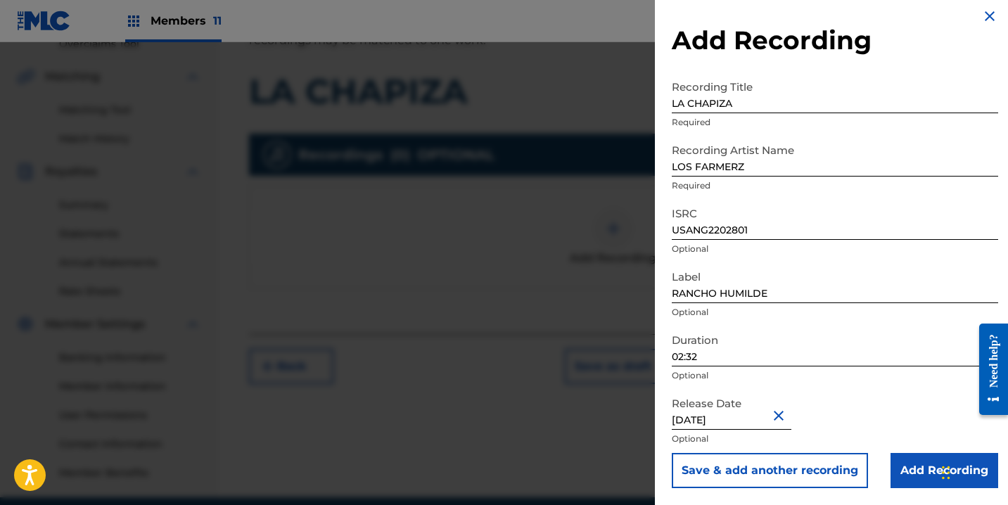
click at [906, 463] on input "Add Recording" at bounding box center [945, 470] width 108 height 35
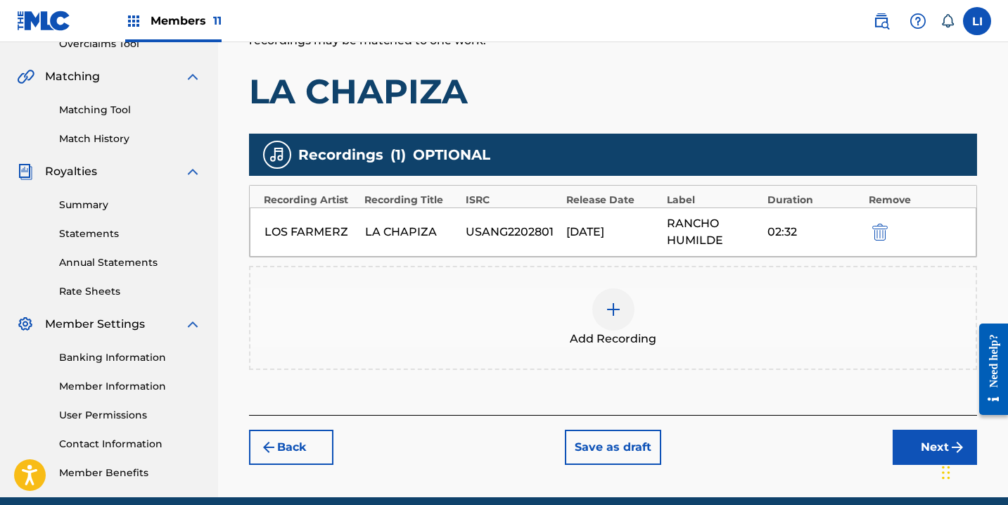
click at [632, 317] on div "Add Recording" at bounding box center [614, 318] width 726 height 59
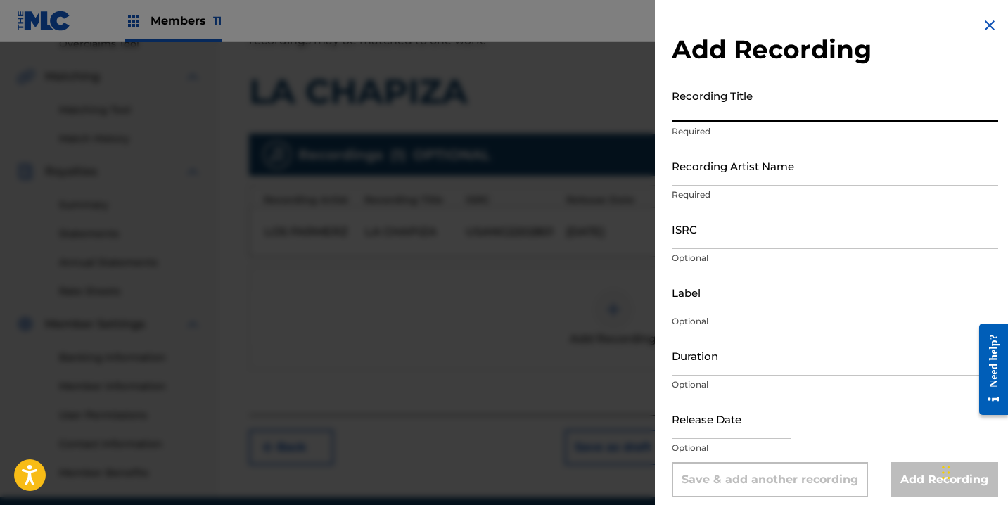
click at [699, 103] on input "Recording Title" at bounding box center [835, 102] width 327 height 40
type input "K"
type input "LA CHAPIZA"
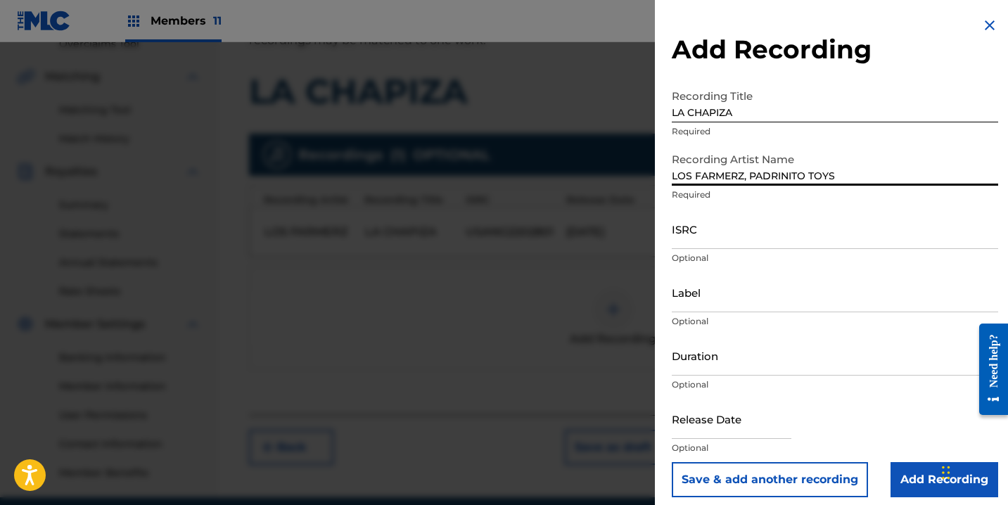
type input "LOS FARMERZ, PADRINITO TOYS"
paste input "QZ9QQ2300870"
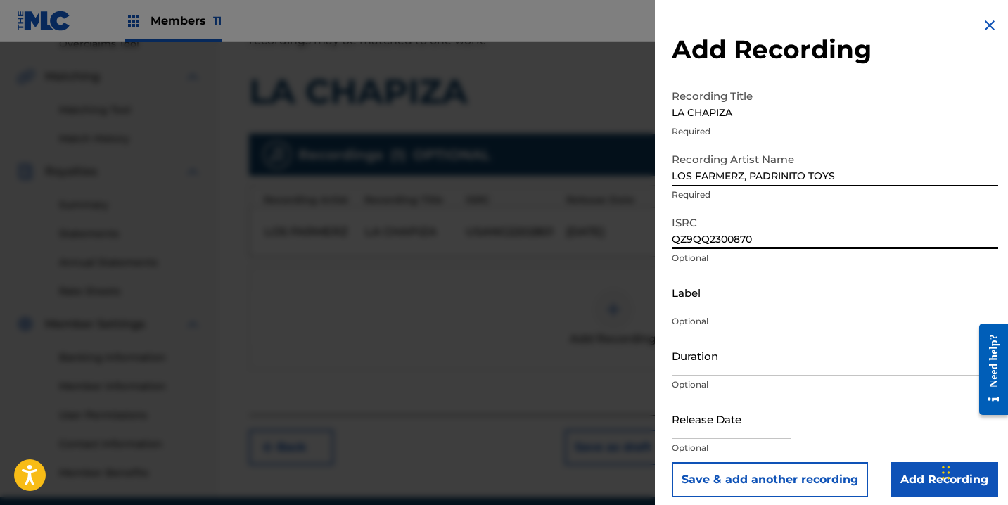
type input "QZ9QQ2300870"
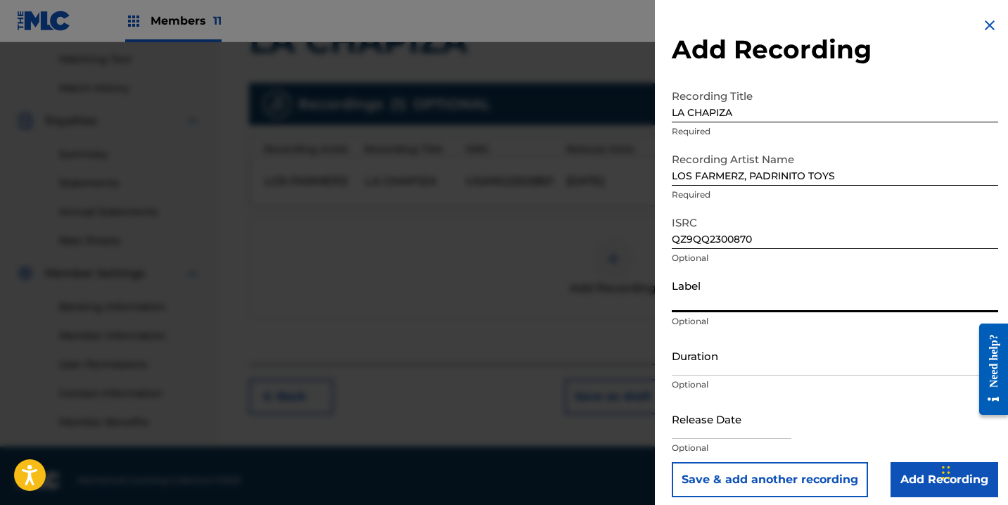
scroll to position [367, 0]
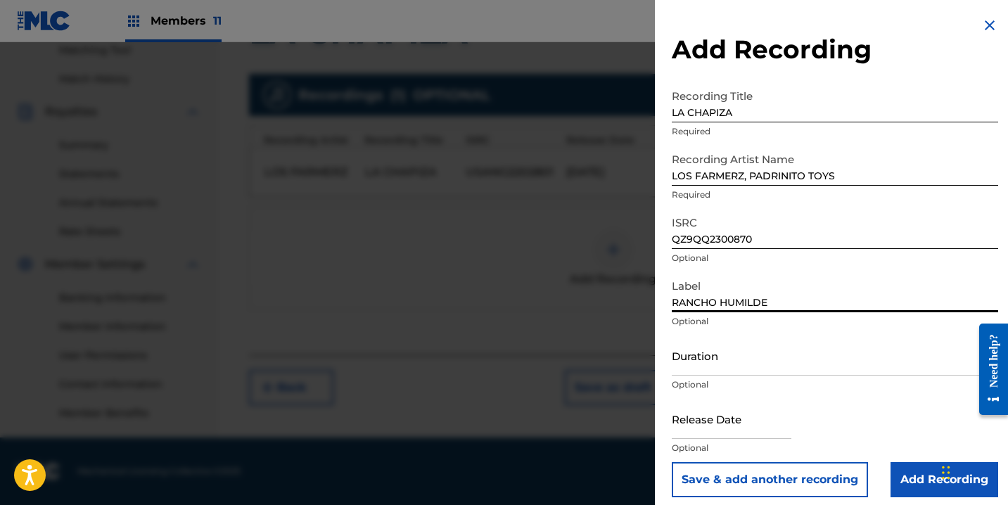
type input "RANCHO HUMILDE"
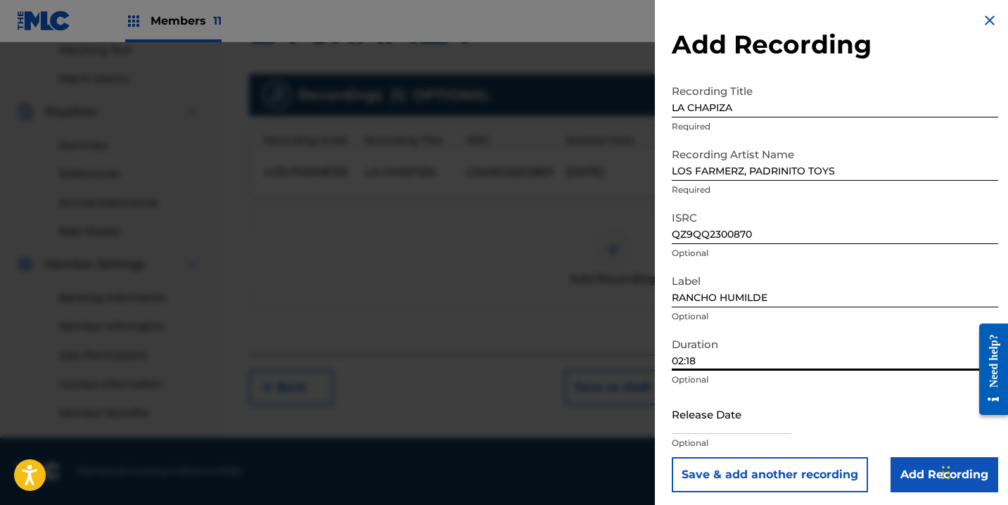
scroll to position [9, 0]
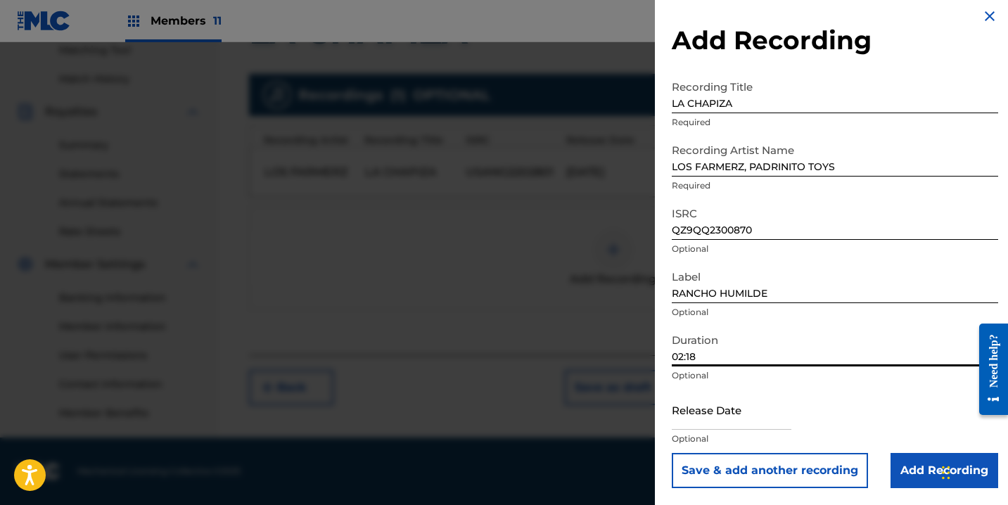
type input "02:18"
click at [756, 403] on input "text" at bounding box center [732, 410] width 120 height 40
select select "7"
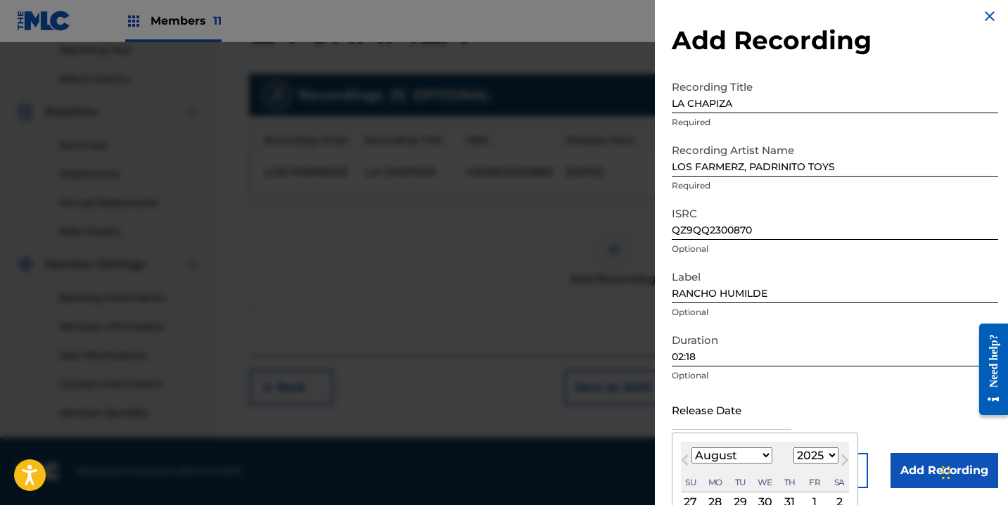
click at [816, 455] on select "1899 1900 1901 1902 1903 1904 1905 1906 1907 1908 1909 1910 1911 1912 1913 1914…" at bounding box center [816, 456] width 45 height 16
select select "2023"
click at [794, 448] on select "1899 1900 1901 1902 1903 1904 1905 1906 1907 1908 1909 1910 1911 1912 1913 1914…" at bounding box center [816, 456] width 45 height 16
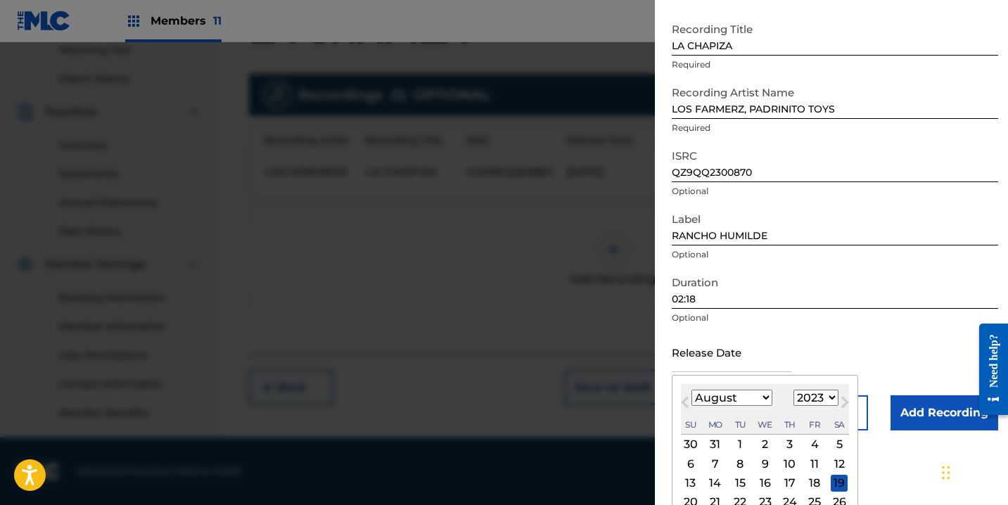
scroll to position [121, 0]
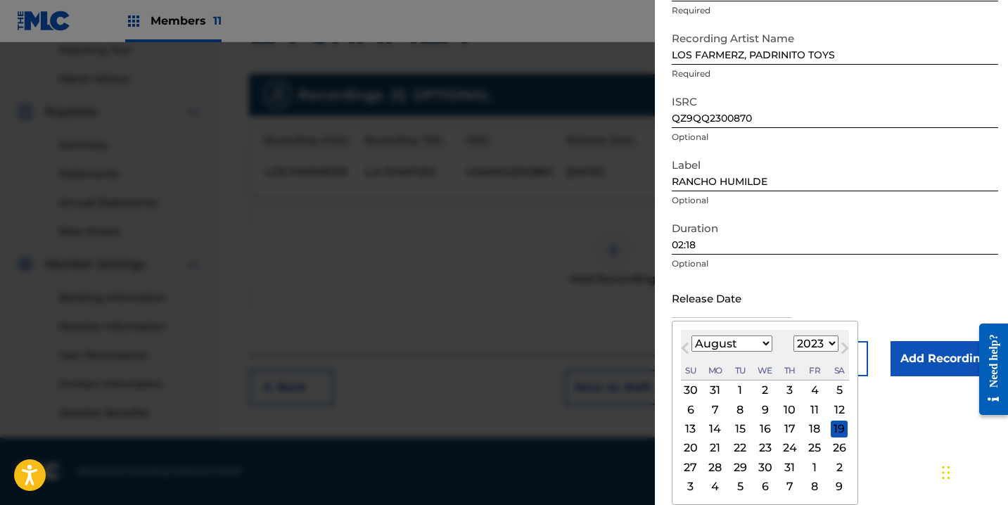
click at [738, 348] on select "January February March April May June July August September October November De…" at bounding box center [732, 344] width 81 height 16
select select "10"
click at [692, 336] on select "January February March April May June July August September October November De…" at bounding box center [732, 344] width 81 height 16
click at [789, 450] on div "23" at bounding box center [790, 448] width 17 height 17
type input "[DATE]"
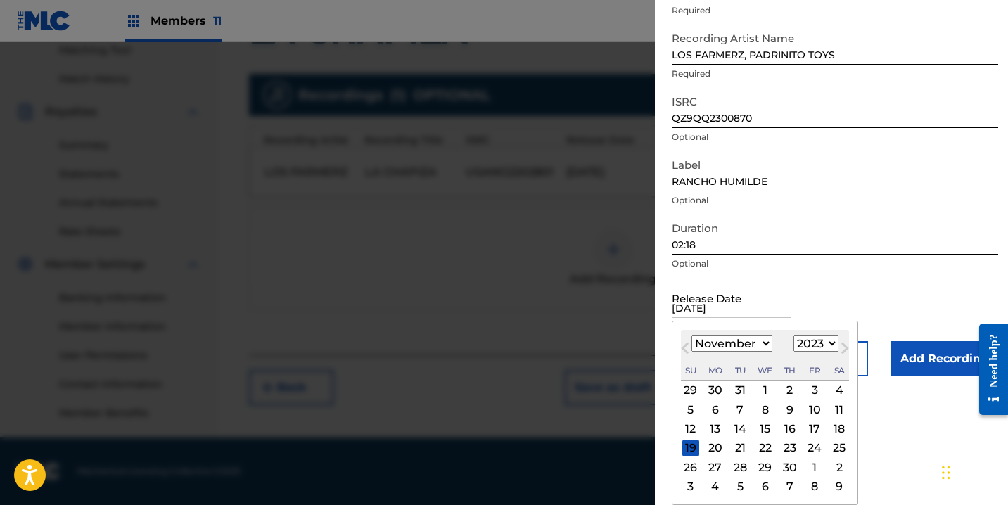
scroll to position [9, 0]
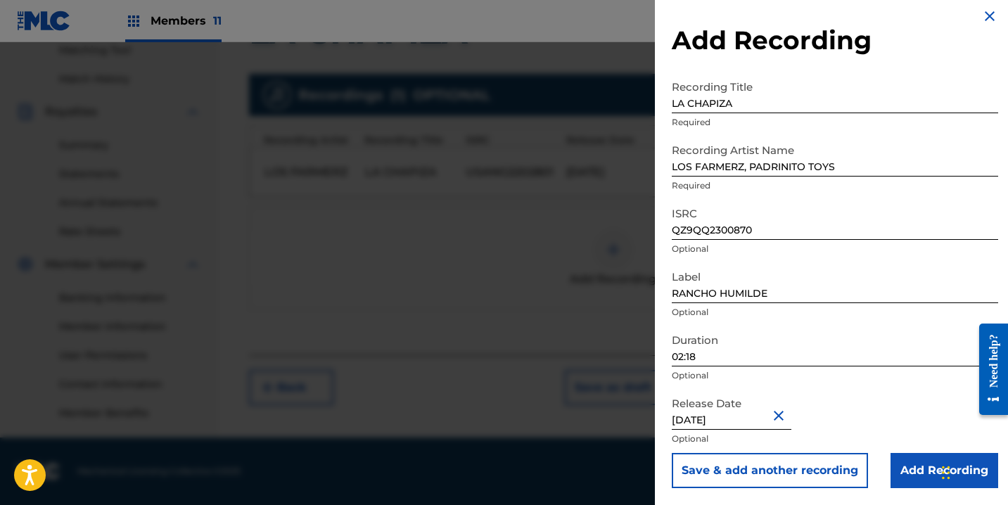
click at [913, 476] on input "Add Recording" at bounding box center [945, 470] width 108 height 35
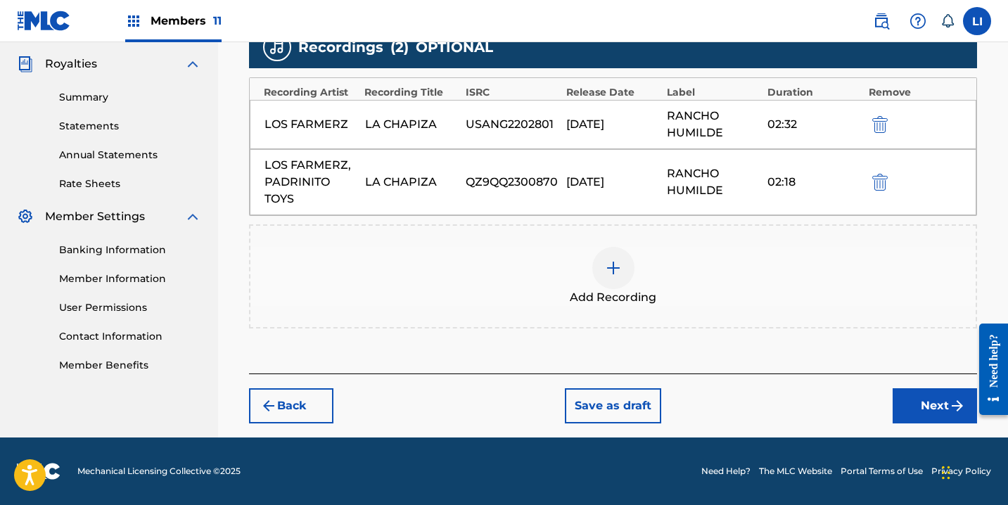
click at [937, 398] on button "Next" at bounding box center [935, 405] width 84 height 35
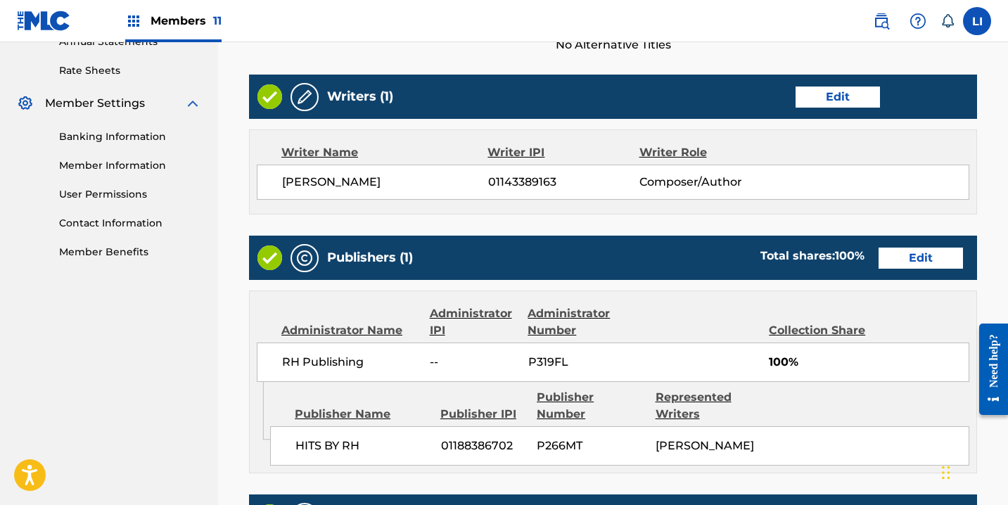
scroll to position [840, 0]
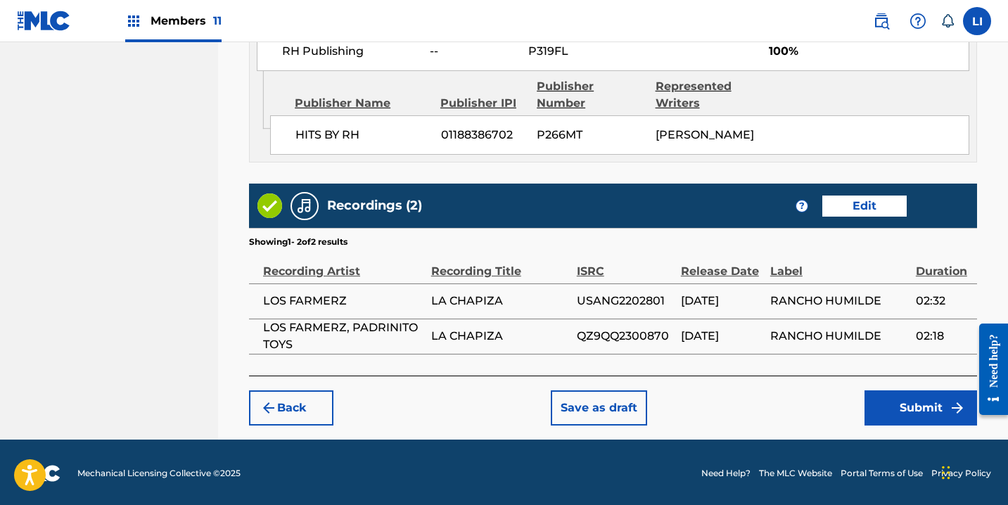
click at [905, 406] on button "Submit" at bounding box center [921, 408] width 113 height 35
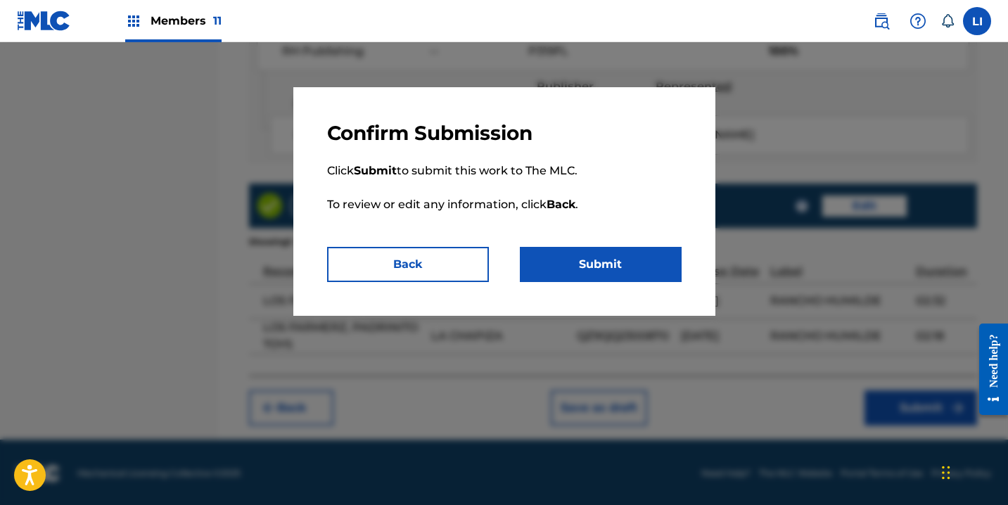
click at [571, 273] on button "Submit" at bounding box center [601, 264] width 162 height 35
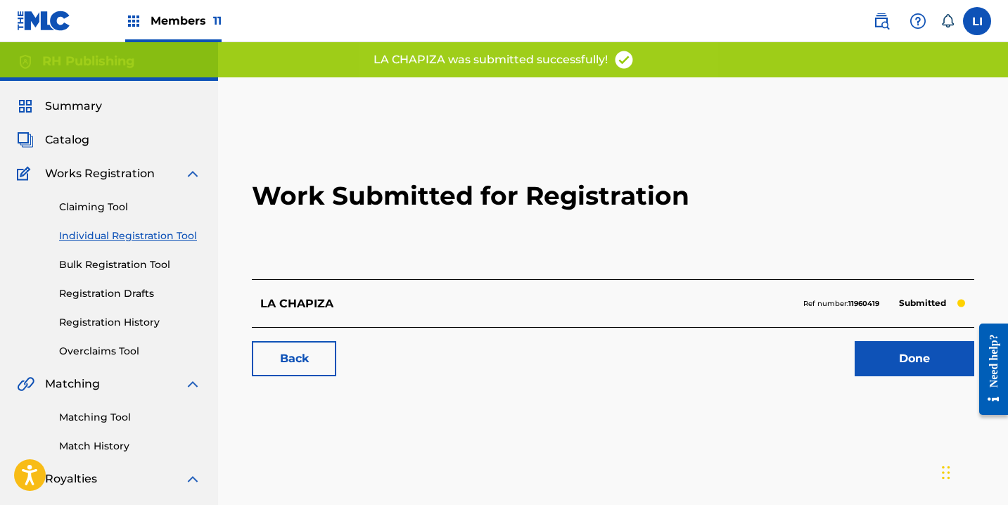
scroll to position [22, 0]
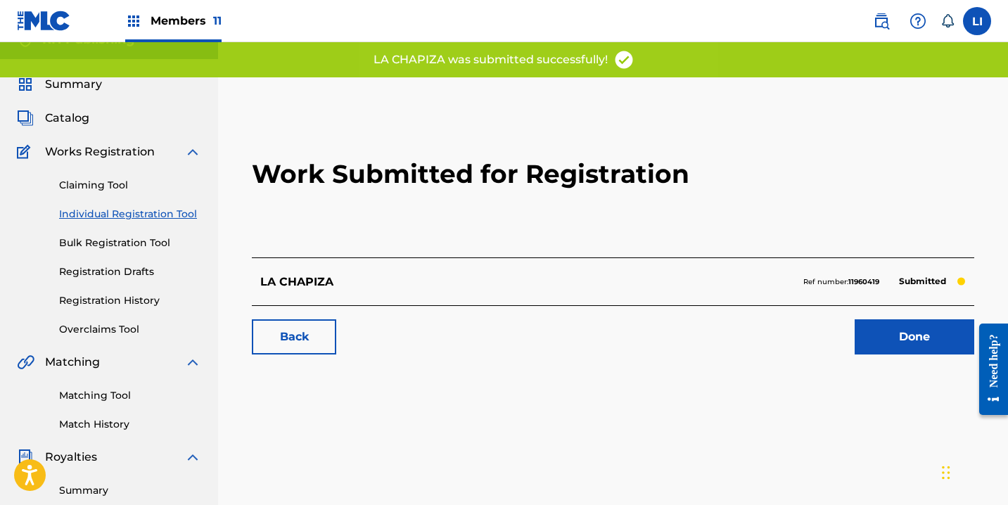
click at [891, 342] on link "Done" at bounding box center [915, 336] width 120 height 35
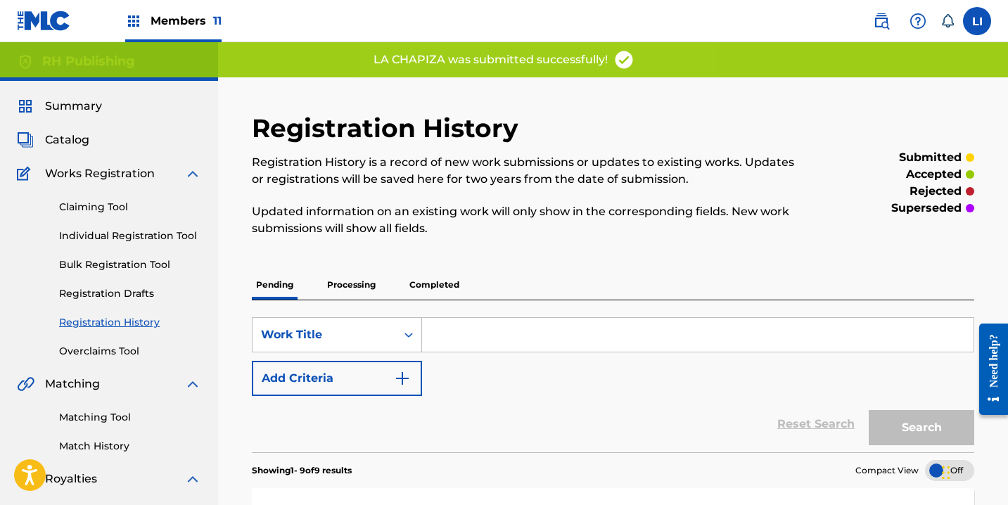
click at [131, 239] on link "Individual Registration Tool" at bounding box center [130, 236] width 142 height 15
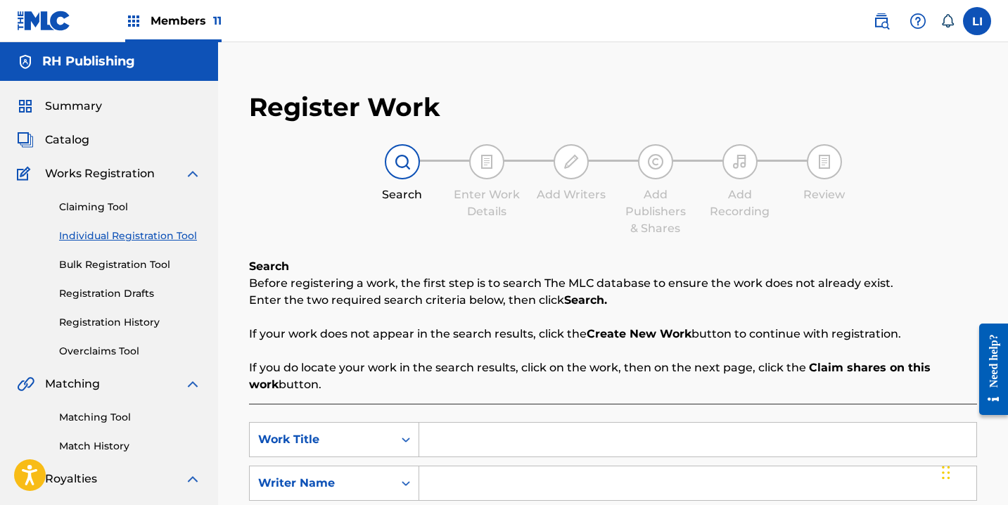
click at [170, 237] on link "Individual Registration Tool" at bounding box center [130, 236] width 142 height 15
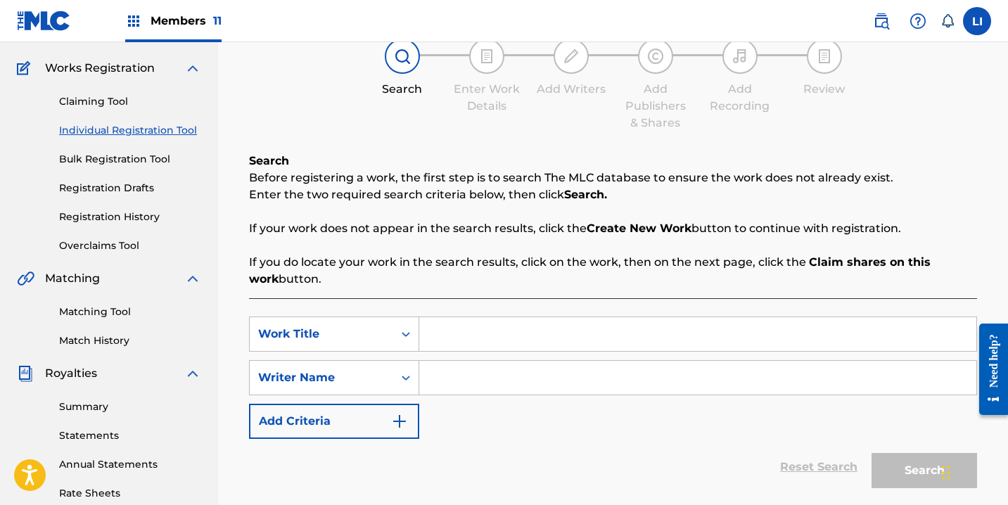
scroll to position [106, 0]
click at [529, 341] on input "Search Form" at bounding box center [697, 334] width 557 height 34
paste input "DOS GUACHES CALENTANOS"
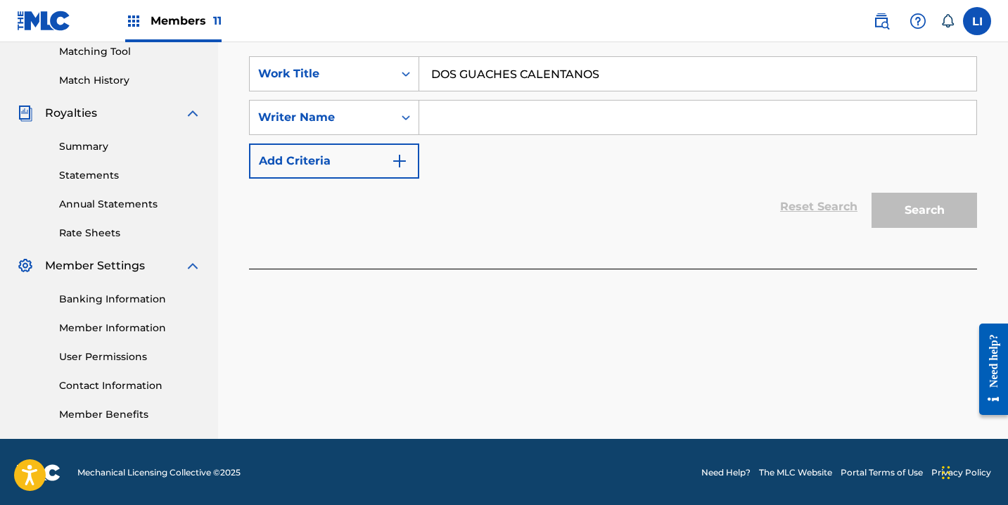
scroll to position [367, 0]
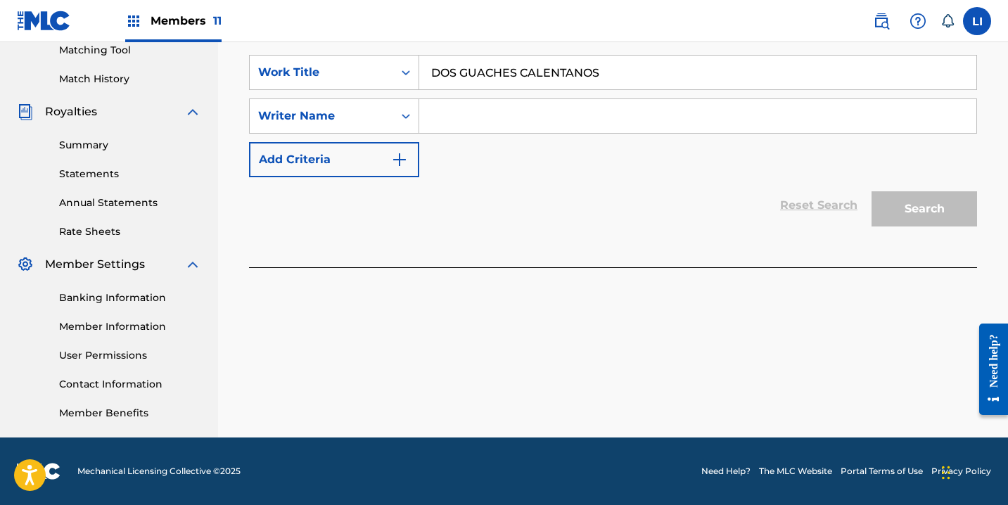
type input "DOS GUACHES CALENTANOS"
click at [536, 122] on input "Search Form" at bounding box center [697, 116] width 557 height 34
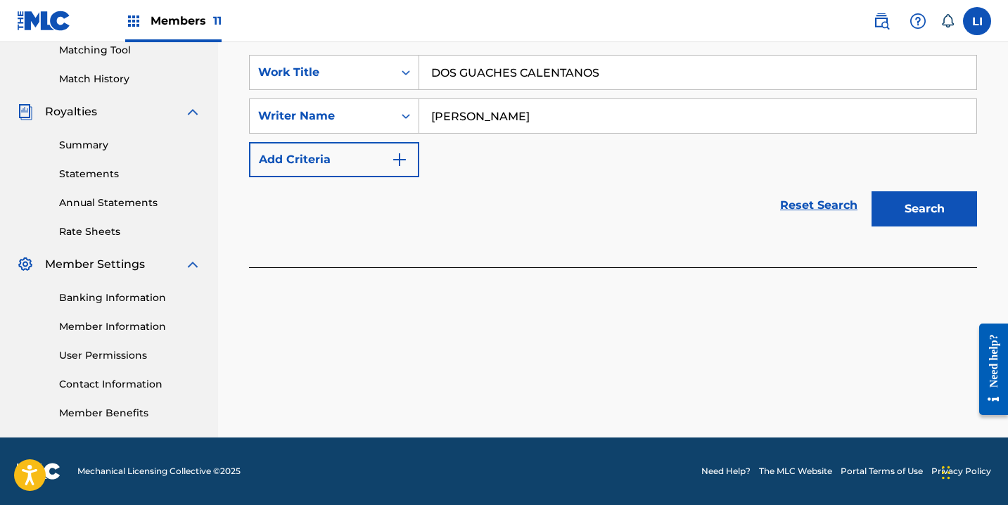
type input "[PERSON_NAME]"
click at [872, 191] on button "Search" at bounding box center [925, 208] width 106 height 35
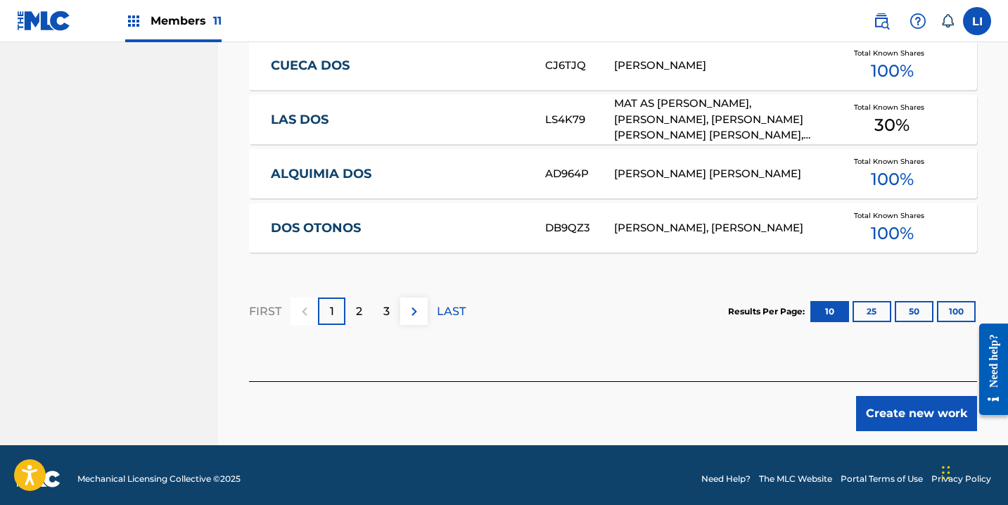
click at [881, 417] on button "Create new work" at bounding box center [916, 413] width 121 height 35
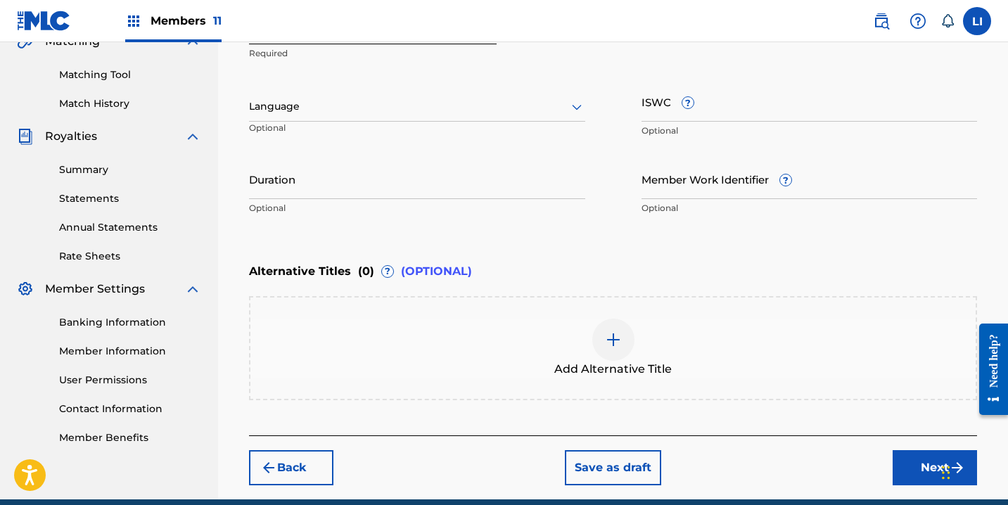
scroll to position [283, 0]
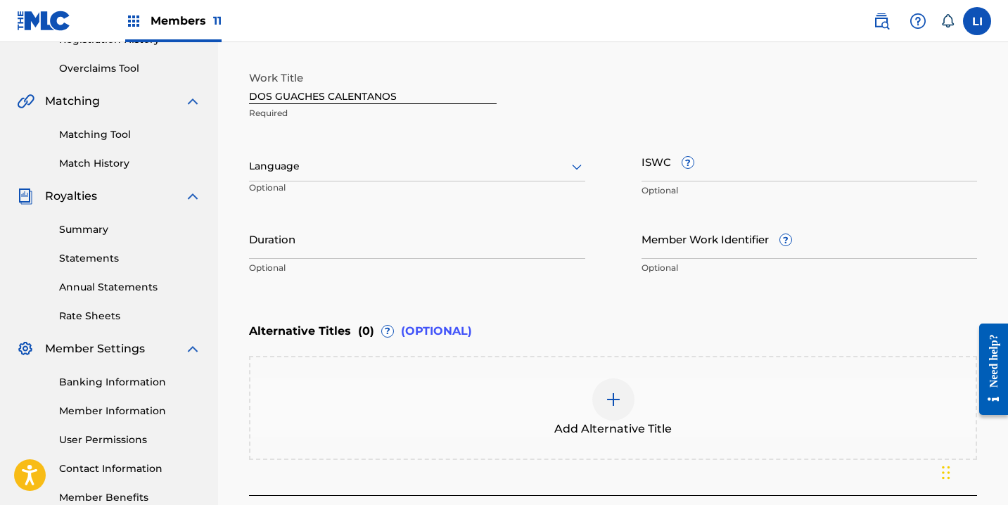
click at [277, 173] on div at bounding box center [417, 167] width 336 height 18
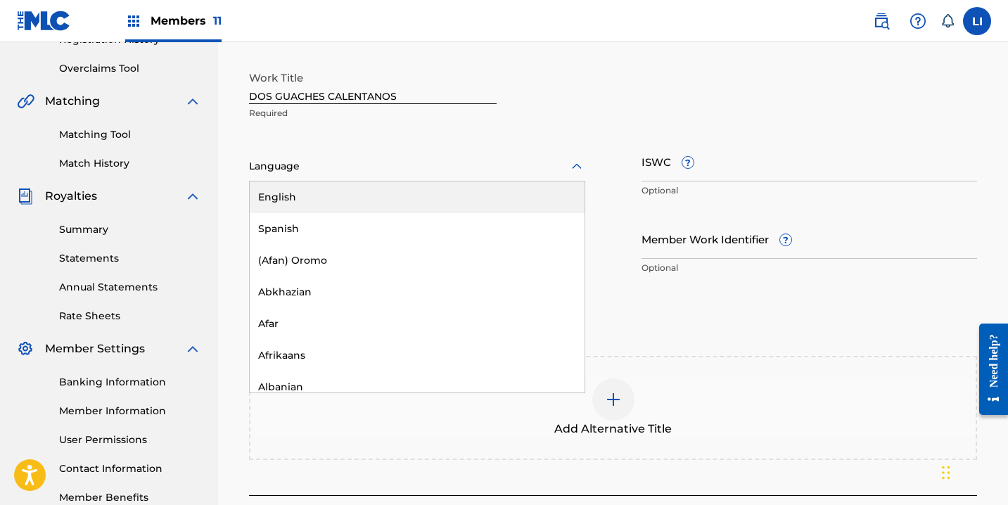
click at [278, 217] on div "Spanish" at bounding box center [417, 229] width 335 height 32
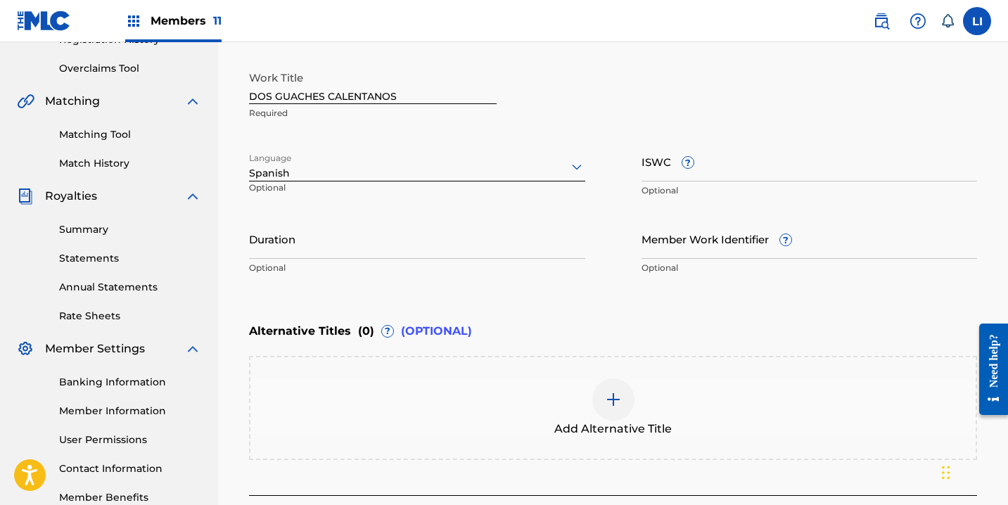
click at [277, 240] on input "Duration" at bounding box center [417, 239] width 336 height 40
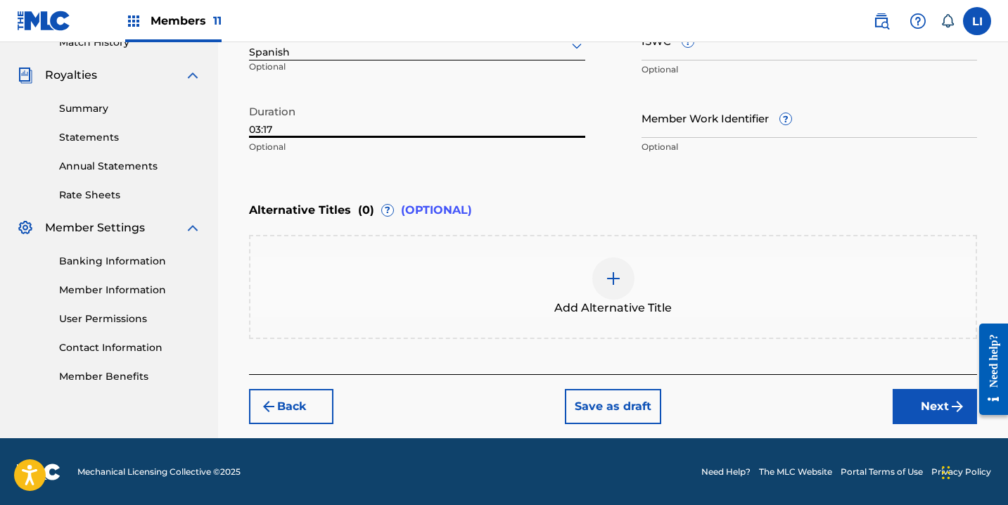
type input "03:17"
click at [913, 404] on button "Next" at bounding box center [935, 406] width 84 height 35
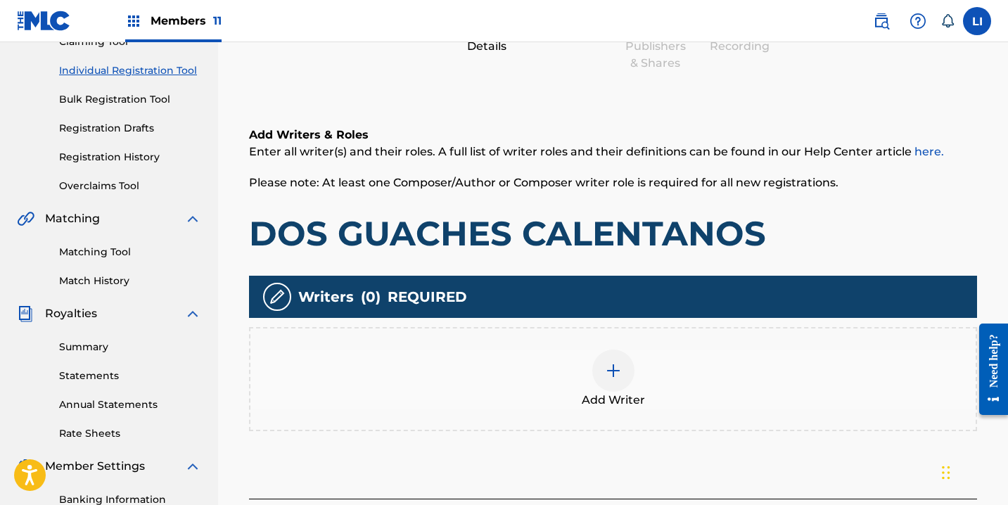
scroll to position [321, 0]
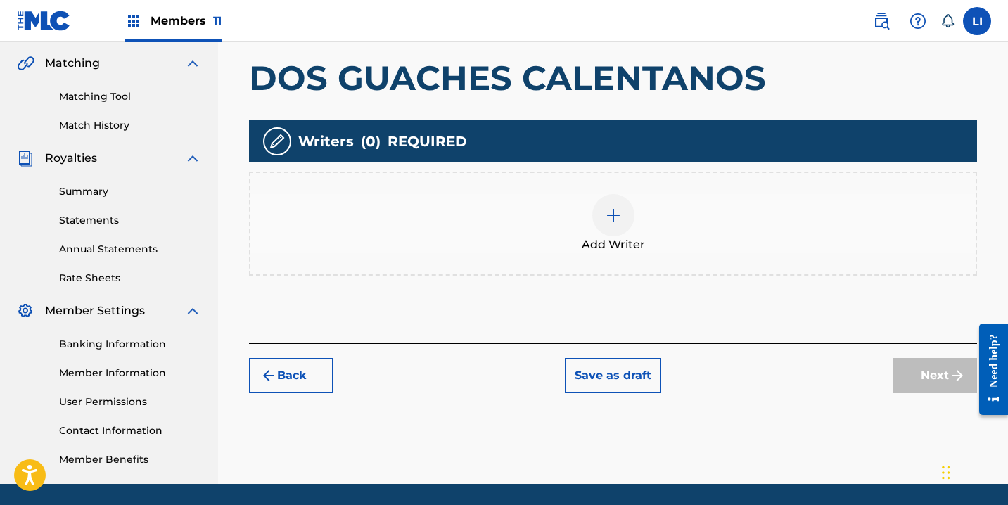
click at [593, 241] on span "Add Writer" at bounding box center [613, 244] width 63 height 17
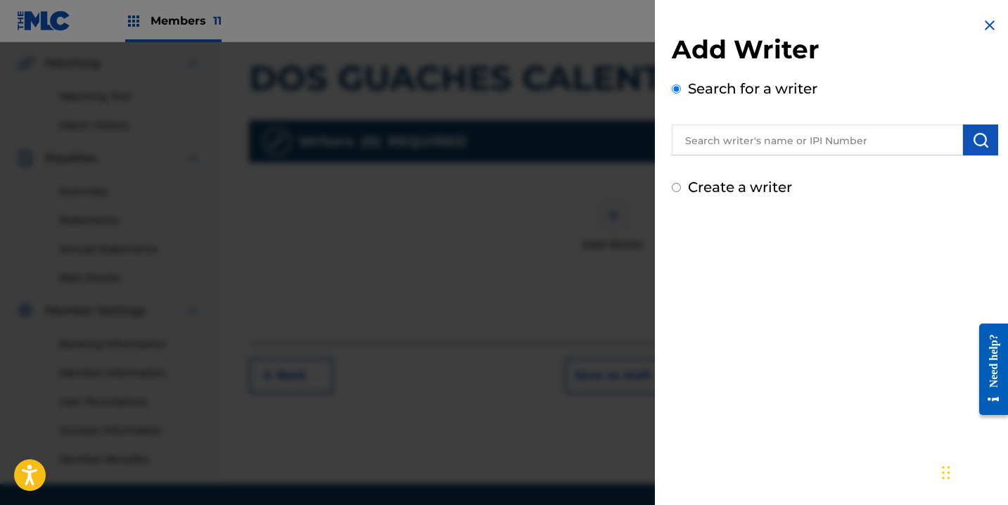
click at [851, 132] on input "text" at bounding box center [817, 140] width 291 height 31
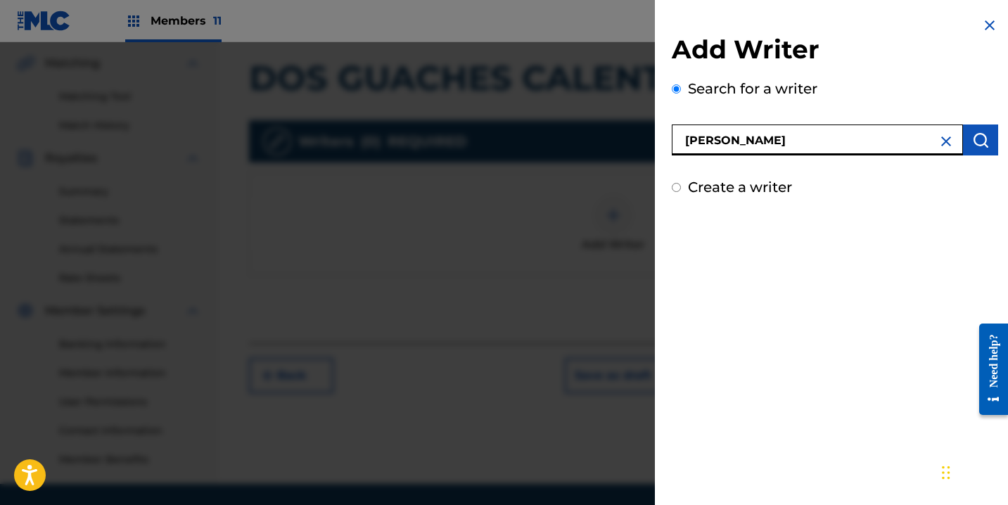
type input "[PERSON_NAME]"
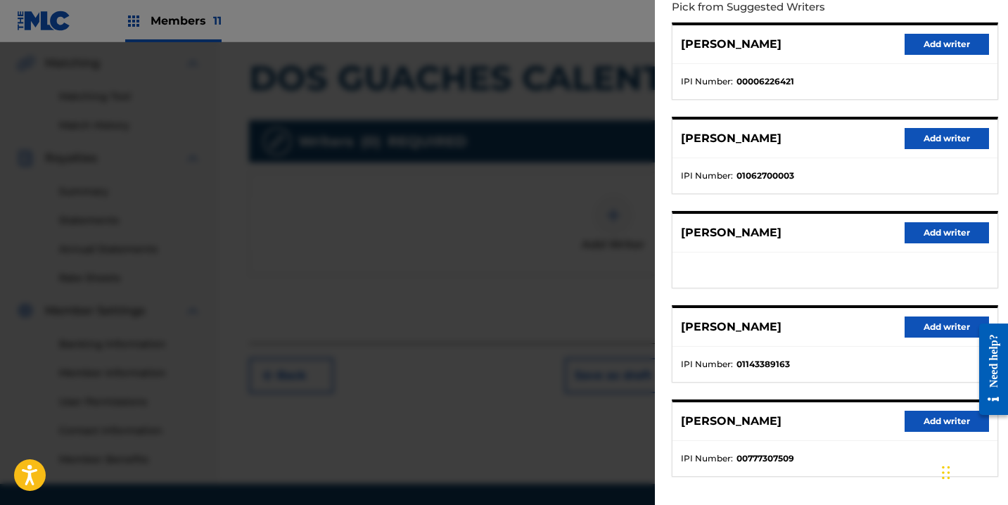
scroll to position [228, 0]
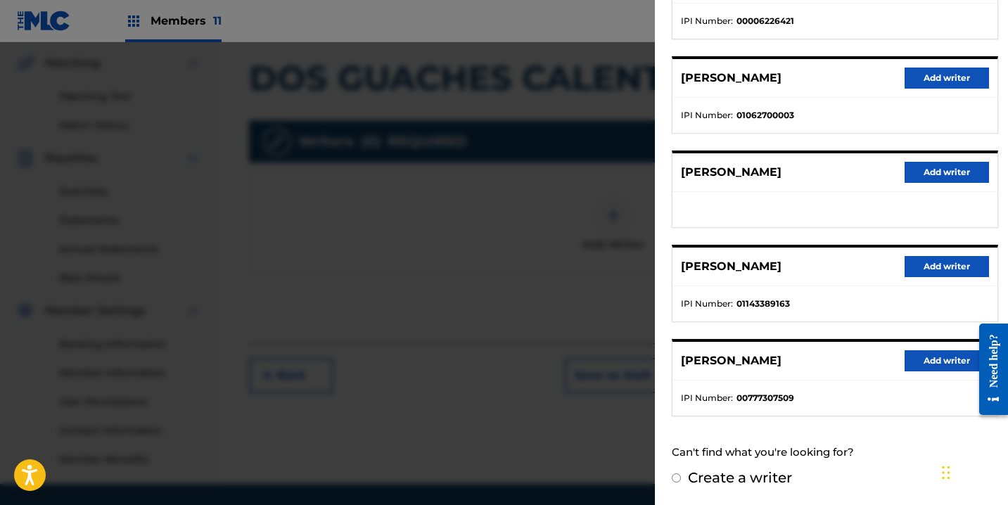
click at [917, 274] on button "Add writer" at bounding box center [947, 266] width 84 height 21
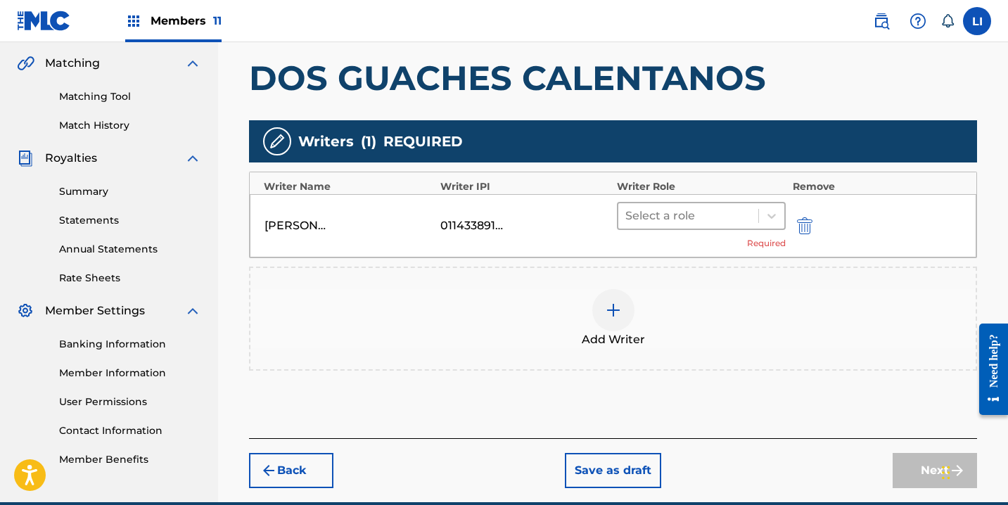
click at [703, 220] on div at bounding box center [689, 216] width 126 height 20
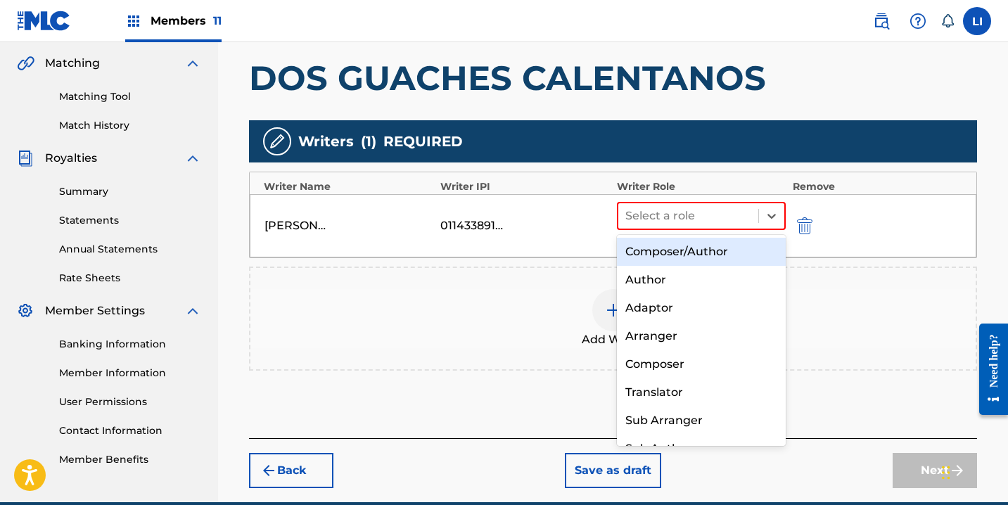
click at [702, 258] on div "Composer/Author" at bounding box center [701, 252] width 169 height 28
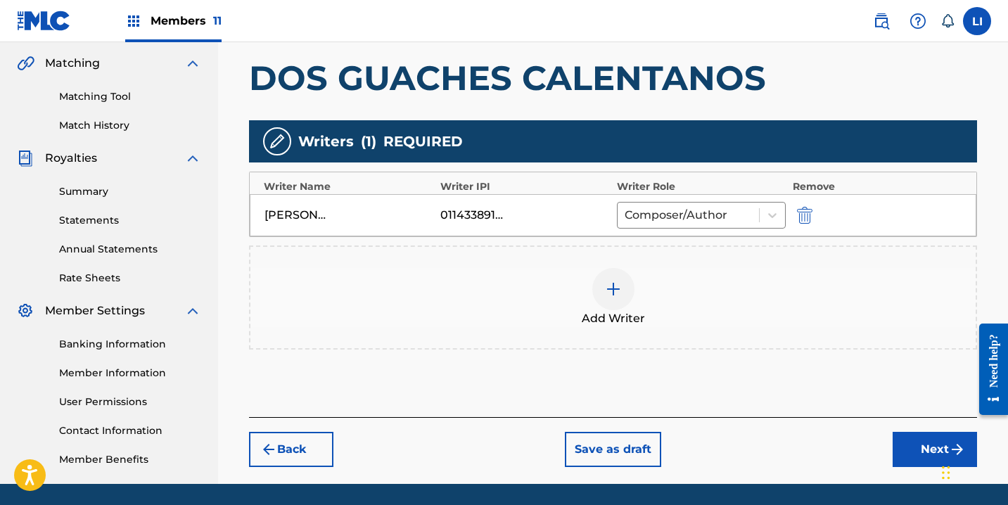
click at [920, 448] on button "Next" at bounding box center [935, 449] width 84 height 35
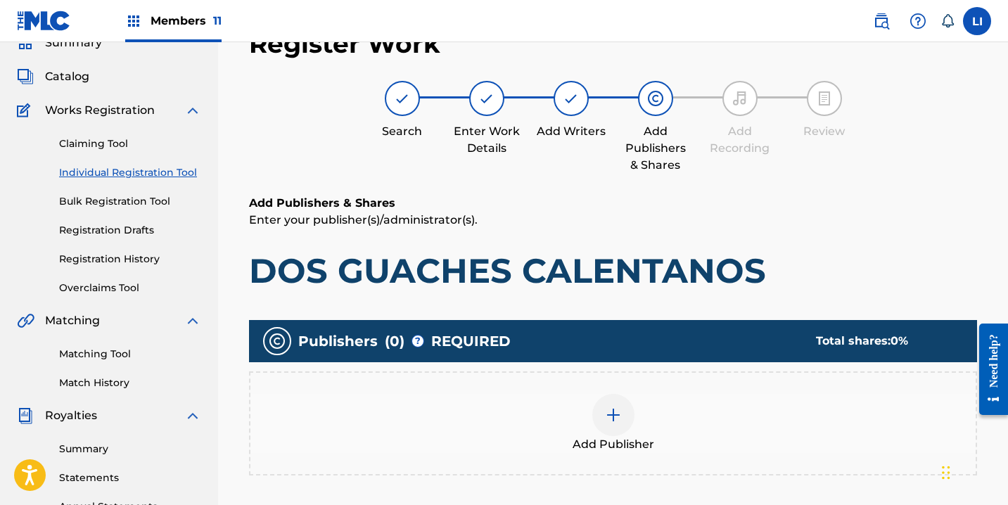
scroll to position [91, 0]
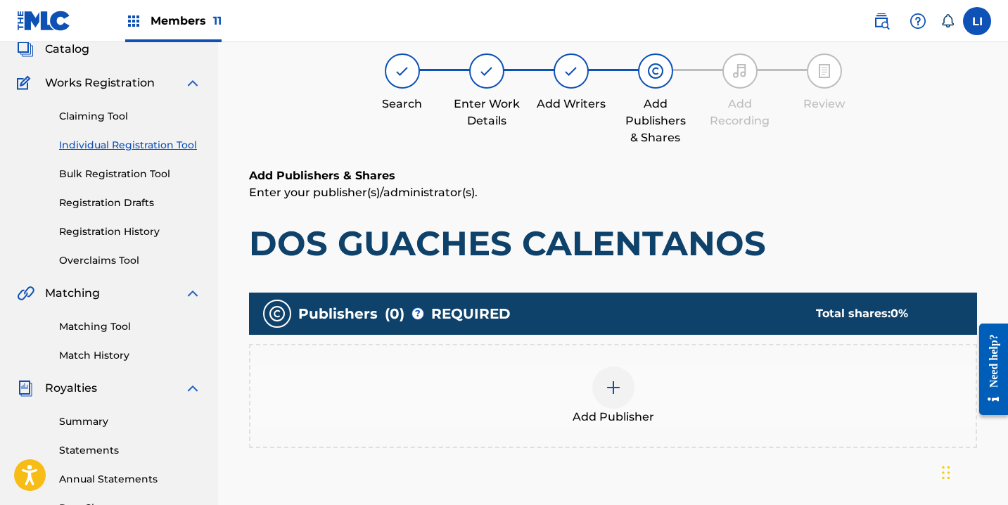
click at [647, 372] on div "Add Publisher" at bounding box center [614, 396] width 726 height 59
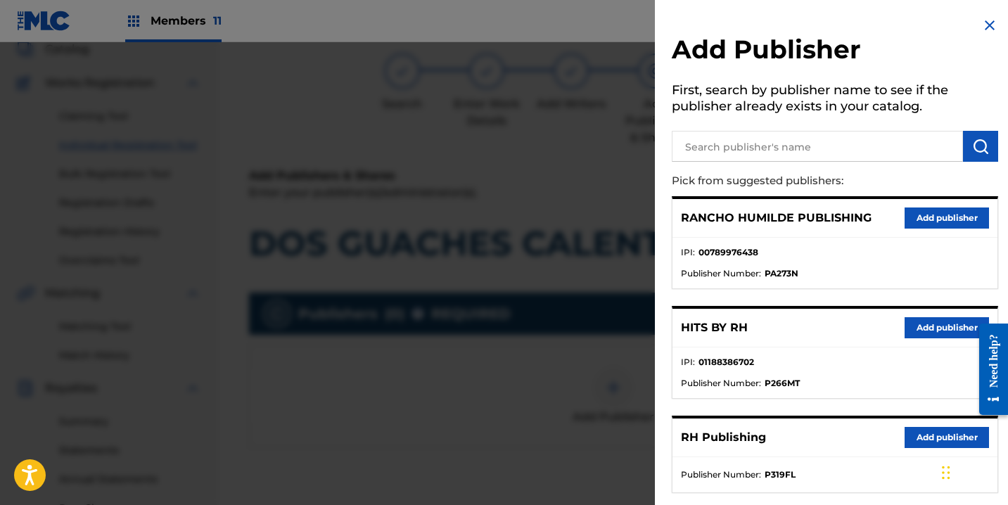
click at [925, 319] on button "Add publisher" at bounding box center [947, 327] width 84 height 21
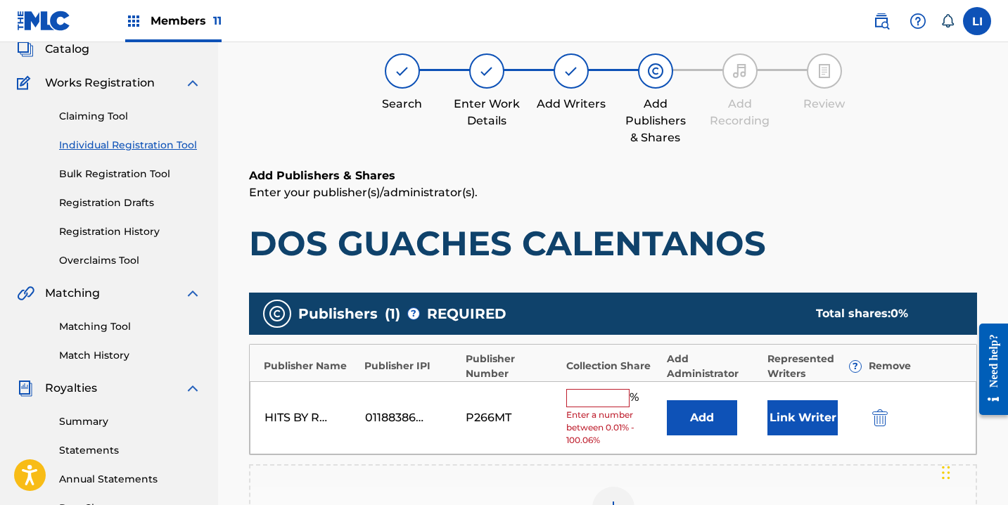
click at [721, 385] on div "HITS BY RH 01188386702 P266MT % Enter a number between 0.01% - 100.06% Add Link…" at bounding box center [613, 418] width 727 height 74
click at [728, 405] on button "Add" at bounding box center [702, 417] width 70 height 35
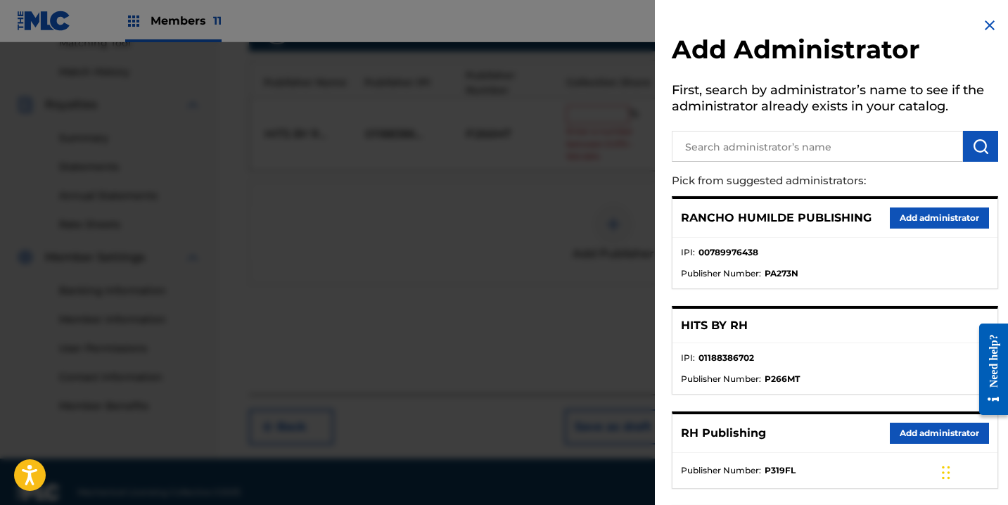
scroll to position [395, 0]
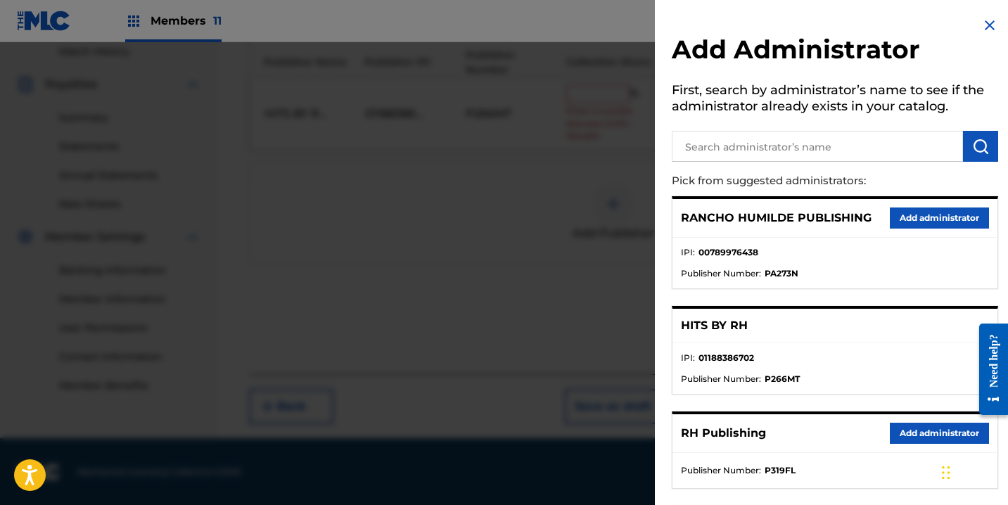
click at [898, 422] on div "RH Publishing Add administrator" at bounding box center [835, 433] width 325 height 39
click at [896, 430] on button "Add administrator" at bounding box center [939, 433] width 99 height 21
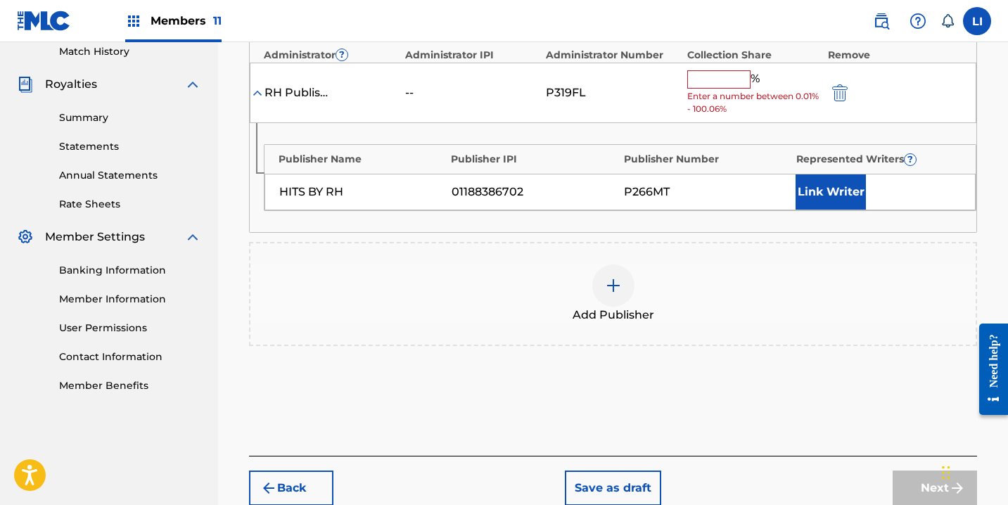
click at [702, 80] on input "text" at bounding box center [719, 79] width 63 height 18
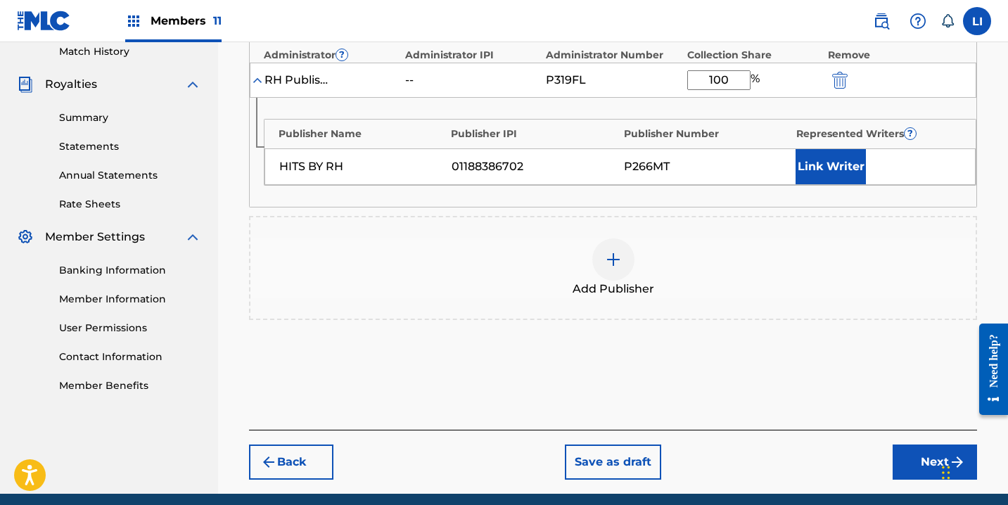
type input "100"
click at [829, 165] on button "Link Writer" at bounding box center [831, 166] width 70 height 35
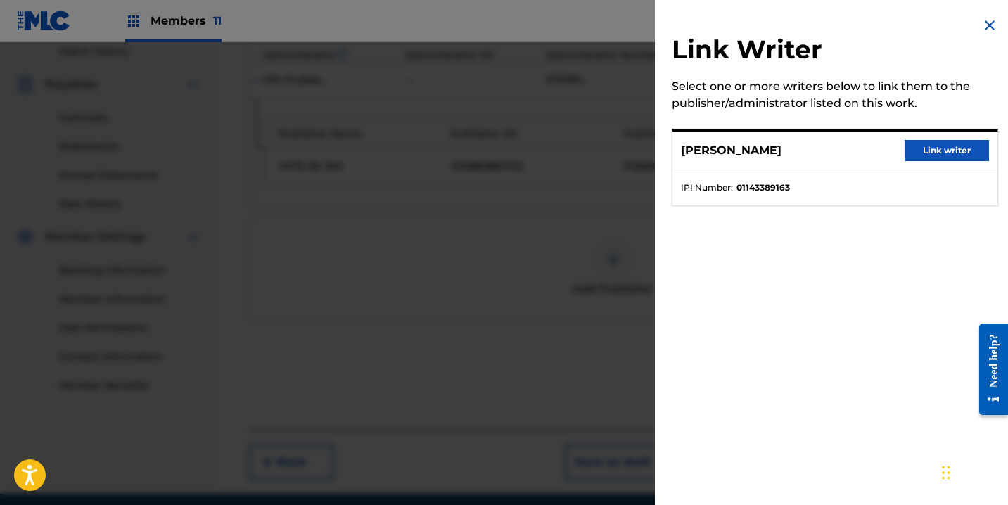
click at [925, 153] on button "Link writer" at bounding box center [947, 150] width 84 height 21
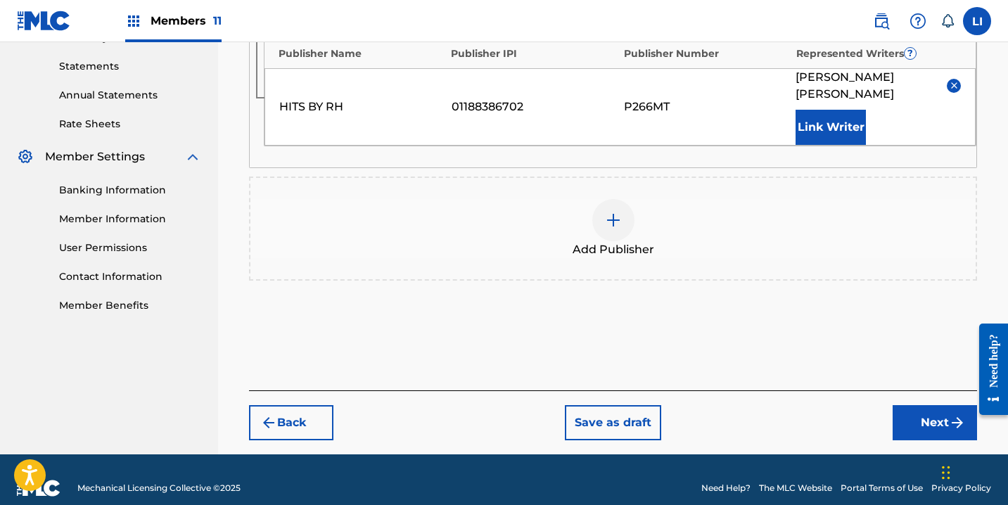
click at [921, 407] on button "Next" at bounding box center [935, 422] width 84 height 35
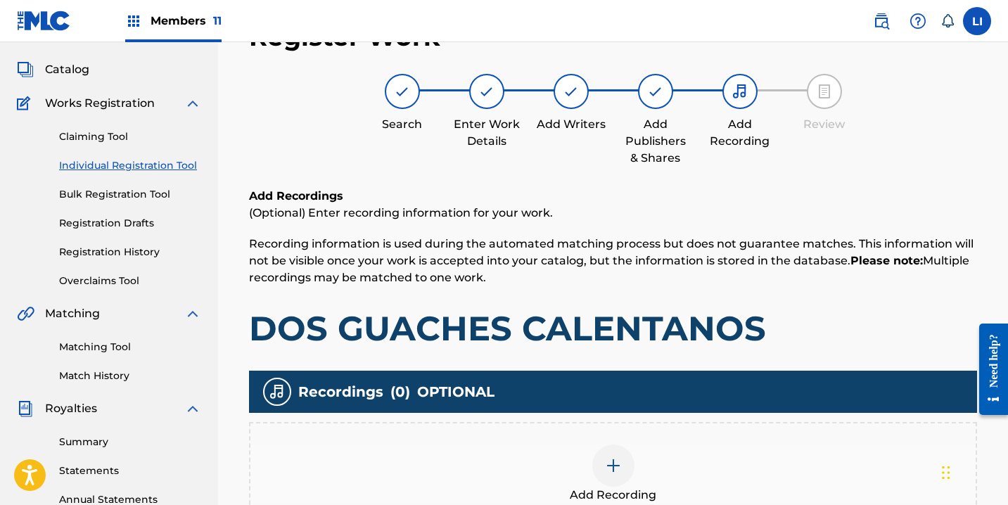
scroll to position [367, 0]
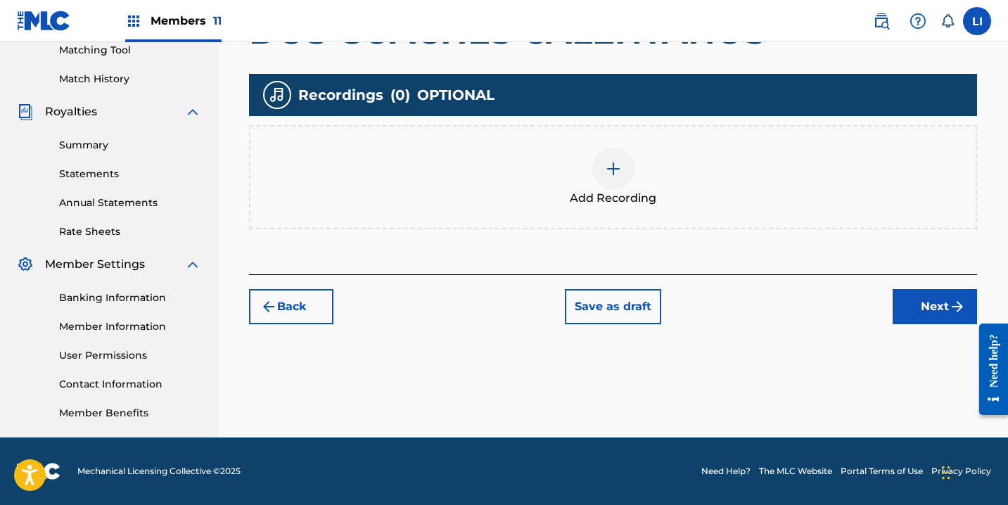
click at [577, 188] on div "Add Recording" at bounding box center [614, 177] width 726 height 59
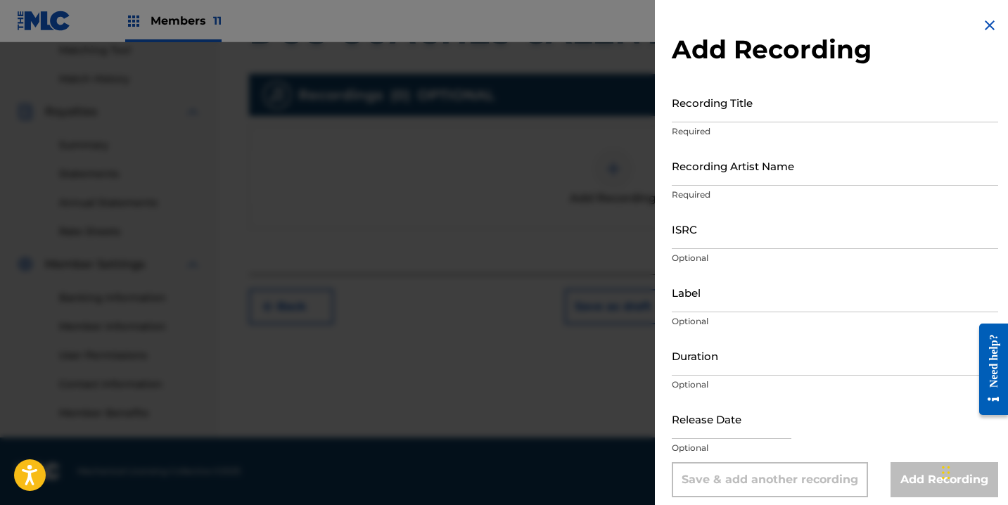
click at [743, 94] on input "Recording Title" at bounding box center [835, 102] width 327 height 40
click at [742, 110] on input "Recording Title" at bounding box center [835, 102] width 327 height 40
type input "D"
paste input "DOS GUACHES CALENTANOS"
type input "DOS GUACHES CALENTANOS"
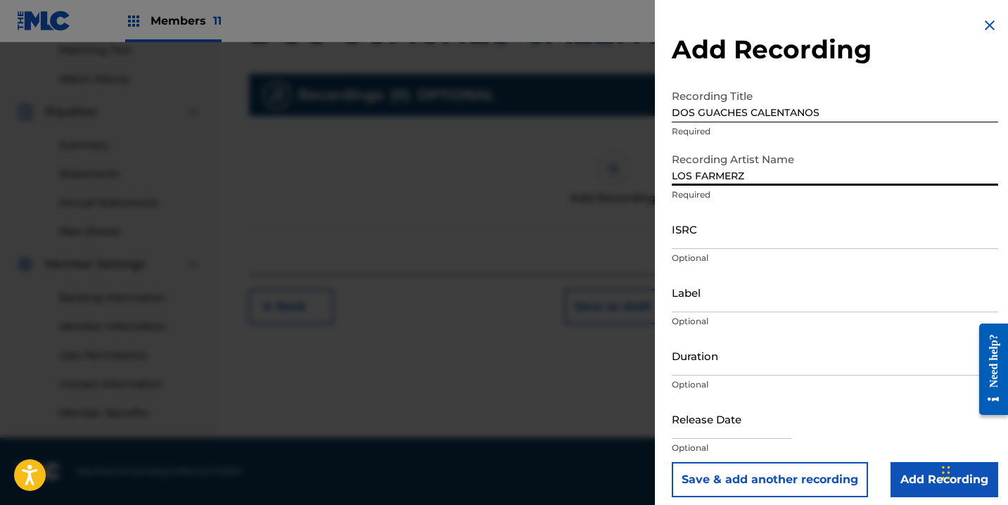
type input "LOS FARMERZ"
paste input "QZ9QQ2200093"
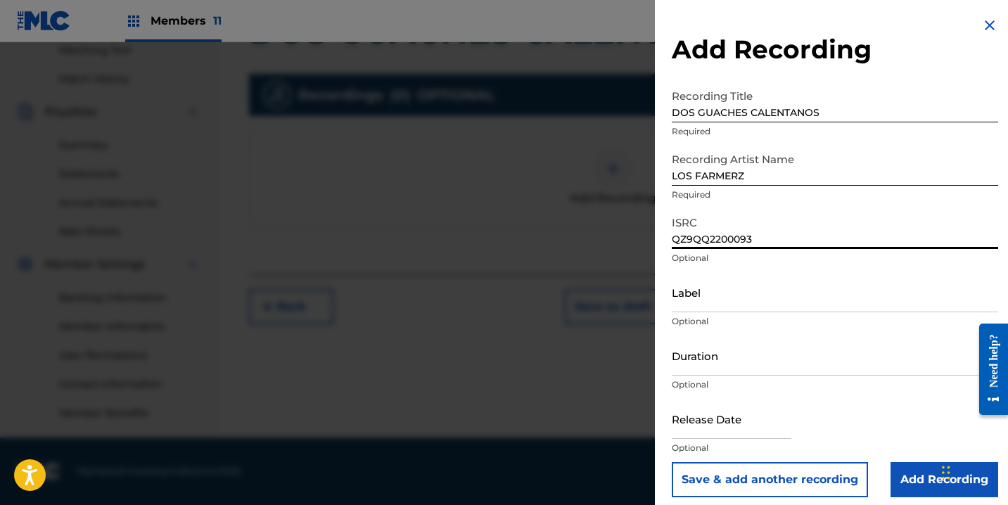
type input "QZ9QQ2200093"
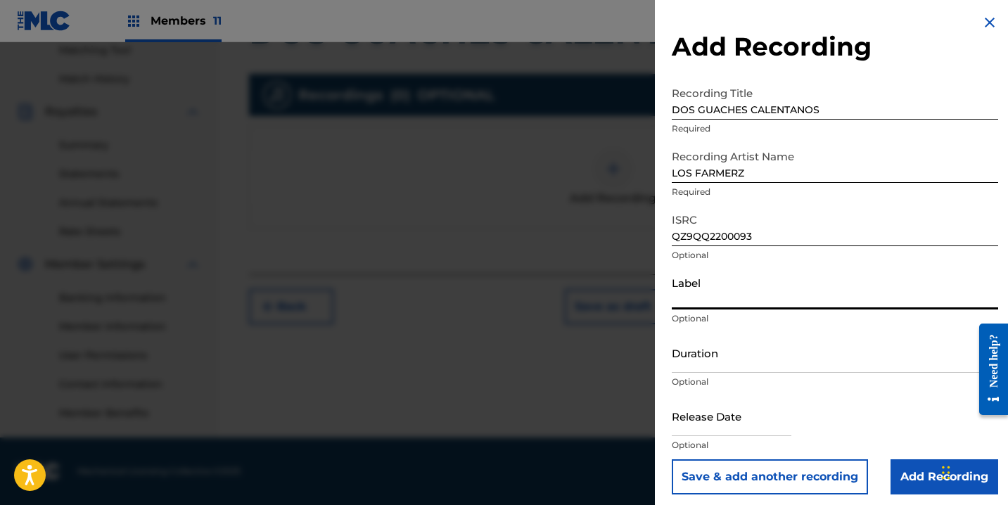
scroll to position [9, 0]
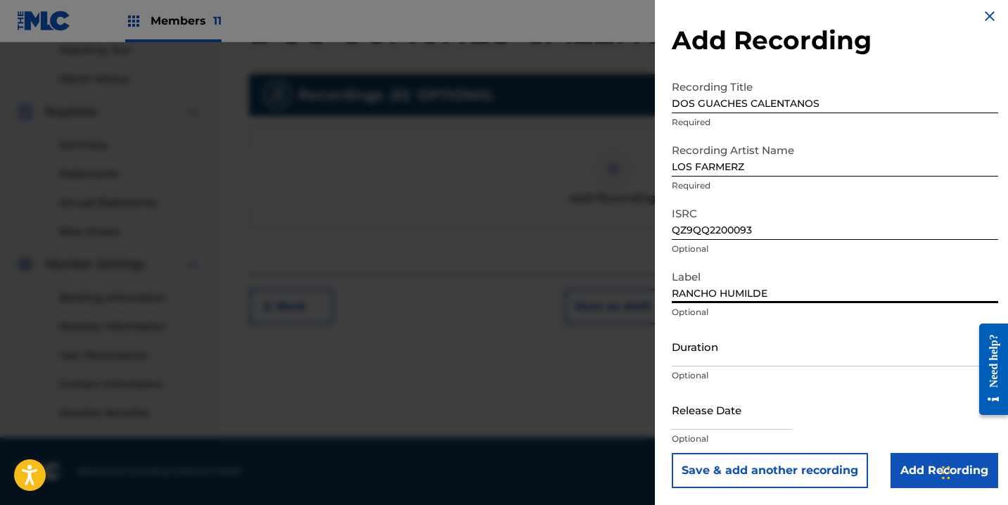
type input "RANCHO HUMILDE"
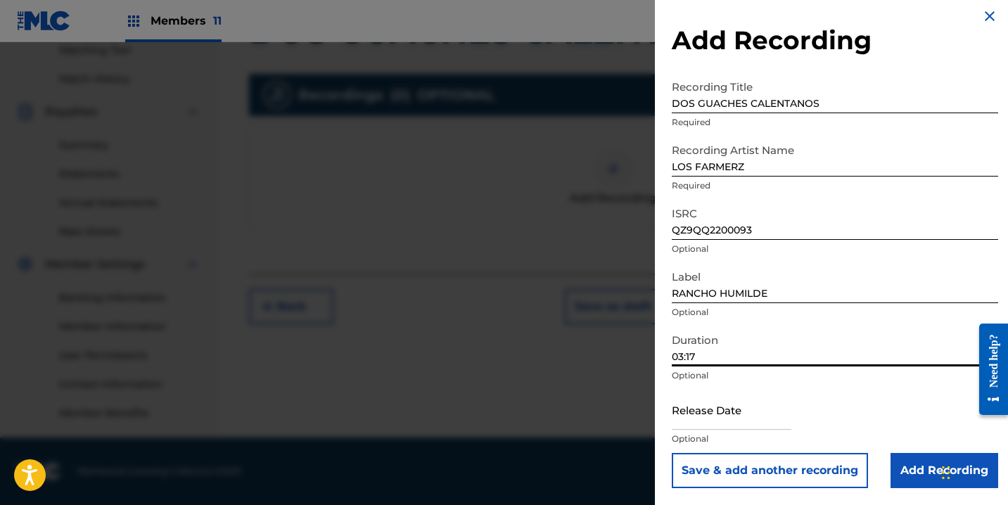
type input "03:17"
select select "7"
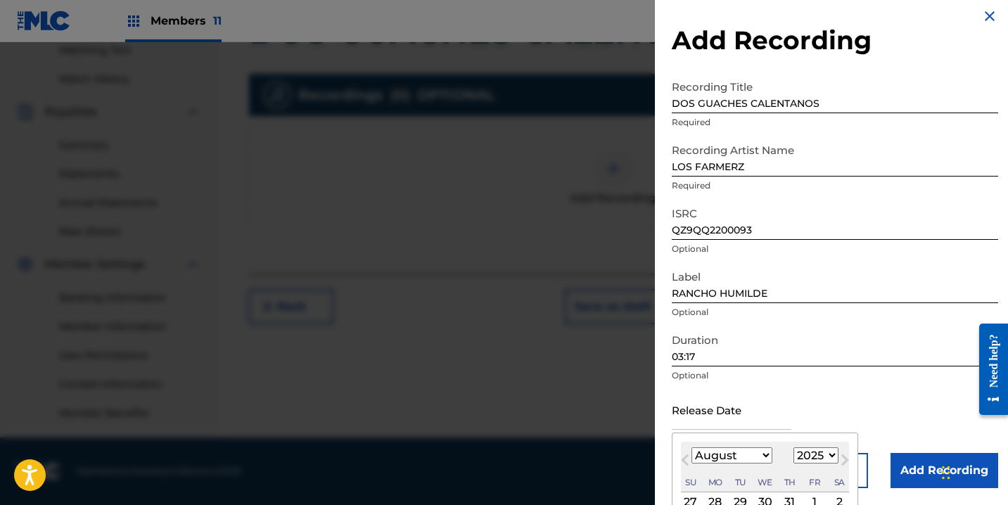
click at [726, 417] on input "text" at bounding box center [732, 410] width 120 height 40
click at [811, 448] on select "1899 1900 1901 1902 1903 1904 1905 1906 1907 1908 1909 1910 1911 1912 1913 1914…" at bounding box center [816, 456] width 45 height 16
select select "2022"
click at [794, 448] on select "1899 1900 1901 1902 1903 1904 1905 1906 1907 1908 1909 1910 1911 1912 1913 1914…" at bounding box center [816, 456] width 45 height 16
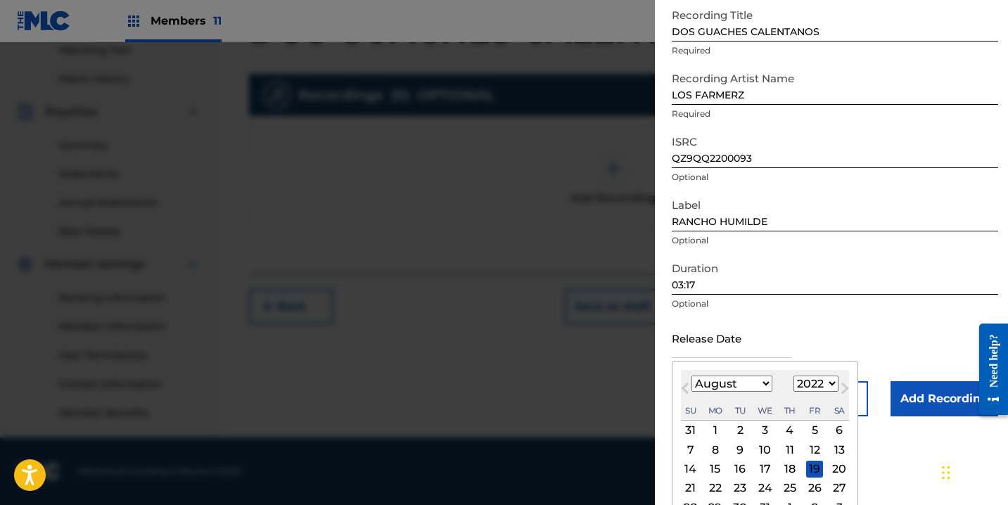
scroll to position [121, 0]
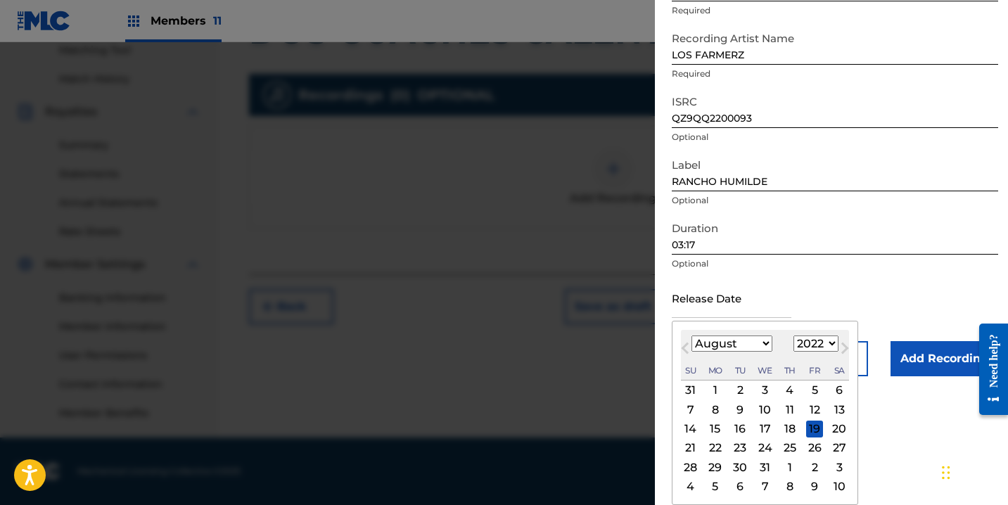
click at [742, 346] on select "January February March April May June July August September October November De…" at bounding box center [732, 344] width 81 height 16
select select "10"
click at [692, 336] on select "January February March April May June July August September October November De…" at bounding box center [732, 344] width 81 height 16
click at [812, 453] on div "25" at bounding box center [814, 448] width 17 height 17
type input "[DATE]"
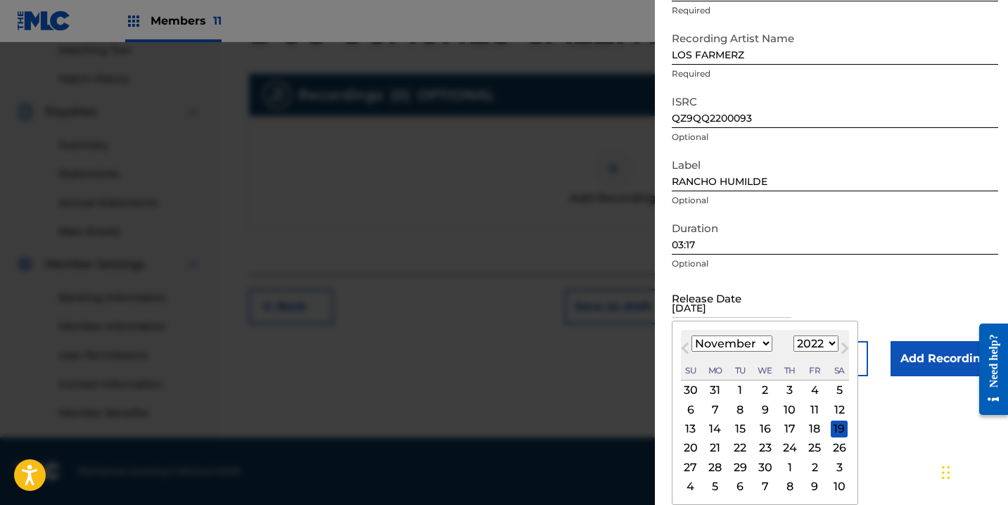
scroll to position [9, 0]
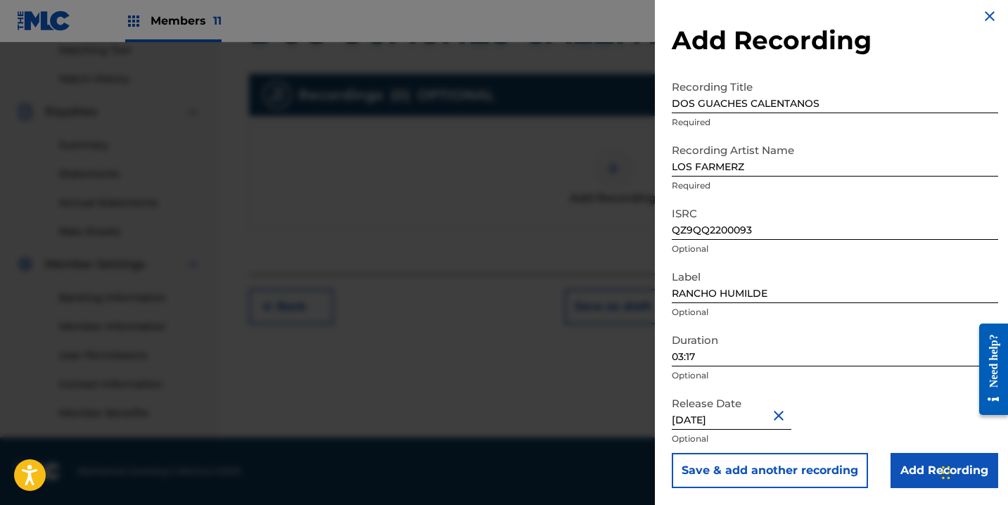
click at [904, 486] on input "Add Recording" at bounding box center [945, 470] width 108 height 35
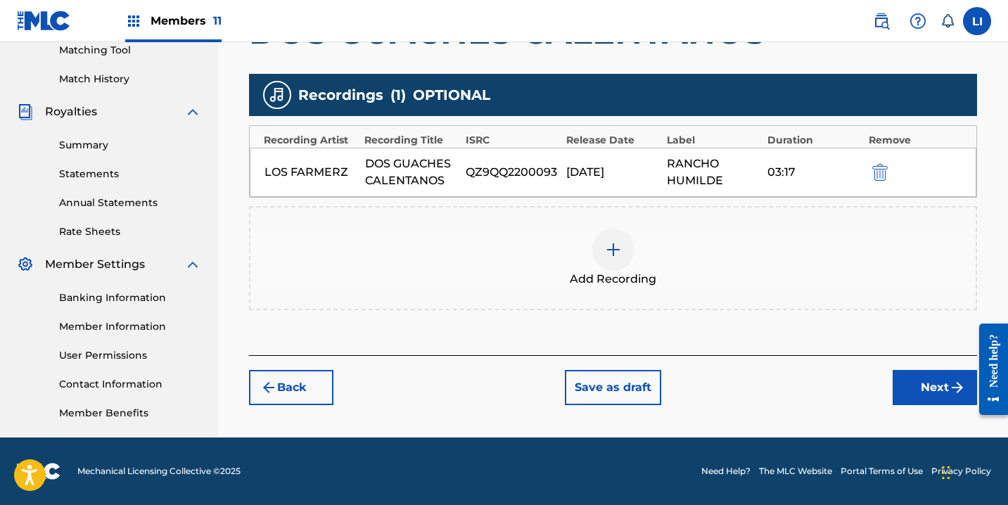
click at [907, 395] on button "Next" at bounding box center [935, 387] width 84 height 35
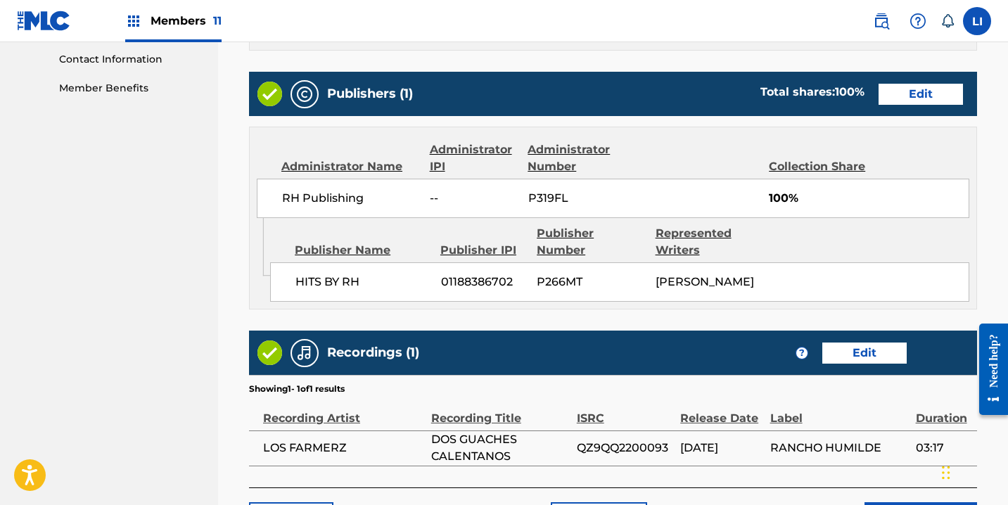
scroll to position [804, 0]
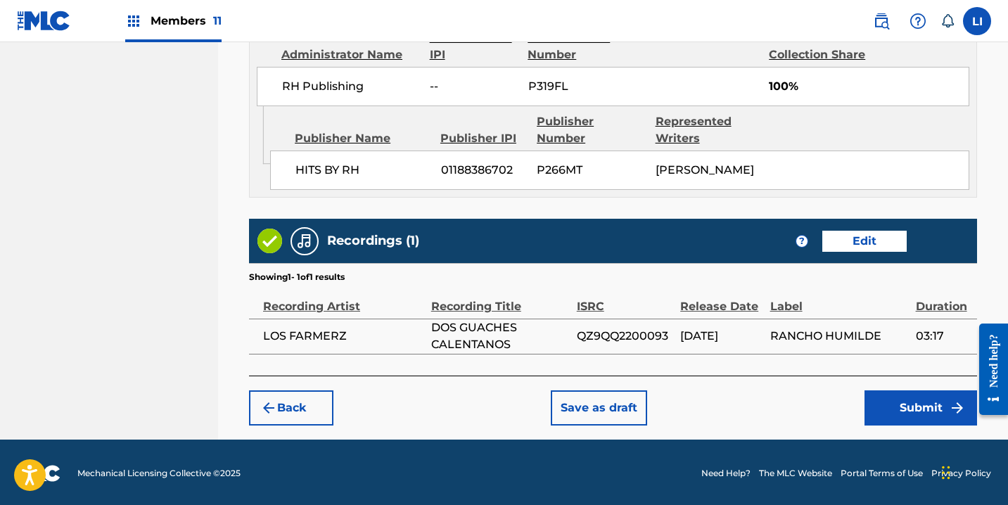
click at [902, 405] on button "Submit" at bounding box center [921, 408] width 113 height 35
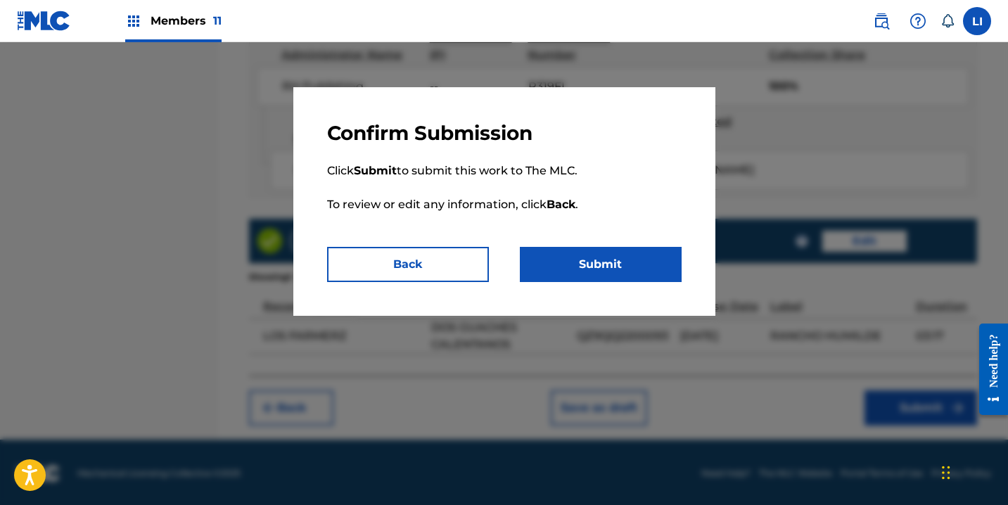
click at [630, 274] on button "Submit" at bounding box center [601, 264] width 162 height 35
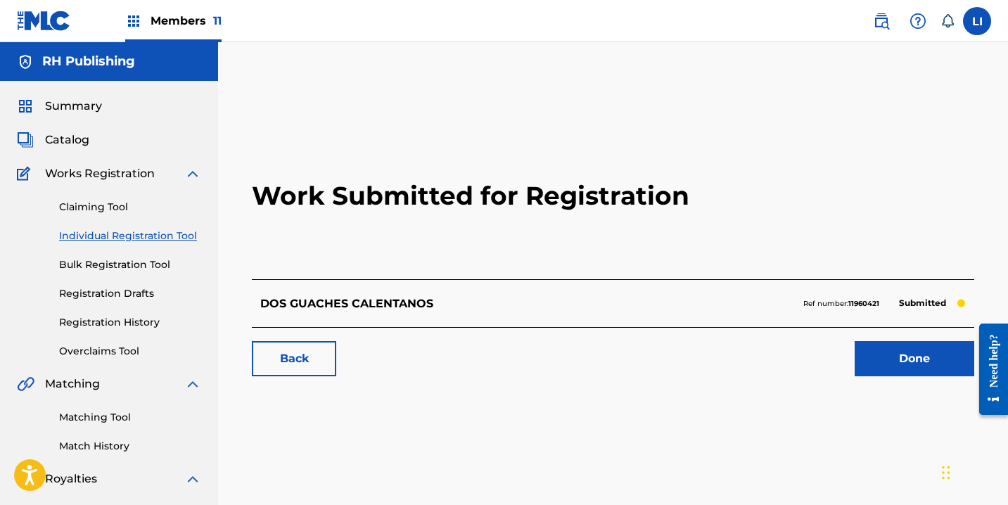
click at [913, 365] on link "Done" at bounding box center [915, 358] width 120 height 35
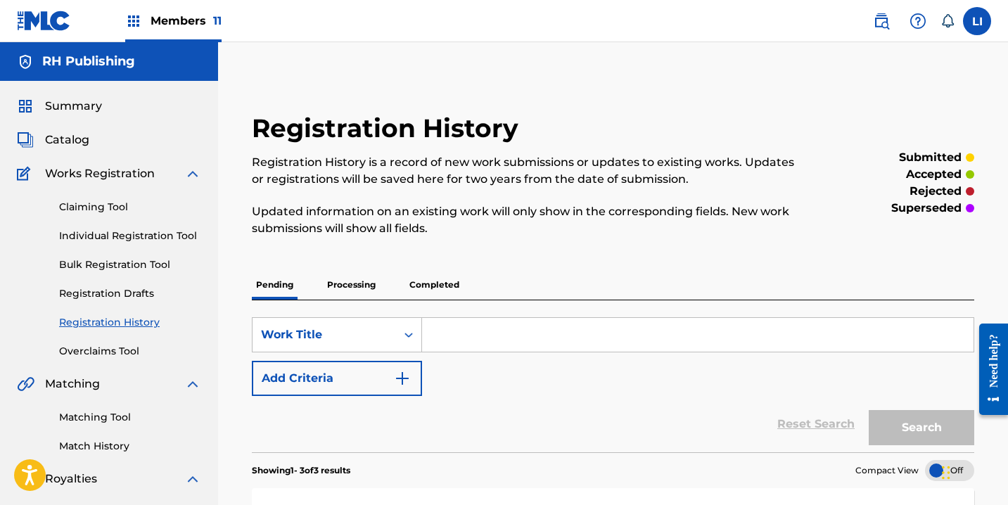
click at [123, 229] on link "Individual Registration Tool" at bounding box center [130, 236] width 142 height 15
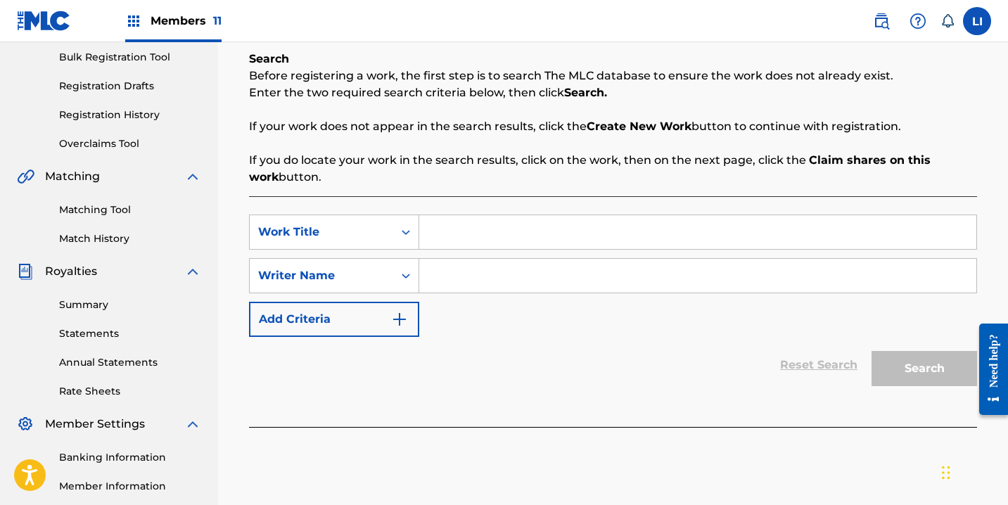
scroll to position [275, 0]
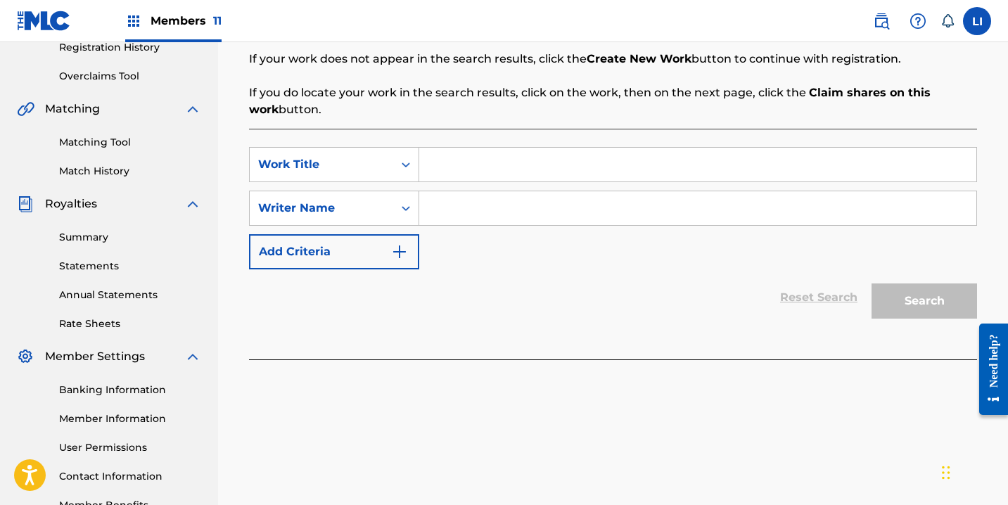
click at [457, 160] on input "Search Form" at bounding box center [697, 165] width 557 height 34
type input "CUANDO LLEGA NAVIDA"
click at [638, 157] on input "CUANDO LLEGA NAVIDA" at bounding box center [697, 165] width 557 height 34
click at [634, 167] on input "CUANDO LLEGA NAVIDA" at bounding box center [697, 165] width 557 height 34
type input "CUANDO LLEGA [DATE]"
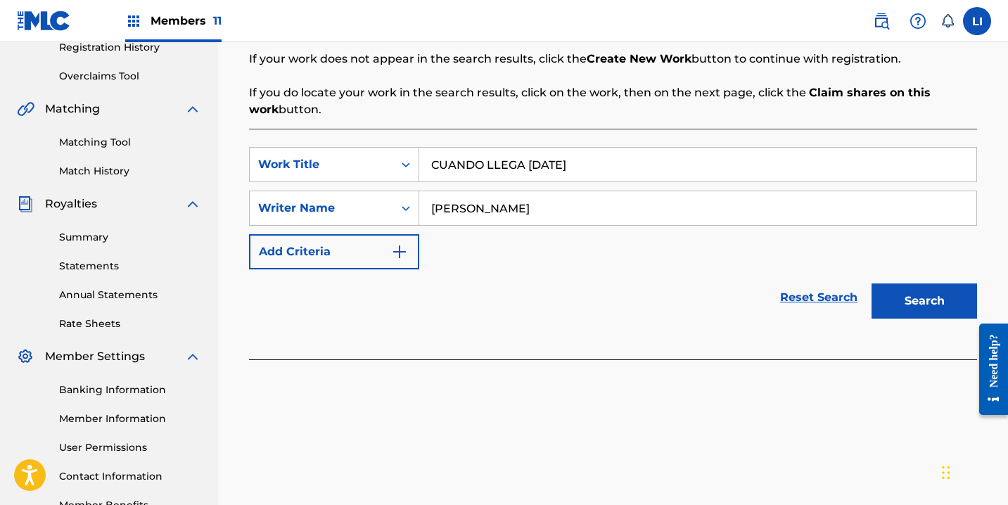
type input "[PERSON_NAME]"
click at [872, 284] on button "Search" at bounding box center [925, 301] width 106 height 35
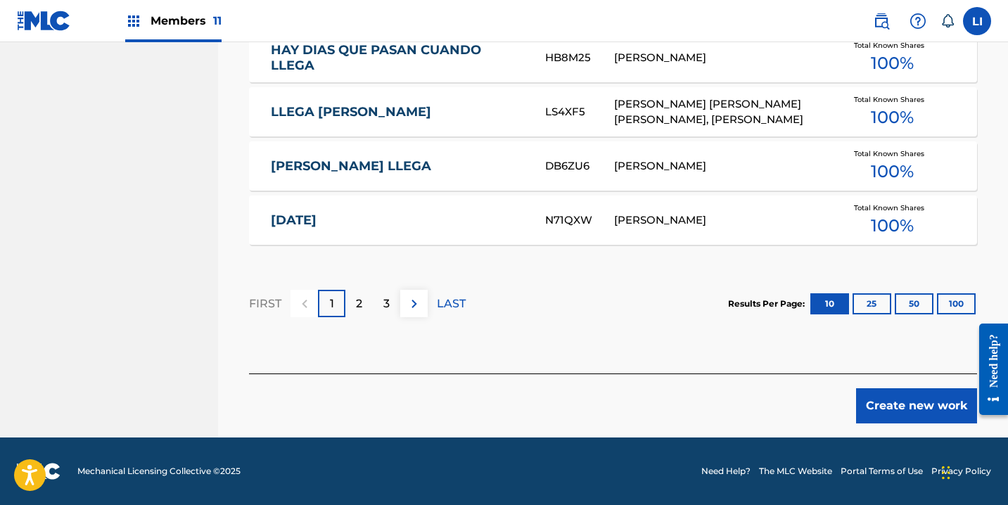
click at [937, 416] on button "Create new work" at bounding box center [916, 405] width 121 height 35
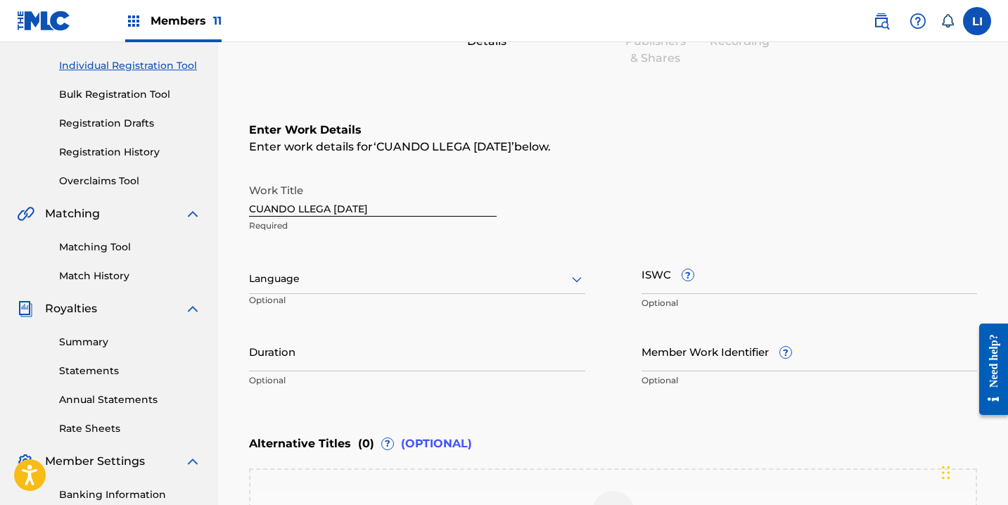
scroll to position [246, 0]
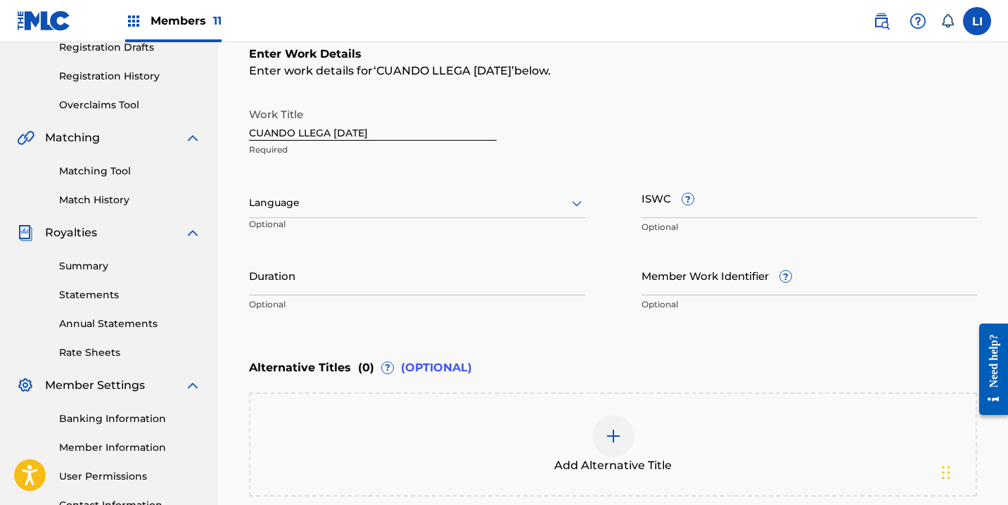
click at [284, 220] on p "Optional" at bounding box center [303, 229] width 108 height 23
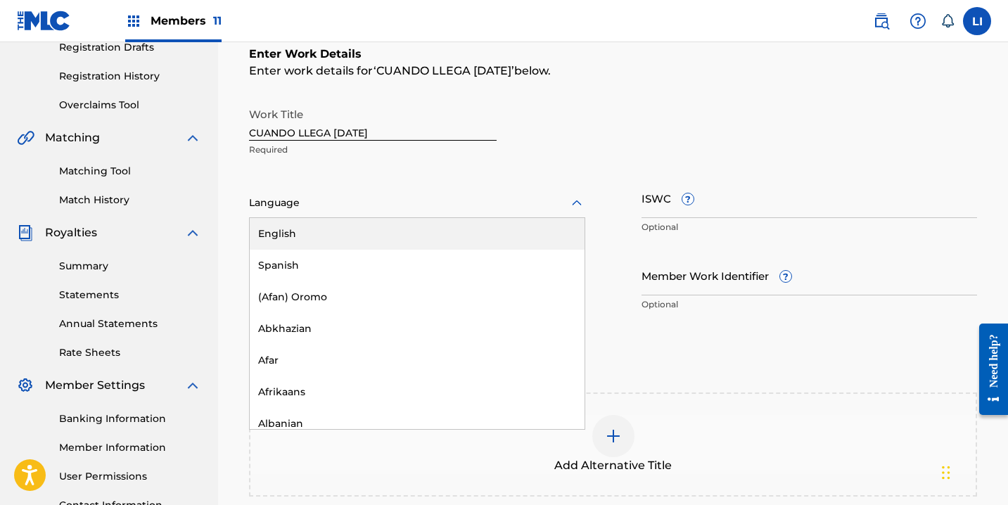
click at [277, 202] on div at bounding box center [417, 203] width 336 height 18
click at [285, 259] on div "Spanish" at bounding box center [417, 266] width 335 height 32
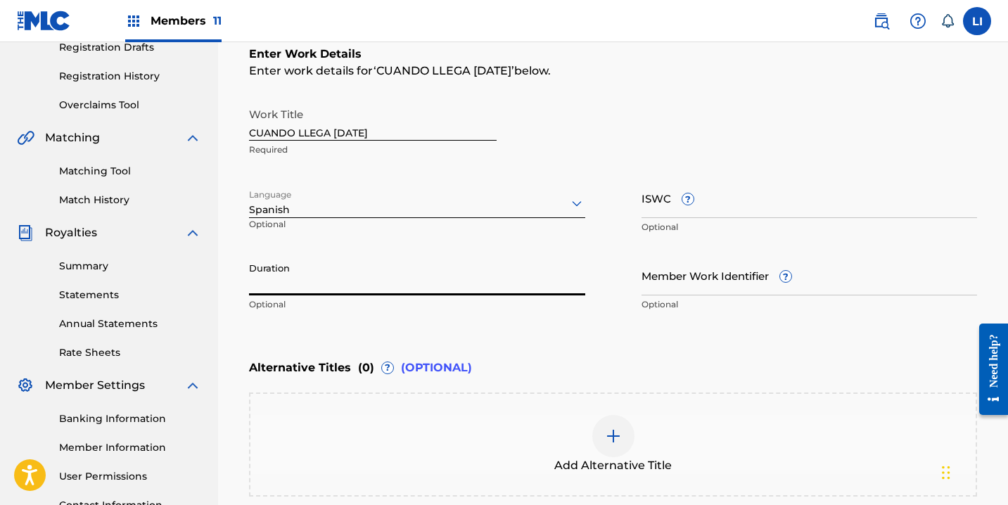
click at [293, 294] on input "Duration" at bounding box center [417, 275] width 336 height 40
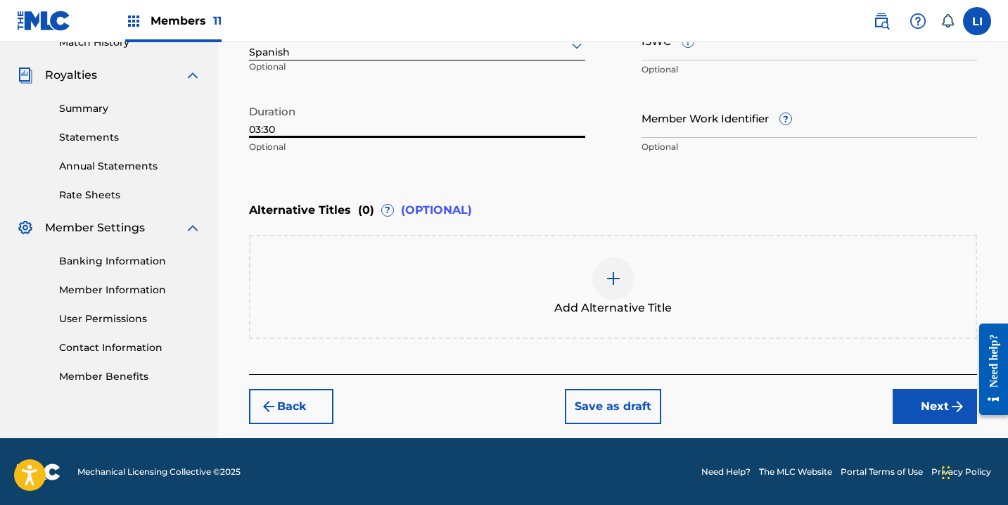
type input "03:30"
drag, startPoint x: 942, startPoint y: 398, endPoint x: 923, endPoint y: 395, distance: 19.3
click at [941, 398] on button "Next" at bounding box center [935, 406] width 84 height 35
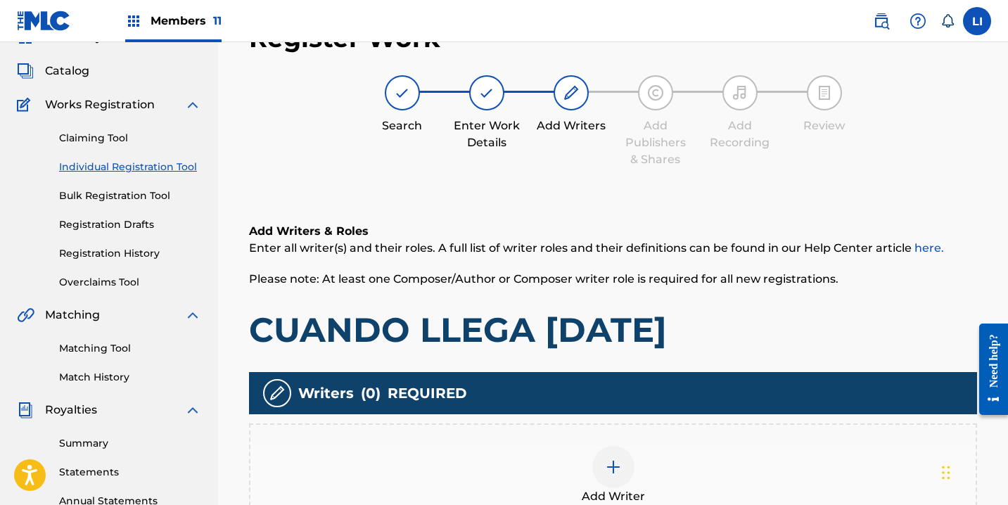
scroll to position [289, 0]
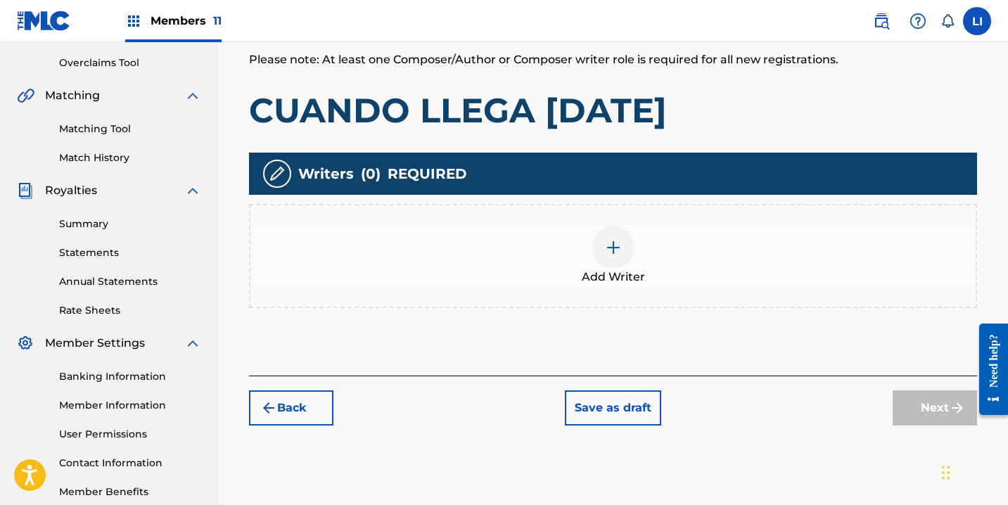
click at [424, 227] on div "Add Writer" at bounding box center [614, 256] width 726 height 59
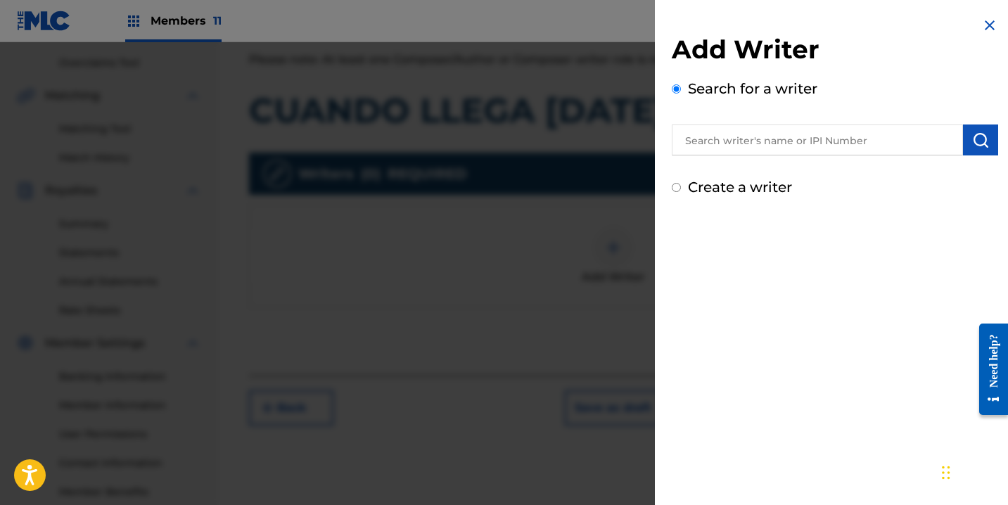
click at [743, 141] on input "text" at bounding box center [817, 140] width 291 height 31
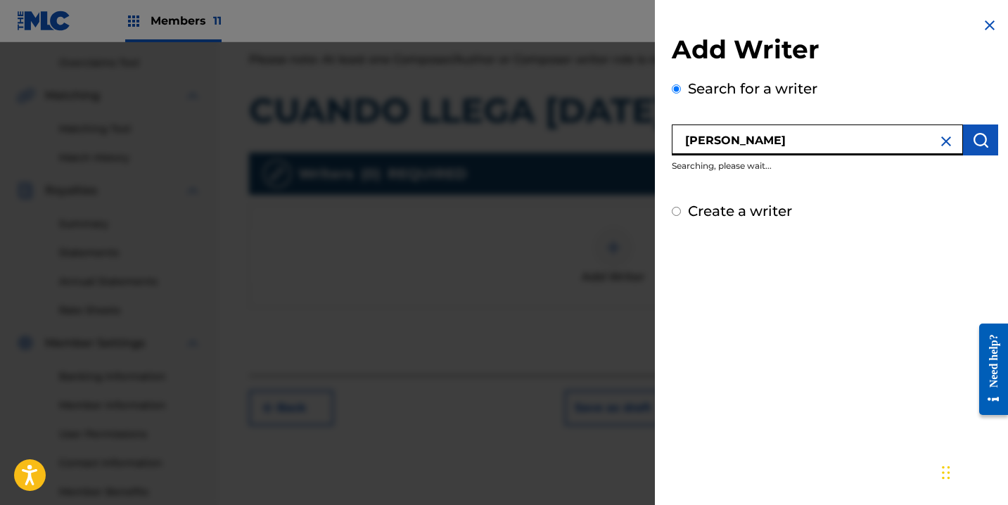
click at [802, 141] on input "[PERSON_NAME]" at bounding box center [817, 140] width 291 height 31
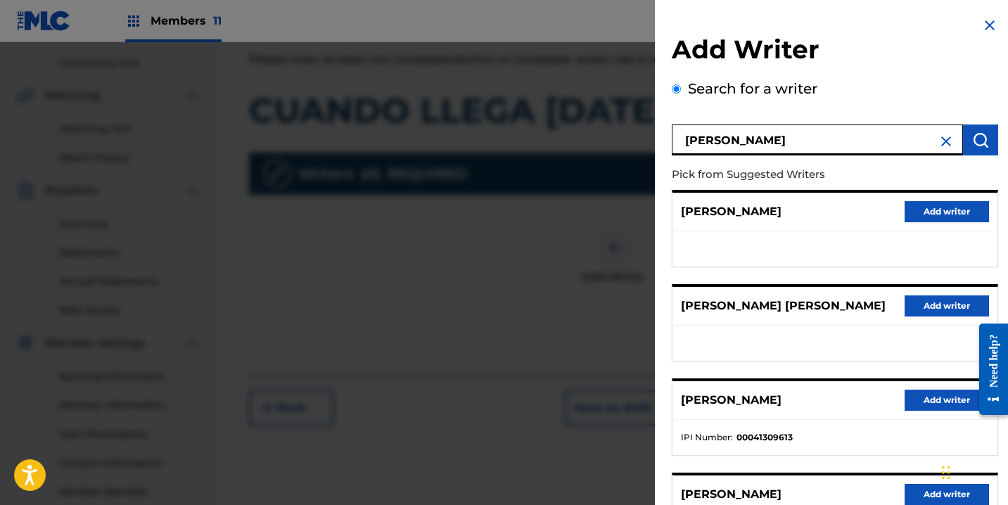
type input "[PERSON_NAME]"
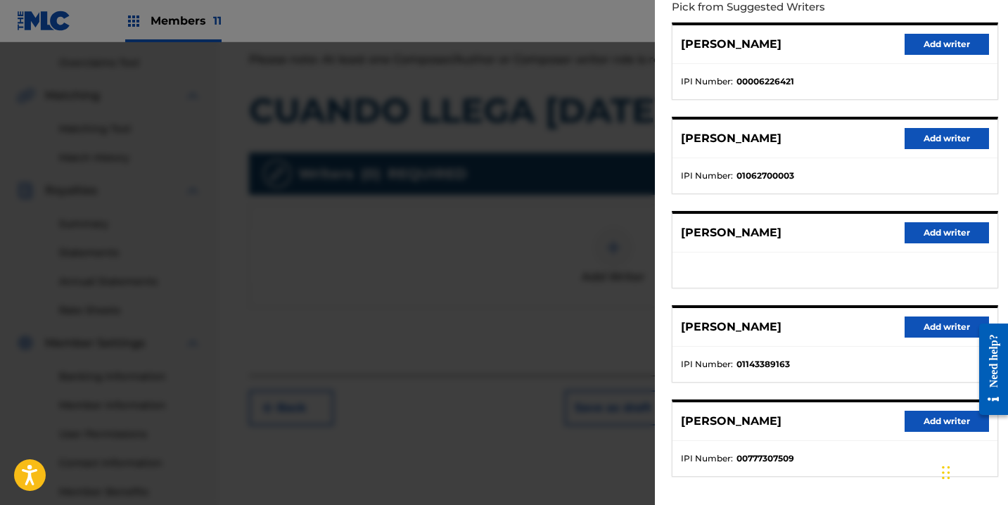
scroll to position [228, 0]
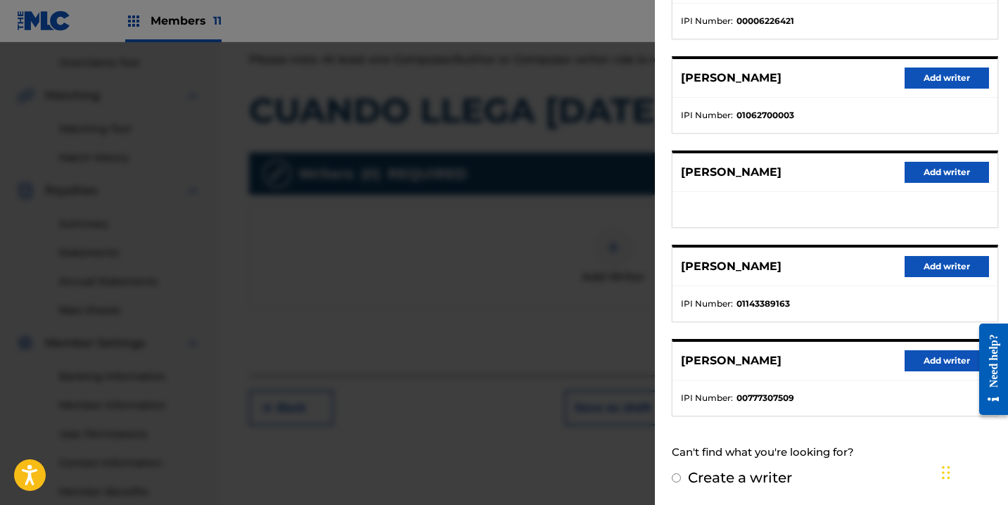
click at [928, 276] on button "Add writer" at bounding box center [947, 266] width 84 height 21
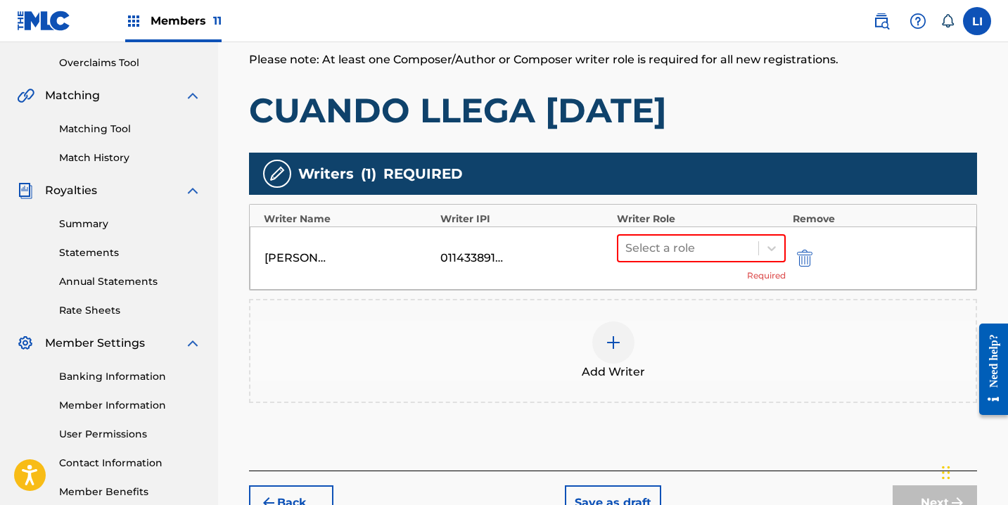
click at [930, 268] on div "[PERSON_NAME] 01143389163 Select a role Required" at bounding box center [613, 258] width 727 height 63
click at [732, 259] on div "Select a role" at bounding box center [689, 248] width 140 height 25
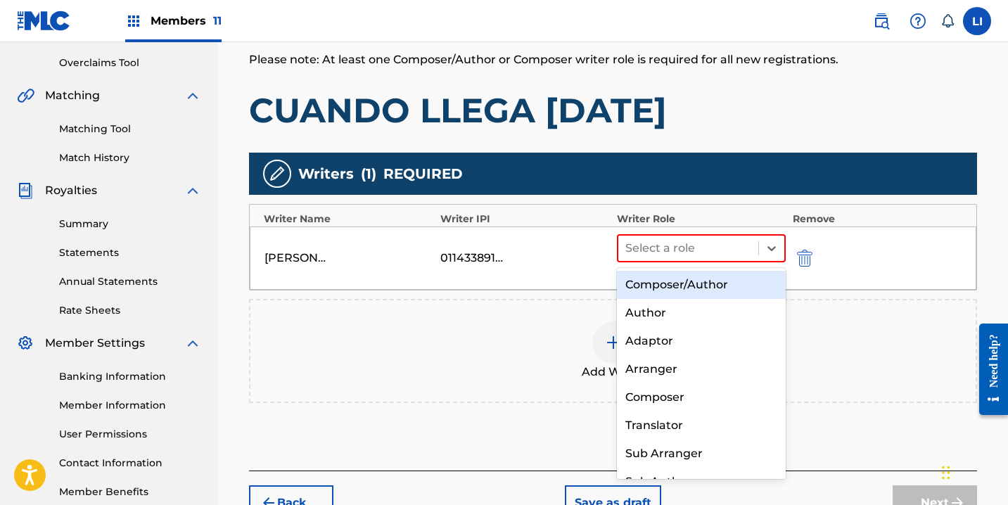
click at [708, 291] on div "Composer/Author" at bounding box center [701, 285] width 169 height 28
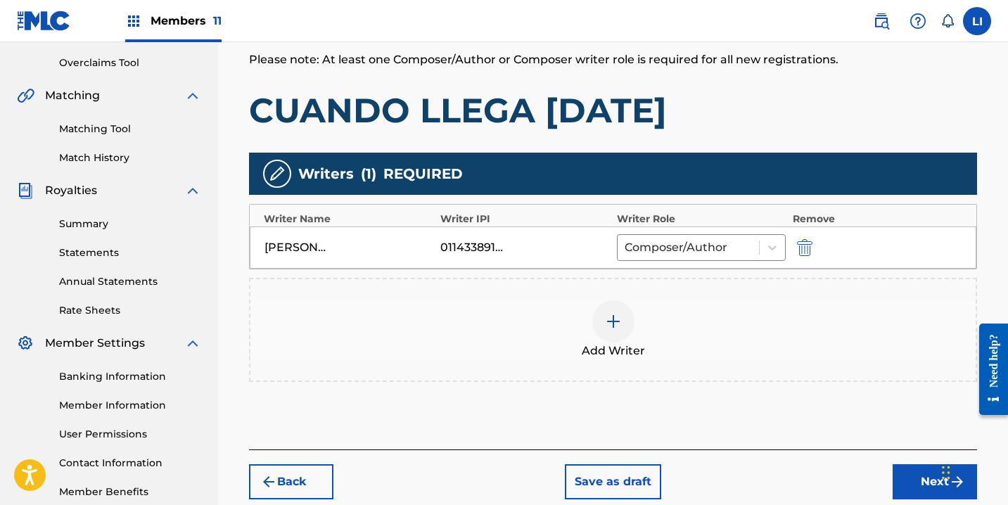
click at [906, 471] on button "Next" at bounding box center [935, 481] width 84 height 35
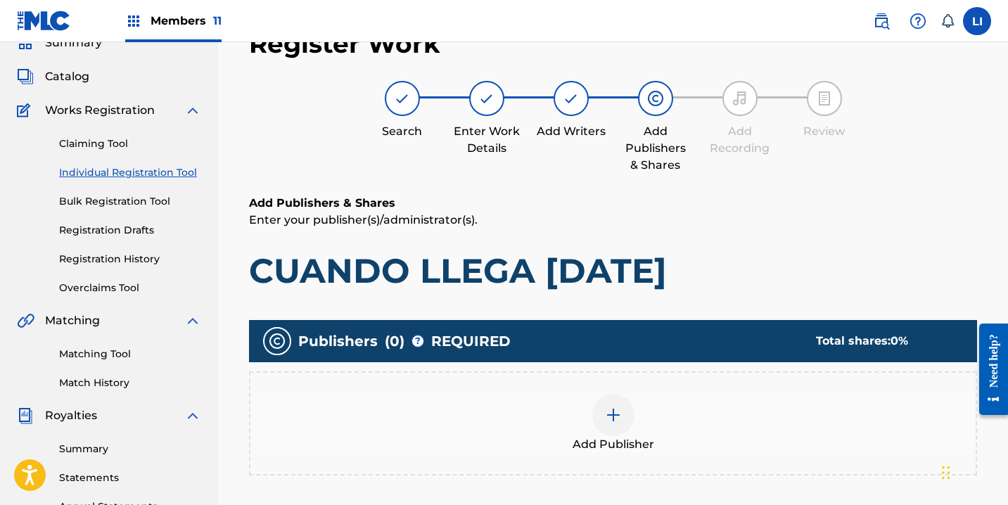
scroll to position [192, 0]
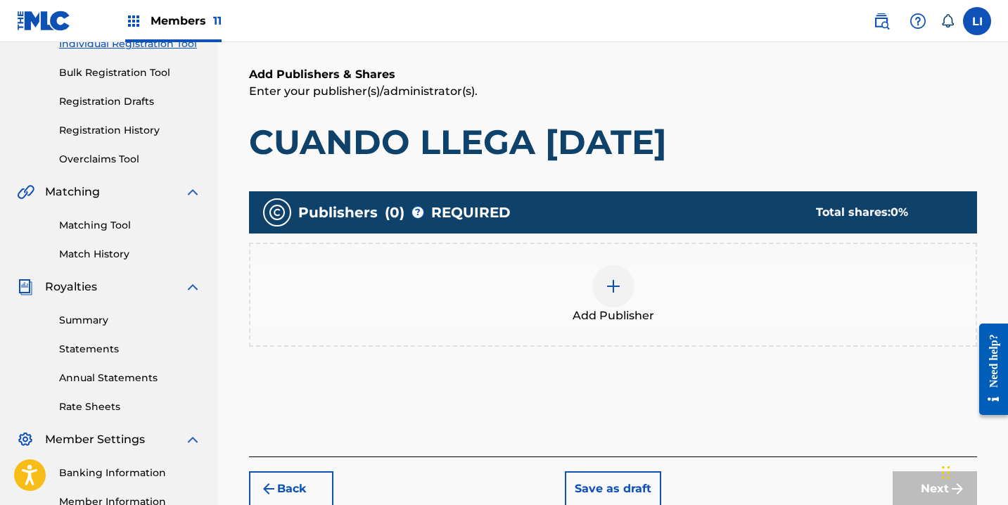
click at [521, 305] on div "Add Publisher" at bounding box center [614, 294] width 726 height 59
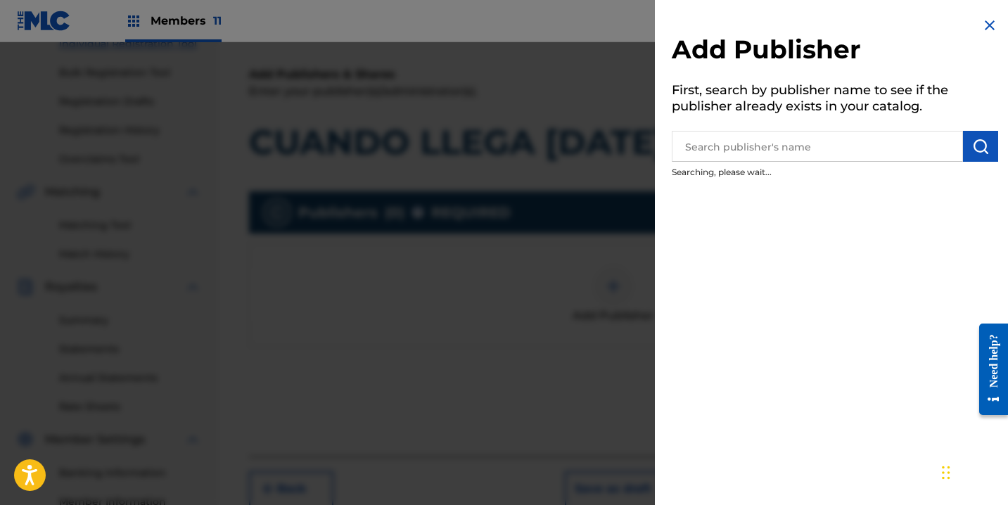
click at [726, 163] on div "Add Publisher First, search by publisher name to see if the publisher already e…" at bounding box center [835, 101] width 360 height 203
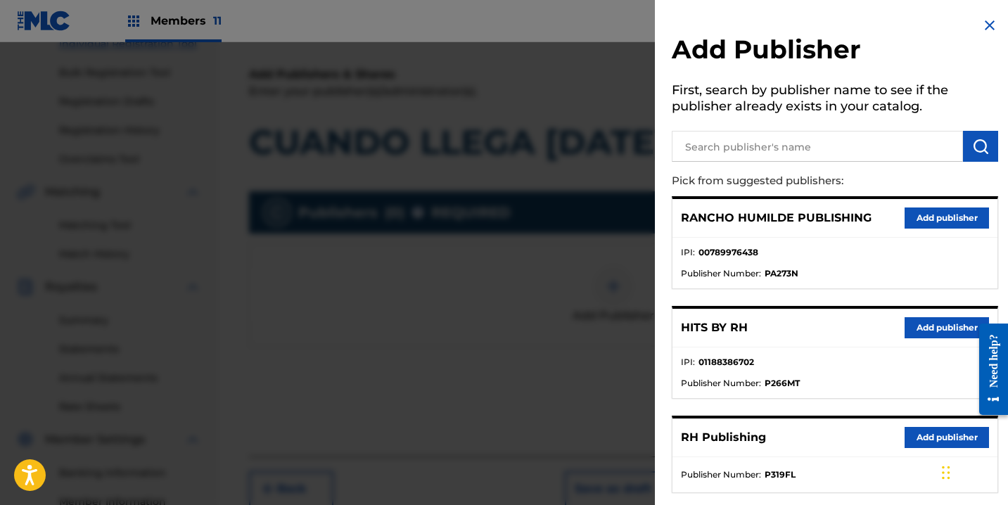
click at [908, 329] on button "Add publisher" at bounding box center [947, 327] width 84 height 21
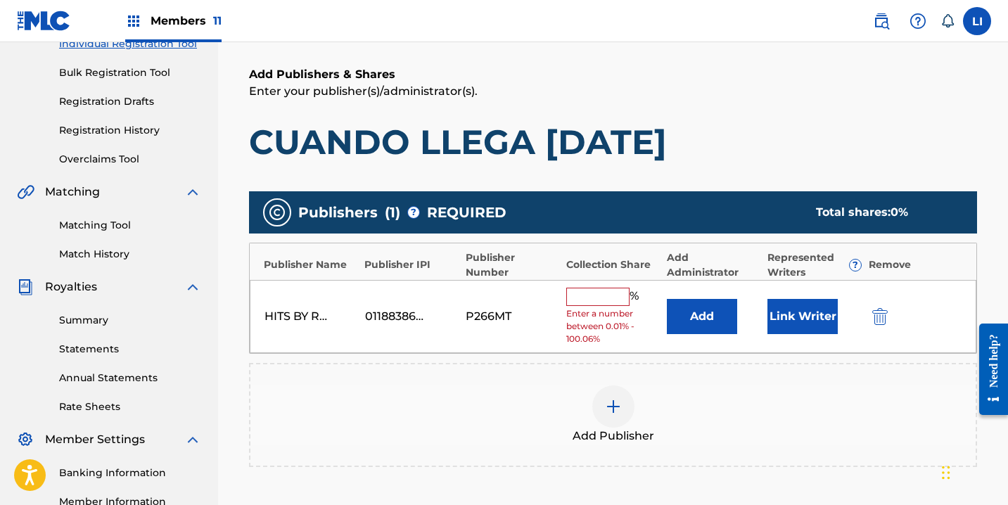
click at [686, 300] on div "HITS BY RH 01188386702 P266MT % Enter a number between 0.01% - 100.06% Add Link…" at bounding box center [613, 317] width 727 height 74
click at [681, 302] on button "Add" at bounding box center [702, 316] width 70 height 35
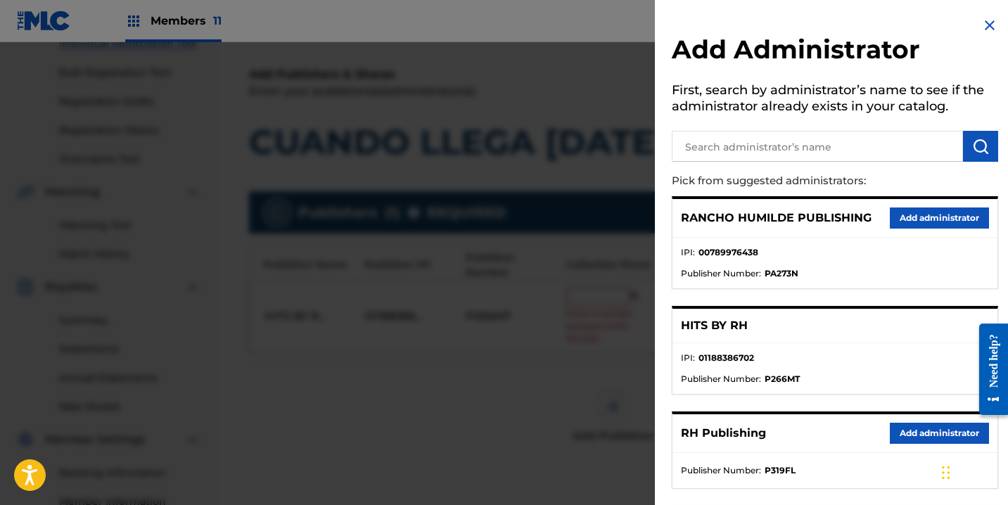
click at [890, 436] on button "Add administrator" at bounding box center [939, 433] width 99 height 21
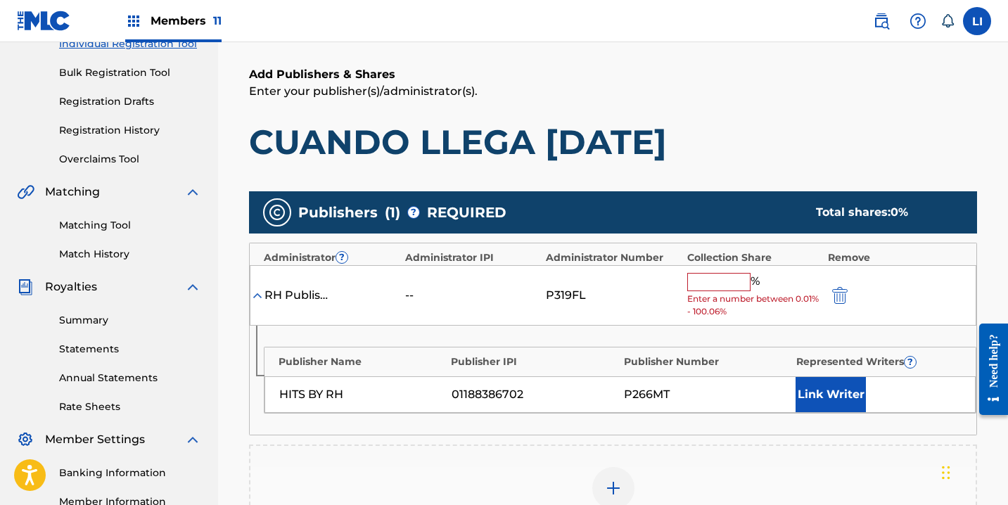
click at [703, 298] on span "Enter a number between 0.01% - 100.06%" at bounding box center [755, 305] width 134 height 25
click at [708, 287] on input "text" at bounding box center [719, 282] width 63 height 18
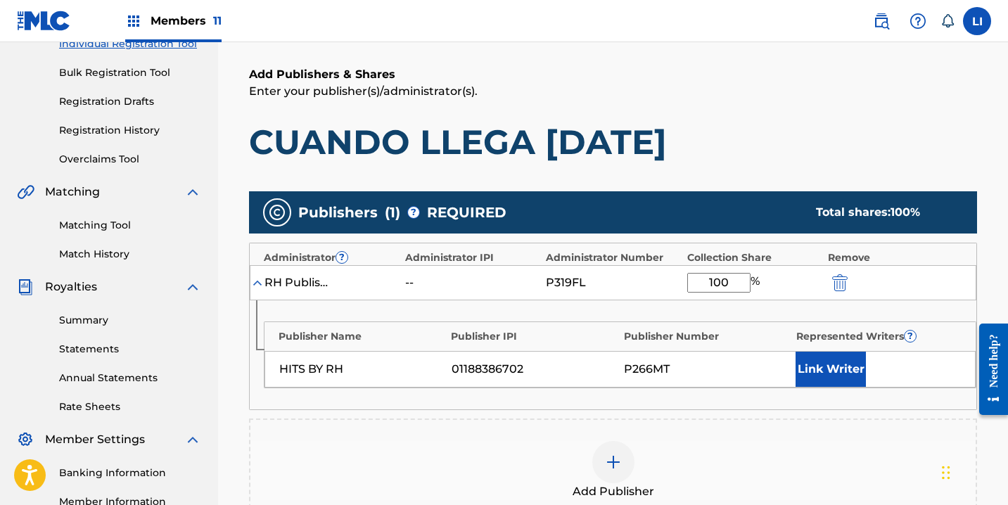
type input "100"
click at [840, 390] on div "Publisher Name Publisher IPI Publisher Number Represented Writers ? HITS BY RH …" at bounding box center [613, 354] width 727 height 109
click at [835, 374] on button "Link Writer" at bounding box center [831, 369] width 70 height 35
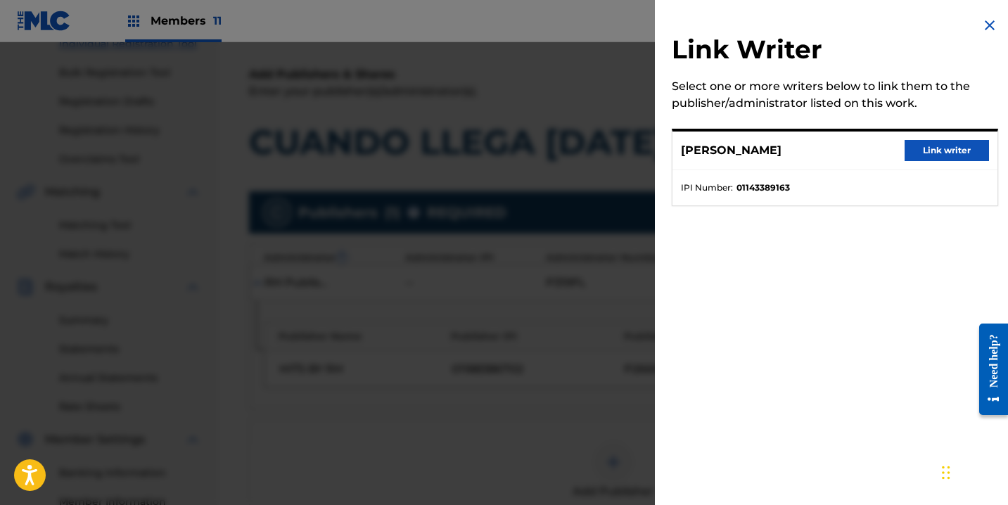
click at [942, 156] on button "Link writer" at bounding box center [947, 150] width 84 height 21
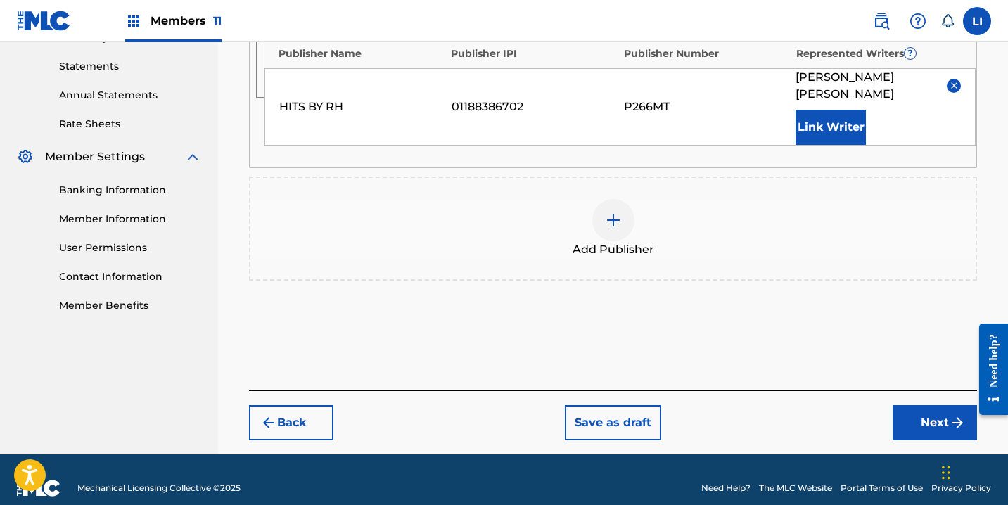
click at [908, 405] on button "Next" at bounding box center [935, 422] width 84 height 35
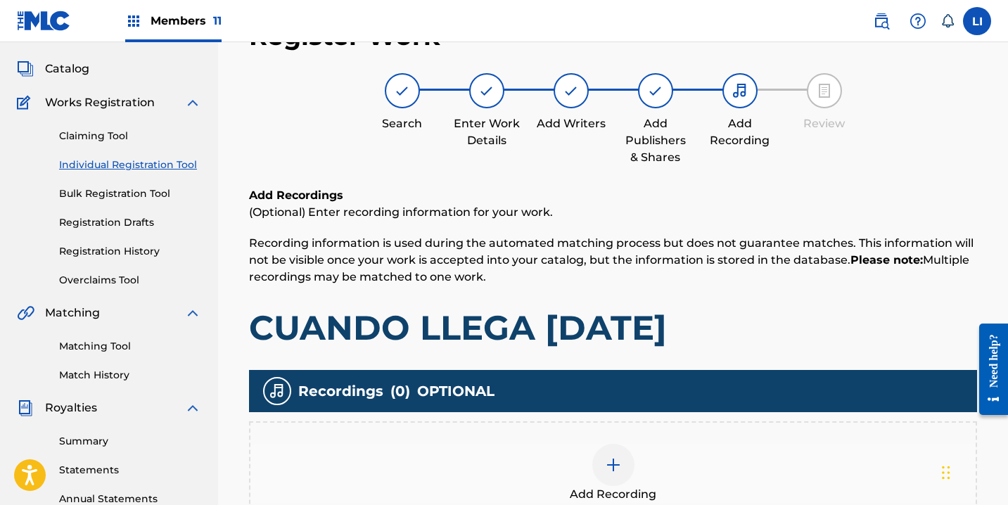
scroll to position [367, 0]
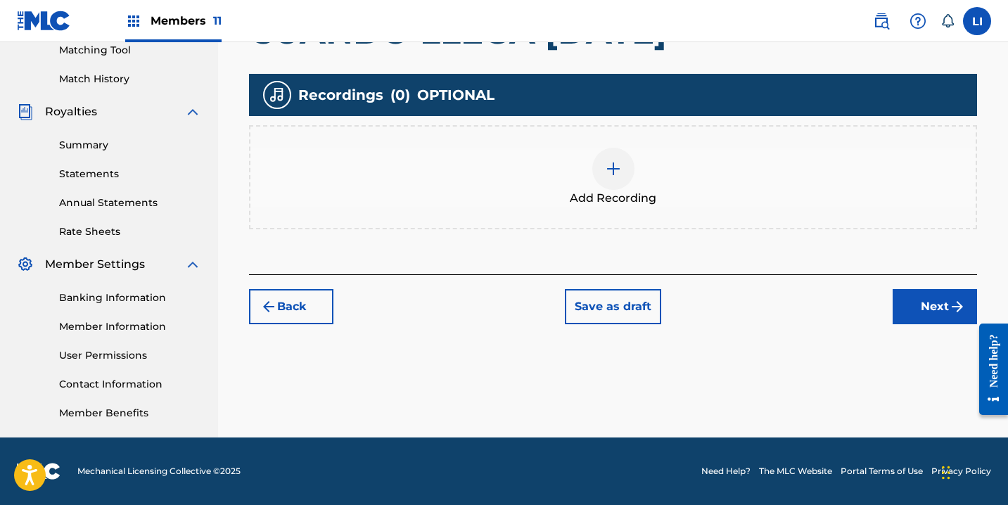
click at [626, 207] on div "Add Recording" at bounding box center [613, 177] width 728 height 104
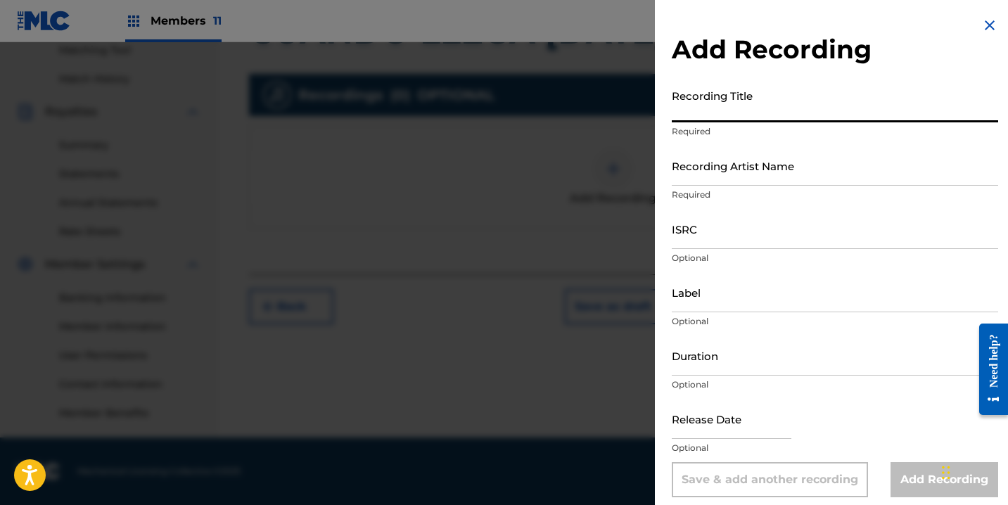
click at [700, 113] on input "Recording Title" at bounding box center [835, 102] width 327 height 40
type input "CUANDO LLEGA [DATE]"
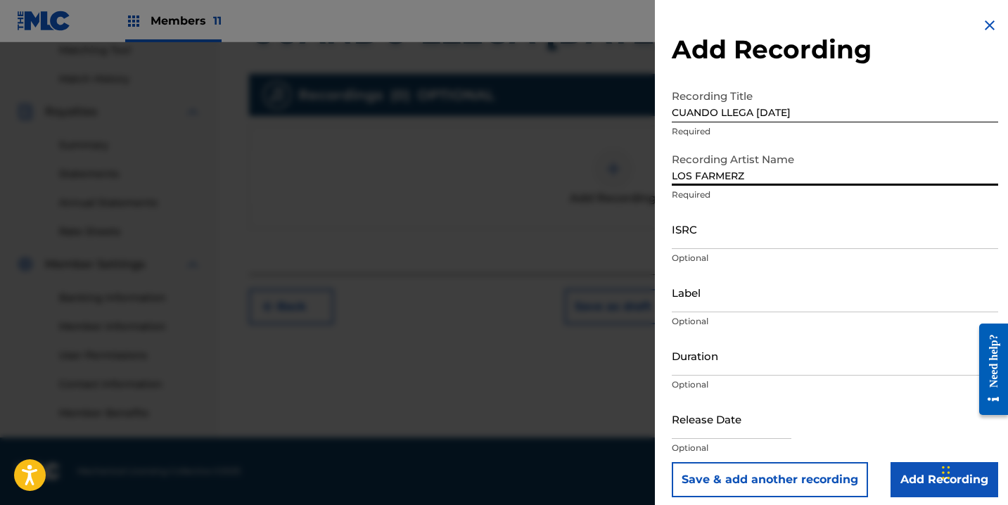
type input "LOS FARMERZ"
paste input "QZ9QQ2200188"
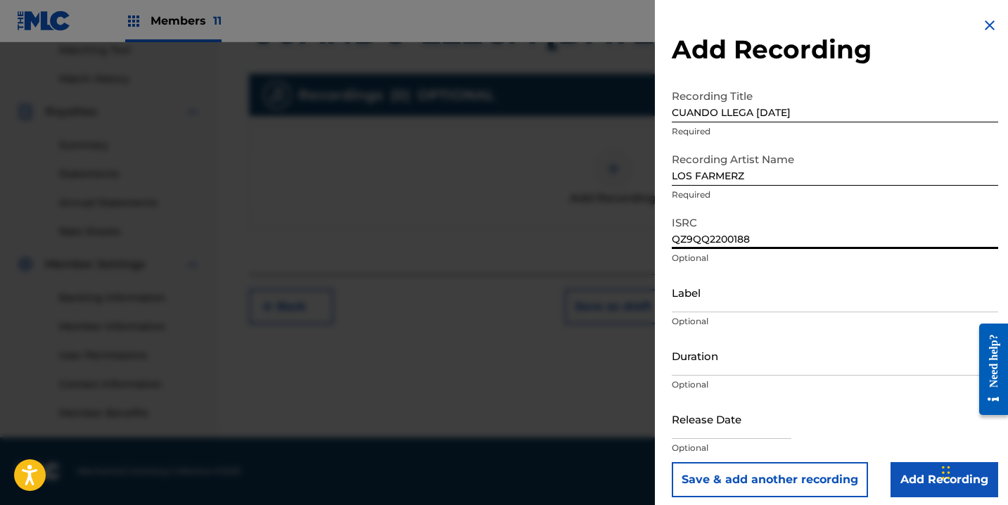
type input "QZ9QQ2200188"
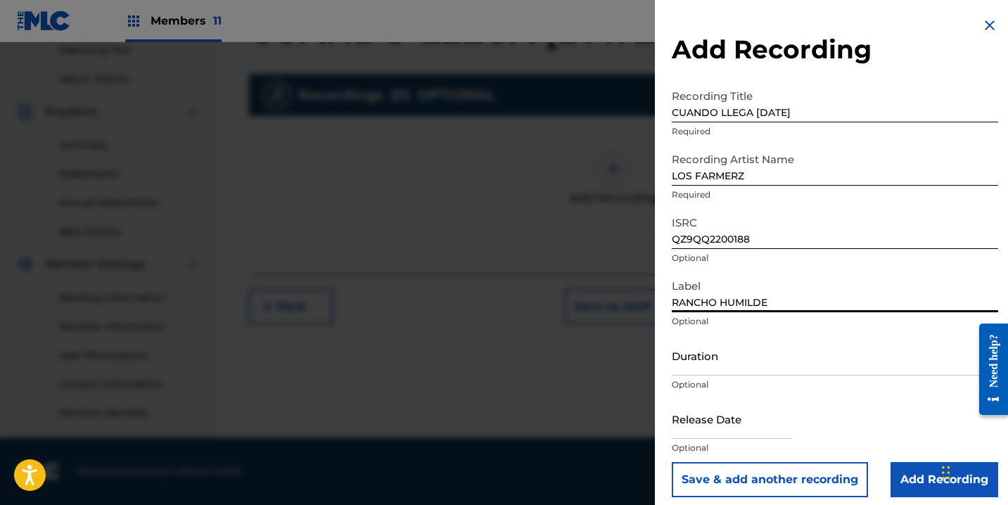
type input "RANCHO HUMILDE"
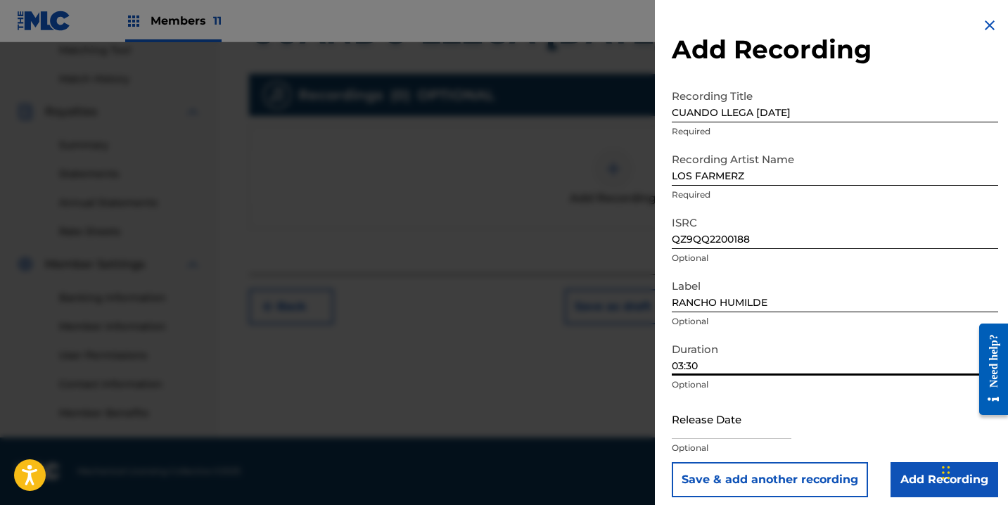
type input "03:30"
select select "7"
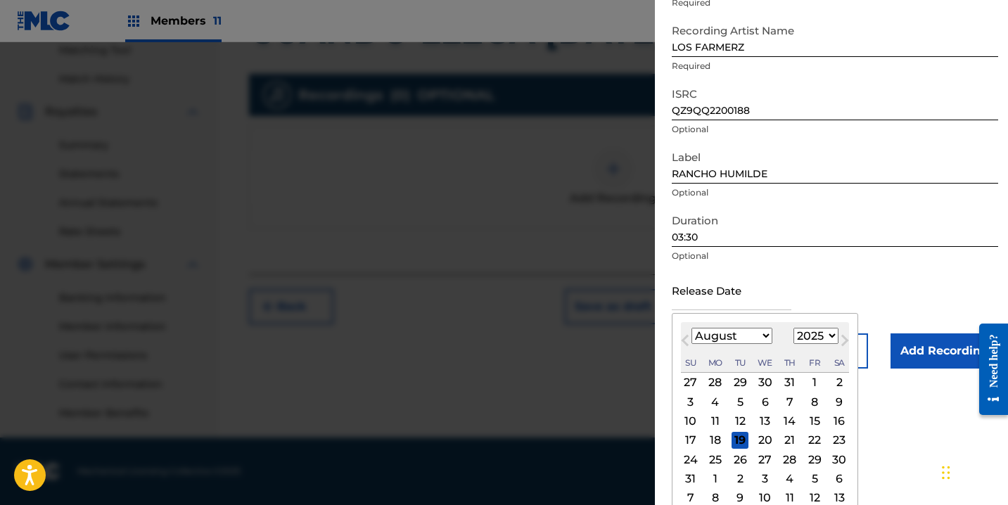
scroll to position [140, 0]
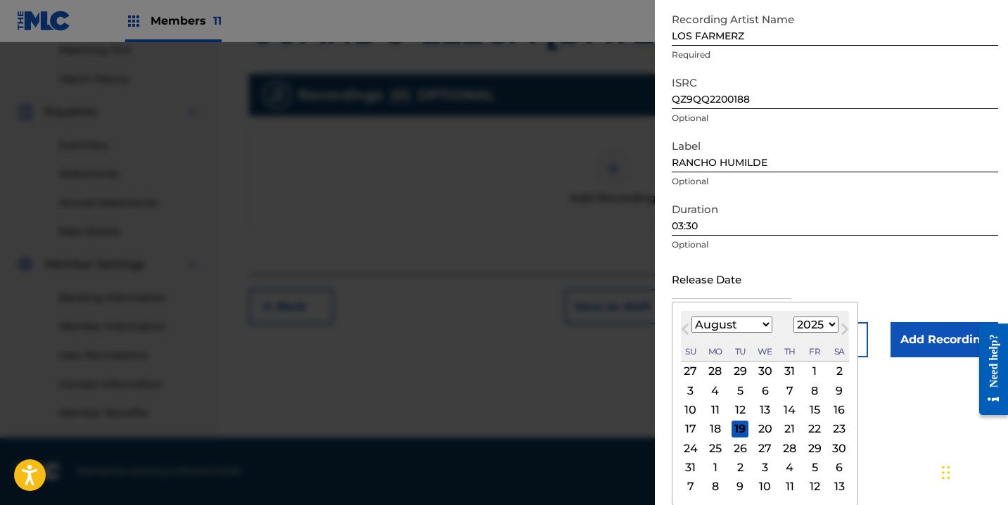
click at [825, 329] on select "1899 1900 1901 1902 1903 1904 1905 1906 1907 1908 1909 1910 1911 1912 1913 1914…" at bounding box center [816, 325] width 45 height 16
select select "2022"
click at [794, 333] on select "1899 1900 1901 1902 1903 1904 1905 1906 1907 1908 1909 1910 1911 1912 1913 1914…" at bounding box center [816, 325] width 45 height 16
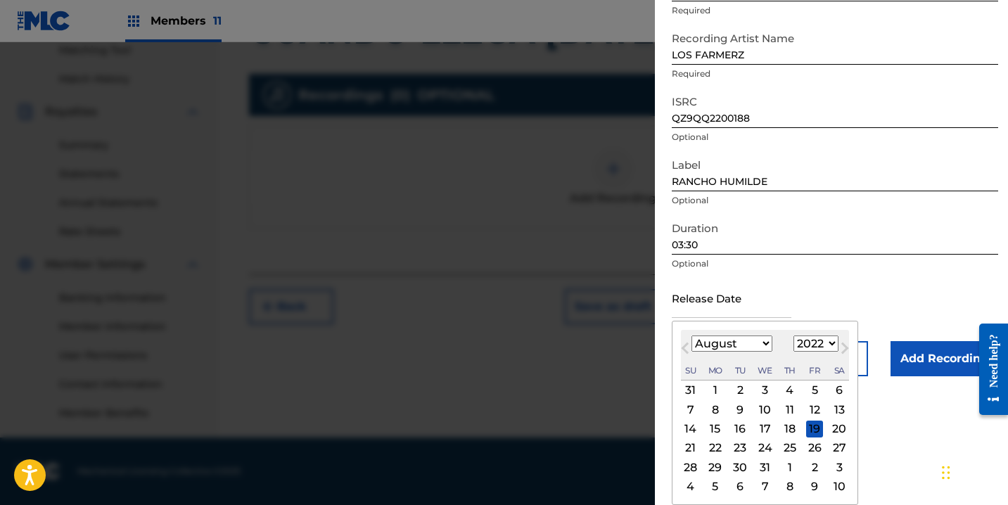
scroll to position [121, 0]
click at [741, 328] on div "[DATE] Previous Month Next Month August [DATE] February March April May June Ju…" at bounding box center [765, 413] width 186 height 184
click at [743, 350] on select "January February March April May June July August September October November De…" at bounding box center [732, 344] width 81 height 16
select select "11"
click at [692, 336] on select "January February March April May June July August September October November De…" at bounding box center [732, 344] width 81 height 16
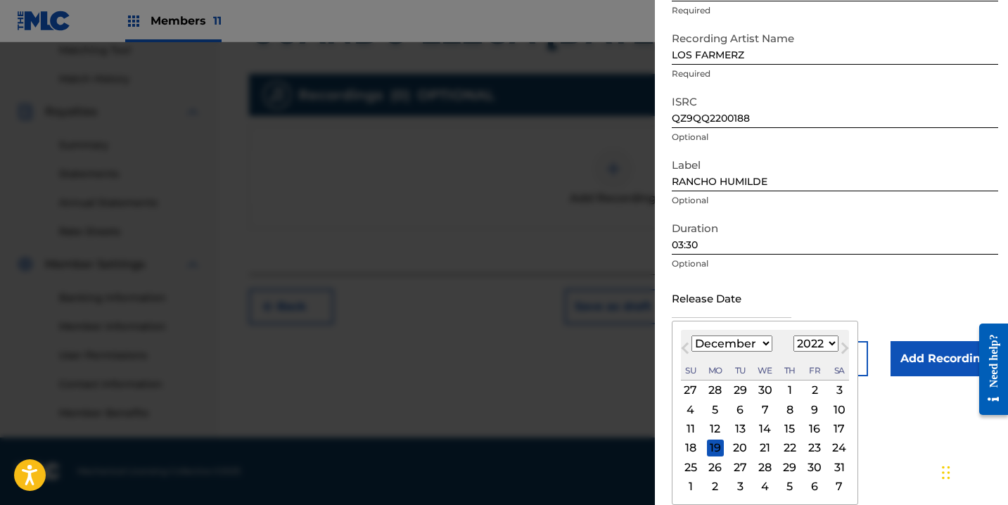
click at [810, 446] on div "23" at bounding box center [814, 448] width 17 height 17
type input "[DATE]"
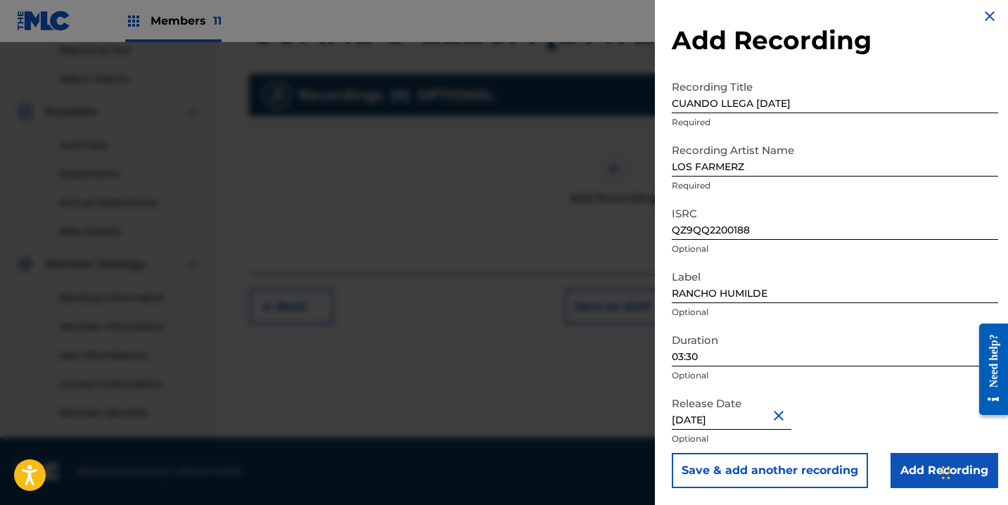
click at [942, 466] on div "Chat Widget" at bounding box center [973, 472] width 70 height 68
click at [920, 465] on input "Add Recording" at bounding box center [945, 470] width 108 height 35
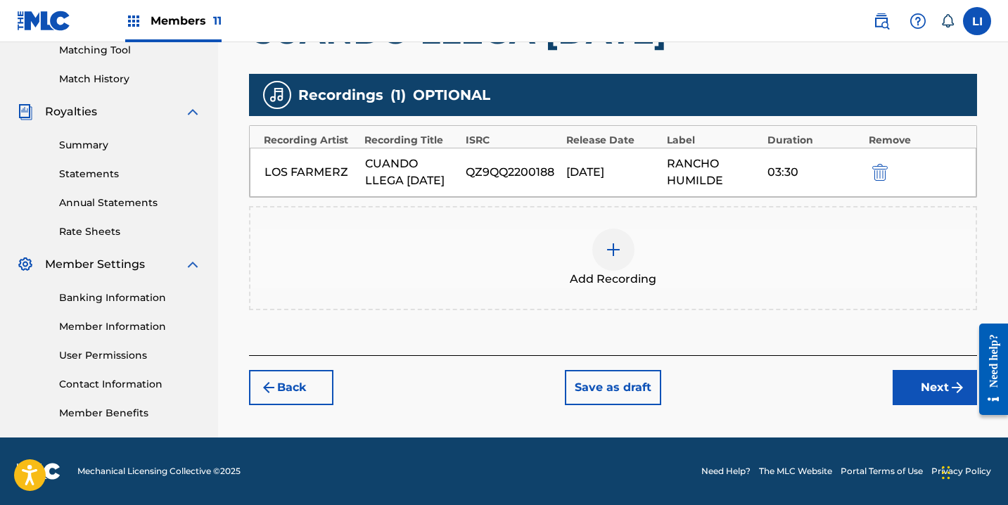
click at [912, 402] on button "Next" at bounding box center [935, 387] width 84 height 35
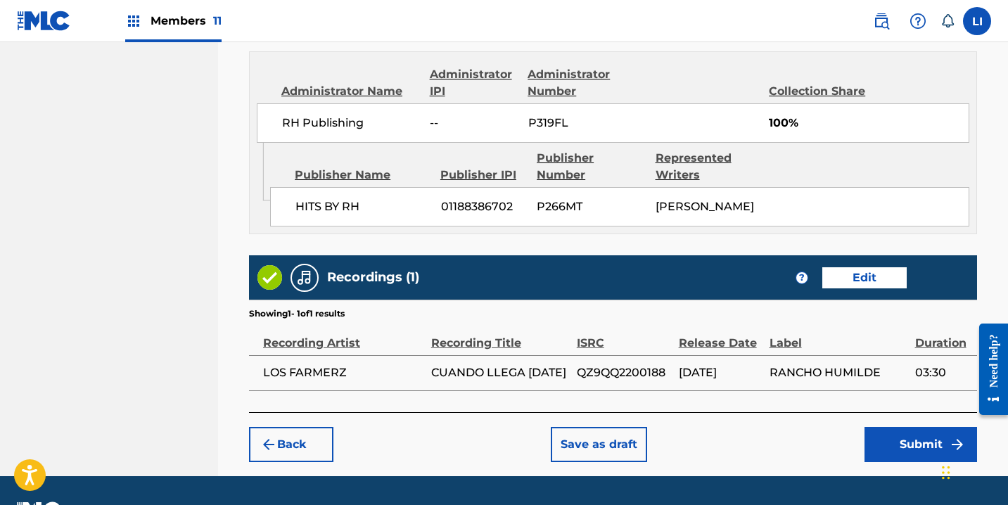
scroll to position [804, 0]
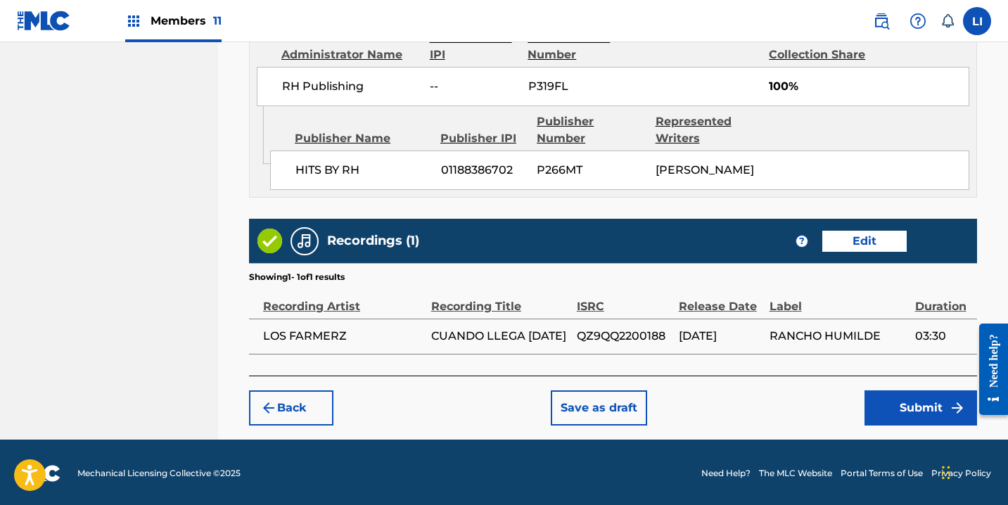
click at [889, 406] on button "Submit" at bounding box center [921, 408] width 113 height 35
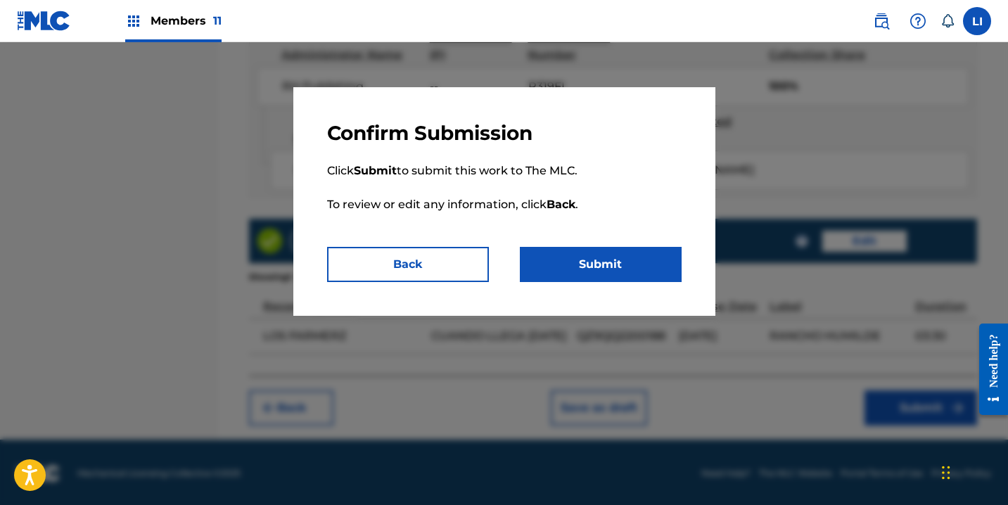
drag, startPoint x: 613, startPoint y: 265, endPoint x: 608, endPoint y: 257, distance: 9.8
click at [613, 262] on button "Submit" at bounding box center [601, 264] width 162 height 35
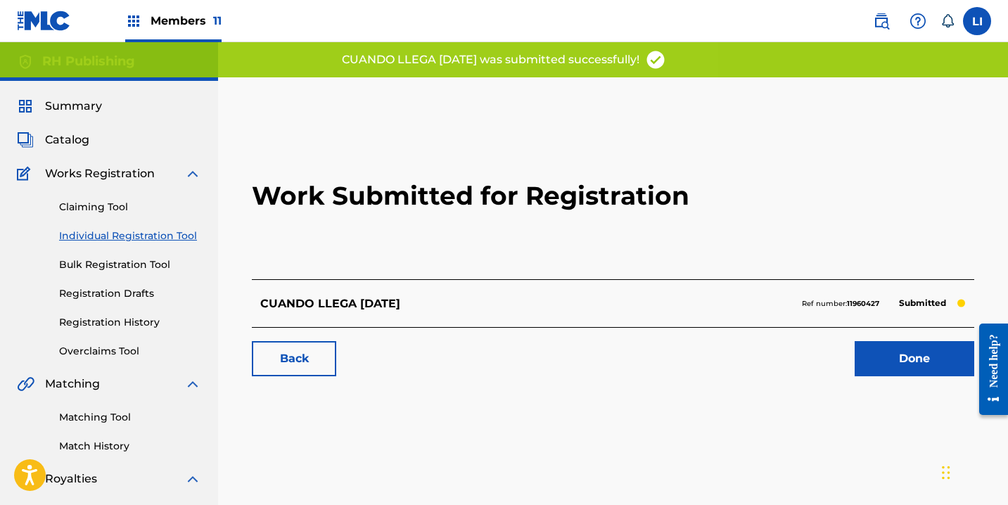
click at [887, 353] on link "Done" at bounding box center [915, 358] width 120 height 35
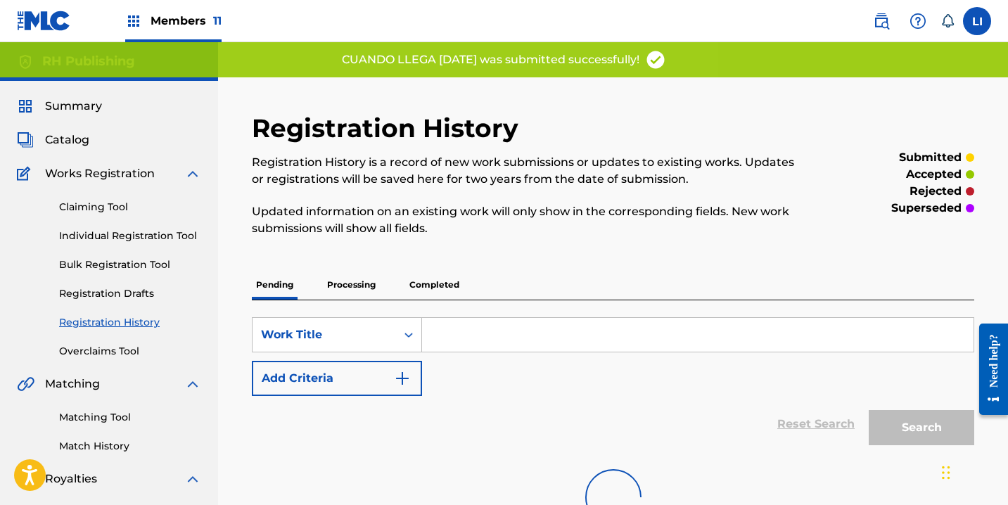
click at [188, 229] on link "Individual Registration Tool" at bounding box center [130, 236] width 142 height 15
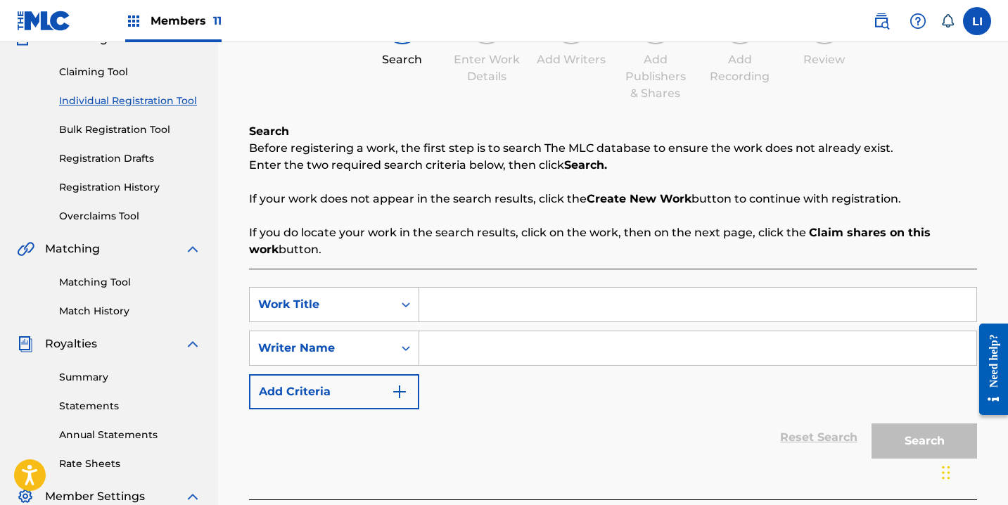
click at [472, 310] on input "Search Form" at bounding box center [697, 305] width 557 height 34
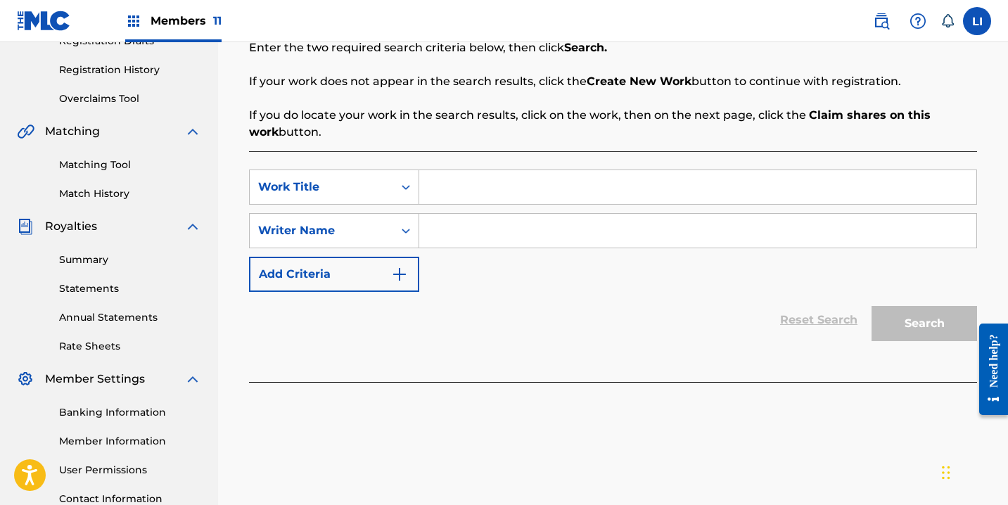
scroll to position [256, 0]
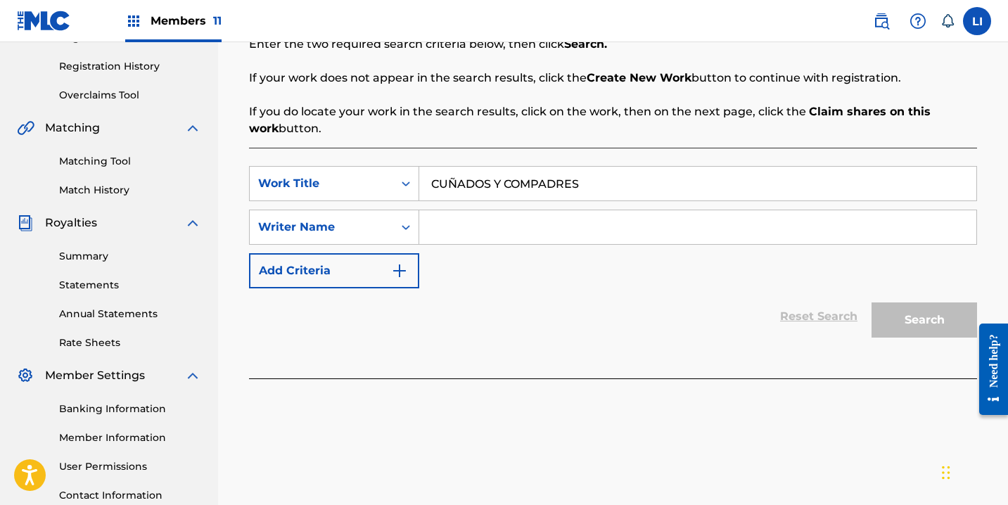
type input "CUÑADOS Y COMPADRES"
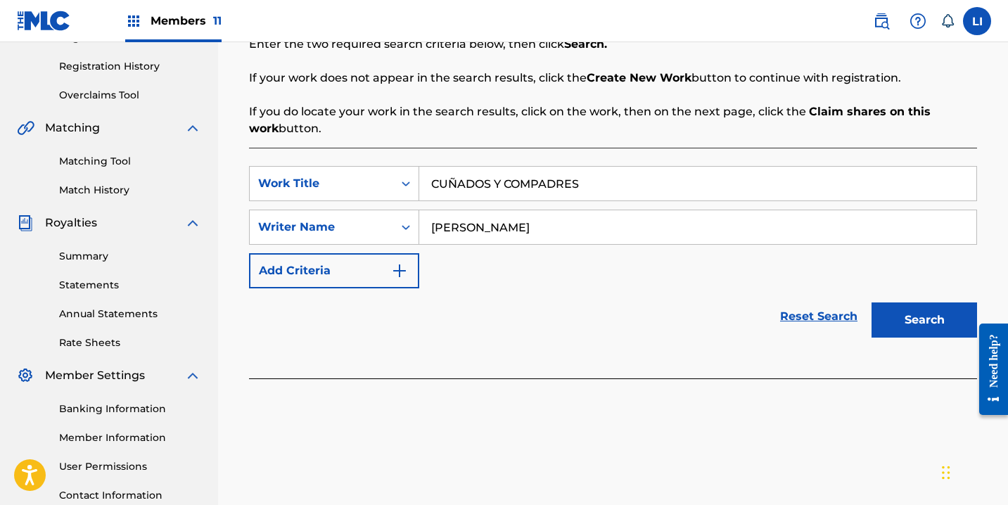
type input "[PERSON_NAME]"
click at [872, 303] on button "Search" at bounding box center [925, 320] width 106 height 35
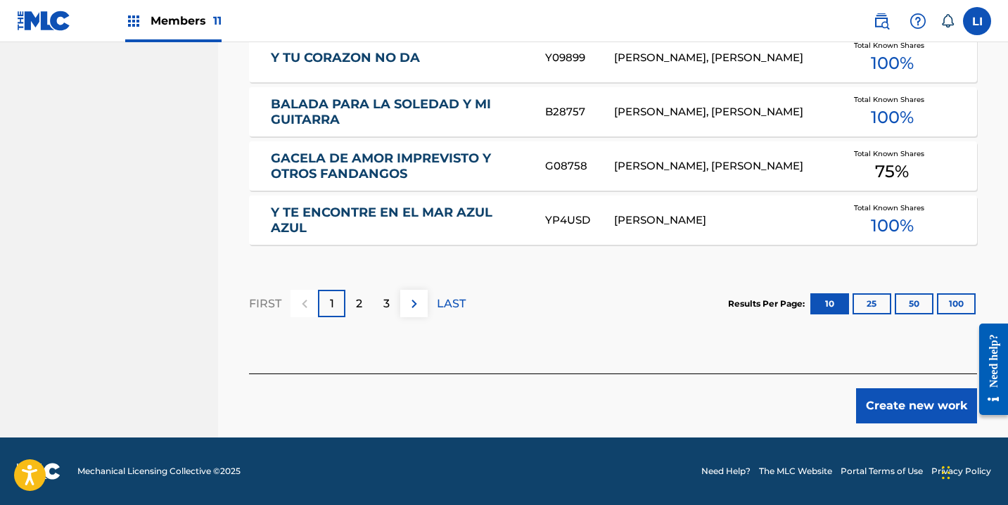
click at [892, 411] on button "Create new work" at bounding box center [916, 405] width 121 height 35
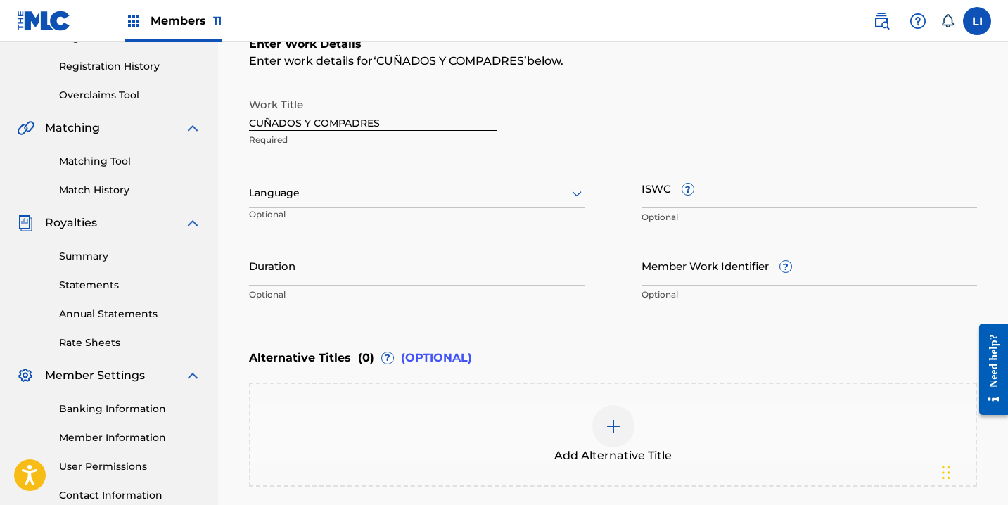
click at [323, 200] on div at bounding box center [417, 193] width 336 height 18
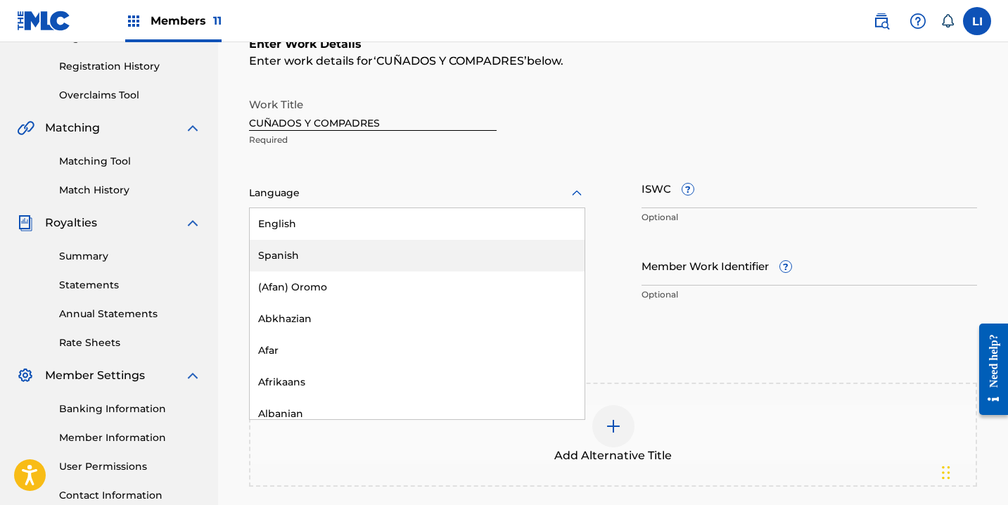
click at [301, 245] on div "Spanish" at bounding box center [417, 256] width 335 height 32
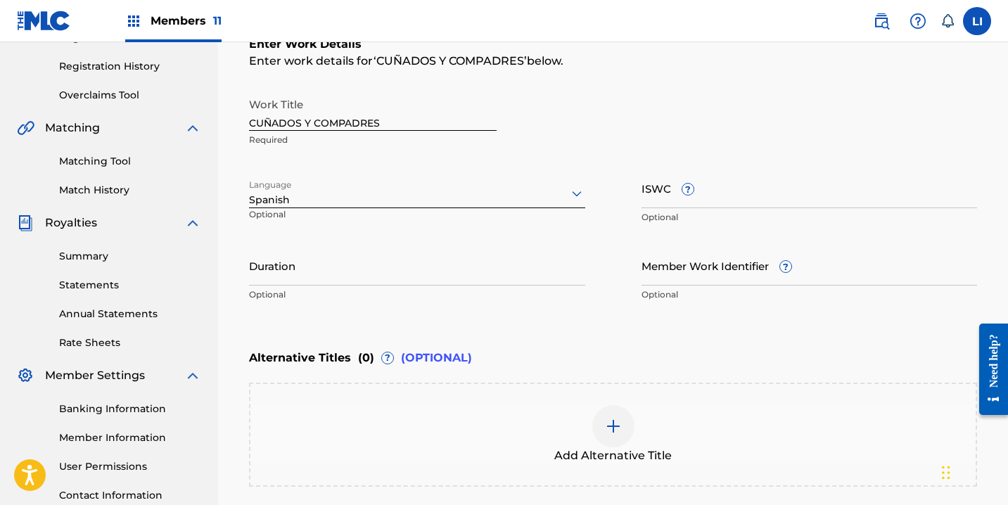
click at [329, 270] on input "Duration" at bounding box center [417, 266] width 336 height 40
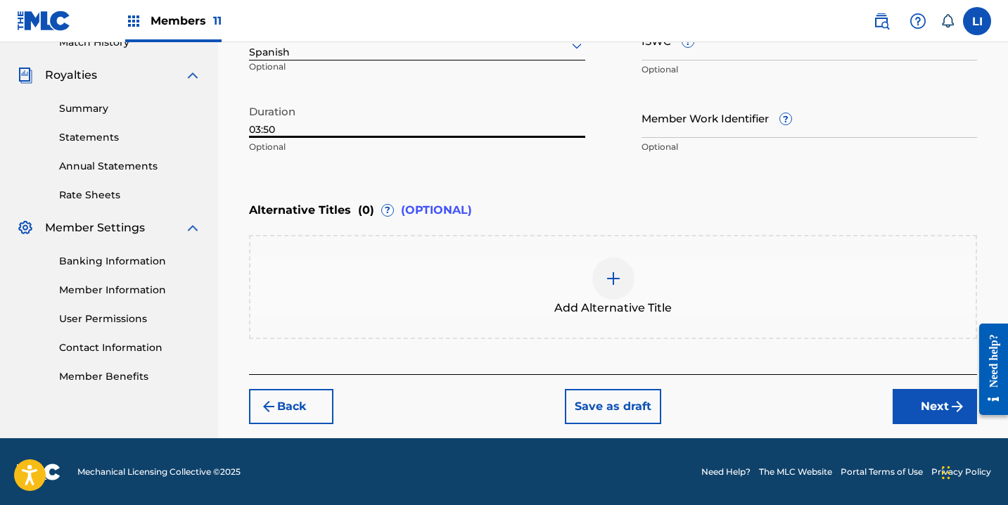
type input "03:50"
click at [915, 404] on button "Next" at bounding box center [935, 406] width 84 height 35
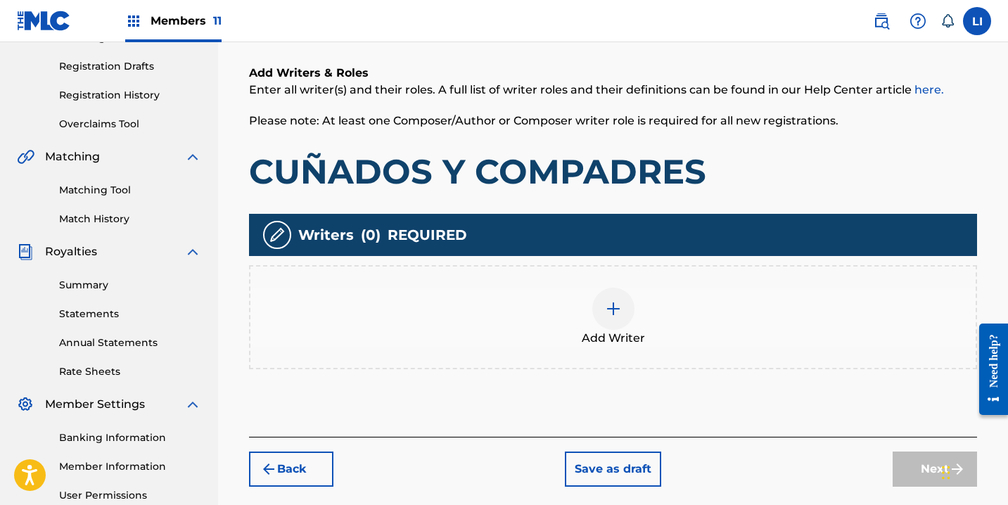
scroll to position [367, 0]
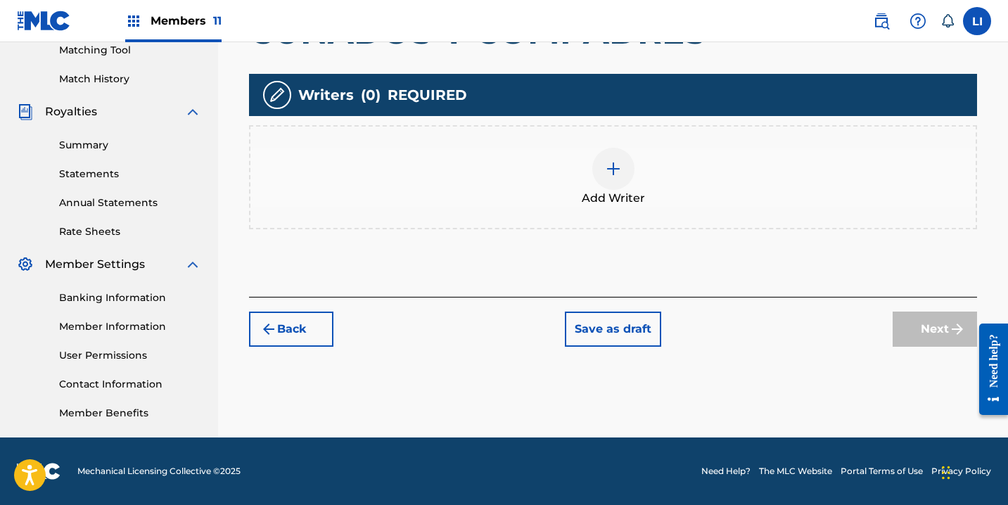
click at [586, 188] on div "Add Writer" at bounding box center [614, 177] width 726 height 59
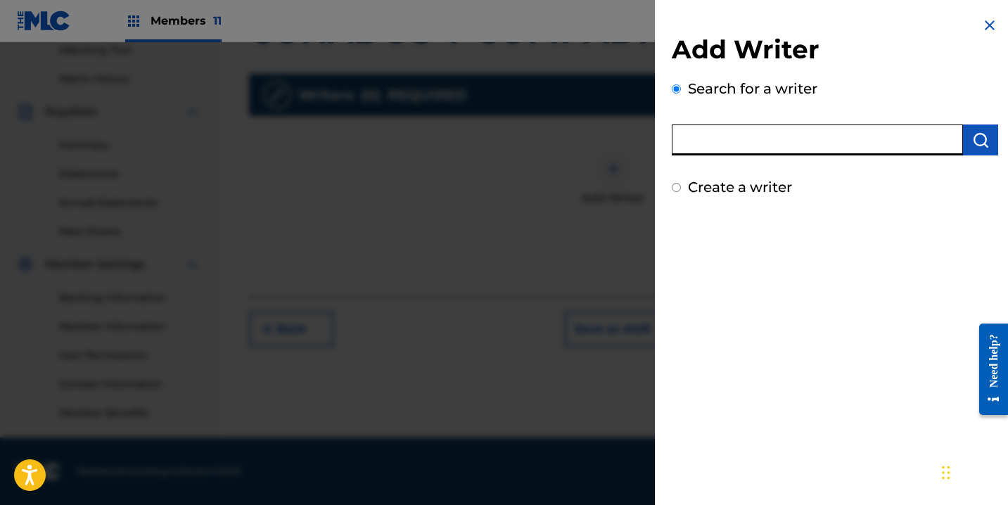
click at [833, 143] on input "text" at bounding box center [817, 140] width 291 height 31
type input "[PERSON_NAME]"
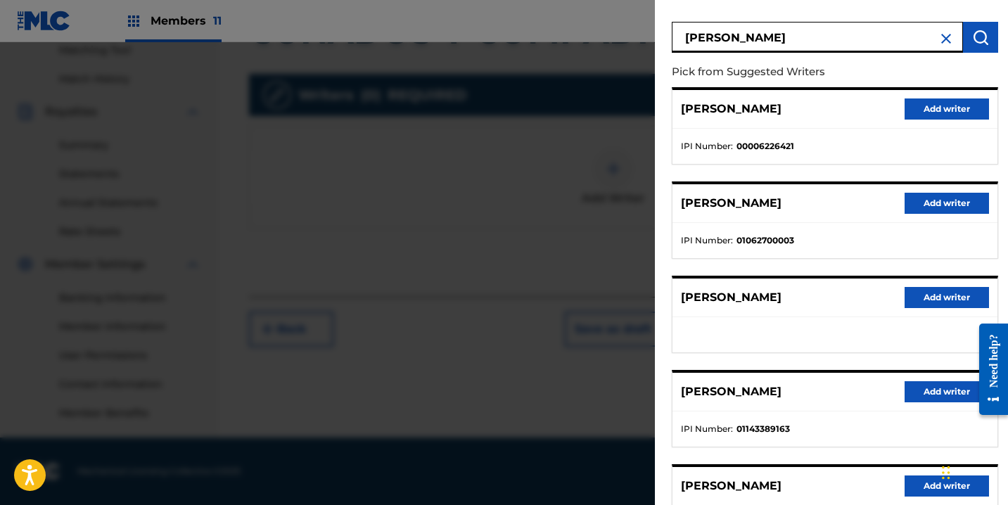
scroll to position [228, 0]
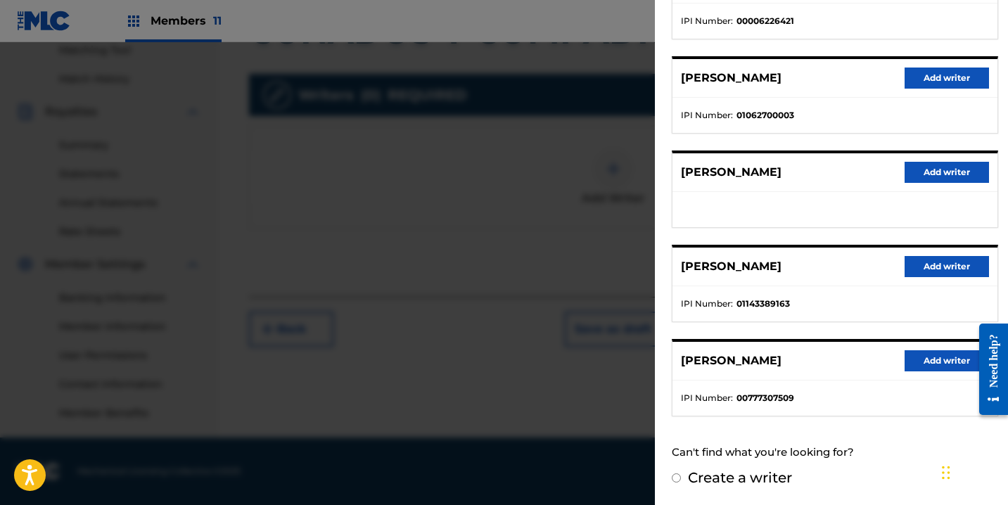
click at [911, 274] on button "Add writer" at bounding box center [947, 266] width 84 height 21
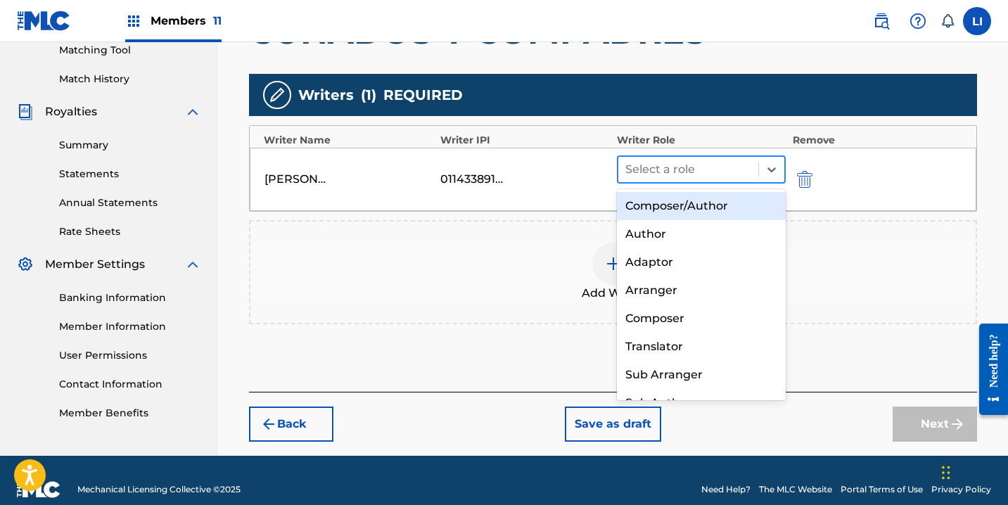
click at [685, 174] on div at bounding box center [689, 170] width 126 height 20
click at [681, 211] on div "Composer/Author" at bounding box center [701, 206] width 169 height 28
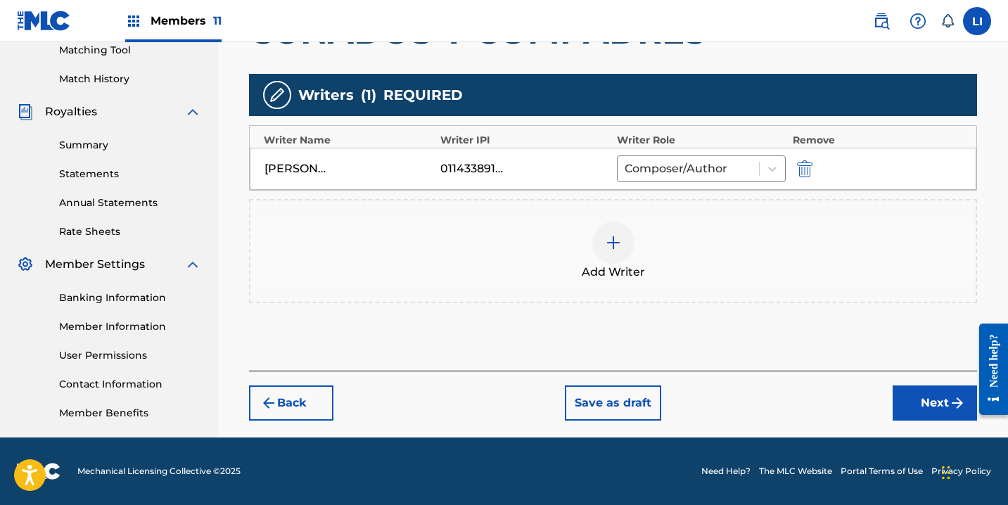
click at [928, 398] on button "Next" at bounding box center [935, 403] width 84 height 35
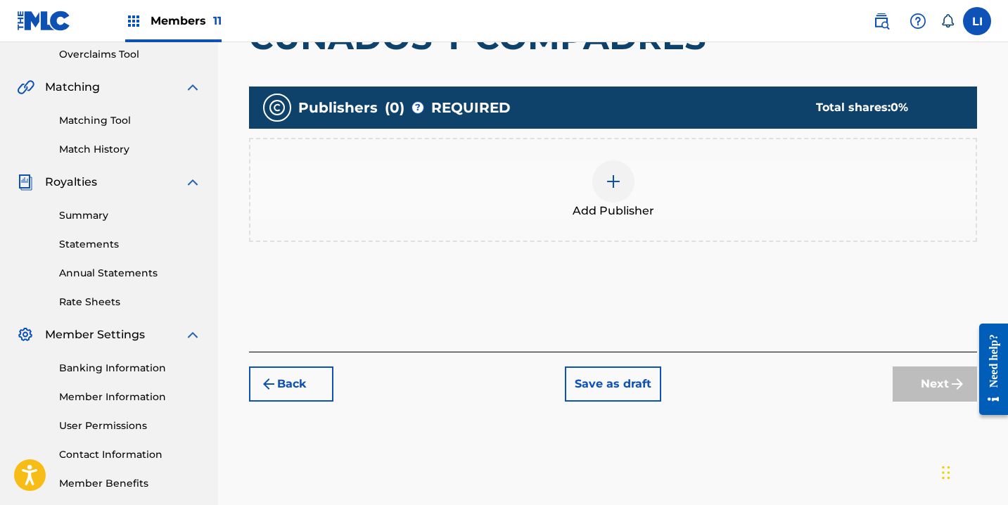
scroll to position [304, 0]
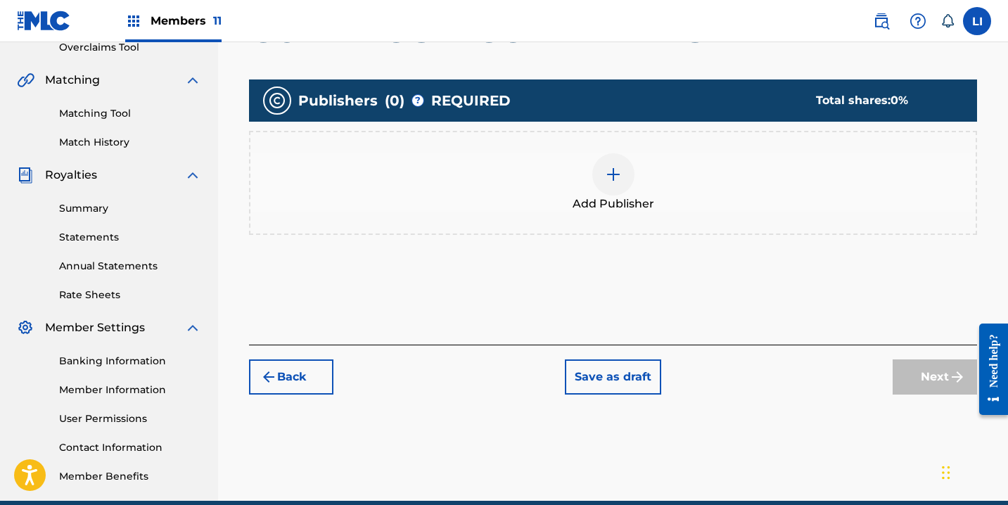
click at [535, 195] on div "Add Publisher" at bounding box center [614, 182] width 726 height 59
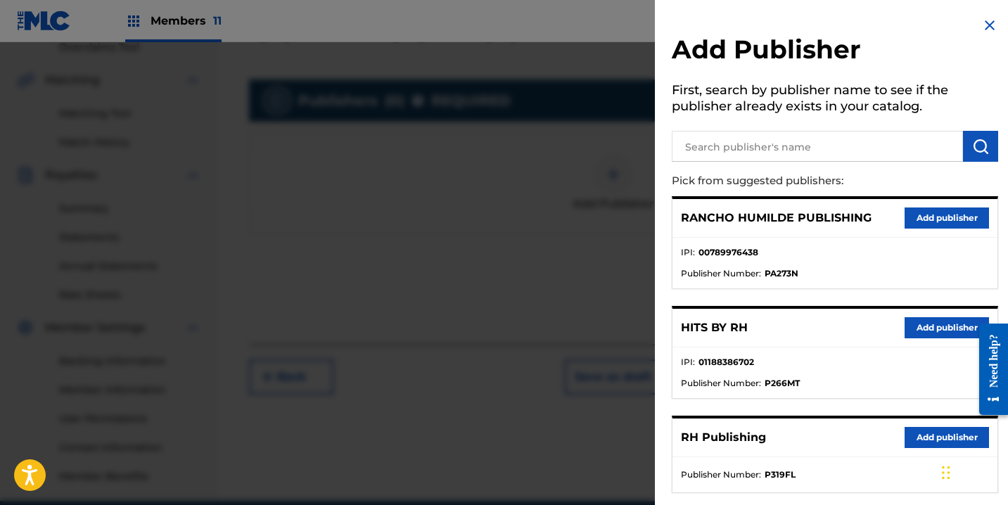
drag, startPoint x: 934, startPoint y: 344, endPoint x: 925, endPoint y: 331, distance: 16.2
click at [934, 343] on div "HITS BY RH Add publisher" at bounding box center [835, 328] width 325 height 39
click at [925, 331] on button "Add publisher" at bounding box center [947, 327] width 84 height 21
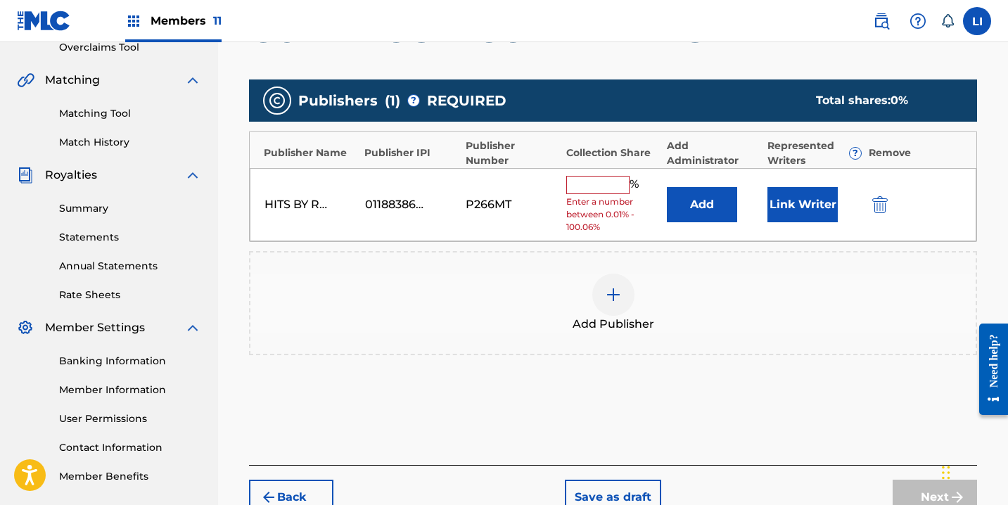
click at [711, 203] on button "Add" at bounding box center [702, 204] width 70 height 35
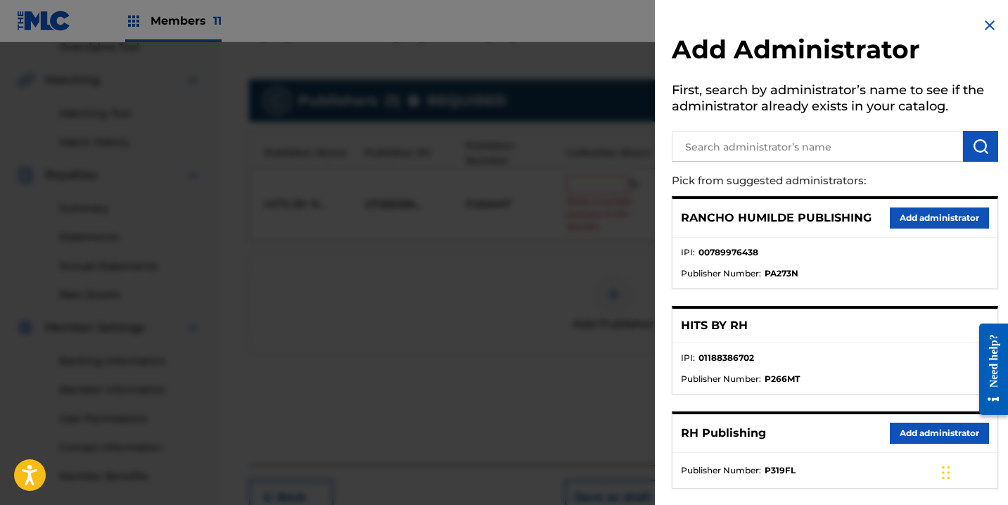
click at [894, 431] on button "Add administrator" at bounding box center [939, 433] width 99 height 21
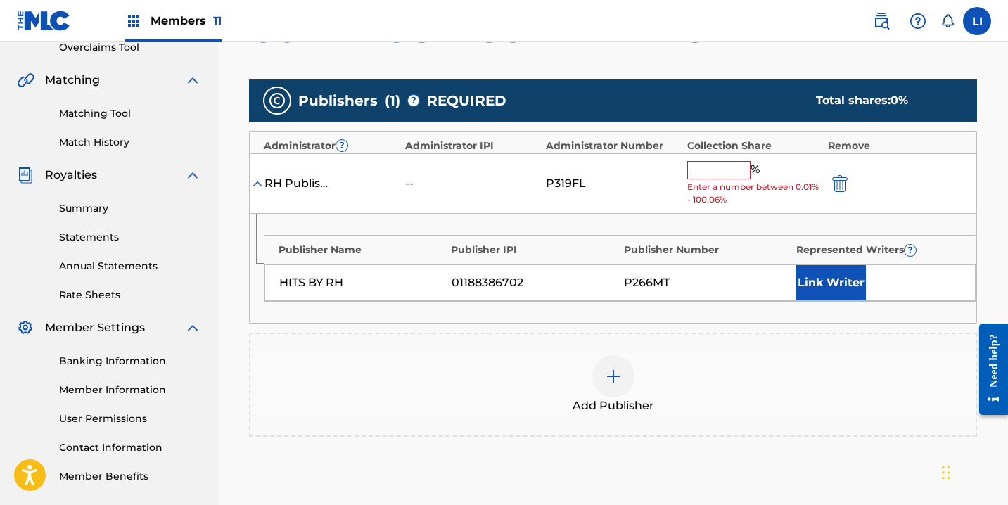
click at [727, 178] on input "text" at bounding box center [719, 170] width 63 height 18
type input "1"
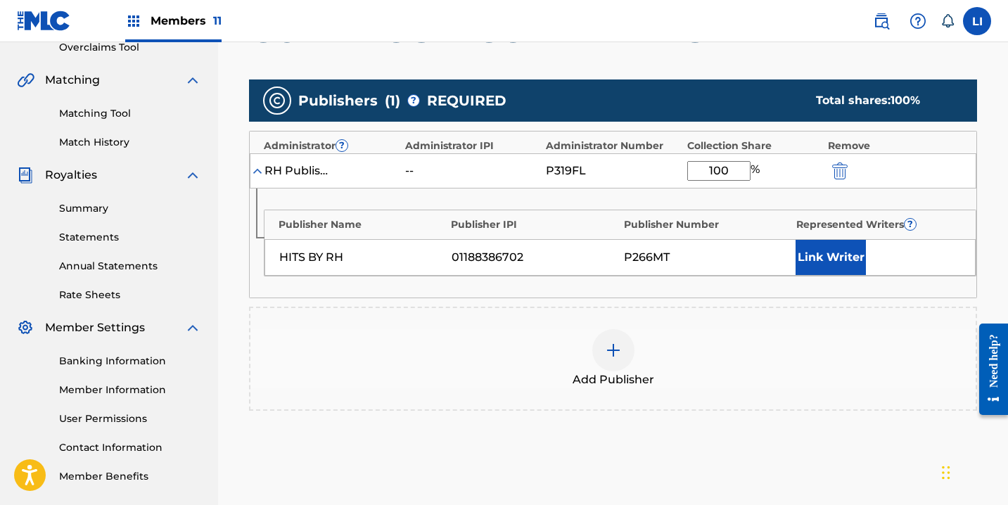
type input "100"
click at [825, 232] on div "Publisher Name Publisher IPI Publisher Number Represented Writers ? HITS BY RH …" at bounding box center [620, 243] width 713 height 67
click at [830, 246] on button "Link Writer" at bounding box center [831, 257] width 70 height 35
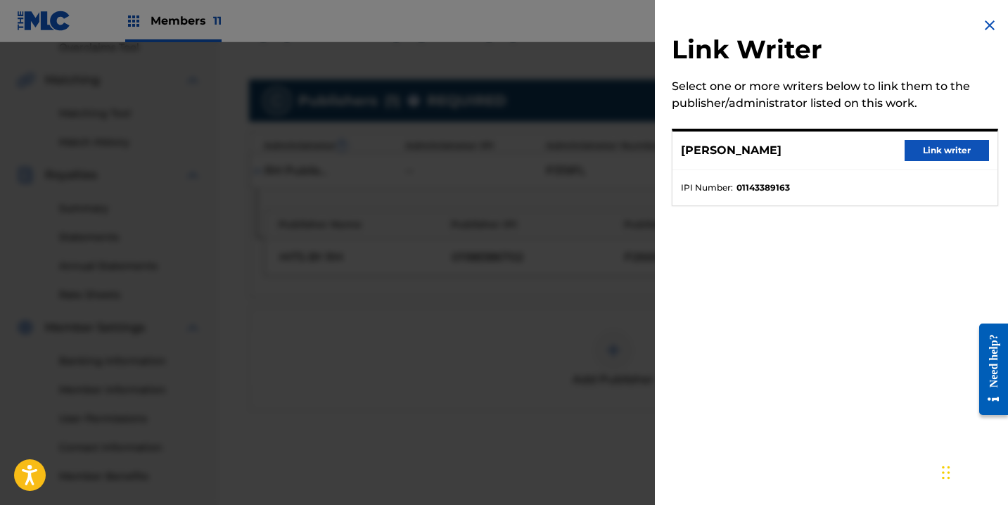
click at [918, 161] on div "[PERSON_NAME] Link writer" at bounding box center [835, 151] width 325 height 39
click at [944, 153] on button "Link writer" at bounding box center [947, 150] width 84 height 21
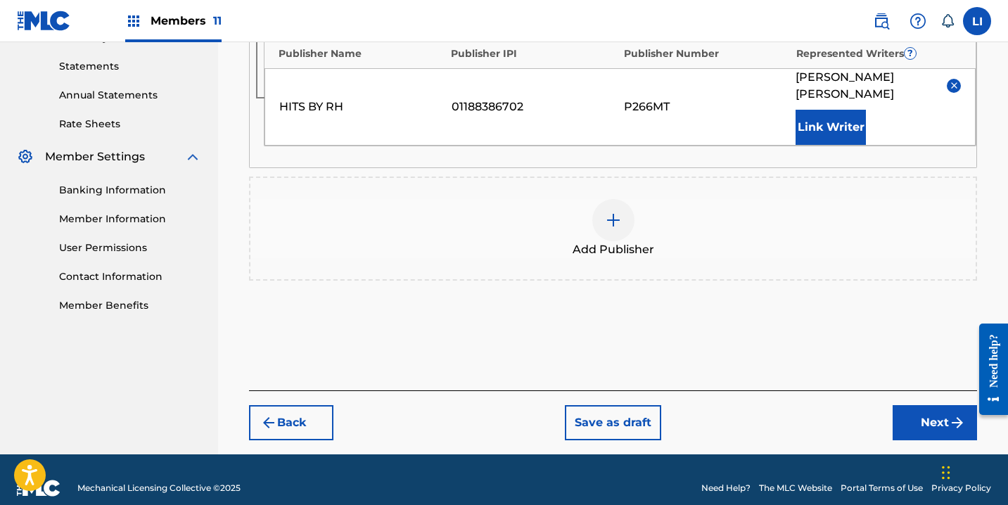
click at [955, 414] on img "submit" at bounding box center [957, 422] width 17 height 17
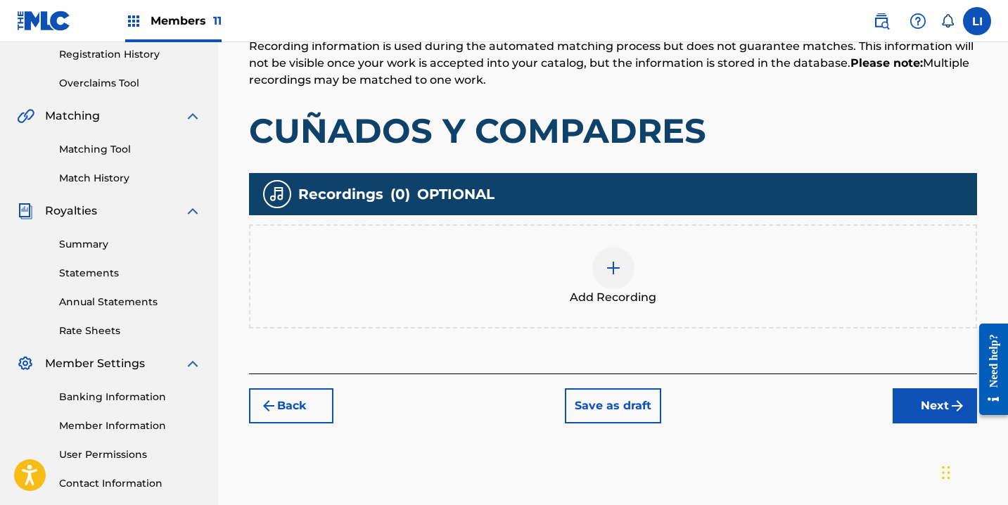
scroll to position [340, 0]
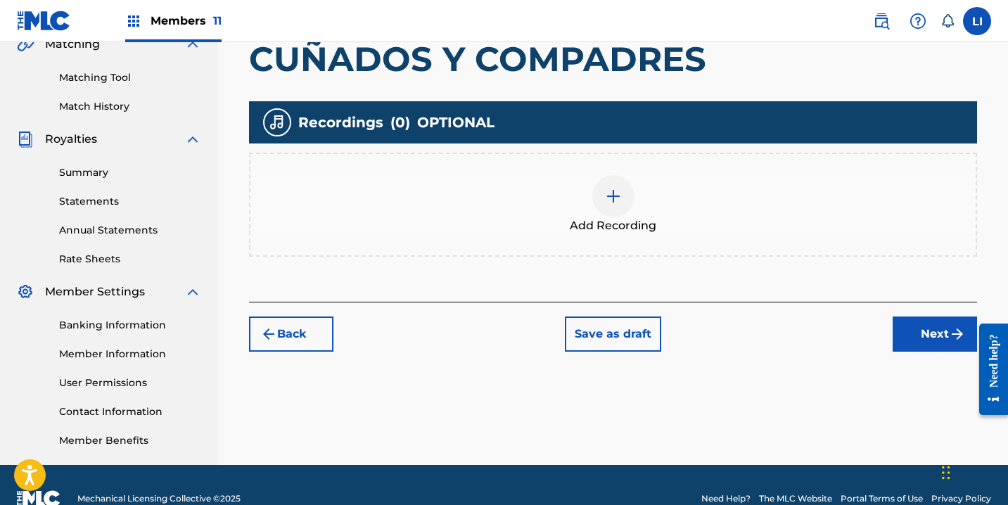
click at [606, 184] on div at bounding box center [614, 196] width 42 height 42
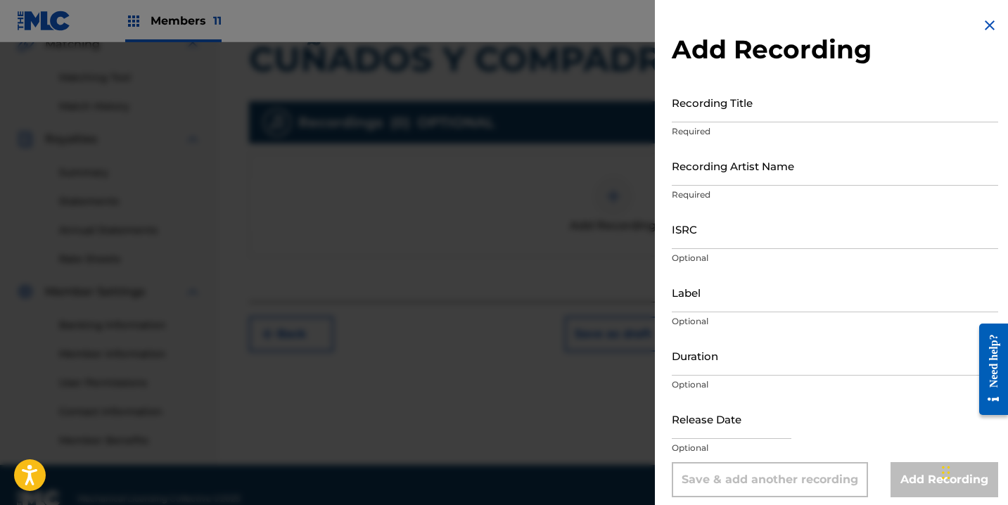
click at [829, 125] on div "Recording Title Required" at bounding box center [835, 113] width 327 height 63
click at [828, 118] on input "Recording Title" at bounding box center [835, 102] width 327 height 40
type input "CUÑADOS Y COMPADRES"
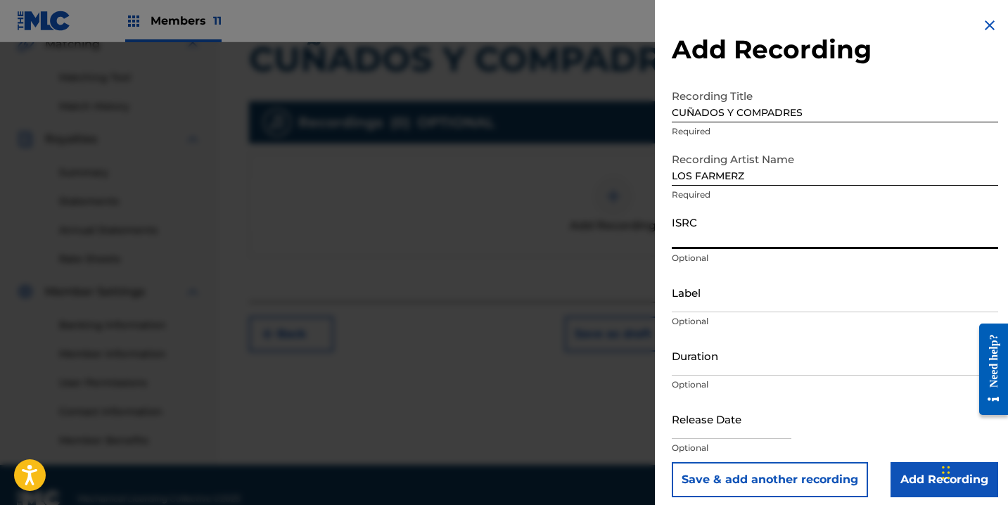
paste input "QZ9QQ2200185"
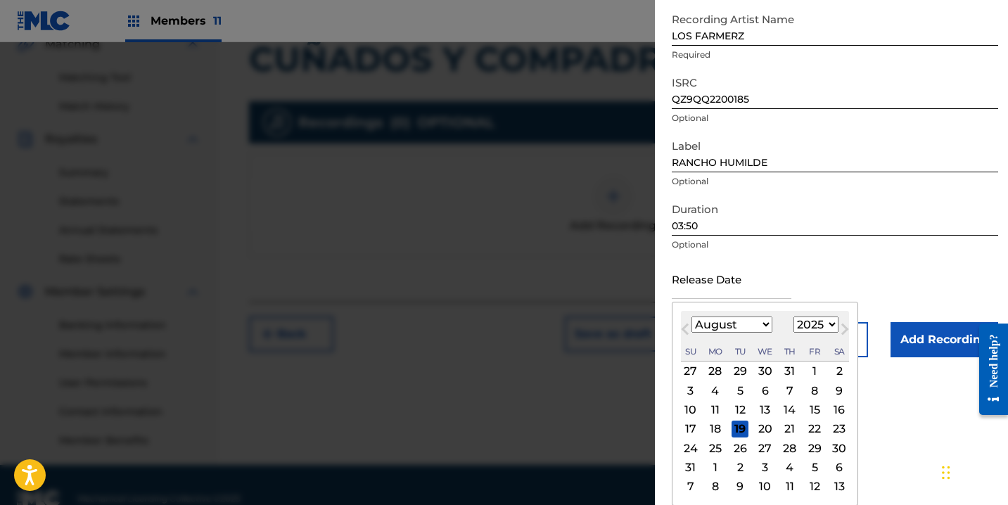
scroll to position [367, 0]
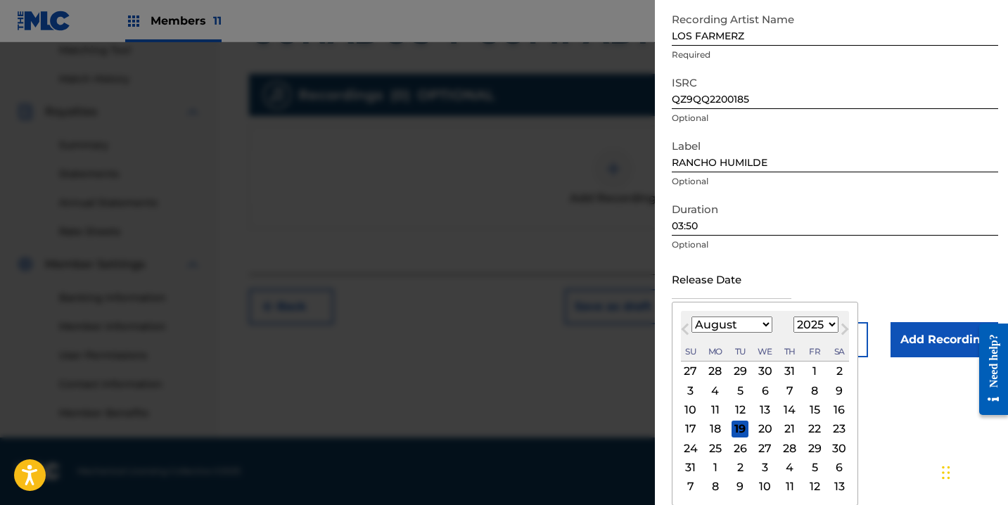
click at [818, 322] on select "1899 1900 1901 1902 1903 1904 1905 1906 1907 1908 1909 1910 1911 1912 1913 1914…" at bounding box center [816, 325] width 45 height 16
click at [794, 333] on select "1899 1900 1901 1902 1903 1904 1905 1906 1907 1908 1909 1910 1911 1912 1913 1914…" at bounding box center [816, 325] width 45 height 16
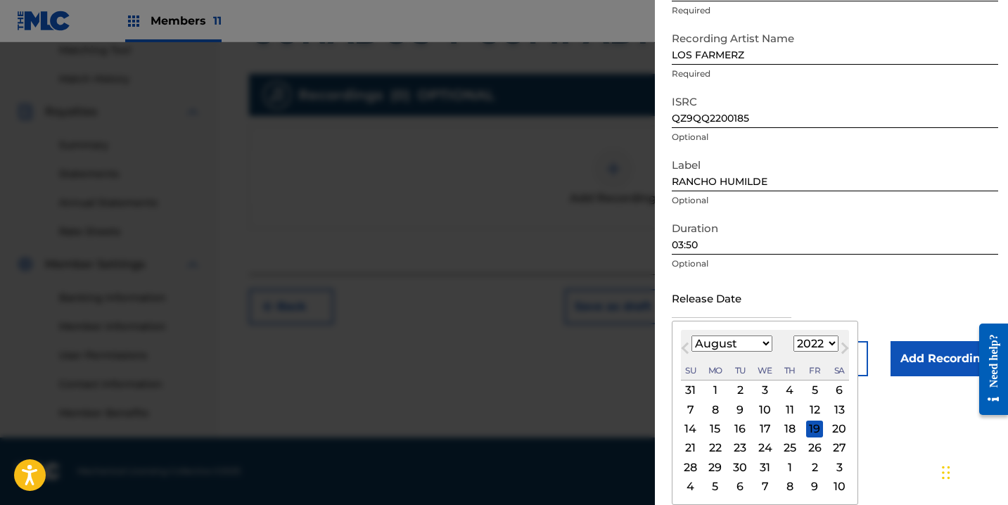
scroll to position [121, 0]
click at [752, 341] on select "January February March April May June July August September October November De…" at bounding box center [732, 344] width 81 height 16
click at [692, 336] on select "January February March April May June July August September October November De…" at bounding box center [732, 344] width 81 height 16
click at [810, 451] on div "23" at bounding box center [814, 448] width 17 height 17
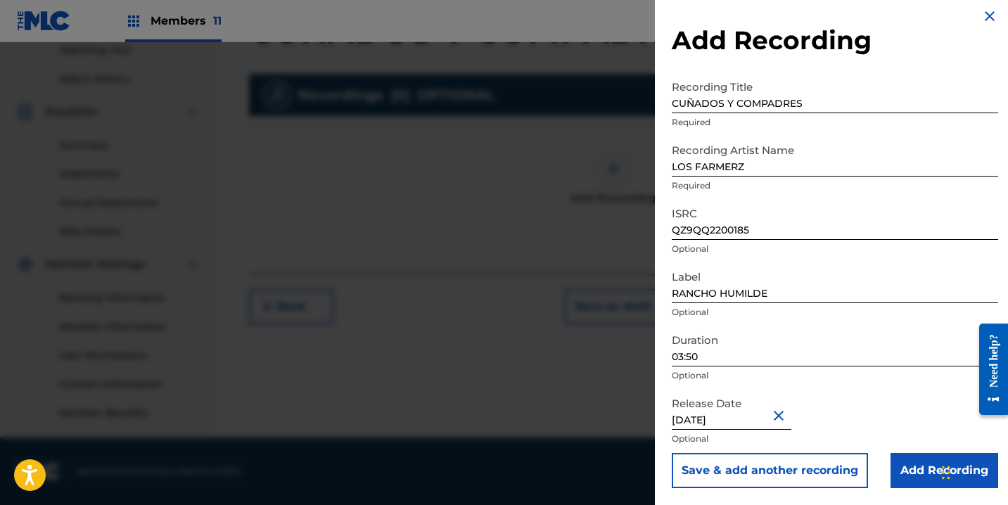
drag, startPoint x: 891, startPoint y: 477, endPoint x: 898, endPoint y: 476, distance: 7.1
click at [892, 477] on input "Add Recording" at bounding box center [945, 470] width 108 height 35
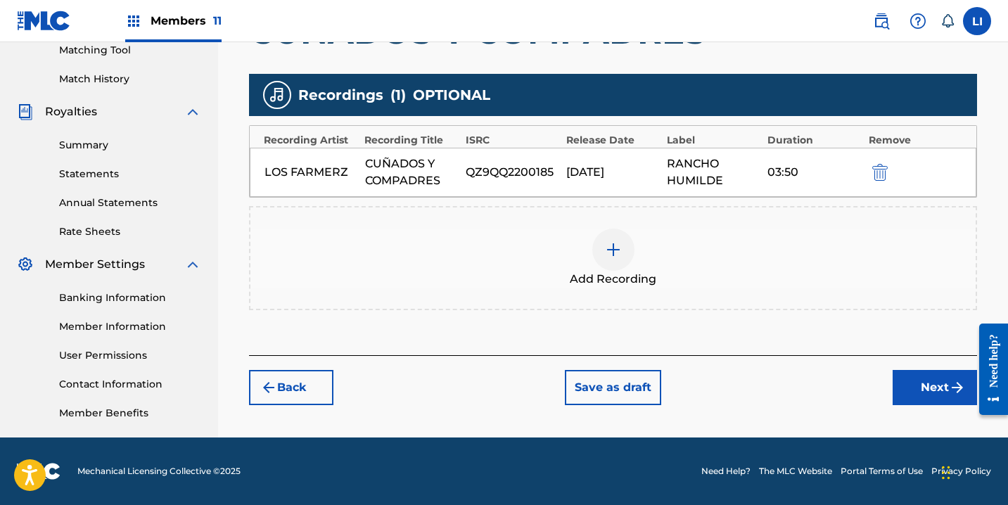
click at [916, 399] on button "Next" at bounding box center [935, 387] width 84 height 35
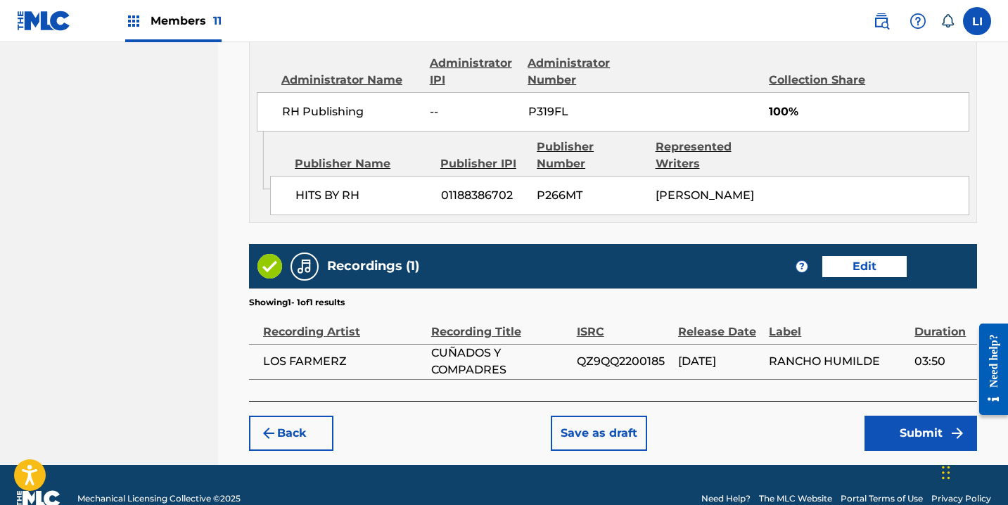
scroll to position [804, 0]
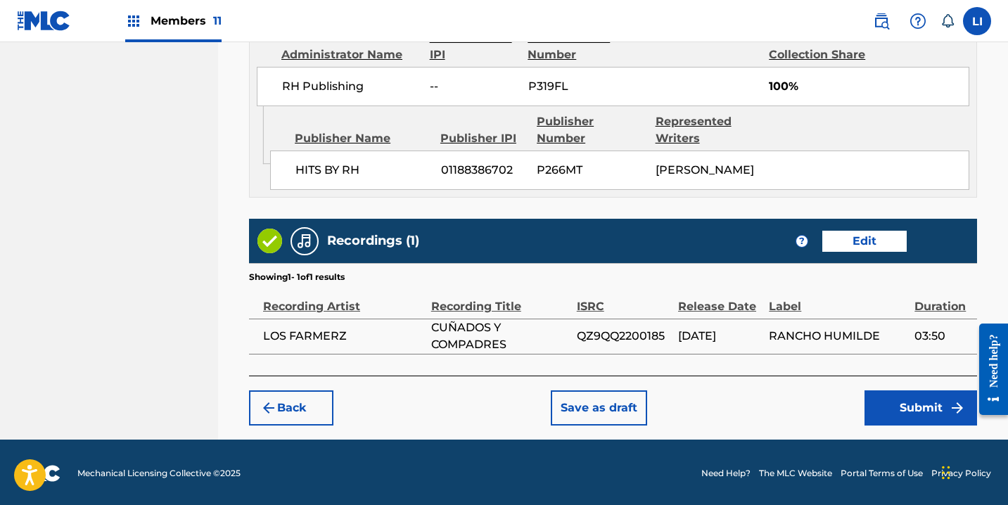
click at [893, 402] on button "Submit" at bounding box center [921, 408] width 113 height 35
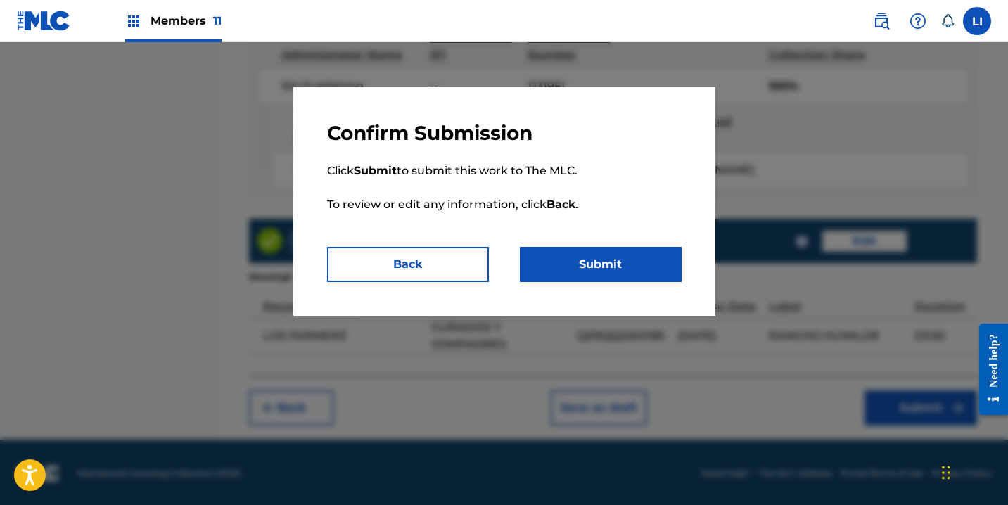
click at [578, 260] on button "Submit" at bounding box center [601, 264] width 162 height 35
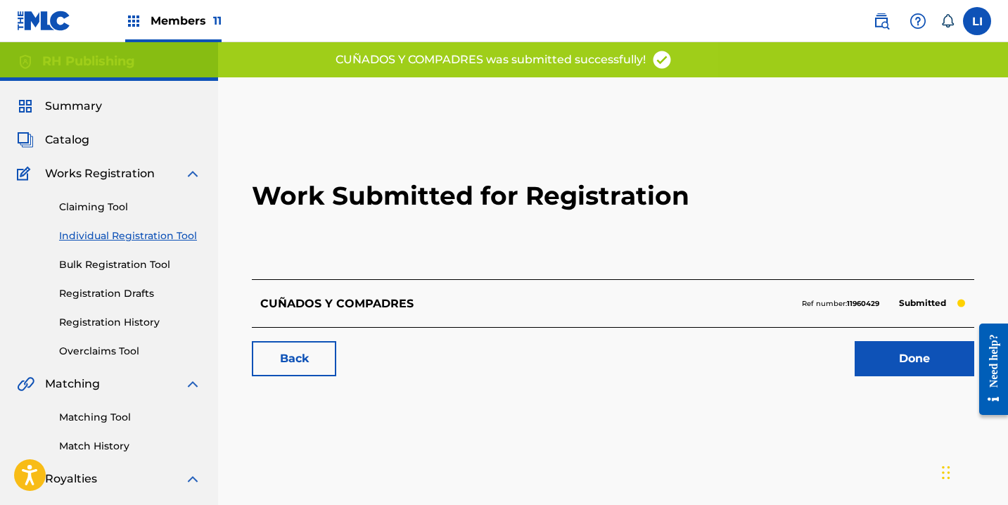
click at [939, 370] on link "Done" at bounding box center [915, 358] width 120 height 35
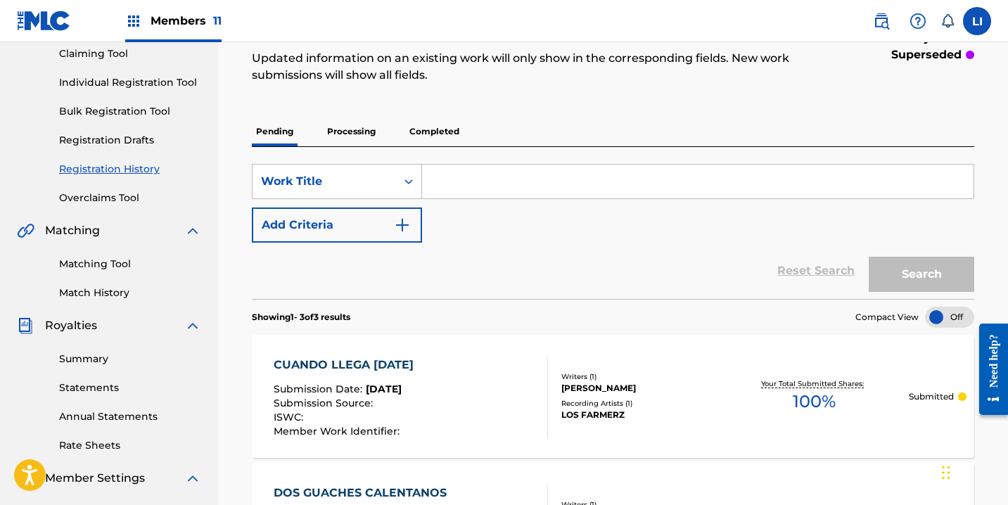
scroll to position [69, 0]
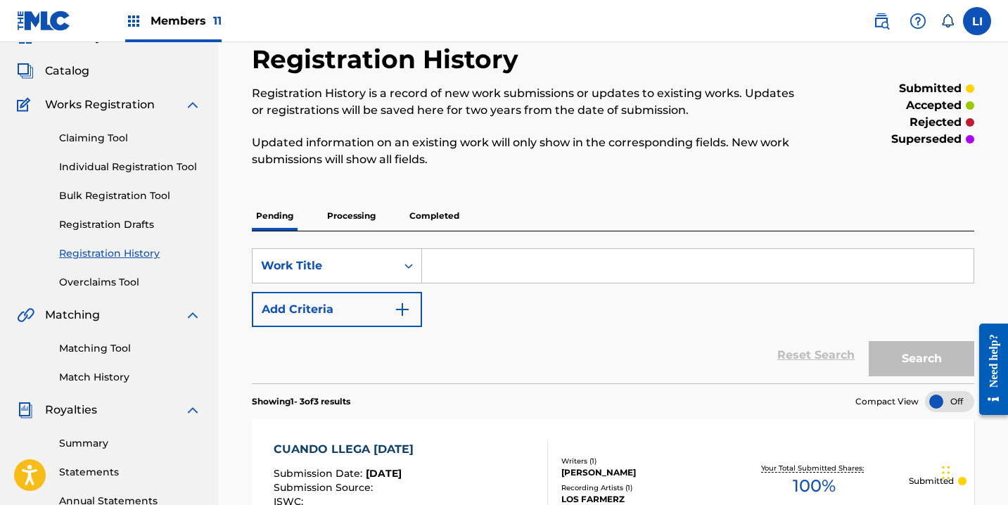
click at [150, 175] on div "Claiming Tool Individual Registration Tool Bulk Registration Tool Registration …" at bounding box center [109, 201] width 184 height 177
click at [153, 161] on link "Individual Registration Tool" at bounding box center [130, 167] width 142 height 15
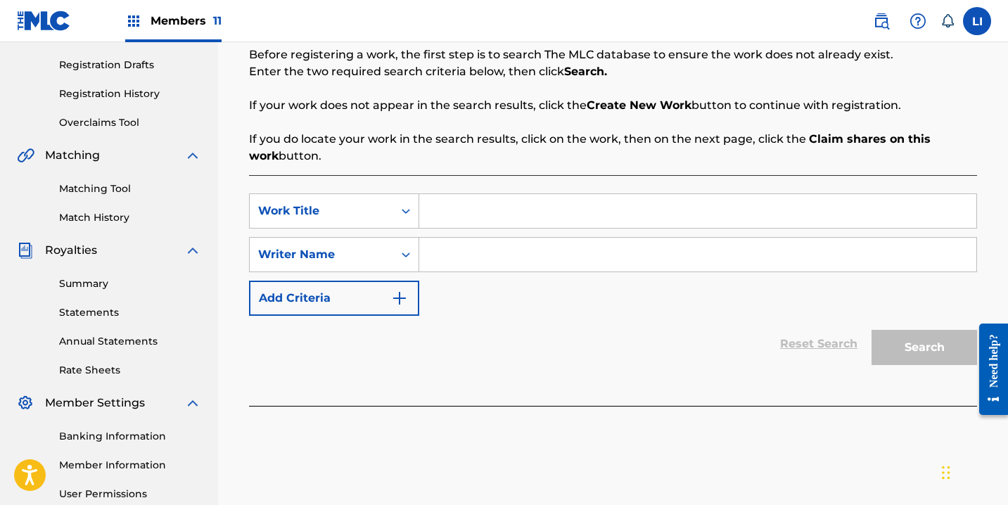
scroll to position [279, 0]
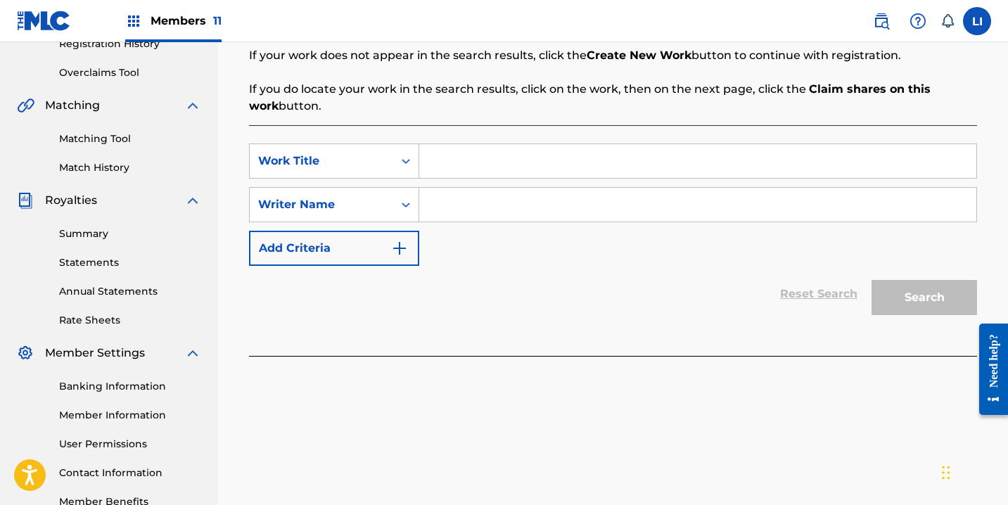
click at [457, 164] on input "Search Form" at bounding box center [697, 161] width 557 height 34
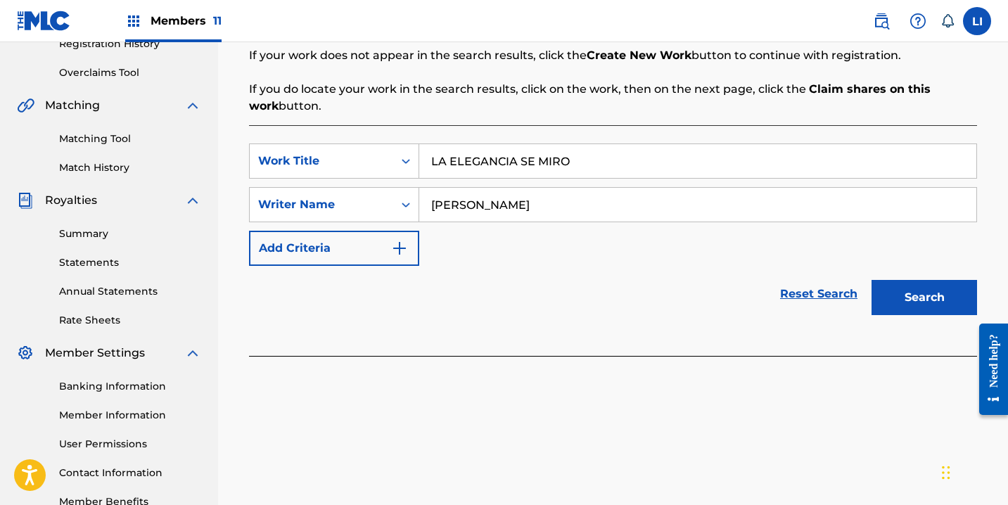
click at [872, 280] on button "Search" at bounding box center [925, 297] width 106 height 35
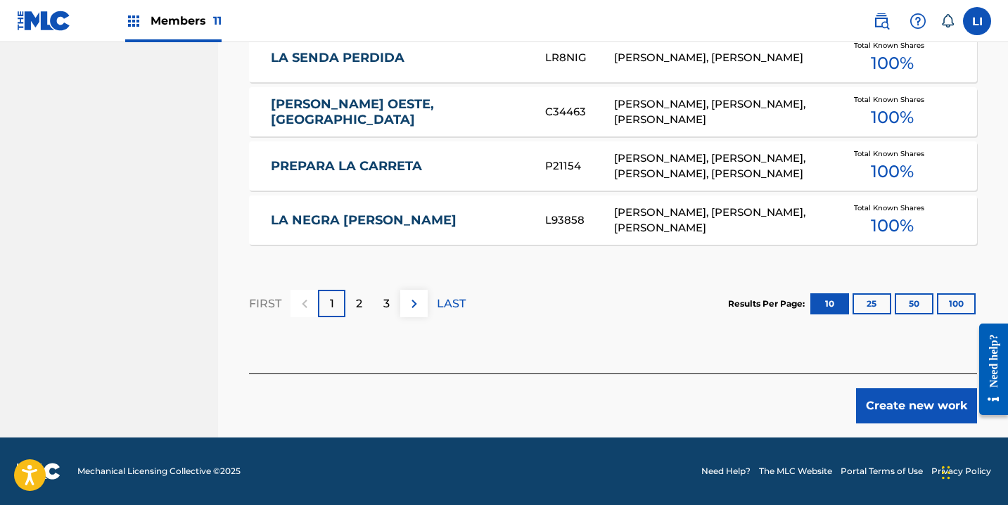
click at [862, 399] on button "Create new work" at bounding box center [916, 405] width 121 height 35
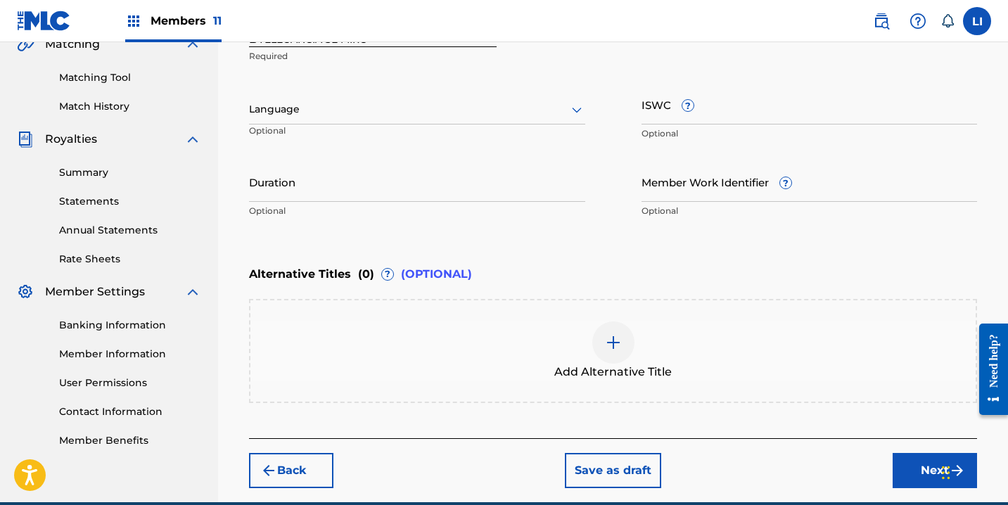
scroll to position [336, 0]
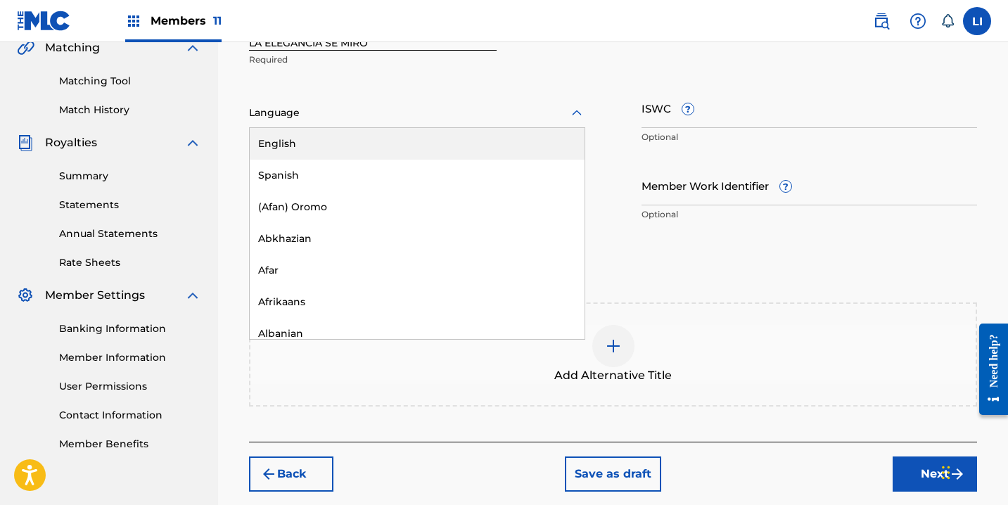
click at [301, 115] on div at bounding box center [417, 113] width 336 height 18
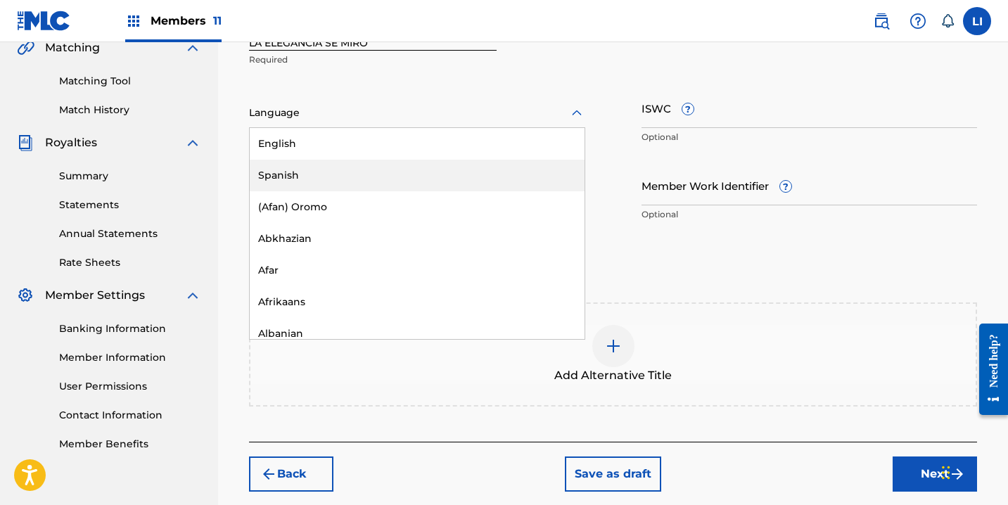
click at [300, 170] on div "Spanish" at bounding box center [417, 176] width 335 height 32
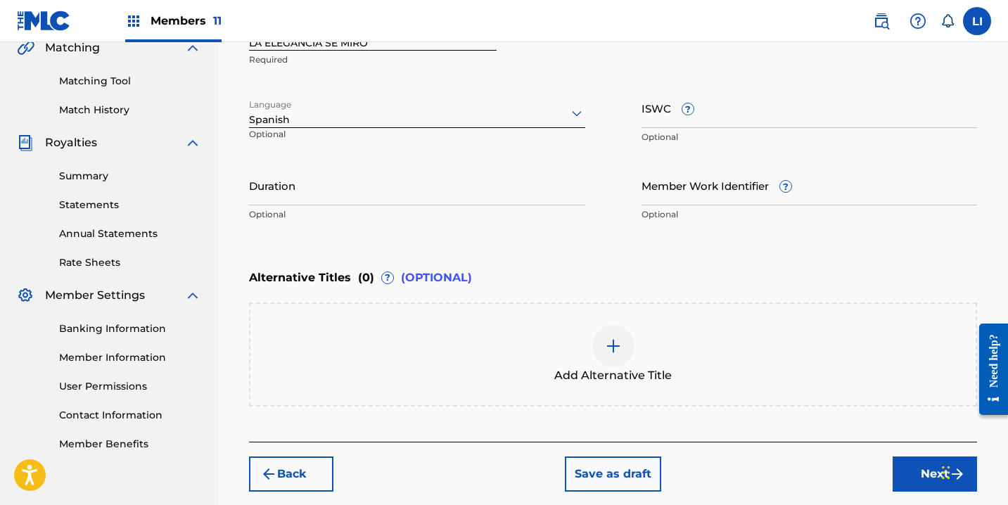
click at [301, 185] on input "Duration" at bounding box center [417, 185] width 336 height 40
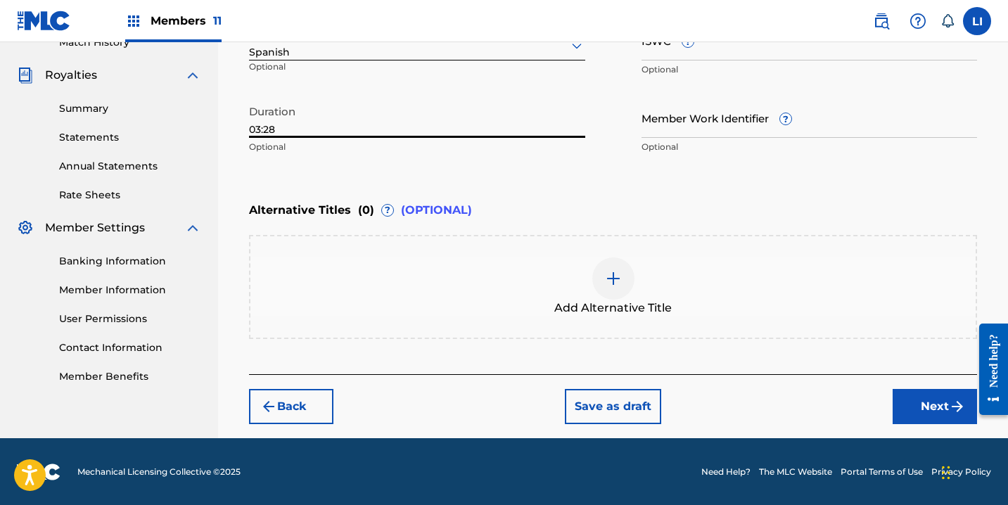
click at [931, 409] on button "Next" at bounding box center [935, 406] width 84 height 35
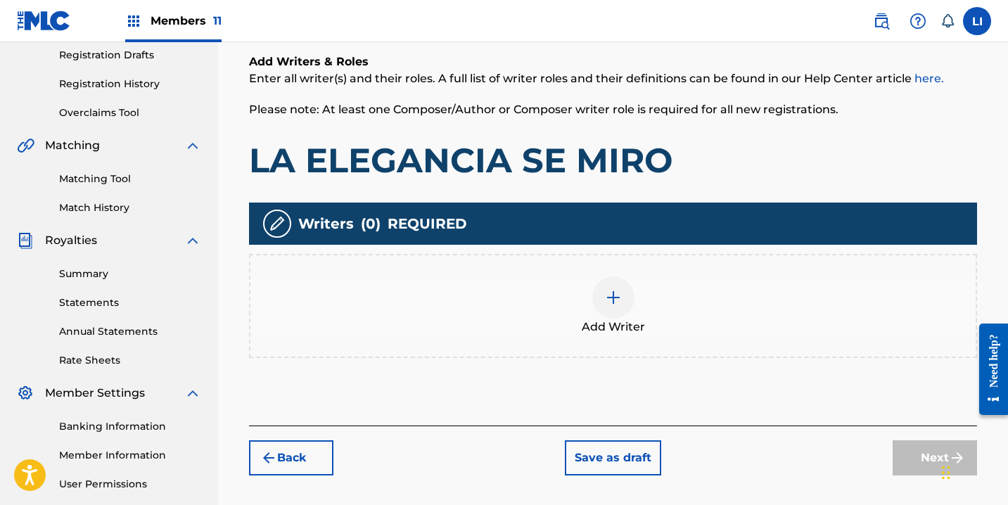
scroll to position [315, 0]
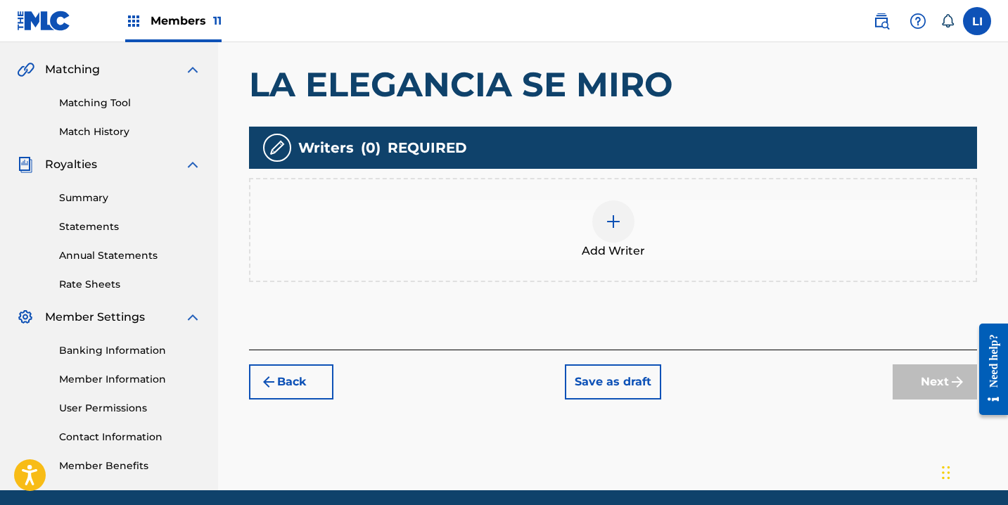
click at [569, 253] on div "Add Writer" at bounding box center [614, 230] width 726 height 59
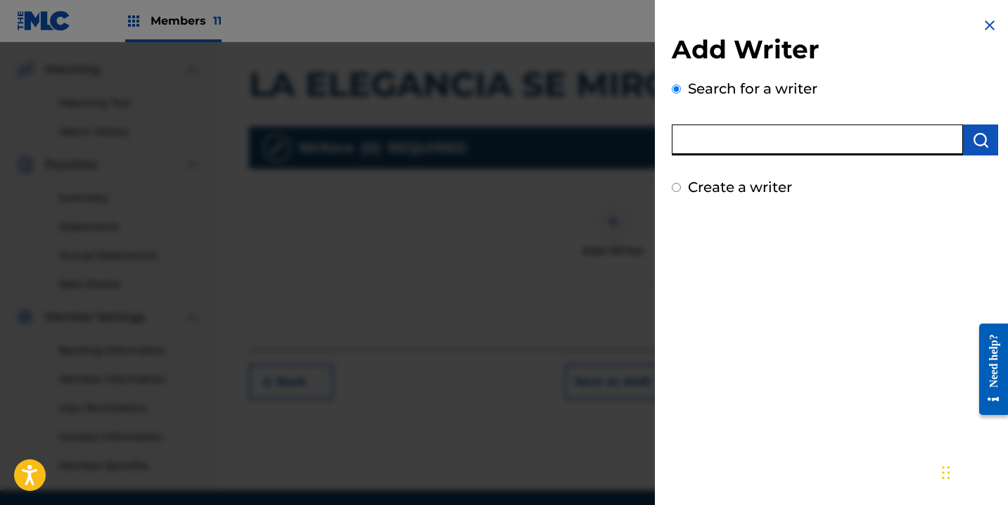
click at [697, 140] on input "text" at bounding box center [817, 140] width 291 height 31
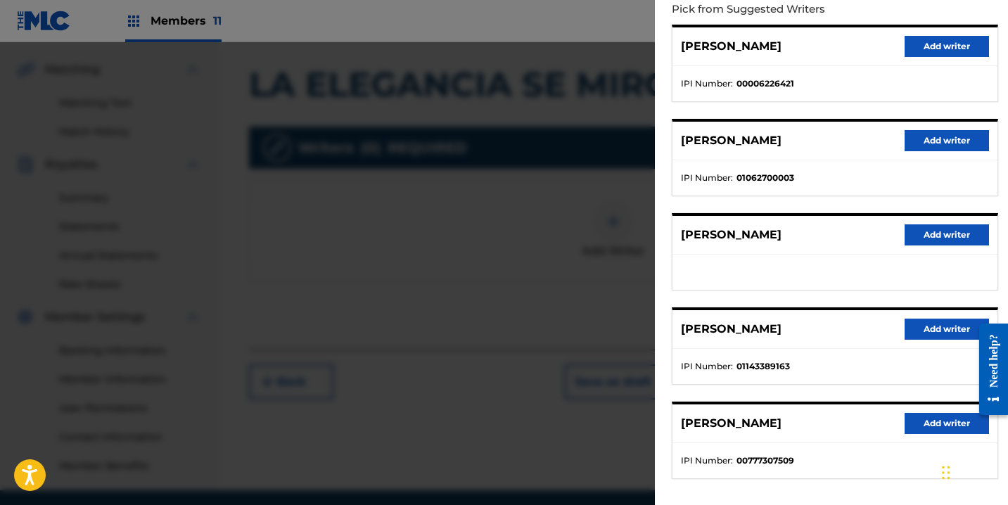
scroll to position [228, 0]
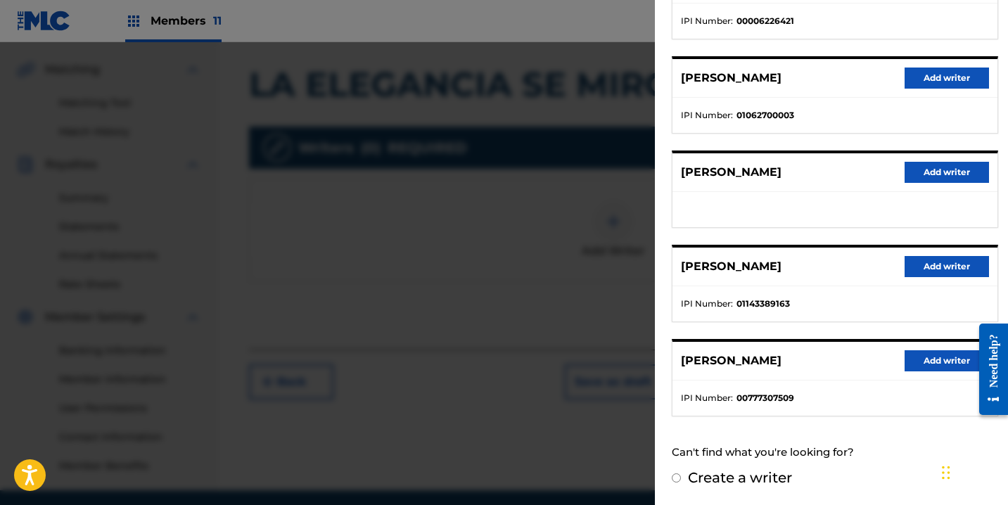
click at [924, 274] on button "Add writer" at bounding box center [947, 266] width 84 height 21
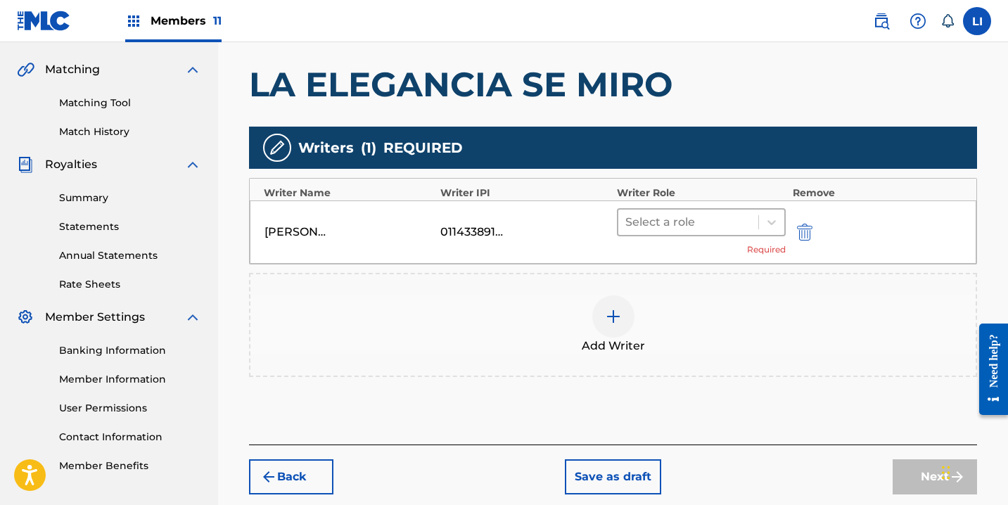
click at [691, 224] on div at bounding box center [689, 223] width 126 height 20
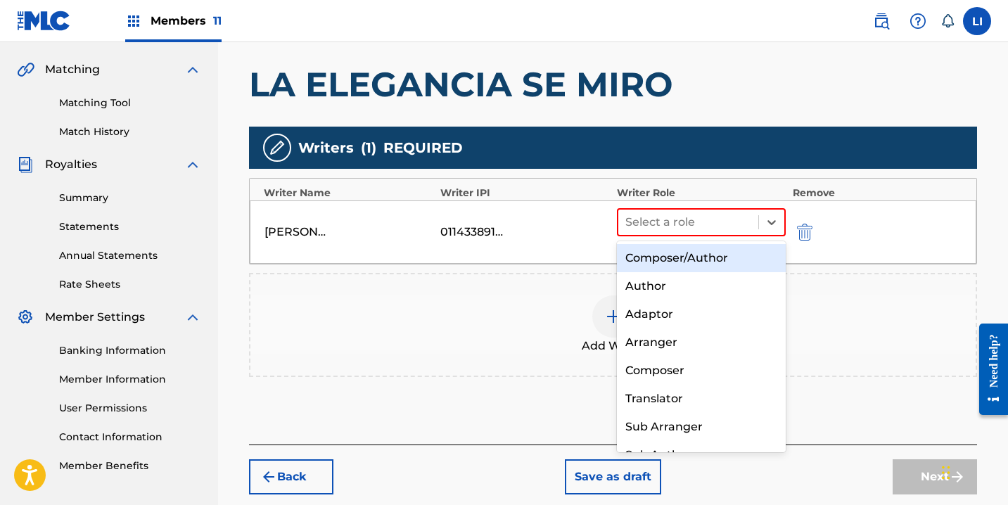
click at [685, 260] on div "Composer/Author" at bounding box center [701, 258] width 169 height 28
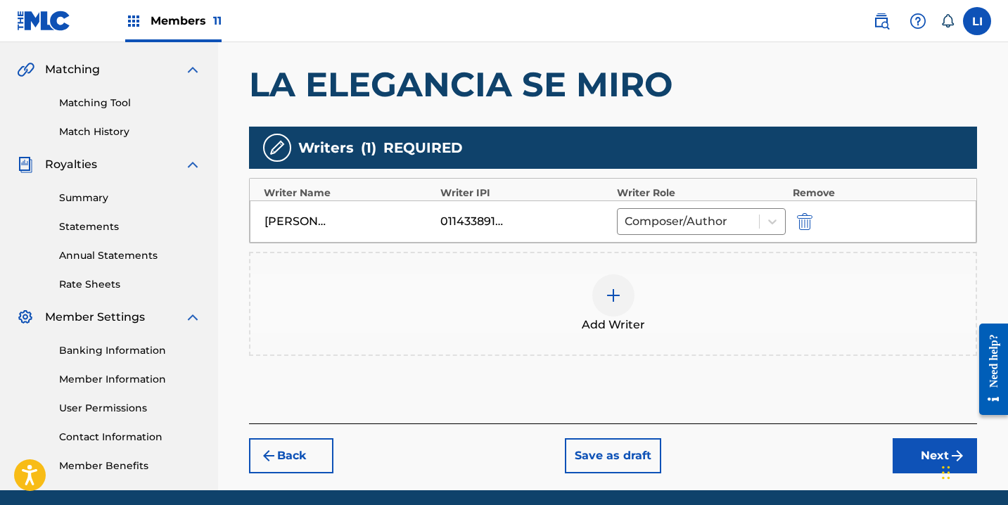
drag, startPoint x: 897, startPoint y: 447, endPoint x: 879, endPoint y: 428, distance: 26.4
click at [897, 445] on button "Next" at bounding box center [935, 455] width 84 height 35
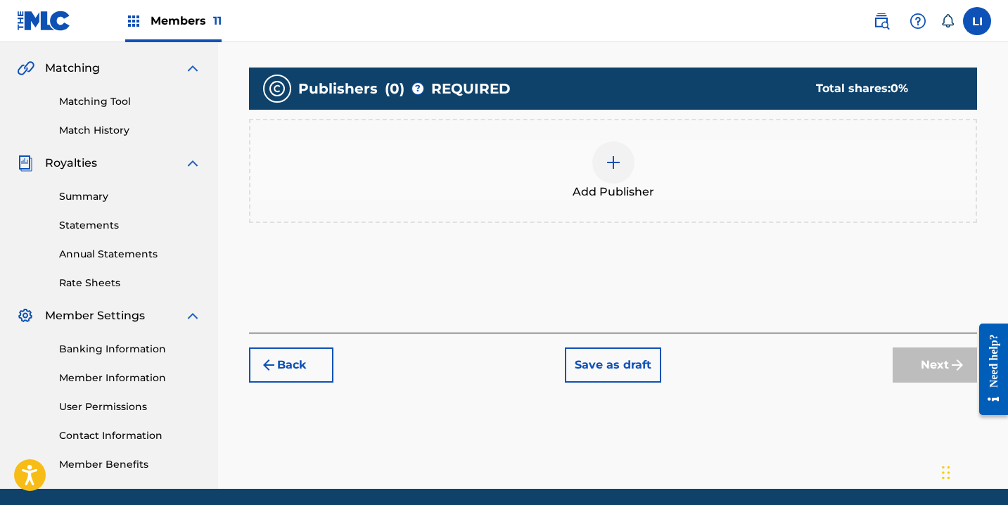
scroll to position [367, 0]
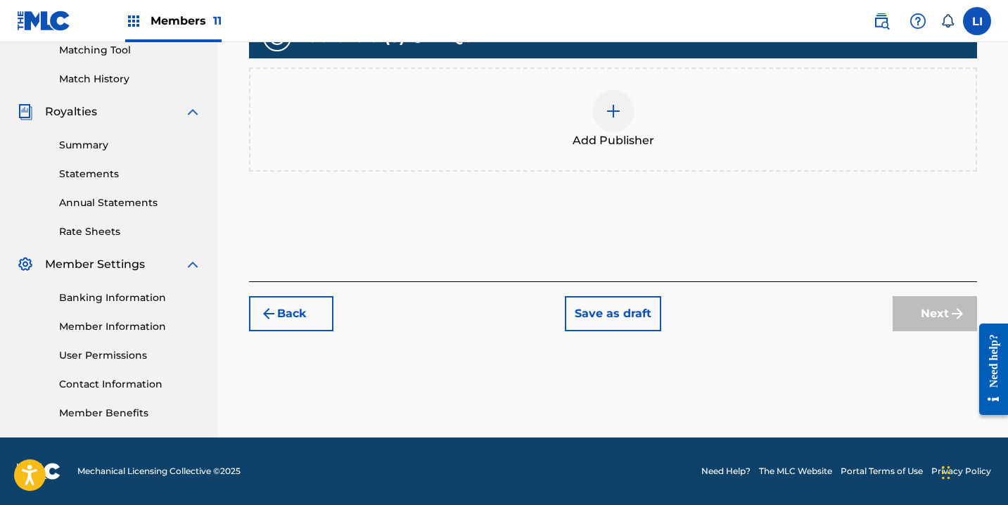
click at [538, 113] on div "Add Publisher" at bounding box center [614, 119] width 726 height 59
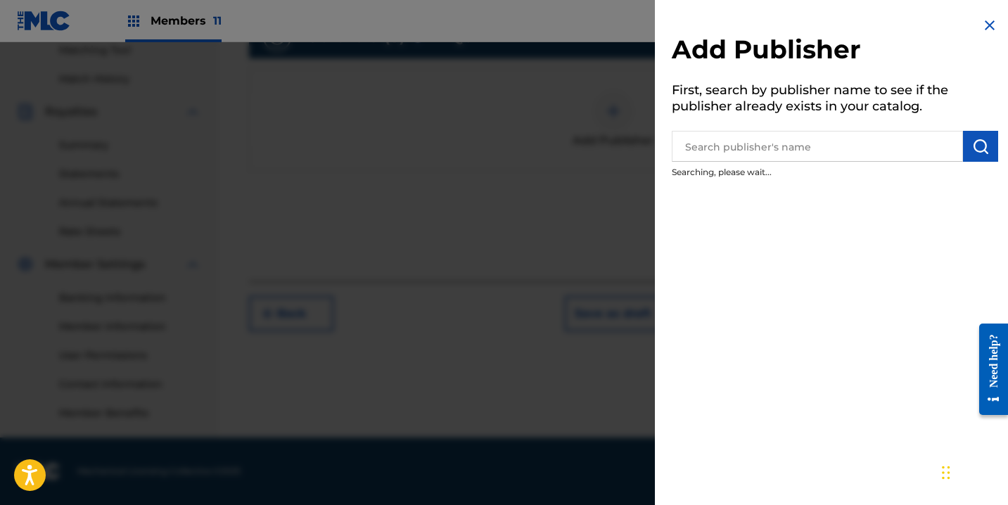
drag, startPoint x: 736, startPoint y: 120, endPoint x: 737, endPoint y: 141, distance: 21.1
click at [737, 121] on h5 "First, search by publisher name to see if the publisher already exists in your …" at bounding box center [835, 100] width 327 height 44
click at [737, 141] on input "text" at bounding box center [817, 146] width 291 height 31
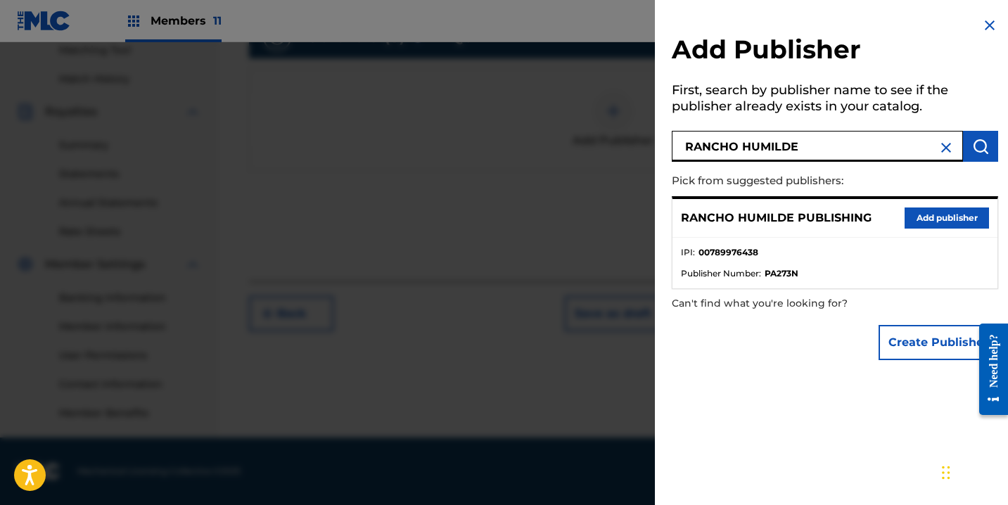
click at [943, 148] on img at bounding box center [946, 147] width 17 height 17
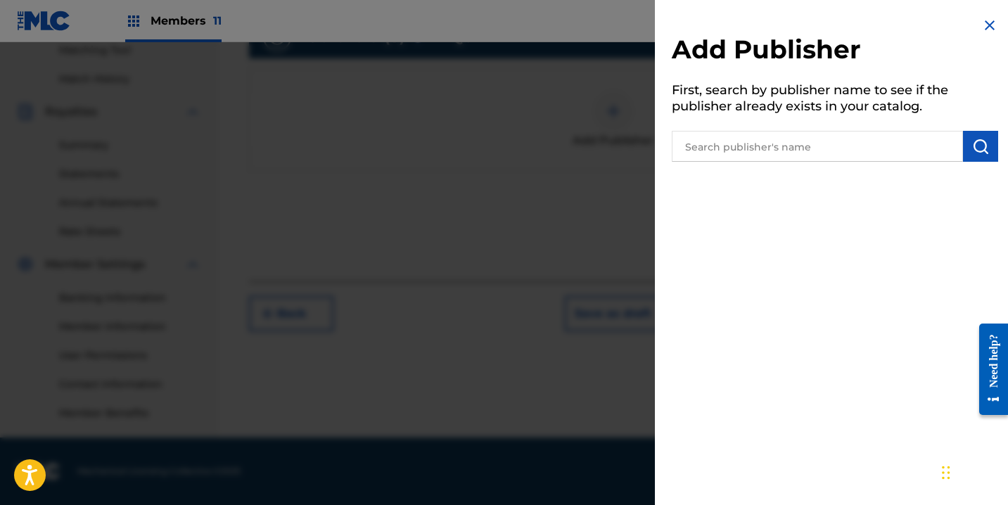
click at [762, 149] on input "text" at bounding box center [817, 146] width 291 height 31
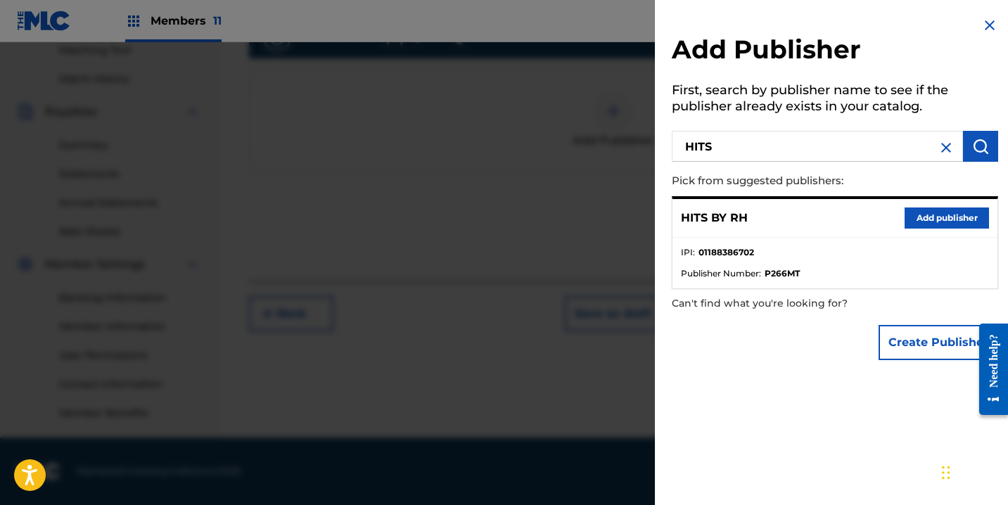
drag, startPoint x: 980, startPoint y: 213, endPoint x: 961, endPoint y: 214, distance: 19.1
click at [979, 213] on button "Add publisher" at bounding box center [947, 218] width 84 height 21
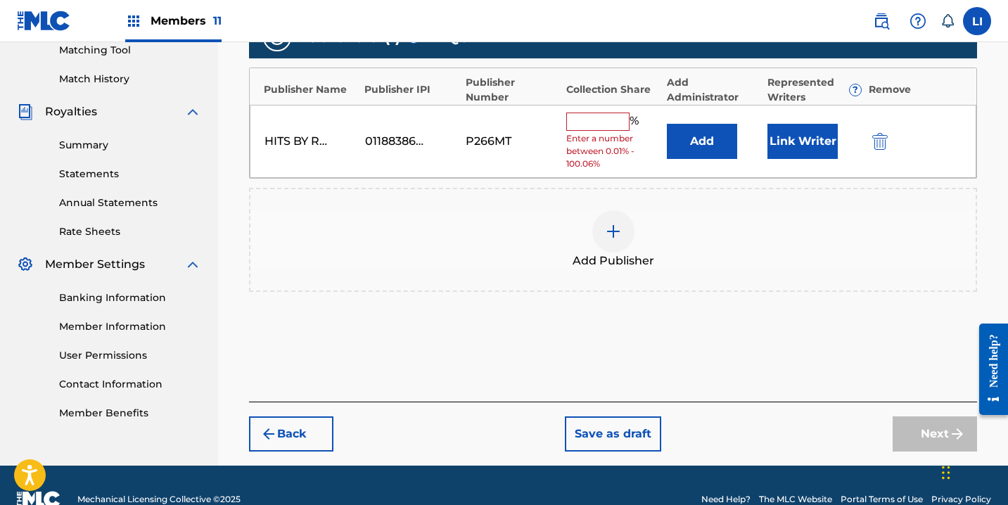
click at [667, 127] on button "Add" at bounding box center [702, 141] width 70 height 35
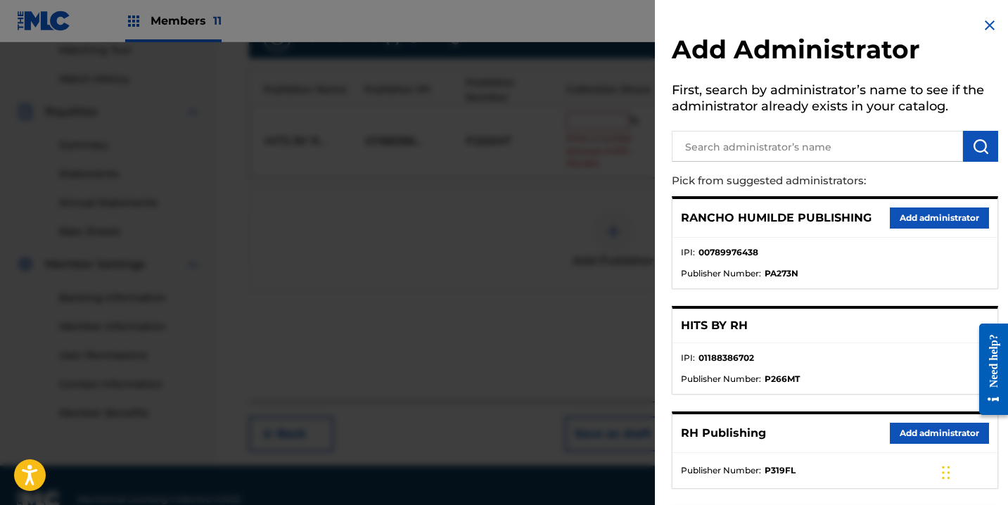
drag, startPoint x: 920, startPoint y: 434, endPoint x: 882, endPoint y: 394, distance: 54.8
click at [920, 434] on button "Add administrator" at bounding box center [939, 433] width 99 height 21
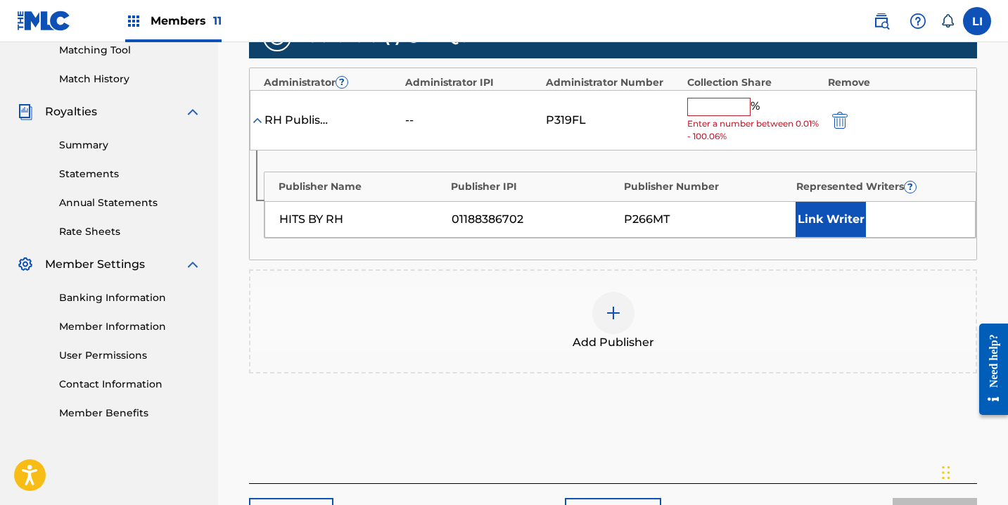
click at [708, 113] on input "text" at bounding box center [719, 107] width 63 height 18
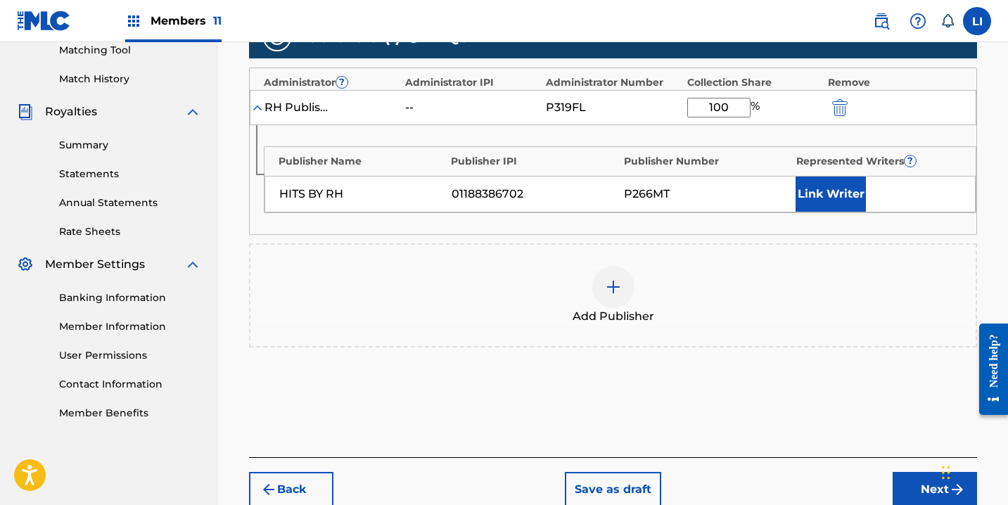
click at [840, 195] on button "Link Writer" at bounding box center [831, 194] width 70 height 35
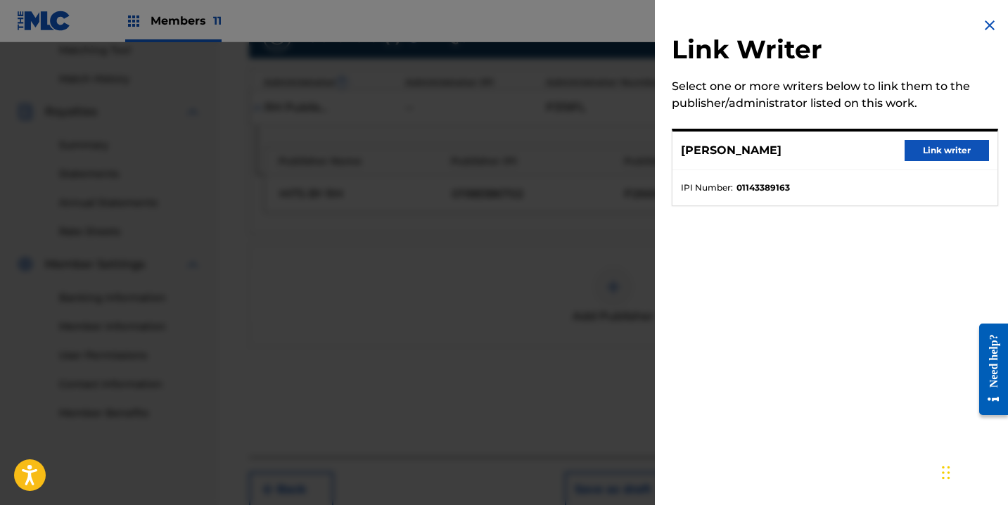
click at [934, 146] on button "Link writer" at bounding box center [947, 150] width 84 height 21
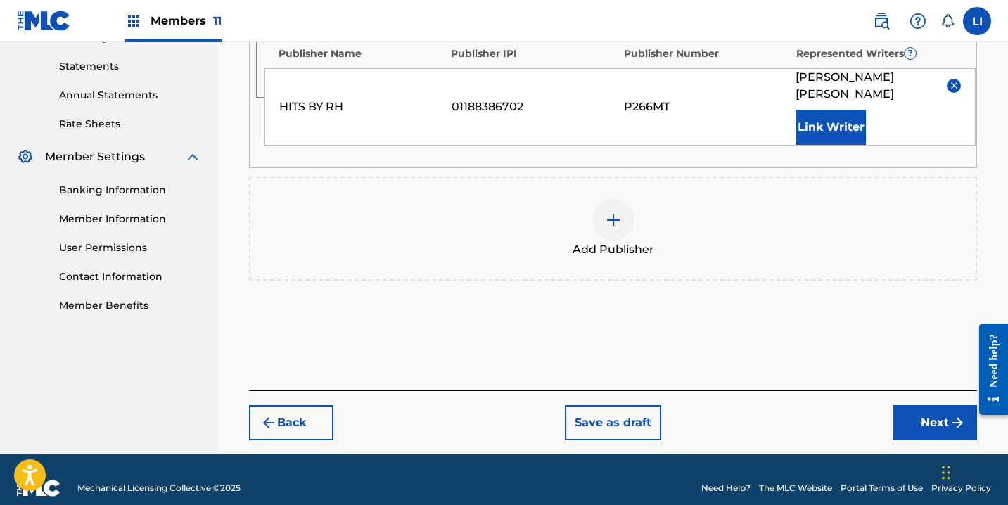
click at [904, 415] on button "Next" at bounding box center [935, 422] width 84 height 35
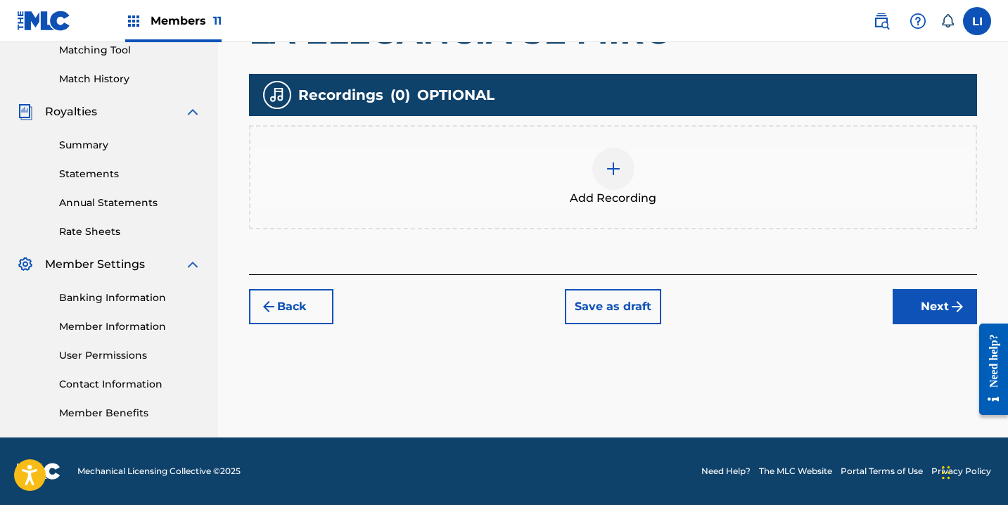
click at [569, 178] on div "Add Recording" at bounding box center [614, 177] width 726 height 59
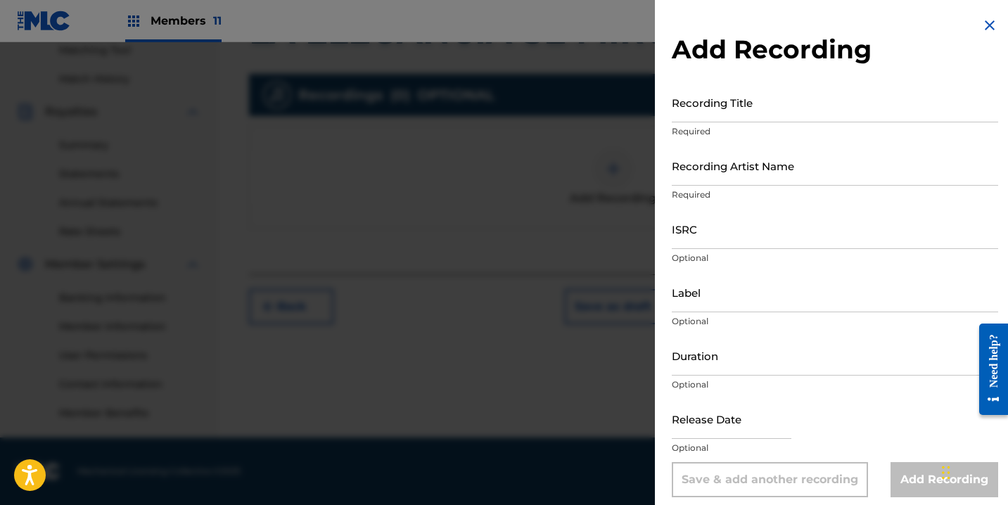
click at [769, 149] on input "Recording Artist Name" at bounding box center [835, 166] width 327 height 40
click at [751, 112] on input "Recording Title" at bounding box center [835, 102] width 327 height 40
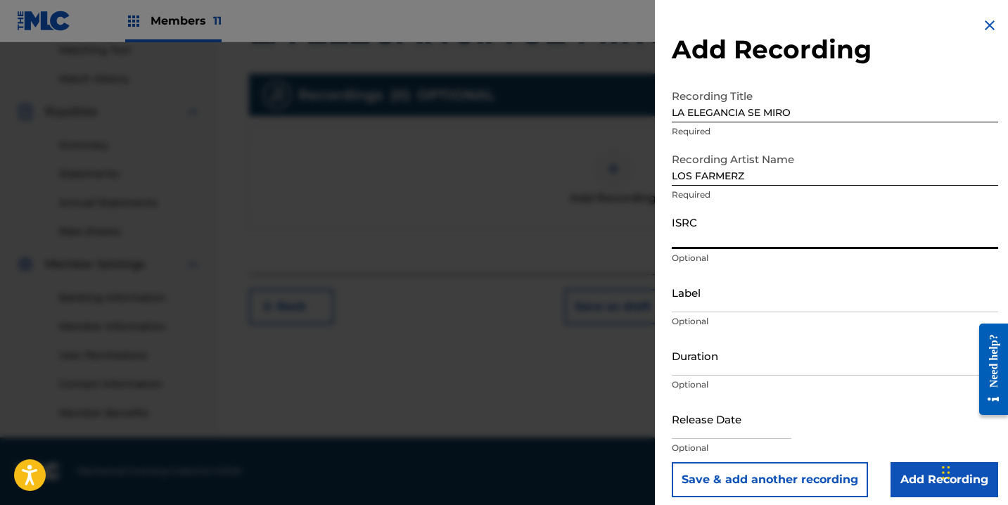
paste input "QZ9QQ2300001"
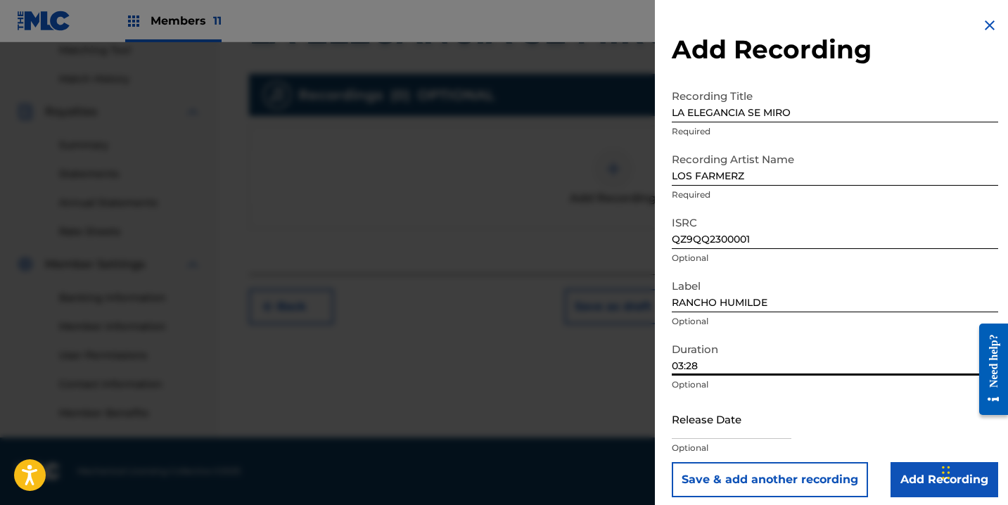
click at [709, 431] on input "text" at bounding box center [732, 419] width 120 height 40
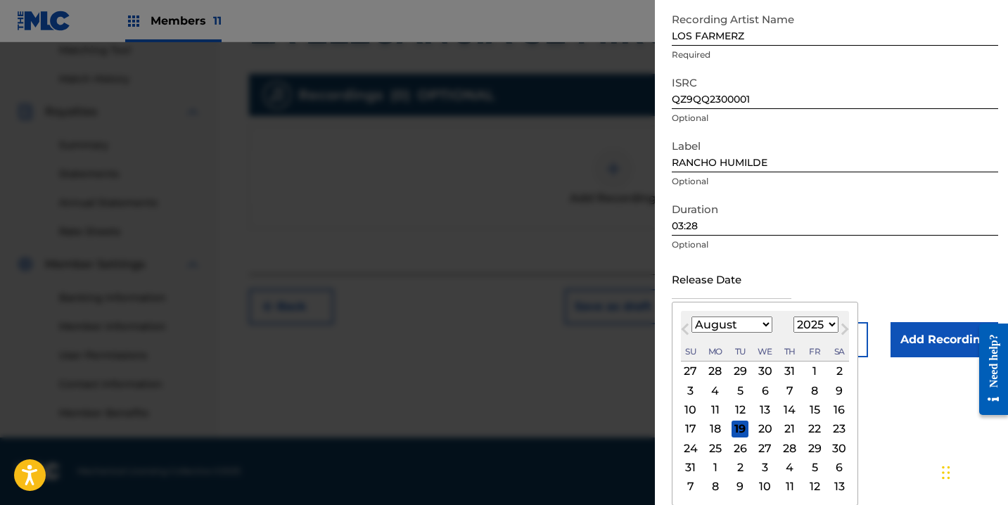
scroll to position [140, 0]
click at [819, 321] on select "1899 1900 1901 1902 1903 1904 1905 1906 1907 1908 1909 1910 1911 1912 1913 1914…" at bounding box center [816, 325] width 45 height 16
click at [794, 333] on select "1899 1900 1901 1902 1903 1904 1905 1906 1907 1908 1909 1910 1911 1912 1913 1914…" at bounding box center [816, 325] width 45 height 16
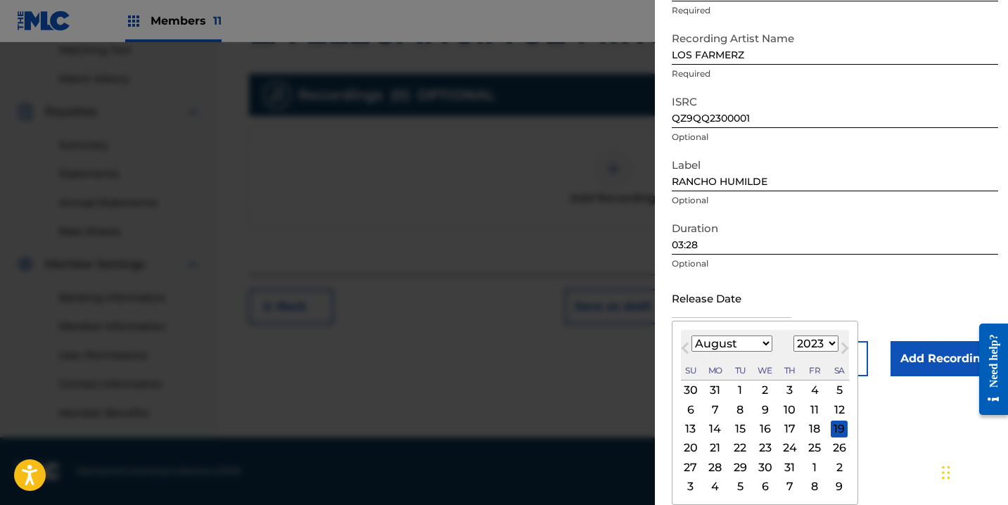
click at [745, 345] on select "January February March April May June July August September October November De…" at bounding box center [732, 344] width 81 height 16
click at [692, 336] on select "January February March April May June July August September October November De…" at bounding box center [732, 344] width 81 height 16
click at [818, 398] on div "6" at bounding box center [814, 390] width 17 height 17
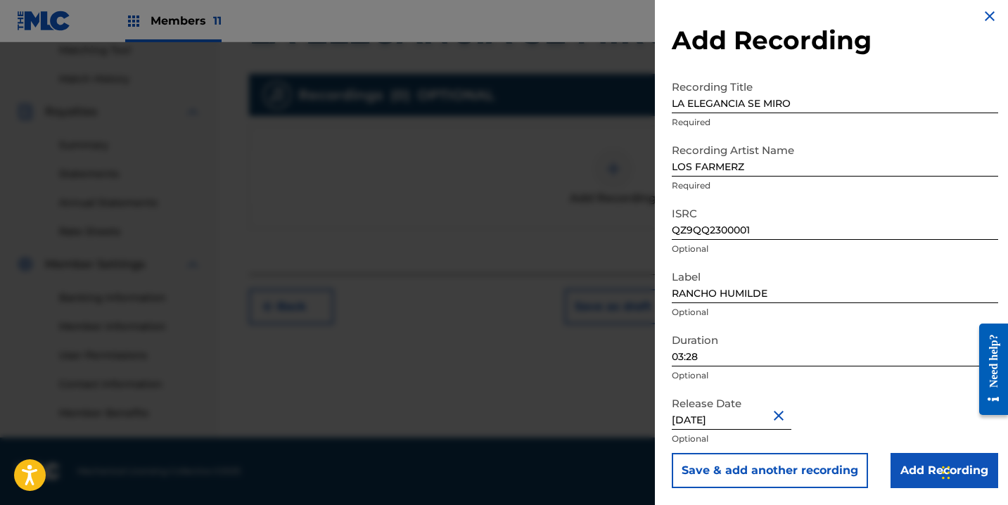
click at [887, 450] on div "Release Date [DATE] Optional" at bounding box center [835, 421] width 327 height 63
click at [894, 457] on input "Add Recording" at bounding box center [945, 470] width 108 height 35
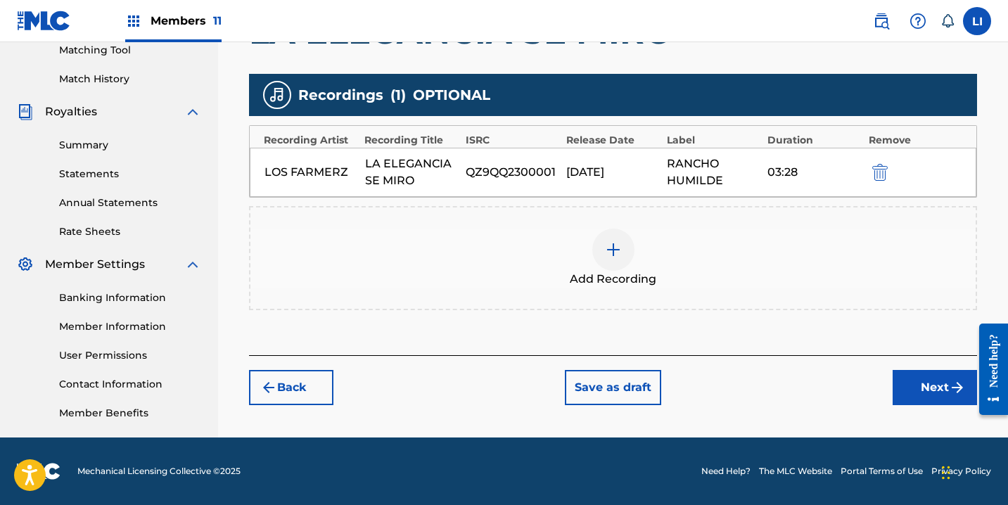
click at [905, 395] on button "Next" at bounding box center [935, 387] width 84 height 35
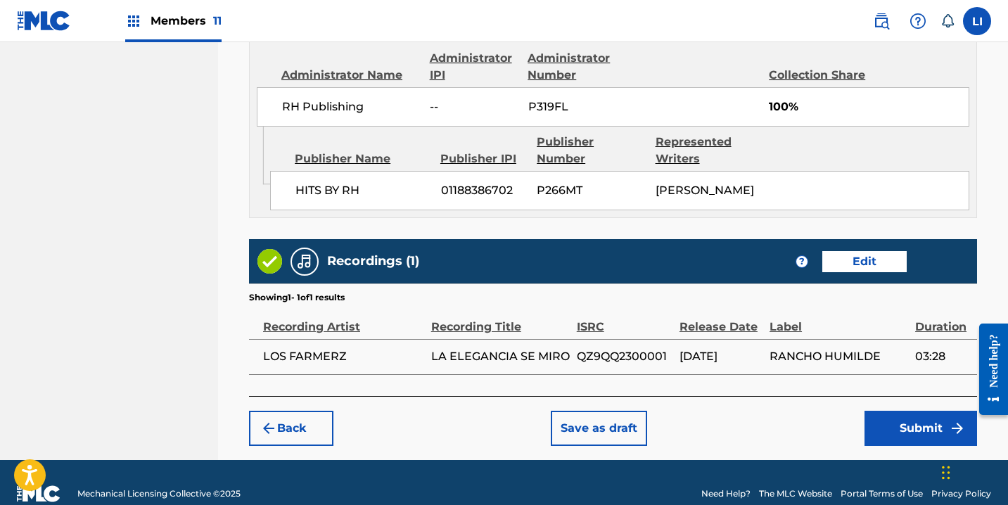
scroll to position [804, 0]
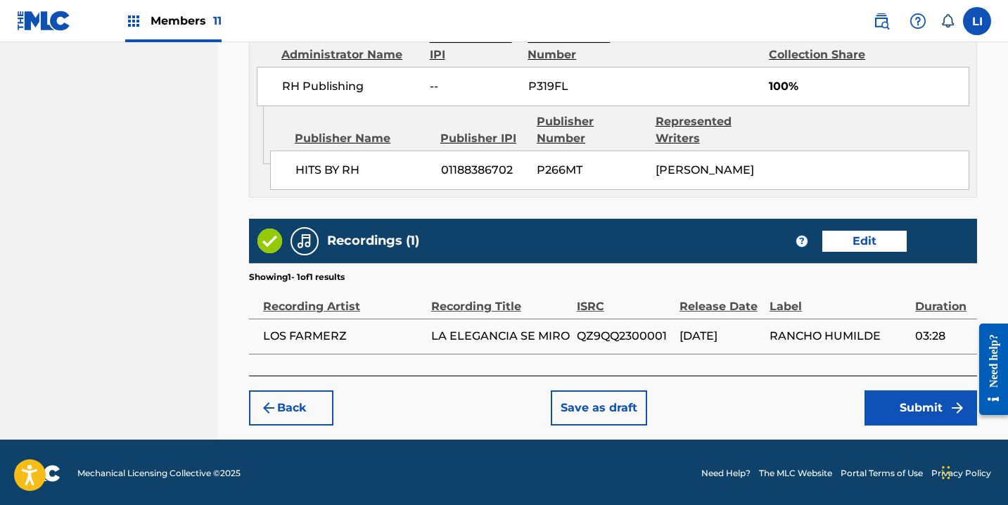
click at [901, 394] on button "Submit" at bounding box center [921, 408] width 113 height 35
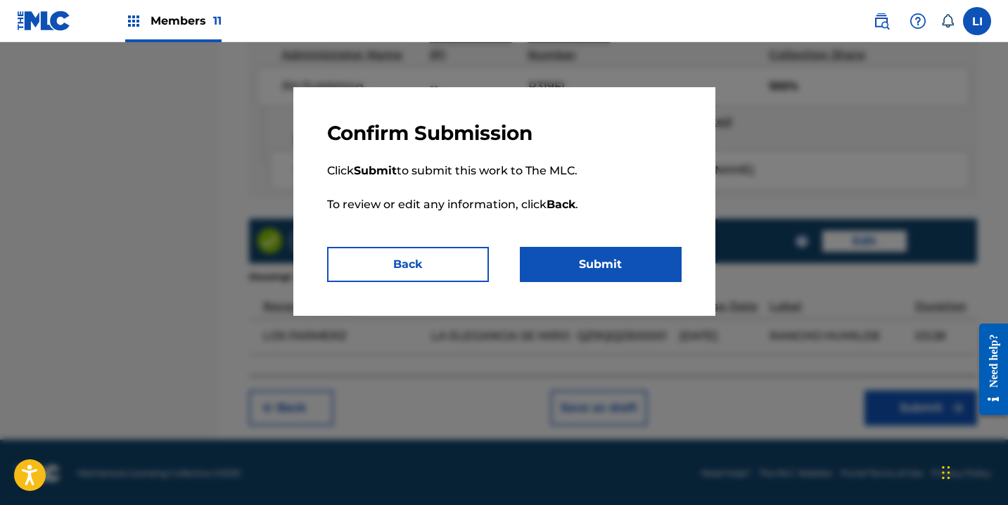
click at [595, 271] on button "Submit" at bounding box center [601, 264] width 162 height 35
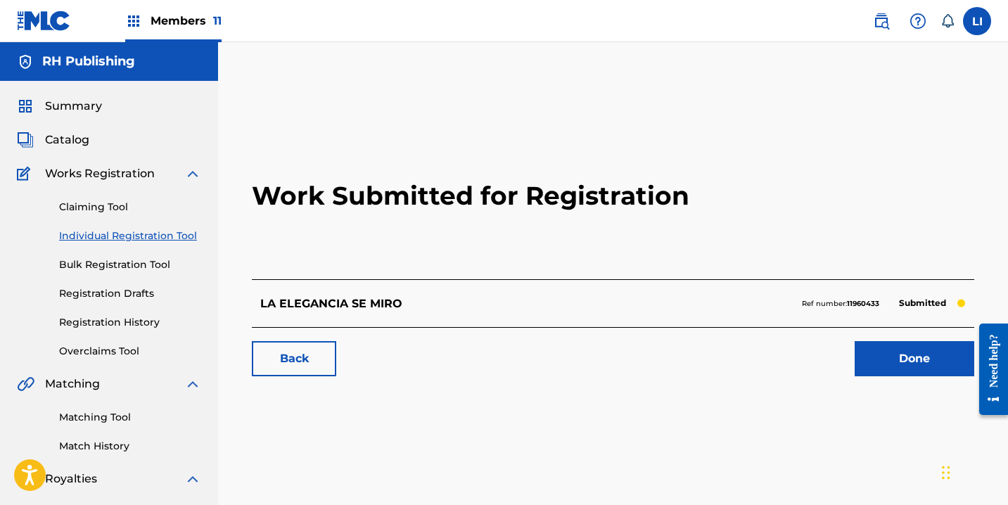
click at [875, 353] on link "Done" at bounding box center [915, 358] width 120 height 35
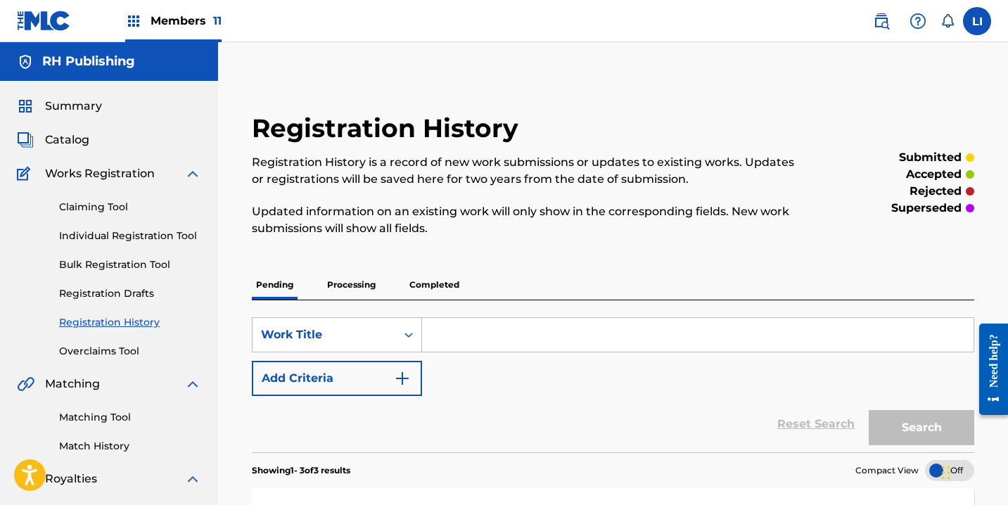
click at [91, 232] on link "Individual Registration Tool" at bounding box center [130, 236] width 142 height 15
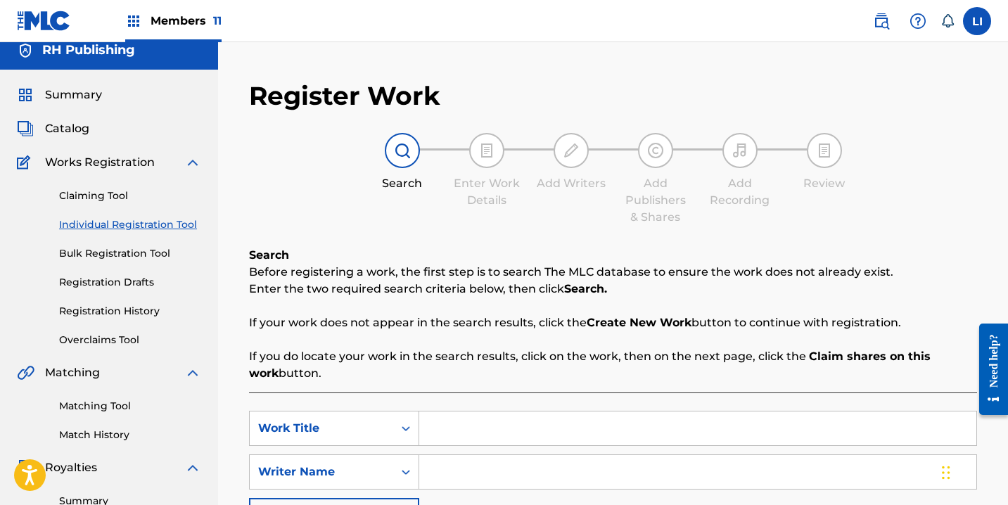
scroll to position [24, 0]
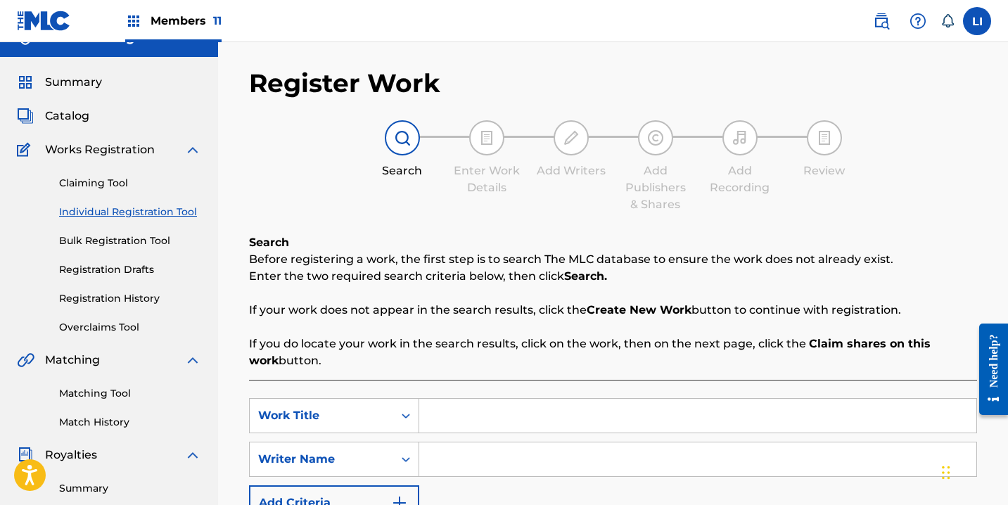
click at [169, 208] on link "Individual Registration Tool" at bounding box center [130, 212] width 142 height 15
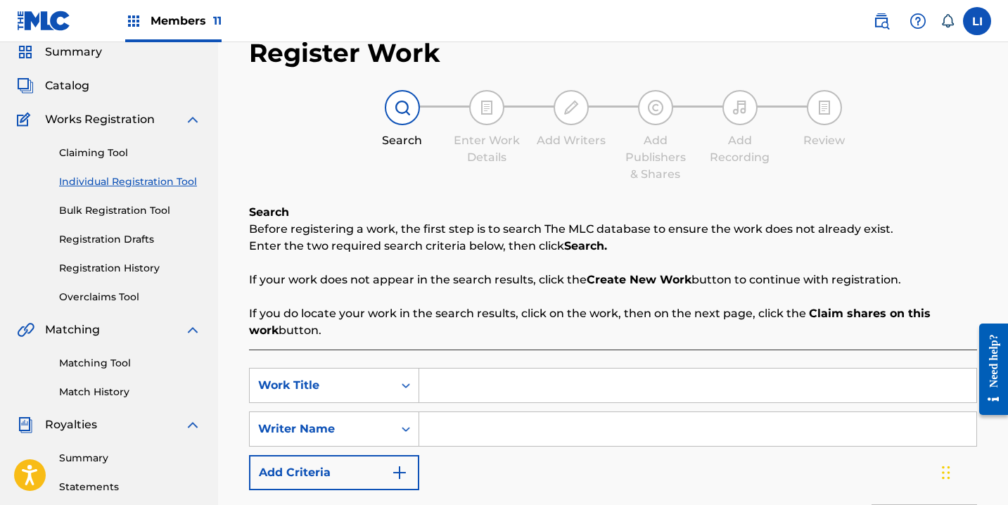
scroll to position [132, 0]
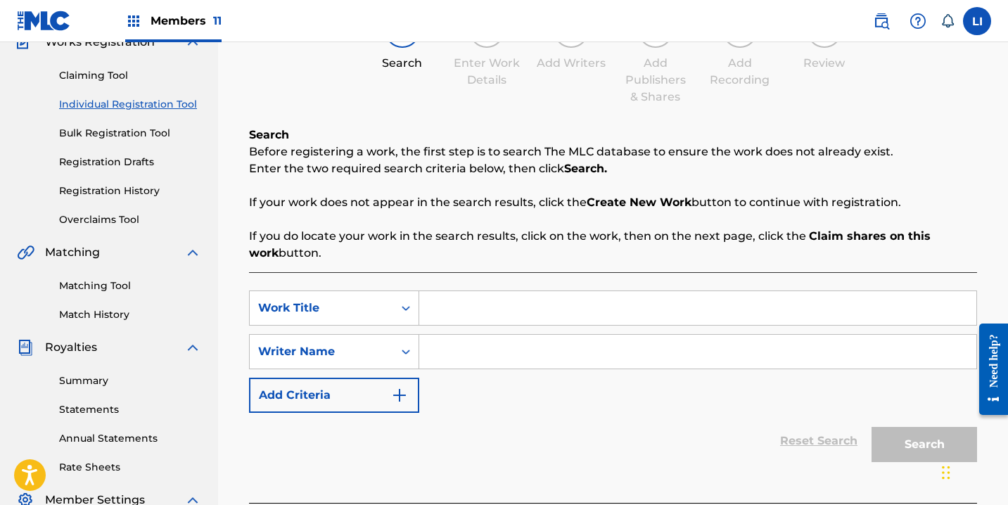
click at [453, 301] on input "Search Form" at bounding box center [697, 308] width 557 height 34
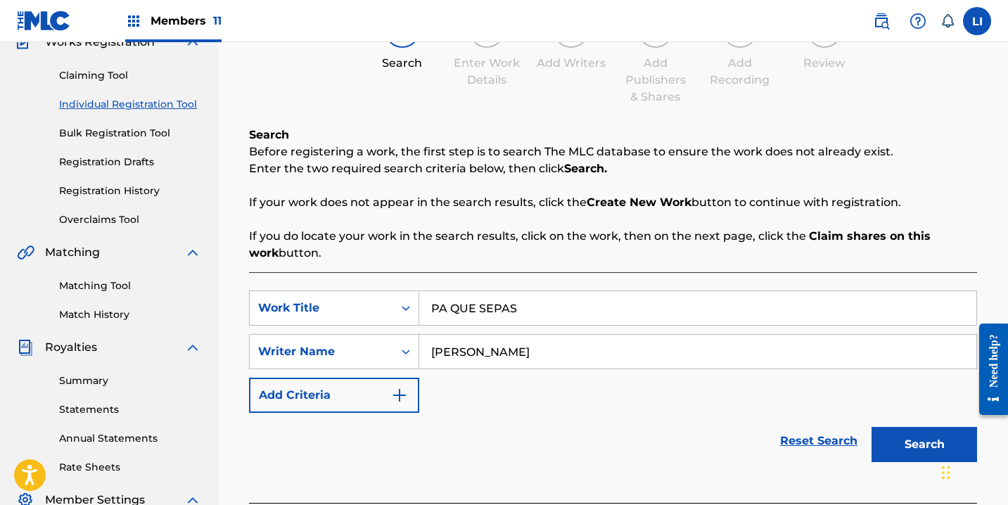
click at [872, 427] on button "Search" at bounding box center [925, 444] width 106 height 35
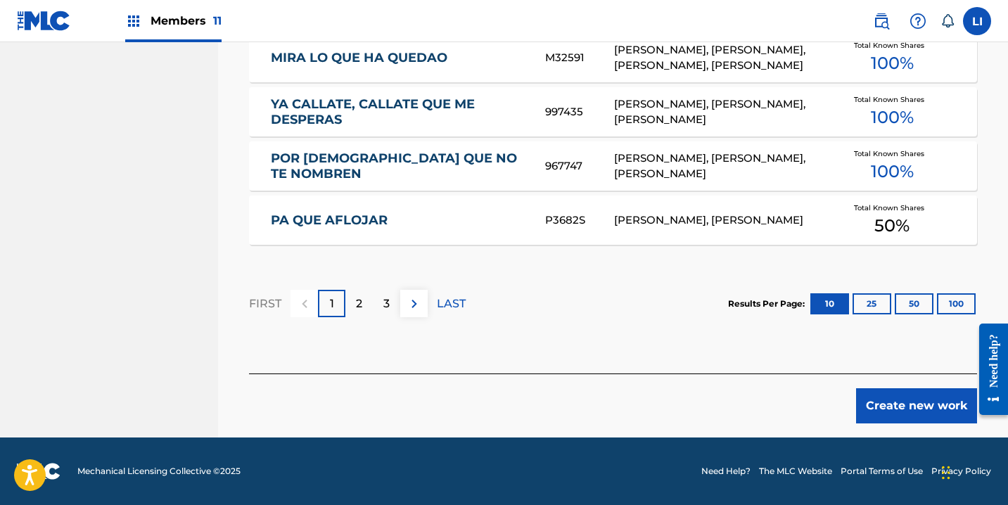
click at [937, 422] on button "Create new work" at bounding box center [916, 405] width 121 height 35
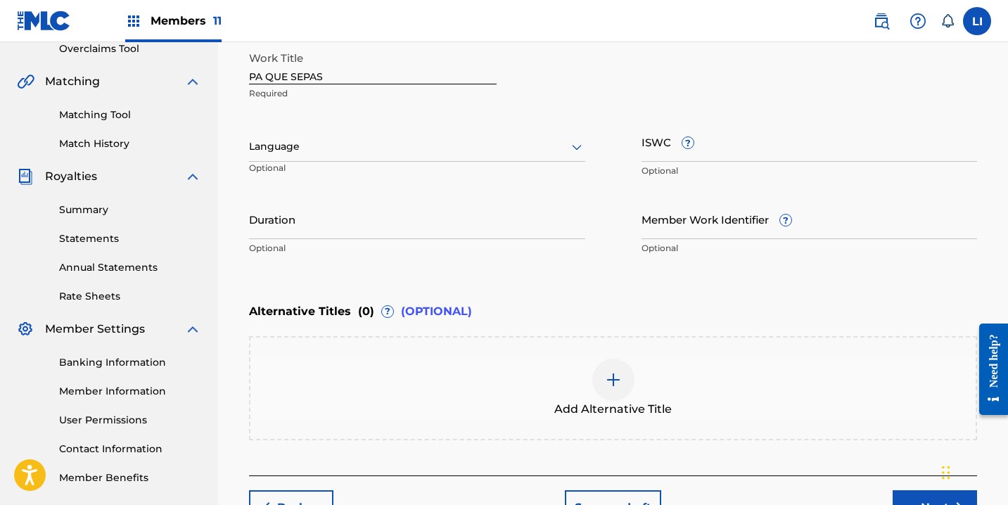
scroll to position [255, 0]
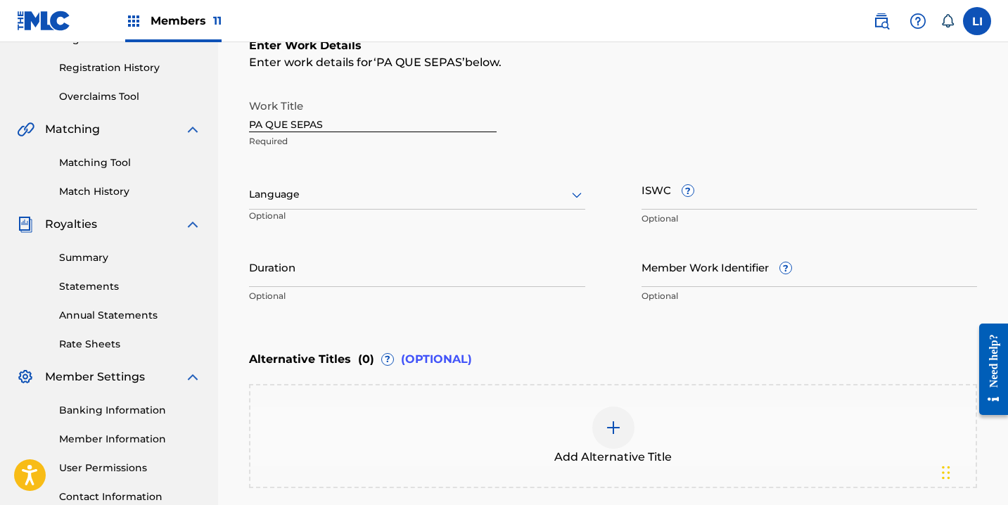
click at [315, 177] on div "Language Optional" at bounding box center [417, 201] width 336 height 63
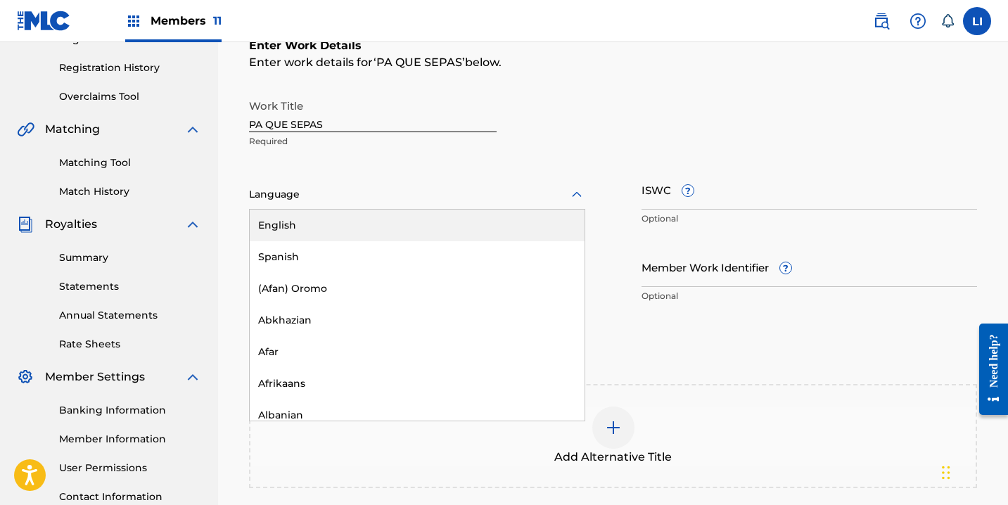
click at [307, 189] on div at bounding box center [417, 195] width 336 height 18
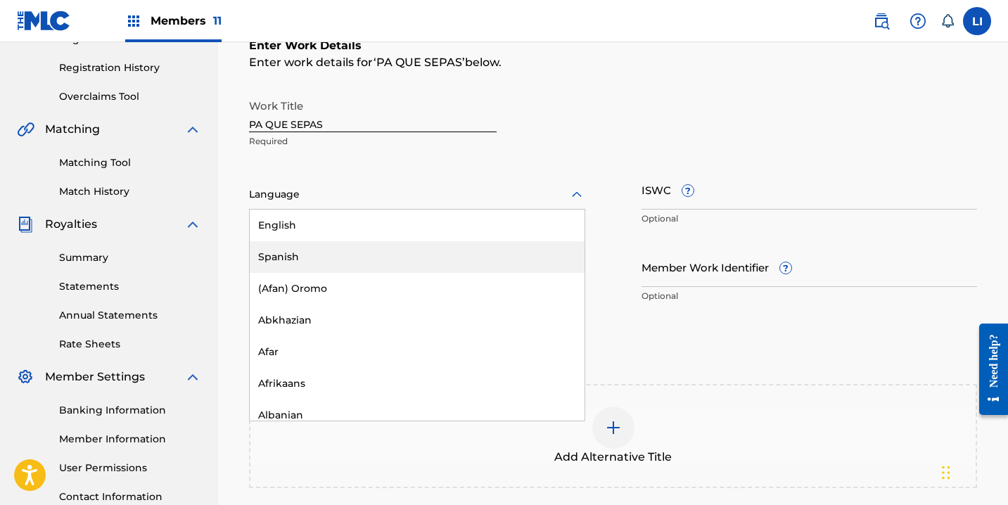
click at [291, 257] on div "Spanish" at bounding box center [417, 257] width 335 height 32
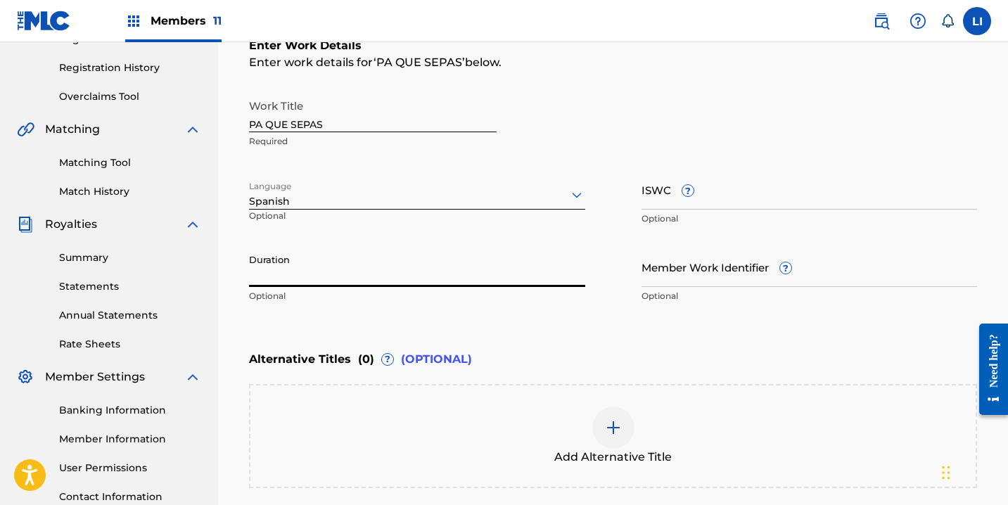
click at [290, 278] on input "Duration" at bounding box center [417, 267] width 336 height 40
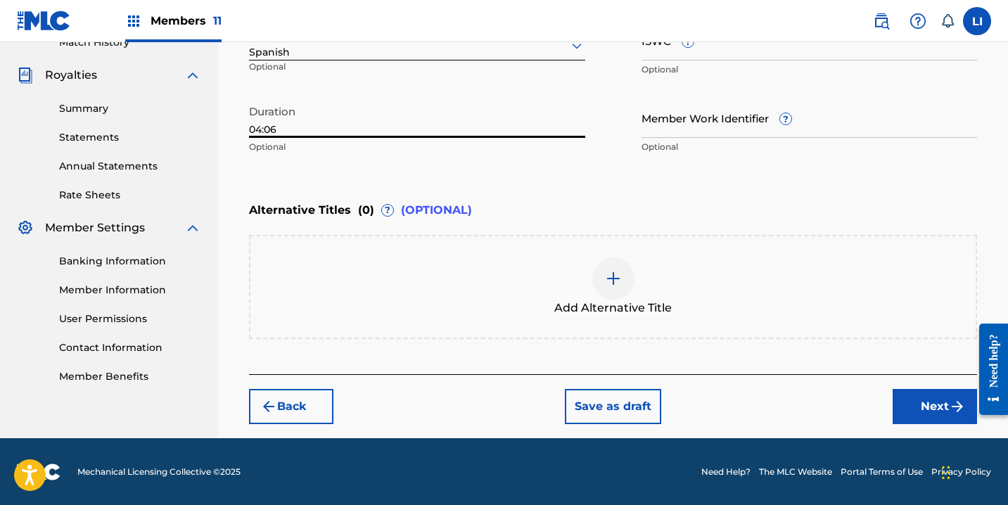
click at [917, 406] on button "Next" at bounding box center [935, 406] width 84 height 35
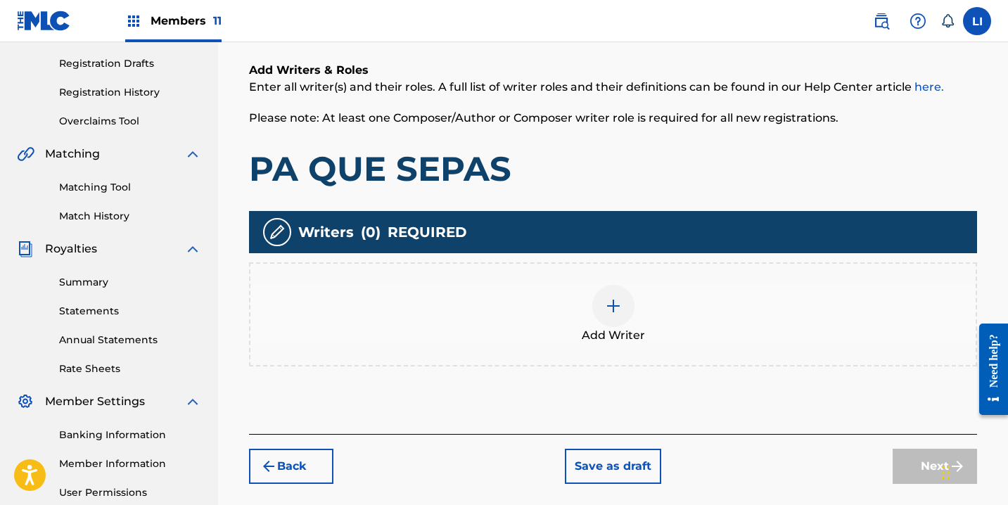
scroll to position [232, 0]
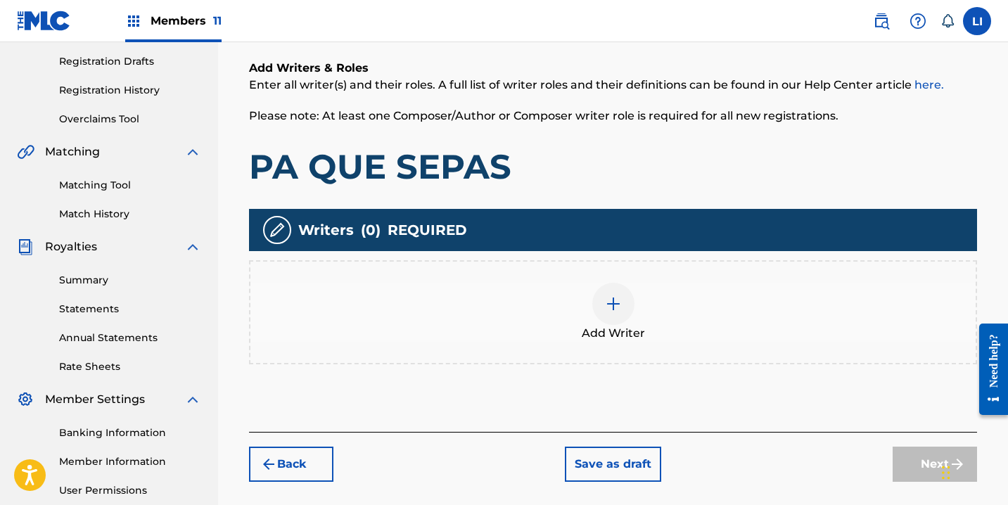
click at [508, 272] on div "Add Writer" at bounding box center [613, 312] width 728 height 104
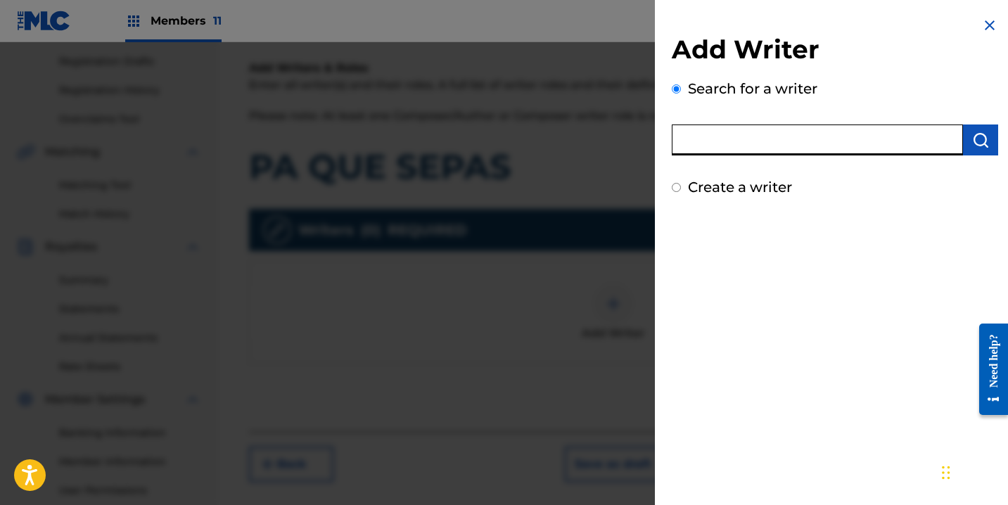
click at [730, 146] on input "text" at bounding box center [817, 140] width 291 height 31
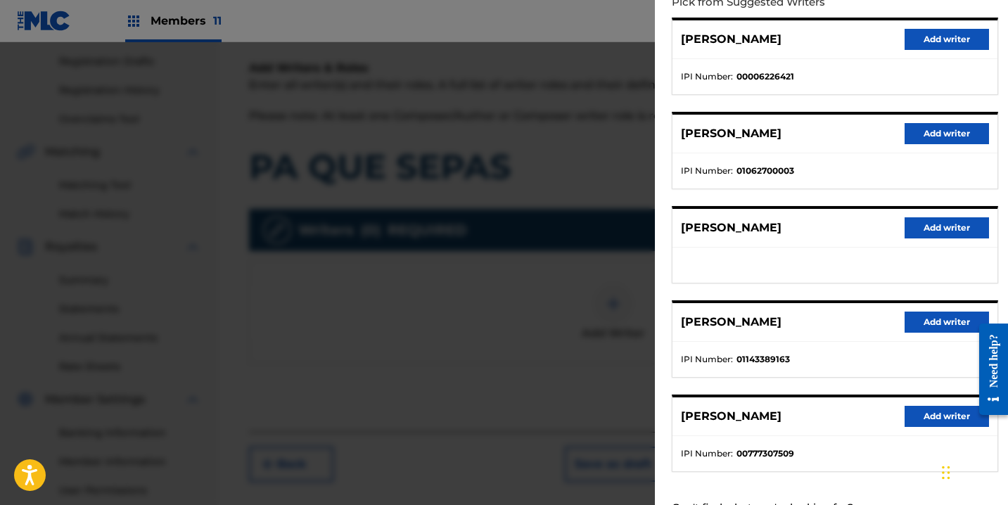
scroll to position [228, 0]
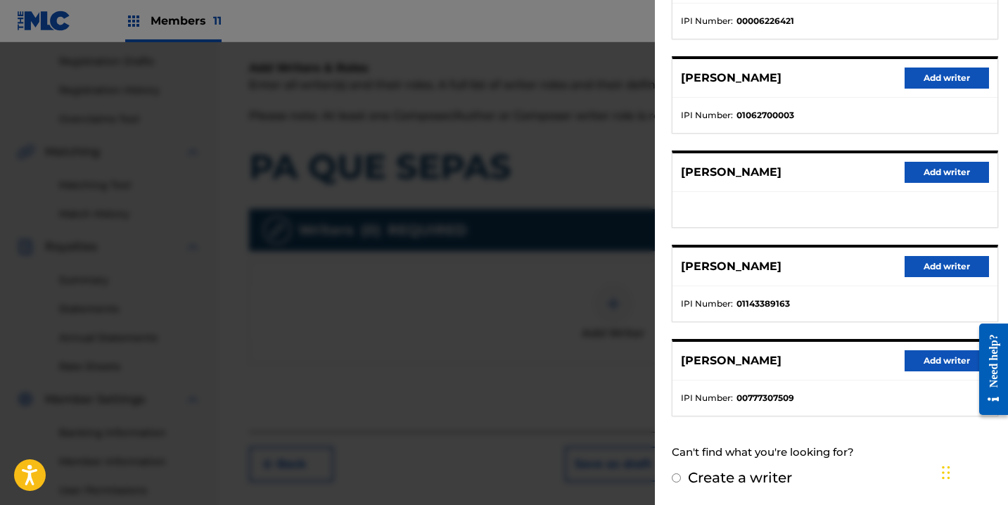
click at [924, 264] on button "Add writer" at bounding box center [947, 266] width 84 height 21
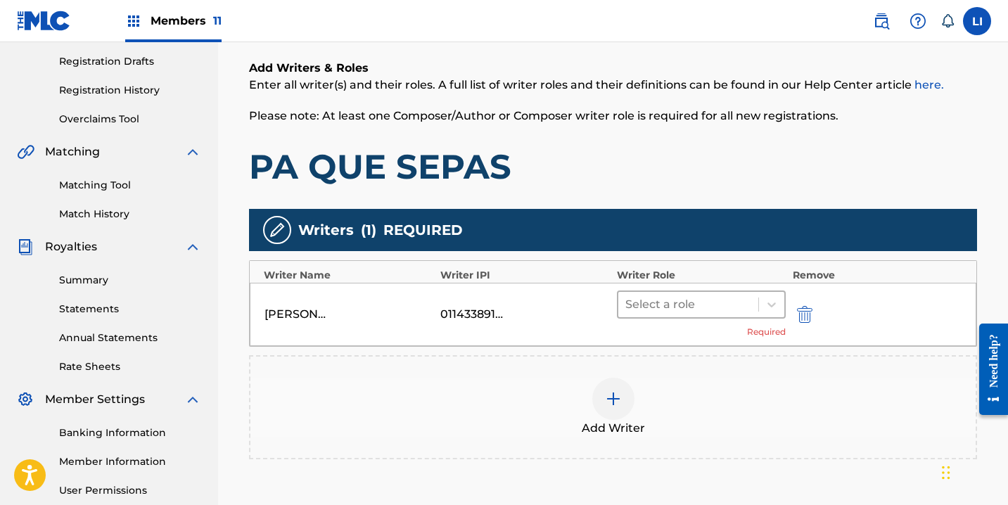
click at [751, 316] on div "Select a role" at bounding box center [689, 304] width 140 height 25
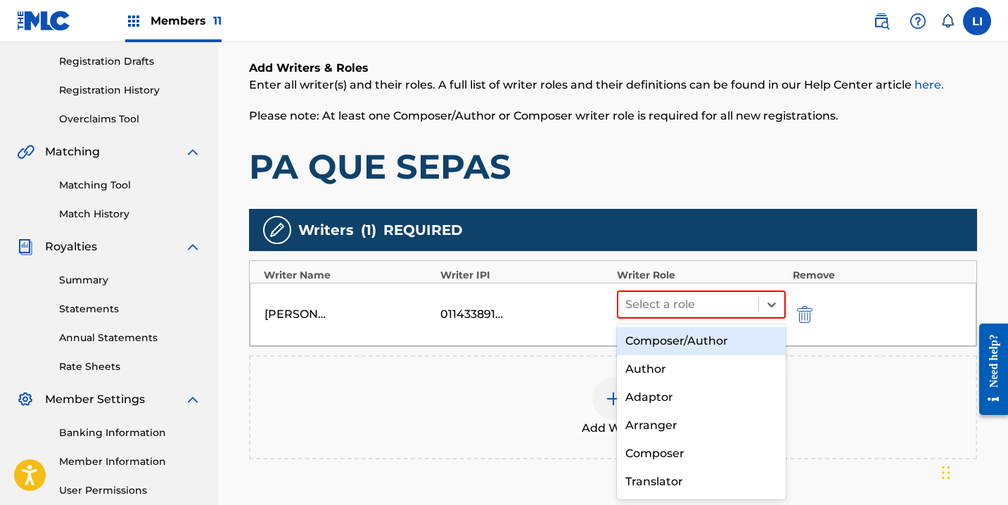
click at [702, 340] on div "Composer/Author" at bounding box center [701, 341] width 169 height 28
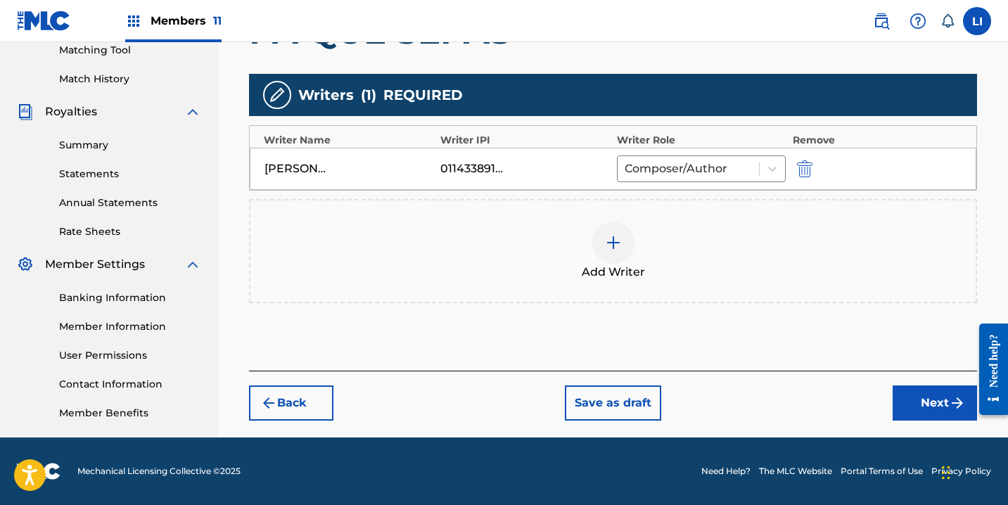
click at [920, 402] on button "Next" at bounding box center [935, 403] width 84 height 35
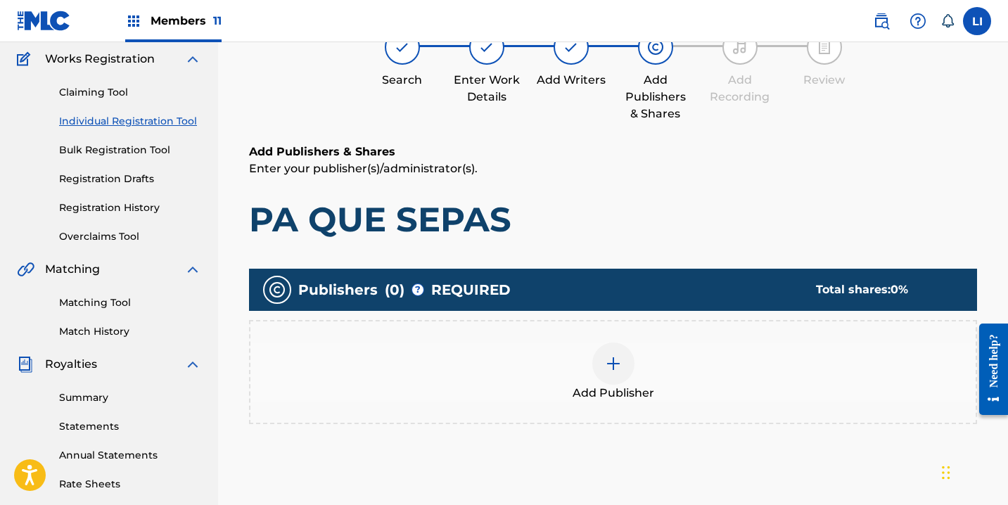
scroll to position [367, 0]
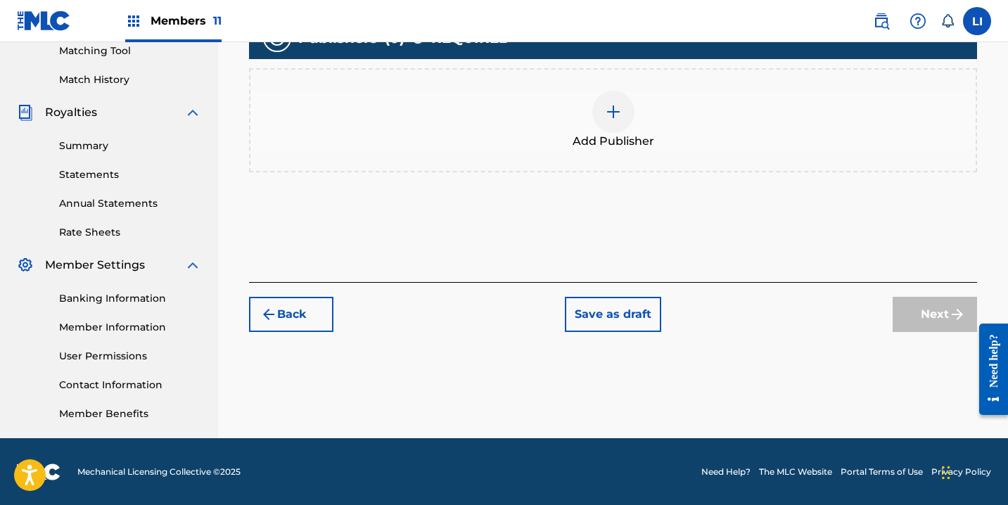
click at [590, 152] on div "Add Publisher" at bounding box center [613, 120] width 728 height 104
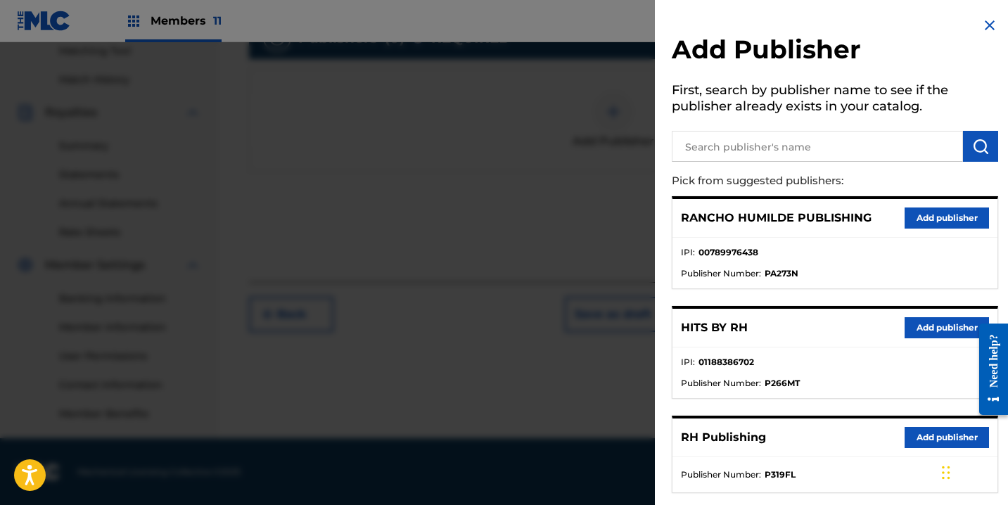
click at [921, 336] on button "Add publisher" at bounding box center [947, 327] width 84 height 21
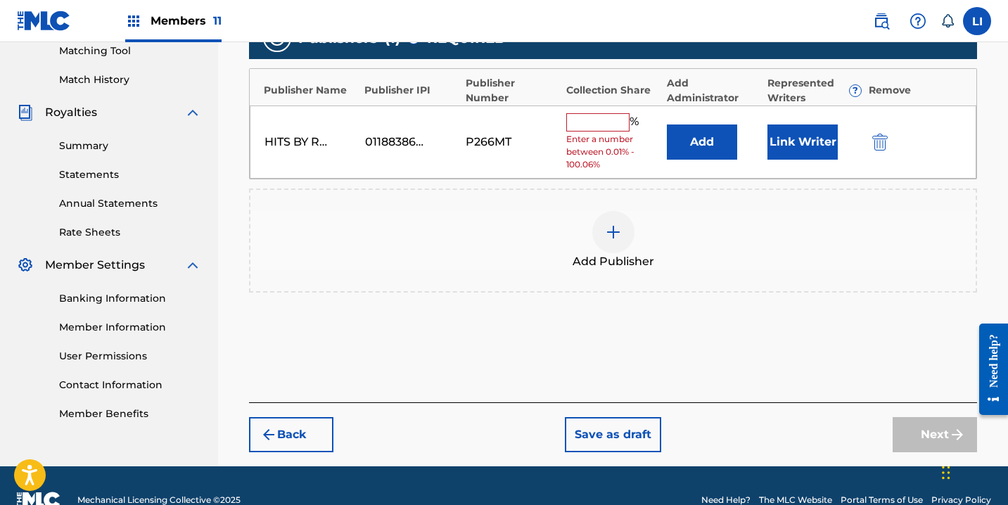
click at [682, 139] on button "Add" at bounding box center [702, 142] width 70 height 35
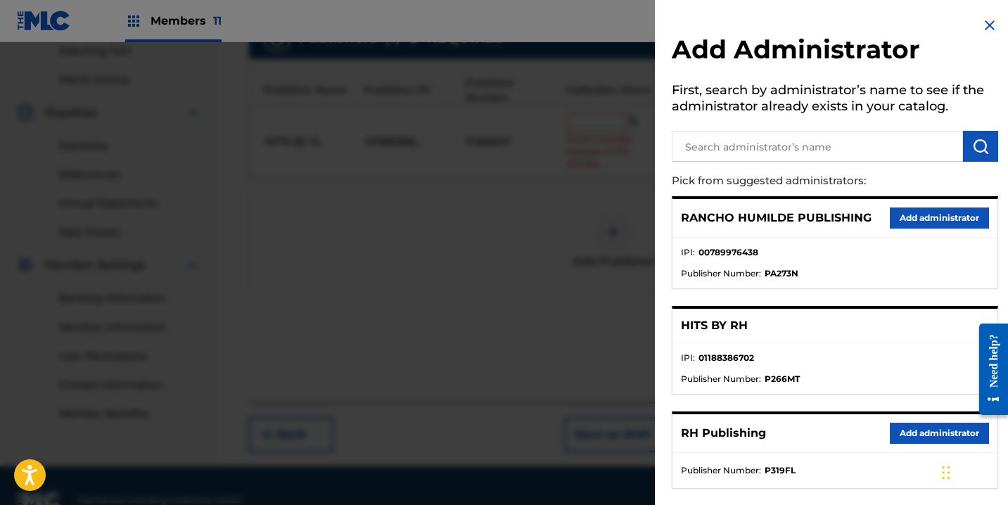
click at [903, 431] on button "Add administrator" at bounding box center [939, 433] width 99 height 21
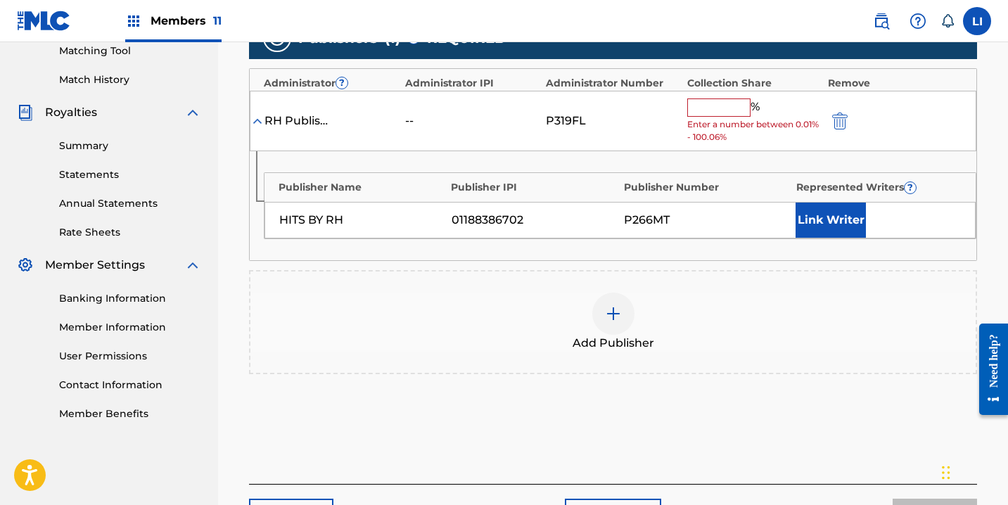
click at [733, 106] on input "text" at bounding box center [719, 108] width 63 height 18
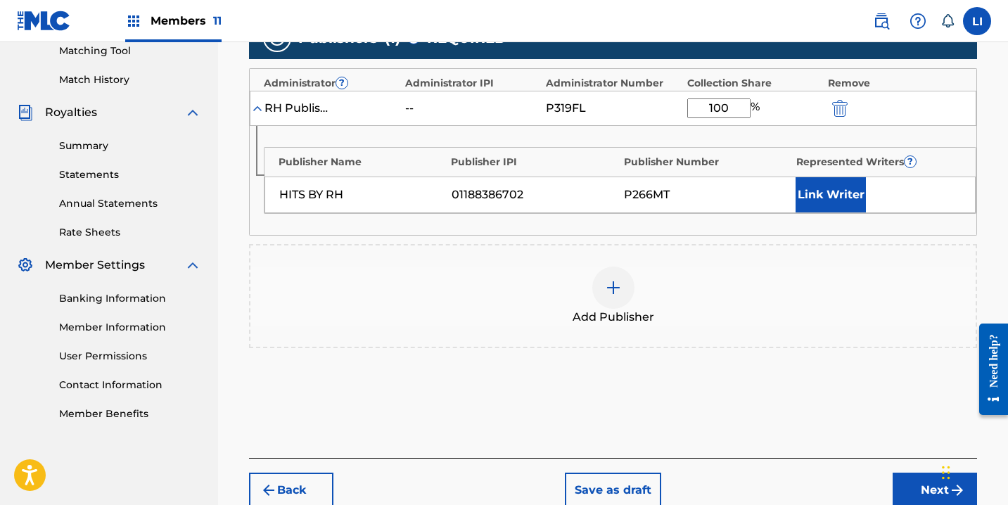
click at [851, 200] on button "Link Writer" at bounding box center [831, 194] width 70 height 35
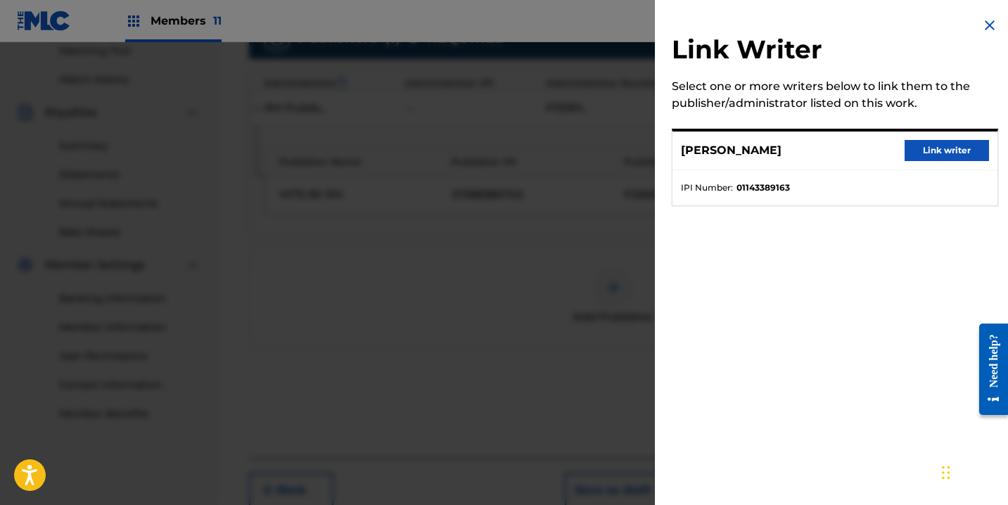
click at [958, 136] on div "[PERSON_NAME] Link writer" at bounding box center [835, 151] width 325 height 39
click at [947, 145] on button "Link writer" at bounding box center [947, 150] width 84 height 21
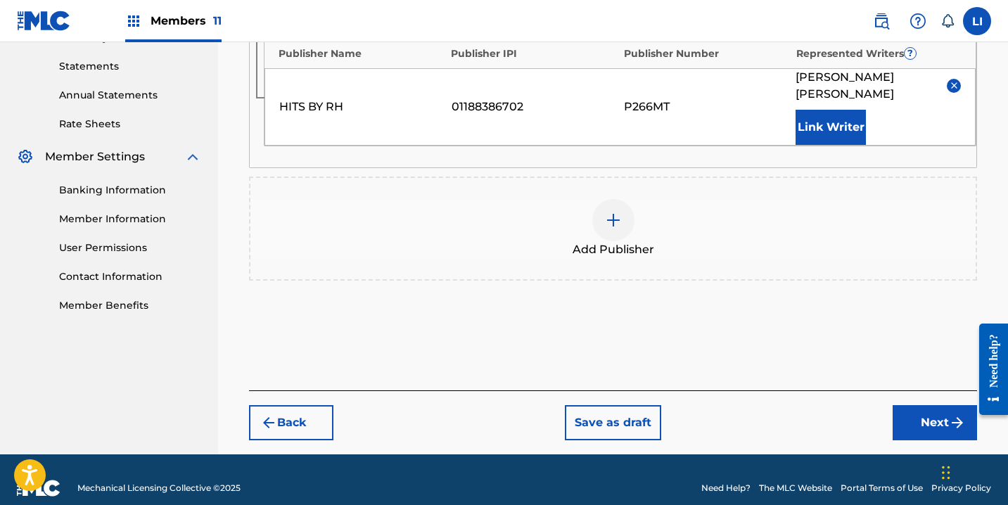
click at [941, 406] on button "Next" at bounding box center [935, 422] width 84 height 35
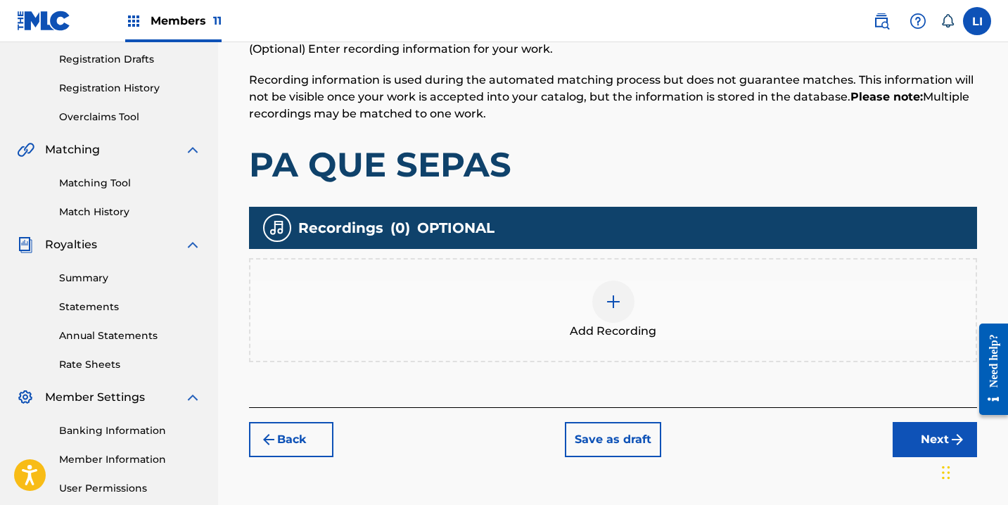
scroll to position [320, 0]
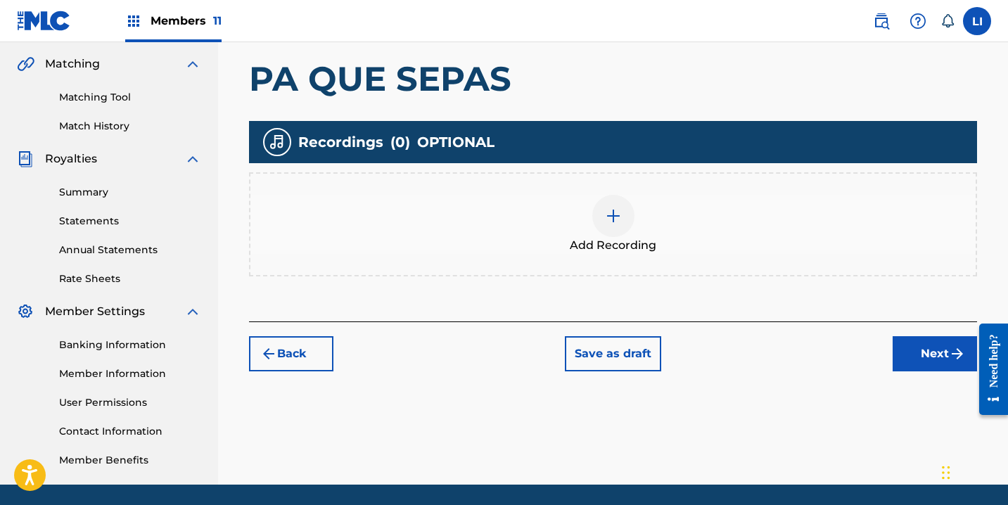
click at [593, 215] on div at bounding box center [614, 216] width 42 height 42
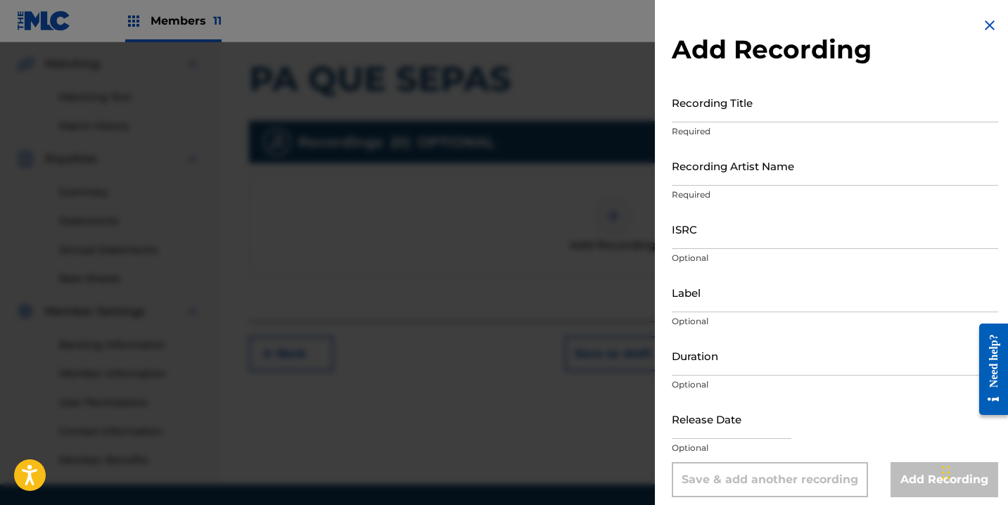
click at [710, 125] on p "Required" at bounding box center [835, 131] width 327 height 13
click at [710, 120] on input "Recording Title" at bounding box center [835, 102] width 327 height 40
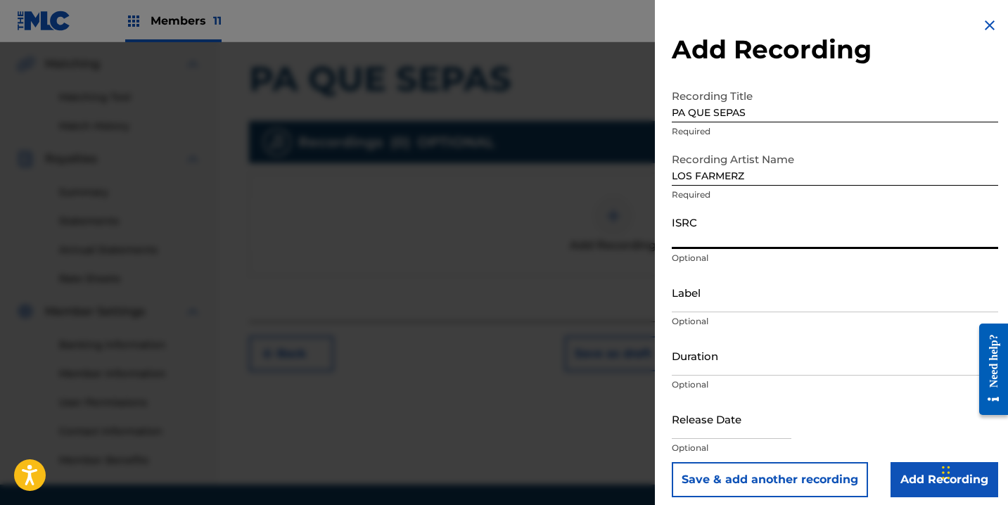
paste input "QZ9QQ2300046"
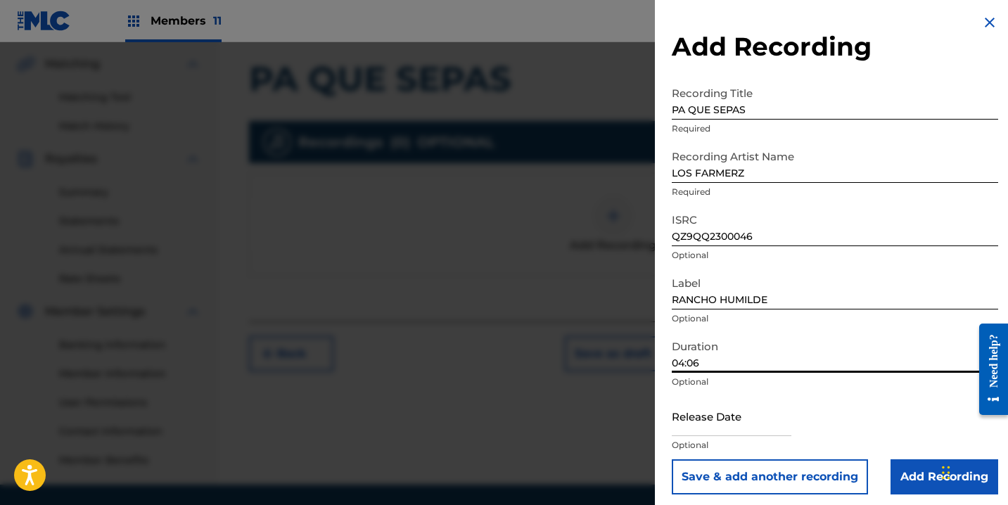
scroll to position [0, 0]
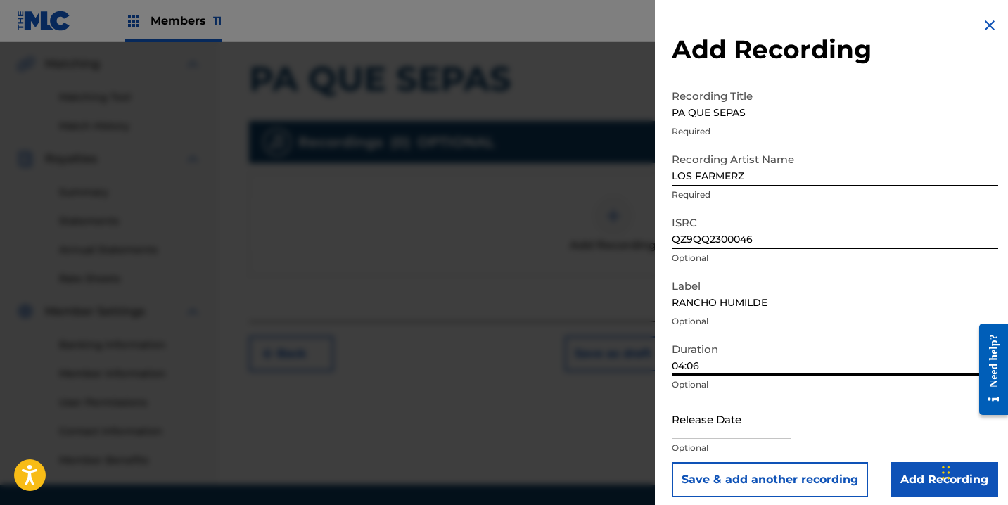
click at [713, 421] on input "text" at bounding box center [732, 419] width 120 height 40
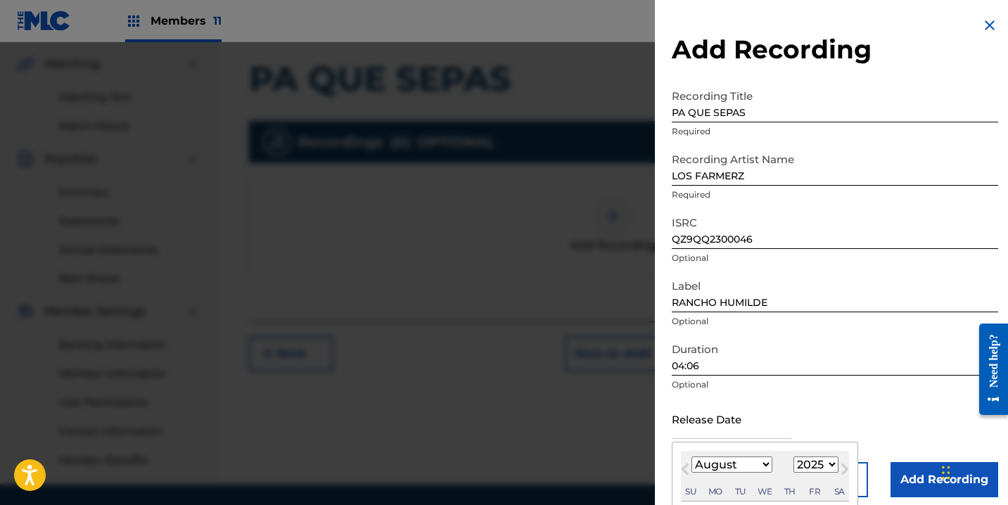
click at [817, 462] on select "1899 1900 1901 1902 1903 1904 1905 1906 1907 1908 1909 1910 1911 1912 1913 1914…" at bounding box center [816, 465] width 45 height 16
click at [794, 457] on select "1899 1900 1901 1902 1903 1904 1905 1906 1907 1908 1909 1910 1911 1912 1913 1914…" at bounding box center [816, 465] width 45 height 16
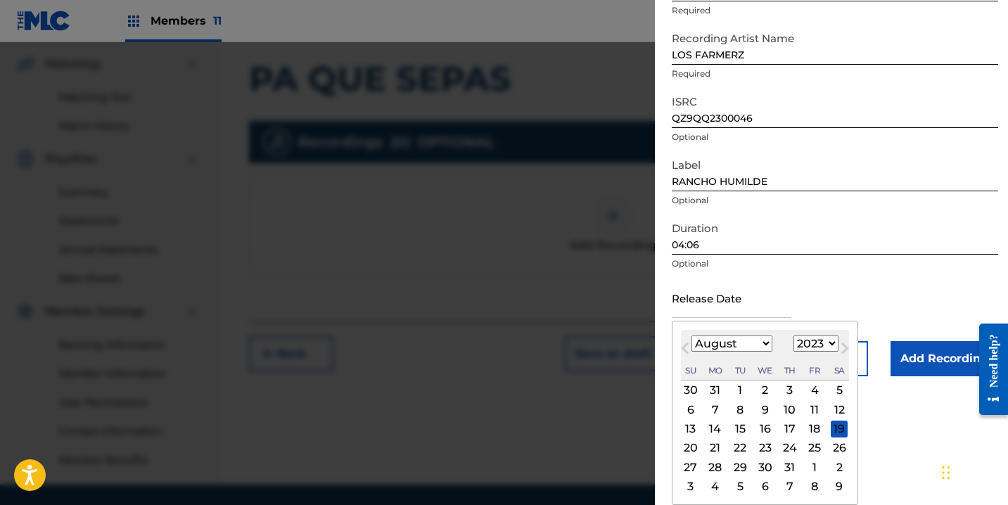
click at [745, 346] on select "January February March April May June July August September October November De…" at bounding box center [732, 344] width 81 height 16
click at [692, 336] on select "January February March April May June July August September October November De…" at bounding box center [732, 344] width 81 height 16
click at [812, 431] on div "20" at bounding box center [814, 429] width 17 height 17
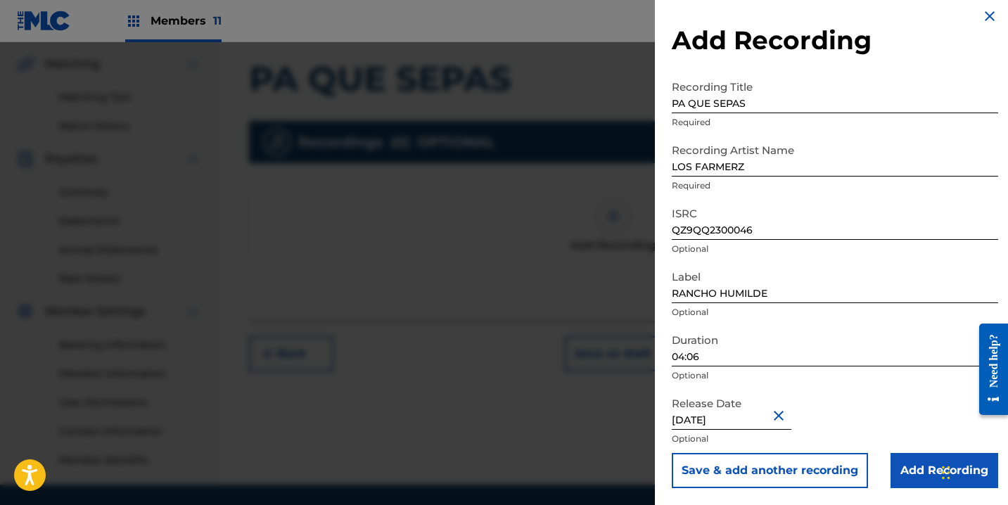
scroll to position [9, 0]
click at [896, 477] on input "Add Recording" at bounding box center [945, 470] width 108 height 35
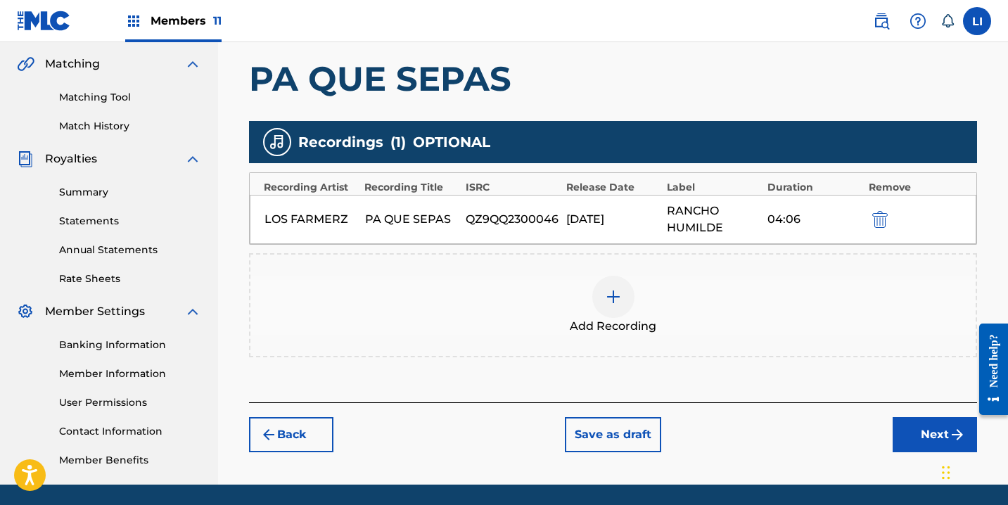
click at [893, 443] on button "Next" at bounding box center [935, 434] width 84 height 35
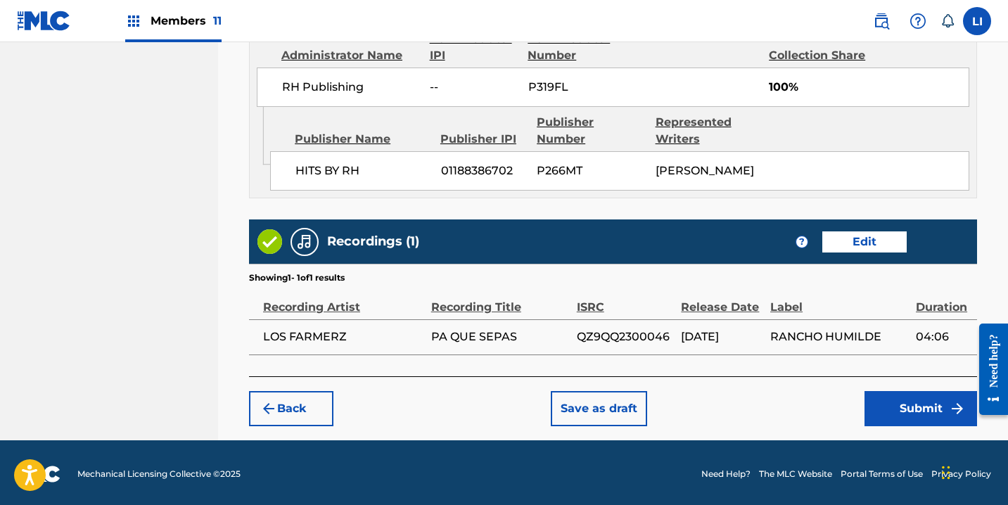
scroll to position [804, 0]
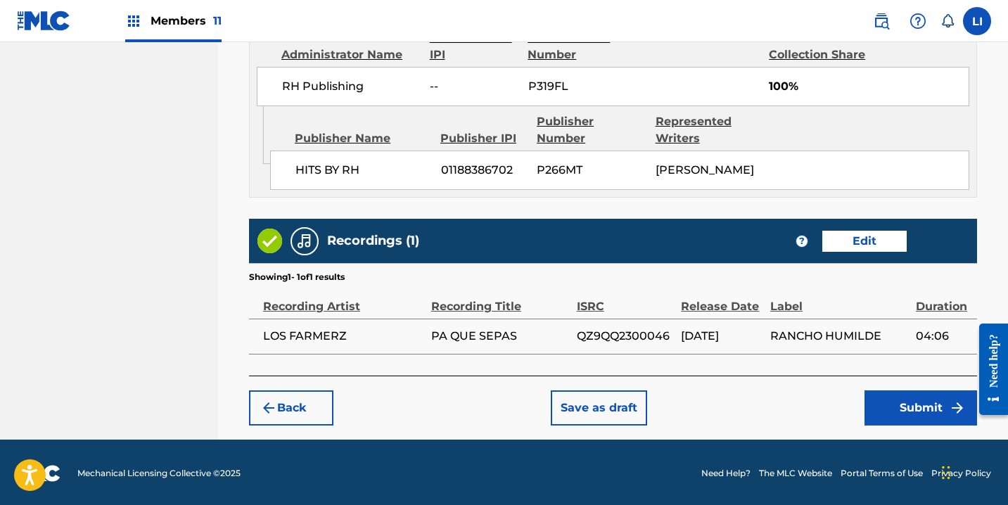
click at [921, 417] on button "Submit" at bounding box center [921, 408] width 113 height 35
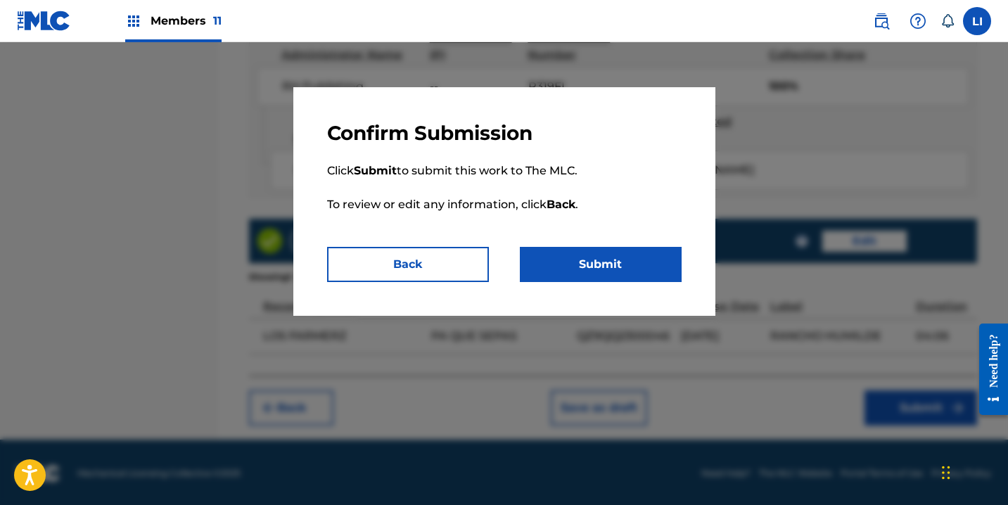
click at [624, 266] on button "Submit" at bounding box center [601, 264] width 162 height 35
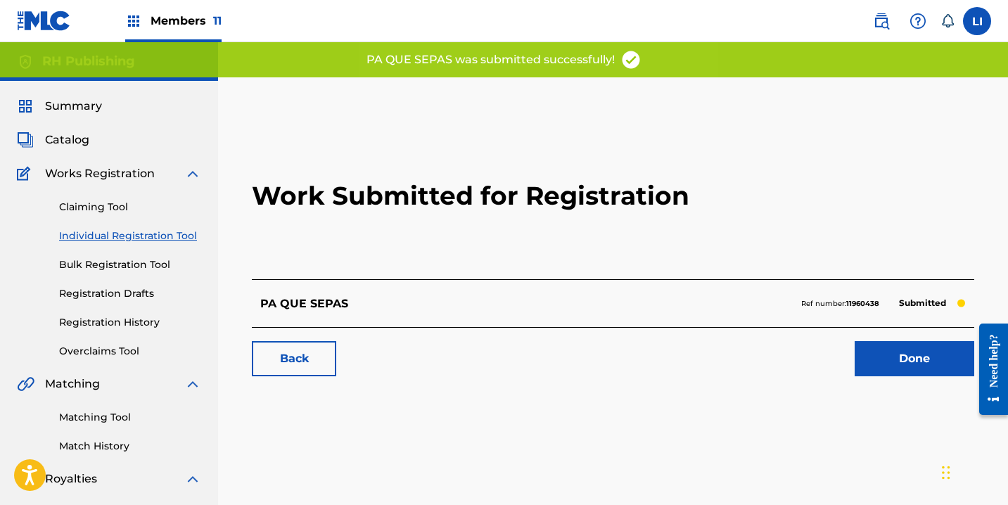
click at [877, 358] on link "Done" at bounding box center [915, 358] width 120 height 35
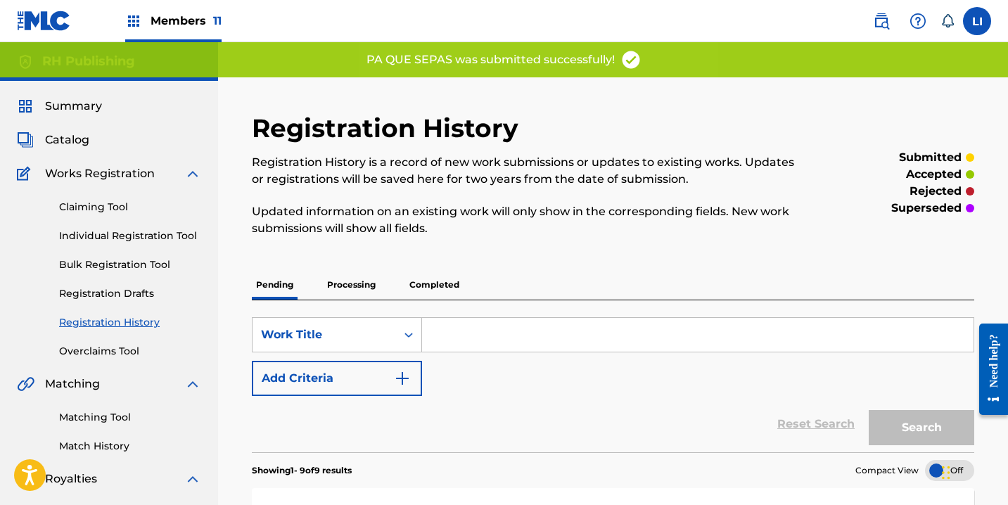
click at [146, 236] on link "Individual Registration Tool" at bounding box center [130, 236] width 142 height 15
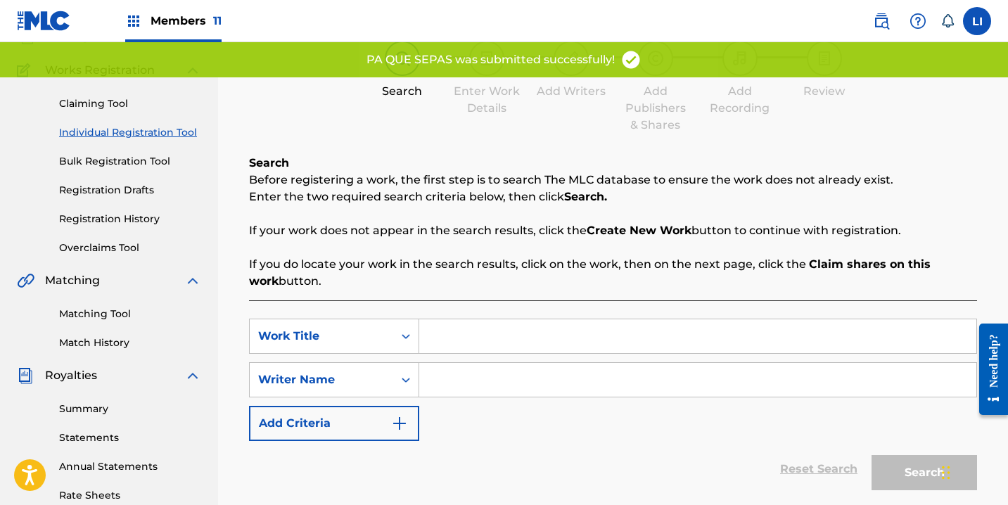
scroll to position [275, 0]
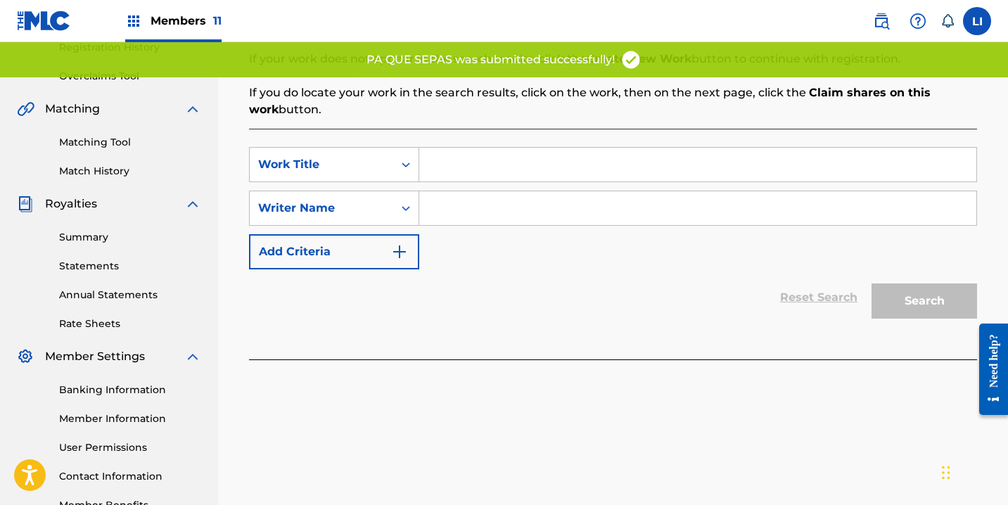
click at [459, 175] on input "Search Form" at bounding box center [697, 165] width 557 height 34
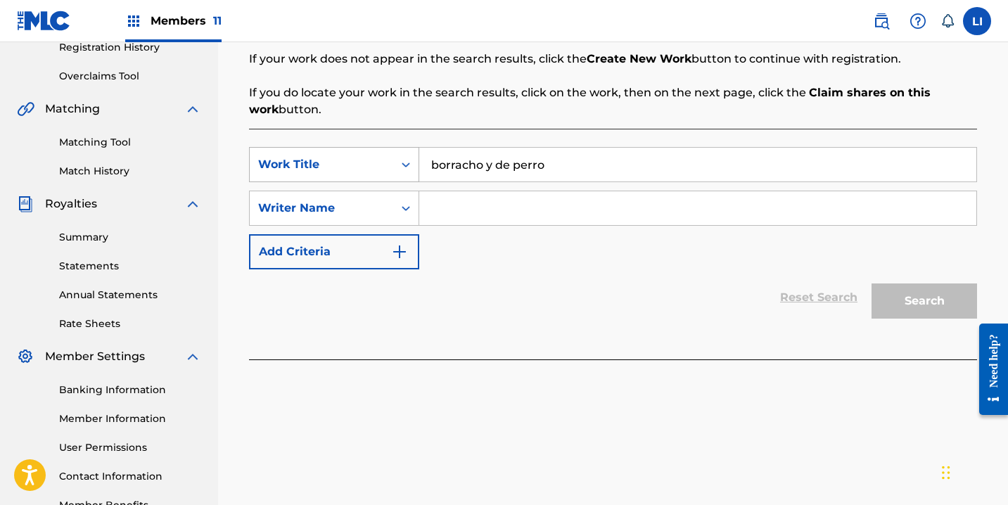
drag, startPoint x: 543, startPoint y: 165, endPoint x: 384, endPoint y: 151, distance: 159.7
click at [384, 151] on div "SearchWithCriteriaae300ac7-e0dd-4966-9af1-d6c3e3c8e83c Work Title borracho y [P…" at bounding box center [613, 164] width 728 height 35
click at [445, 200] on input "Search Form" at bounding box center [697, 208] width 557 height 34
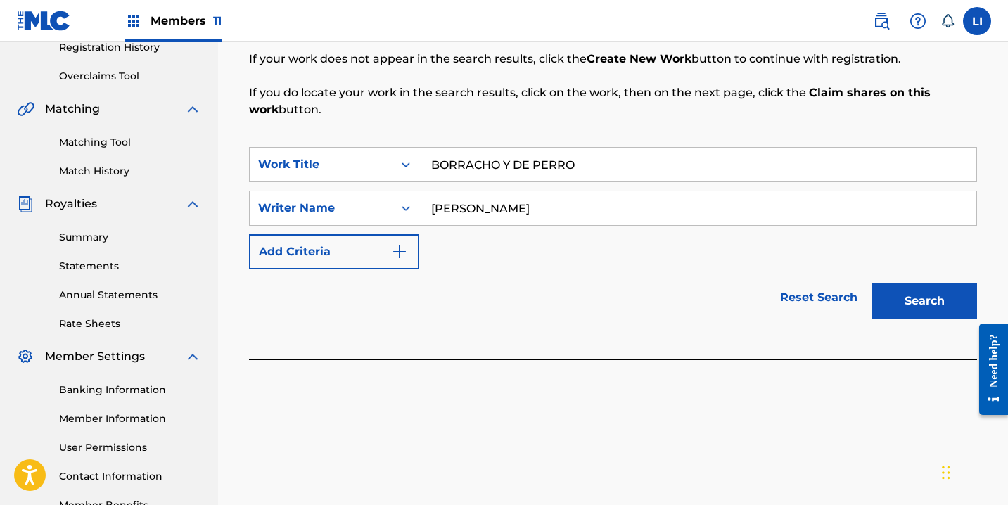
click at [872, 284] on button "Search" at bounding box center [925, 301] width 106 height 35
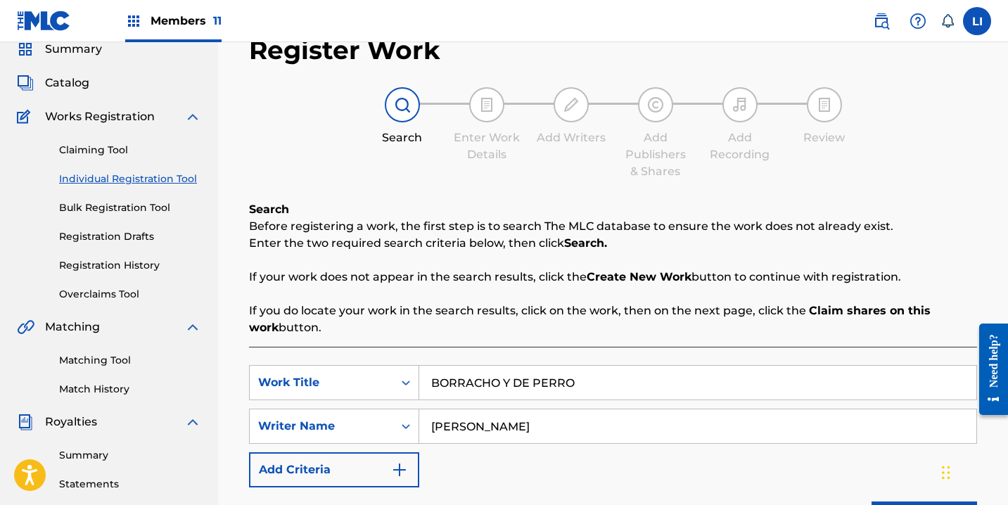
scroll to position [367, 0]
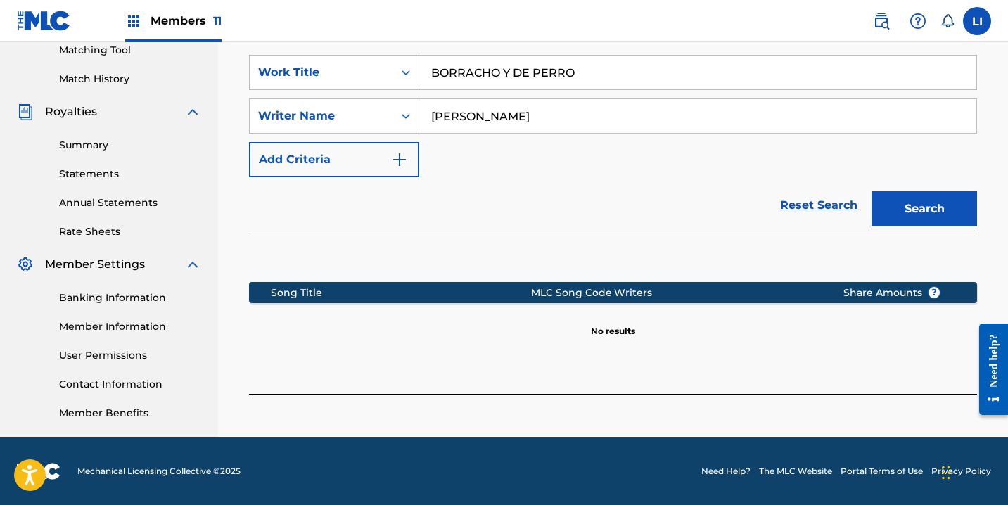
click at [908, 214] on button "Search" at bounding box center [925, 208] width 106 height 35
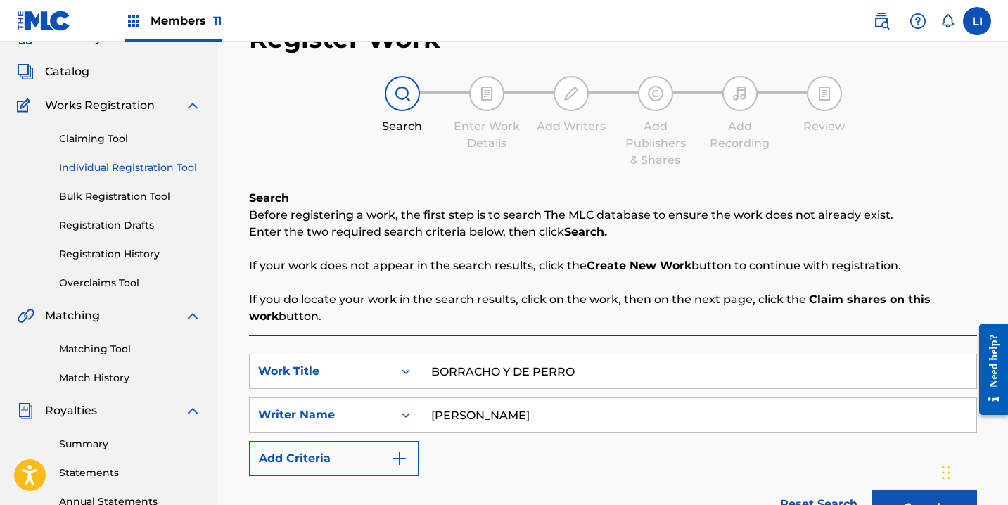
scroll to position [67, 0]
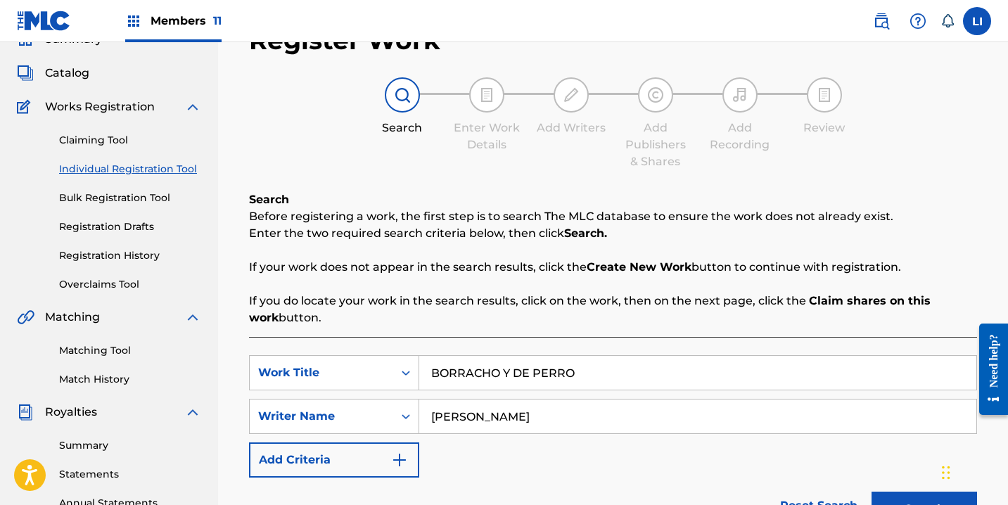
click at [65, 68] on span "Catalog" at bounding box center [67, 73] width 44 height 17
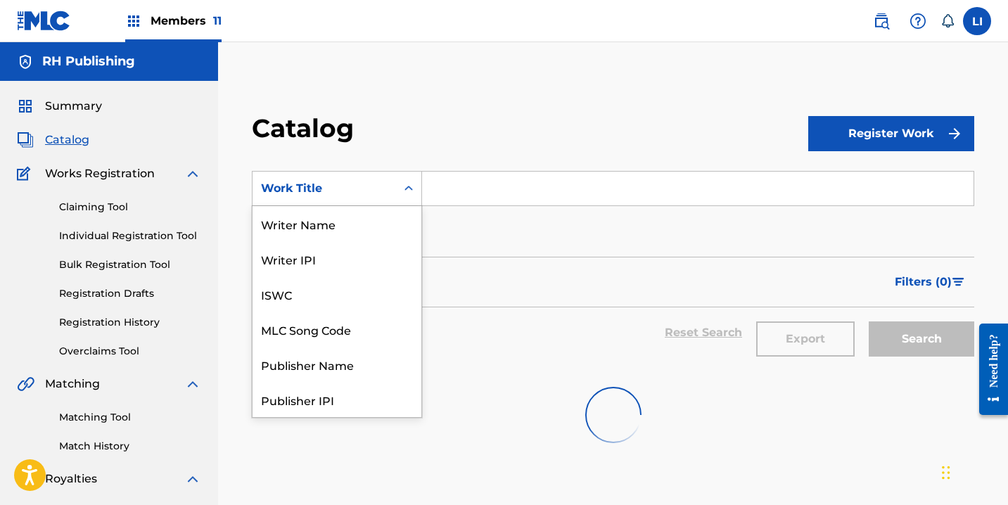
click at [312, 196] on div "Work Title" at bounding box center [324, 188] width 127 height 17
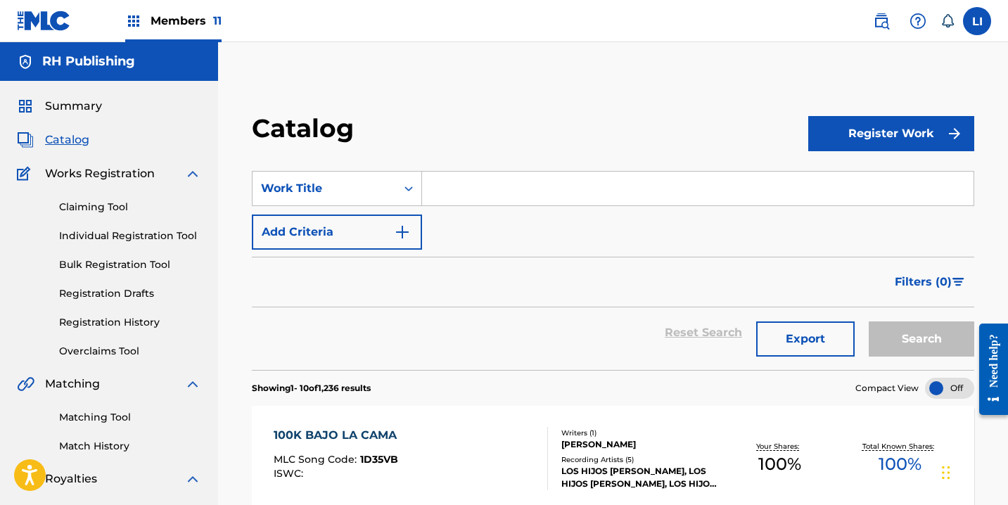
click at [374, 194] on div "Work Title" at bounding box center [324, 188] width 127 height 17
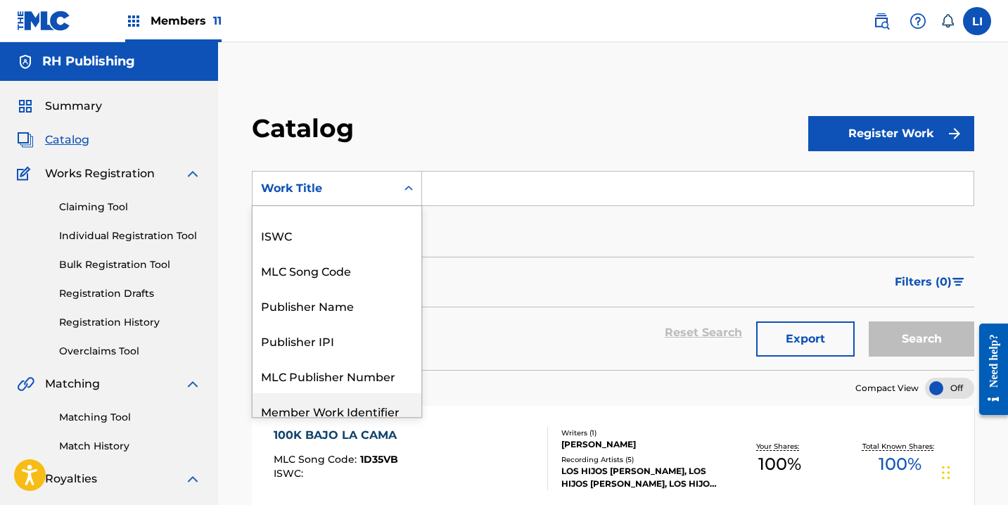
scroll to position [0, 0]
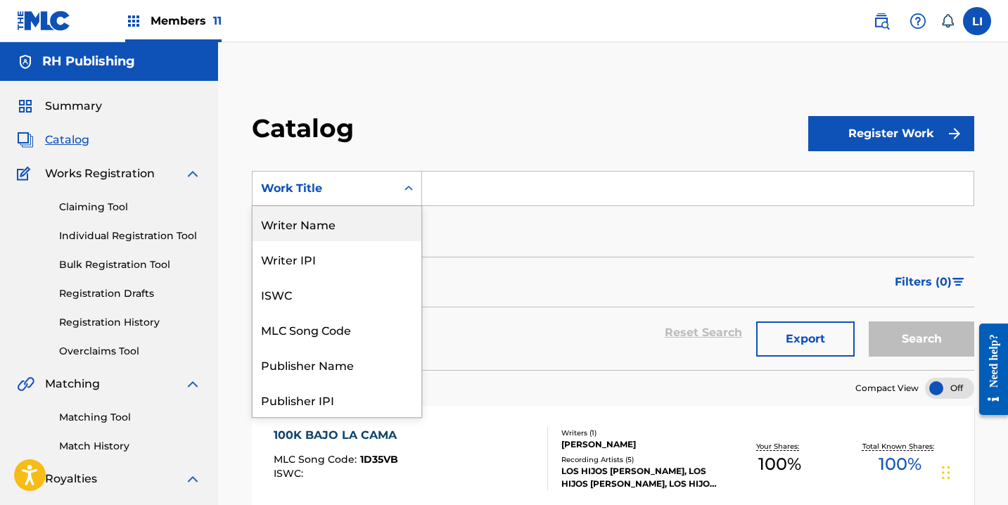
click at [347, 230] on div "Writer Name" at bounding box center [337, 223] width 169 height 35
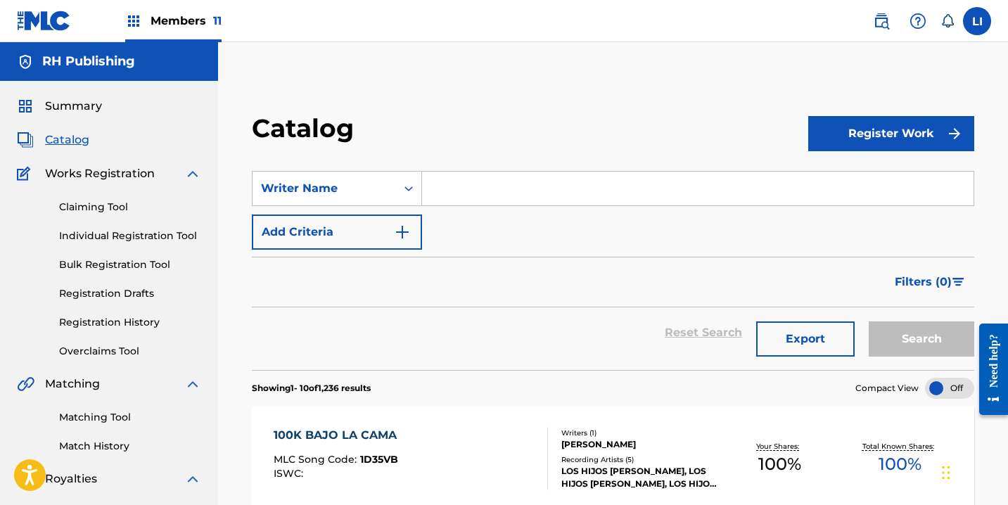
click at [481, 201] on input "Search Form" at bounding box center [698, 189] width 552 height 34
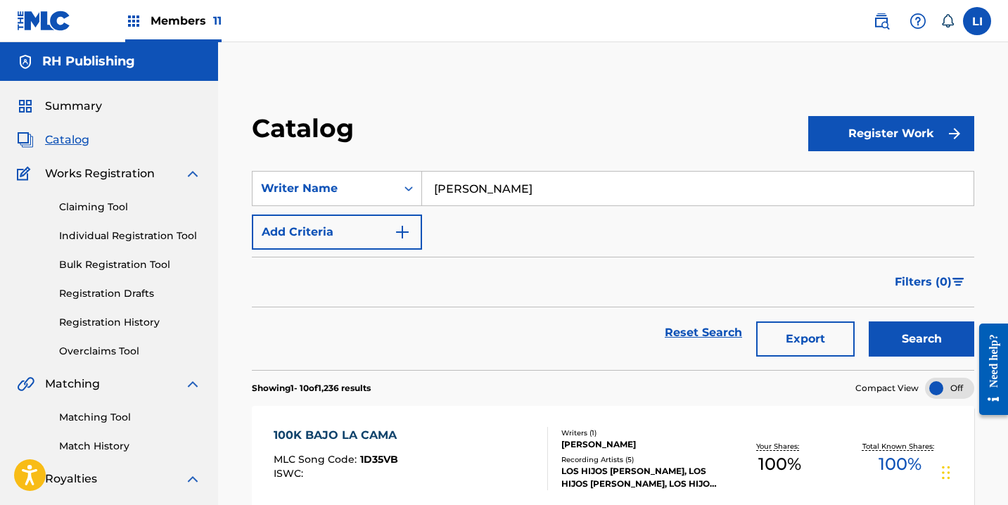
click at [869, 322] on button "Search" at bounding box center [922, 339] width 106 height 35
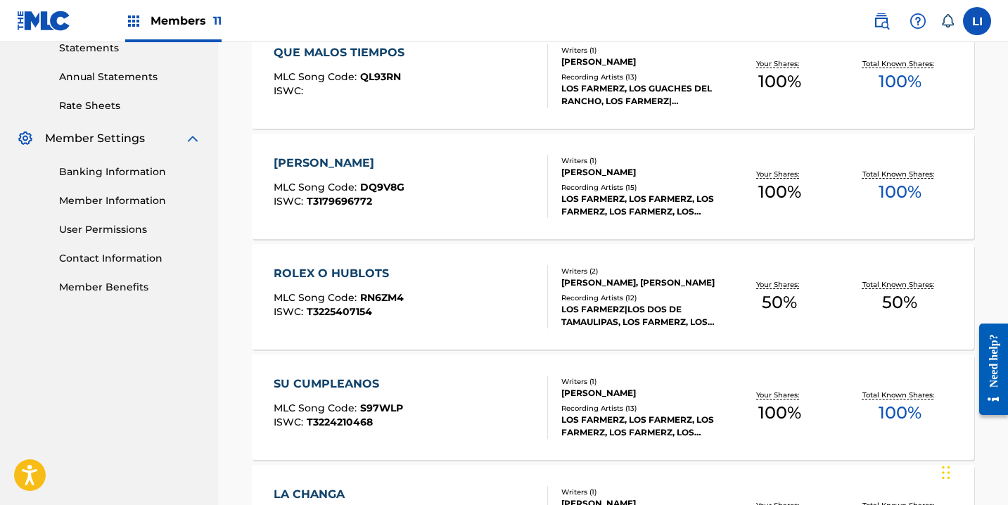
scroll to position [494, 0]
click at [430, 202] on div "[PERSON_NAME] MLC Song Code : DQ9V8G ISWC : T3179696772" at bounding box center [411, 185] width 274 height 63
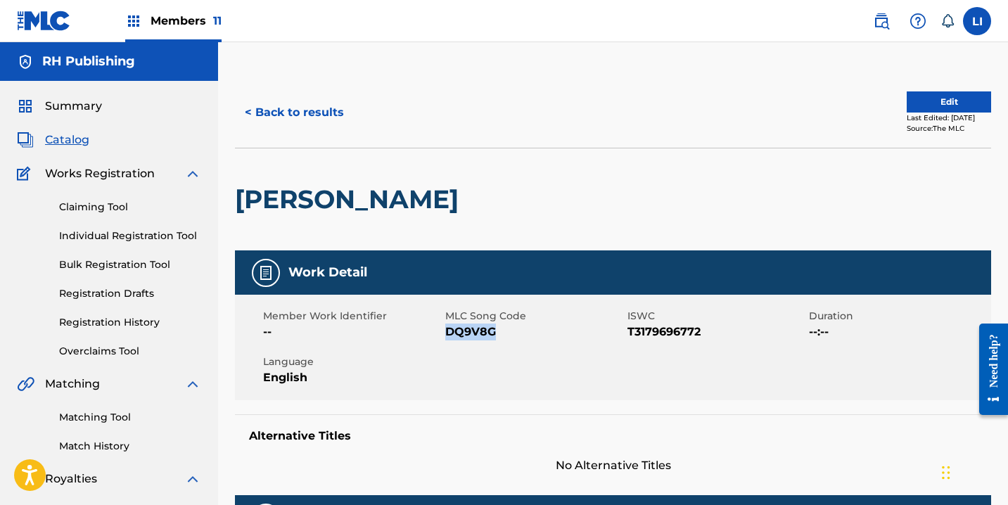
drag, startPoint x: 502, startPoint y: 330, endPoint x: 448, endPoint y: 329, distance: 53.5
click at [448, 329] on span "DQ9V8G" at bounding box center [534, 332] width 179 height 17
copy span "DQ9V8G"
click at [278, 108] on button "< Back to results" at bounding box center [294, 112] width 119 height 35
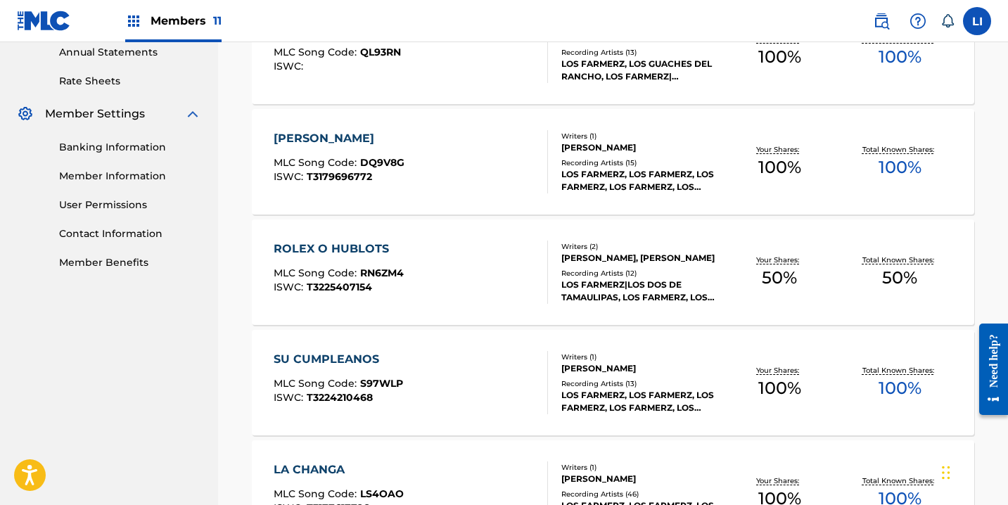
scroll to position [519, 0]
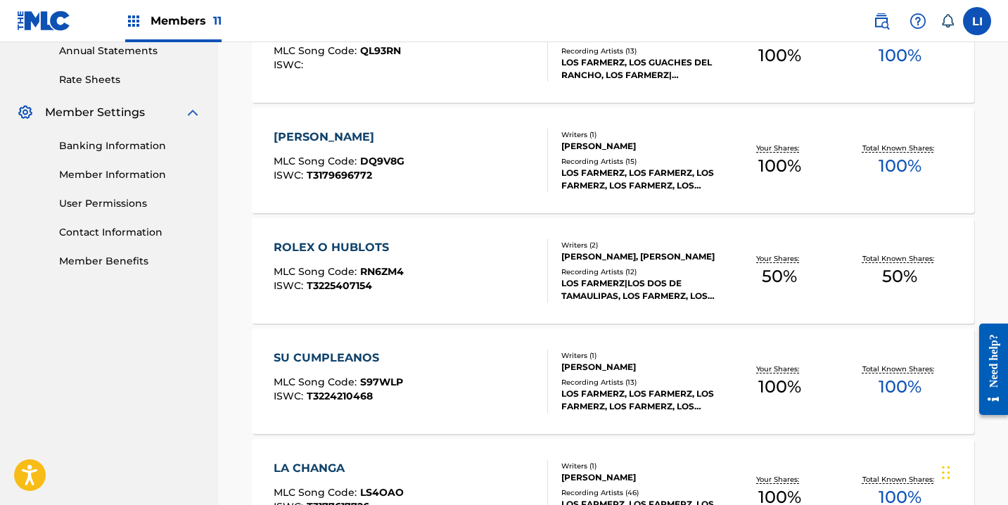
click at [422, 265] on div "ROLEX O HUBLOTS MLC Song Code : RN6ZM4 ISWC : T3225407154" at bounding box center [411, 270] width 274 height 63
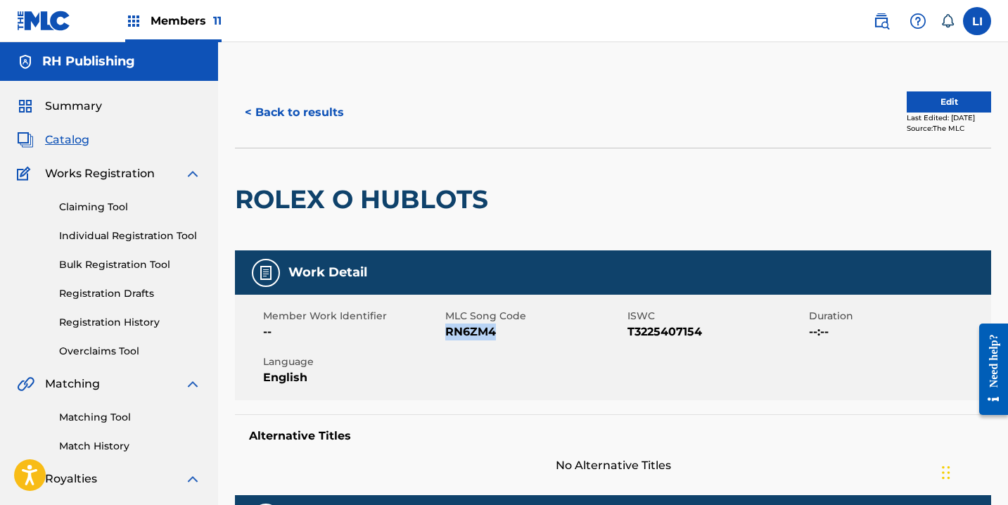
drag, startPoint x: 491, startPoint y: 335, endPoint x: 447, endPoint y: 332, distance: 44.4
click at [447, 332] on span "RN6ZM4" at bounding box center [534, 332] width 179 height 17
click at [305, 115] on button "< Back to results" at bounding box center [294, 112] width 119 height 35
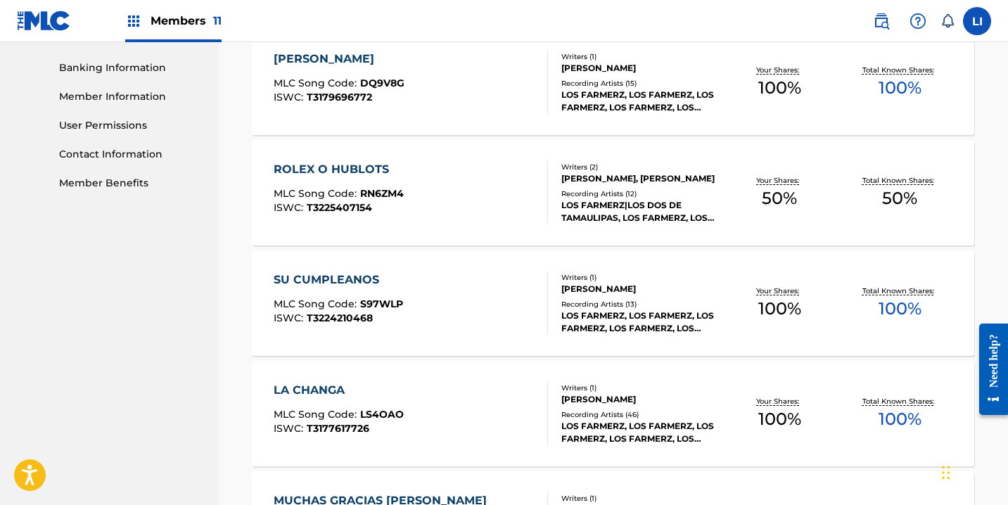
scroll to position [629, 0]
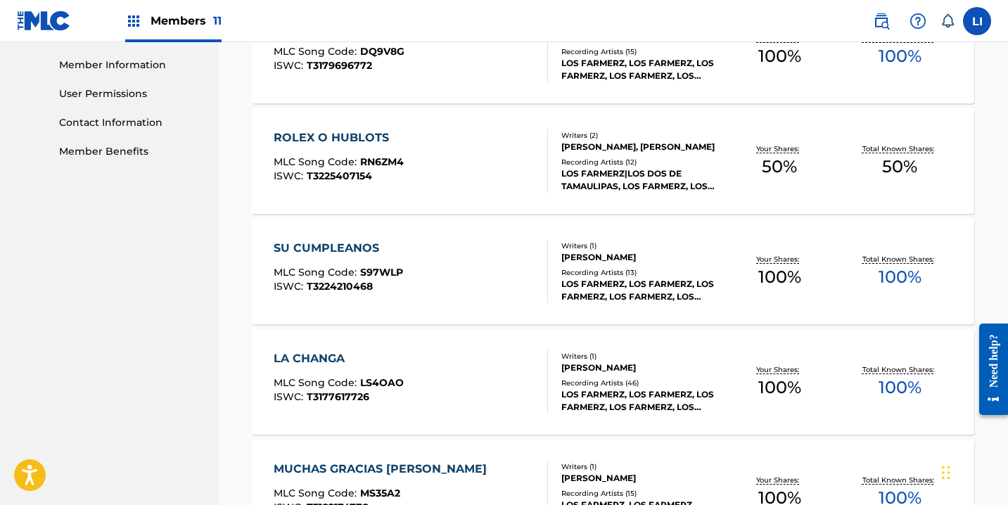
click at [421, 275] on div "SU CUMPLEANOS MLC Song Code : S97WLP ISWC : T3224210468" at bounding box center [411, 271] width 274 height 63
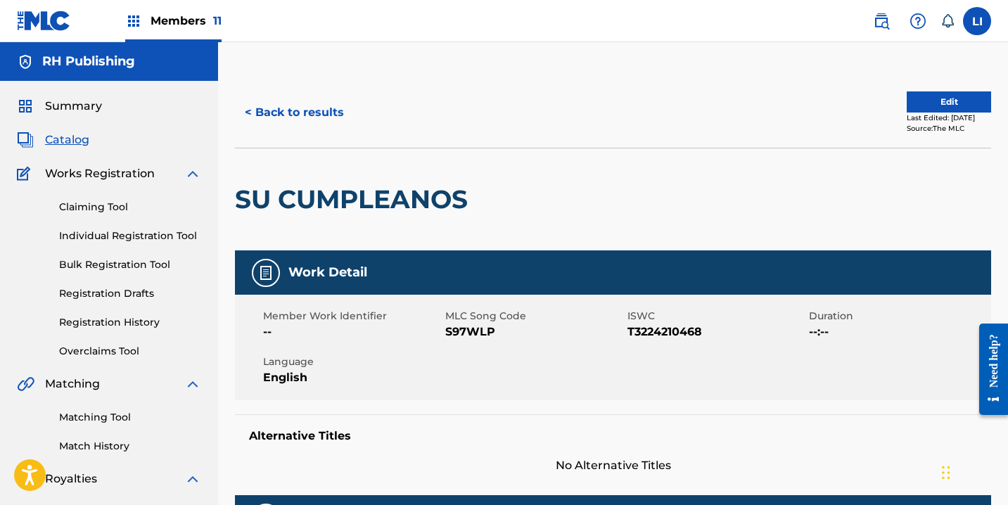
click at [491, 329] on span "S97WLP" at bounding box center [534, 332] width 179 height 17
drag, startPoint x: 497, startPoint y: 329, endPoint x: 446, endPoint y: 331, distance: 50.7
click at [446, 331] on span "S97WLP" at bounding box center [534, 332] width 179 height 17
copy span "S97WLP"
click at [291, 122] on button "< Back to results" at bounding box center [294, 112] width 119 height 35
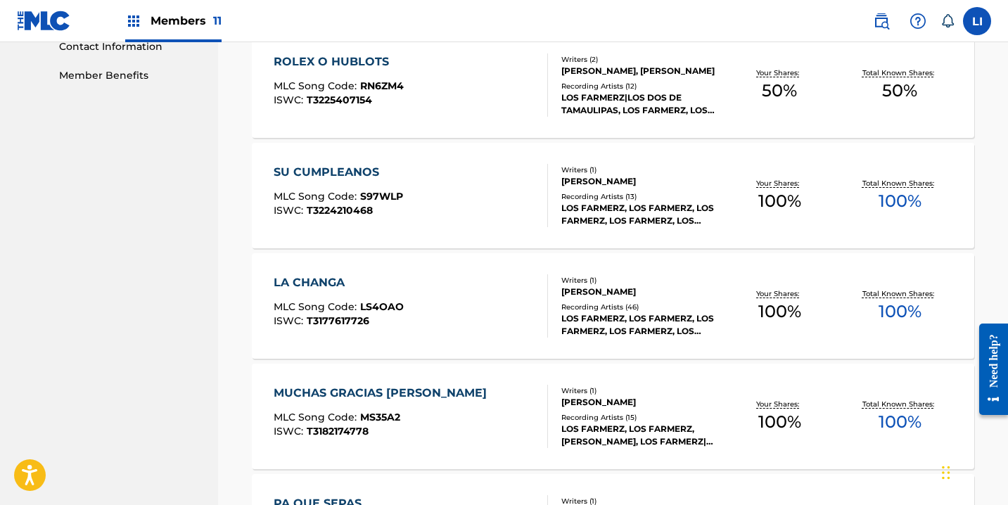
scroll to position [715, 0]
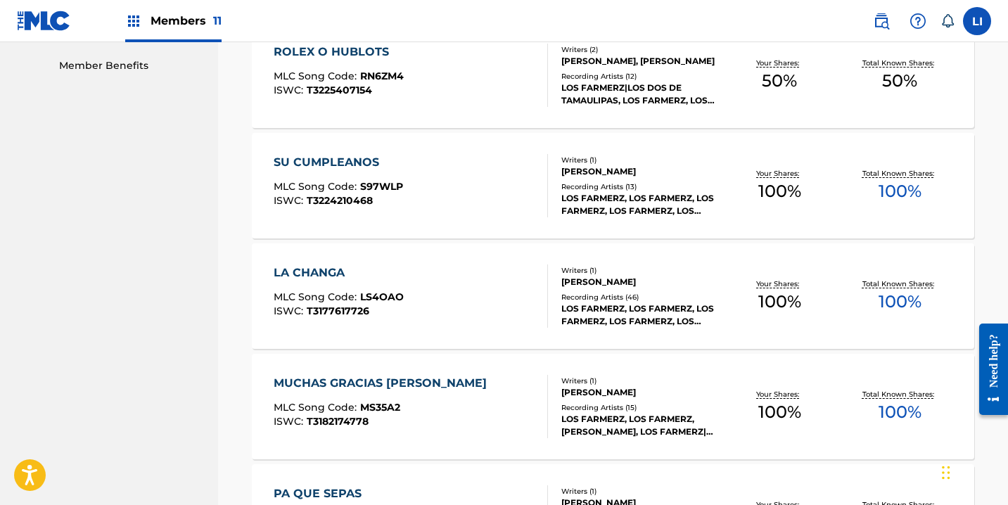
click at [419, 283] on div "LA CHANGA MLC Song Code : LS4OAO ISWC : T3177617726" at bounding box center [411, 296] width 274 height 63
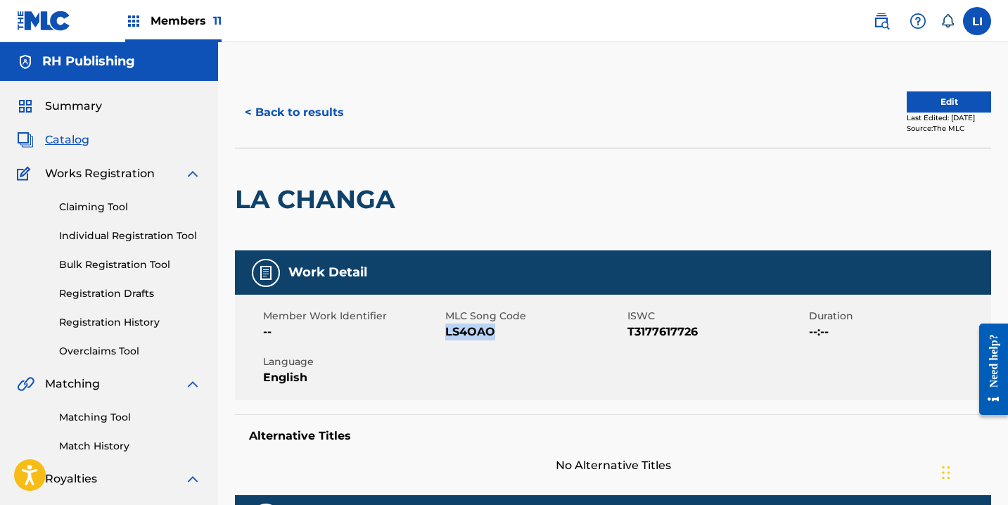
drag, startPoint x: 495, startPoint y: 334, endPoint x: 447, endPoint y: 337, distance: 47.9
click at [446, 332] on span "LS4OAO" at bounding box center [534, 332] width 179 height 17
copy span "LS4OAO"
click at [327, 129] on button "< Back to results" at bounding box center [294, 112] width 119 height 35
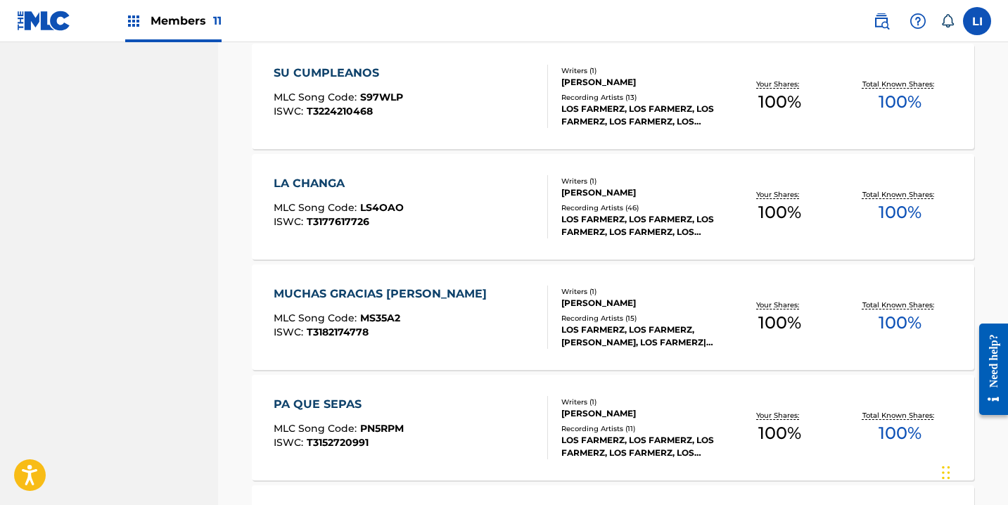
scroll to position [809, 0]
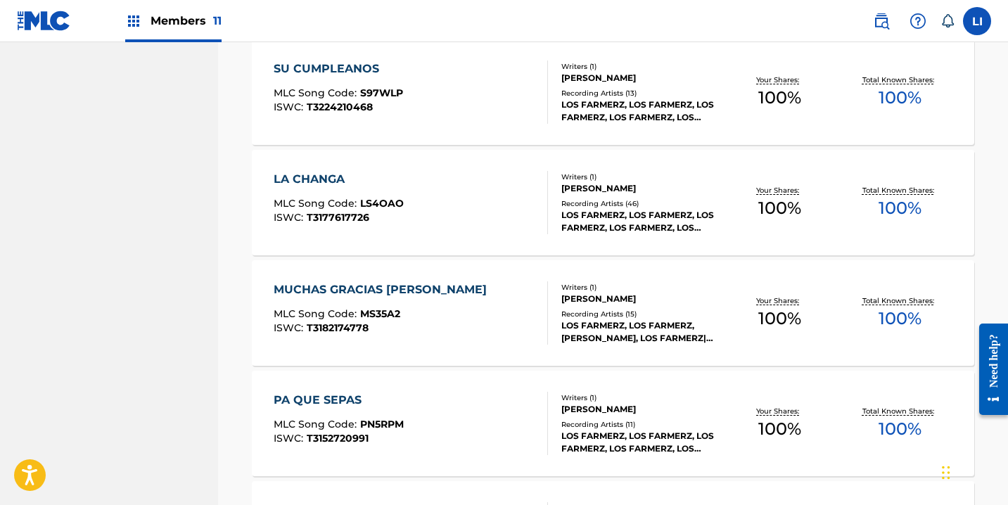
click at [471, 312] on div "MLC Song Code : MS35A2" at bounding box center [384, 316] width 220 height 14
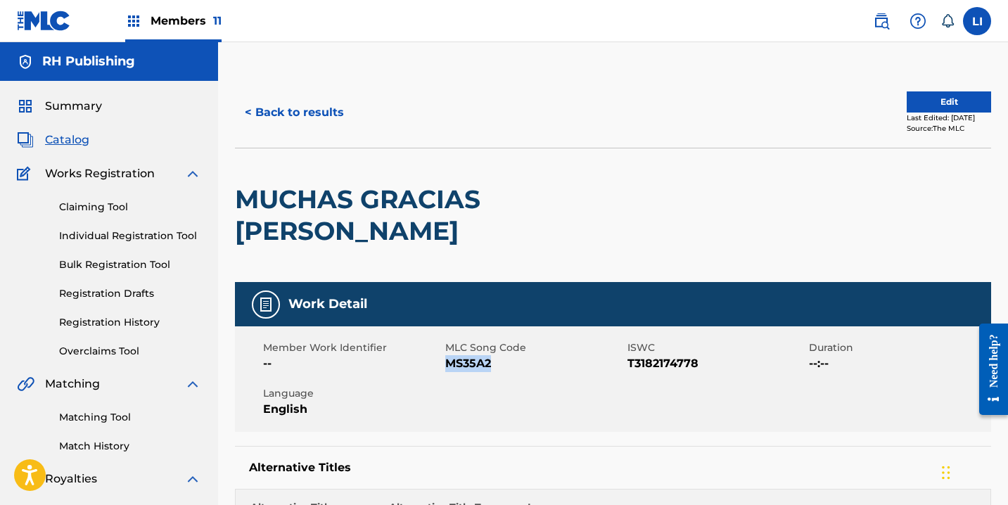
drag, startPoint x: 498, startPoint y: 334, endPoint x: 450, endPoint y: 331, distance: 48.6
click at [450, 355] on span "MS35A2" at bounding box center [534, 363] width 179 height 17
copy span "MS35A2"
click at [320, 110] on button "< Back to results" at bounding box center [294, 112] width 119 height 35
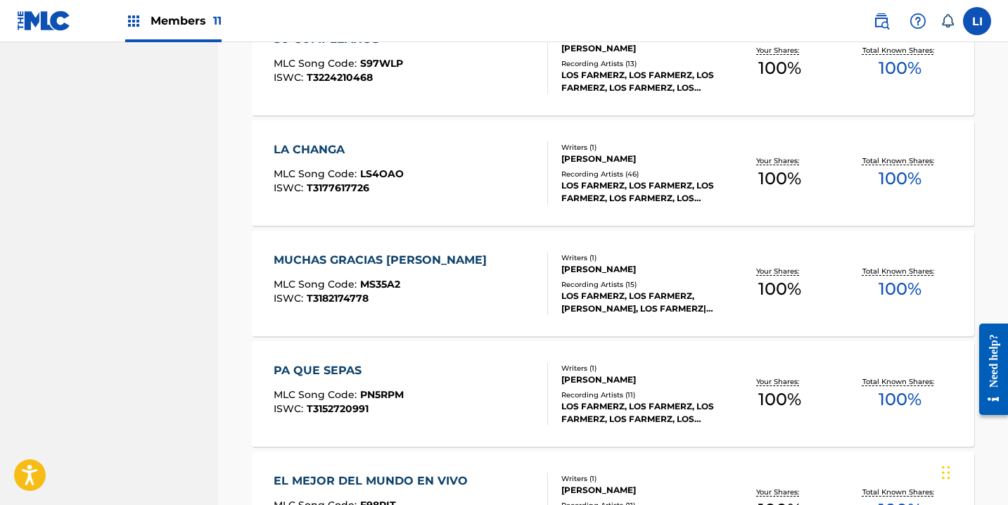
scroll to position [1017, 0]
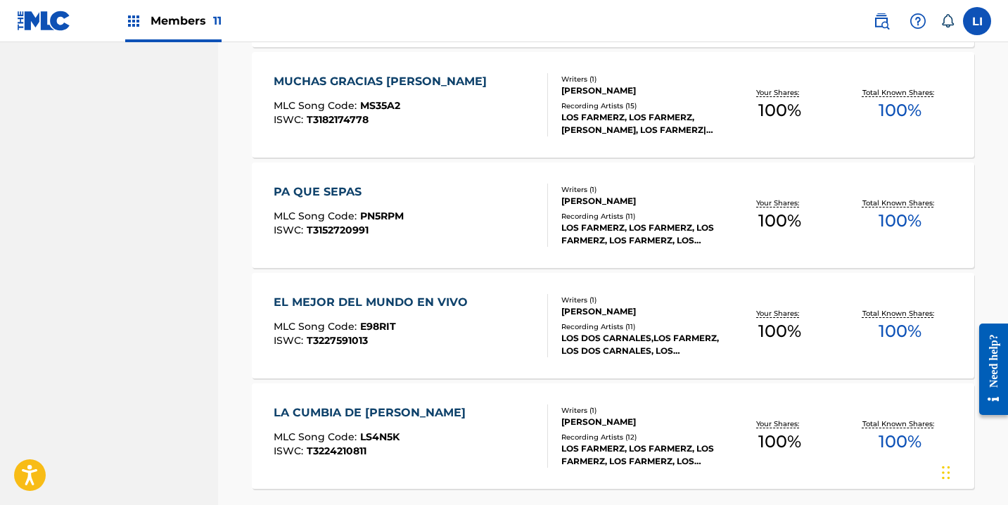
click at [398, 220] on span "PN5RPM" at bounding box center [382, 216] width 44 height 13
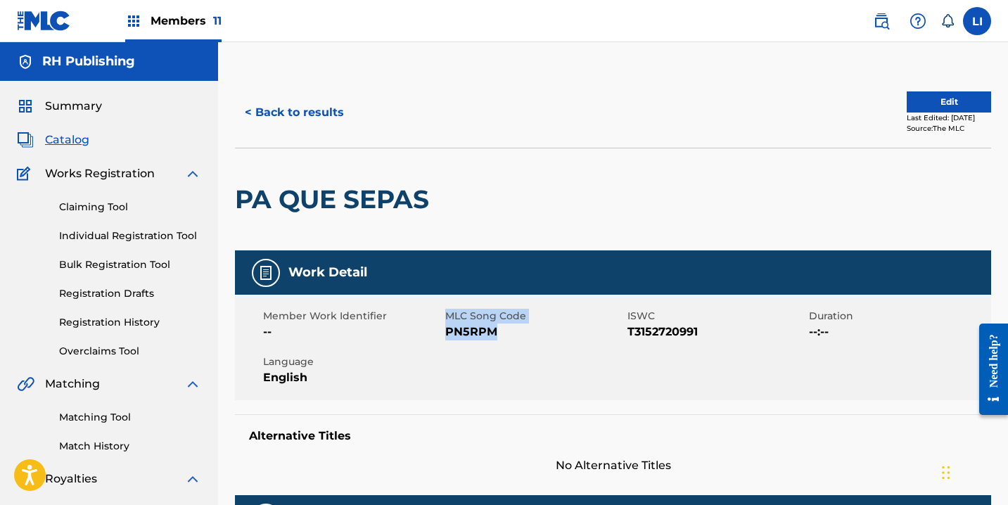
drag, startPoint x: 490, startPoint y: 329, endPoint x: 445, endPoint y: 329, distance: 45.0
click at [443, 329] on div "Member Work Identifier -- MLC Song Code PN5RPM ISWC T3152720991 Duration --:-- …" at bounding box center [613, 348] width 757 height 106
drag, startPoint x: 471, startPoint y: 333, endPoint x: 483, endPoint y: 333, distance: 12.7
click at [474, 332] on span "PN5RPM" at bounding box center [534, 332] width 179 height 17
drag, startPoint x: 497, startPoint y: 332, endPoint x: 448, endPoint y: 331, distance: 49.3
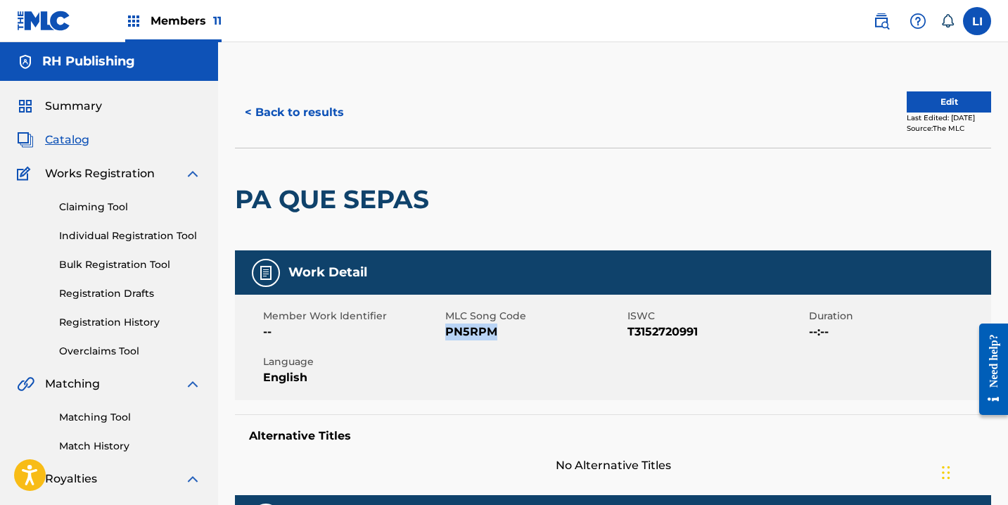
click at [448, 331] on span "PN5RPM" at bounding box center [534, 332] width 179 height 17
copy span "PN5RPM"
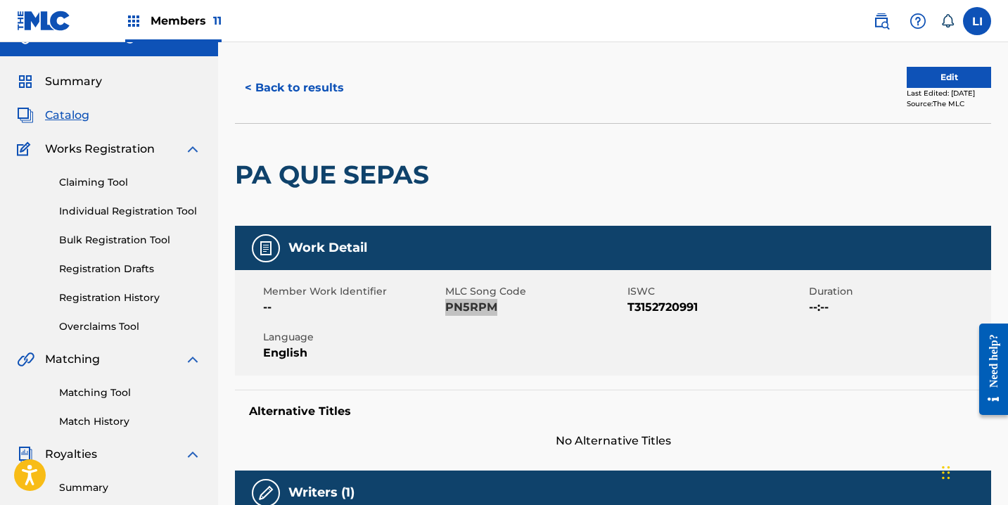
scroll to position [21, 0]
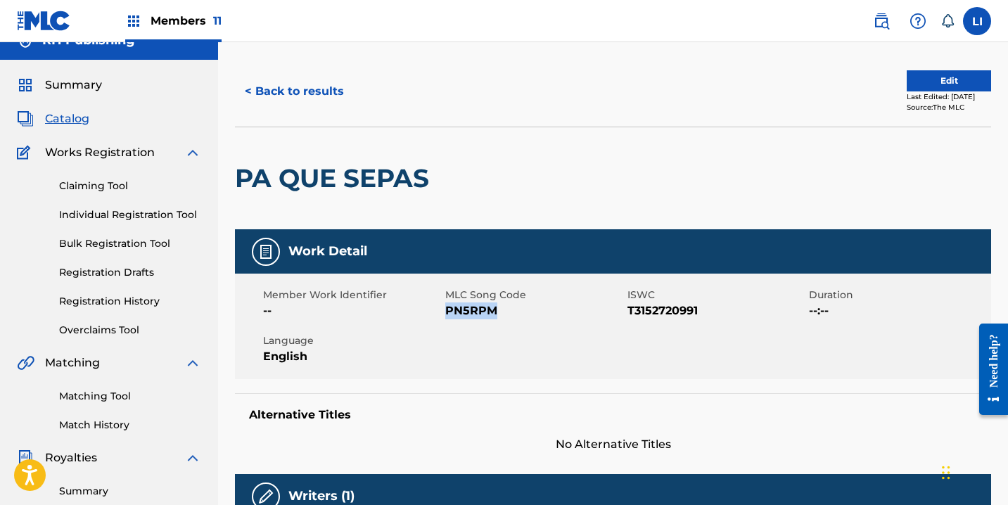
click at [319, 95] on button "< Back to results" at bounding box center [294, 91] width 119 height 35
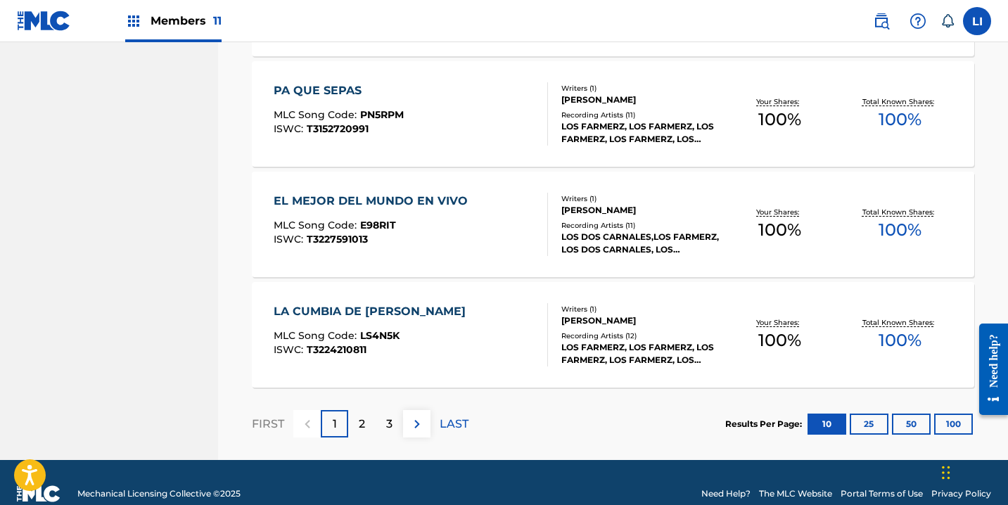
scroll to position [1141, 0]
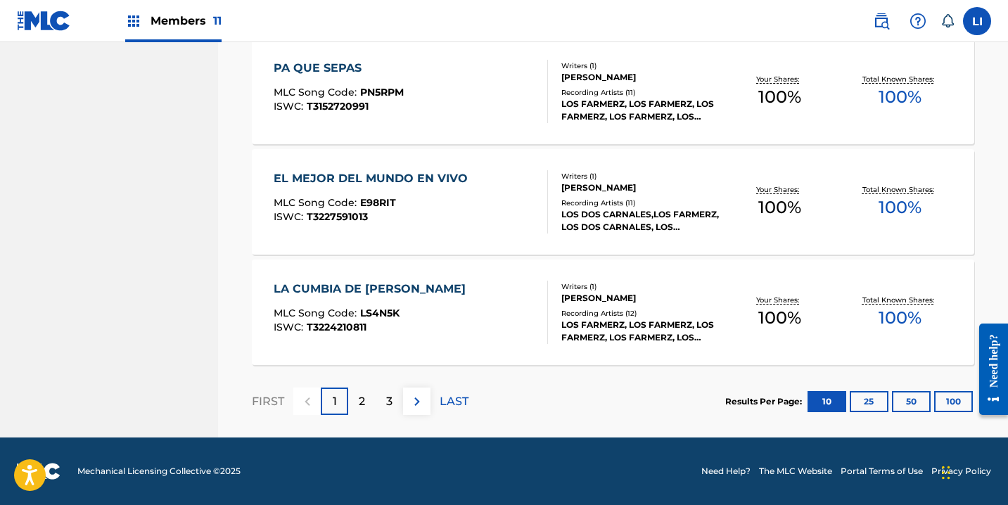
click at [441, 220] on div "ISWC : T3227591013" at bounding box center [374, 217] width 201 height 11
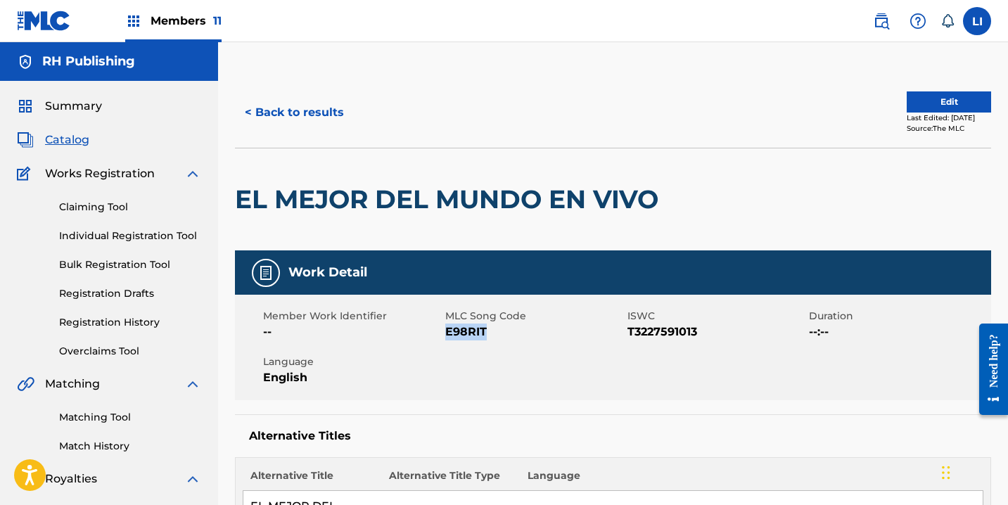
drag, startPoint x: 448, startPoint y: 334, endPoint x: 488, endPoint y: 334, distance: 40.1
click at [487, 334] on span "E98RIT" at bounding box center [534, 332] width 179 height 17
copy span "E98RIT"
drag, startPoint x: 296, startPoint y: 110, endPoint x: 322, endPoint y: 118, distance: 27.0
click at [296, 110] on button "< Back to results" at bounding box center [294, 112] width 119 height 35
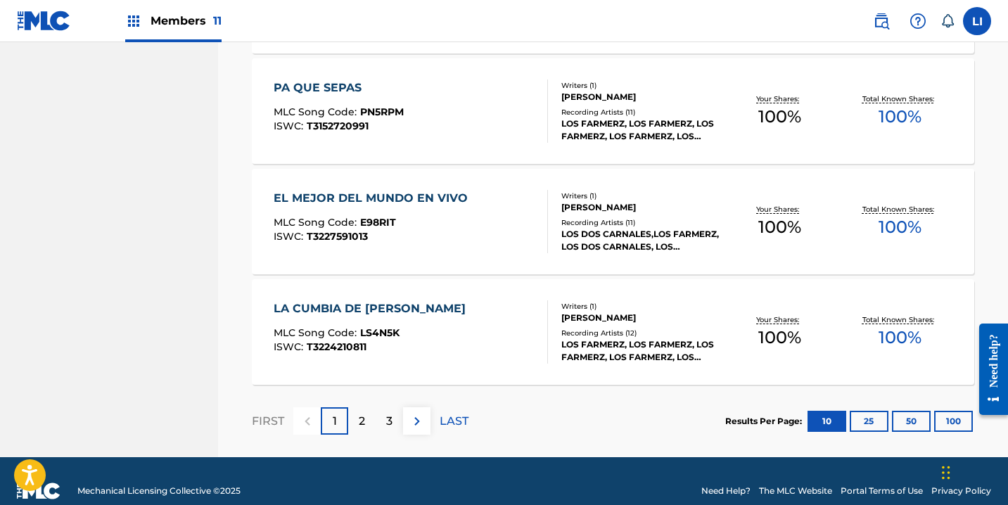
scroll to position [1122, 0]
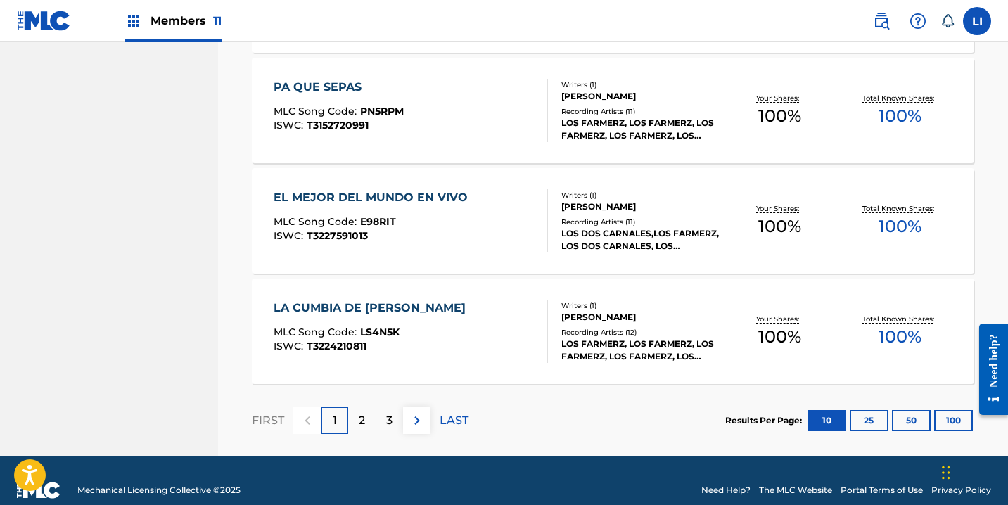
click at [420, 331] on div "MLC Song Code : LS4N5K" at bounding box center [373, 334] width 199 height 14
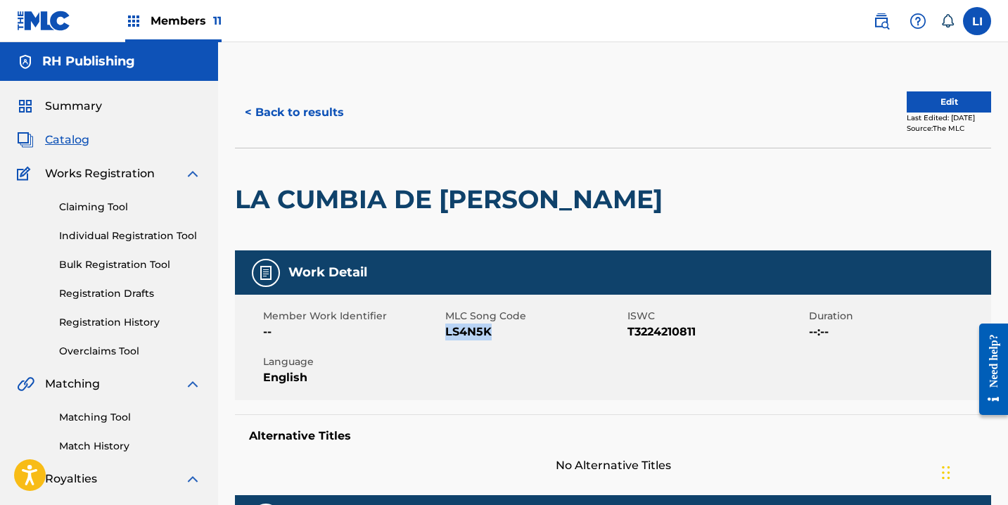
drag, startPoint x: 492, startPoint y: 335, endPoint x: 436, endPoint y: 335, distance: 56.3
click at [447, 334] on span "LS4N5K" at bounding box center [534, 332] width 179 height 17
copy span "LS4N5K"
click at [310, 111] on button "< Back to results" at bounding box center [294, 112] width 119 height 35
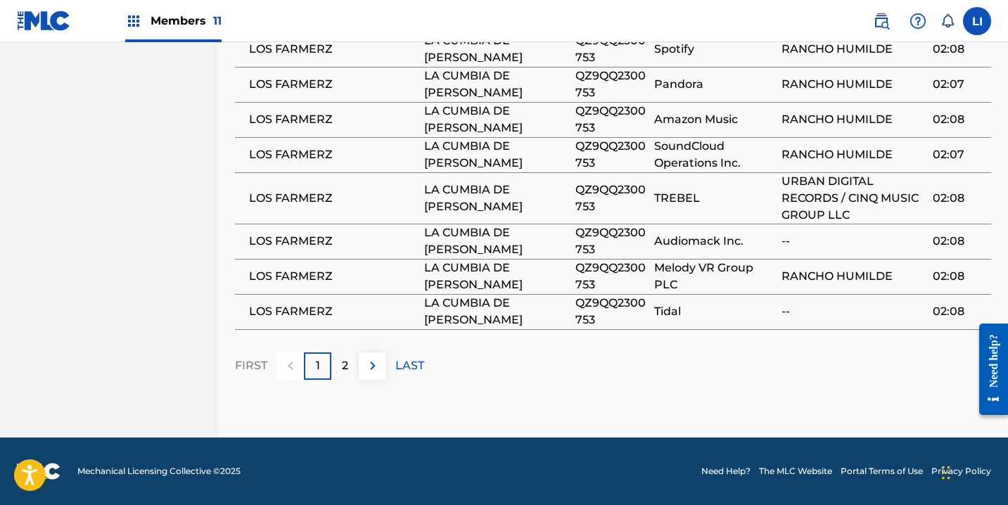
scroll to position [367, 0]
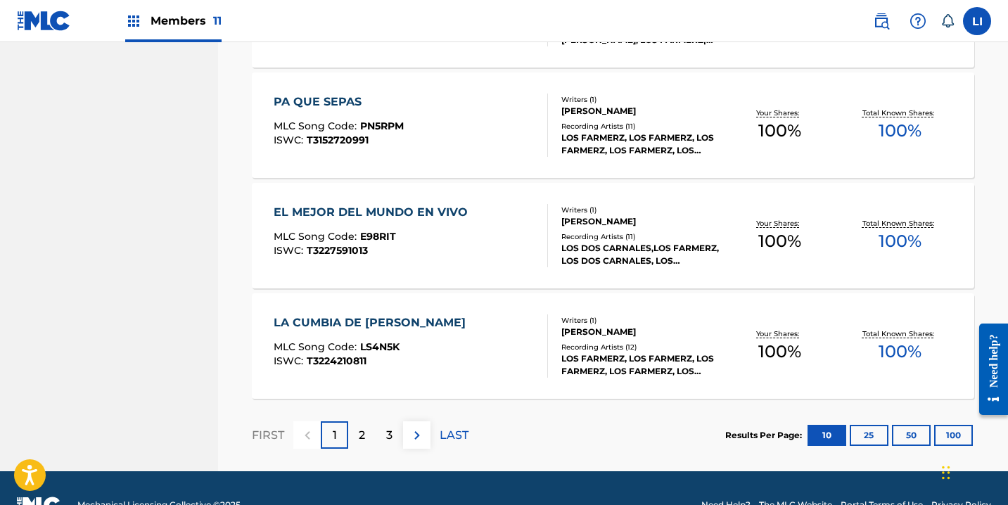
click at [365, 438] on p "2" at bounding box center [362, 435] width 6 height 17
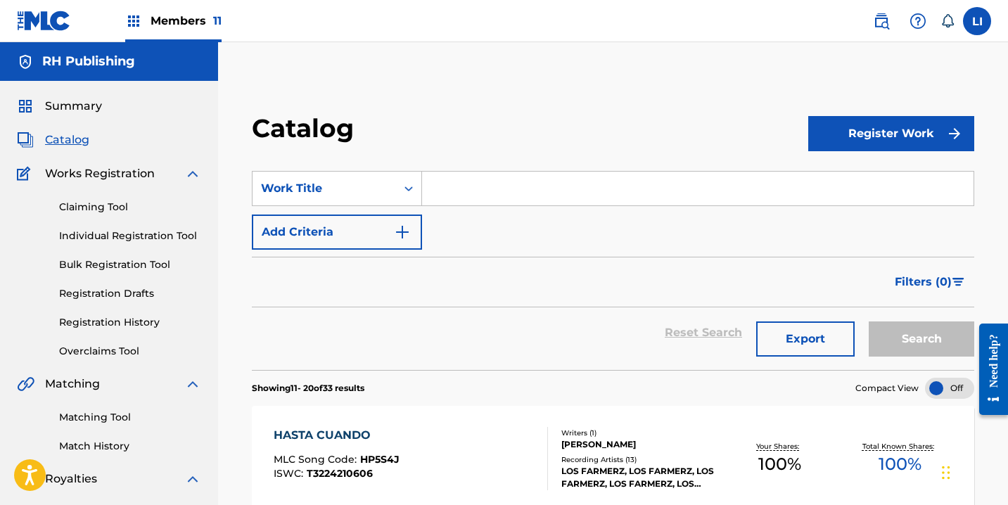
scroll to position [232, 0]
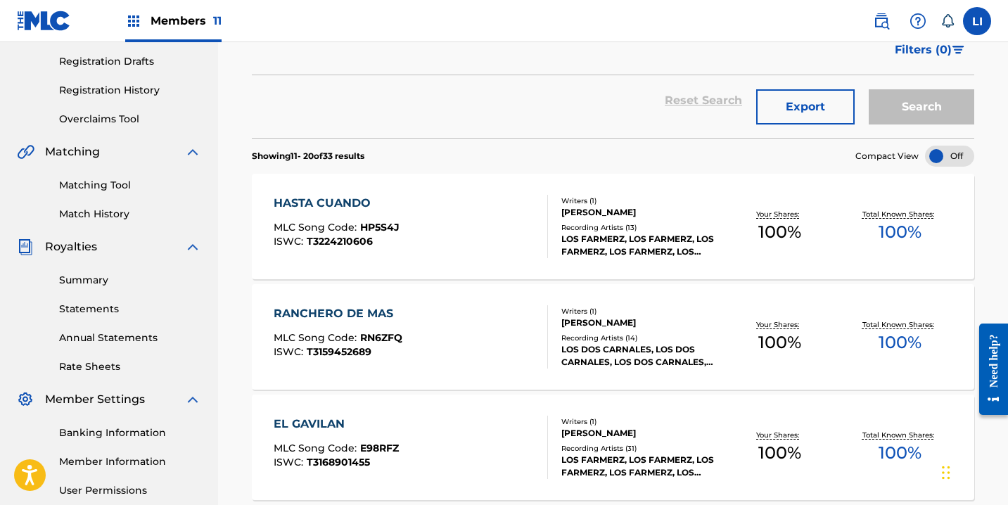
click at [450, 238] on div "HASTA CUANDO MLC Song Code : HP5S4J ISWC : T3224210606" at bounding box center [411, 226] width 274 height 63
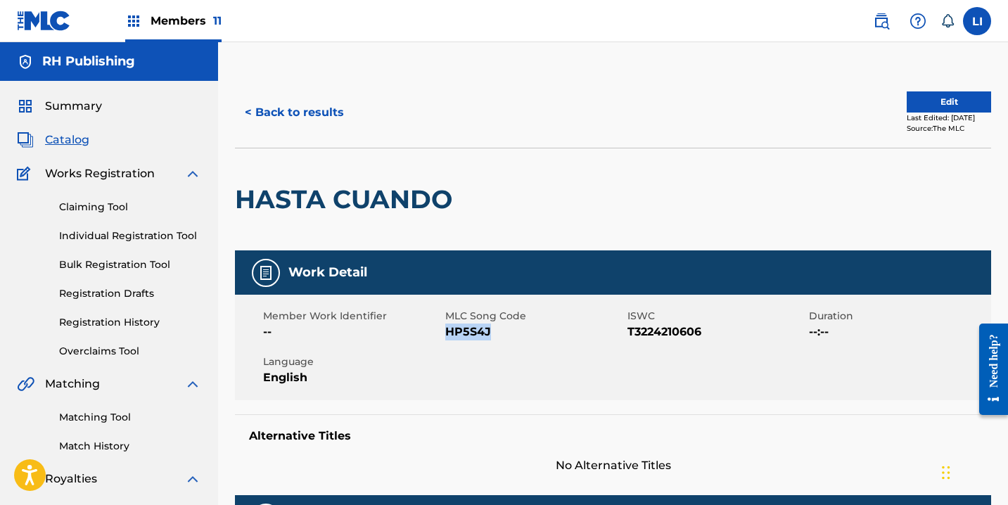
drag, startPoint x: 495, startPoint y: 329, endPoint x: 446, endPoint y: 330, distance: 49.3
click at [446, 330] on span "HP5S4J" at bounding box center [534, 332] width 179 height 17
click at [309, 129] on button "< Back to results" at bounding box center [294, 112] width 119 height 35
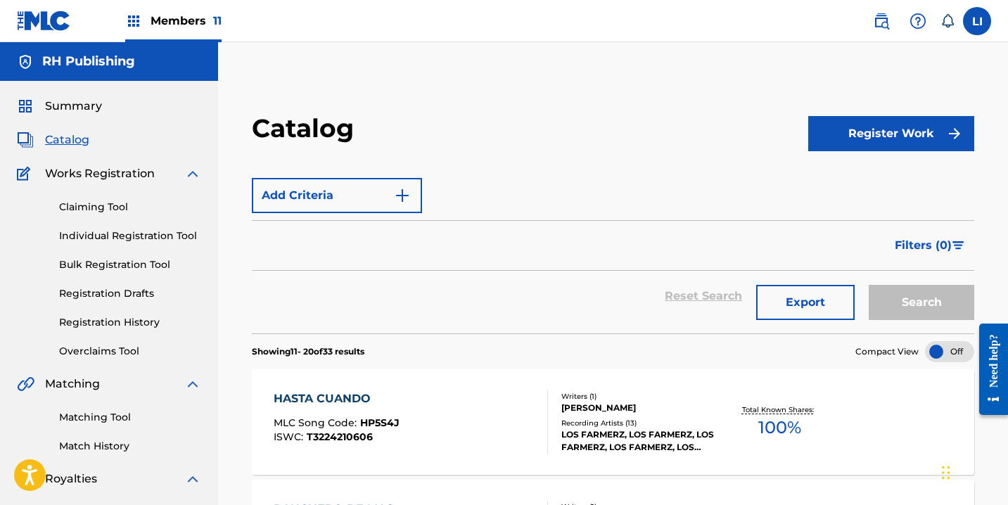
scroll to position [232, 0]
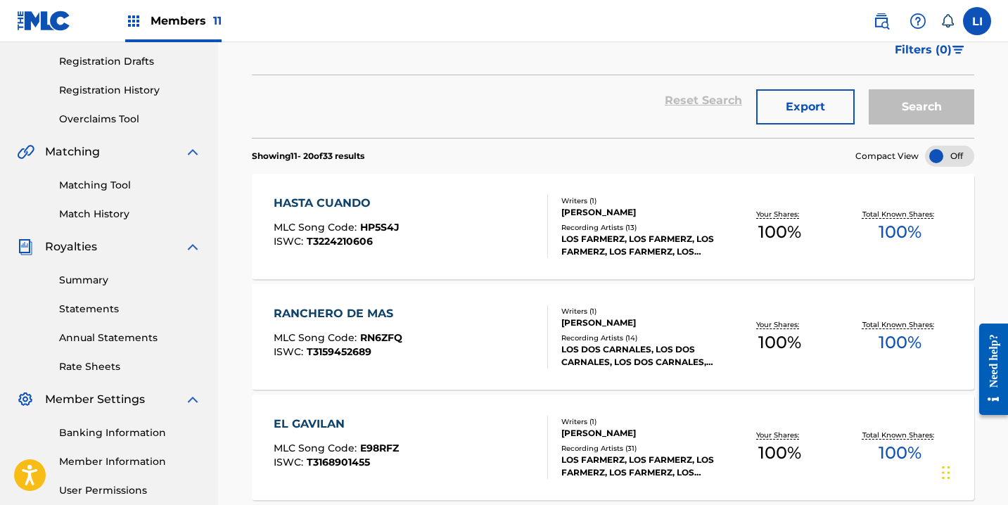
click at [406, 308] on div "RANCHERO DE MAS MLC Song Code : RN6ZFQ ISWC : T3159452689" at bounding box center [411, 336] width 274 height 63
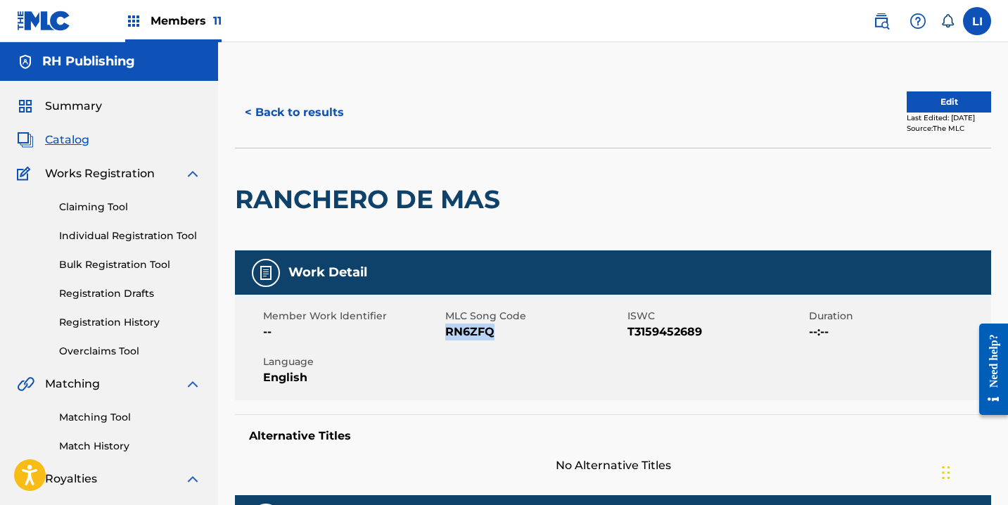
drag, startPoint x: 497, startPoint y: 331, endPoint x: 442, endPoint y: 338, distance: 55.3
click at [448, 331] on span "RN6ZFQ" at bounding box center [534, 332] width 179 height 17
copy span "RN6ZFQ"
click at [317, 113] on button "< Back to results" at bounding box center [294, 112] width 119 height 35
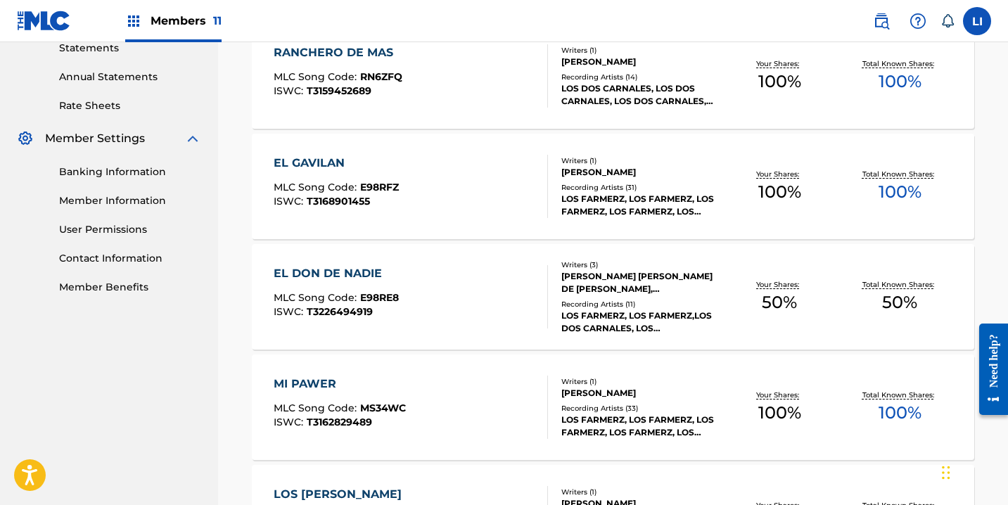
scroll to position [494, 0]
click at [412, 203] on div "EL GAVILAN MLC Song Code : E98RFZ ISWC : T3168901455" at bounding box center [411, 185] width 274 height 63
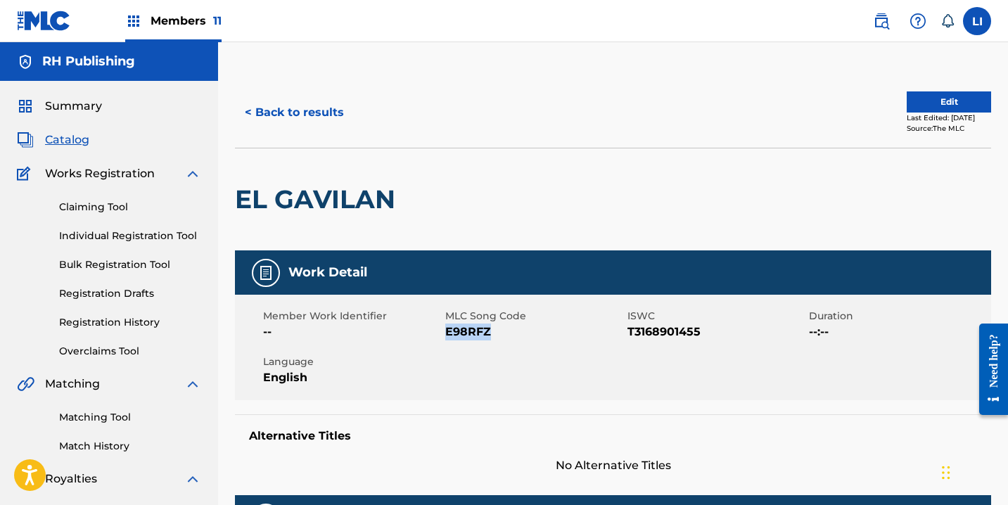
drag, startPoint x: 481, startPoint y: 331, endPoint x: 447, endPoint y: 332, distance: 34.5
click at [447, 332] on span "E98RFZ" at bounding box center [534, 332] width 179 height 17
copy span "E98RFZ"
click at [279, 125] on button "< Back to results" at bounding box center [294, 112] width 119 height 35
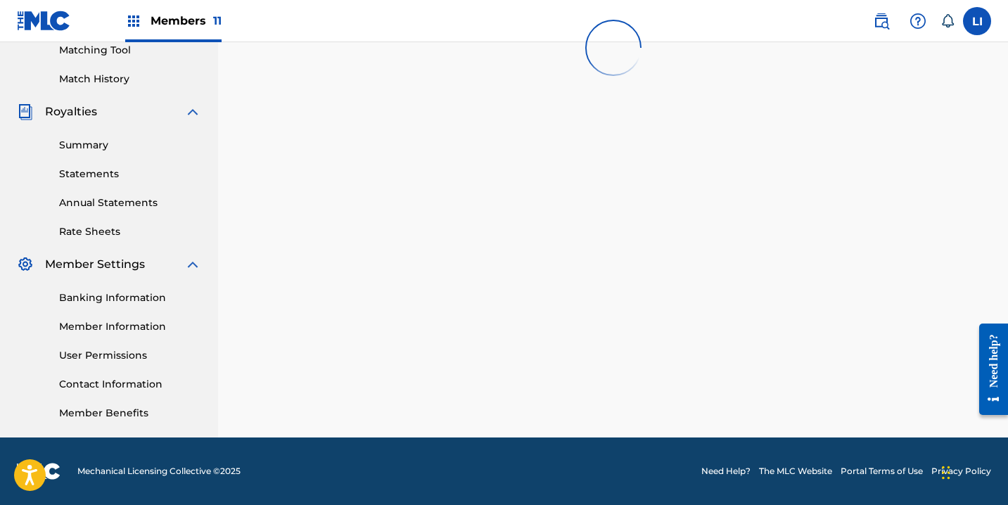
scroll to position [494, 0]
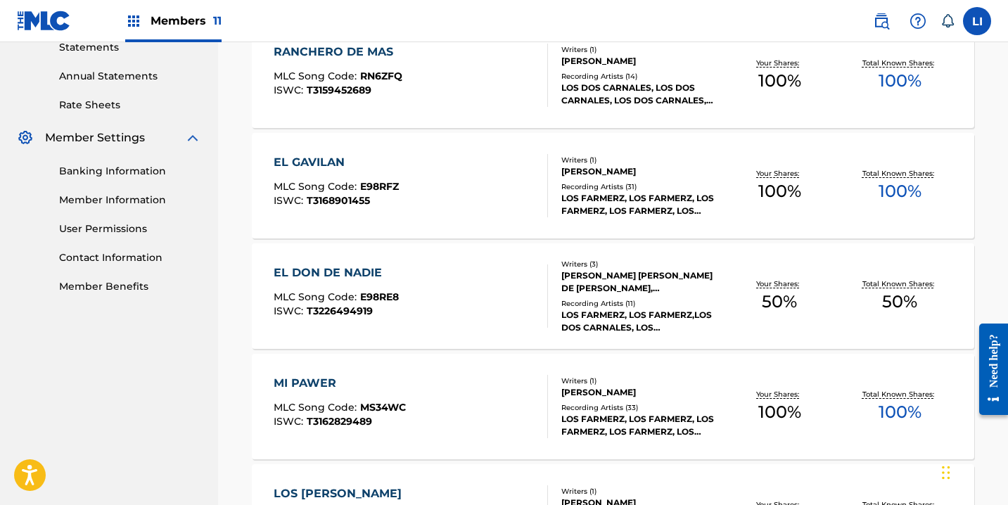
click at [392, 293] on span "E98RE8" at bounding box center [379, 297] width 39 height 13
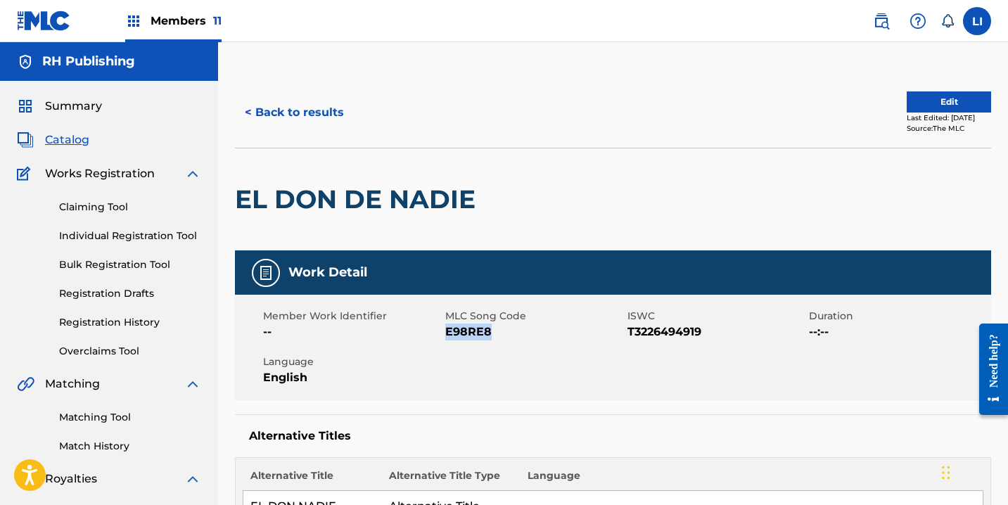
drag, startPoint x: 496, startPoint y: 331, endPoint x: 450, endPoint y: 331, distance: 45.7
click at [448, 332] on span "E98RE8" at bounding box center [534, 332] width 179 height 17
click at [305, 110] on button "< Back to results" at bounding box center [294, 112] width 119 height 35
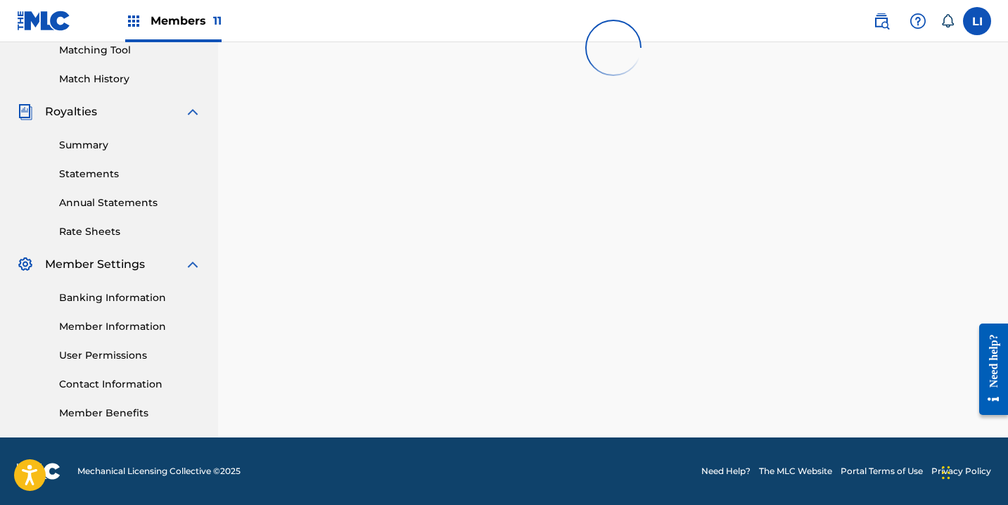
scroll to position [494, 0]
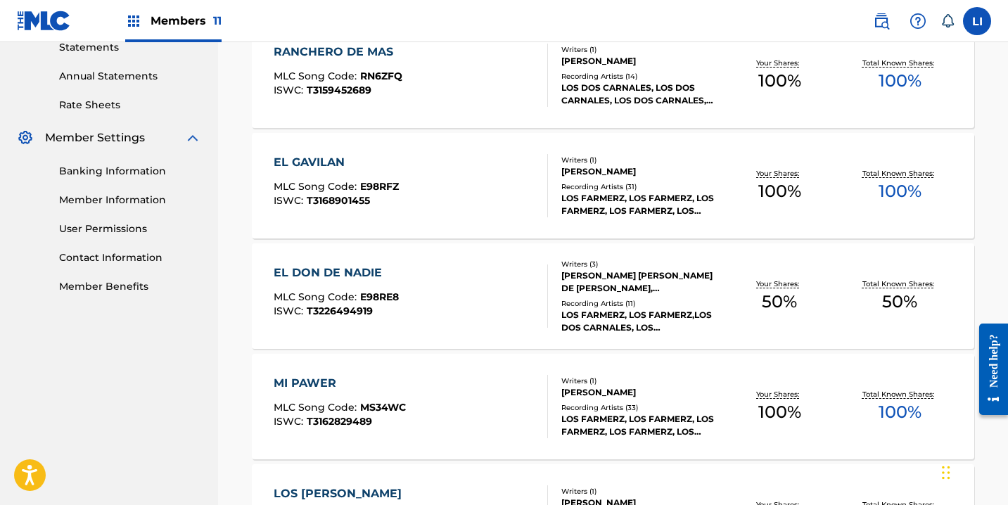
click at [430, 373] on div "MI PAWER MLC Song Code : MS34WC ISWC : T3162829489 Writers ( 1 ) [PERSON_NAME] …" at bounding box center [613, 407] width 723 height 106
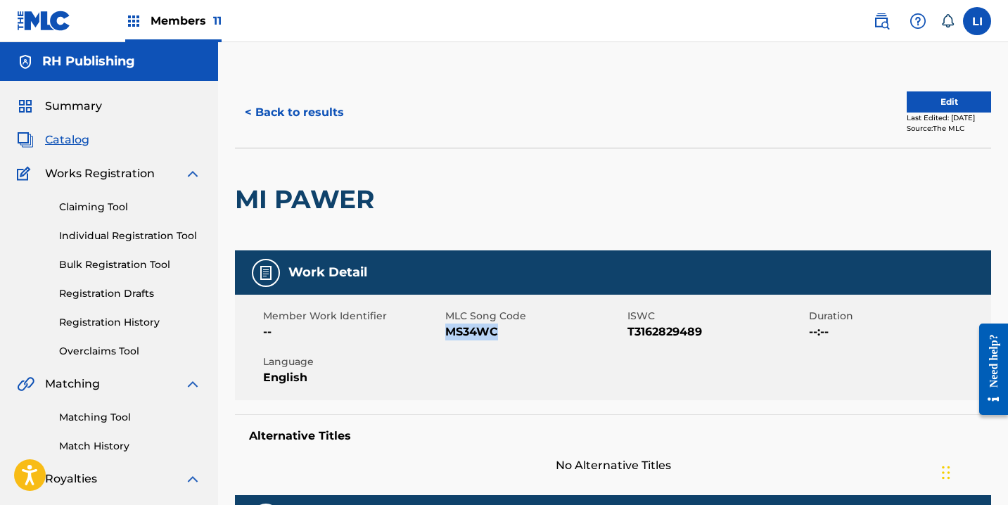
drag, startPoint x: 502, startPoint y: 335, endPoint x: 447, endPoint y: 334, distance: 54.9
click at [447, 334] on span "MS34WC" at bounding box center [534, 332] width 179 height 17
click at [298, 99] on button "< Back to results" at bounding box center [294, 112] width 119 height 35
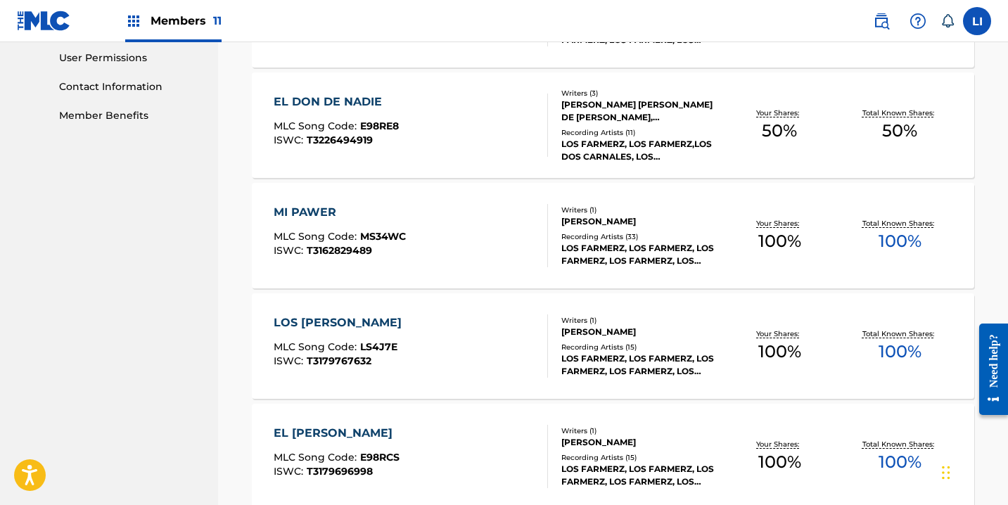
scroll to position [745, 0]
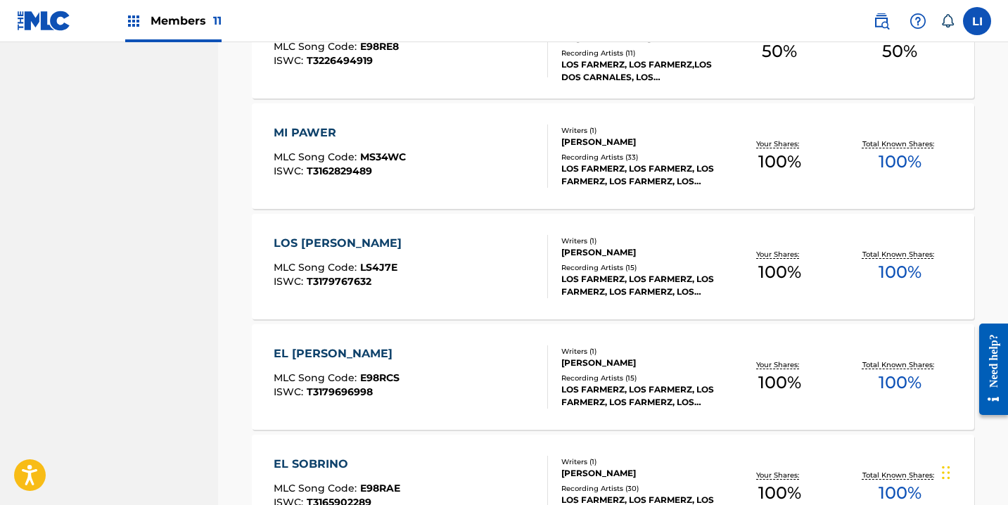
click at [415, 260] on div "LOS [PERSON_NAME] MLC Song Code : LS4J7E ISWC : T3179767632" at bounding box center [411, 266] width 274 height 63
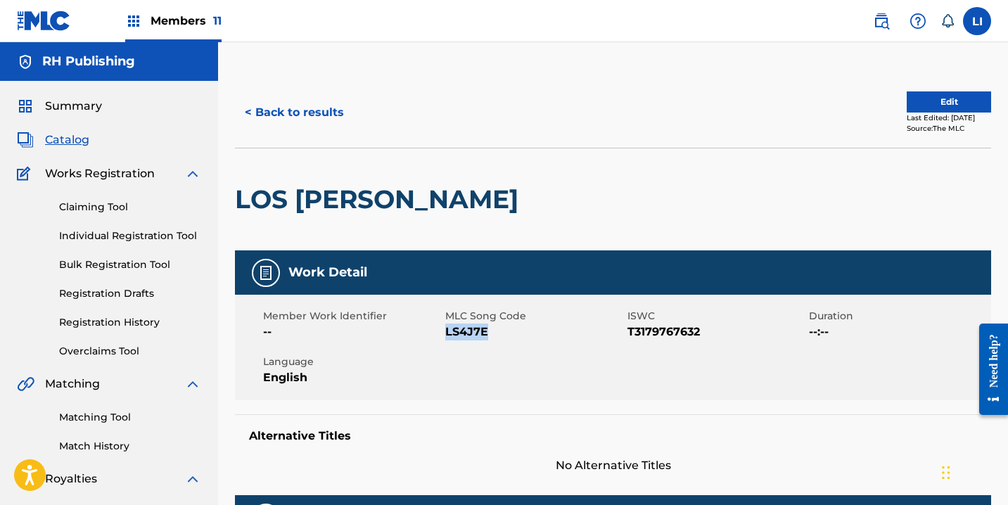
drag, startPoint x: 484, startPoint y: 334, endPoint x: 445, endPoint y: 333, distance: 38.7
click at [445, 333] on span "LS4J7E" at bounding box center [534, 332] width 179 height 17
click at [286, 120] on button "< Back to results" at bounding box center [294, 112] width 119 height 35
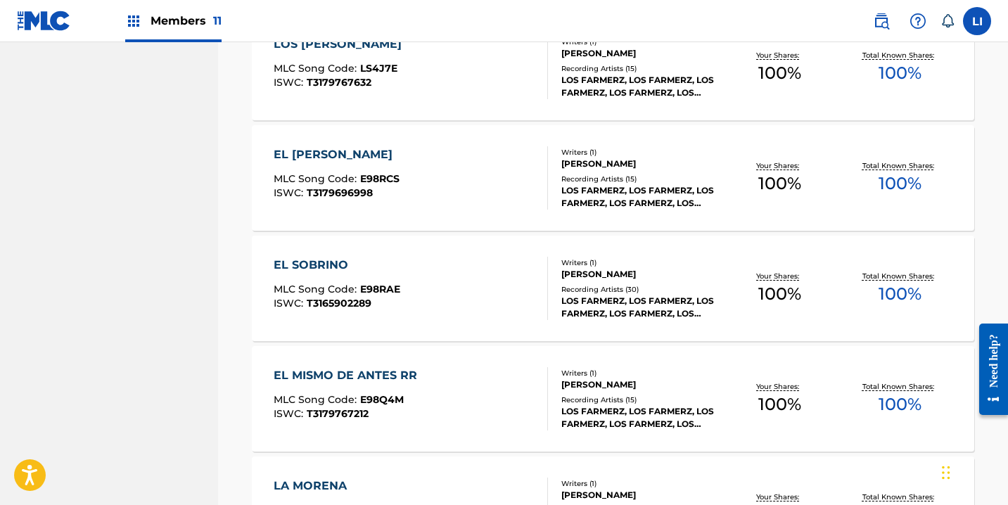
scroll to position [954, 0]
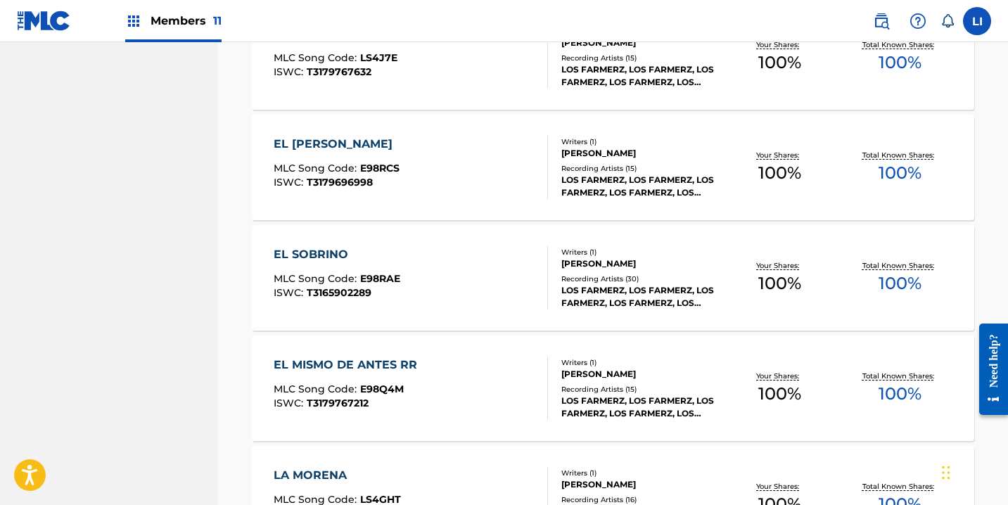
click at [415, 184] on div "EL [PERSON_NAME] MLC Song Code : E98RCS ISWC : T3179696998" at bounding box center [411, 167] width 274 height 63
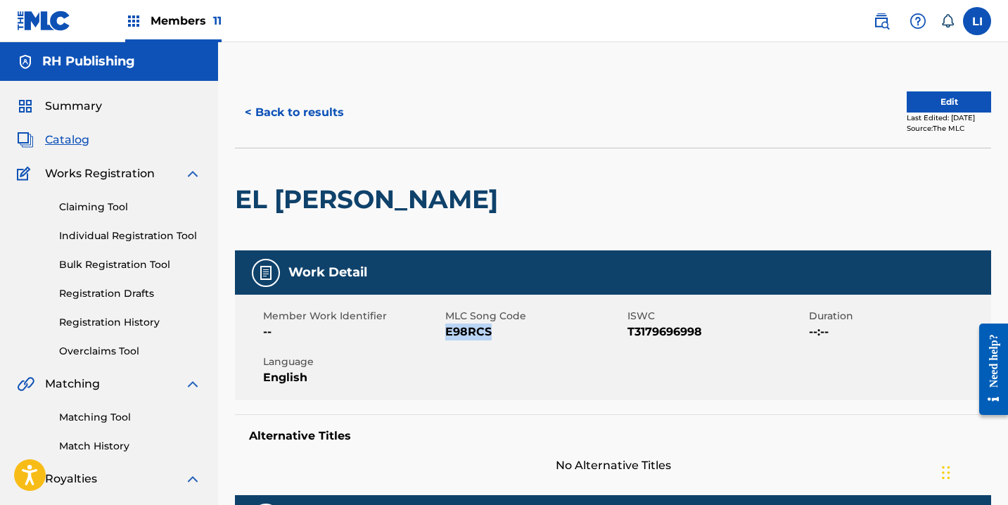
drag, startPoint x: 488, startPoint y: 334, endPoint x: 448, endPoint y: 334, distance: 40.1
click at [448, 334] on span "E98RCS" at bounding box center [534, 332] width 179 height 17
click at [310, 118] on button "< Back to results" at bounding box center [294, 112] width 119 height 35
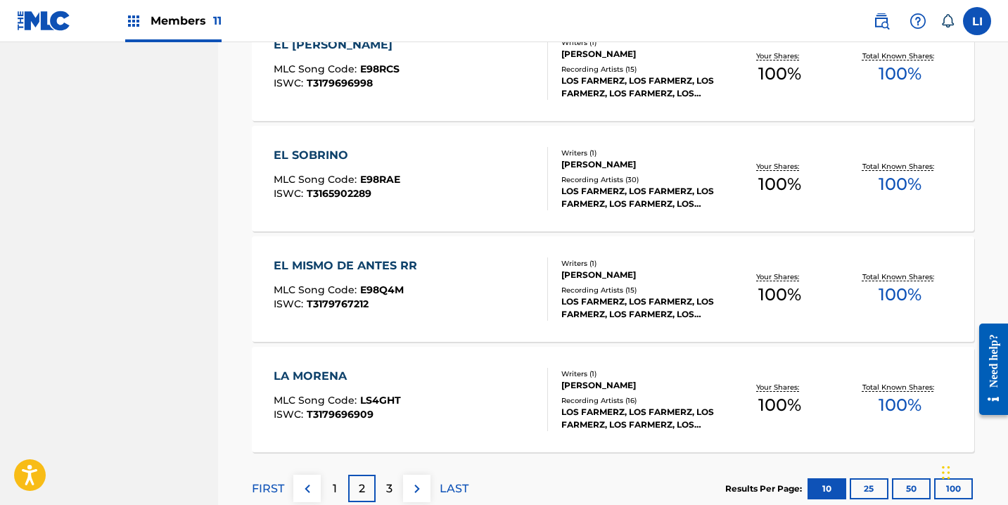
scroll to position [1063, 0]
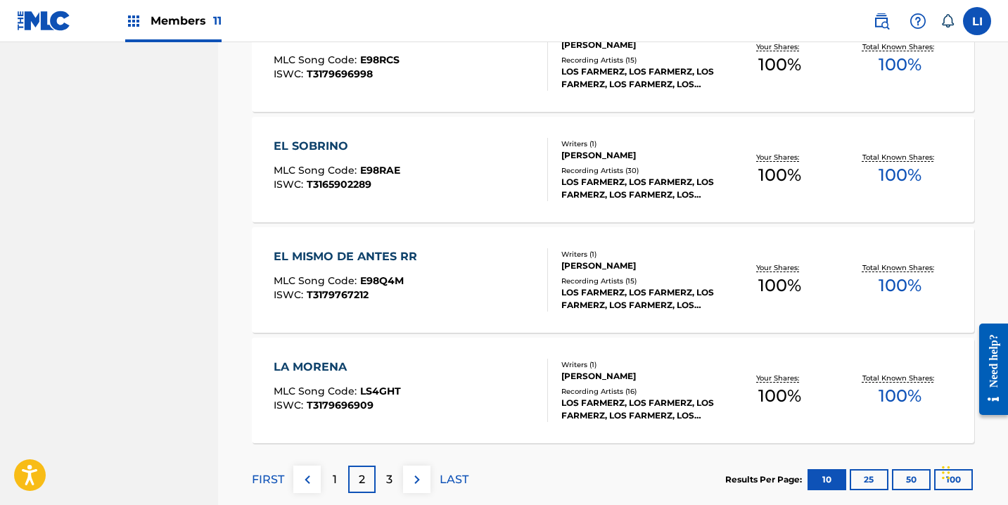
click at [401, 154] on div "EL SOBRINO MLC Song Code : E98RAE ISWC : T3165902289" at bounding box center [411, 169] width 274 height 63
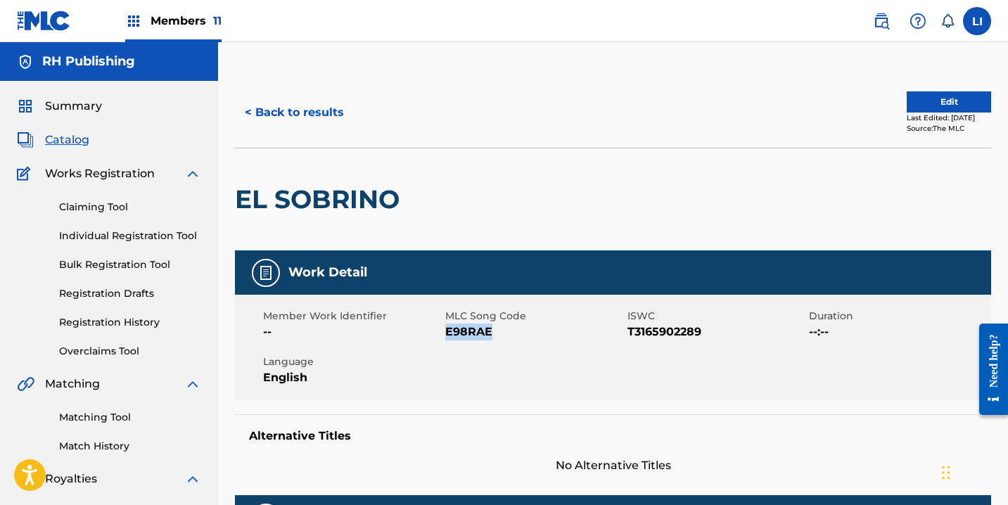
drag, startPoint x: 500, startPoint y: 334, endPoint x: 453, endPoint y: 336, distance: 47.9
click at [449, 336] on span "E98RAE" at bounding box center [534, 332] width 179 height 17
click at [324, 119] on button "< Back to results" at bounding box center [294, 112] width 119 height 35
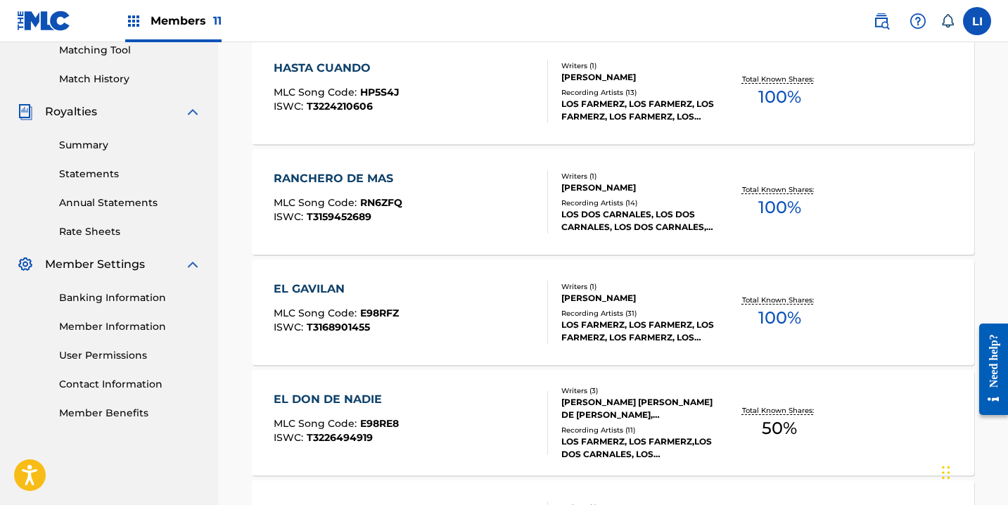
scroll to position [1063, 0]
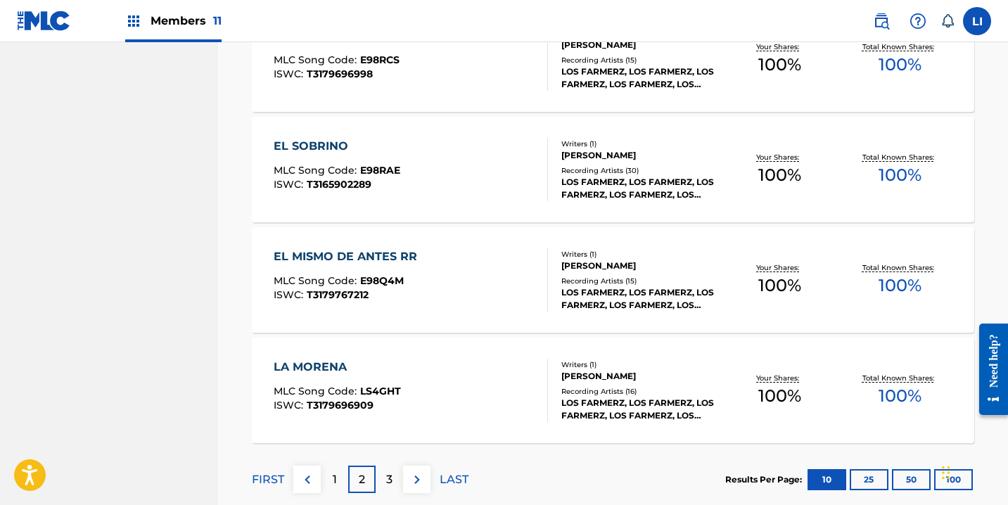
click at [446, 286] on div "EL MISMO DE ANTES RR MLC Song Code : E98Q4M ISWC : T3179767212" at bounding box center [411, 279] width 274 height 63
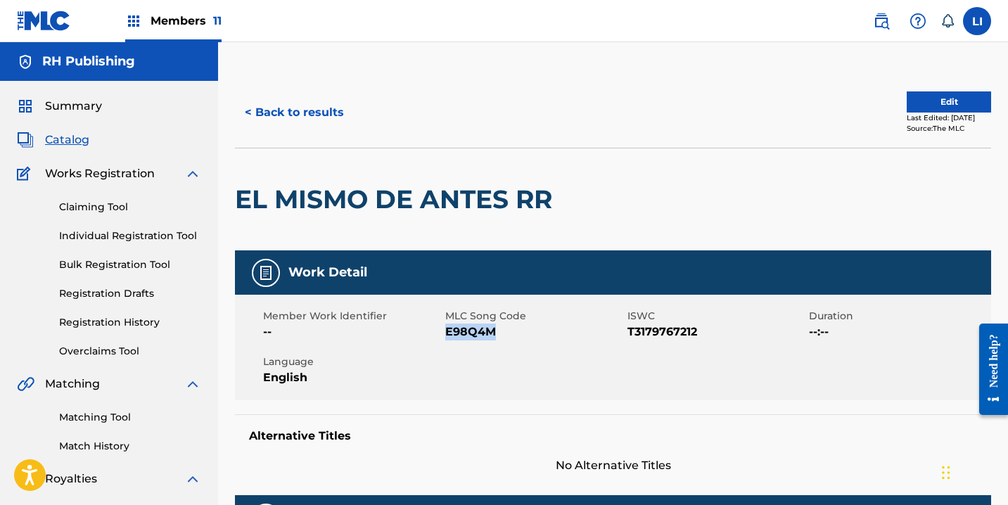
drag, startPoint x: 494, startPoint y: 333, endPoint x: 446, endPoint y: 331, distance: 47.9
click at [446, 331] on span "E98Q4M" at bounding box center [534, 332] width 179 height 17
click at [328, 106] on button "< Back to results" at bounding box center [294, 112] width 119 height 35
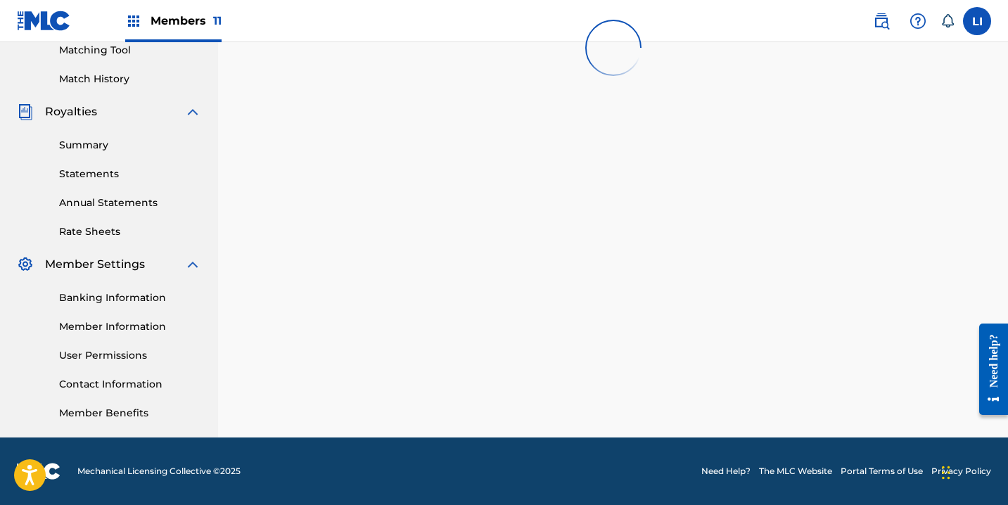
scroll to position [1063, 0]
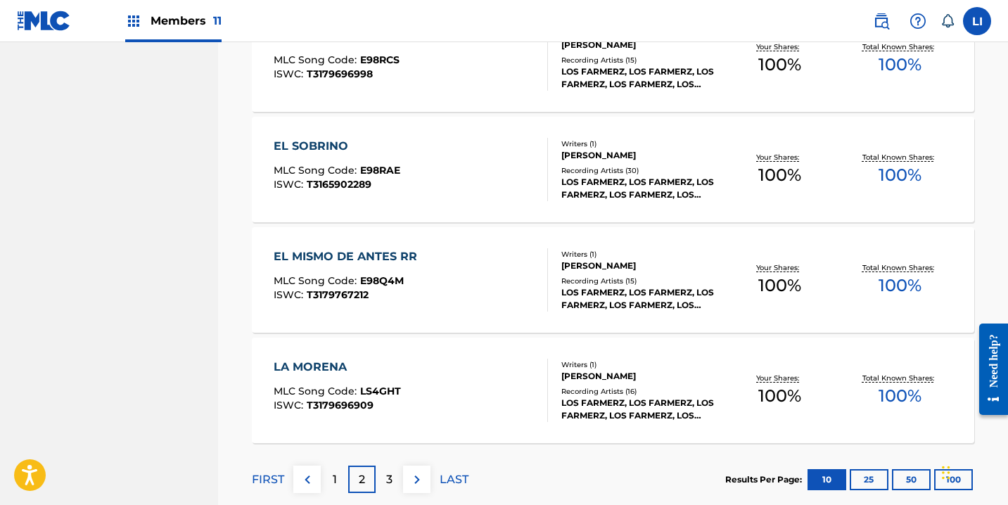
click at [429, 380] on div "LA MORENA MLC Song Code : LS4GHT ISWC : T3179696909" at bounding box center [411, 390] width 274 height 63
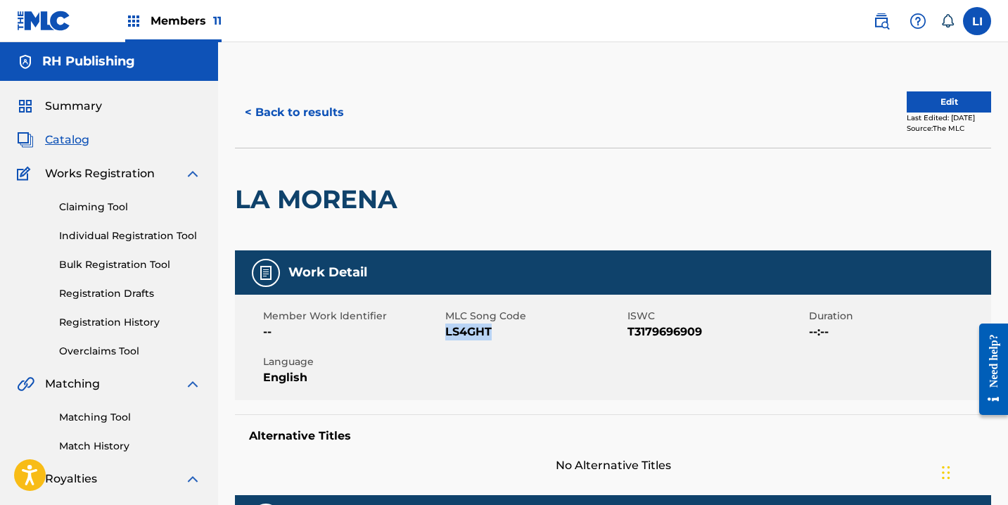
drag, startPoint x: 486, startPoint y: 336, endPoint x: 448, endPoint y: 336, distance: 38.0
click at [448, 336] on span "LS4GHT" at bounding box center [534, 332] width 179 height 17
click at [312, 118] on button "< Back to results" at bounding box center [294, 112] width 119 height 35
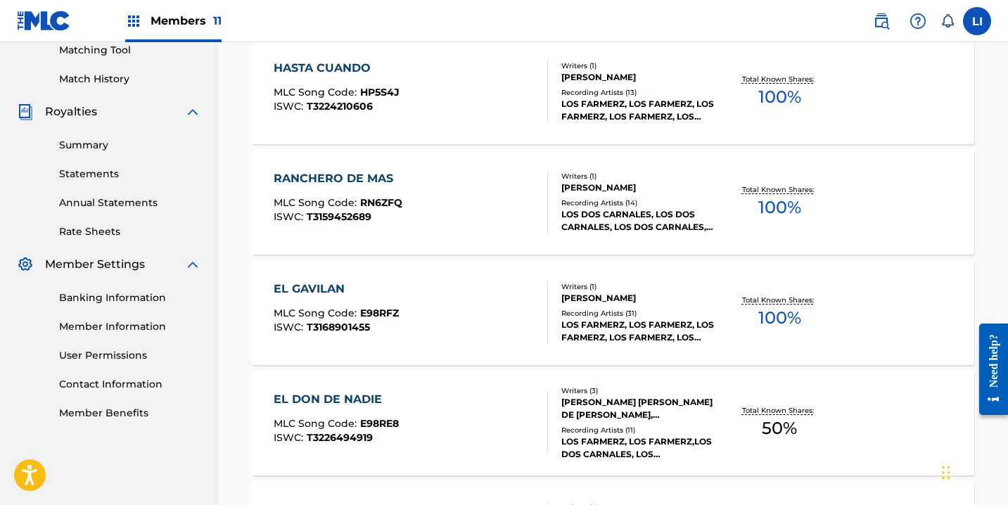
scroll to position [1063, 0]
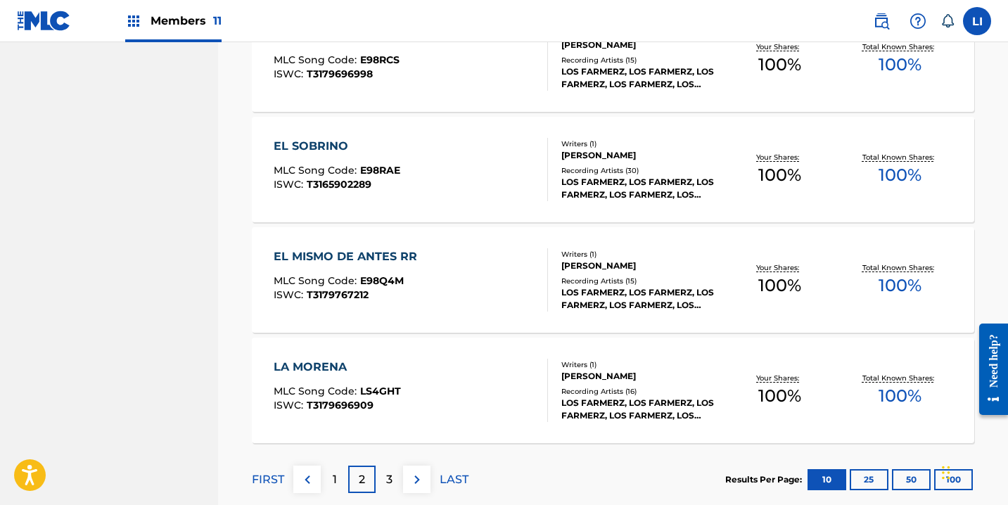
click at [381, 475] on div "3" at bounding box center [389, 479] width 27 height 27
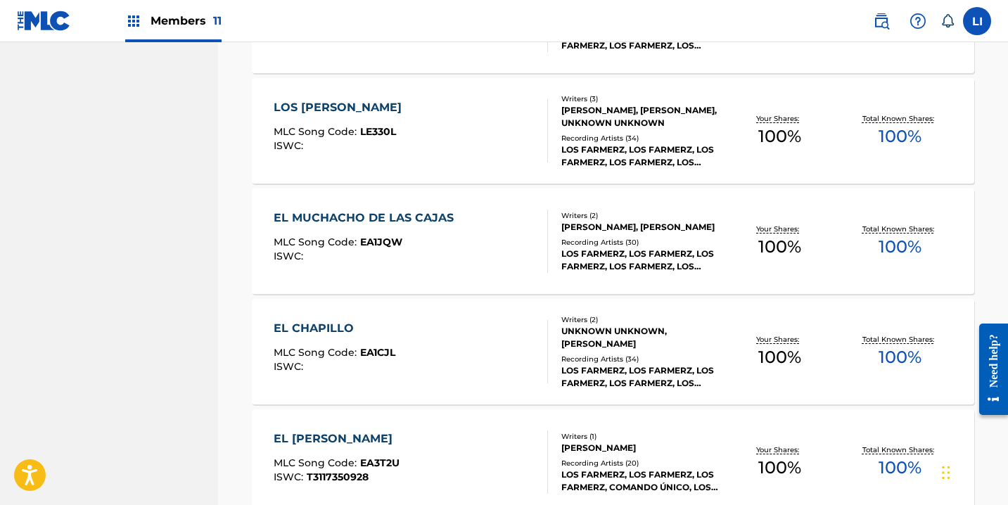
scroll to position [258, 0]
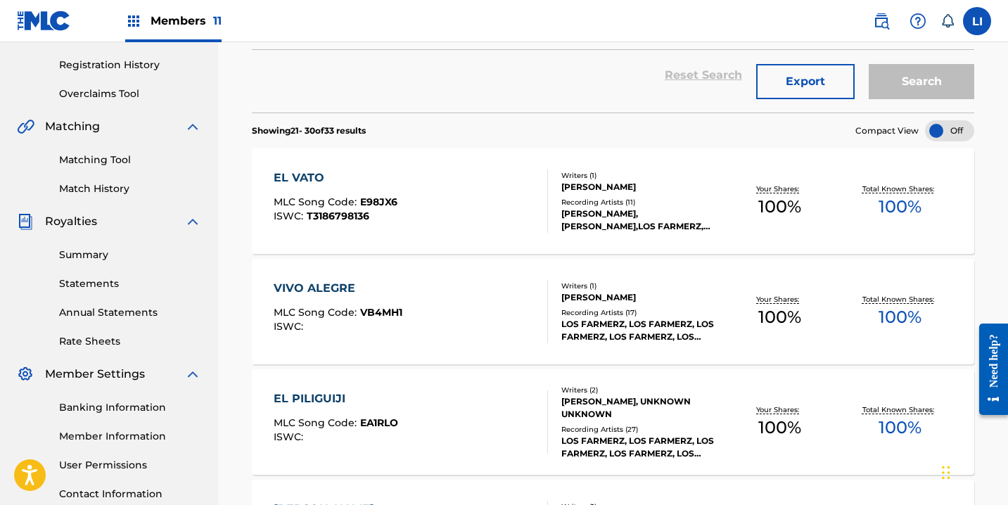
click at [474, 208] on div "EL VATO MLC Song Code : E98JX6 ISWC : T3186798136" at bounding box center [411, 201] width 274 height 63
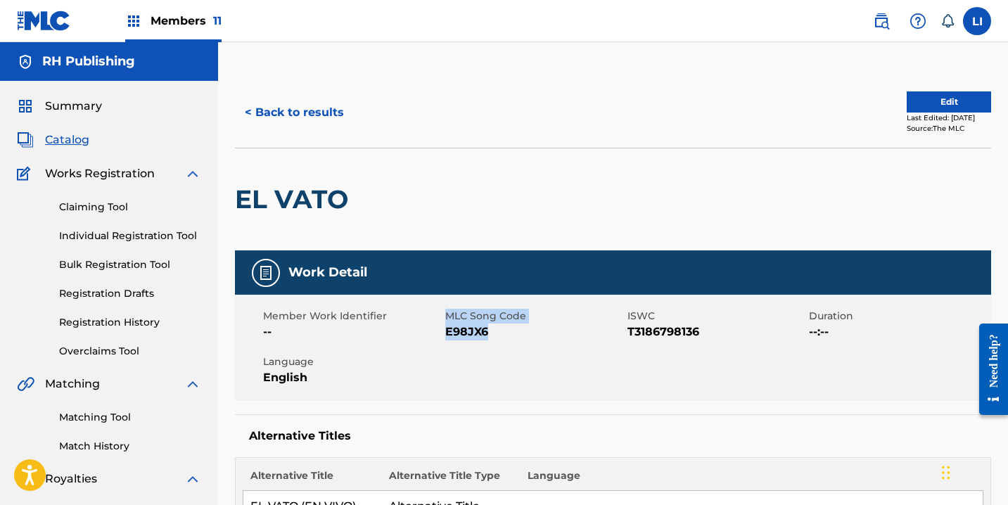
drag, startPoint x: 466, startPoint y: 330, endPoint x: 443, endPoint y: 330, distance: 22.5
click at [443, 330] on div "Member Work Identifier -- MLC Song Code E98JX6 ISWC T3186798136 Duration --:-- …" at bounding box center [613, 348] width 757 height 106
drag, startPoint x: 463, startPoint y: 332, endPoint x: 498, endPoint y: 333, distance: 34.5
click at [467, 332] on span "E98JX6" at bounding box center [534, 332] width 179 height 17
drag, startPoint x: 483, startPoint y: 334, endPoint x: 450, endPoint y: 337, distance: 33.3
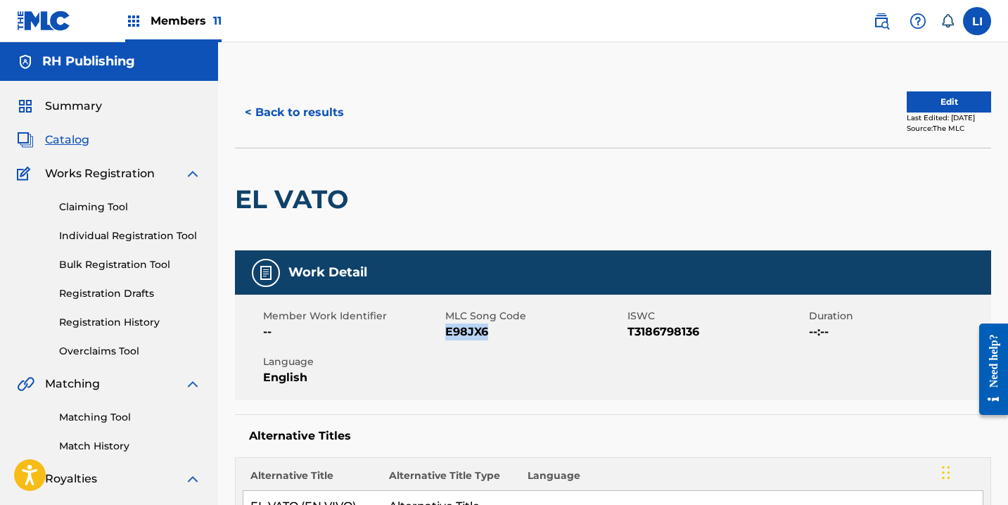
click at [448, 335] on span "E98JX6" at bounding box center [534, 332] width 179 height 17
click at [320, 94] on div "< Back to results Edit Last Edited: [DATE] Source: The MLC" at bounding box center [613, 112] width 757 height 70
click at [319, 106] on button "< Back to results" at bounding box center [294, 112] width 119 height 35
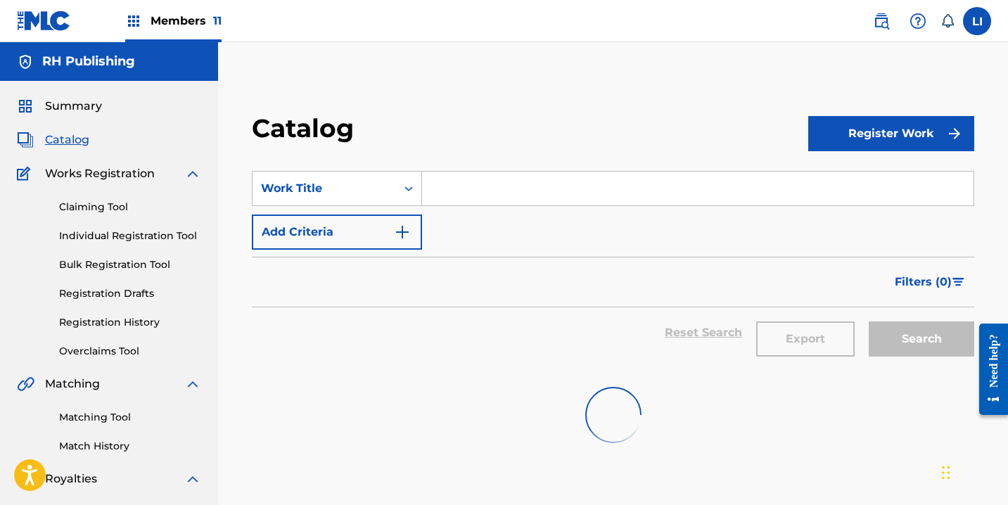
scroll to position [258, 0]
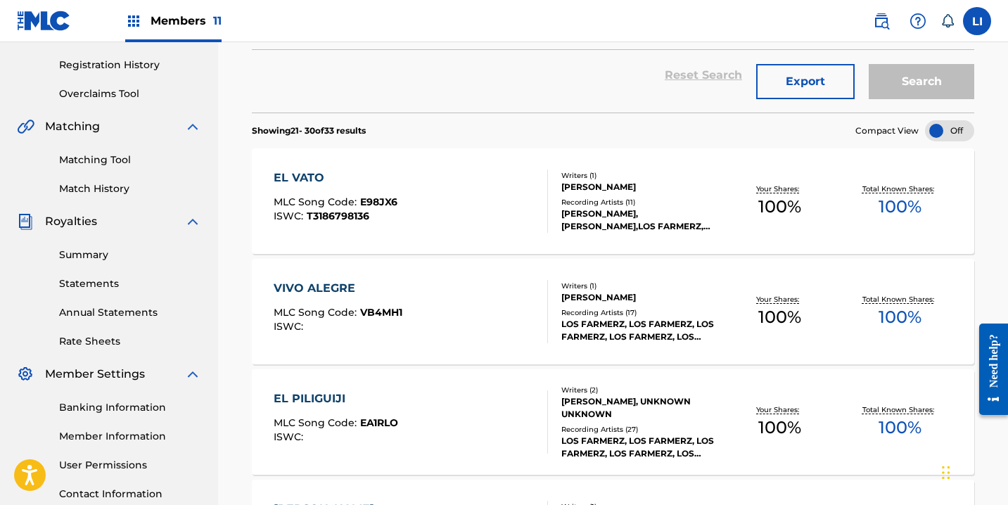
click at [377, 307] on span "VB4MH1" at bounding box center [381, 312] width 42 height 13
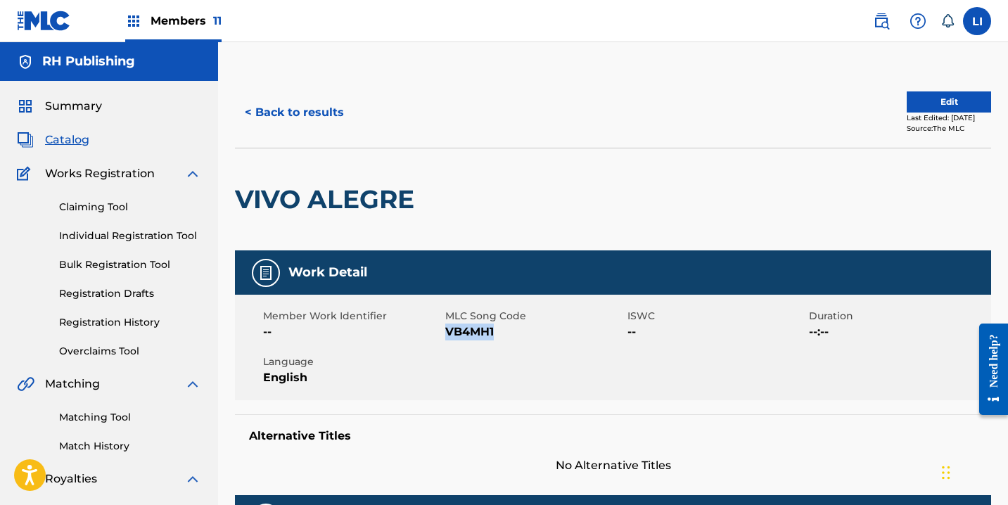
drag, startPoint x: 481, startPoint y: 332, endPoint x: 452, endPoint y: 330, distance: 29.6
click at [448, 330] on span "VB4MH1" at bounding box center [534, 332] width 179 height 17
click at [320, 112] on button "< Back to results" at bounding box center [294, 112] width 119 height 35
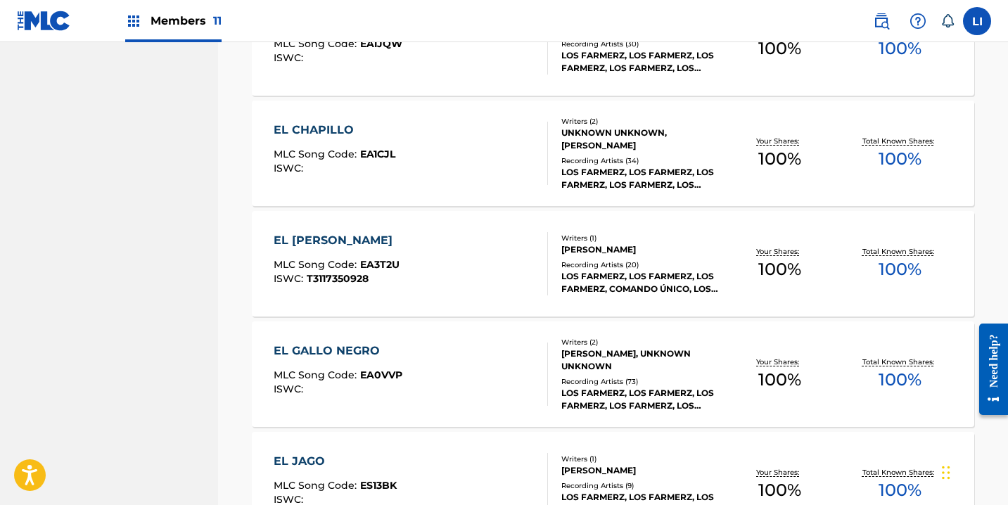
scroll to position [1006, 0]
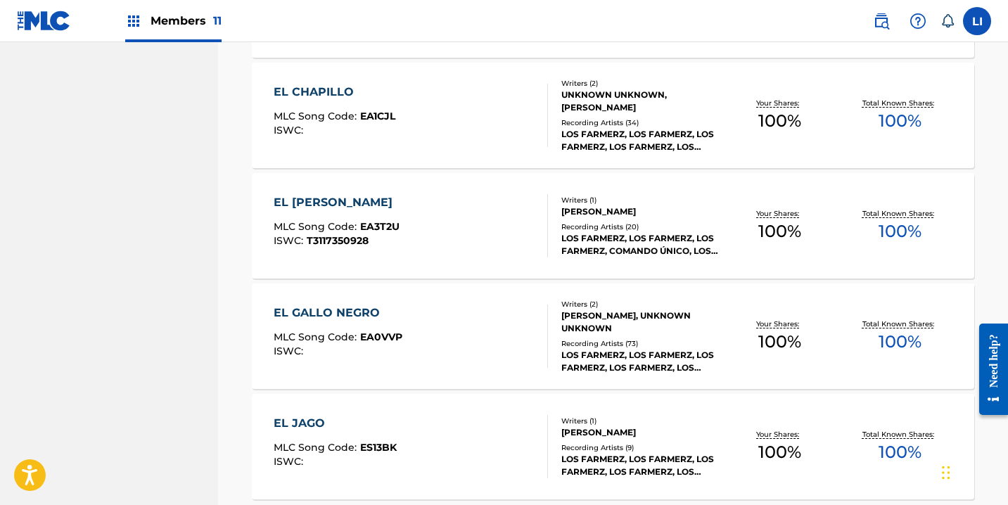
click at [448, 424] on div "EL JAGO MLC Song Code : ES13BK ISWC :" at bounding box center [411, 446] width 274 height 63
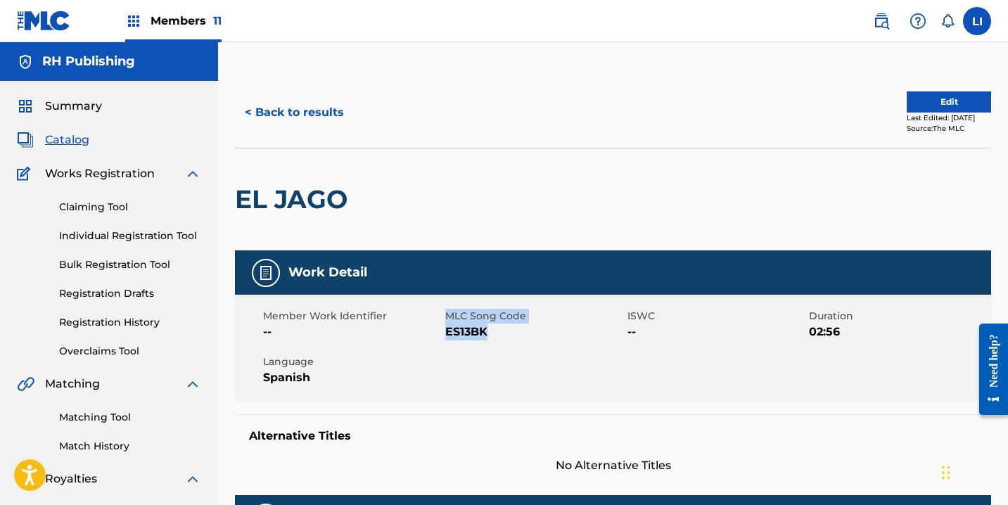
drag, startPoint x: 491, startPoint y: 336, endPoint x: 448, endPoint y: 334, distance: 43.7
click at [444, 333] on div "Member Work Identifier -- MLC Song Code ES13BK ISWC -- Duration 02:56 Language …" at bounding box center [613, 348] width 757 height 106
click at [463, 333] on span "ES13BK" at bounding box center [534, 332] width 179 height 17
drag, startPoint x: 476, startPoint y: 334, endPoint x: 447, endPoint y: 331, distance: 29.7
click at [447, 331] on span "ES13BK" at bounding box center [534, 332] width 179 height 17
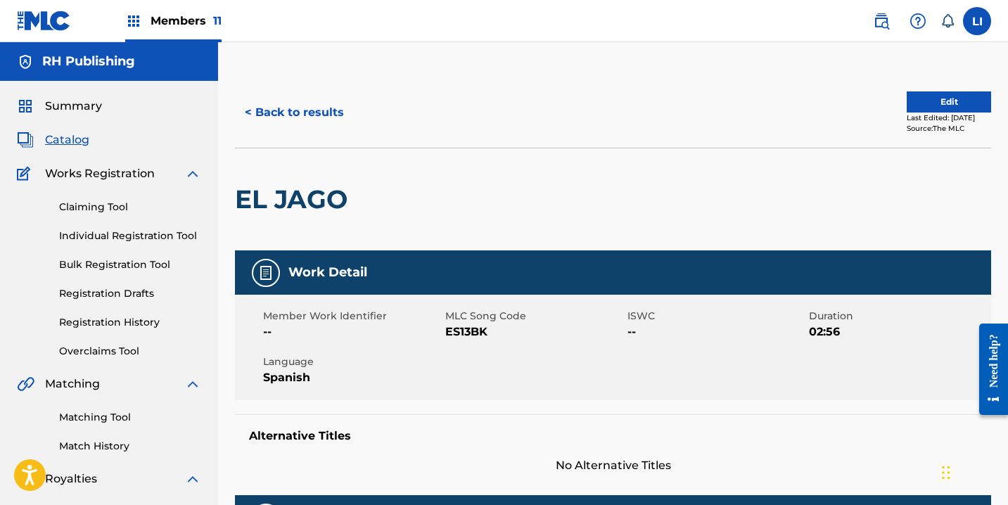
click at [290, 92] on div "< Back to results Edit Last Edited: [DATE] Source: The MLC" at bounding box center [613, 112] width 757 height 70
click at [300, 106] on button "< Back to results" at bounding box center [294, 112] width 119 height 35
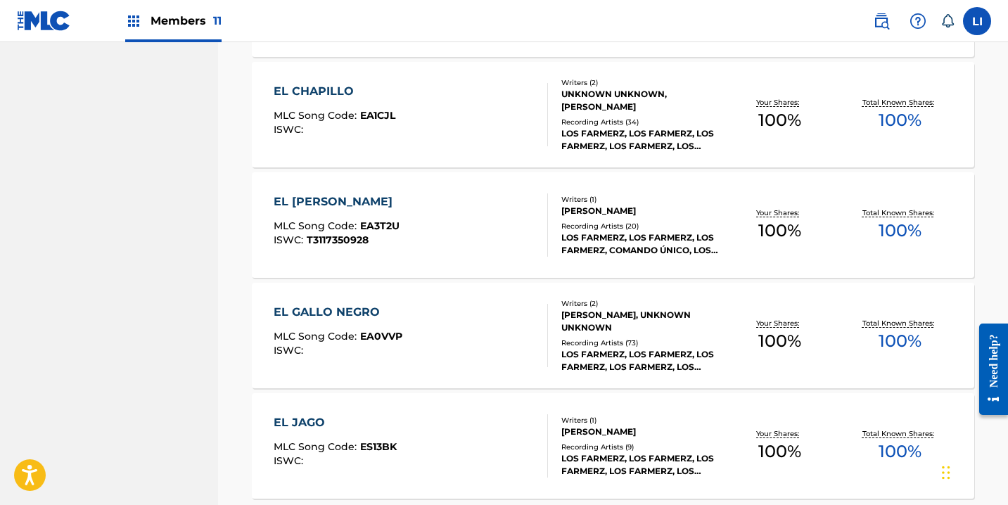
scroll to position [1141, 0]
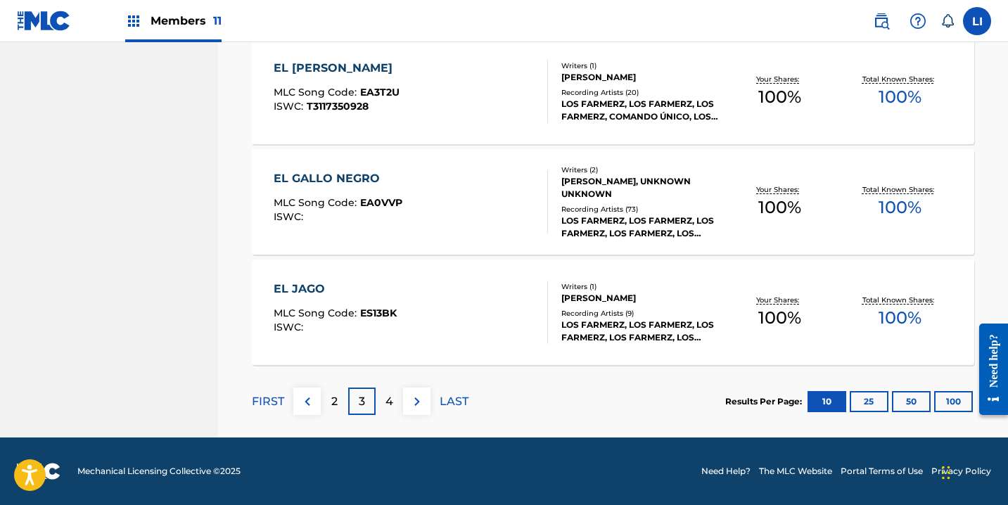
click at [393, 399] on p "4" at bounding box center [390, 401] width 8 height 17
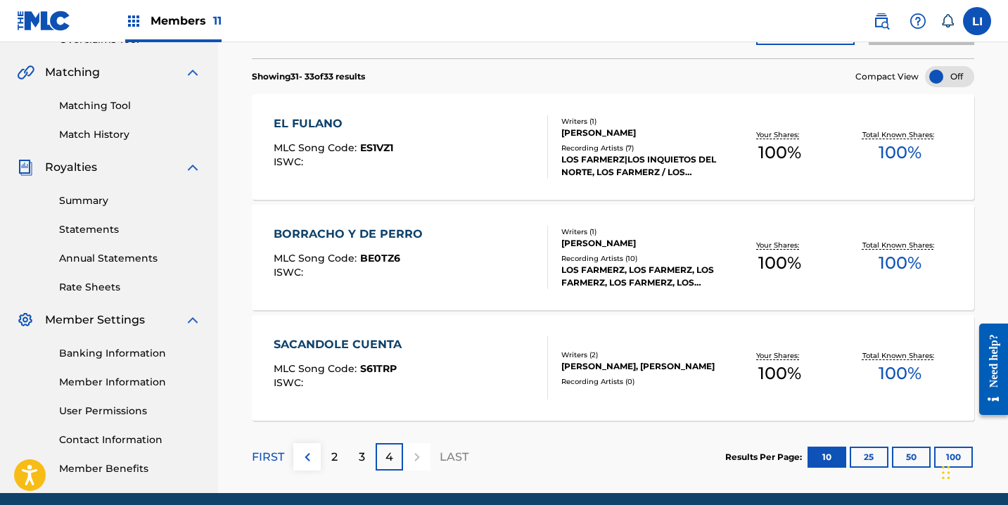
scroll to position [251, 0]
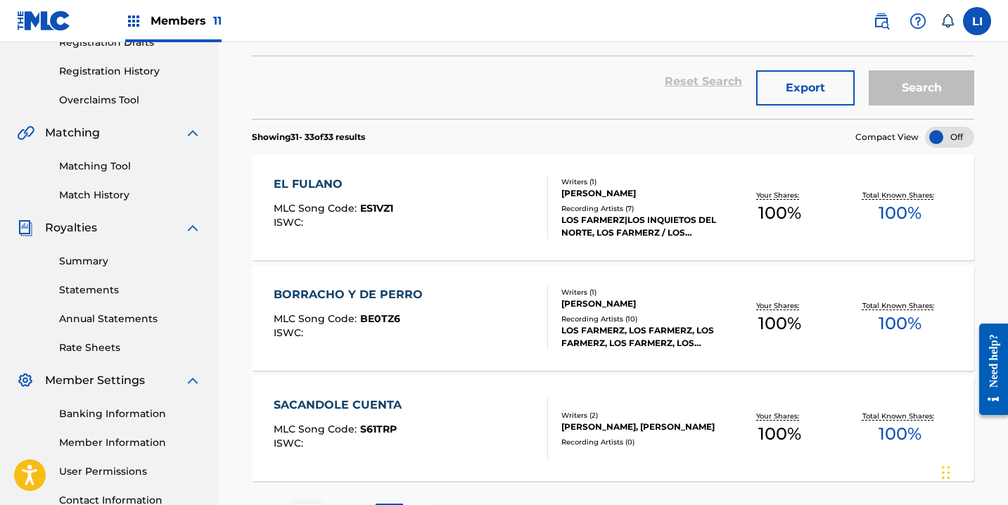
click at [453, 212] on div "EL FULANO MLC Song Code : ES1VZ1 ISWC :" at bounding box center [411, 207] width 274 height 63
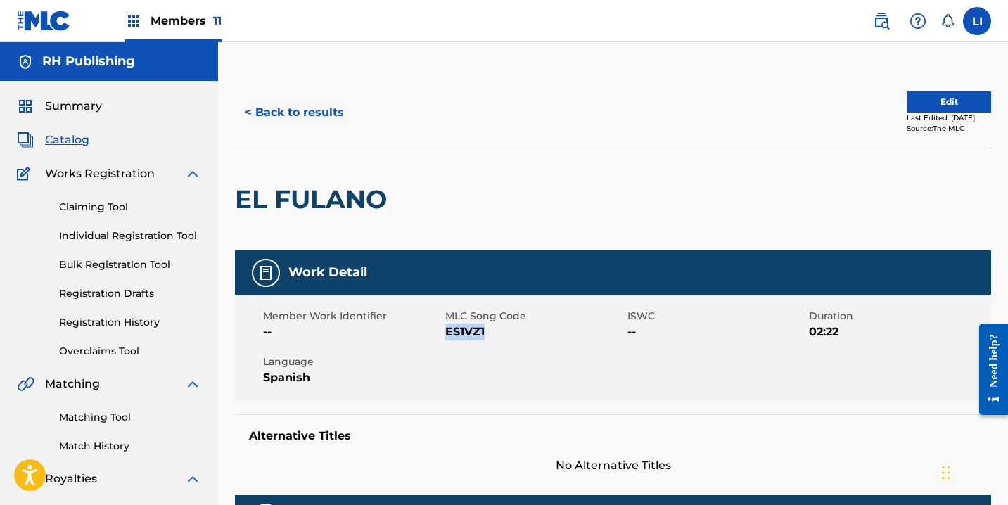
drag, startPoint x: 486, startPoint y: 334, endPoint x: 445, endPoint y: 333, distance: 40.8
click at [445, 333] on span "ES1VZ1" at bounding box center [534, 332] width 179 height 17
click at [346, 113] on button "< Back to results" at bounding box center [294, 112] width 119 height 35
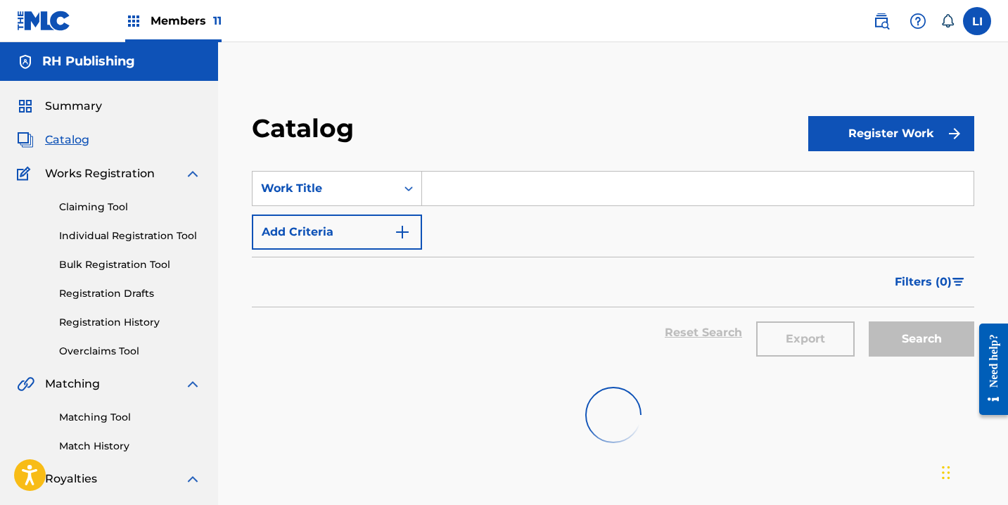
scroll to position [251, 0]
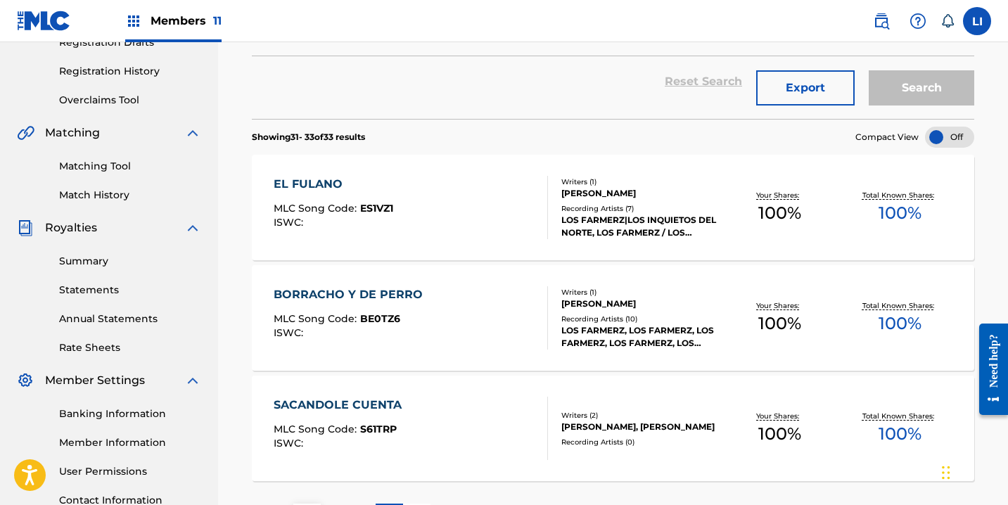
click at [443, 330] on div "BORRACHO Y DE PERRO MLC Song Code : BE0TZ6 ISWC :" at bounding box center [411, 317] width 274 height 63
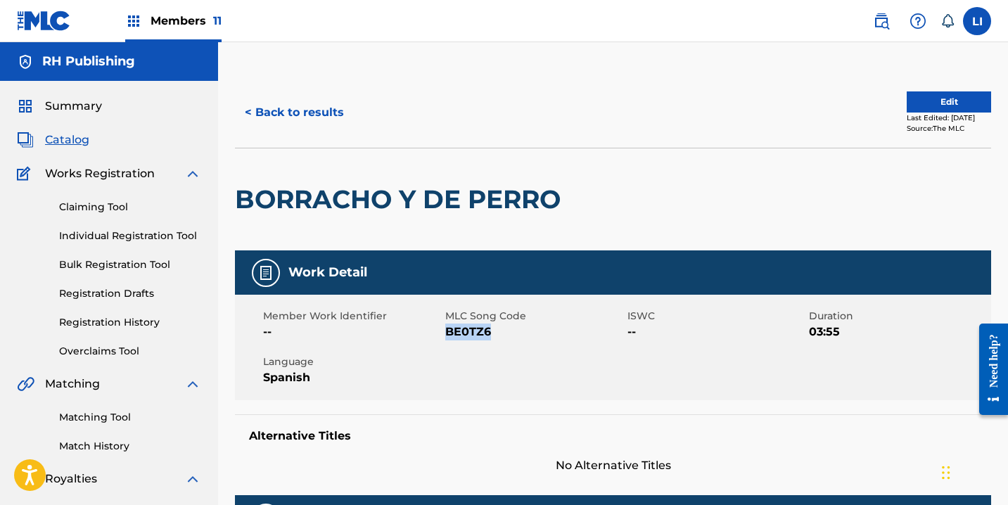
drag, startPoint x: 493, startPoint y: 331, endPoint x: 448, endPoint y: 329, distance: 44.4
click at [447, 329] on span "BE0TZ6" at bounding box center [534, 332] width 179 height 17
click at [583, 327] on span "BE0TZ6" at bounding box center [534, 332] width 179 height 17
click at [322, 122] on button "< Back to results" at bounding box center [294, 112] width 119 height 35
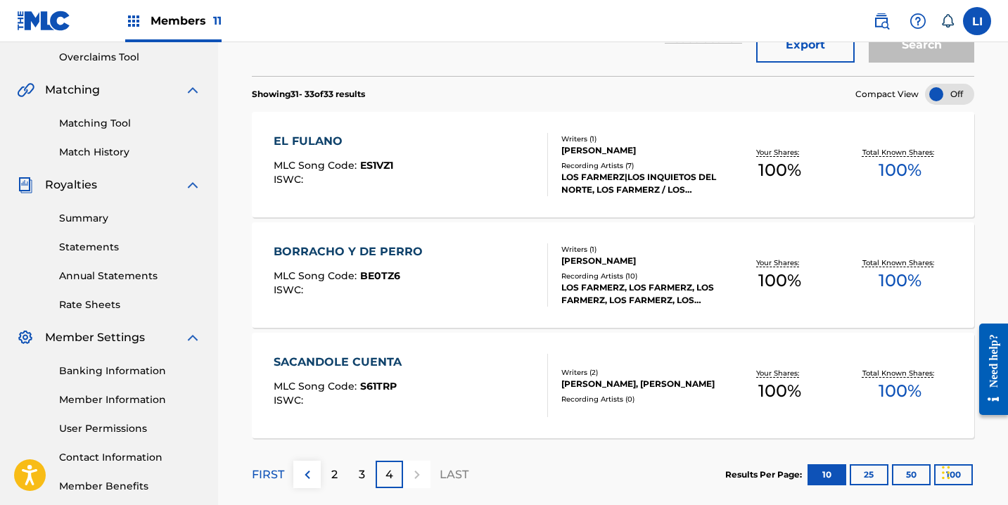
scroll to position [313, 0]
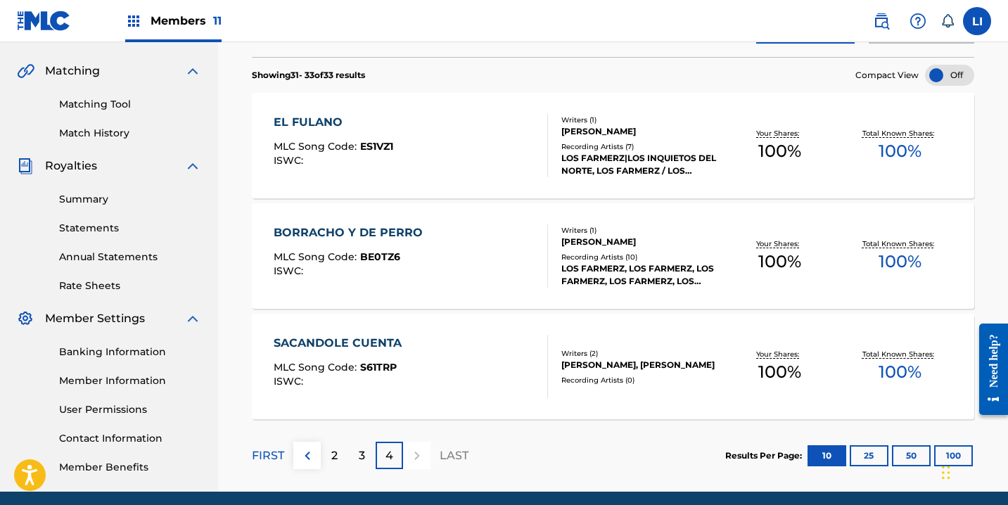
click at [403, 401] on div "SACANDOLE CUENTA MLC Song Code : S61TRP ISWC : Writers ( 2 ) [PERSON_NAME], [PE…" at bounding box center [613, 367] width 723 height 106
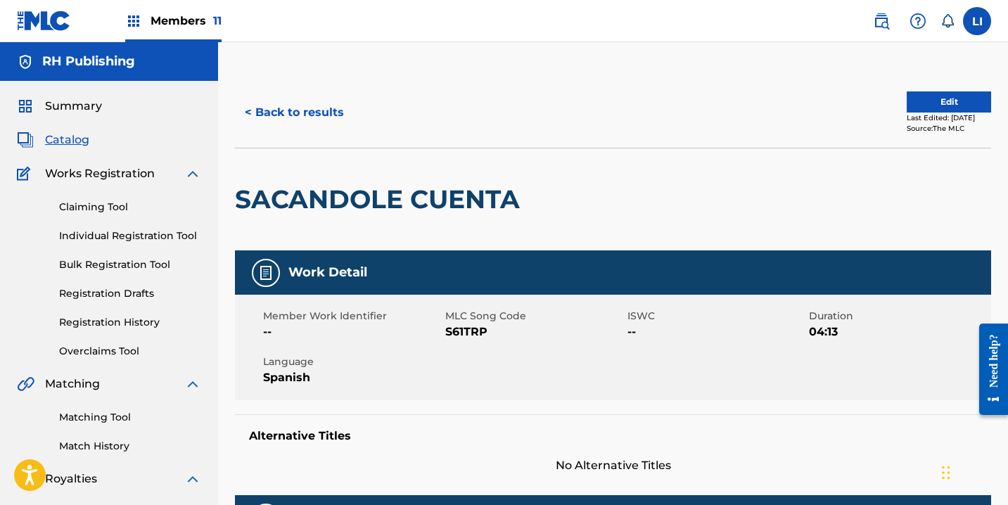
scroll to position [121, 0]
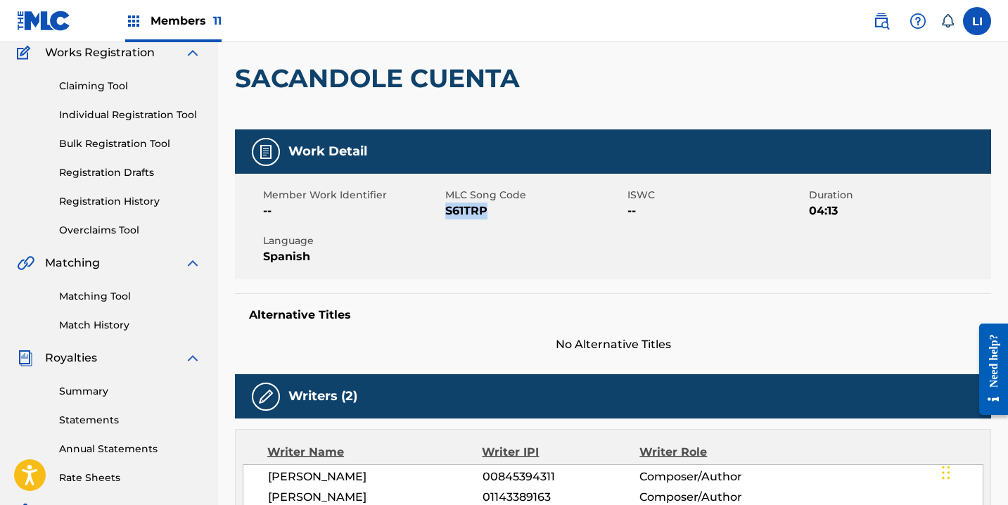
drag, startPoint x: 484, startPoint y: 211, endPoint x: 447, endPoint y: 210, distance: 37.3
click at [446, 209] on span "S61TRP" at bounding box center [534, 211] width 179 height 17
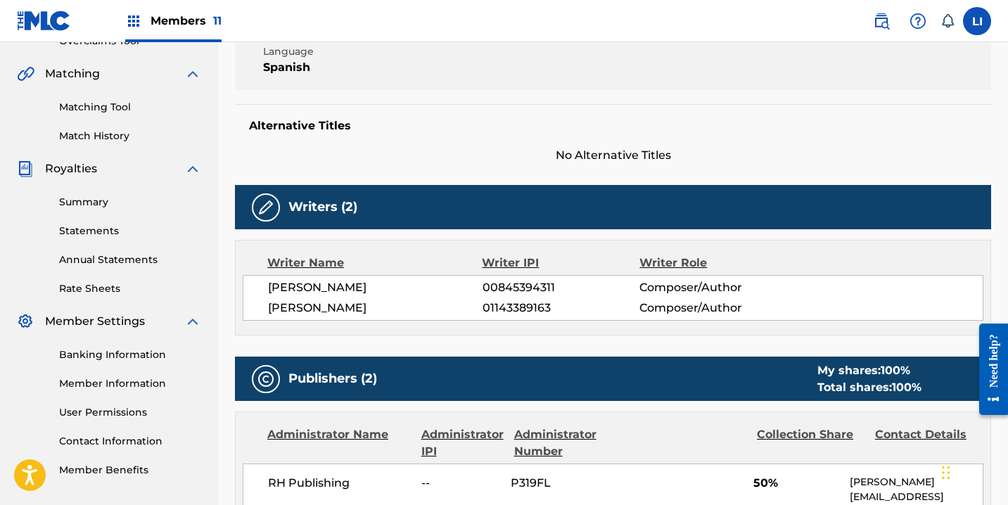
scroll to position [419, 0]
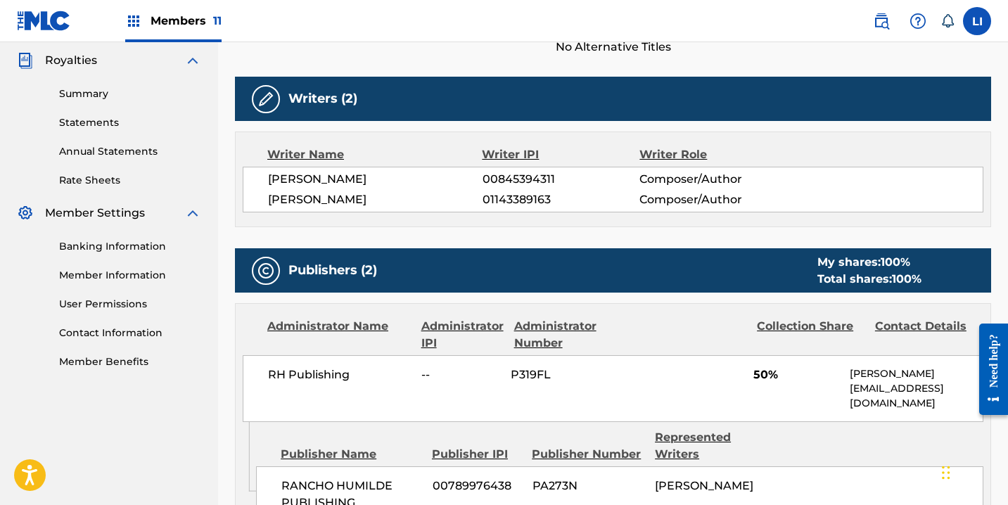
click at [462, 355] on div "RH Publishing -- P319FL 50% [PERSON_NAME] [EMAIL_ADDRESS][DOMAIN_NAME]" at bounding box center [613, 388] width 741 height 67
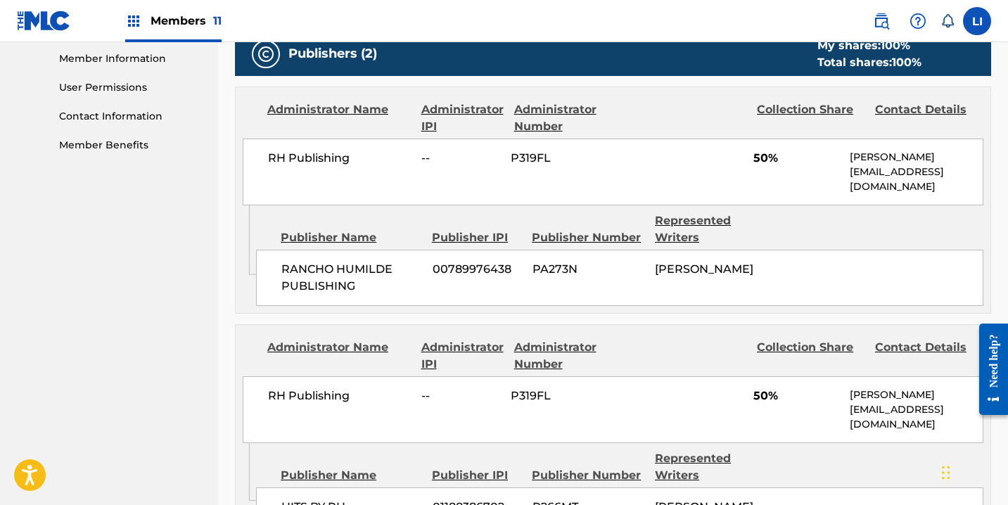
scroll to position [666, 0]
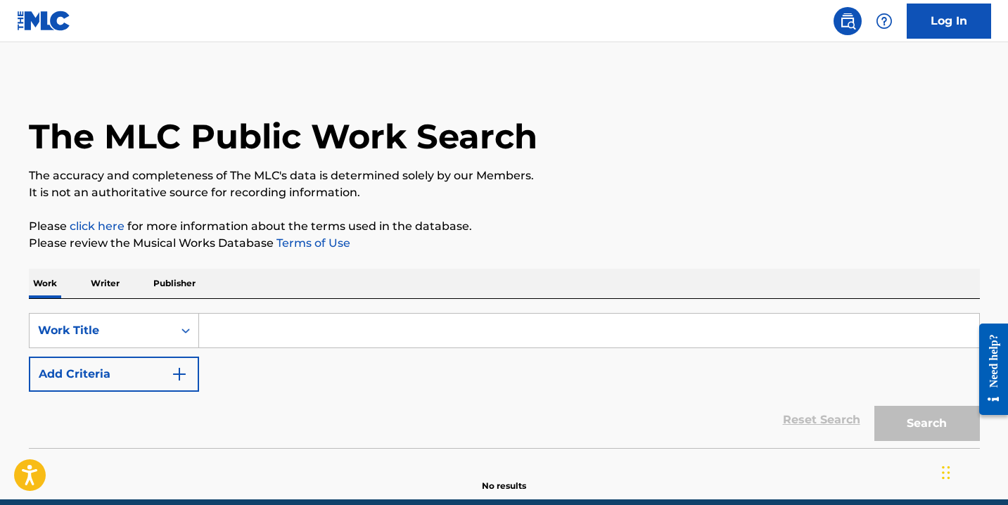
click at [319, 318] on input "Search Form" at bounding box center [589, 331] width 780 height 34
paste input "BORRACHO Y DE PERRO"
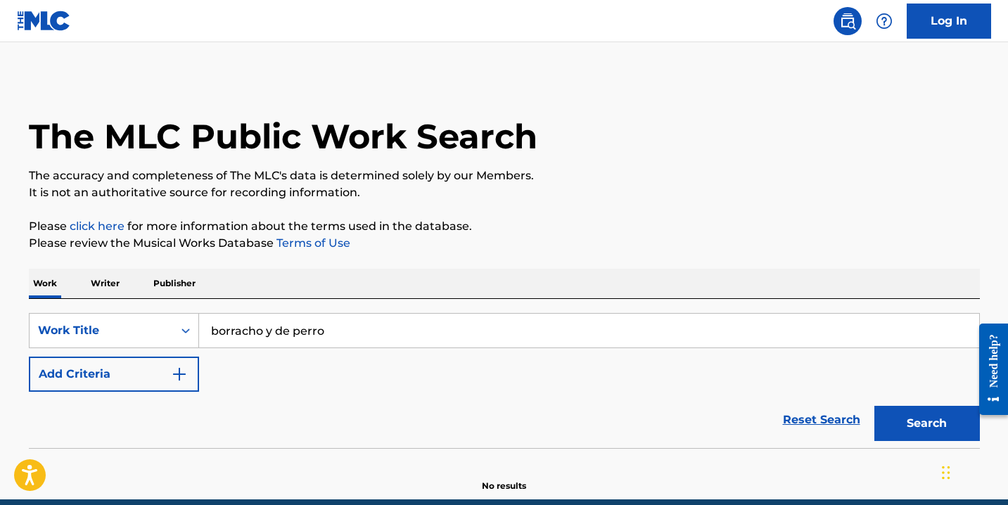
type input "borracho y de perro"
click at [875, 406] on button "Search" at bounding box center [928, 423] width 106 height 35
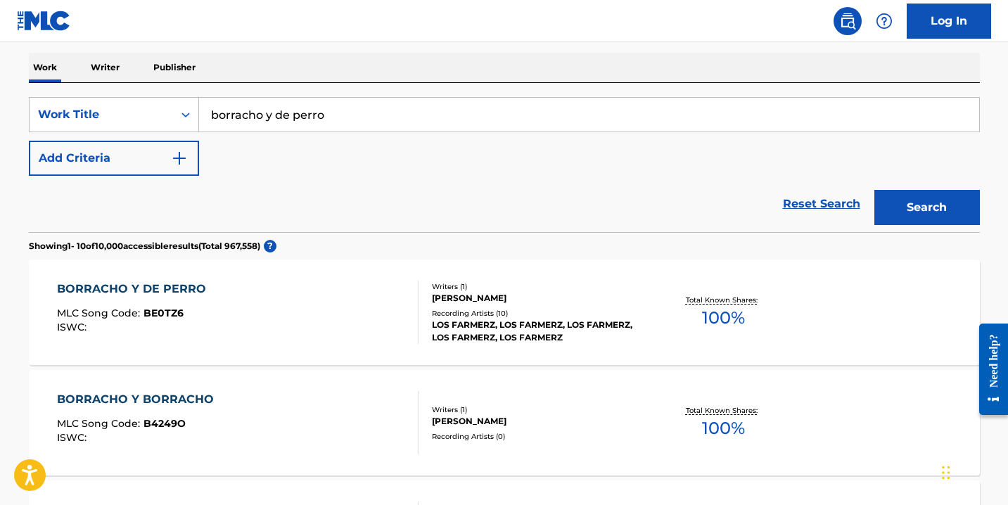
scroll to position [286, 0]
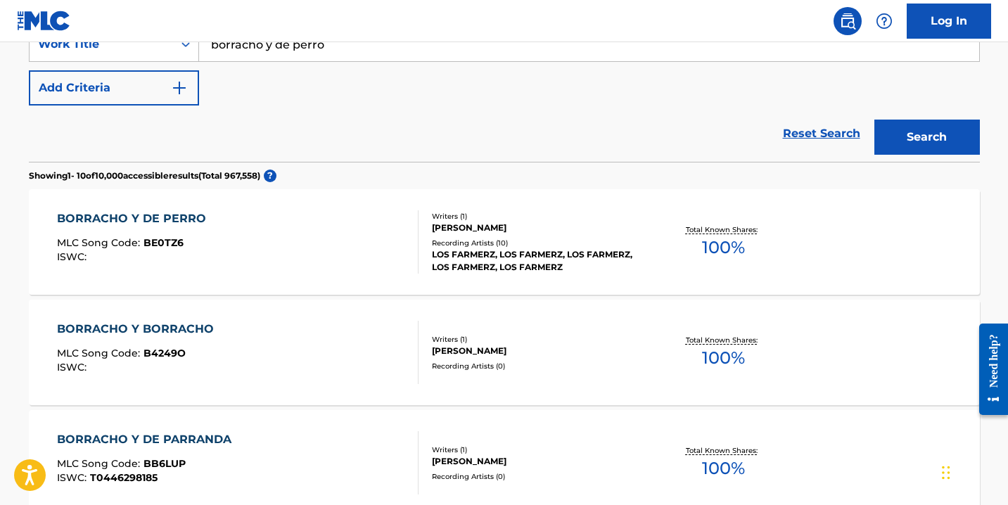
click at [385, 246] on div "BORRACHO Y DE PERRO MLC Song Code : BE0TZ6 ISWC :" at bounding box center [238, 241] width 362 height 63
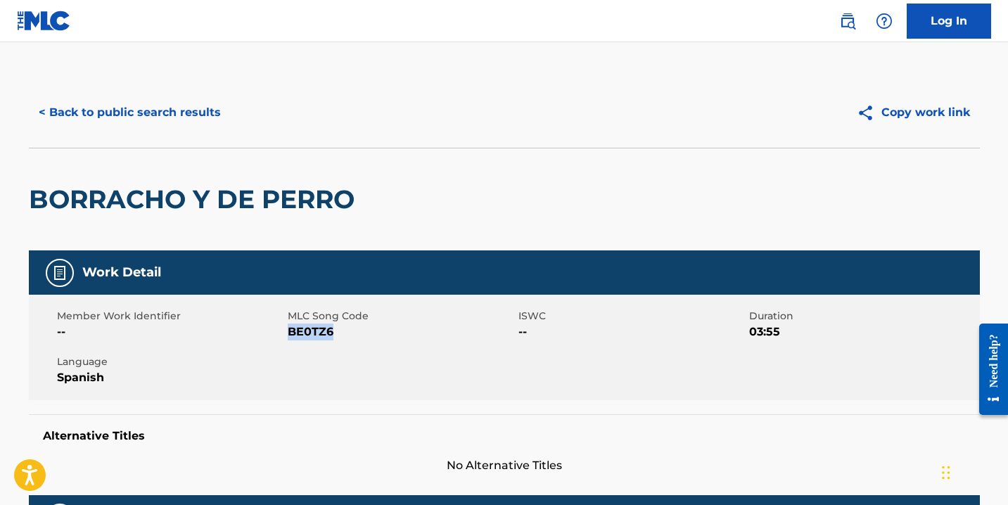
drag, startPoint x: 330, startPoint y: 334, endPoint x: 289, endPoint y: 334, distance: 40.8
click at [289, 334] on span "BE0TZ6" at bounding box center [401, 332] width 227 height 17
copy span "BE0TZ6"
click at [157, 120] on button "< Back to public search results" at bounding box center [130, 112] width 202 height 35
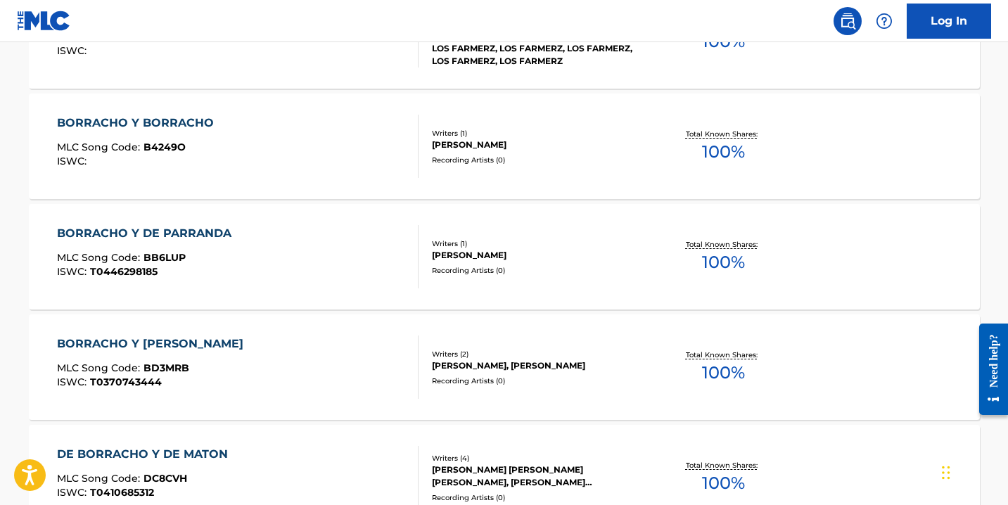
scroll to position [215, 0]
